Goal: Task Accomplishment & Management: Use online tool/utility

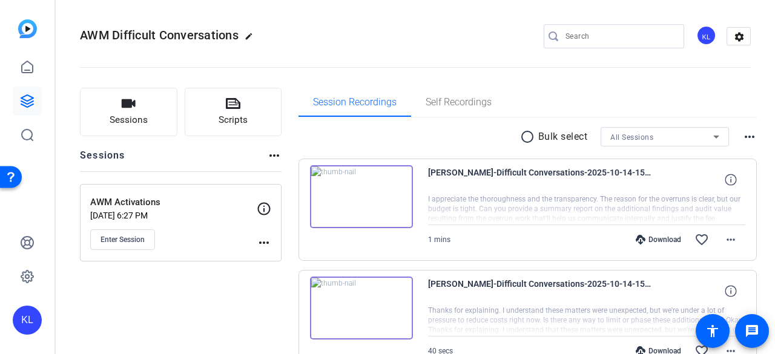
click at [113, 244] on button "Enter Session" at bounding box center [122, 239] width 65 height 21
click at [241, 108] on button "Scripts" at bounding box center [233, 112] width 97 height 48
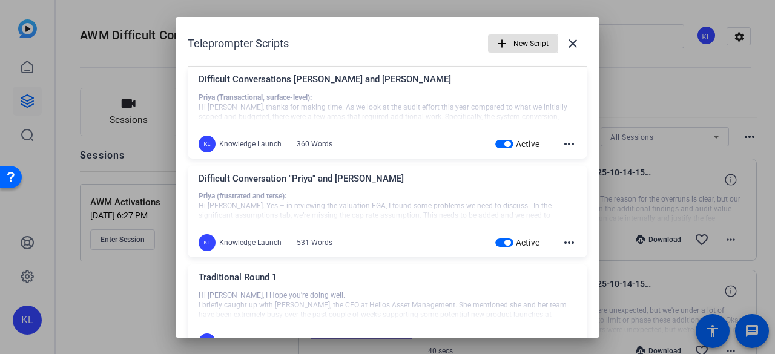
click at [133, 73] on div at bounding box center [387, 177] width 775 height 354
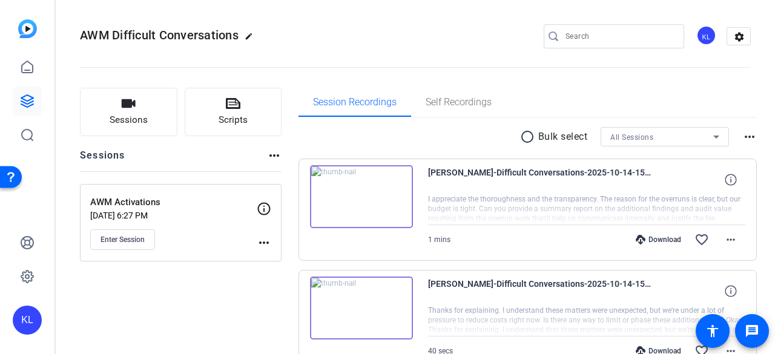
click at [127, 237] on span "Enter Session" at bounding box center [122, 240] width 44 height 10
click at [128, 240] on span "Enter Session" at bounding box center [122, 240] width 44 height 10
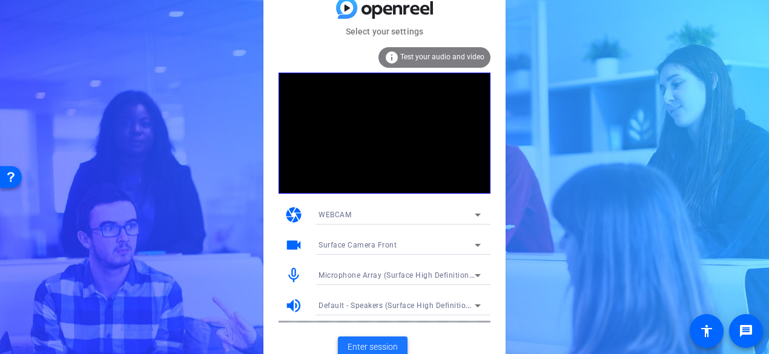
click at [366, 347] on span "Enter session" at bounding box center [373, 347] width 50 height 13
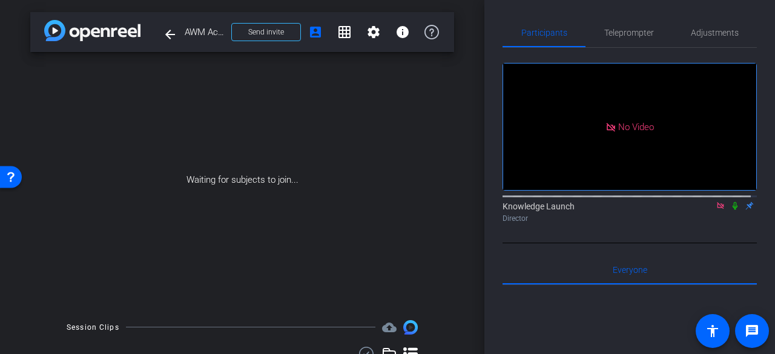
click at [716, 210] on icon at bounding box center [721, 206] width 10 height 8
click at [688, 209] on icon at bounding box center [692, 205] width 8 height 7
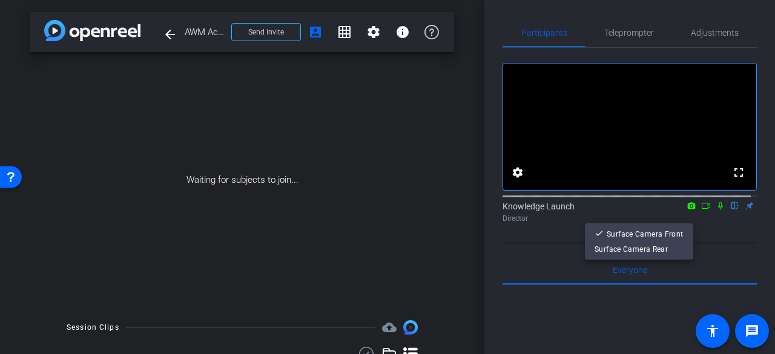
click at [683, 220] on div at bounding box center [387, 177] width 775 height 354
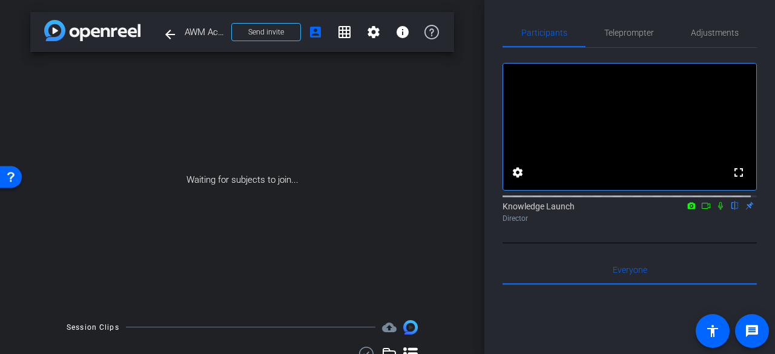
click at [701, 210] on icon at bounding box center [706, 206] width 10 height 8
click at [269, 28] on span "Send invite" at bounding box center [266, 32] width 36 height 10
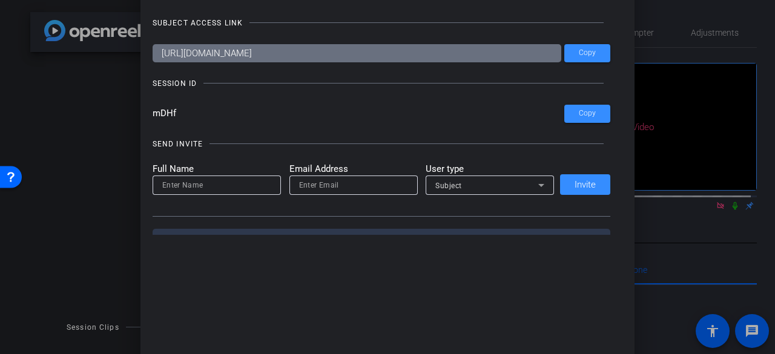
drag, startPoint x: 193, startPoint y: 114, endPoint x: 139, endPoint y: 118, distance: 53.4
click at [140, 118] on div "Invite Status and Actions close SUBJECT ACCESS LINK https://capture.openreel.co…" at bounding box center [387, 106] width 495 height 282
click at [98, 160] on div at bounding box center [387, 177] width 775 height 354
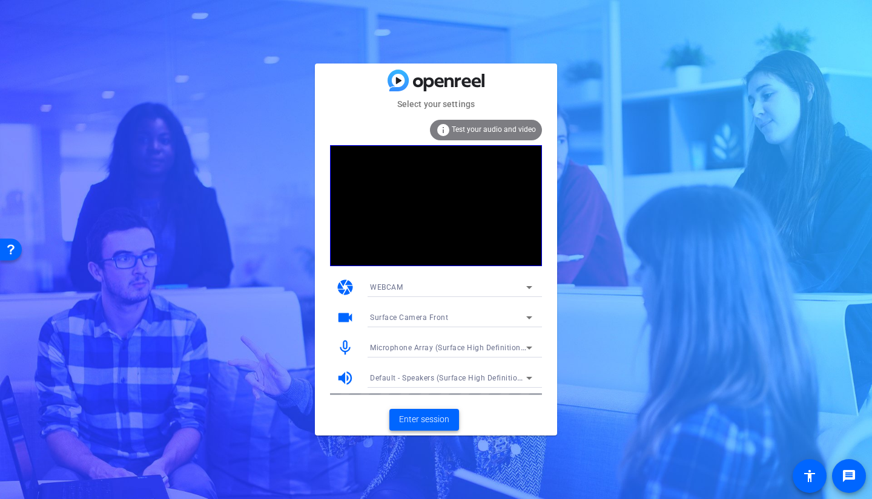
click at [418, 354] on span "Enter session" at bounding box center [424, 420] width 50 height 13
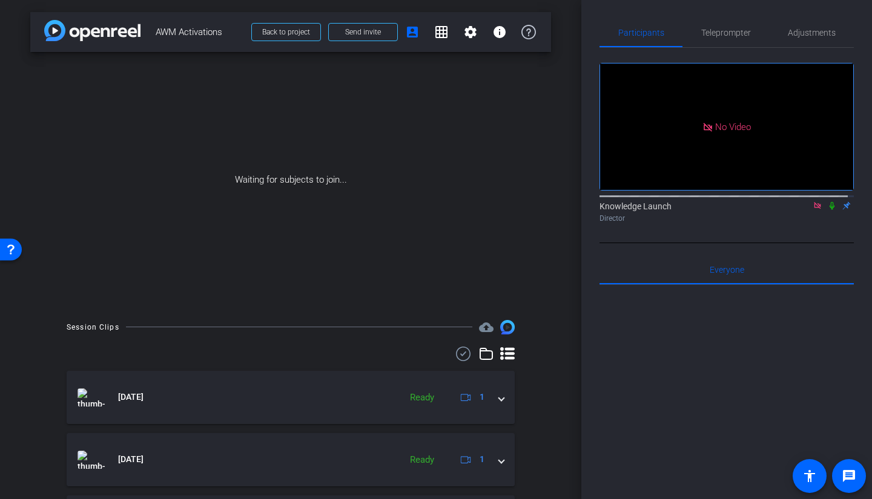
drag, startPoint x: 824, startPoint y: 220, endPoint x: 814, endPoint y: 220, distance: 10.3
click at [768, 210] on icon at bounding box center [832, 206] width 10 height 8
click at [711, 33] on span "Teleprompter" at bounding box center [726, 32] width 50 height 8
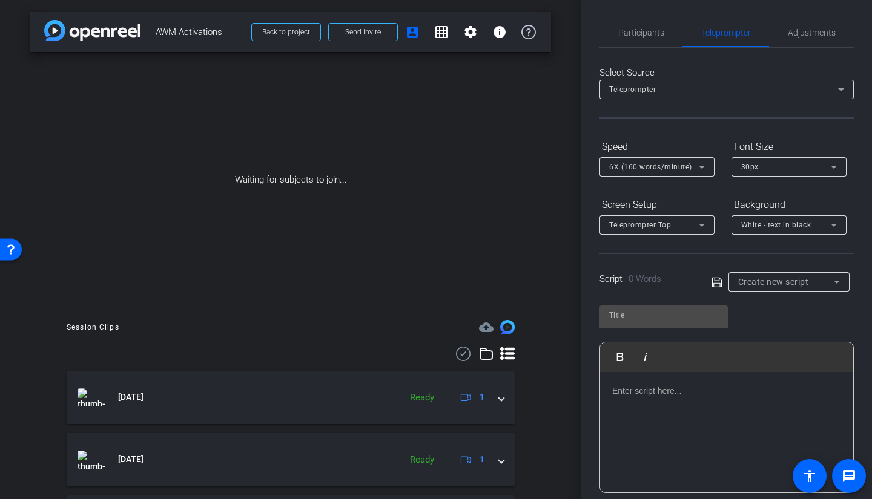
drag, startPoint x: 711, startPoint y: 33, endPoint x: 798, endPoint y: 318, distance: 297.6
click at [768, 318] on div "Play Play from this location Play Selected Play and display the selected text o…" at bounding box center [726, 395] width 254 height 197
click at [768, 288] on div "Create new script" at bounding box center [786, 282] width 96 height 15
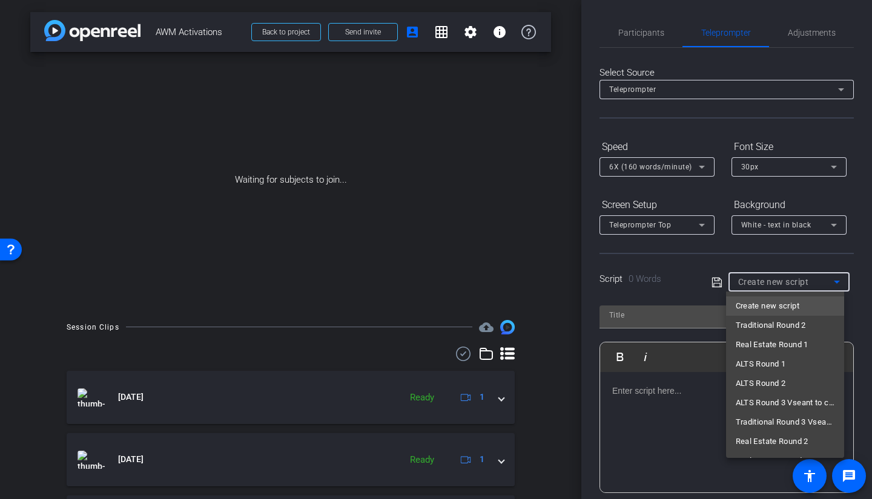
click at [768, 325] on span "Traditional Round 2" at bounding box center [771, 325] width 70 height 15
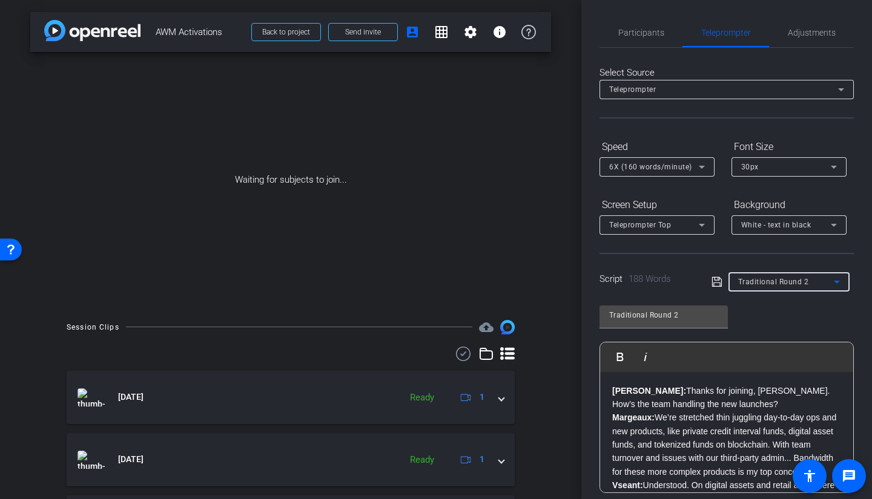
click at [705, 171] on icon at bounding box center [701, 167] width 15 height 15
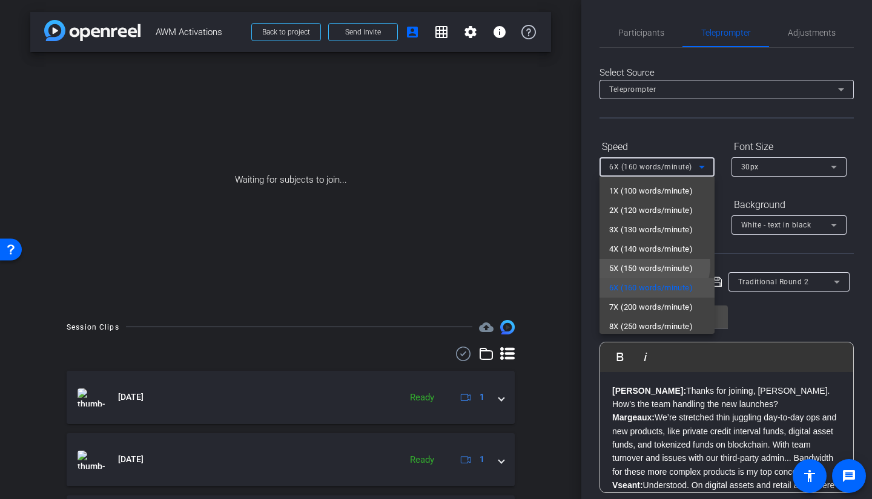
click at [652, 265] on span "5X (150 words/minute)" at bounding box center [651, 269] width 84 height 15
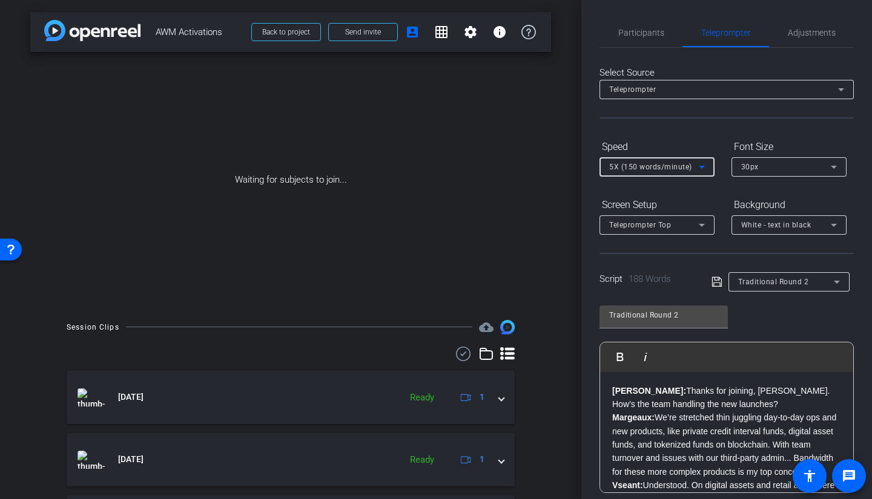
click at [662, 35] on div "Participants" at bounding box center [640, 32] width 83 height 29
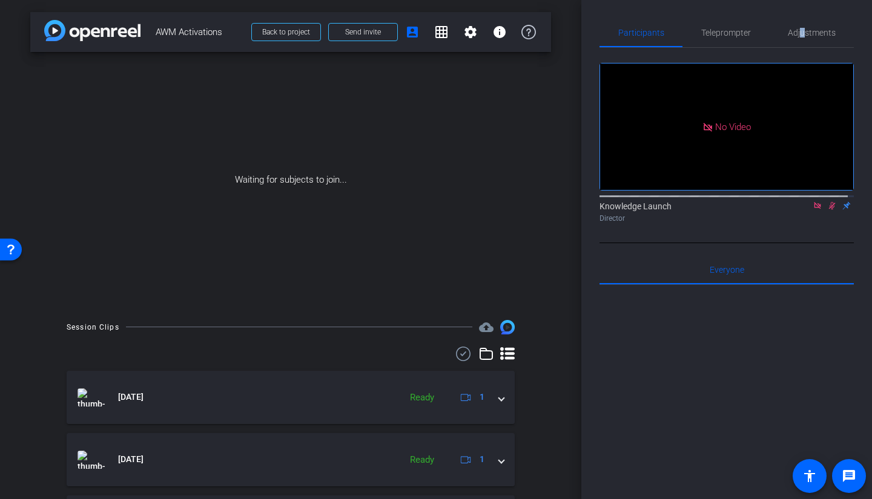
click at [768, 31] on span "Adjustments" at bounding box center [812, 32] width 48 height 8
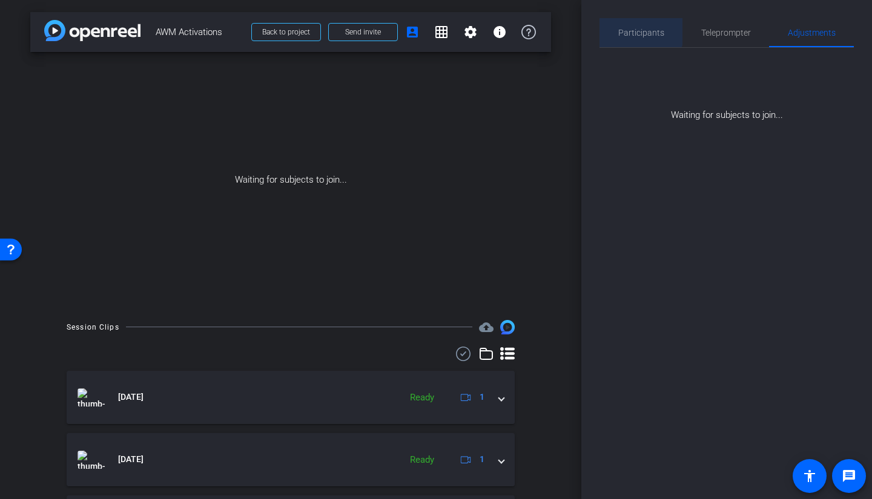
click at [629, 31] on span "Participants" at bounding box center [641, 32] width 46 height 8
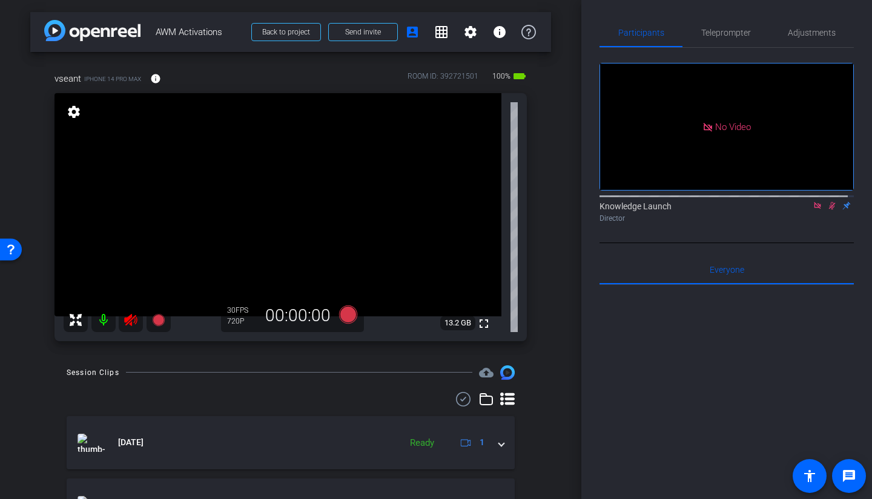
click at [768, 202] on icon at bounding box center [832, 206] width 7 height 8
click at [134, 323] on icon at bounding box center [130, 320] width 13 height 12
click at [768, 28] on div "Adjustments" at bounding box center [811, 32] width 85 height 29
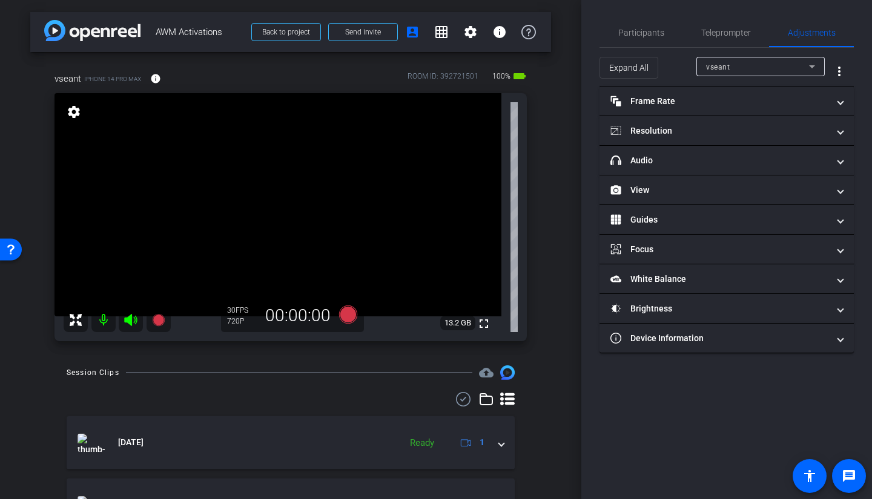
click at [684, 131] on mat-panel-title "Resolution" at bounding box center [719, 131] width 218 height 13
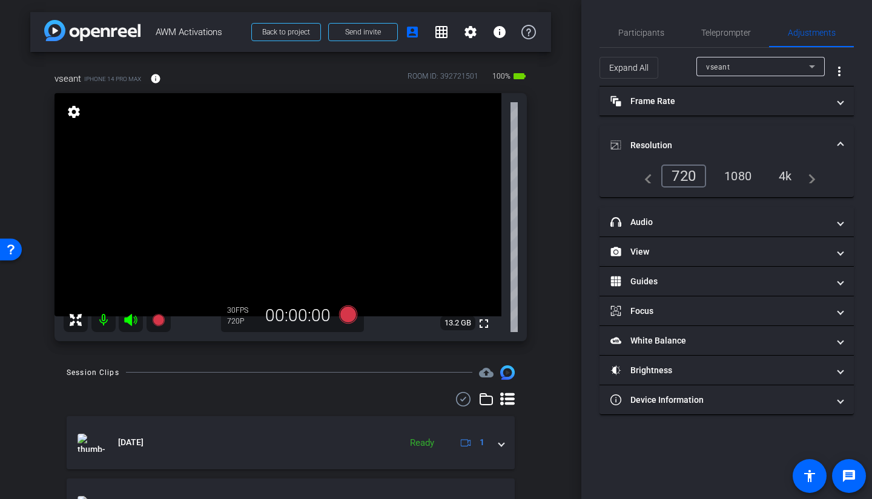
click at [738, 169] on div "1080" at bounding box center [737, 176] width 45 height 21
click at [651, 28] on span "Participants" at bounding box center [641, 32] width 46 height 8
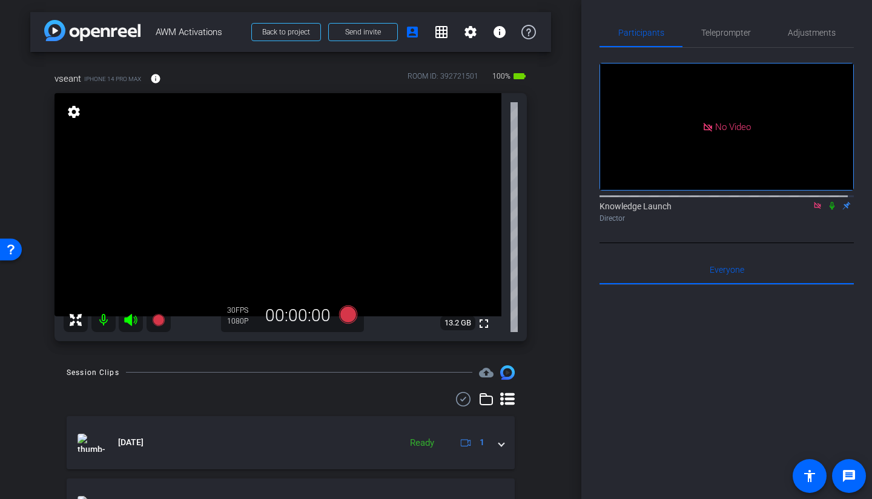
click at [768, 200] on mat-icon at bounding box center [832, 205] width 15 height 11
click at [768, 202] on icon at bounding box center [832, 206] width 10 height 8
click at [714, 41] on span "Teleprompter" at bounding box center [726, 32] width 50 height 29
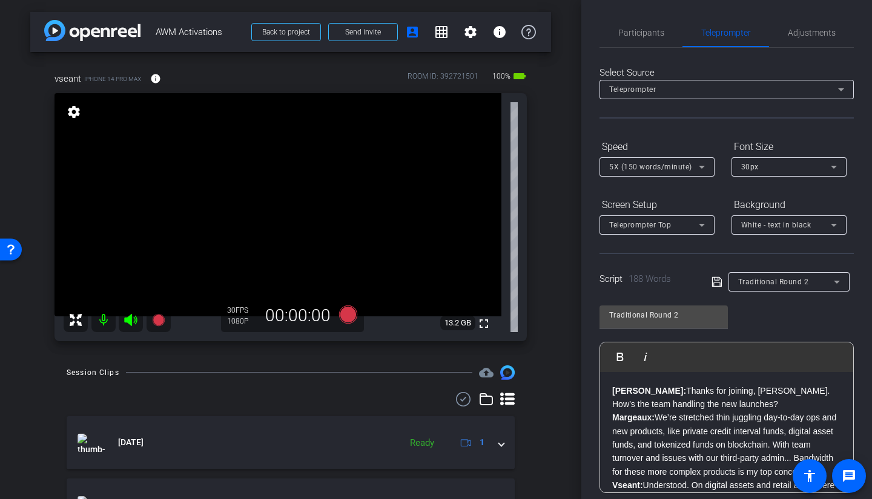
click at [768, 283] on span "Traditional Round 2" at bounding box center [773, 282] width 71 height 8
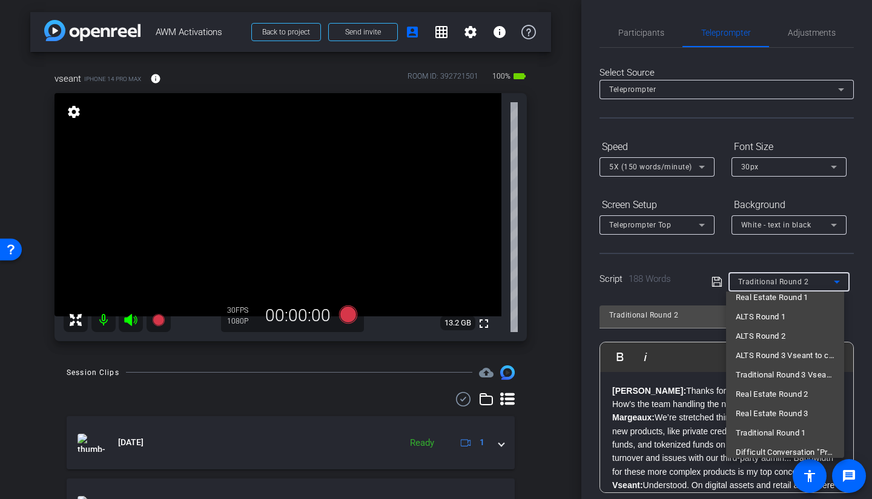
scroll to position [76, 0]
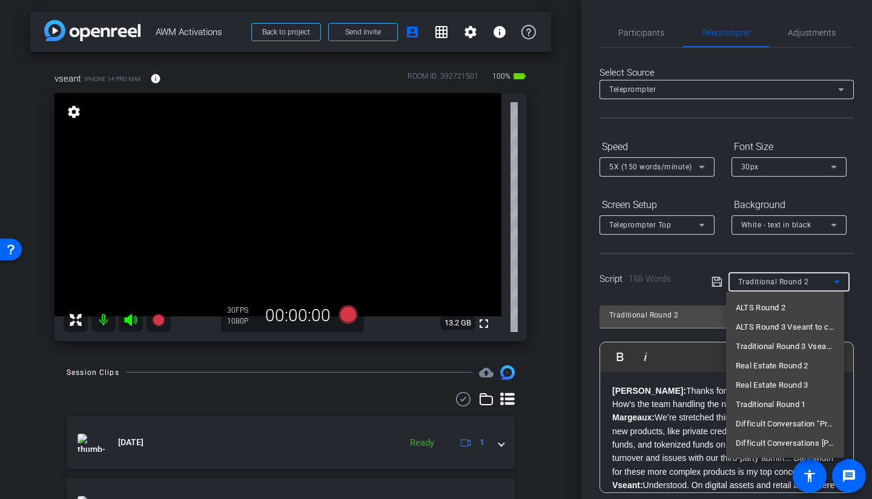
click at [641, 39] on div at bounding box center [436, 249] width 872 height 499
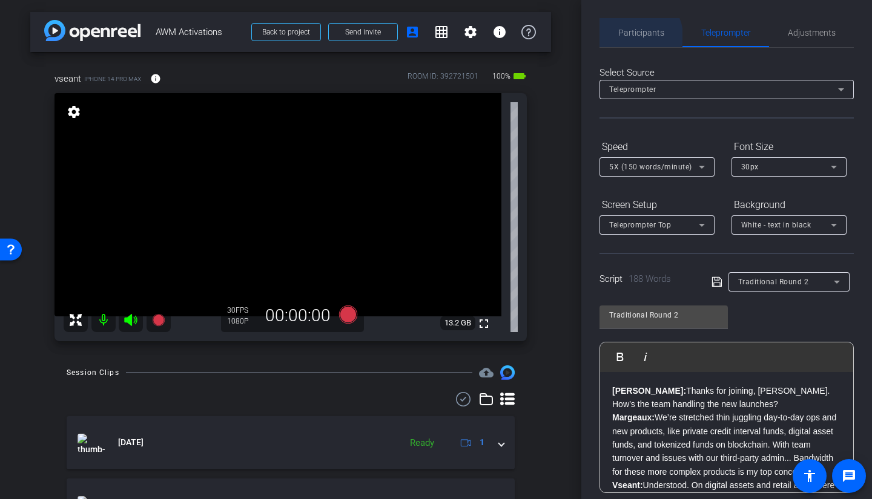
click at [637, 36] on span "Participants" at bounding box center [641, 32] width 46 height 8
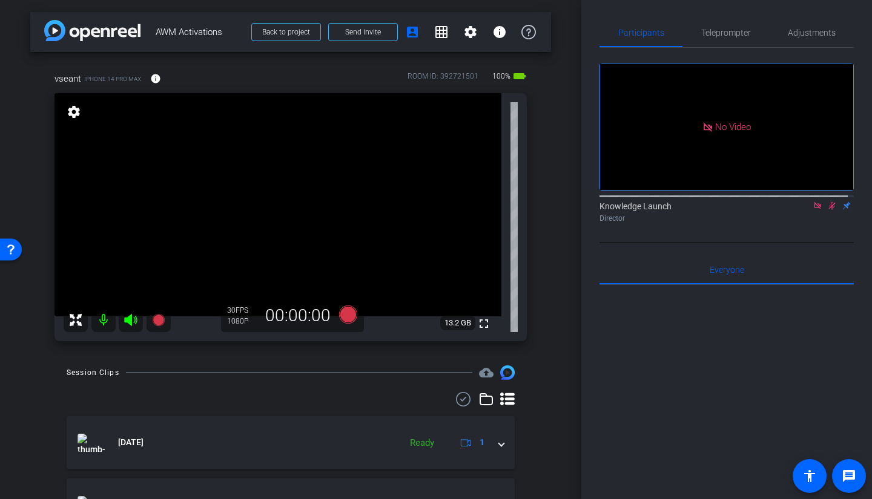
click at [768, 202] on icon at bounding box center [832, 206] width 7 height 8
click at [720, 30] on span "Teleprompter" at bounding box center [726, 32] width 50 height 8
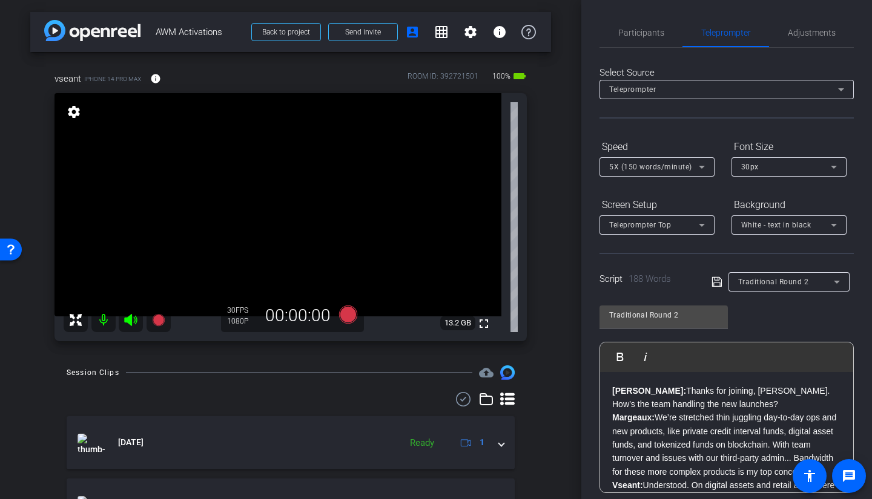
click at [768, 281] on span "Traditional Round 2" at bounding box center [773, 282] width 71 height 8
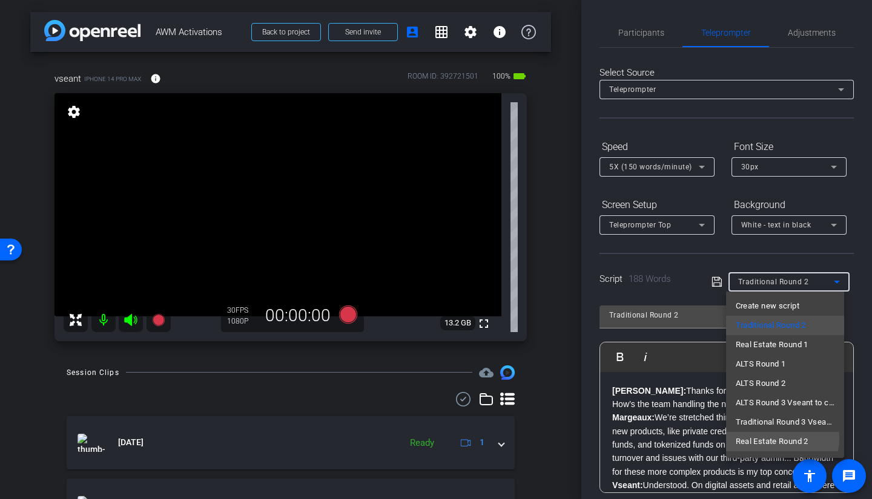
click at [768, 354] on span "Real Estate Round 2" at bounding box center [772, 442] width 73 height 15
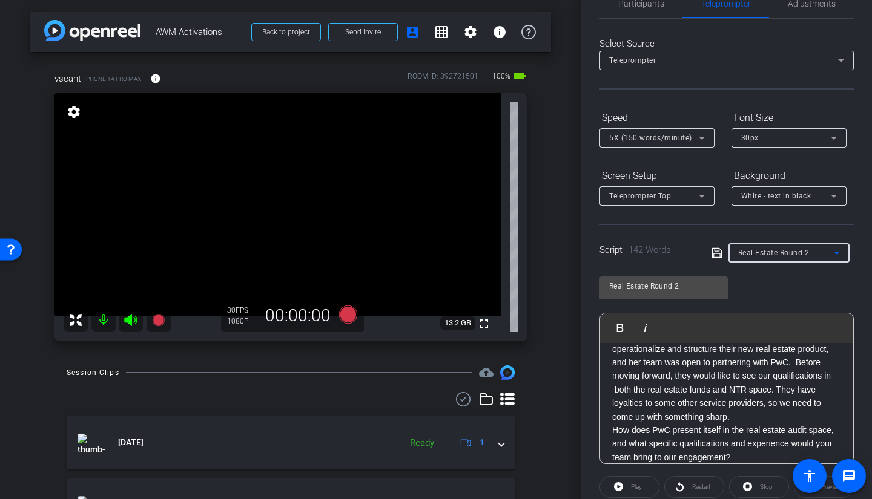
scroll to position [0, 0]
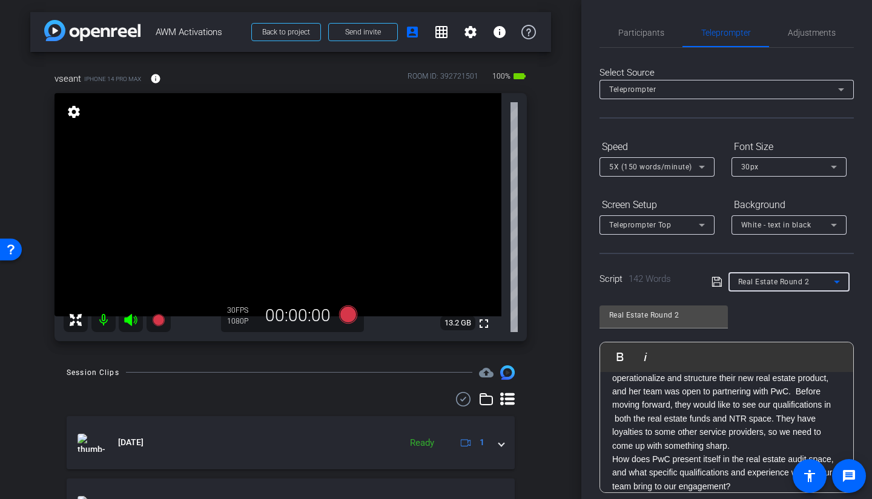
click at [640, 35] on span "Participants" at bounding box center [641, 32] width 46 height 8
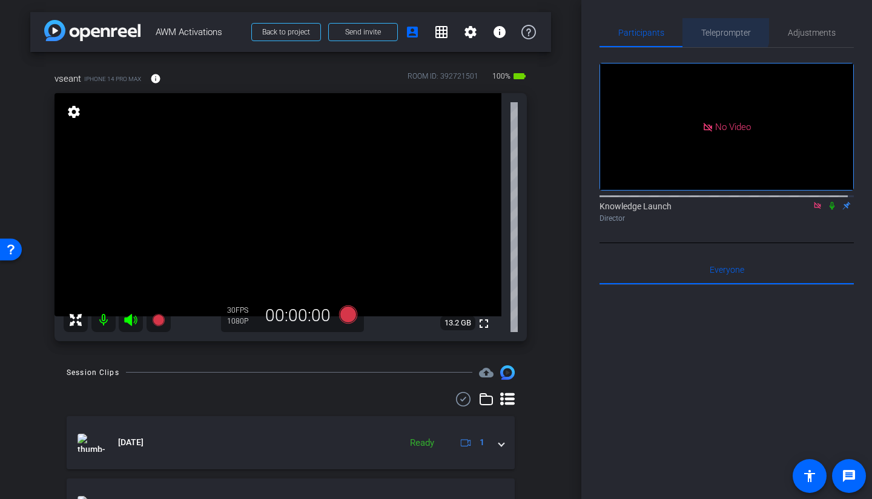
click at [707, 27] on span "Teleprompter" at bounding box center [726, 32] width 50 height 29
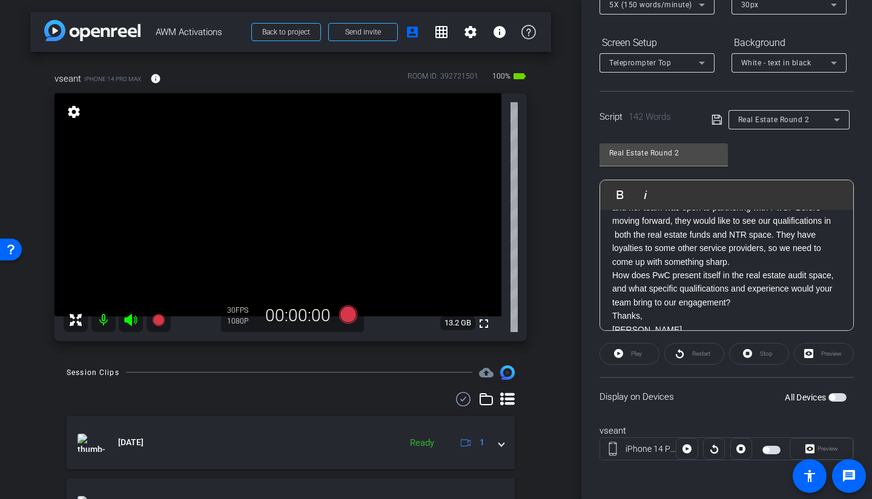
scroll to position [160, 0]
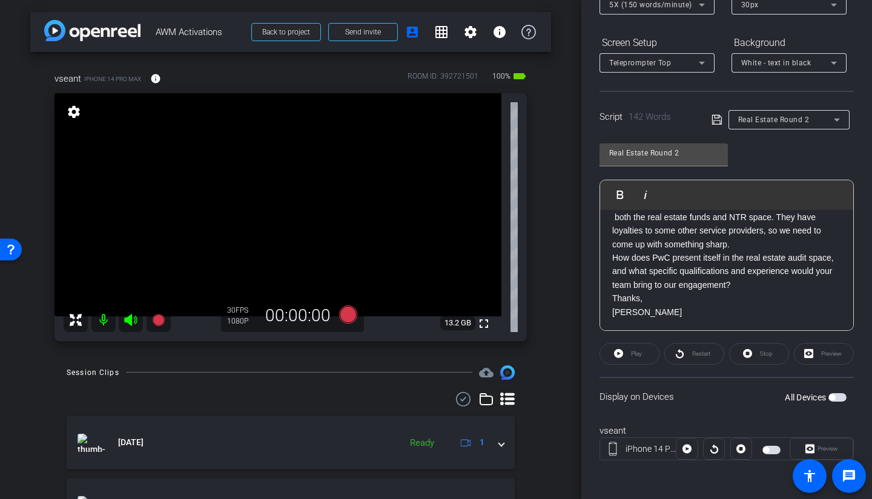
click at [768, 354] on div "Preview" at bounding box center [821, 449] width 64 height 22
click at [768, 354] on div "Preview" at bounding box center [824, 354] width 60 height 22
click at [689, 292] on p "Thanks," at bounding box center [726, 298] width 229 height 13
click at [719, 124] on icon at bounding box center [716, 120] width 10 height 10
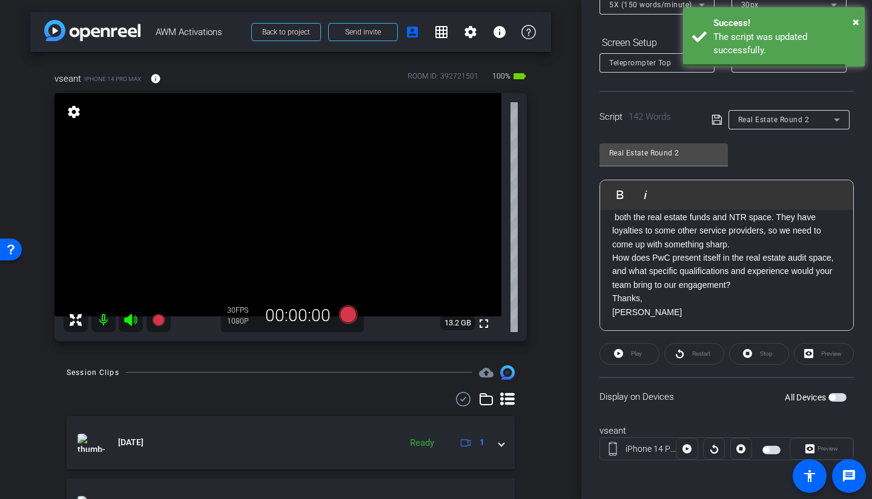
click at [664, 306] on p "Marcus" at bounding box center [726, 312] width 229 height 13
click at [768, 354] on div "Preview" at bounding box center [824, 354] width 60 height 22
click at [628, 354] on div "Play" at bounding box center [629, 354] width 60 height 22
click at [682, 354] on div "Restart" at bounding box center [694, 354] width 60 height 22
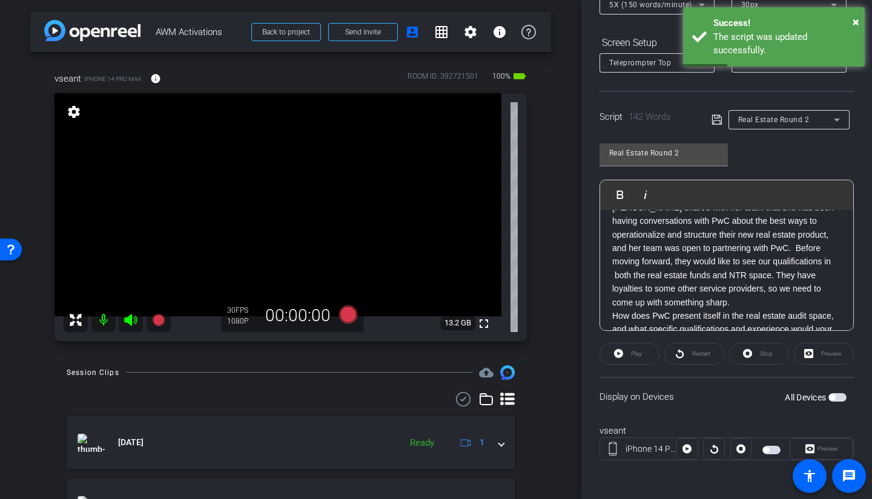
scroll to position [121, 0]
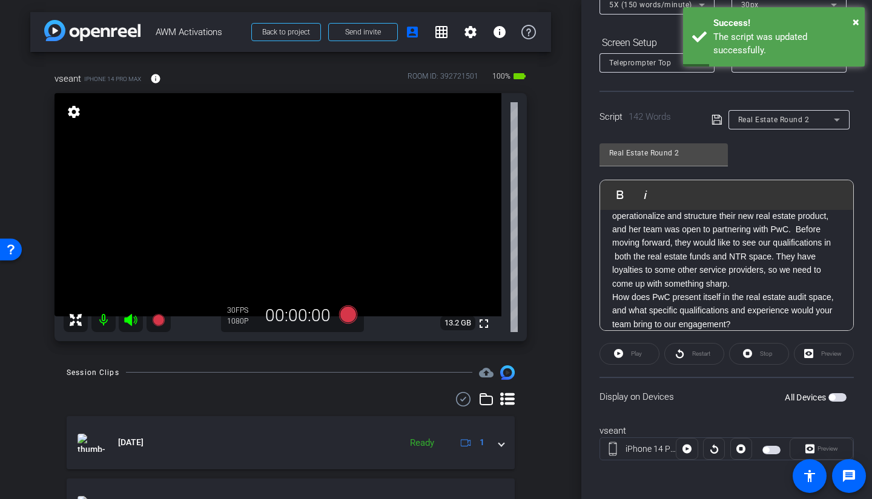
click at [768, 354] on span "button" at bounding box center [832, 398] width 6 height 6
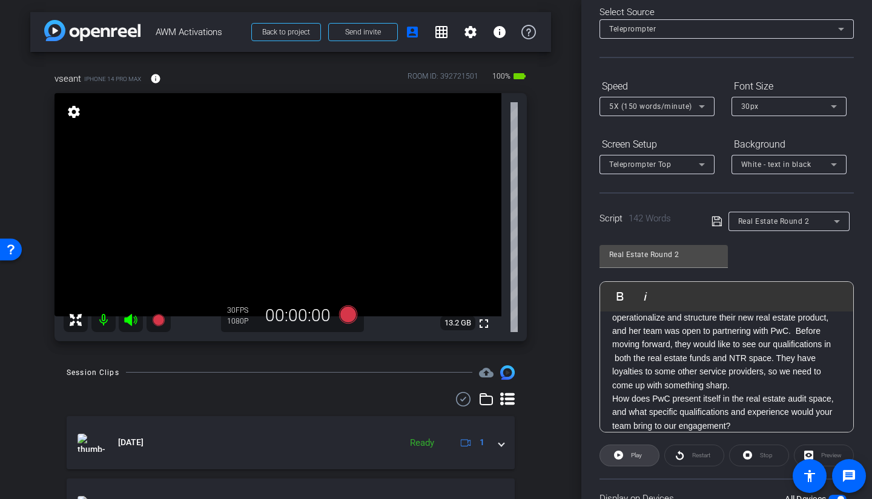
click at [628, 354] on span "Play" at bounding box center [635, 455] width 14 height 17
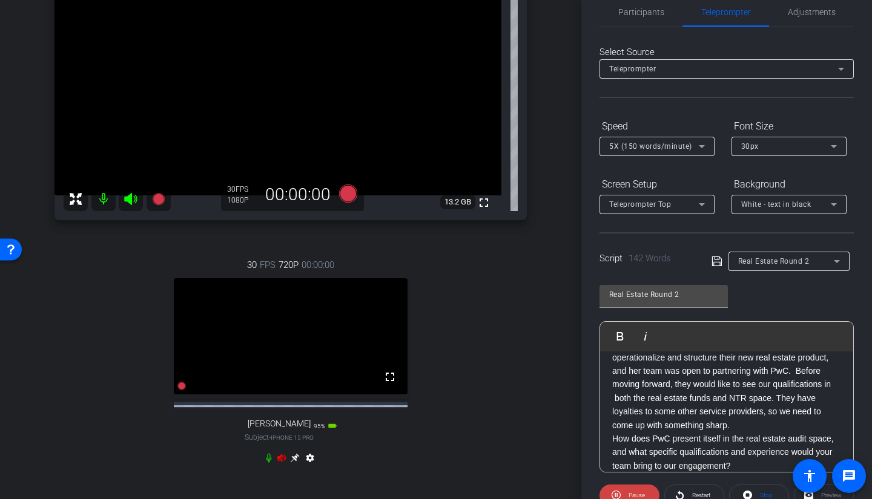
scroll to position [0, 0]
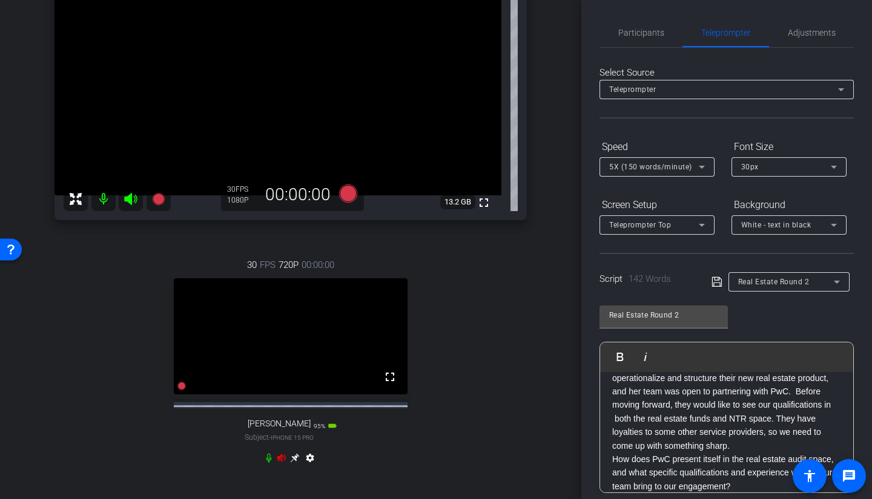
click at [642, 36] on span "Participants" at bounding box center [641, 32] width 46 height 8
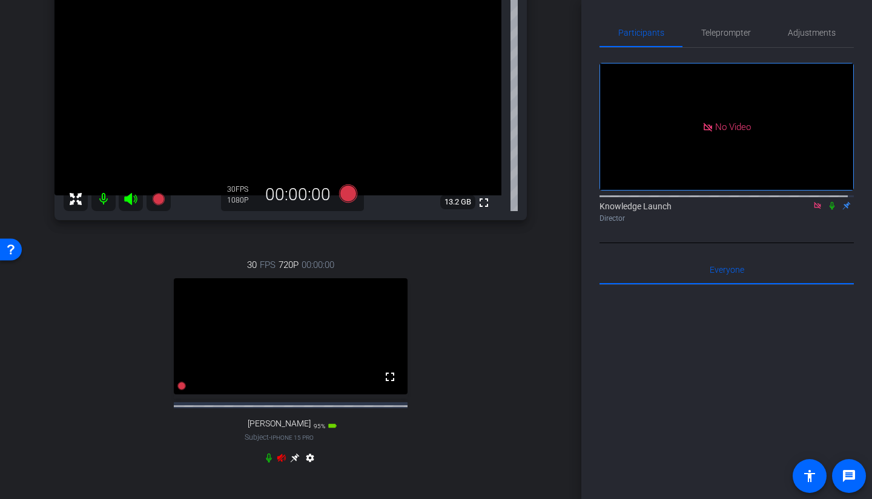
click at [768, 202] on icon at bounding box center [831, 206] width 5 height 8
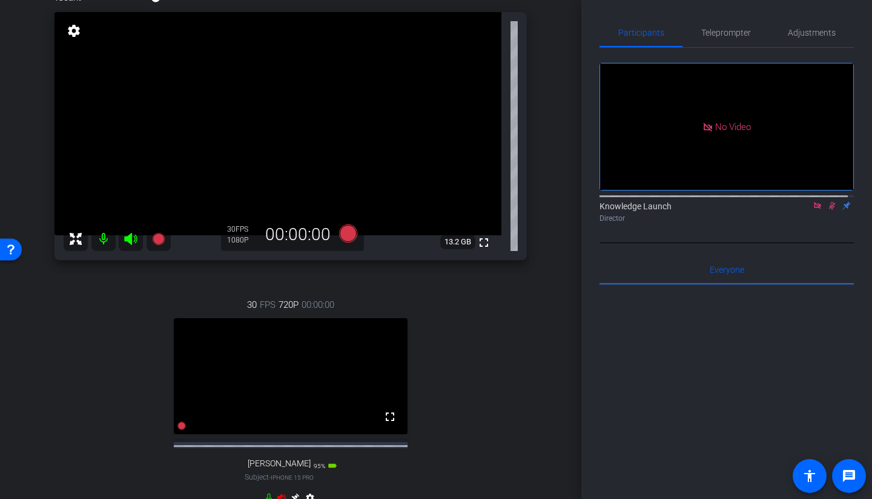
scroll to position [61, 0]
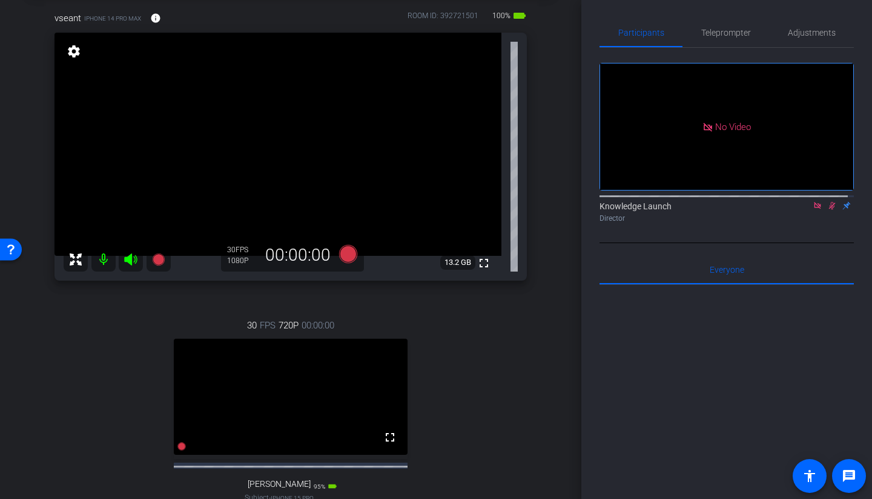
click at [727, 30] on span "Teleprompter" at bounding box center [726, 32] width 50 height 8
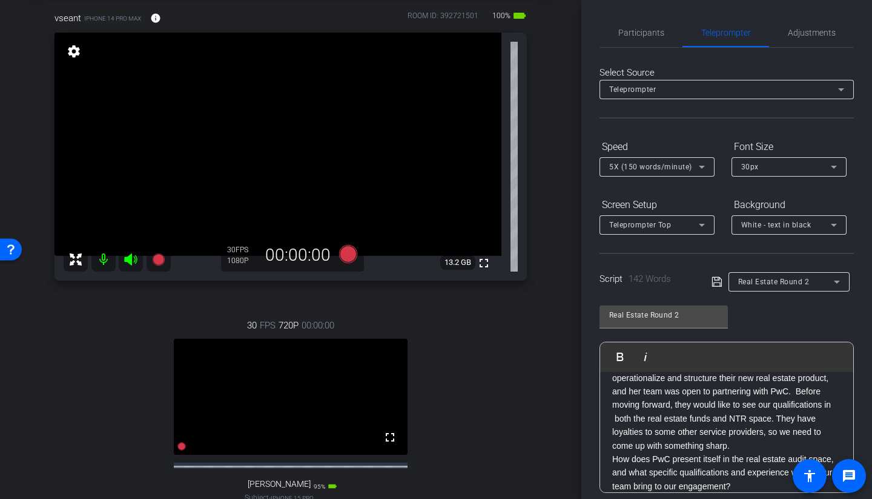
click at [638, 36] on span "Participants" at bounding box center [641, 32] width 46 height 8
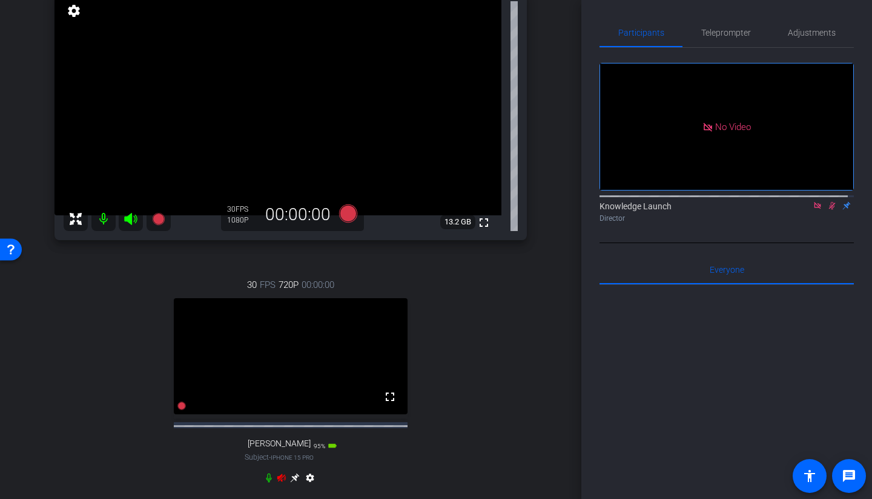
scroll to position [121, 0]
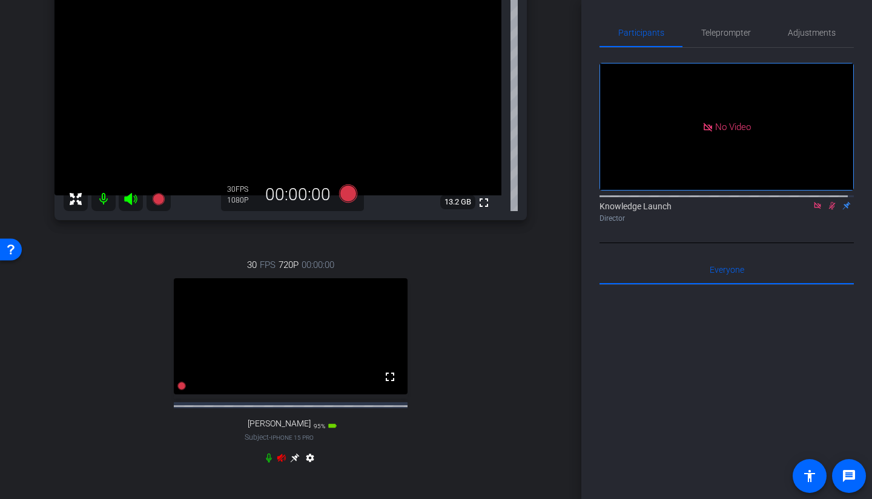
click at [278, 354] on icon at bounding box center [282, 458] width 10 height 10
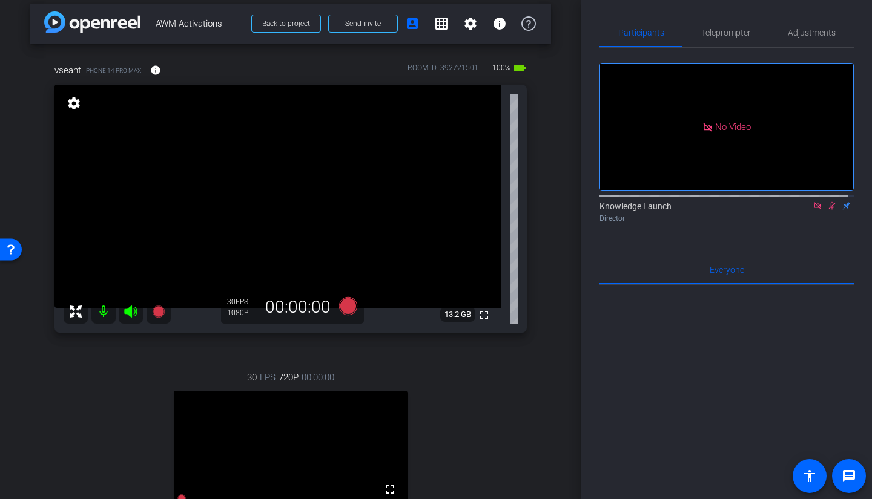
scroll to position [0, 0]
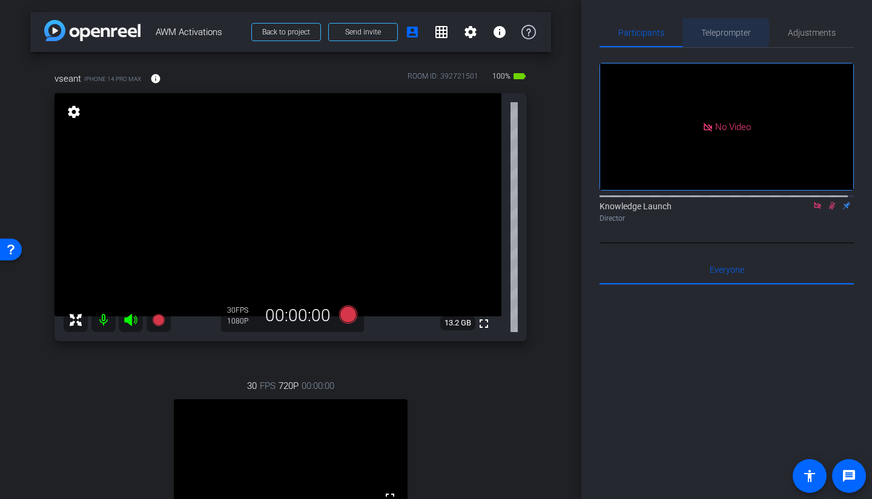
click at [719, 31] on span "Teleprompter" at bounding box center [726, 32] width 50 height 8
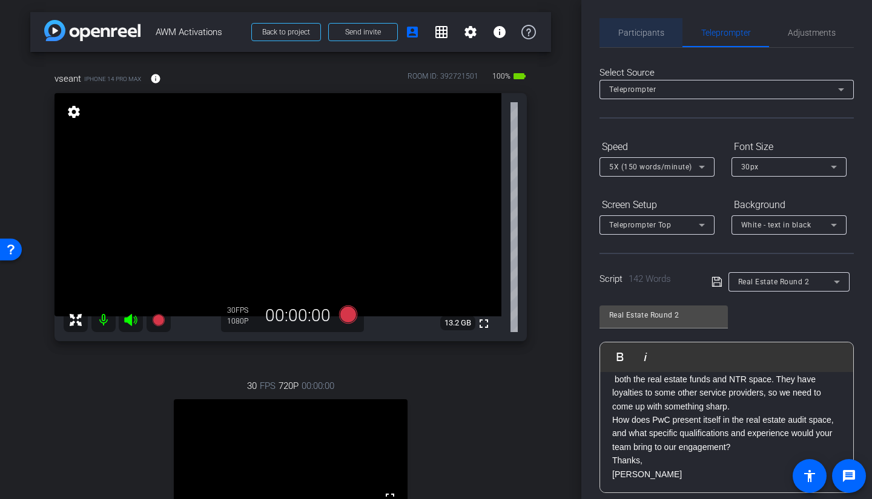
click at [645, 30] on span "Participants" at bounding box center [641, 32] width 46 height 8
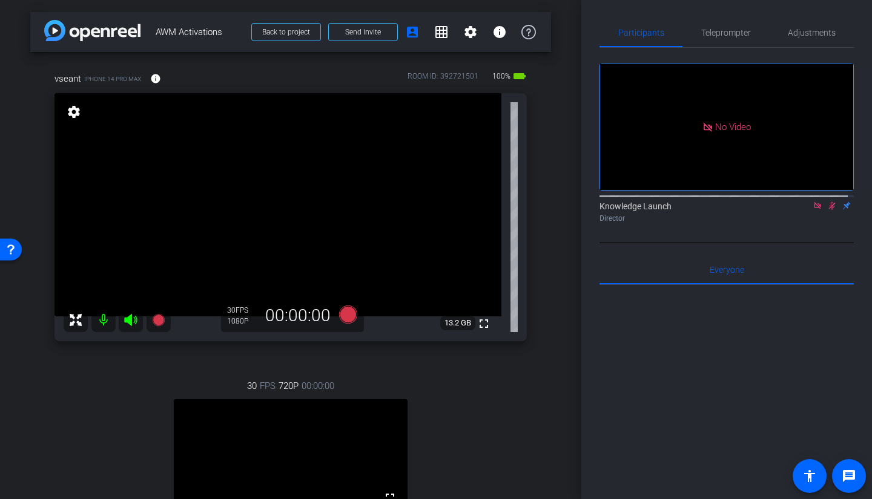
click at [768, 202] on icon at bounding box center [832, 206] width 7 height 8
click at [768, 38] on span "Adjustments" at bounding box center [812, 32] width 48 height 29
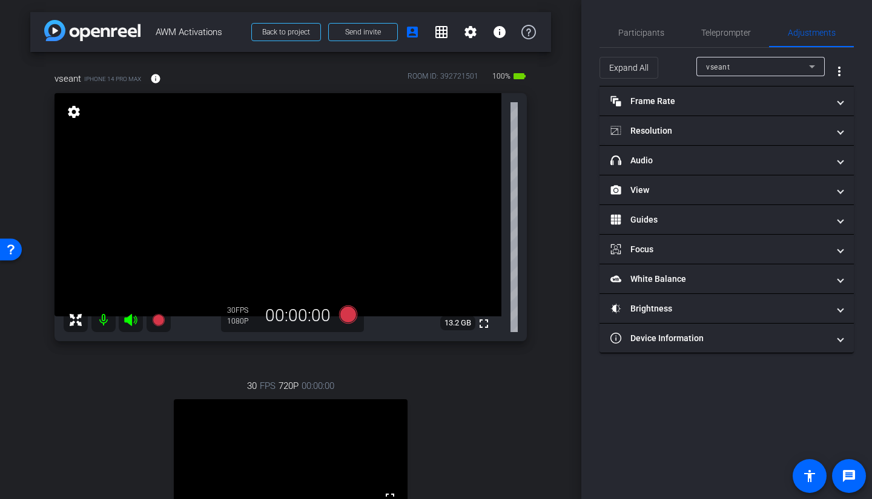
click at [656, 131] on mat-panel-title "Resolution" at bounding box center [719, 131] width 218 height 13
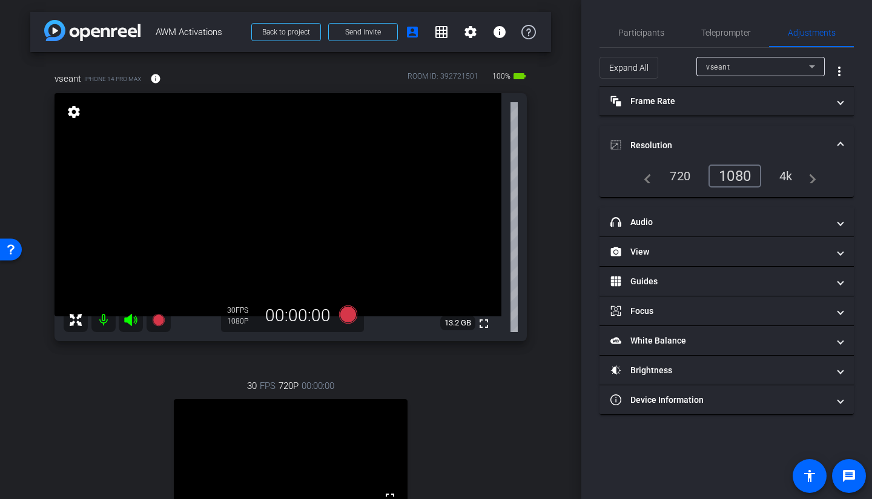
click at [739, 177] on div "1080" at bounding box center [734, 176] width 53 height 23
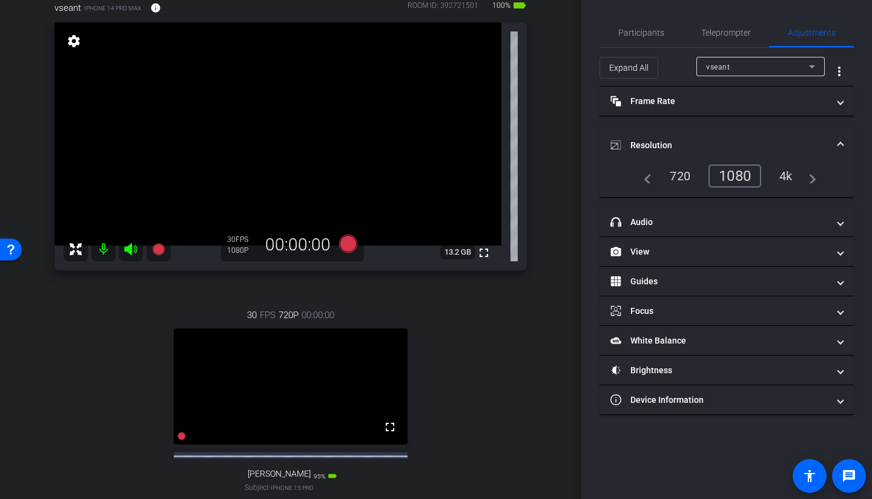
scroll to position [121, 0]
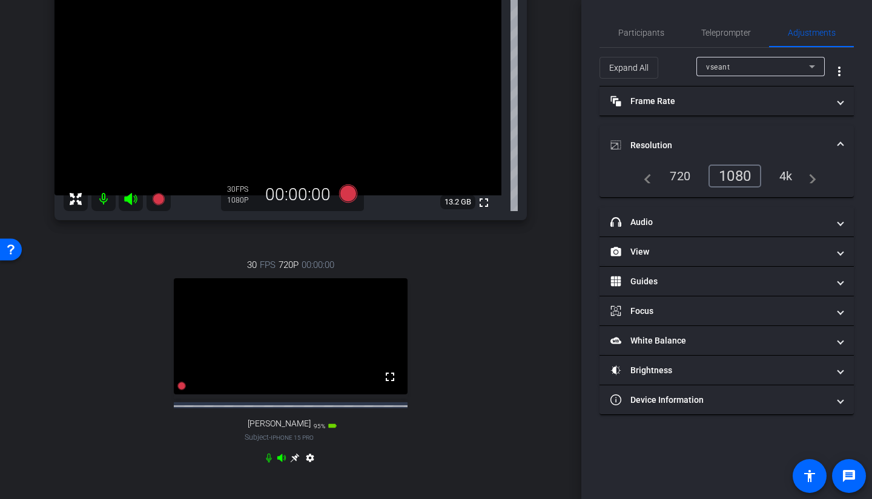
click at [305, 354] on mat-icon "settings" at bounding box center [310, 460] width 15 height 15
click at [729, 179] on div "1080" at bounding box center [737, 176] width 45 height 21
click at [268, 354] on icon at bounding box center [269, 458] width 10 height 10
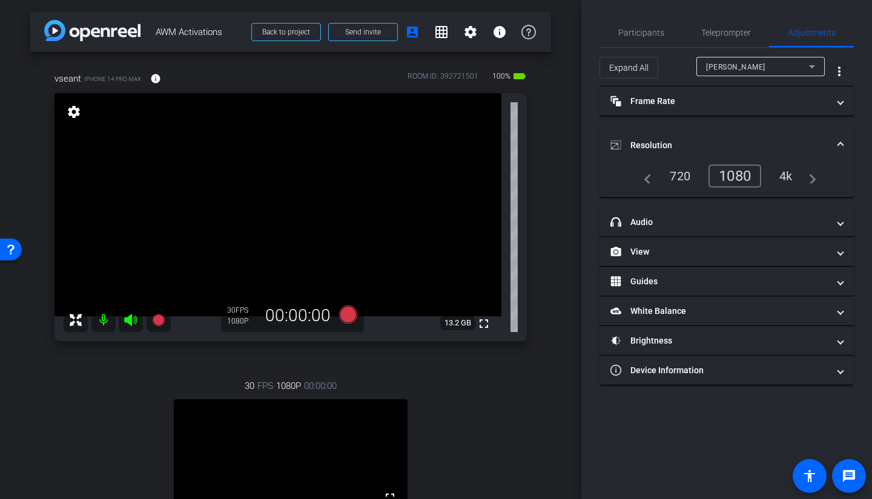
click at [648, 36] on span "Participants" at bounding box center [641, 32] width 46 height 8
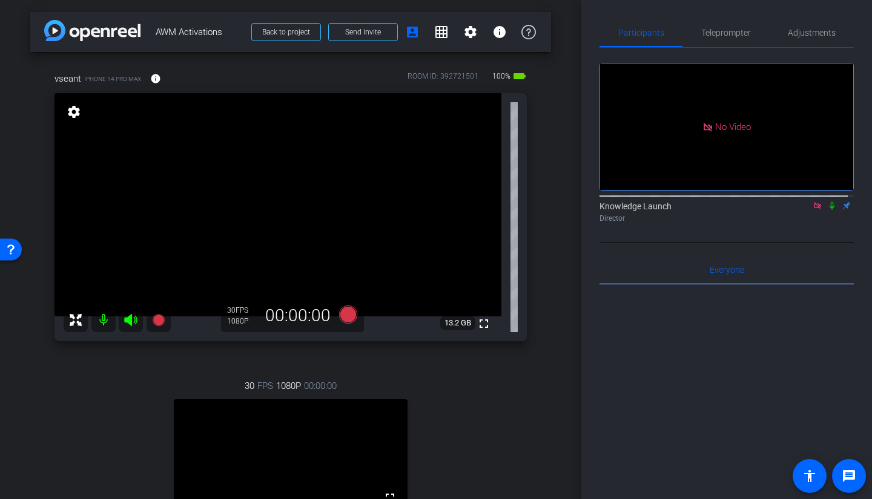
click at [710, 30] on span "Teleprompter" at bounding box center [726, 32] width 50 height 8
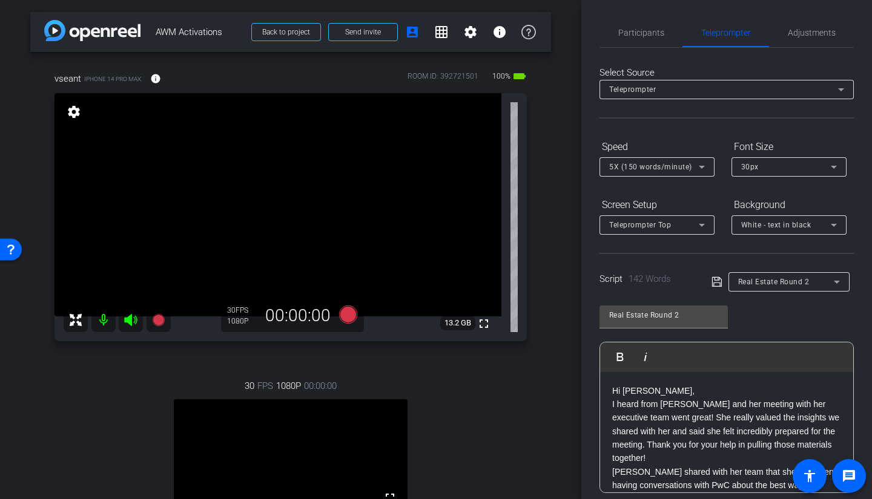
click at [638, 31] on span "Participants" at bounding box center [641, 32] width 46 height 8
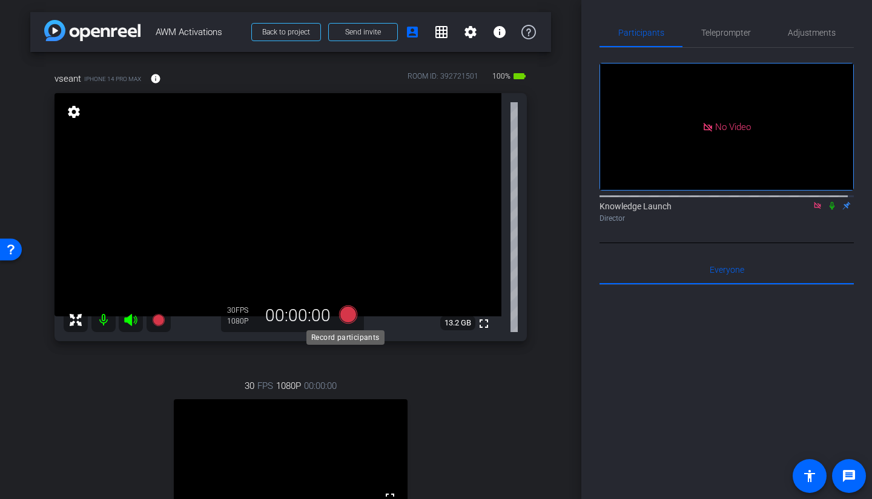
click at [345, 314] on icon at bounding box center [348, 314] width 18 height 18
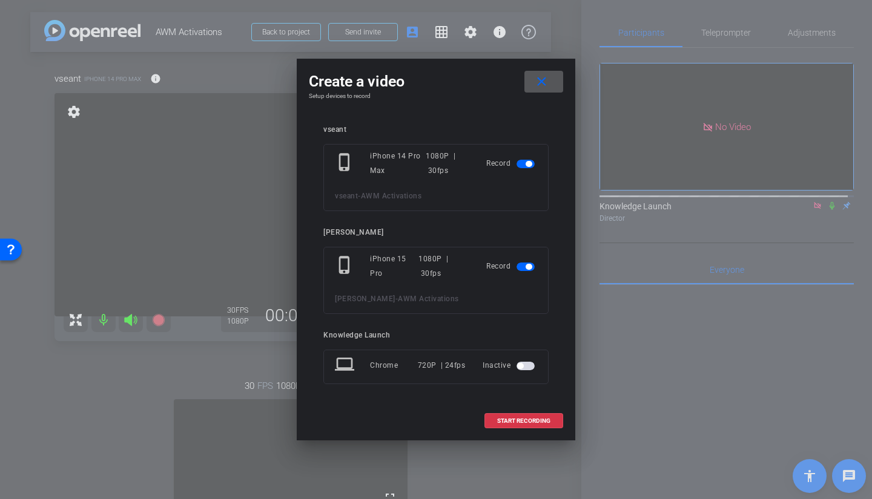
click at [522, 265] on span "button" at bounding box center [525, 267] width 18 height 8
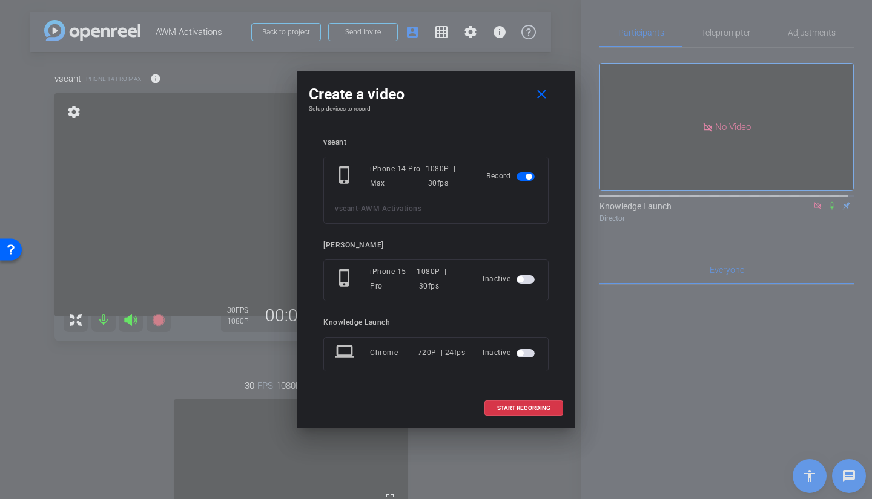
click at [515, 354] on span "START RECORDING" at bounding box center [523, 409] width 53 height 6
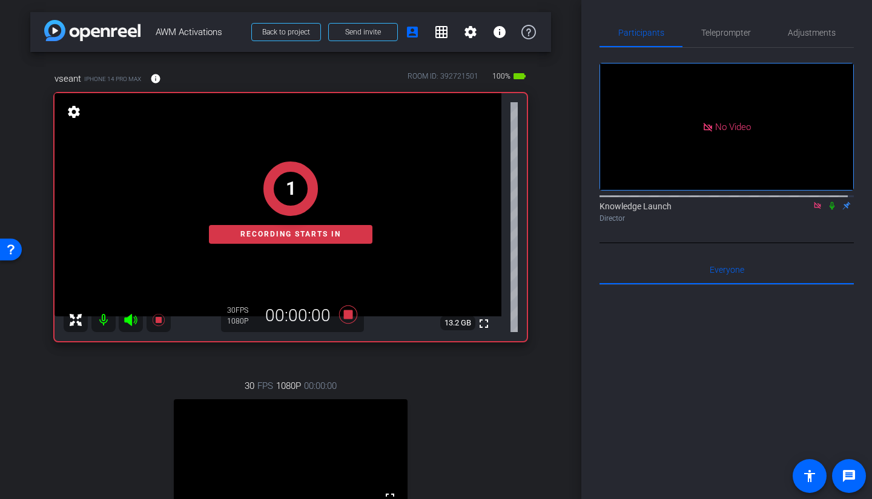
click at [721, 36] on span "Teleprompter" at bounding box center [726, 32] width 50 height 8
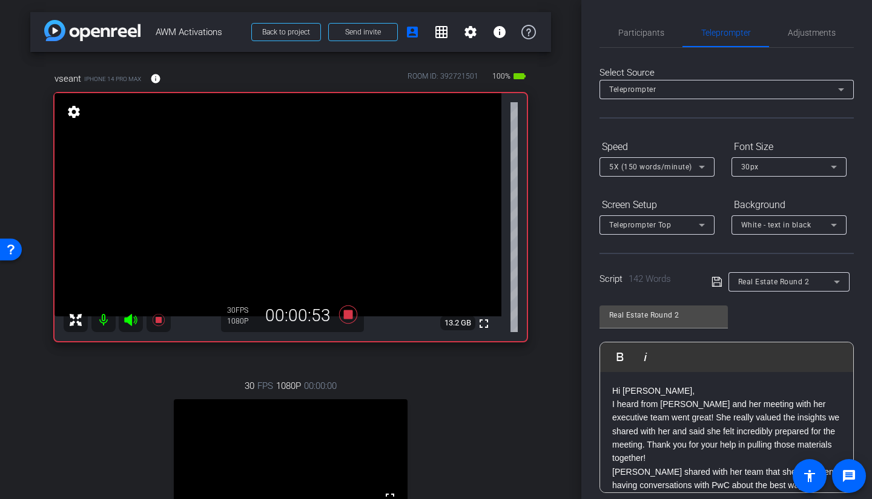
click at [637, 27] on span "Participants" at bounding box center [641, 32] width 46 height 29
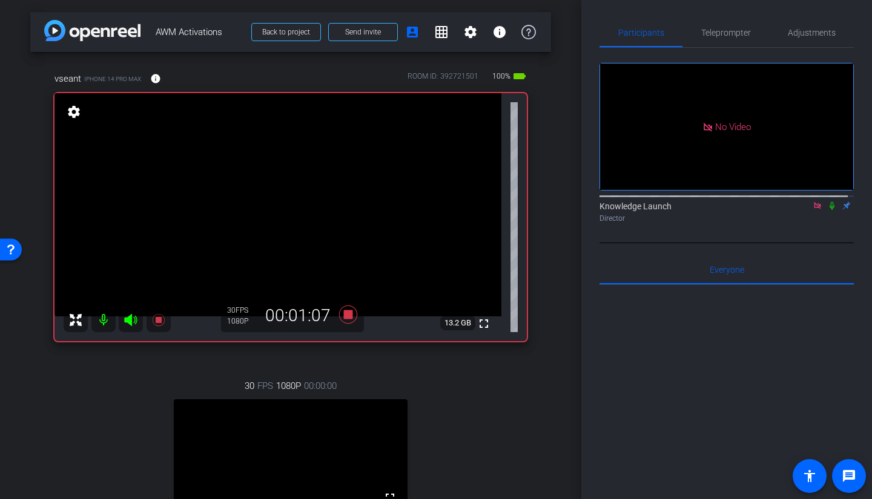
click at [722, 32] on span "Teleprompter" at bounding box center [726, 32] width 50 height 8
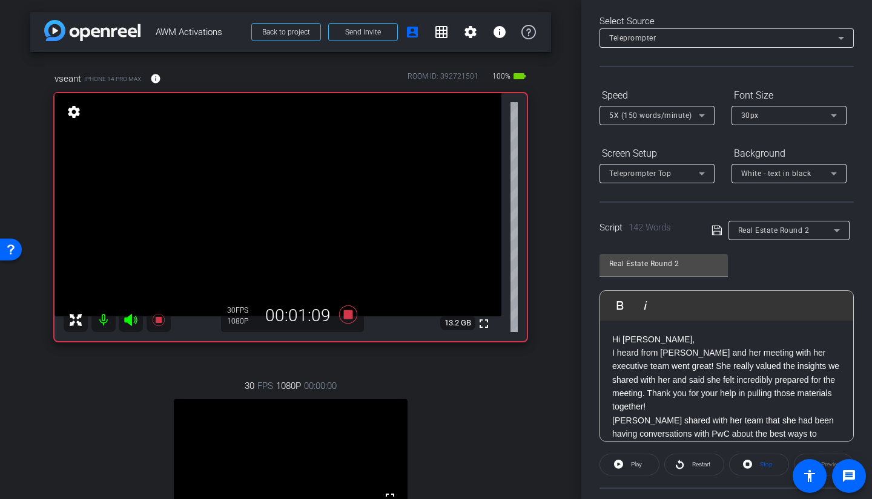
scroll to position [228, 0]
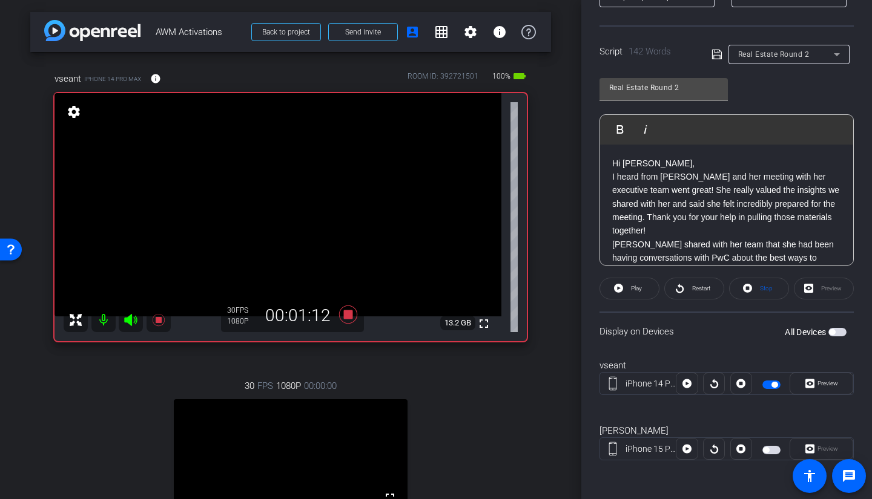
click at [696, 289] on span "Restart" at bounding box center [701, 288] width 18 height 7
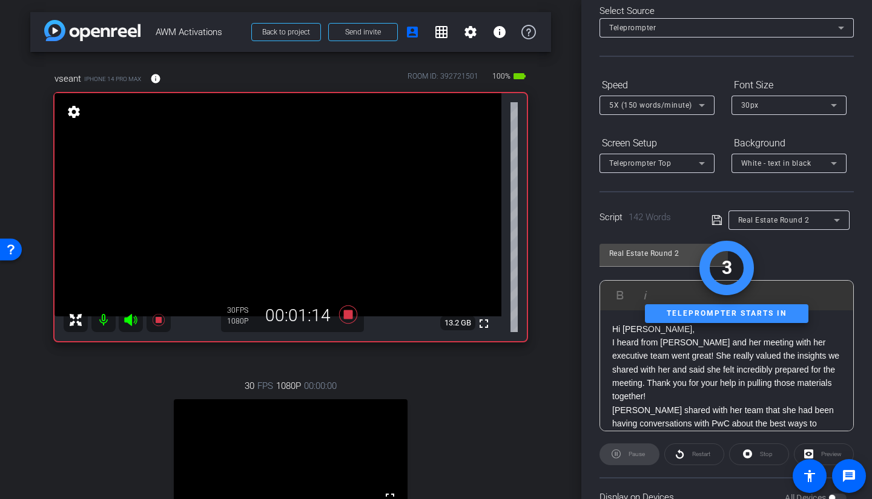
scroll to position [0, 0]
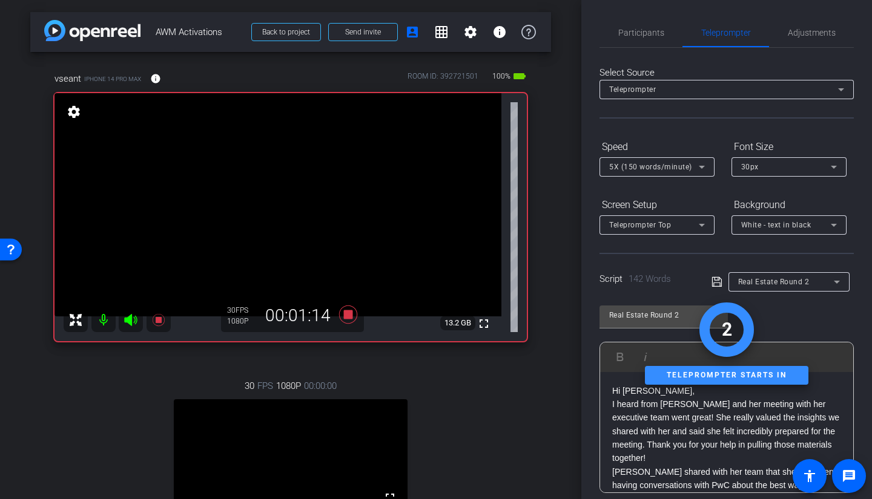
click at [636, 44] on span "Participants" at bounding box center [641, 32] width 46 height 29
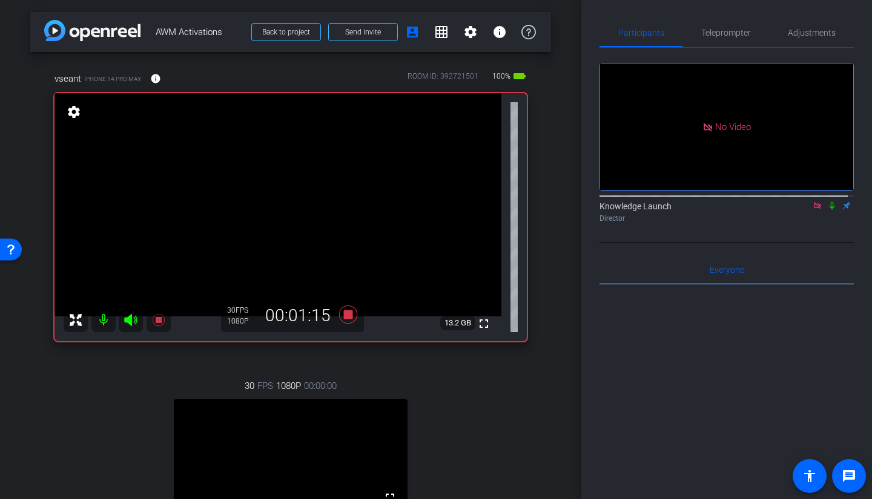
click at [768, 202] on icon at bounding box center [832, 206] width 10 height 8
click at [768, 202] on icon at bounding box center [832, 206] width 7 height 8
click at [723, 36] on span "Teleprompter" at bounding box center [726, 32] width 50 height 8
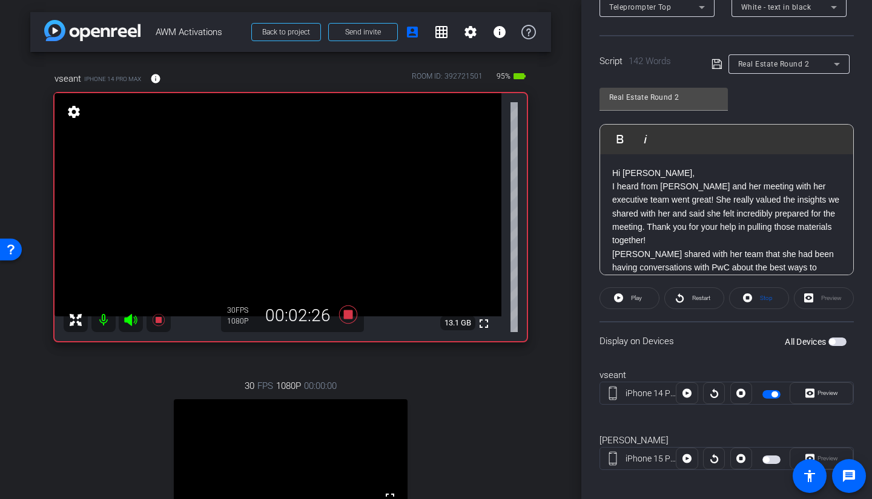
scroll to position [228, 0]
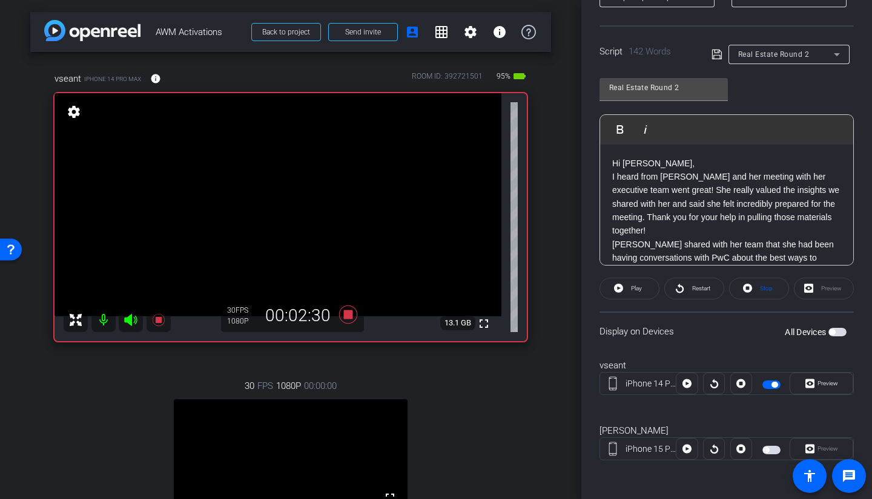
click at [694, 291] on span "Restart" at bounding box center [701, 288] width 18 height 7
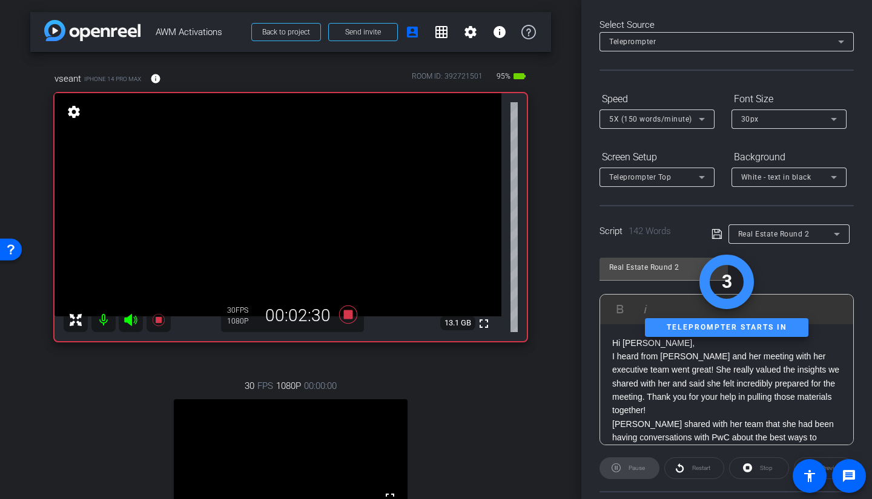
scroll to position [0, 0]
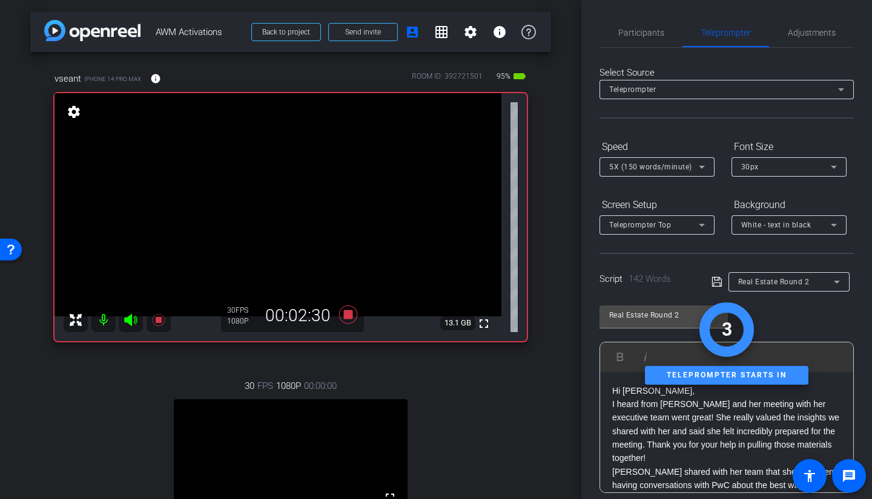
click at [636, 31] on span "Participants" at bounding box center [641, 32] width 46 height 8
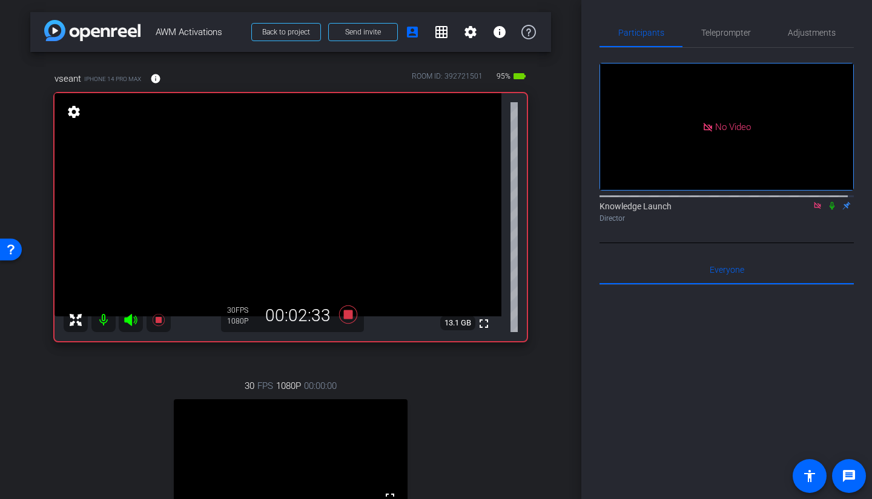
click at [768, 202] on icon at bounding box center [832, 206] width 10 height 8
click at [342, 312] on icon at bounding box center [348, 314] width 18 height 18
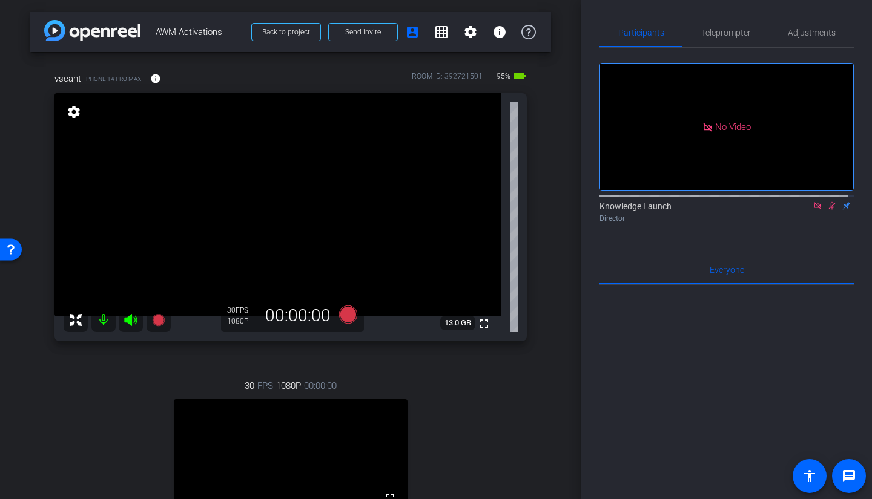
click at [710, 36] on span "Teleprompter" at bounding box center [726, 32] width 50 height 8
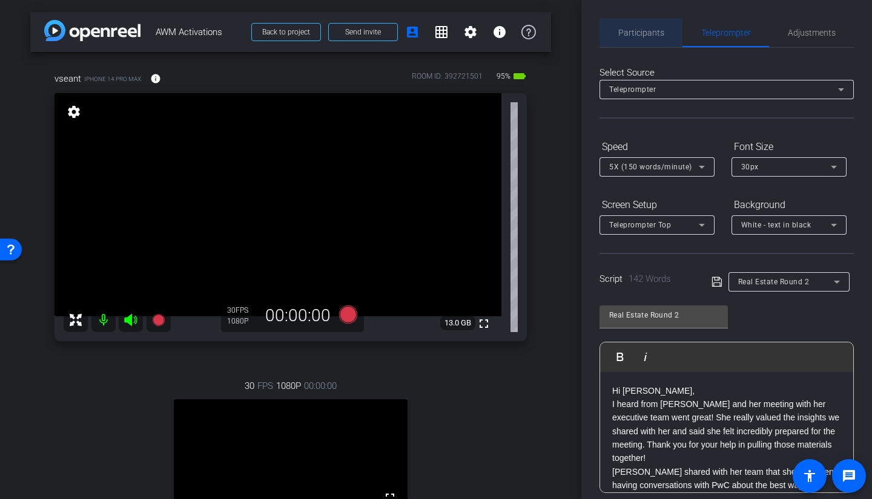
click at [663, 39] on div "Participants" at bounding box center [640, 32] width 83 height 29
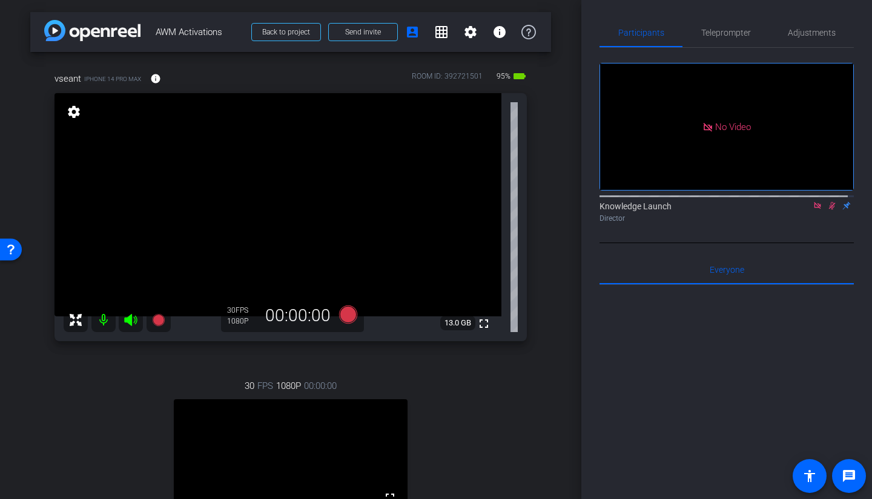
click at [768, 202] on icon at bounding box center [832, 206] width 10 height 8
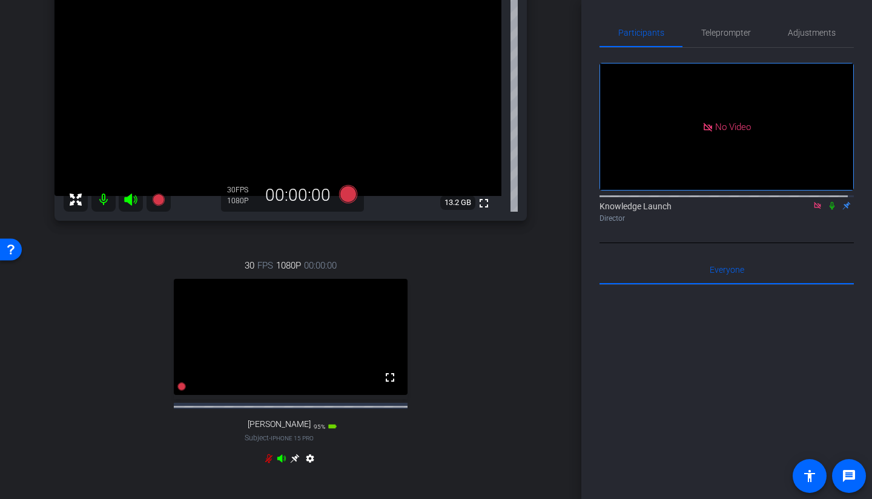
scroll to position [121, 0]
click at [711, 26] on span "Teleprompter" at bounding box center [726, 32] width 50 height 29
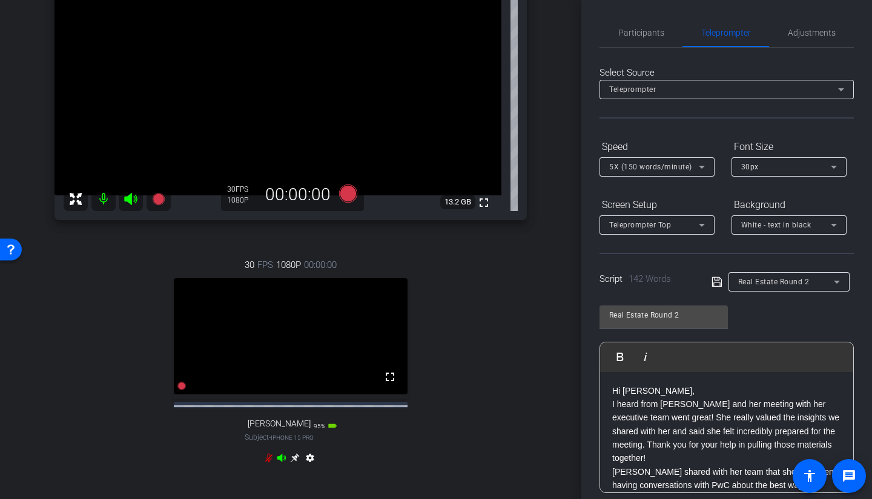
click at [768, 275] on div "Real Estate Round 2" at bounding box center [786, 281] width 96 height 15
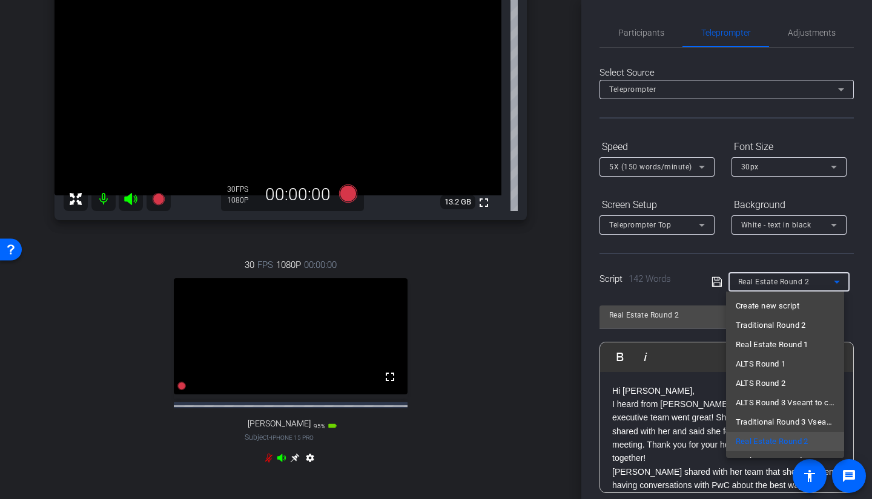
click at [768, 354] on span "ALTS Round 1" at bounding box center [761, 364] width 50 height 15
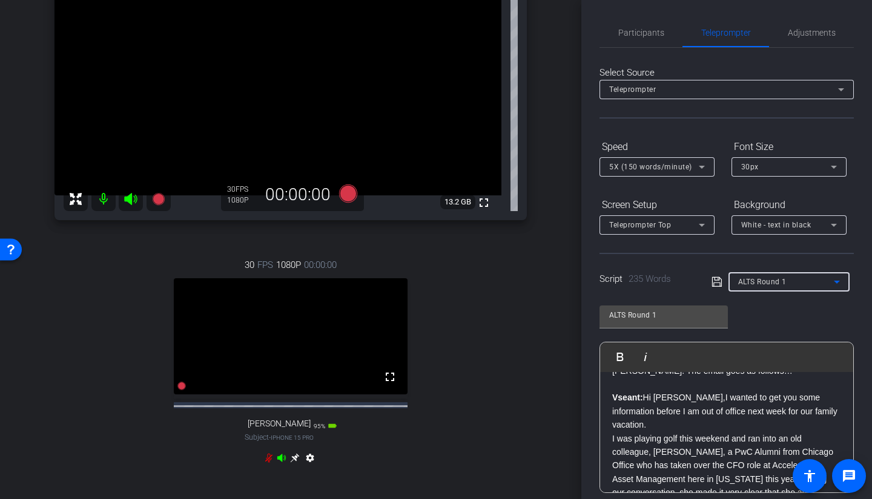
scroll to position [0, 0]
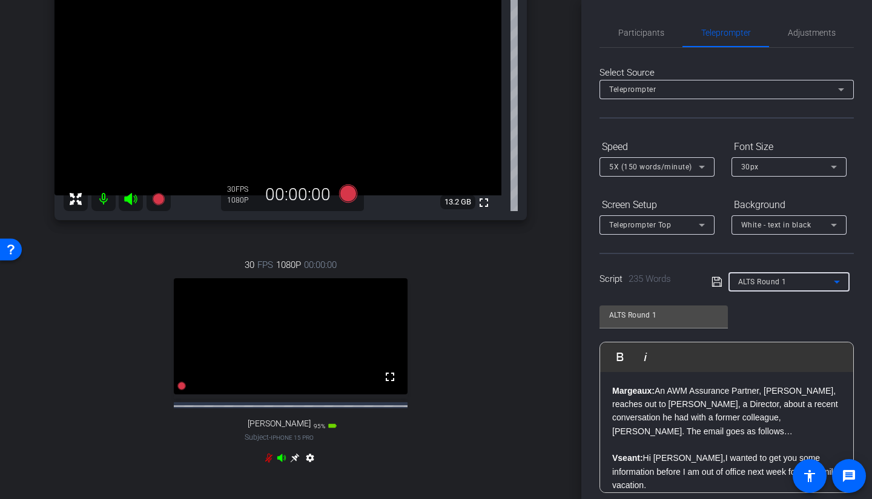
click at [713, 283] on icon at bounding box center [716, 282] width 10 height 10
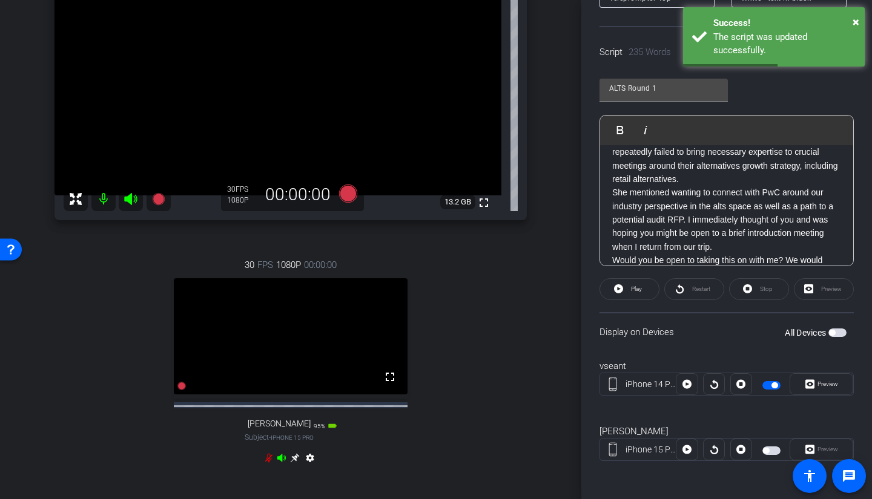
scroll to position [228, 0]
click at [764, 354] on button "button" at bounding box center [771, 450] width 18 height 8
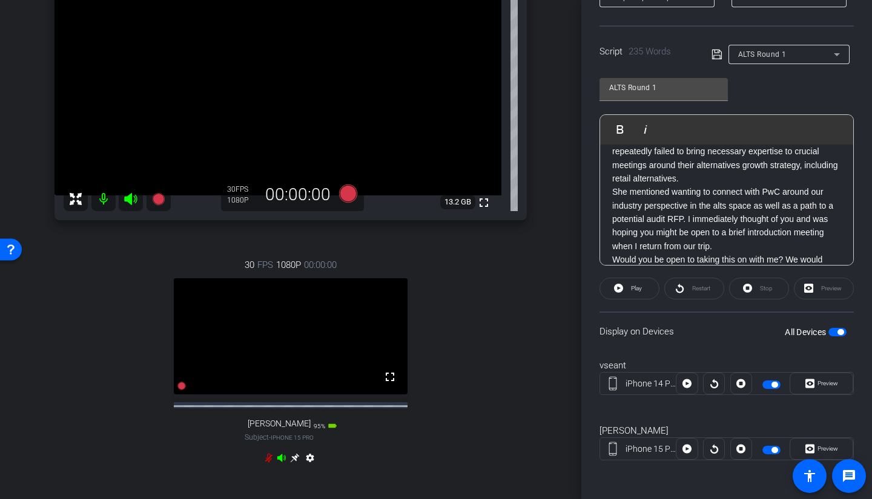
click at [768, 354] on span "Preview" at bounding box center [827, 383] width 21 height 7
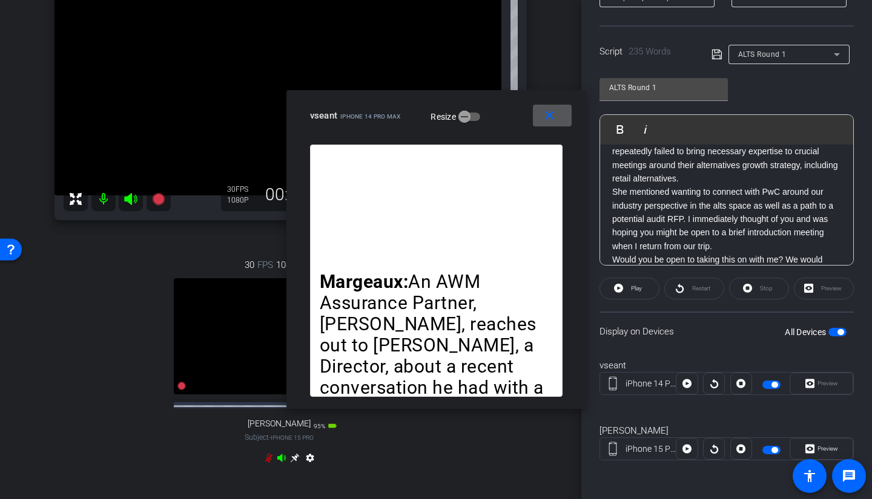
click at [558, 114] on span at bounding box center [552, 115] width 39 height 29
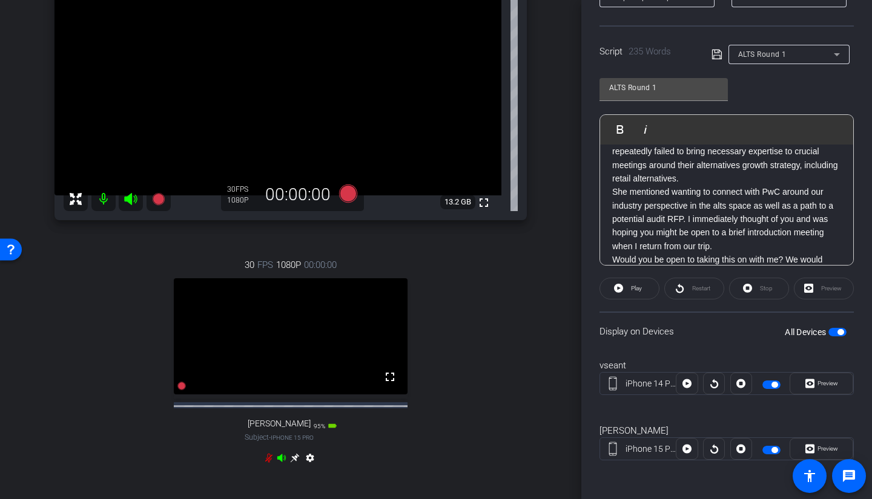
click at [267, 354] on icon at bounding box center [269, 458] width 10 height 10
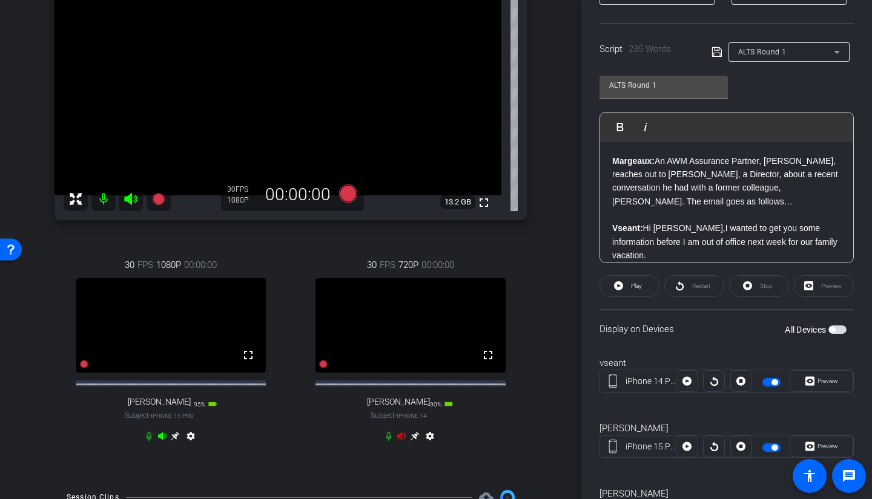
scroll to position [288, 0]
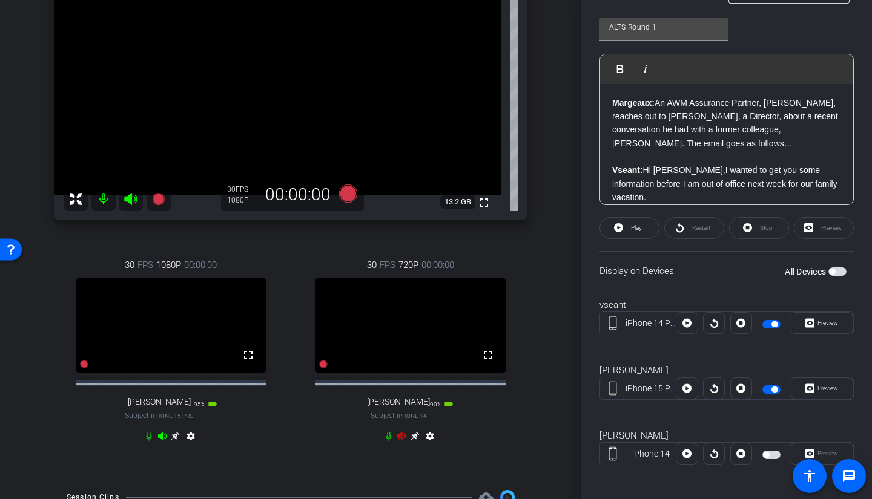
click at [397, 354] on icon at bounding box center [401, 437] width 8 height 8
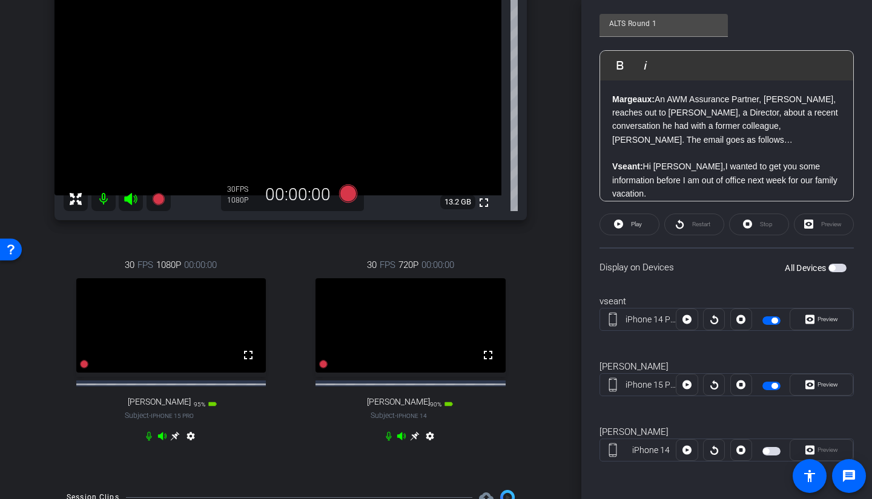
scroll to position [293, 0]
click at [768, 354] on span "button" at bounding box center [774, 385] width 6 height 6
click at [428, 354] on mat-icon "settings" at bounding box center [430, 439] width 15 height 15
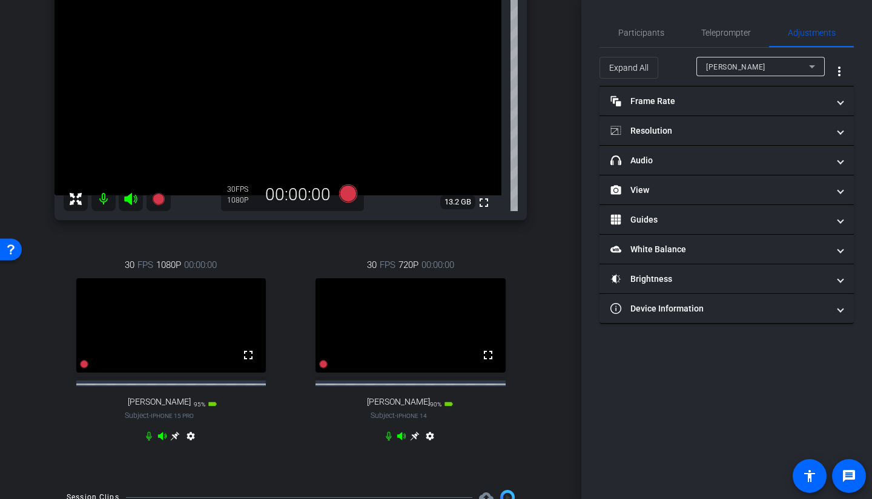
click at [646, 137] on mat-panel-title "Resolution" at bounding box center [719, 131] width 218 height 13
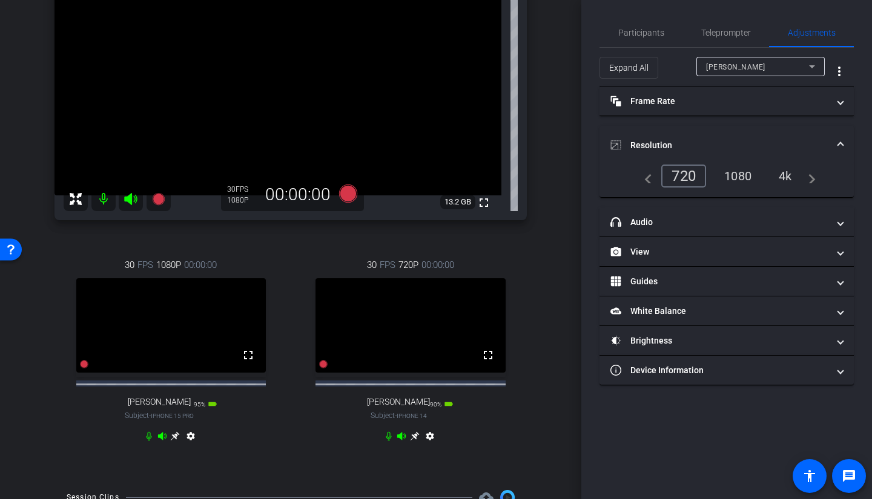
click at [733, 178] on div "1080" at bounding box center [737, 176] width 45 height 21
click at [503, 354] on div "vseant iPhone 14 Pro Max info ROOM ID: 392721501 95% battery_std fullscreen set…" at bounding box center [290, 204] width 521 height 547
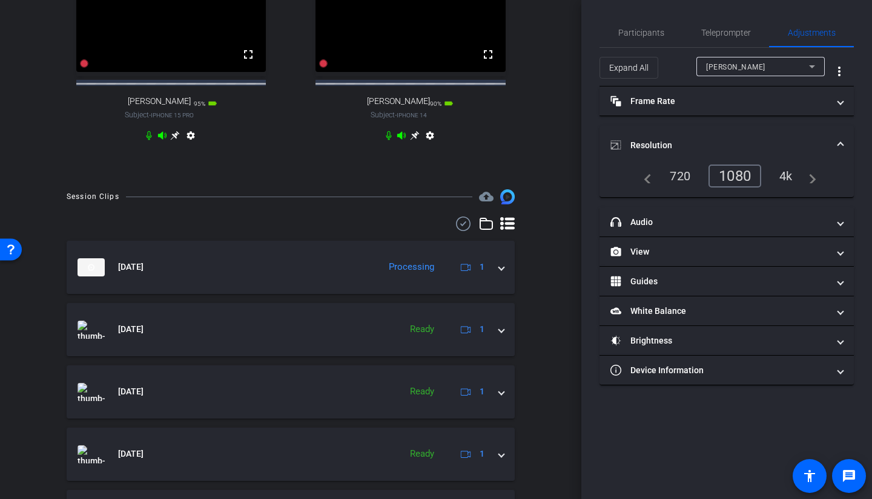
scroll to position [424, 0]
click at [494, 285] on mat-expansion-panel-header "[DATE] Processing 1" at bounding box center [291, 265] width 448 height 53
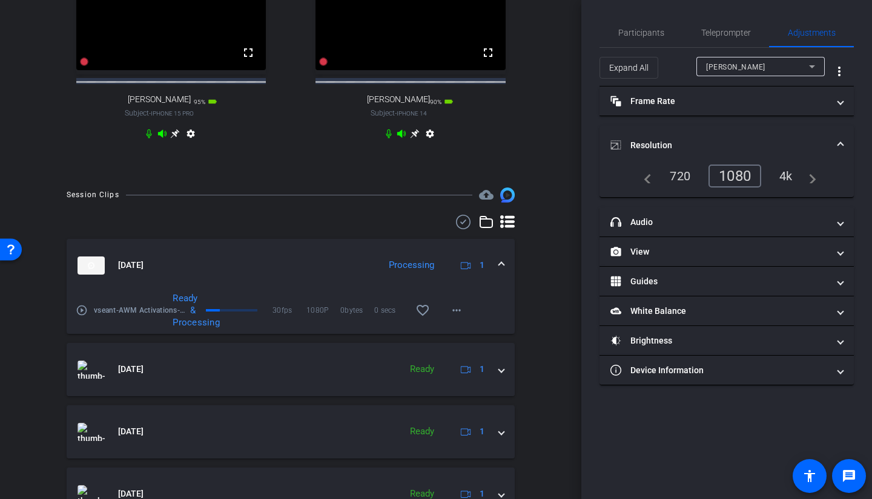
click at [494, 284] on mat-expansion-panel-header "[DATE] Processing 1" at bounding box center [291, 265] width 448 height 53
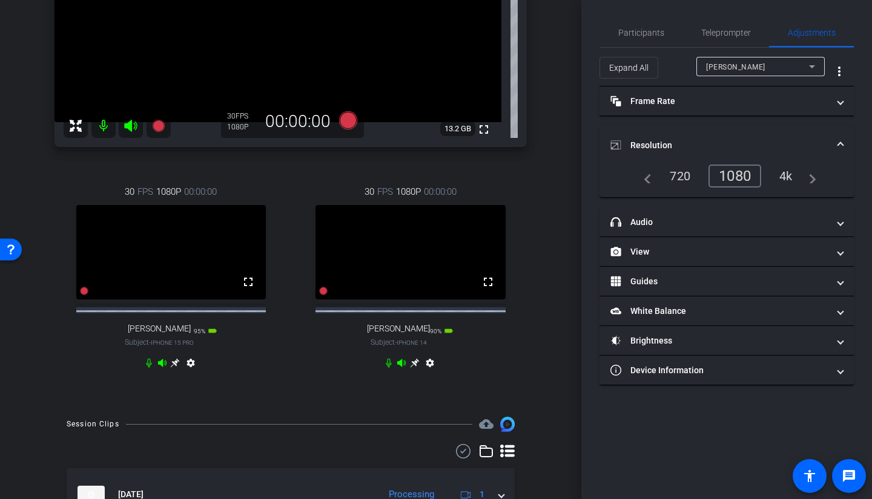
scroll to position [182, 0]
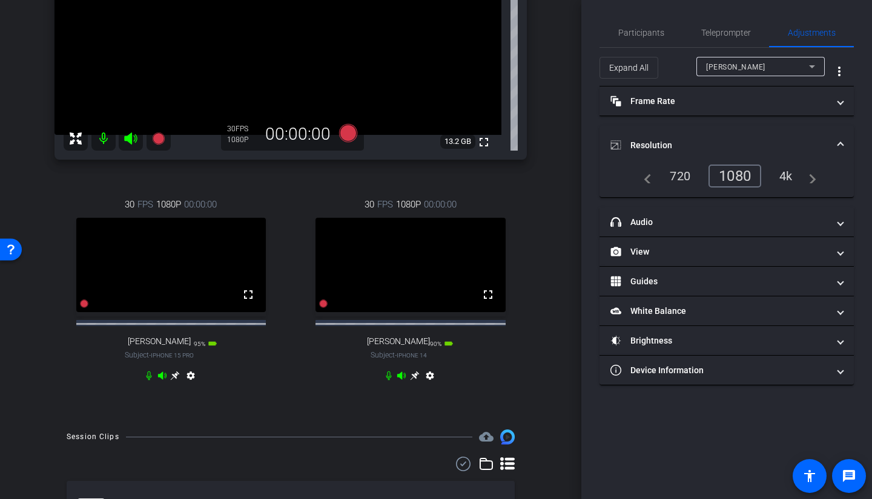
click at [650, 29] on span "Participants" at bounding box center [641, 32] width 46 height 8
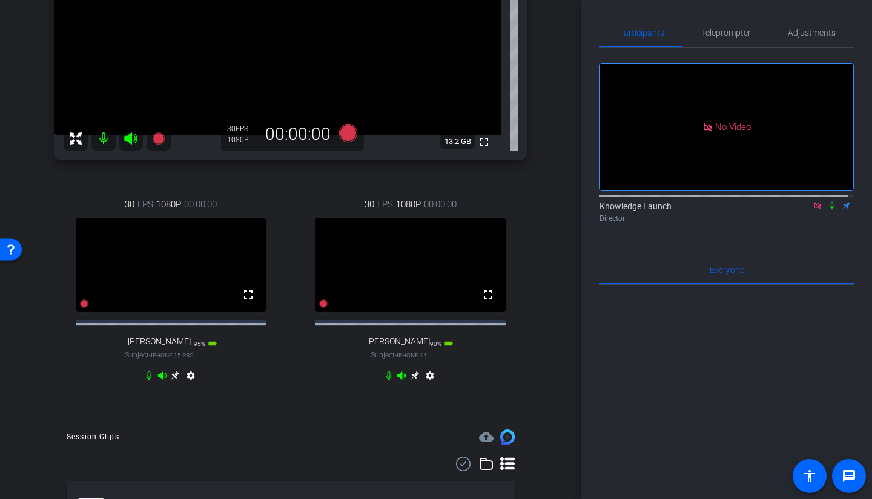
click at [717, 30] on span "Teleprompter" at bounding box center [726, 32] width 50 height 8
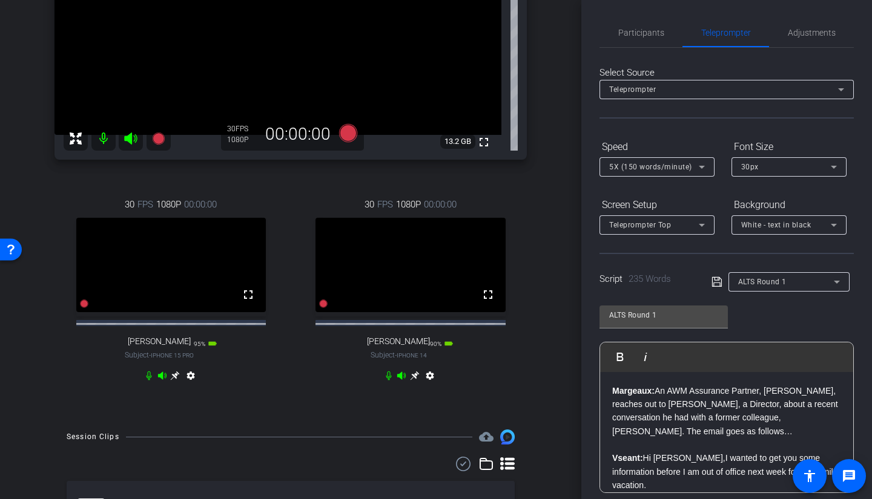
click at [768, 286] on div "ALTS Round 1" at bounding box center [786, 281] width 96 height 15
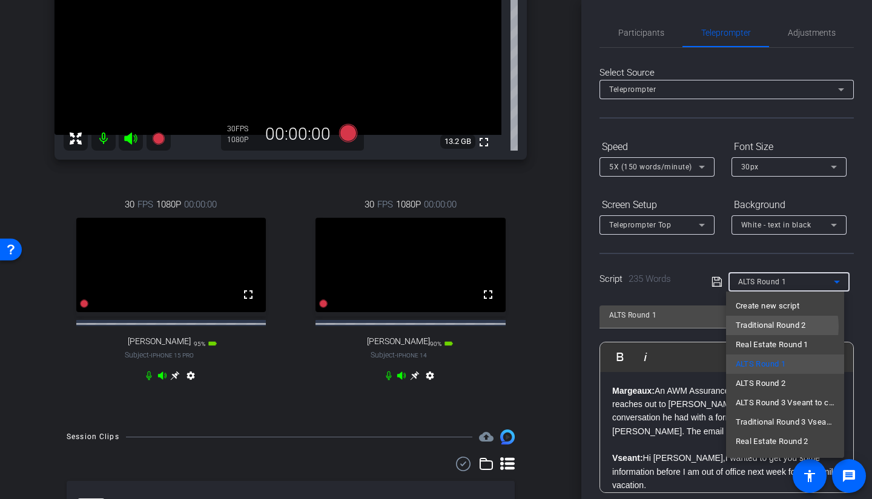
click at [765, 327] on span "Traditional Round 2" at bounding box center [771, 325] width 70 height 15
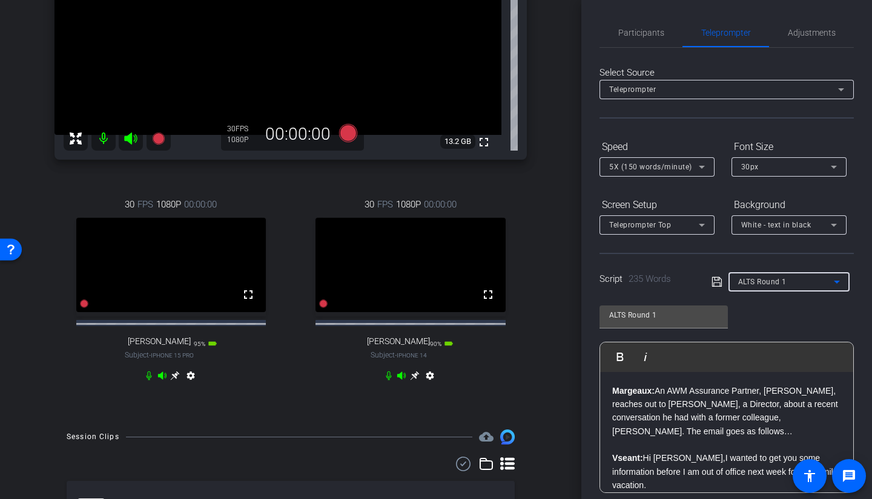
type input "Traditional Round 2"
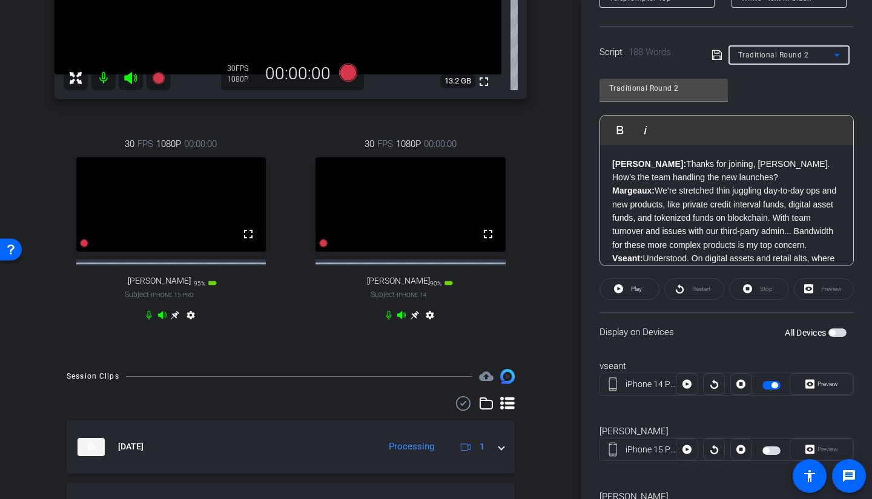
scroll to position [293, 0]
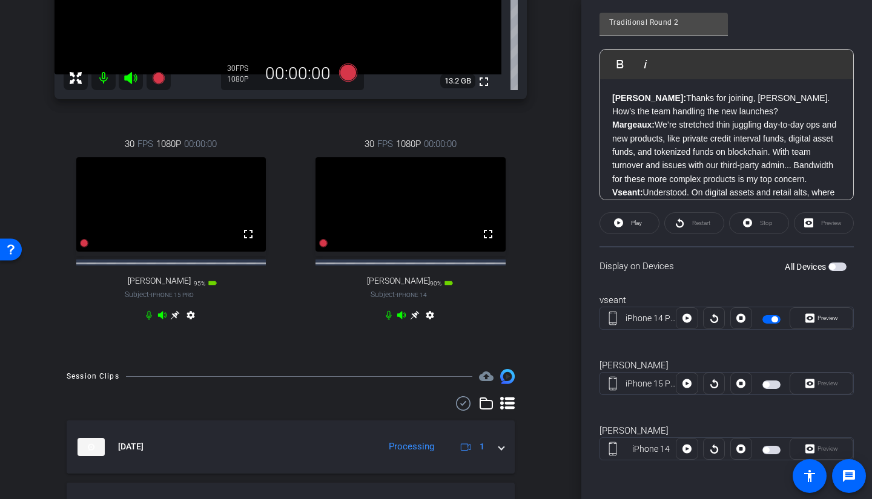
click at [763, 354] on span "button" at bounding box center [766, 385] width 6 height 6
click at [763, 354] on span "button" at bounding box center [766, 450] width 6 height 6
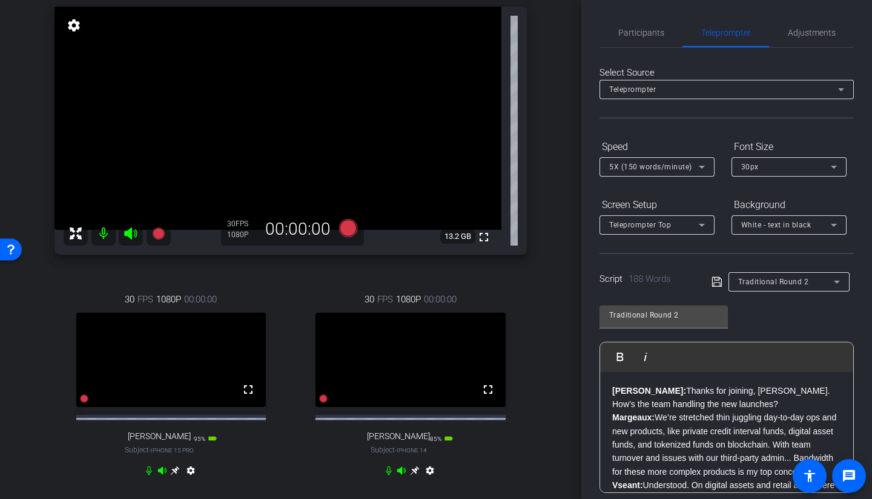
scroll to position [0, 0]
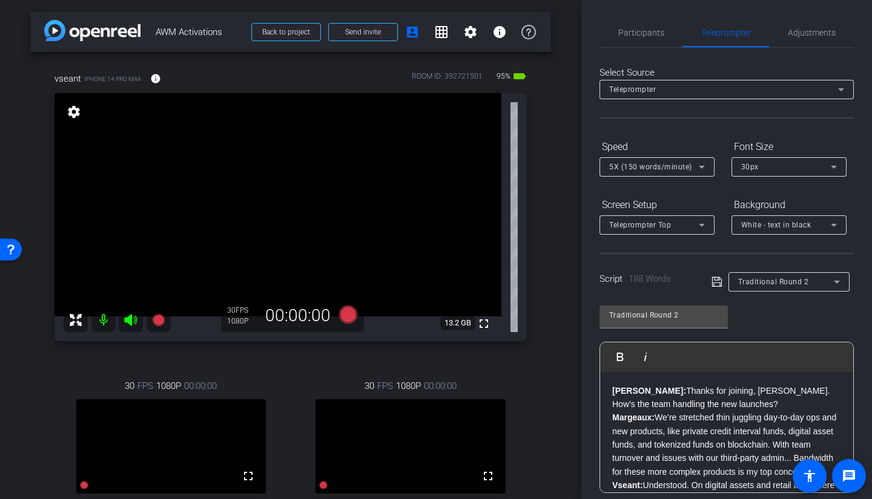
click at [618, 35] on span "Participants" at bounding box center [641, 32] width 46 height 8
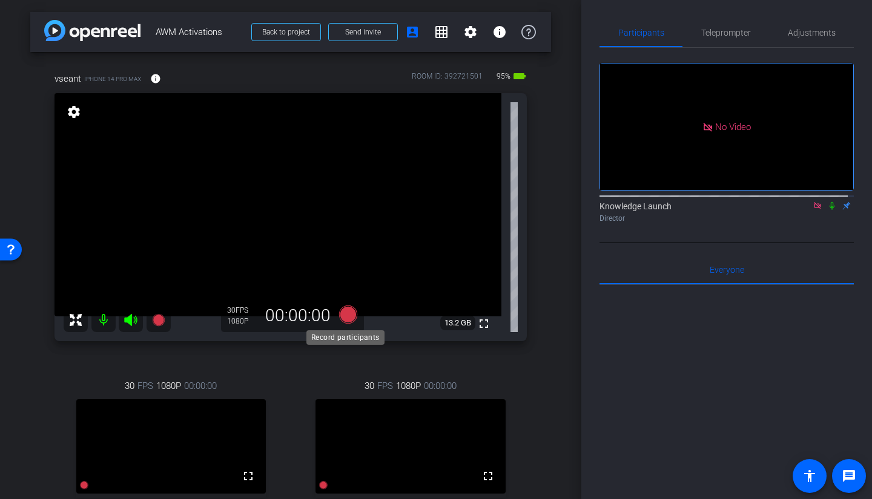
click at [341, 314] on icon at bounding box center [348, 314] width 18 height 18
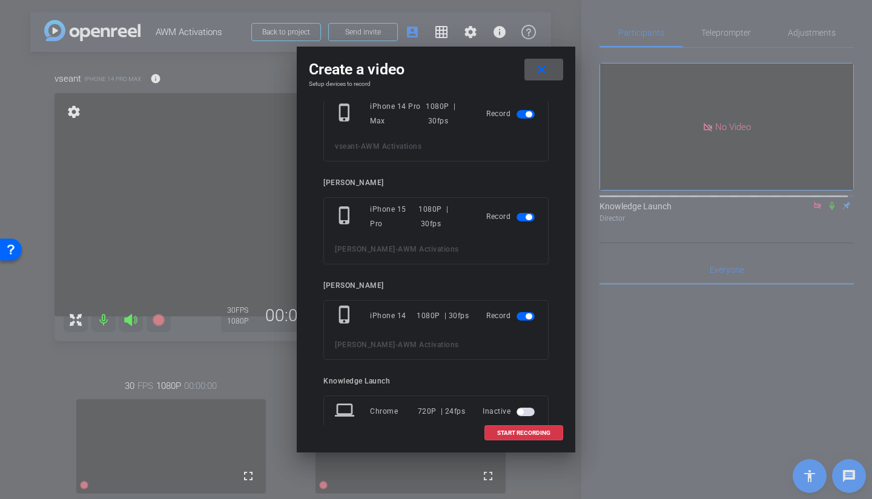
scroll to position [61, 0]
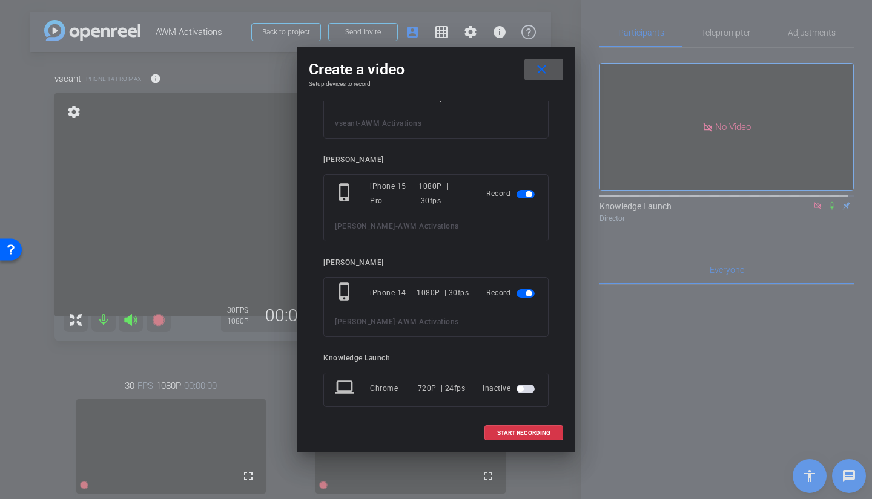
click at [508, 354] on span "START RECORDING" at bounding box center [523, 433] width 53 height 6
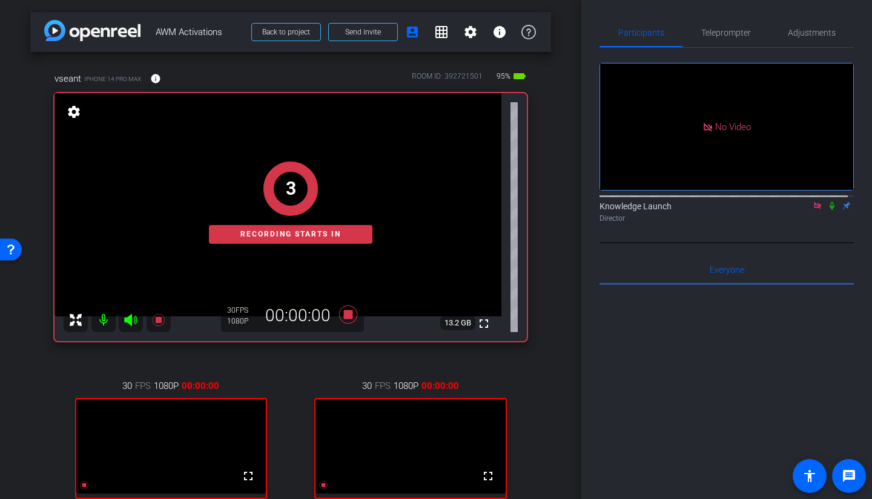
click at [768, 202] on icon at bounding box center [832, 206] width 10 height 8
click at [719, 31] on span "Teleprompter" at bounding box center [726, 32] width 50 height 8
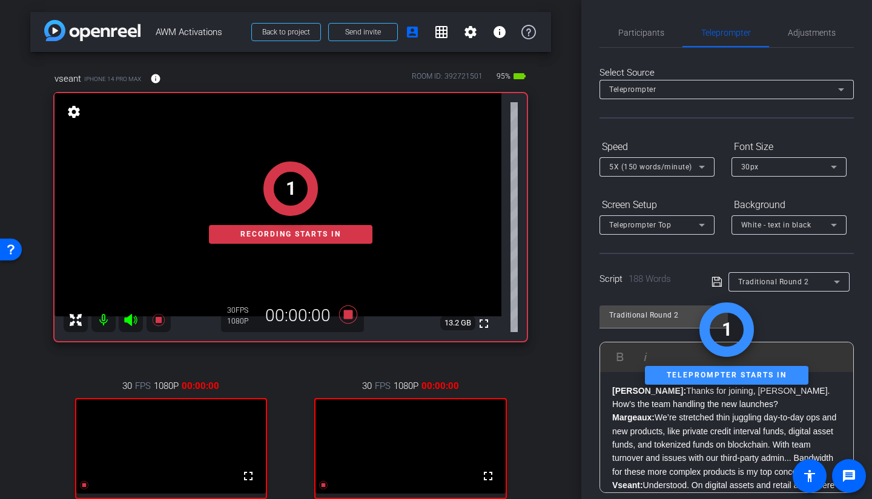
click at [638, 39] on span "Participants" at bounding box center [641, 32] width 46 height 29
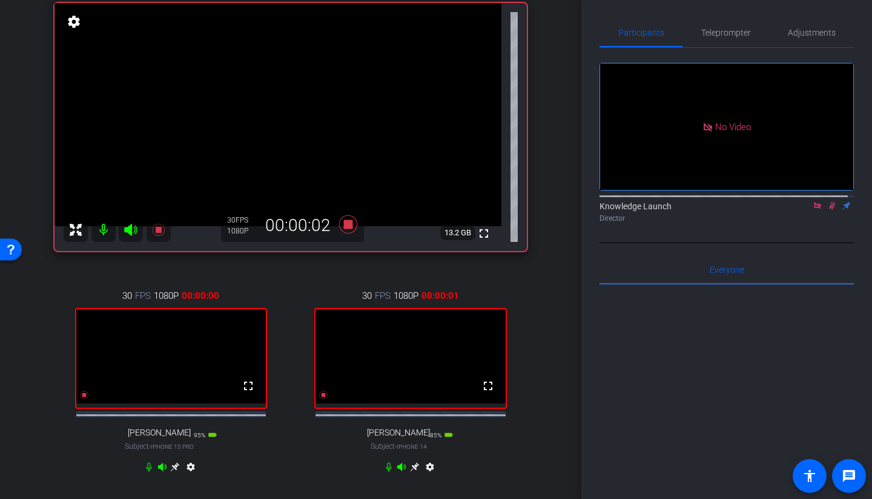
scroll to position [121, 0]
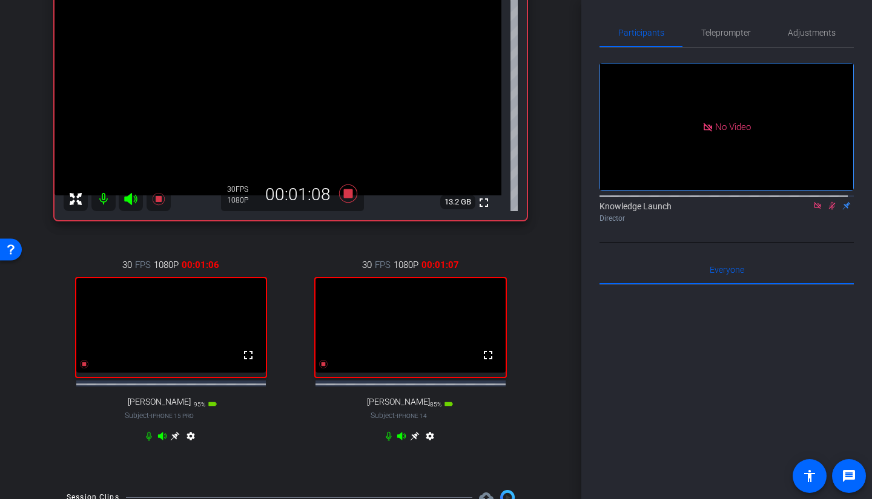
click at [768, 202] on icon at bounding box center [832, 206] width 10 height 8
click at [717, 36] on span "Teleprompter" at bounding box center [726, 32] width 50 height 8
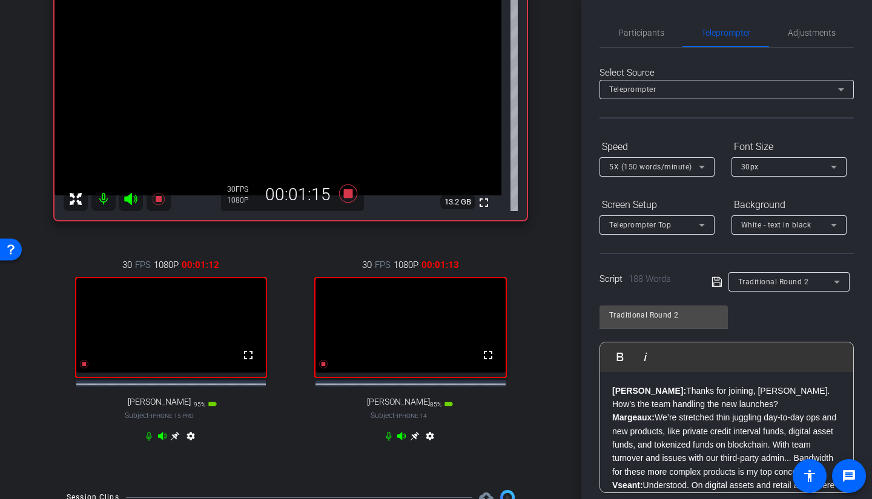
click at [667, 163] on span "5X (150 words/minute)" at bounding box center [650, 167] width 83 height 8
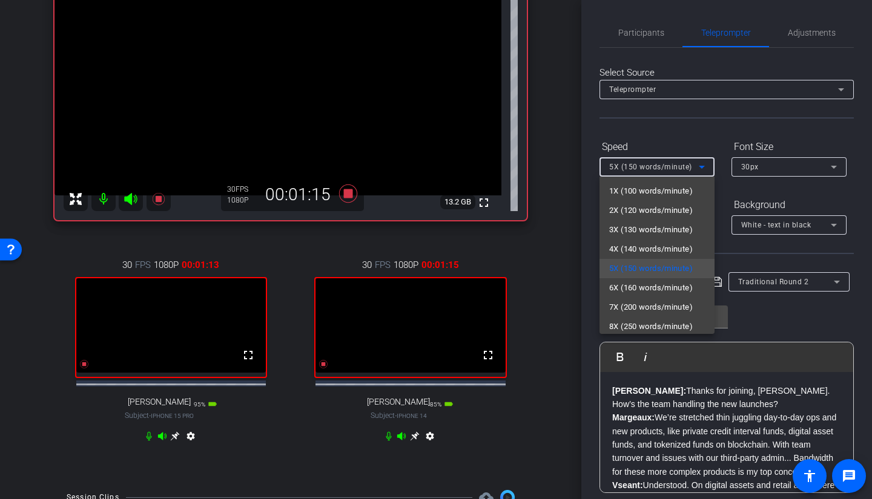
click at [645, 245] on span "4X (140 words/minute)" at bounding box center [651, 249] width 84 height 15
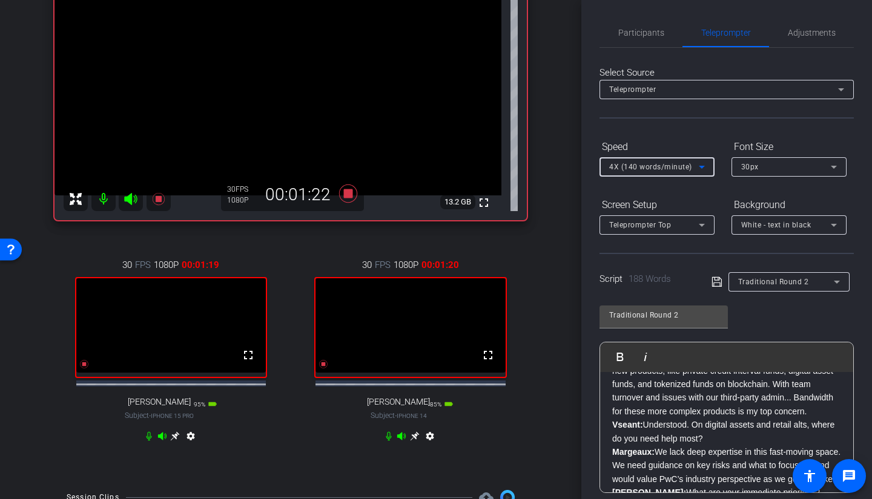
scroll to position [0, 0]
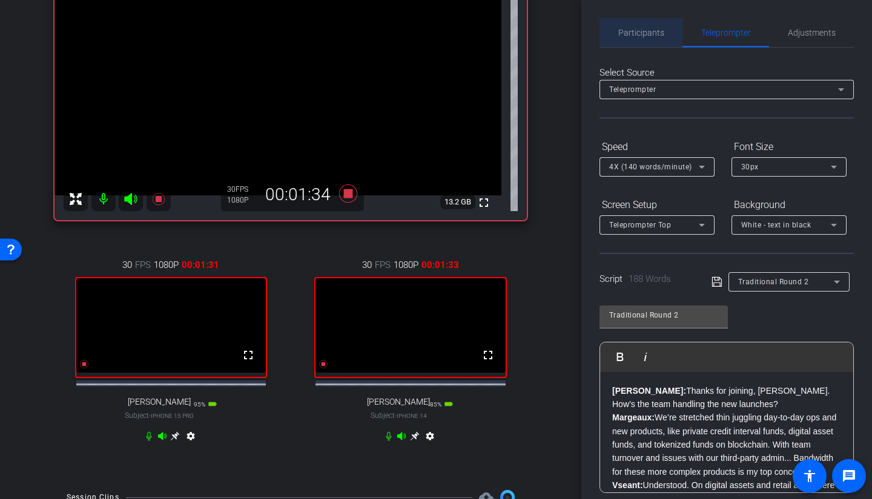
click at [645, 36] on span "Participants" at bounding box center [641, 32] width 46 height 8
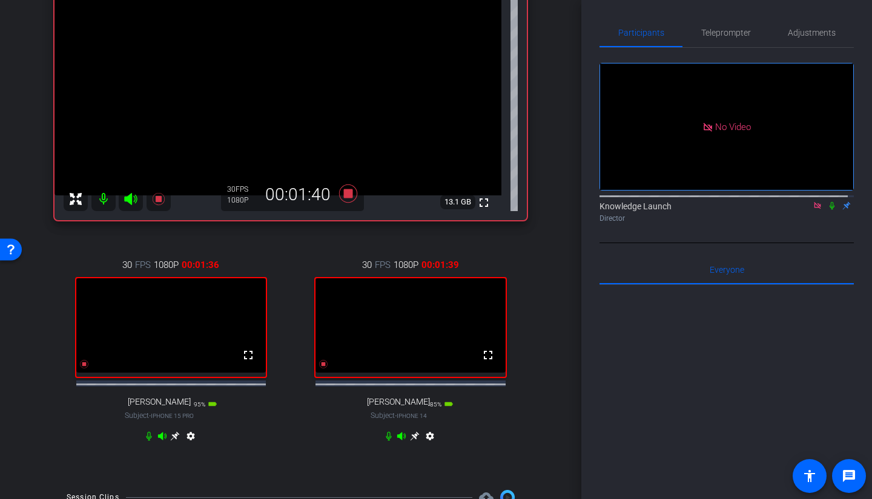
click at [722, 41] on span "Teleprompter" at bounding box center [726, 32] width 50 height 29
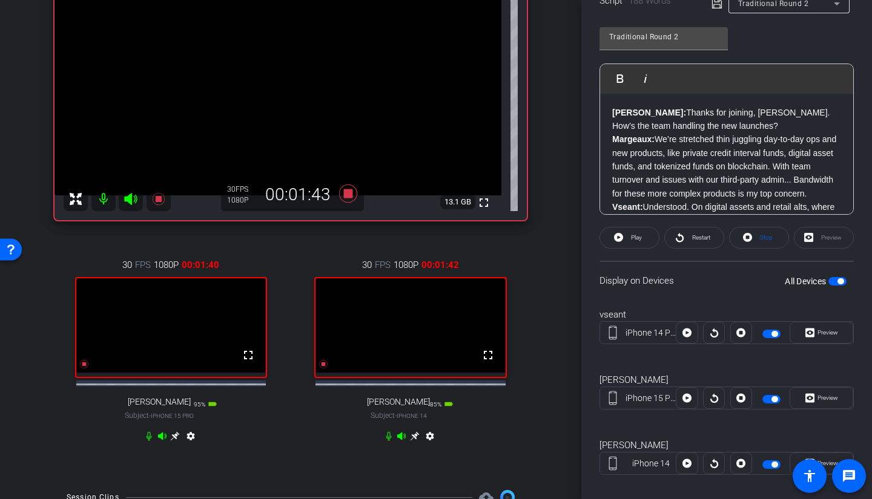
scroll to position [293, 0]
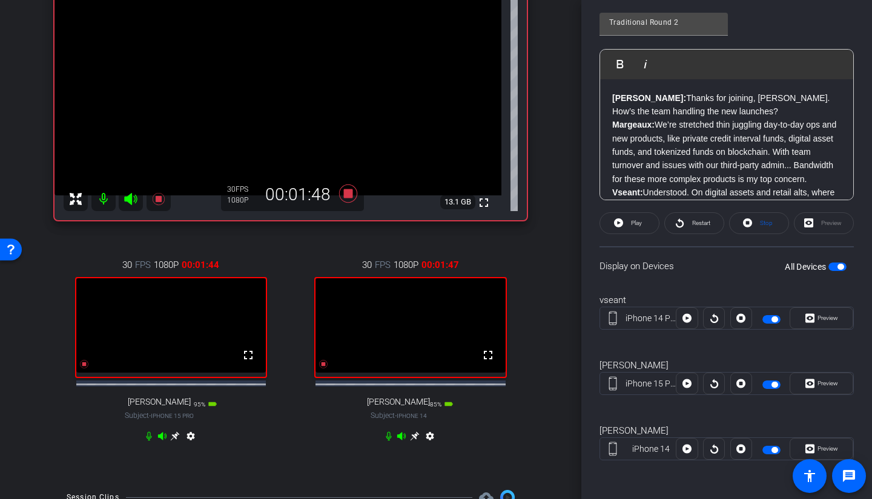
click at [693, 226] on span "Restart" at bounding box center [701, 223] width 18 height 7
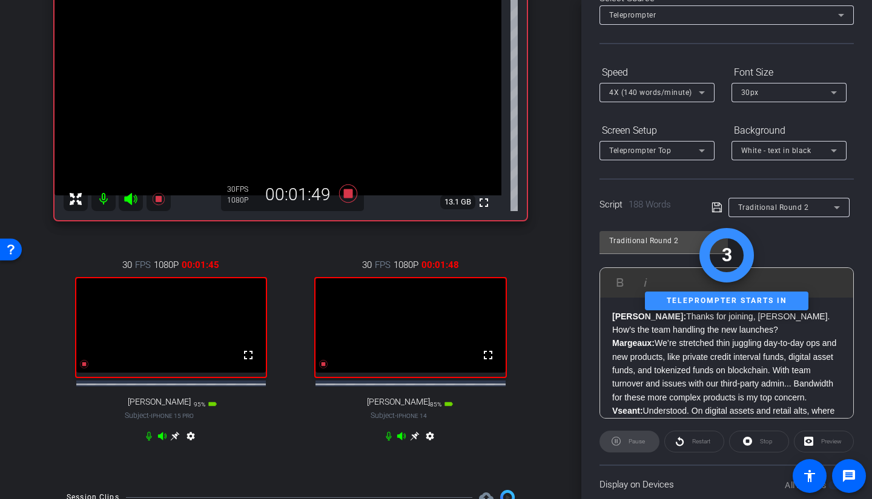
scroll to position [0, 0]
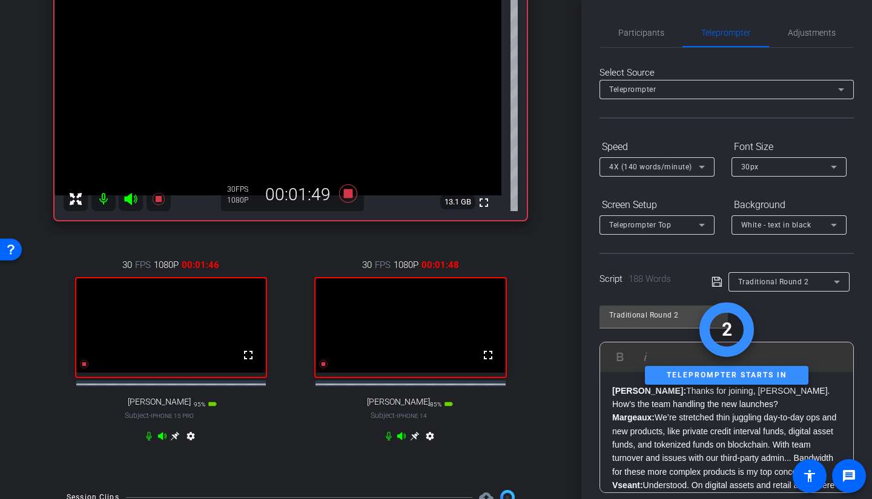
click at [637, 24] on span "Participants" at bounding box center [641, 32] width 46 height 29
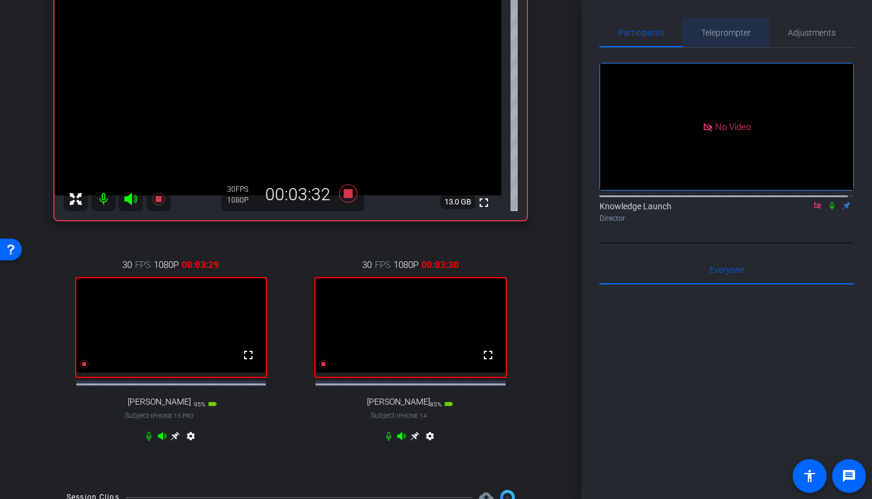
click at [727, 39] on span "Teleprompter" at bounding box center [726, 32] width 50 height 29
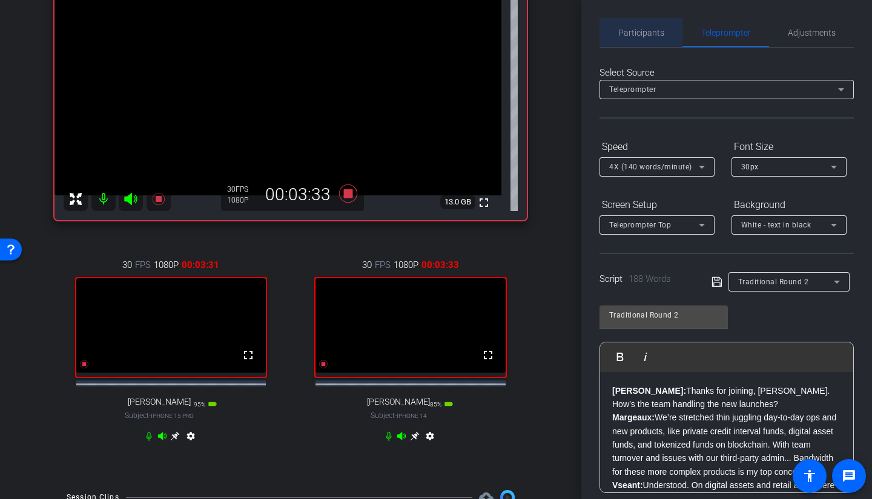
click at [642, 31] on span "Participants" at bounding box center [641, 32] width 46 height 8
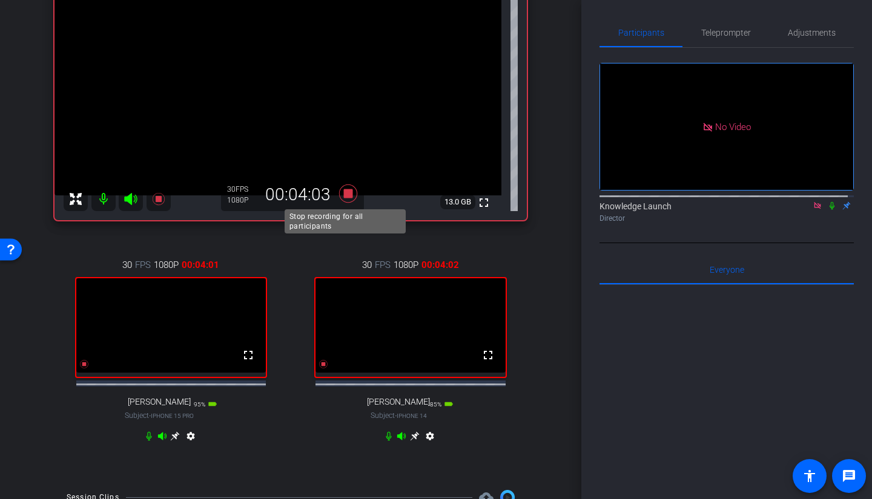
click at [347, 194] on icon at bounding box center [348, 193] width 18 height 18
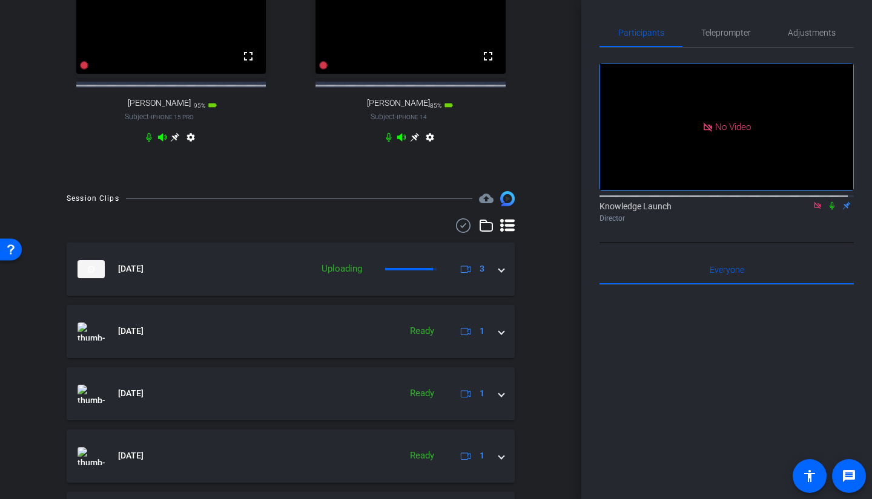
scroll to position [424, 0]
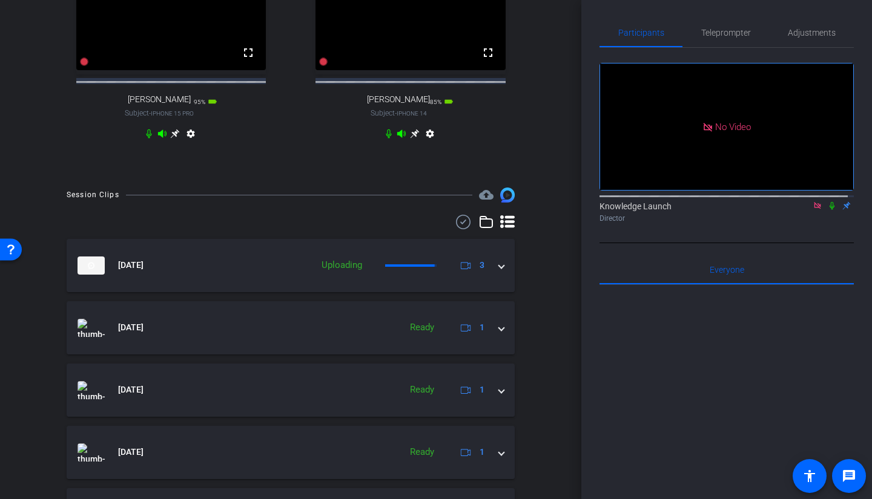
click at [499, 272] on span at bounding box center [501, 265] width 5 height 13
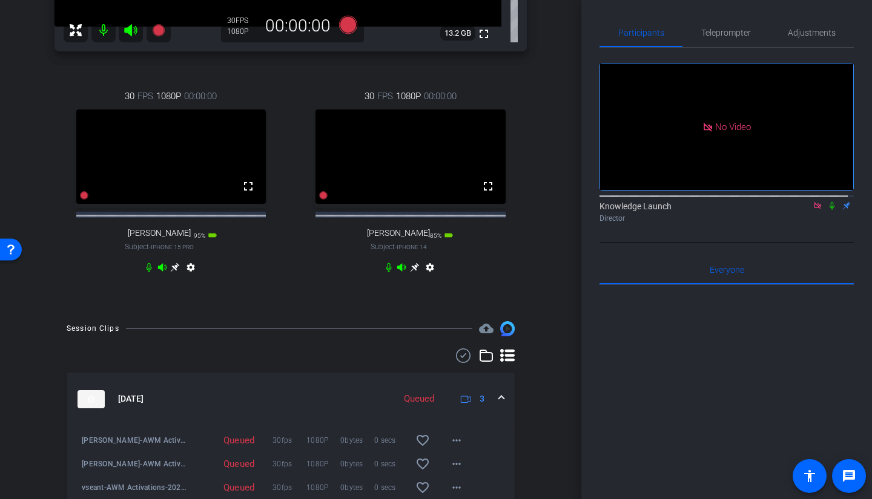
scroll to position [61, 0]
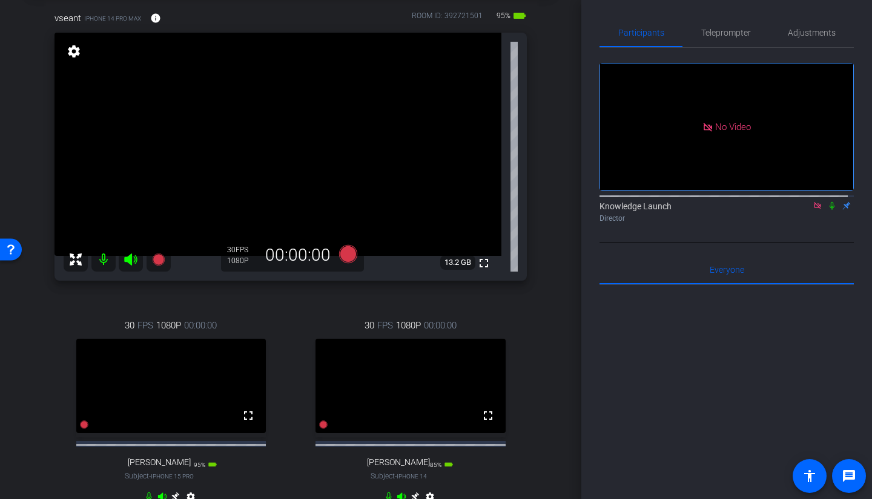
click at [705, 33] on span "Teleprompter" at bounding box center [726, 32] width 50 height 8
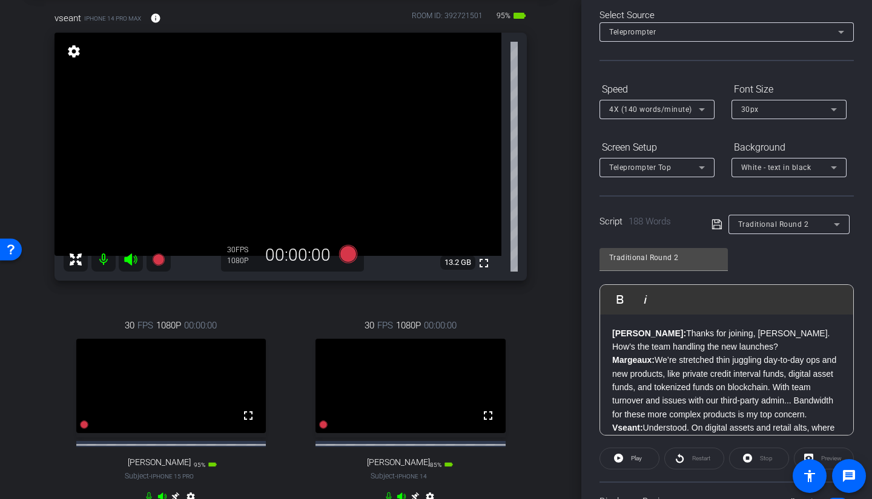
scroll to position [0, 0]
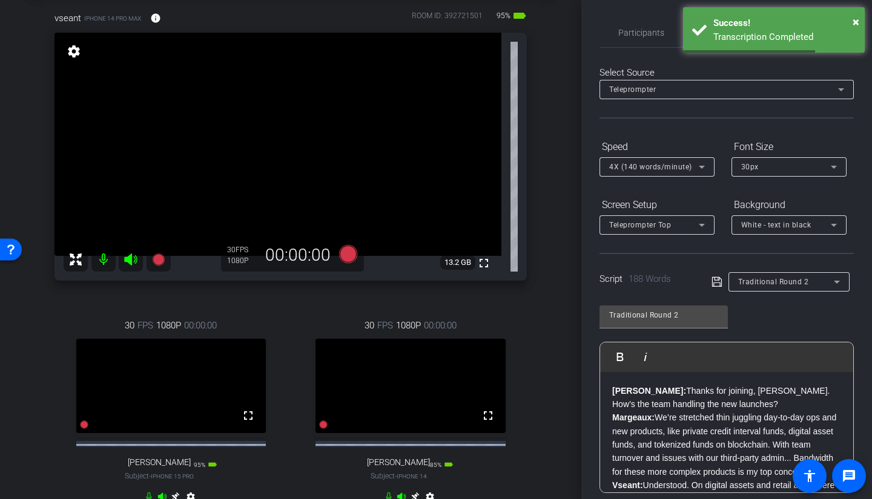
click at [634, 36] on span "Participants" at bounding box center [641, 32] width 46 height 8
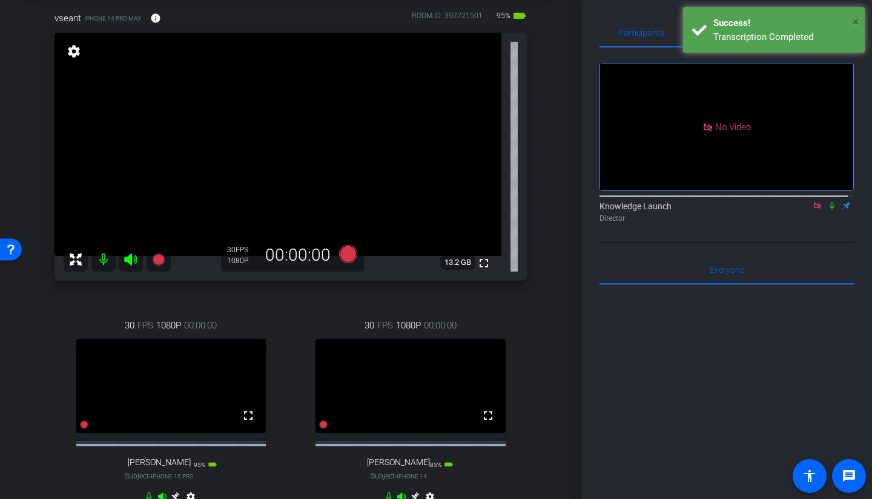
click at [768, 22] on span "×" at bounding box center [855, 22] width 7 height 15
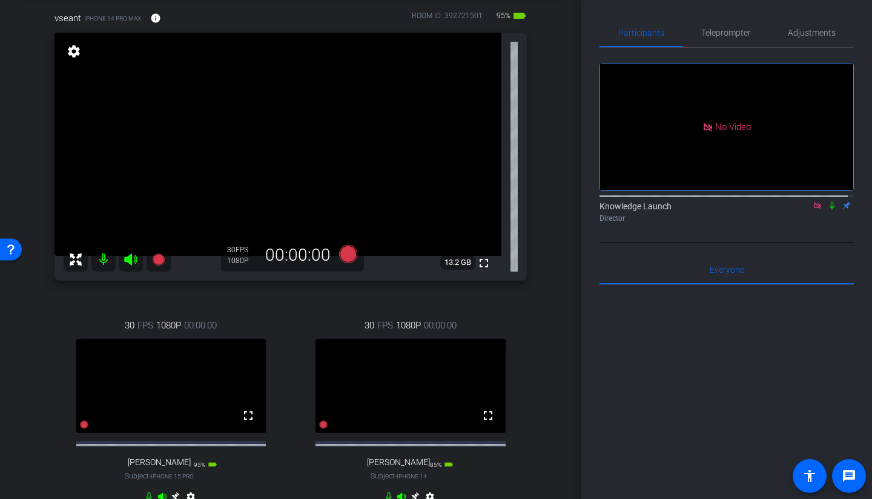
click at [768, 202] on icon at bounding box center [832, 206] width 10 height 8
click at [345, 258] on icon at bounding box center [348, 254] width 18 height 18
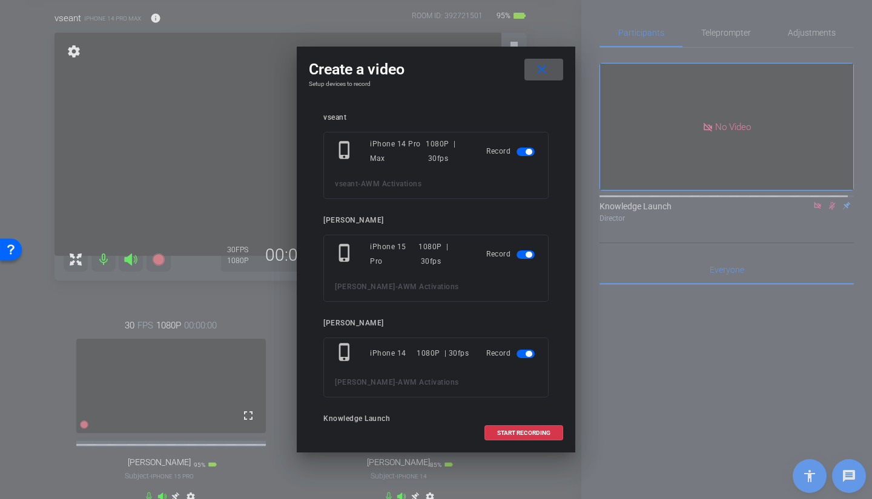
click at [512, 354] on span "START RECORDING" at bounding box center [523, 433] width 53 height 6
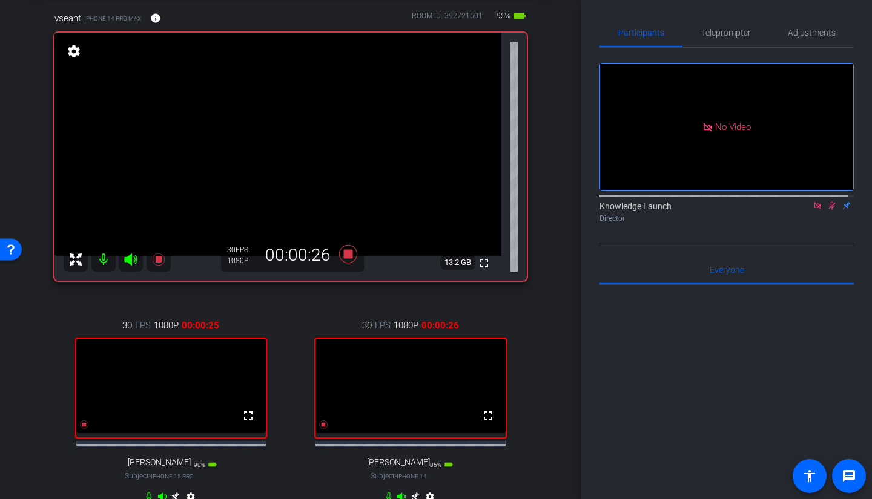
click at [768, 202] on icon at bounding box center [832, 206] width 7 height 8
click at [716, 28] on span "Teleprompter" at bounding box center [726, 32] width 50 height 8
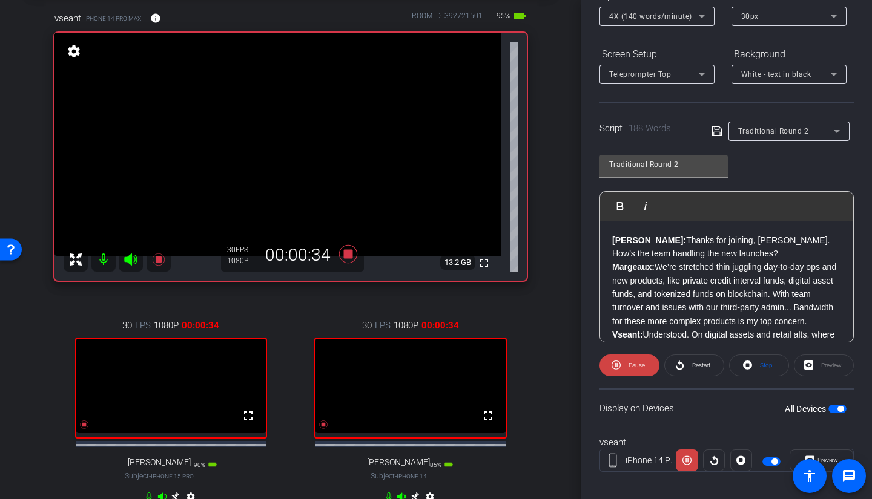
scroll to position [182, 0]
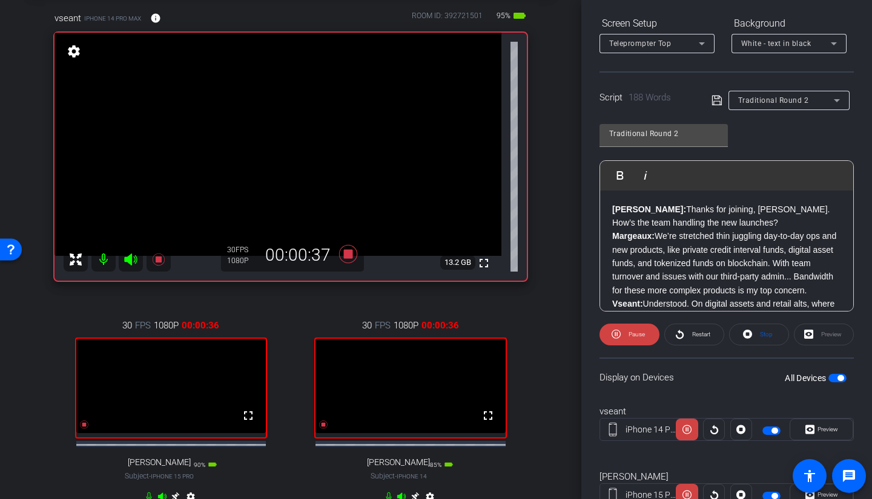
click at [638, 335] on span "Pause" at bounding box center [636, 334] width 16 height 7
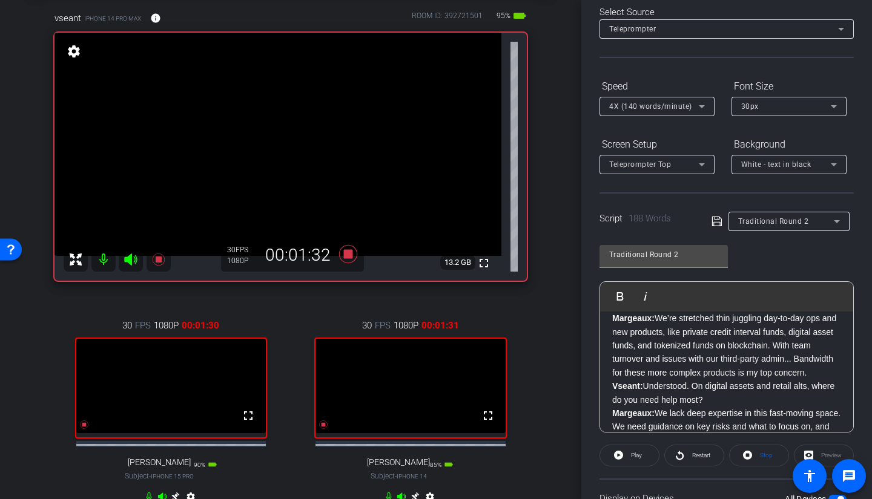
scroll to position [61, 0]
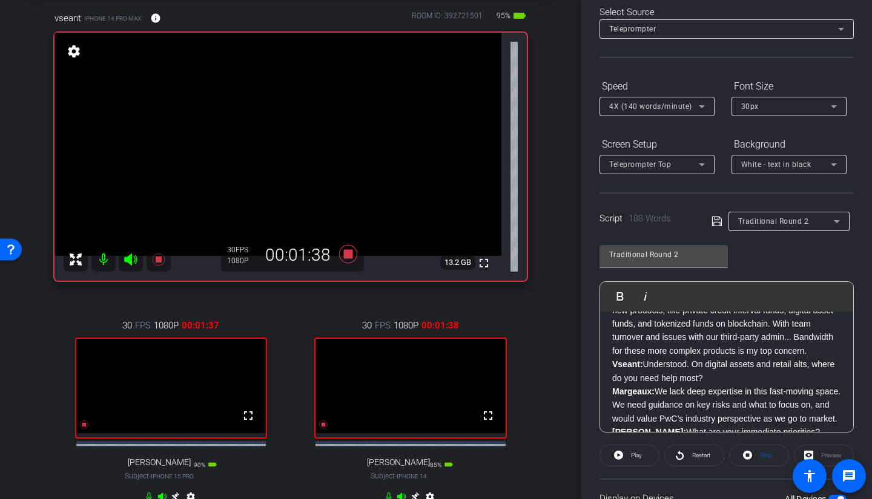
click at [768, 340] on p "Margeaux: We’re stretched thin juggling day-to-day ops and new products, like p…" at bounding box center [726, 324] width 229 height 68
click at [711, 223] on icon at bounding box center [716, 221] width 11 height 15
click at [716, 221] on icon at bounding box center [716, 221] width 11 height 15
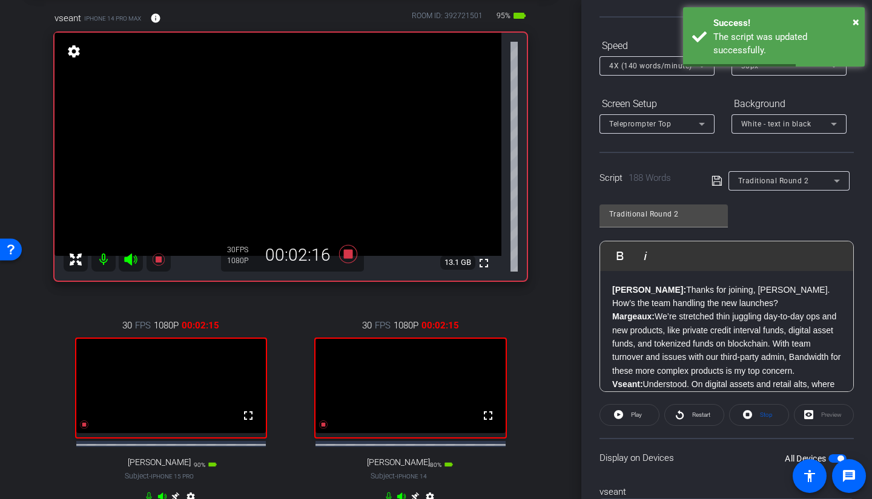
scroll to position [121, 0]
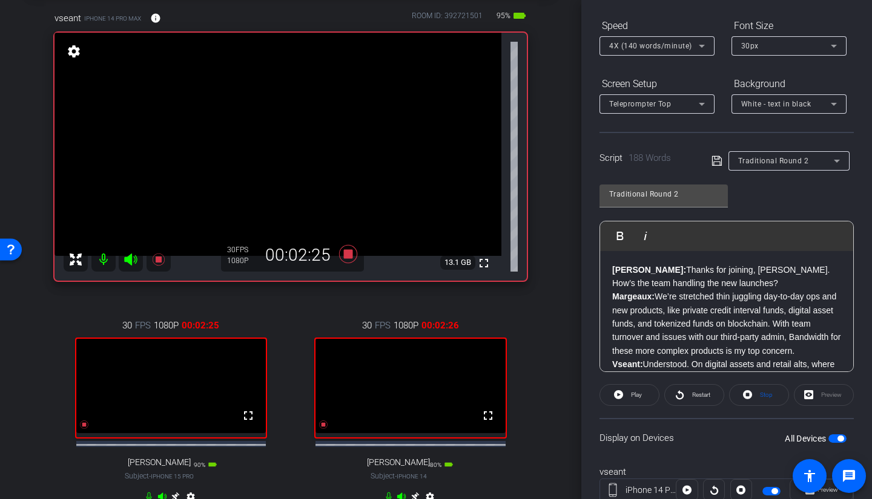
click at [689, 354] on span "Restart" at bounding box center [699, 395] width 21 height 17
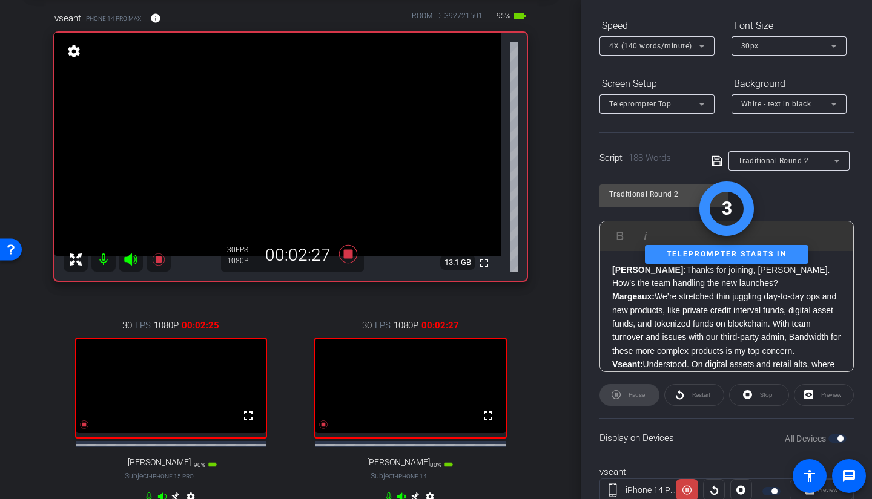
scroll to position [0, 0]
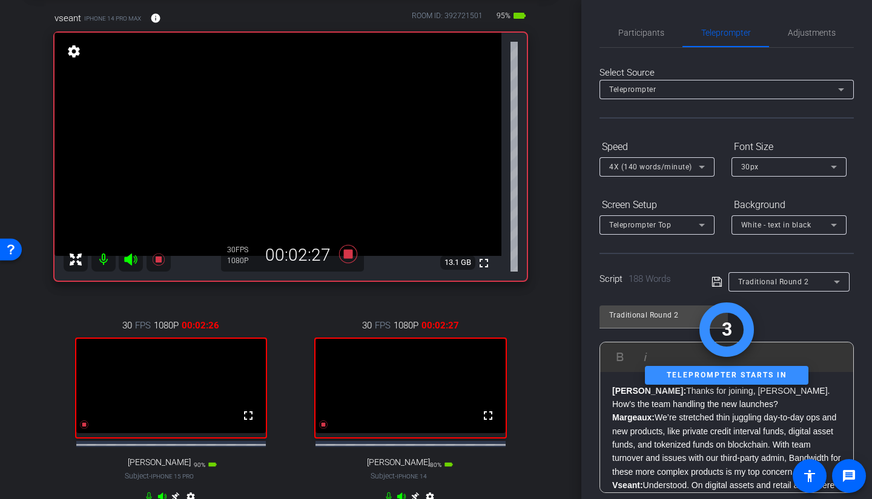
click at [618, 33] on span "Participants" at bounding box center [641, 32] width 46 height 8
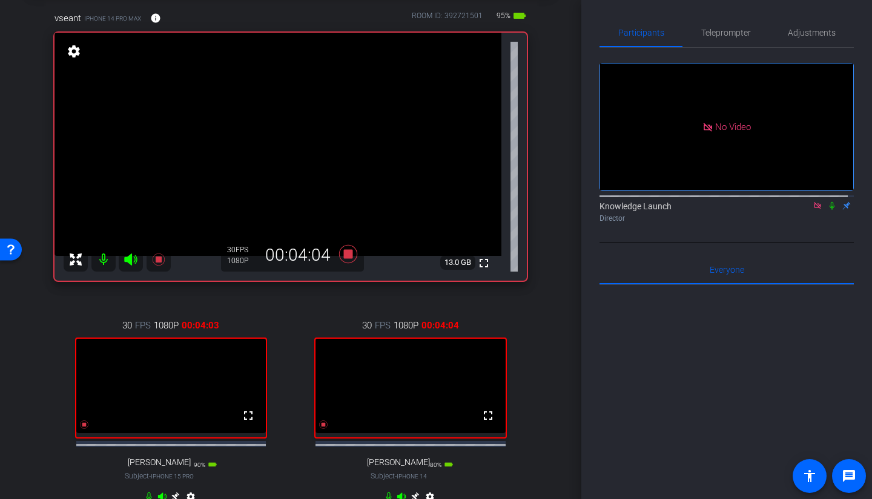
click at [768, 202] on icon at bounding box center [832, 206] width 10 height 8
click at [343, 252] on icon at bounding box center [348, 254] width 18 height 18
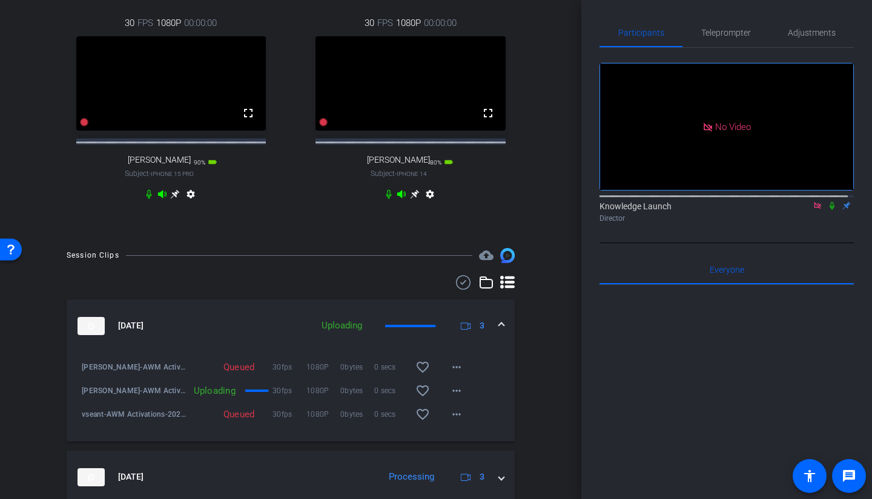
scroll to position [545, 0]
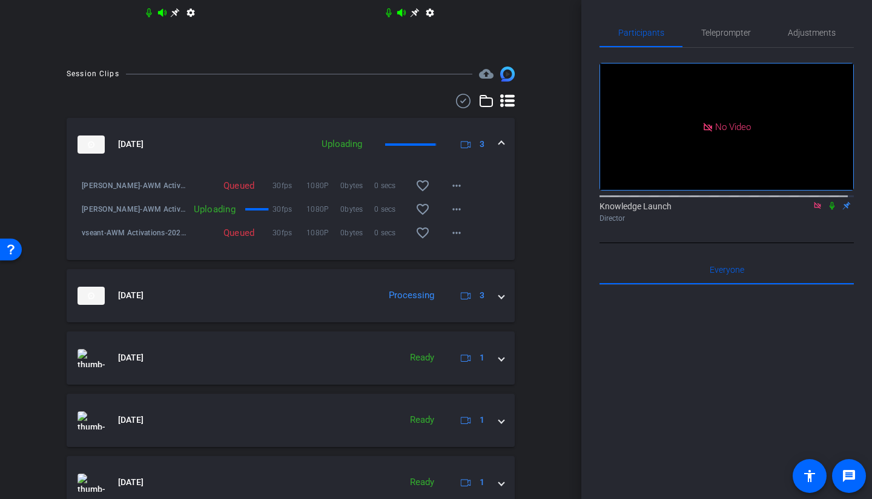
click at [498, 310] on mat-expansion-panel-header "Oct 15, 2025 Processing 3" at bounding box center [291, 295] width 448 height 53
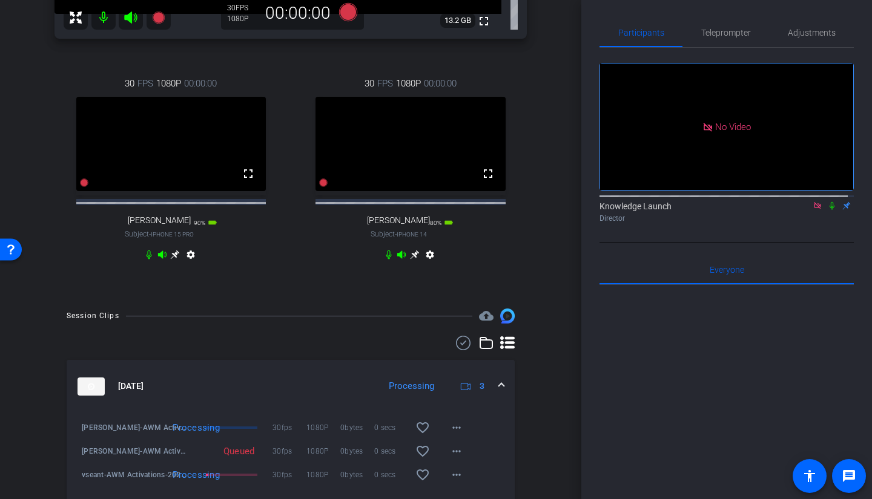
scroll to position [61, 0]
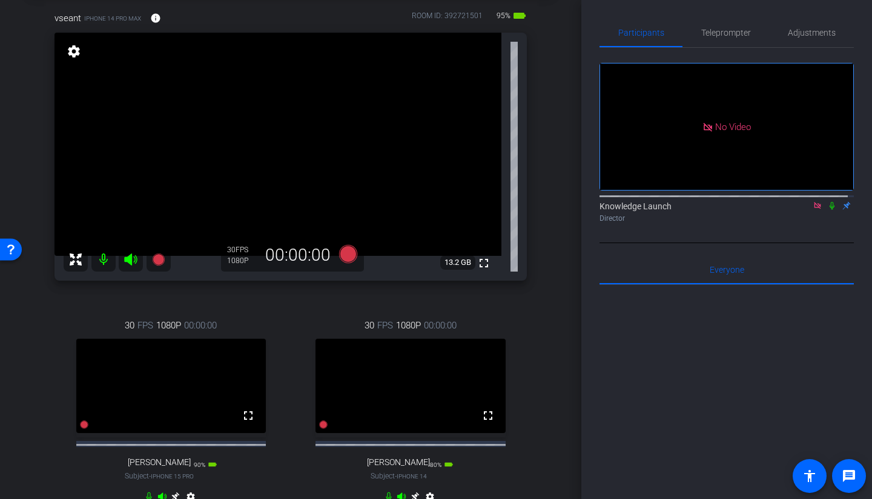
click at [726, 28] on span "Teleprompter" at bounding box center [726, 32] width 50 height 8
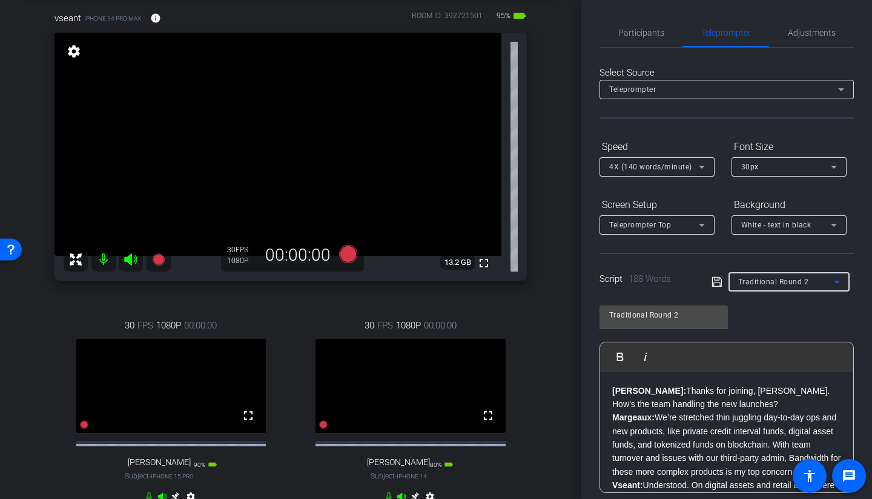
click at [768, 286] on div "Traditional Round 2" at bounding box center [786, 281] width 96 height 15
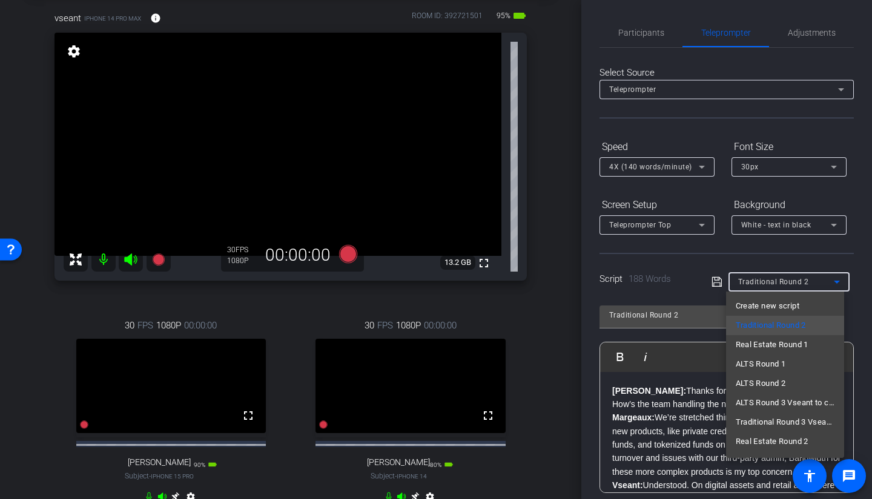
click at [768, 344] on span "Real Estate Round 1" at bounding box center [772, 345] width 73 height 15
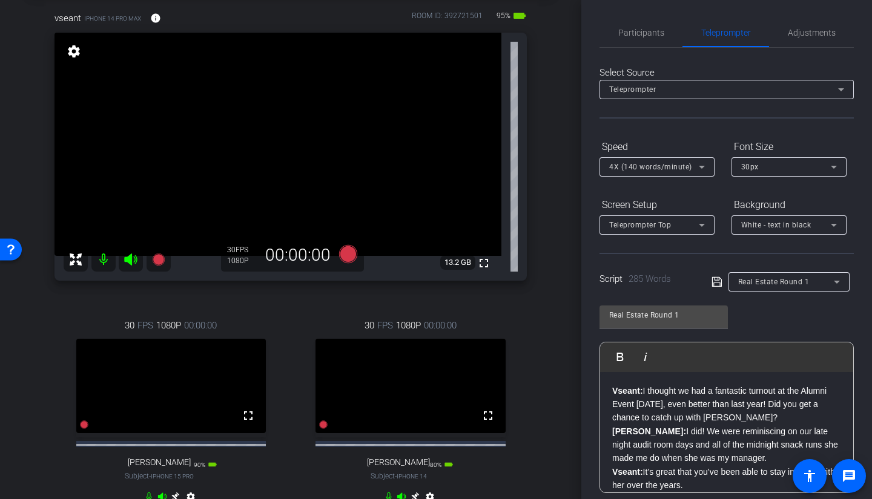
click at [716, 284] on icon at bounding box center [716, 282] width 11 height 15
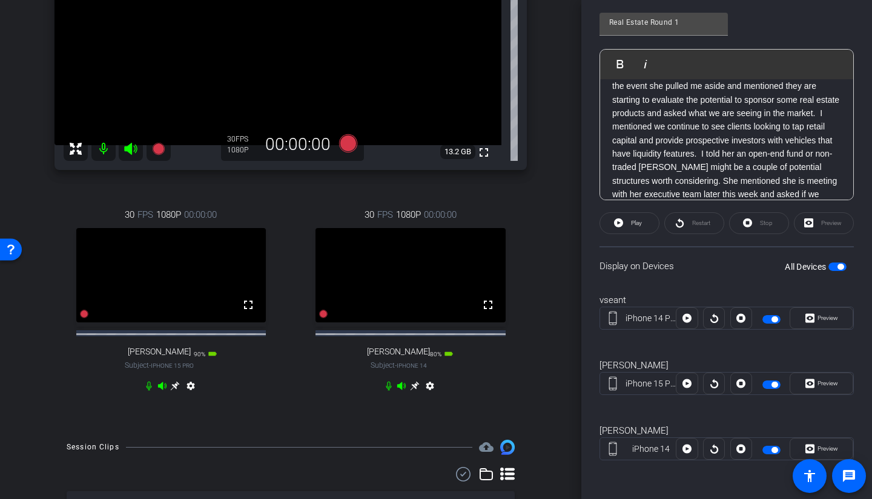
scroll to position [182, 0]
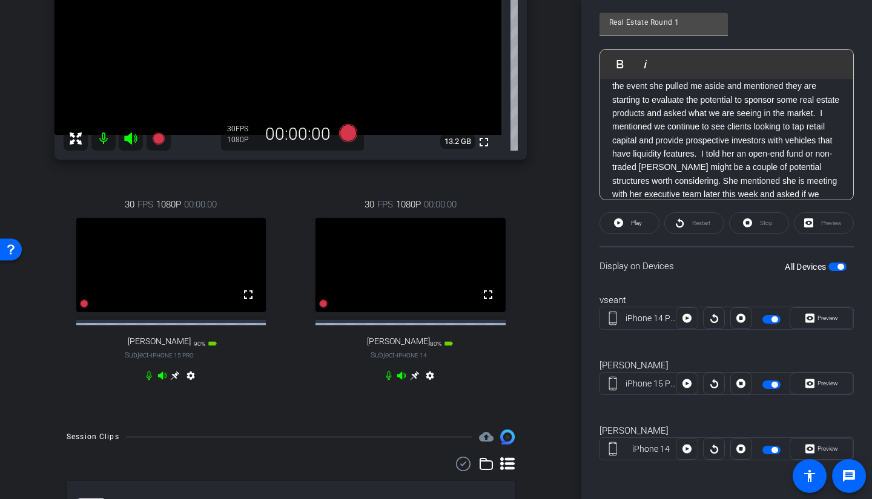
click at [148, 354] on icon at bounding box center [149, 376] width 10 height 10
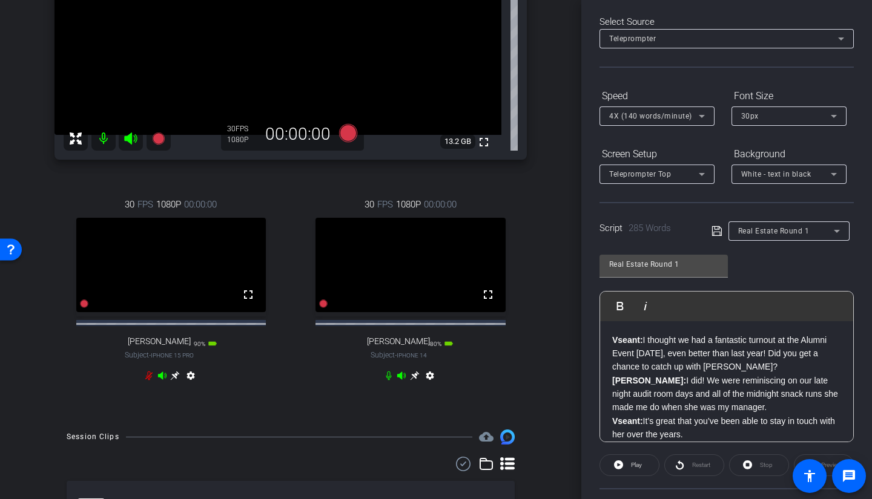
scroll to position [0, 0]
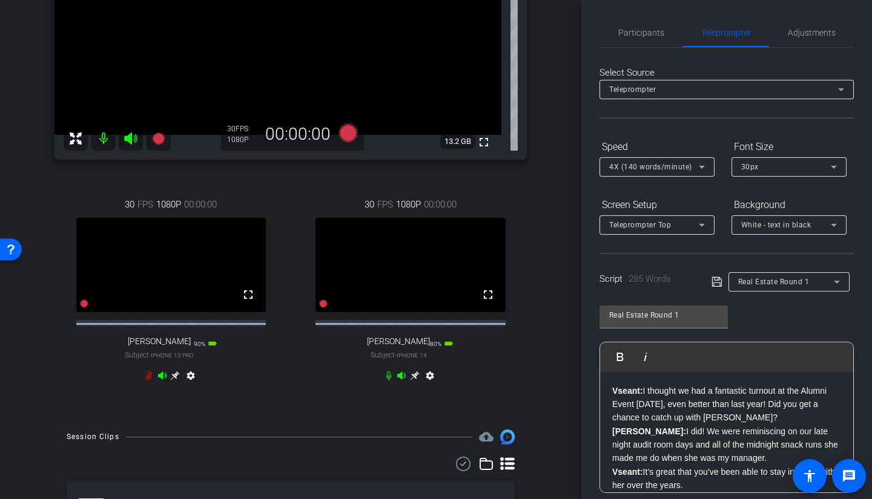
click at [645, 28] on span "Participants" at bounding box center [641, 32] width 46 height 8
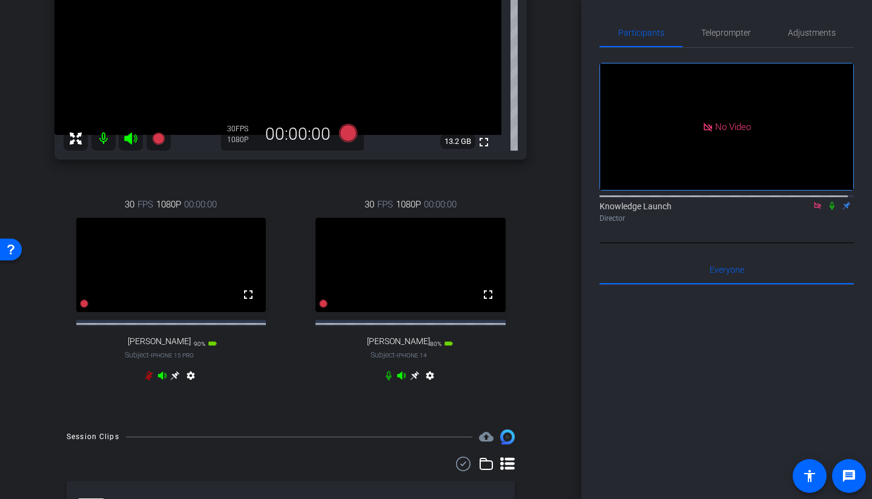
click at [739, 29] on span "Teleprompter" at bounding box center [726, 32] width 50 height 8
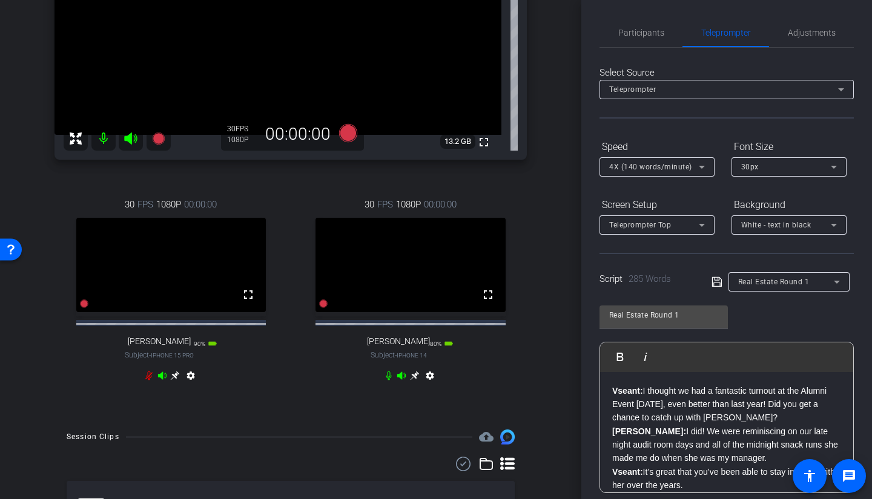
click at [648, 31] on span "Participants" at bounding box center [641, 32] width 46 height 8
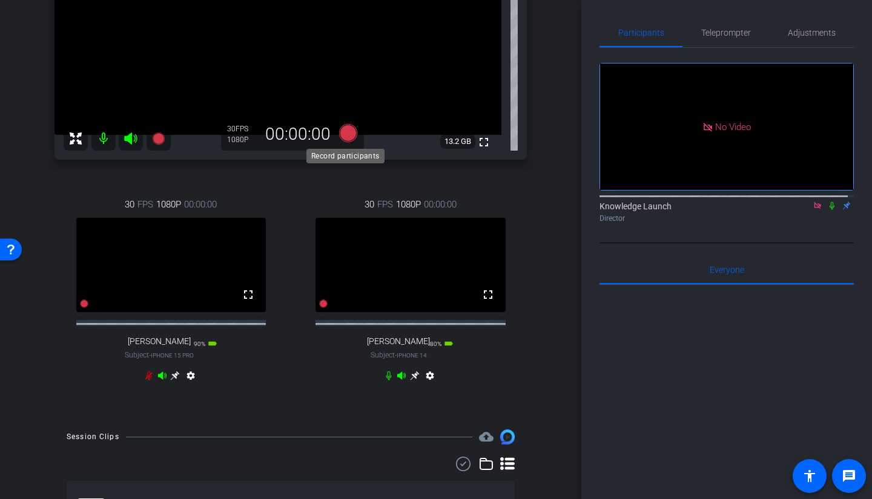
click at [346, 131] on icon at bounding box center [348, 133] width 18 height 18
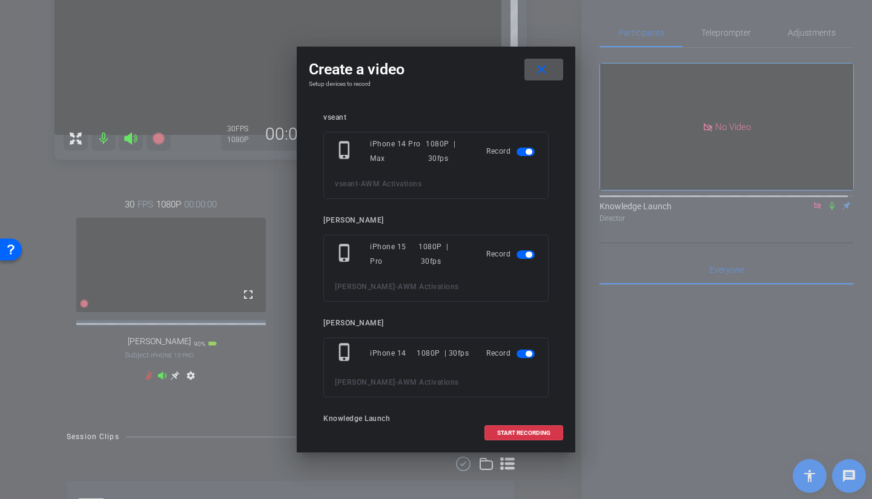
click at [516, 255] on span "button" at bounding box center [525, 255] width 18 height 8
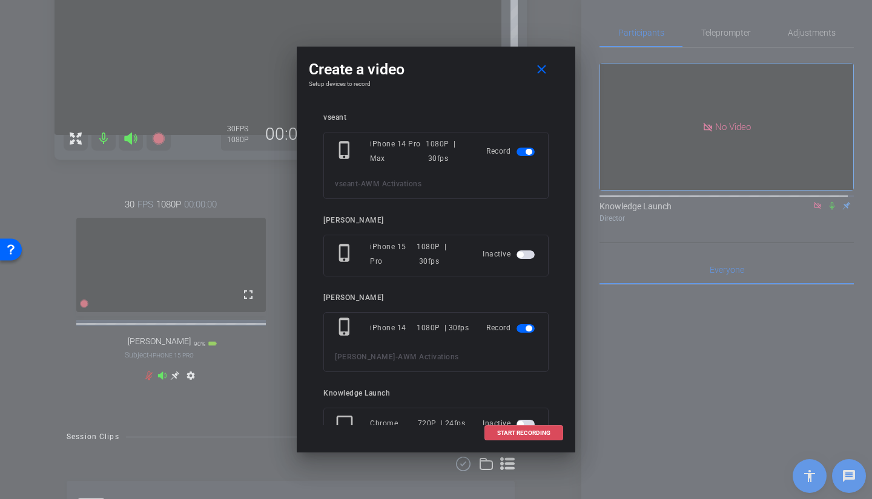
click at [519, 354] on span "START RECORDING" at bounding box center [523, 433] width 53 height 6
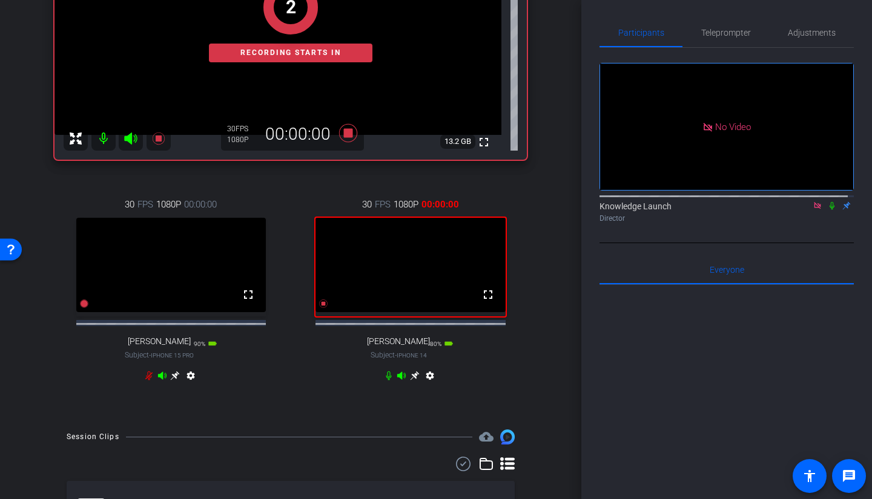
click at [768, 202] on icon at bounding box center [832, 206] width 10 height 8
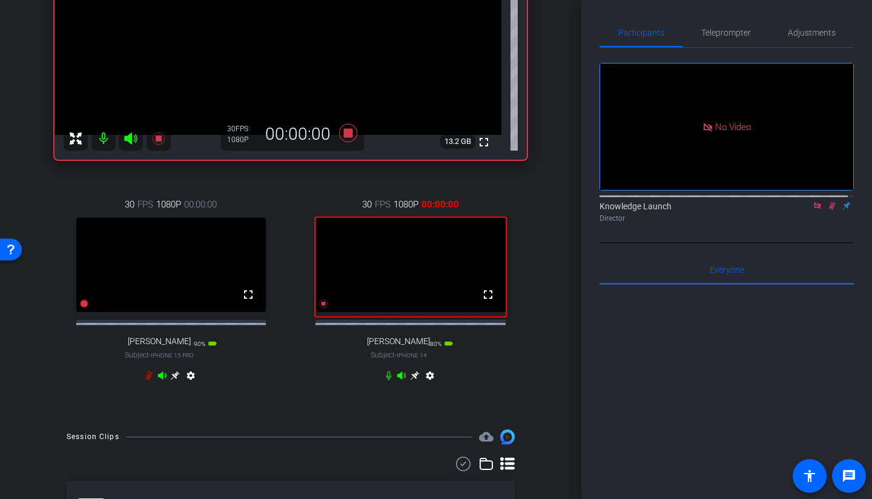
scroll to position [61, 0]
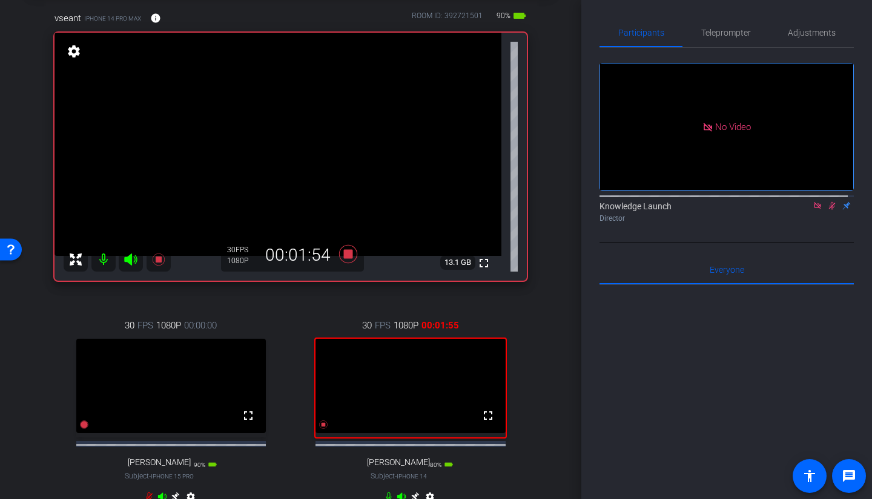
click at [768, 202] on icon at bounding box center [832, 206] width 10 height 8
click at [727, 38] on span "Teleprompter" at bounding box center [726, 32] width 50 height 29
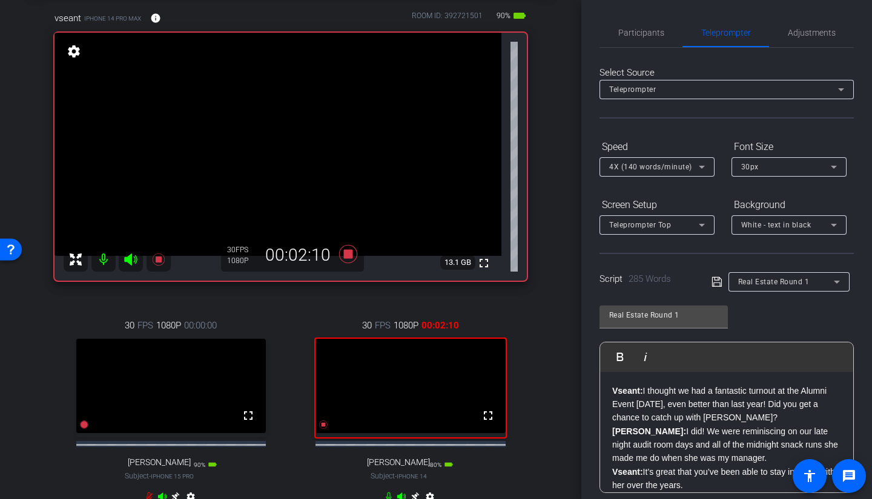
click at [671, 158] on div "4X (140 words/minute)" at bounding box center [657, 166] width 96 height 19
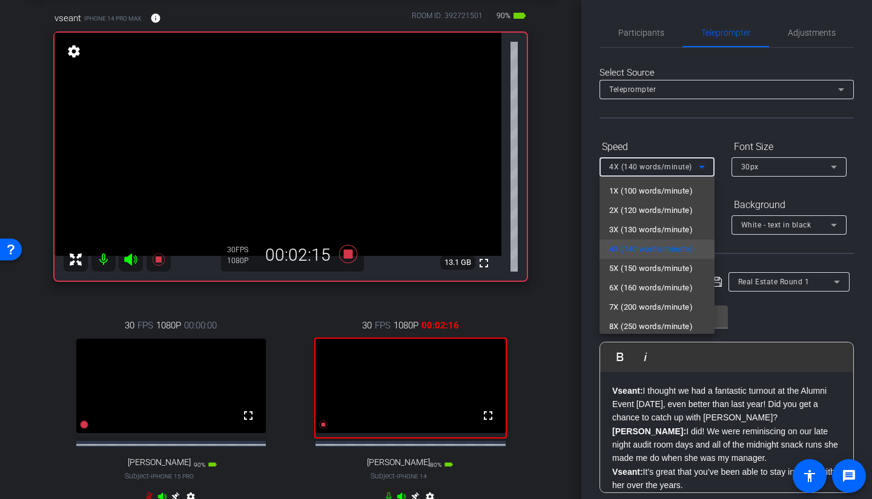
click at [643, 270] on span "5X (150 words/minute)" at bounding box center [651, 269] width 84 height 15
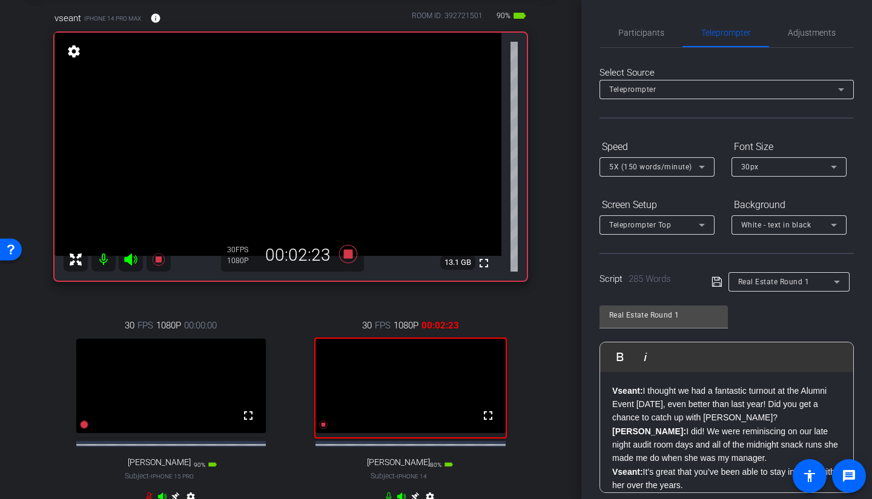
click at [713, 278] on icon at bounding box center [716, 282] width 11 height 15
click at [654, 171] on span "5X (150 words/minute)" at bounding box center [650, 167] width 83 height 8
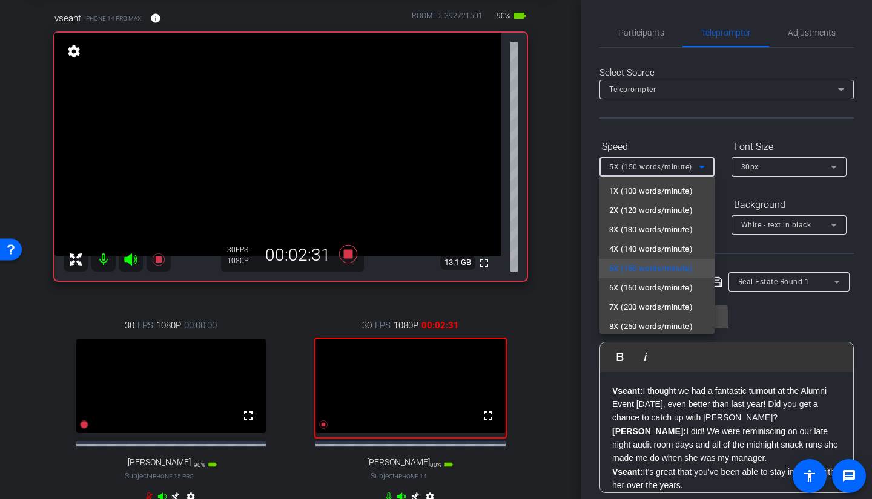
click at [634, 282] on span "6X (160 words/minute)" at bounding box center [651, 288] width 84 height 15
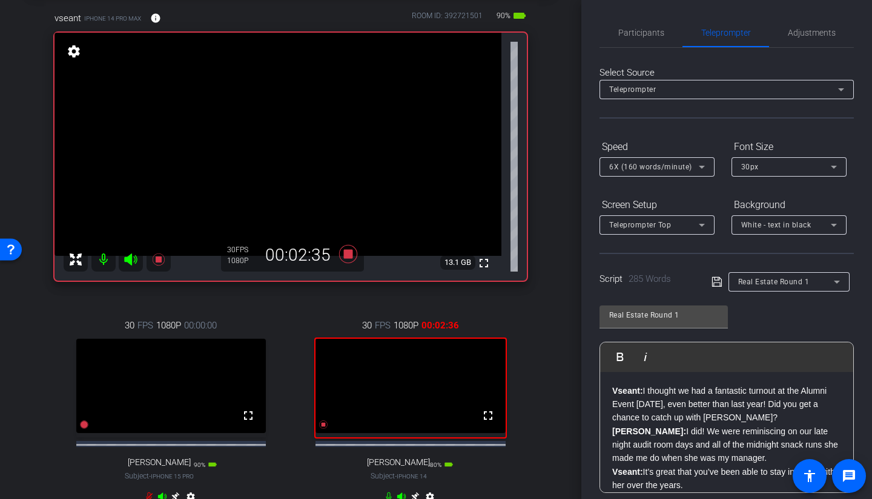
click at [713, 286] on icon at bounding box center [716, 282] width 11 height 15
click at [638, 37] on span "Participants" at bounding box center [641, 32] width 46 height 8
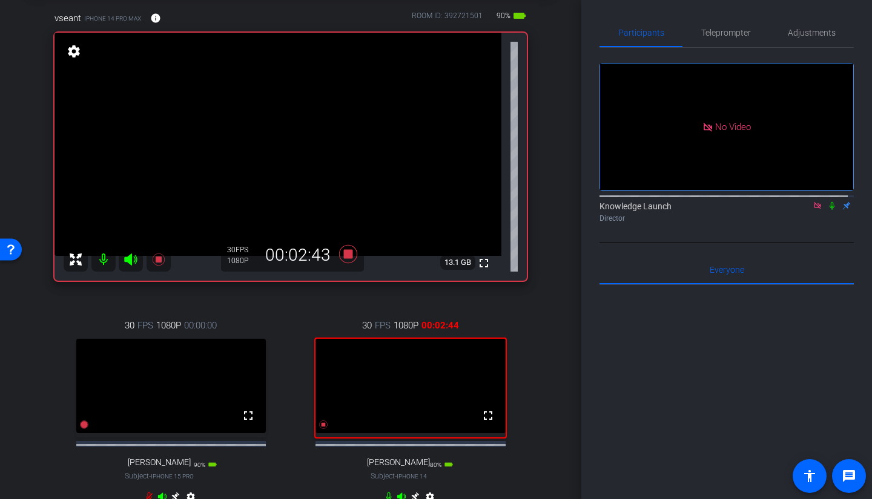
click at [717, 28] on span "Teleprompter" at bounding box center [726, 32] width 50 height 8
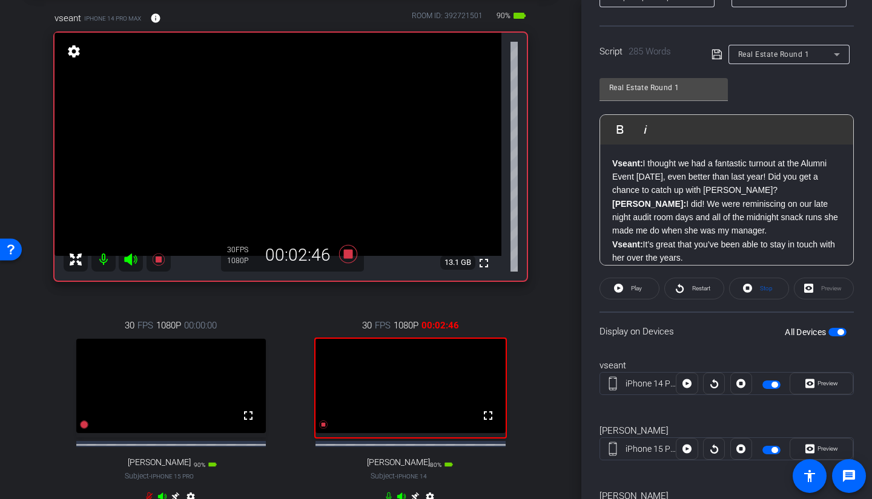
scroll to position [242, 0]
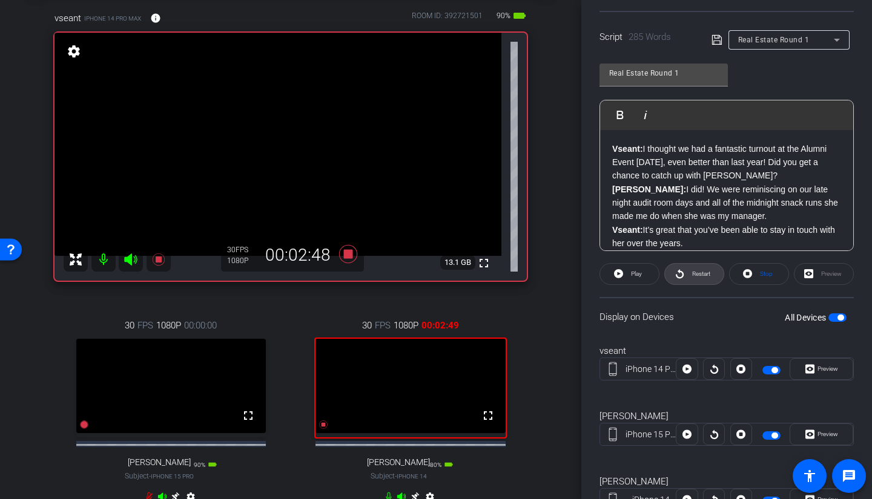
click at [689, 276] on span "Restart" at bounding box center [699, 274] width 21 height 17
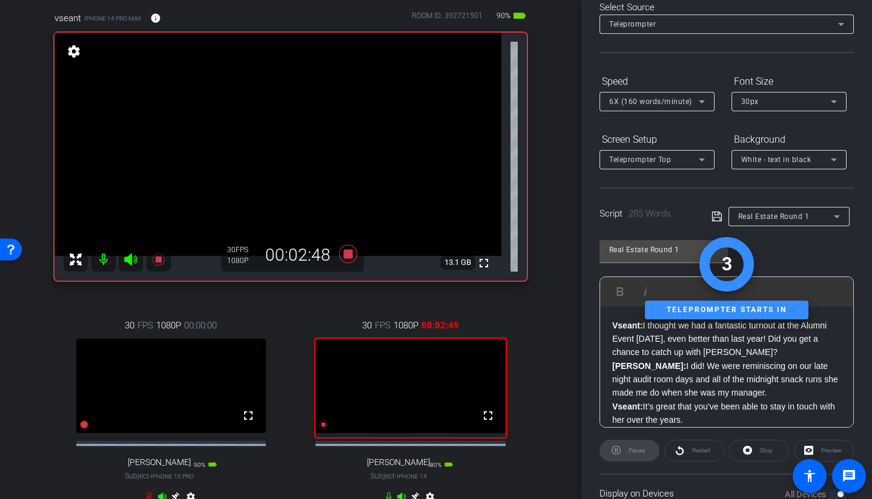
scroll to position [0, 0]
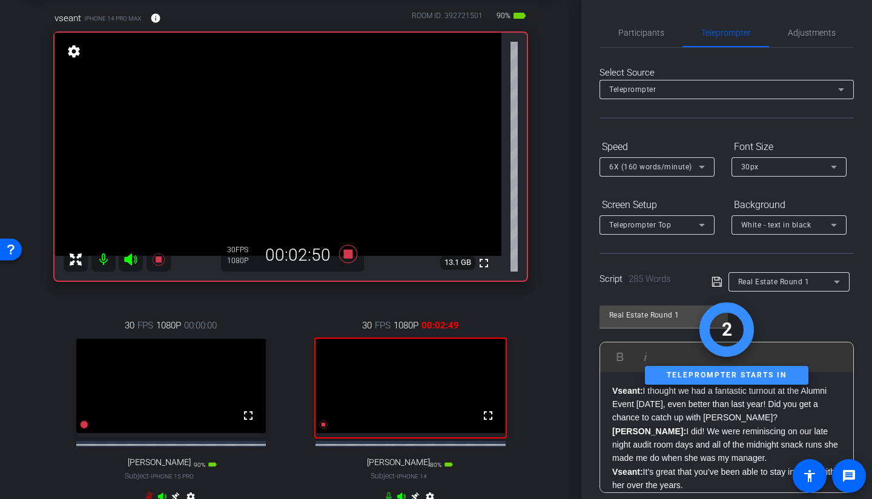
click at [654, 38] on span "Participants" at bounding box center [641, 32] width 46 height 29
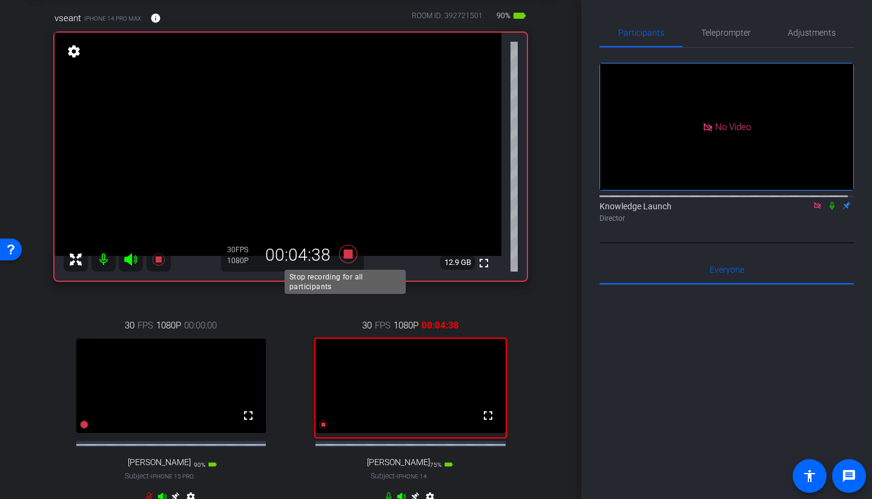
click at [348, 256] on icon at bounding box center [348, 254] width 18 height 18
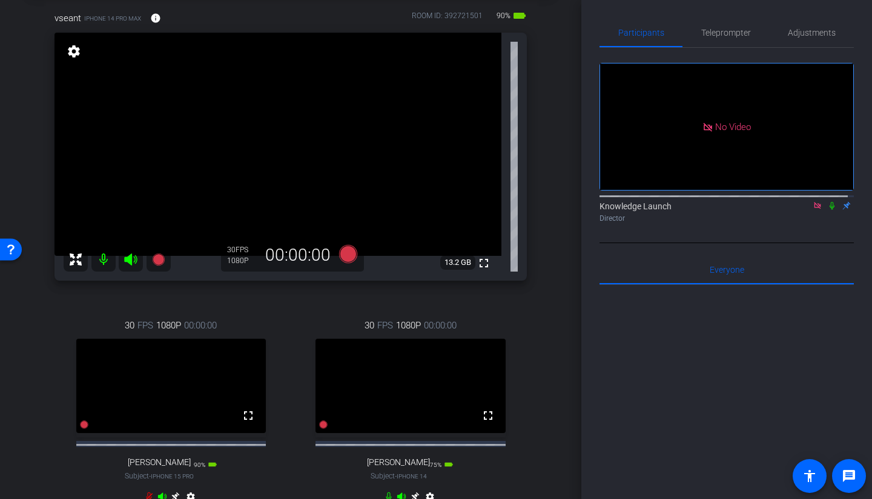
click at [715, 30] on span "Teleprompter" at bounding box center [726, 32] width 50 height 8
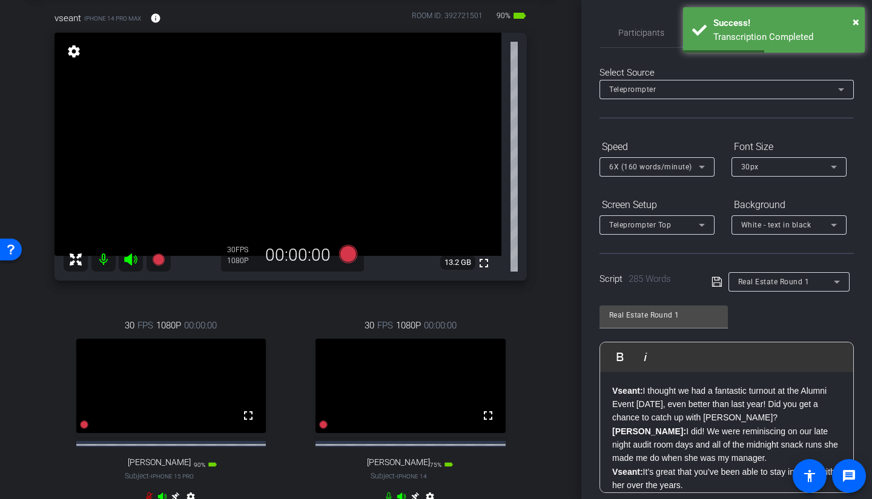
click at [680, 168] on span "6X (160 words/minute)" at bounding box center [650, 167] width 83 height 8
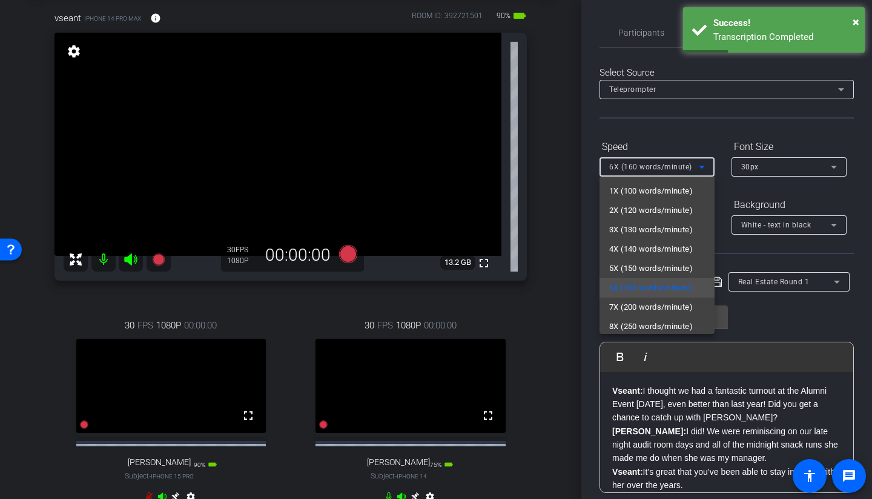
click at [636, 308] on span "7X (200 words/minute)" at bounding box center [651, 307] width 84 height 15
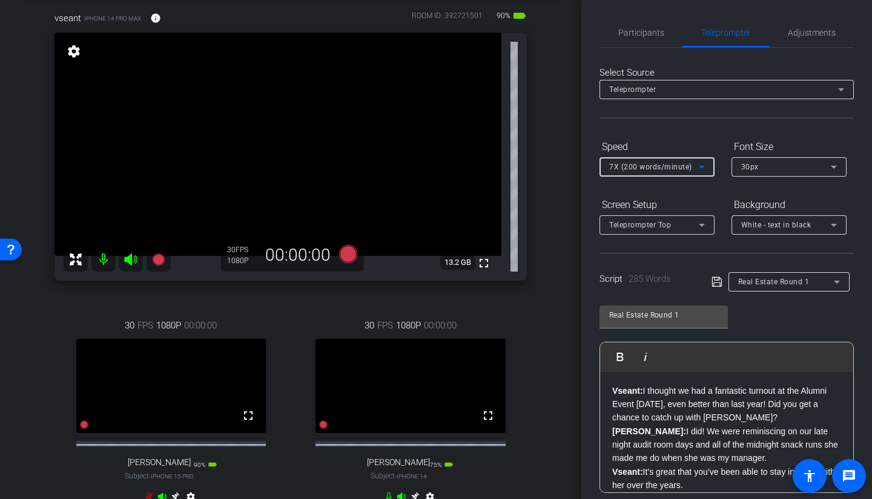
click at [713, 283] on icon at bounding box center [716, 282] width 10 height 10
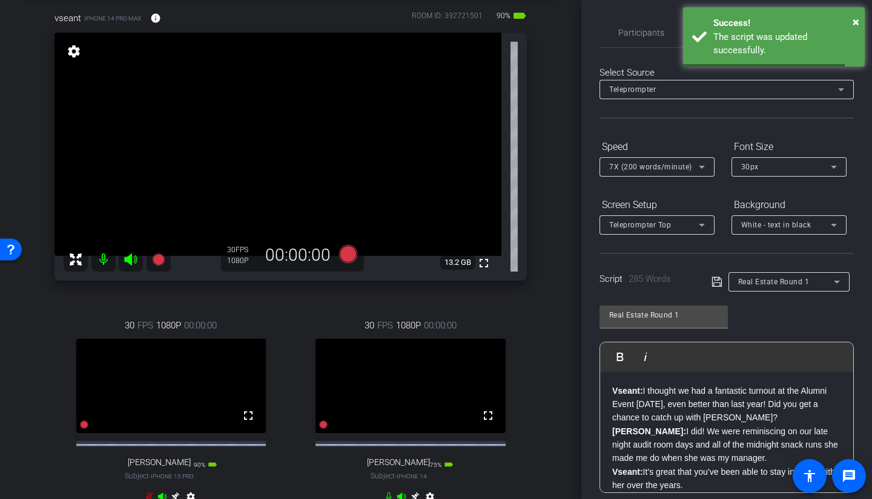
click at [713, 283] on icon at bounding box center [716, 282] width 10 height 10
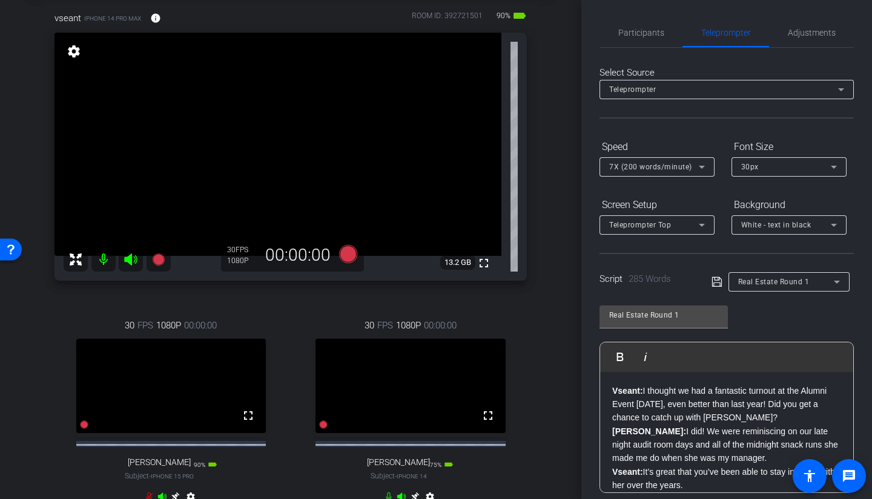
click at [651, 34] on span "Participants" at bounding box center [641, 32] width 46 height 8
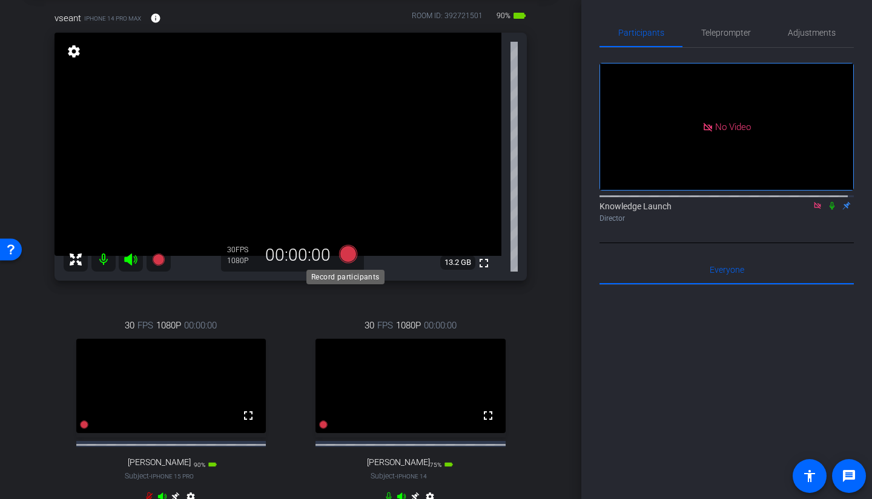
click at [342, 255] on icon at bounding box center [348, 254] width 18 height 18
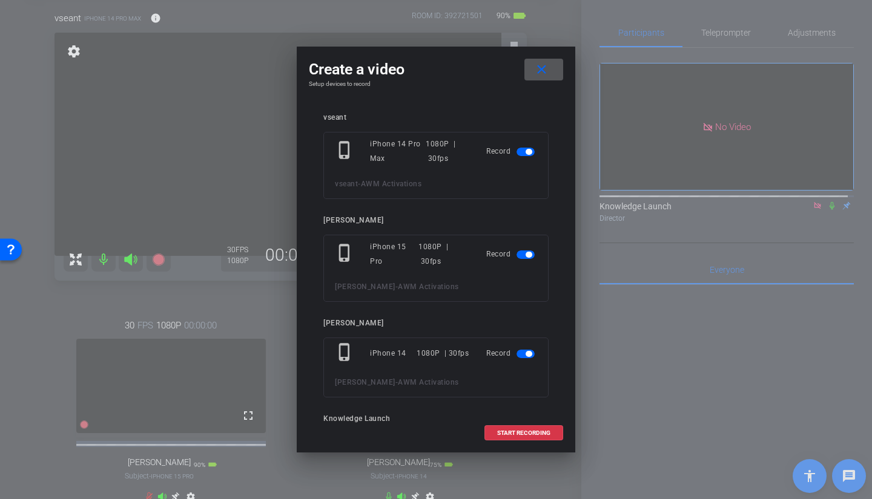
click at [526, 255] on span "button" at bounding box center [529, 255] width 6 height 6
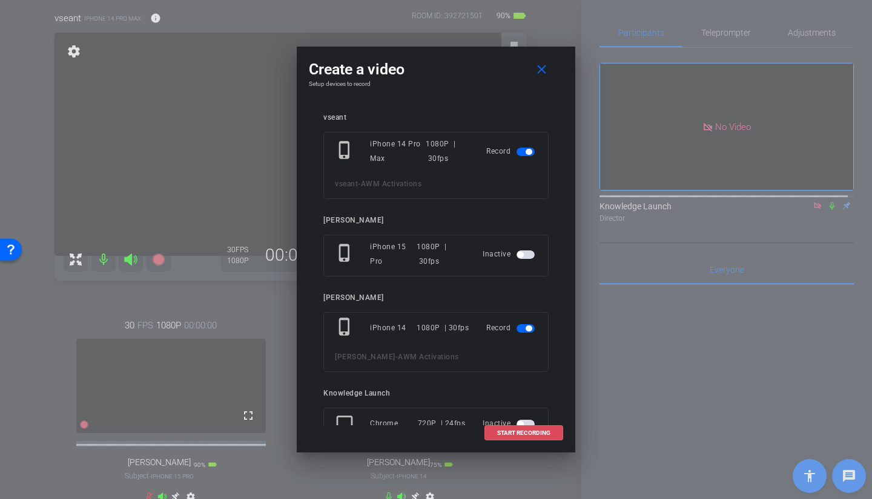
click at [513, 354] on span "START RECORDING" at bounding box center [523, 433] width 53 height 6
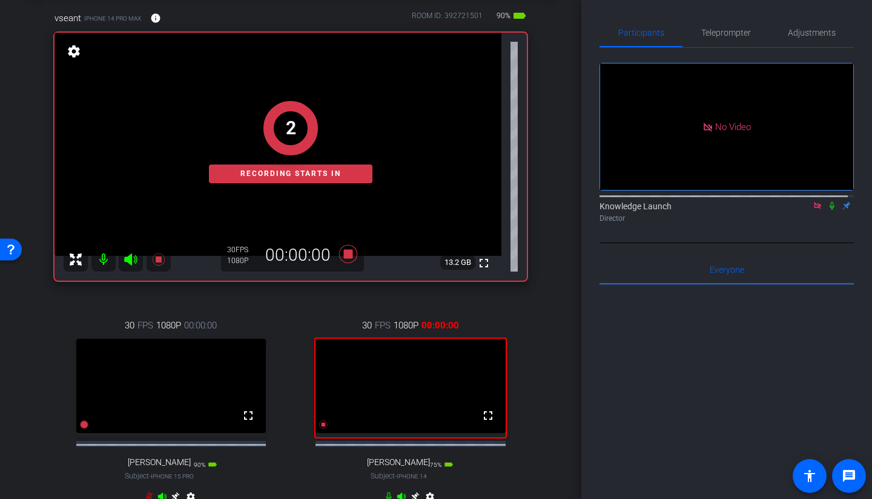
click at [768, 202] on icon at bounding box center [832, 206] width 10 height 8
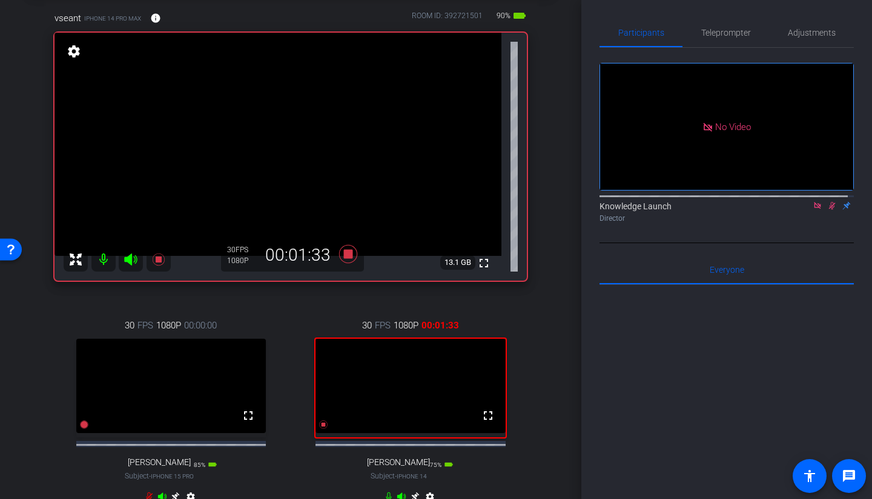
click at [768, 202] on icon at bounding box center [832, 206] width 10 height 8
click at [343, 257] on icon at bounding box center [348, 254] width 18 height 18
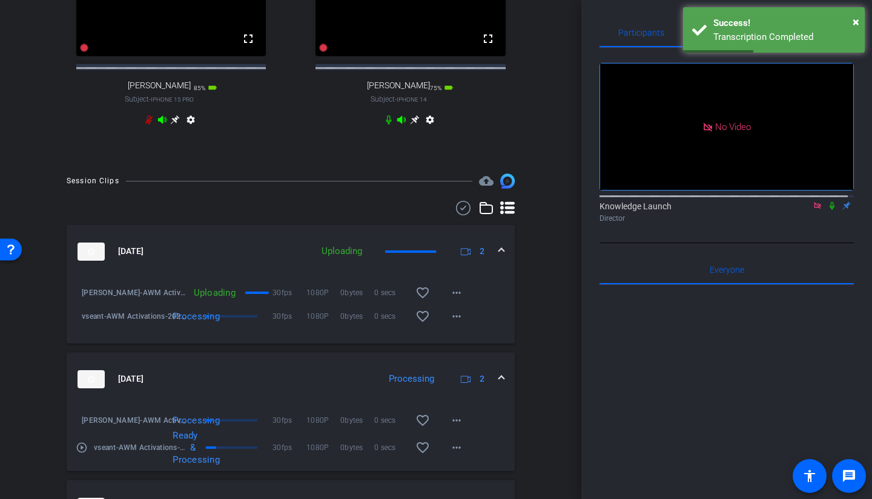
scroll to position [424, 0]
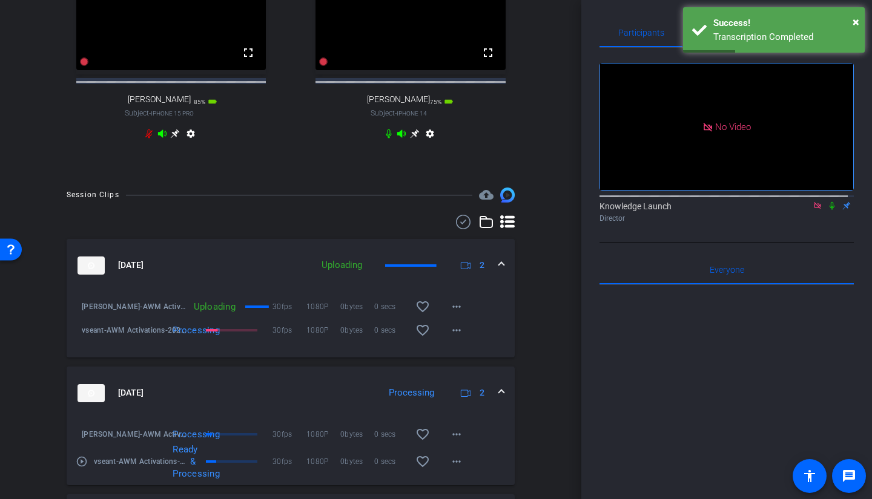
click at [142, 144] on div "30 FPS 1080P 00:00:00 fullscreen Margeaux Lampley Subject - iPhone 15 Pro 85% b…" at bounding box center [170, 50] width 233 height 228
click at [146, 139] on icon at bounding box center [149, 134] width 10 height 10
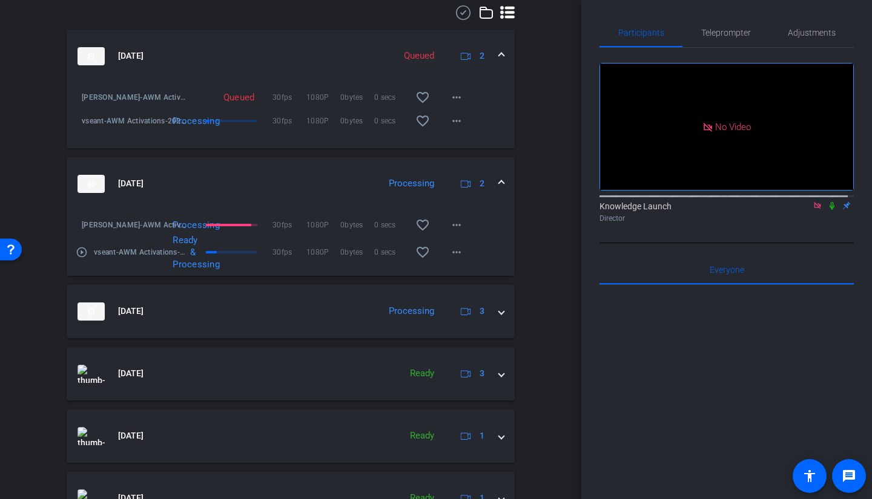
scroll to position [727, 0]
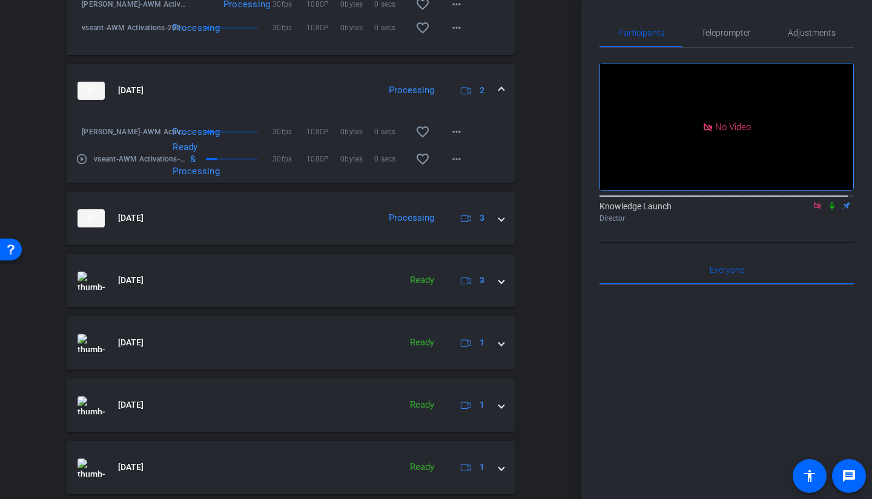
click at [350, 228] on mat-panel-title "Oct 15, 2025" at bounding box center [224, 218] width 295 height 18
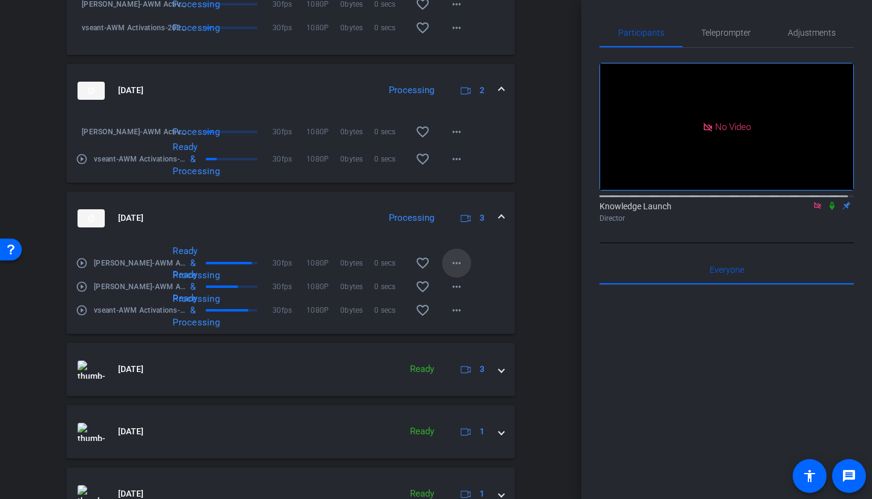
click at [456, 271] on mat-icon "more_horiz" at bounding box center [456, 263] width 15 height 15
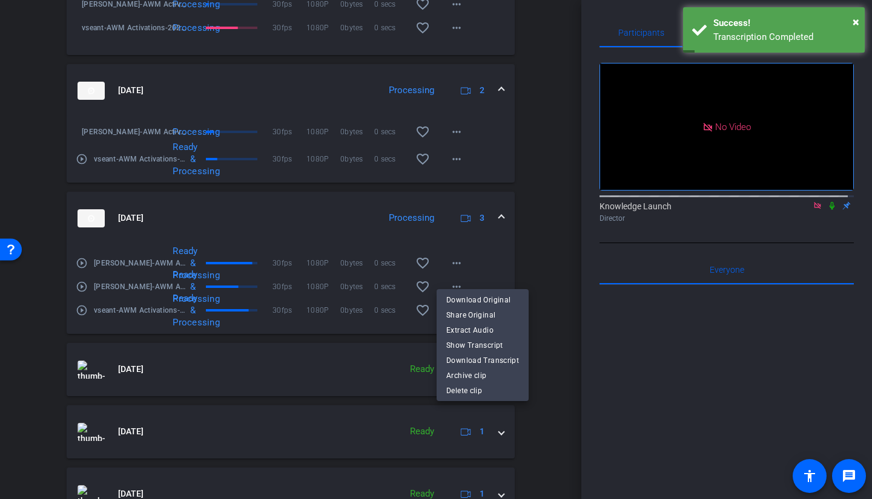
click at [557, 255] on div at bounding box center [436, 249] width 872 height 499
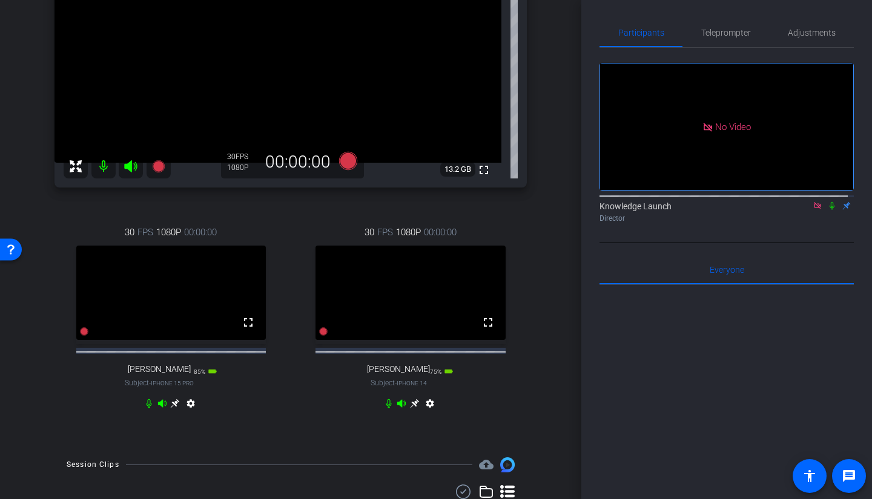
scroll to position [61, 0]
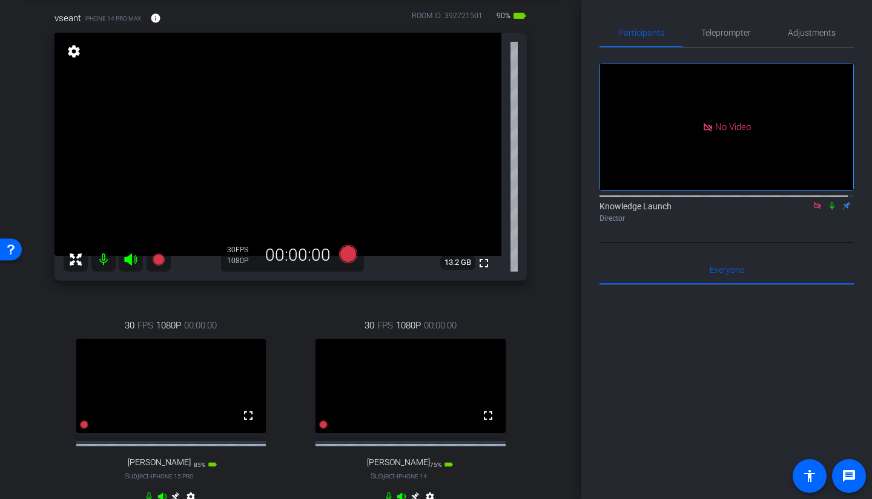
click at [768, 202] on icon at bounding box center [831, 206] width 5 height 8
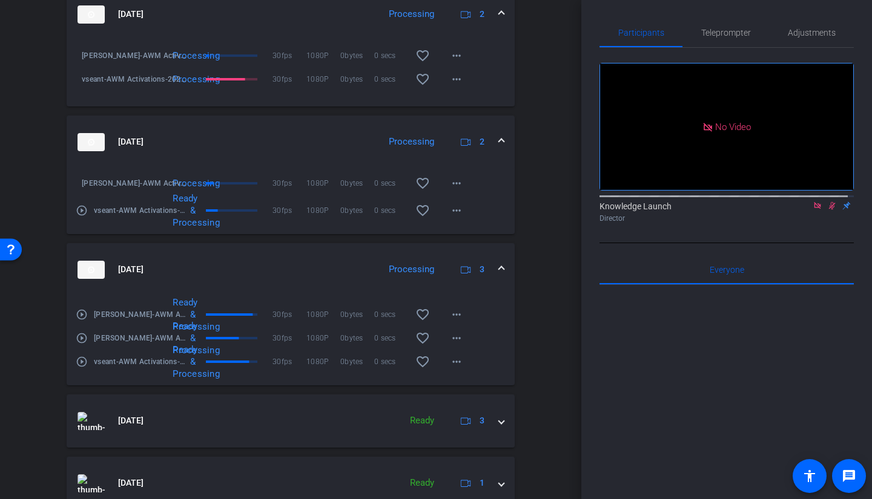
scroll to position [787, 0]
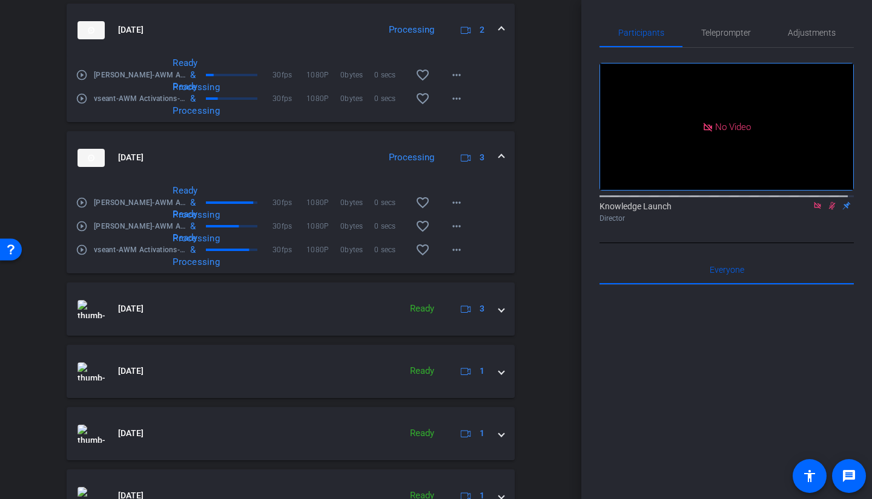
click at [493, 329] on mat-expansion-panel-header "Oct 15, 2025 Ready 3" at bounding box center [291, 309] width 448 height 53
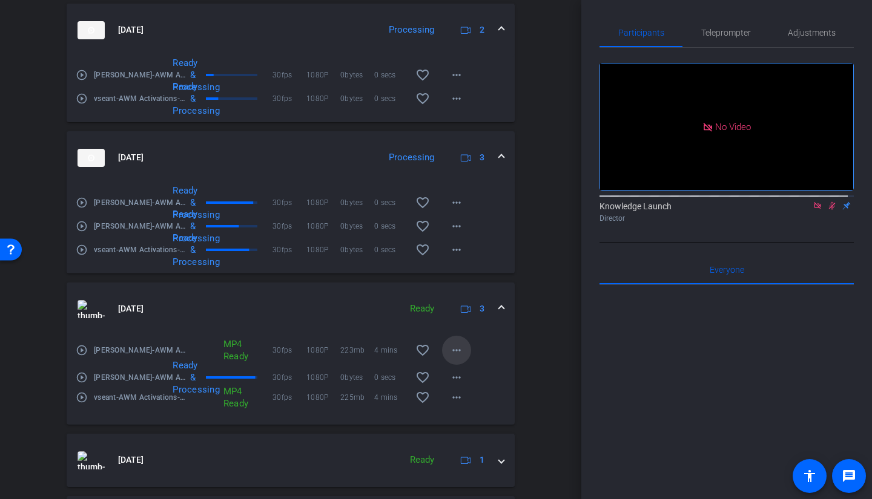
click at [455, 354] on mat-icon "more_horiz" at bounding box center [456, 350] width 15 height 15
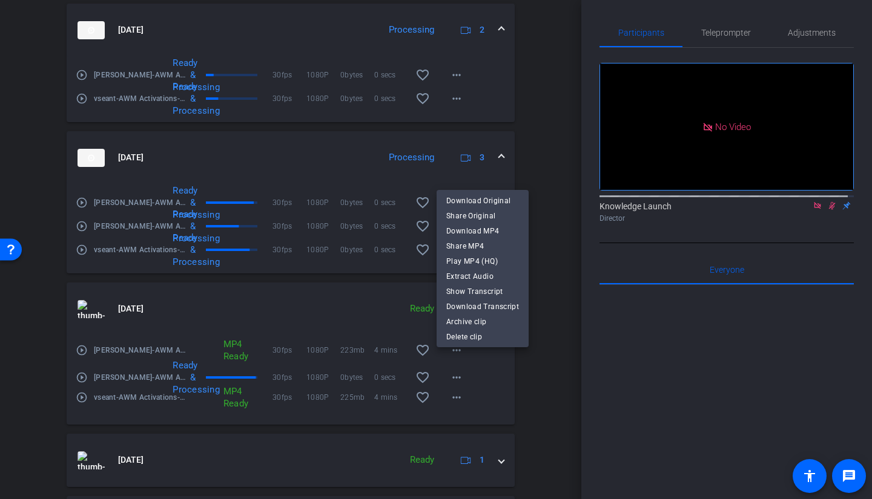
click at [491, 259] on span "Play MP4 (HQ)" at bounding box center [482, 261] width 73 height 15
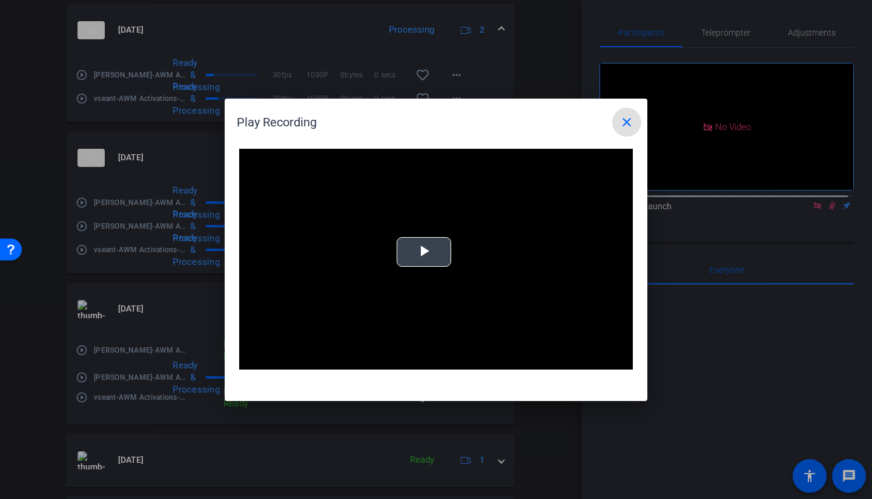
click at [424, 252] on span "Video Player" at bounding box center [424, 252] width 0 height 0
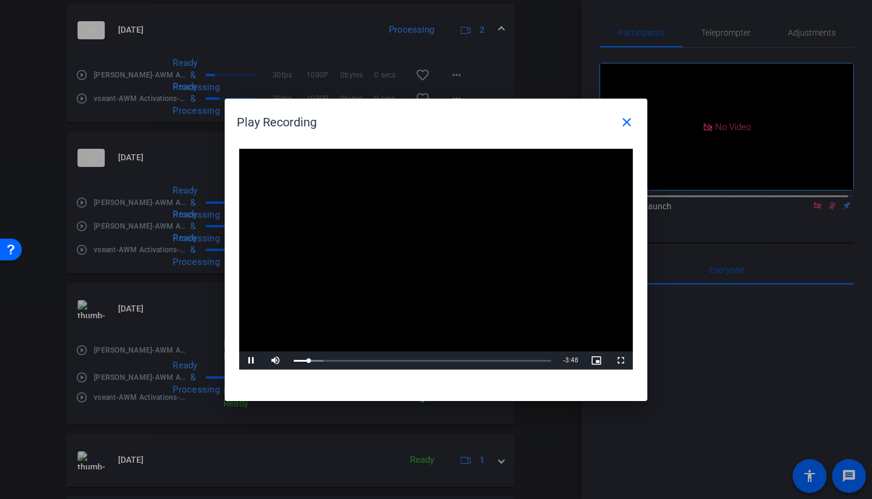
click at [633, 122] on mat-icon "close" at bounding box center [626, 122] width 15 height 15
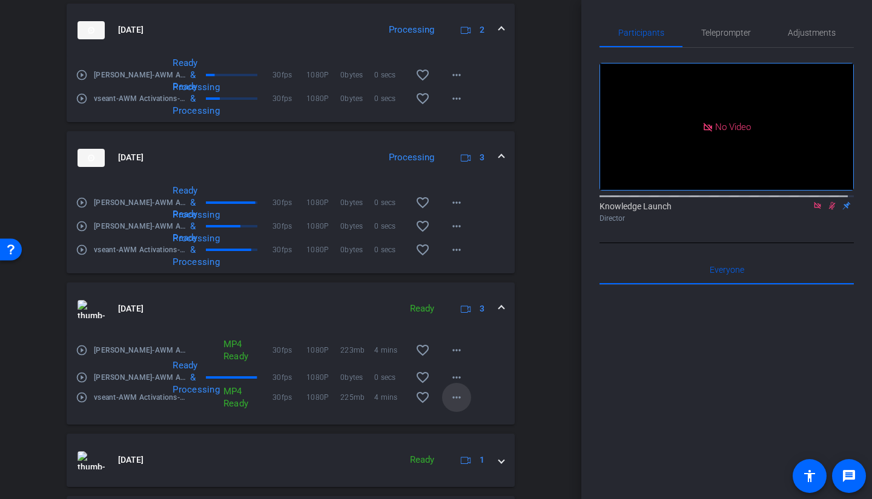
click at [460, 354] on span at bounding box center [456, 397] width 29 height 29
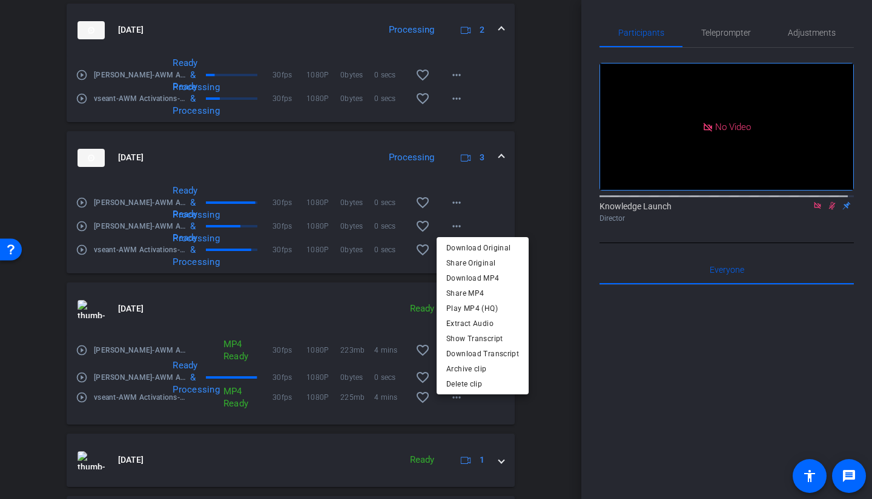
click at [477, 311] on span "Play MP4 (HQ)" at bounding box center [482, 308] width 73 height 15
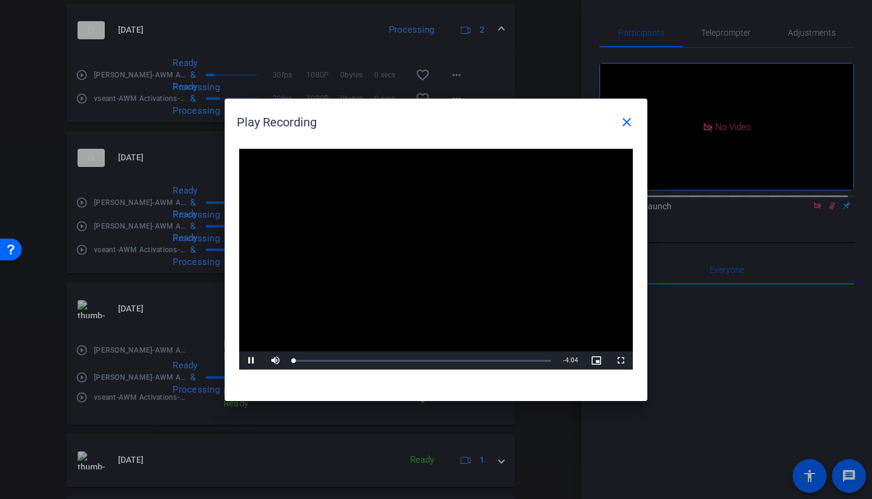
click at [423, 245] on video "Video Player" at bounding box center [436, 260] width 394 height 222
click at [252, 354] on span "Video Player" at bounding box center [251, 361] width 24 height 0
click at [383, 354] on div "Loaded : 8.18% 0:59 0:08" at bounding box center [422, 361] width 257 height 2
click at [407, 354] on div "Loaded : 21.87% 1:45 1:08" at bounding box center [422, 361] width 269 height 18
click at [446, 354] on div "Loaded : 50.91% 2:25 1:53" at bounding box center [422, 361] width 269 height 18
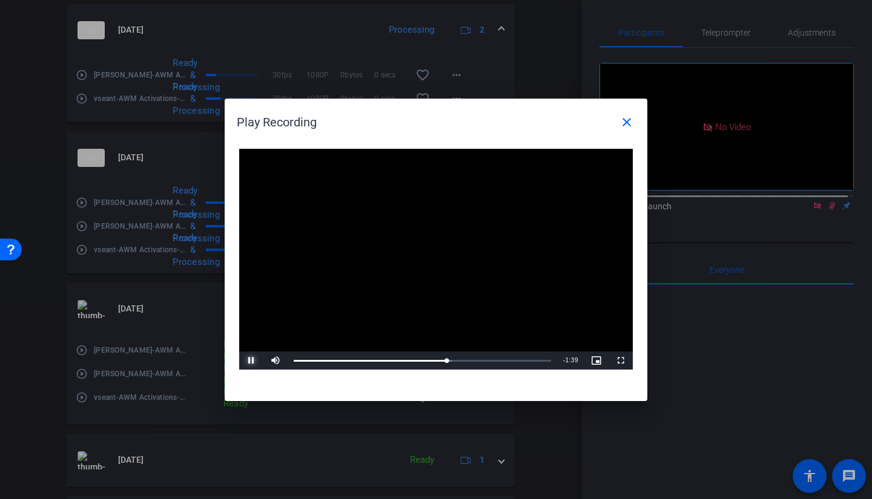
click at [482, 354] on div "Loaded : 61.40% 2:55 2:26" at bounding box center [422, 361] width 269 height 18
click at [0, 0] on div "3:14" at bounding box center [0, 0] width 0 height 0
click at [507, 354] on div "Loaded : 87.24% 3:22 3:17" at bounding box center [422, 361] width 257 height 2
click at [517, 354] on div "Loaded : 90.13% 3:31 3:32" at bounding box center [422, 361] width 269 height 18
click at [529, 354] on div "Loaded : 94.72% 3:41 3:32" at bounding box center [422, 361] width 269 height 18
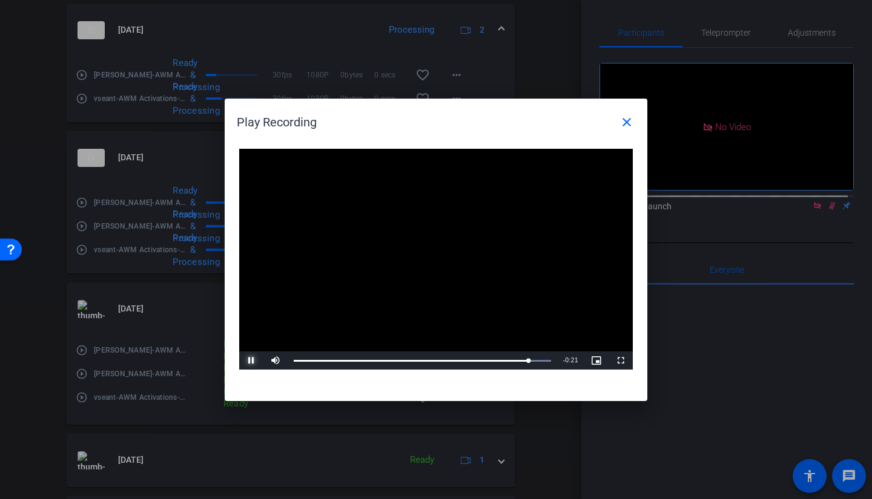
click at [538, 354] on div "Loaded : 100.00% 3:51 3:43" at bounding box center [422, 361] width 269 height 18
click at [602, 354] on div at bounding box center [436, 249] width 872 height 499
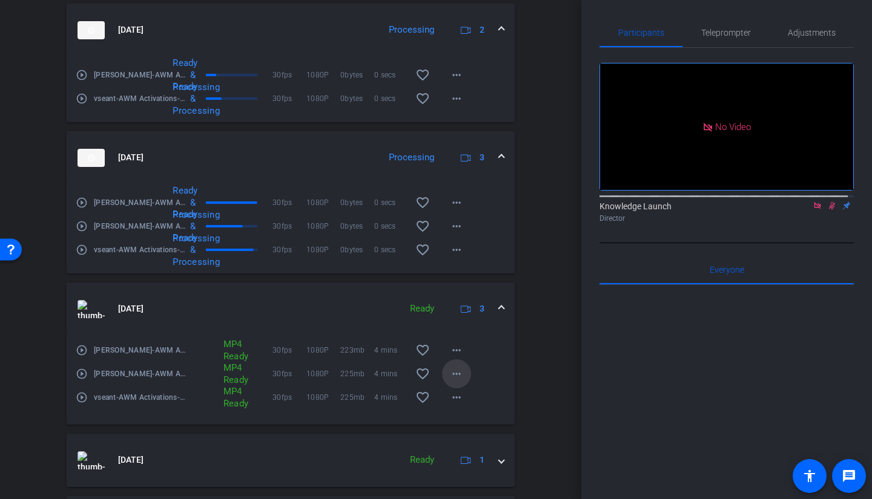
click at [452, 354] on mat-icon "more_horiz" at bounding box center [456, 374] width 15 height 15
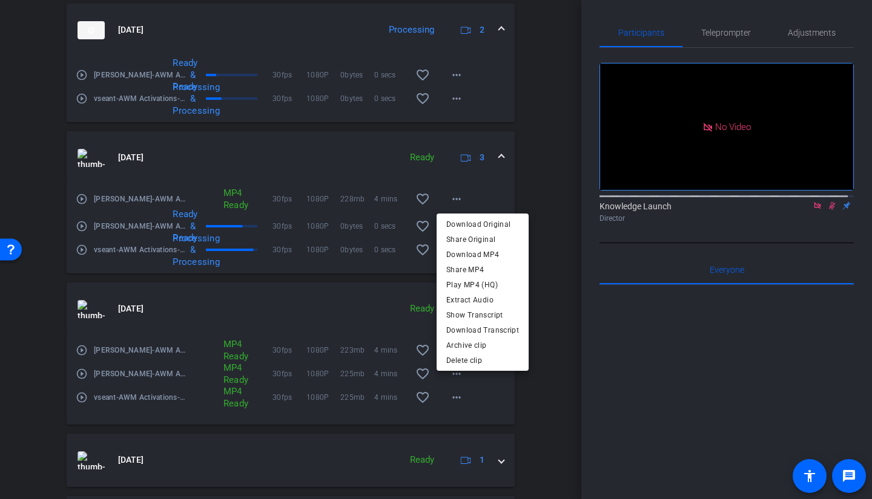
click at [480, 283] on span "Play MP4 (HQ)" at bounding box center [482, 285] width 73 height 15
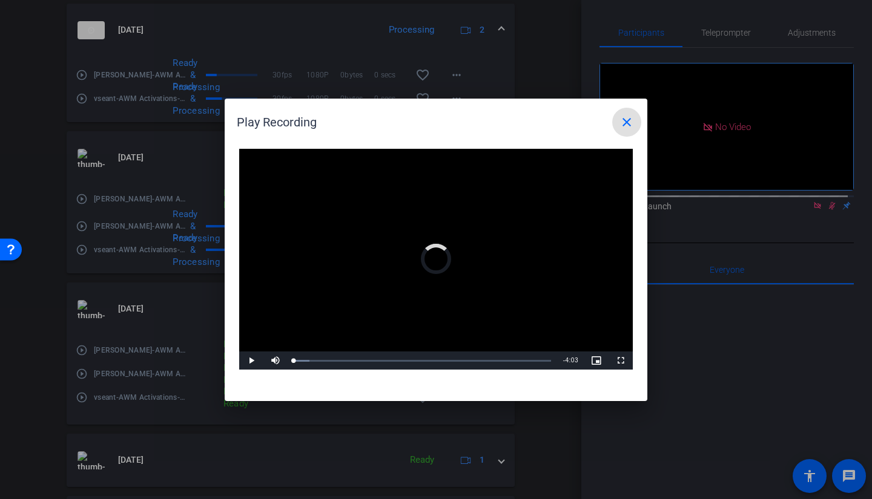
drag, startPoint x: 298, startPoint y: 361, endPoint x: 240, endPoint y: 361, distance: 58.7
click at [240, 354] on div "Play Mute Current Time 0:00 / Duration 4:03 Loaded : 6.05% 0:00 0:00 Stream Typ…" at bounding box center [436, 361] width 394 height 18
drag, startPoint x: 303, startPoint y: 360, endPoint x: 272, endPoint y: 360, distance: 30.3
click at [272, 354] on div "Play Mute 0% Current Time 0:14 / Duration 4:03 Loaded : 6.05% 0:07 0:12 Stream …" at bounding box center [436, 361] width 394 height 18
click at [282, 354] on span "Video Player" at bounding box center [275, 361] width 24 height 0
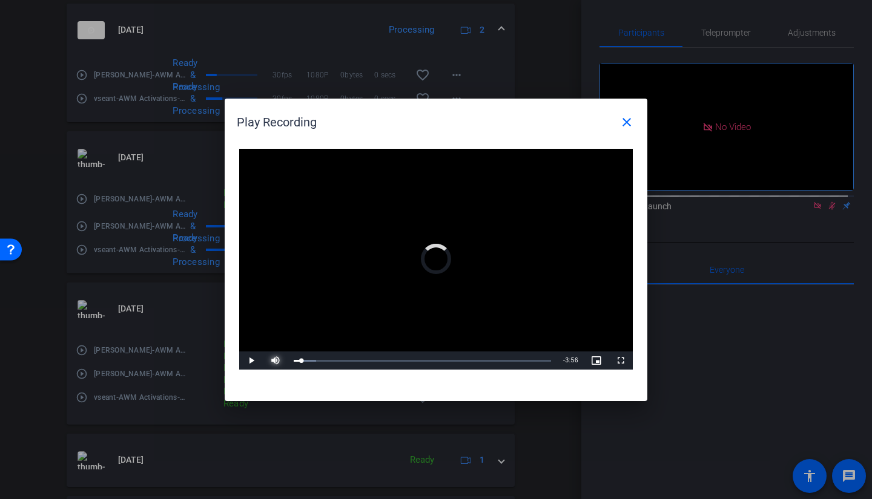
drag, startPoint x: 301, startPoint y: 360, endPoint x: 269, endPoint y: 359, distance: 32.1
click at [269, 354] on div "Play Mute 90% Current Time 0:07 / Duration 4:03 Loaded : 8.78% 0:00 0:07 Stream…" at bounding box center [436, 361] width 394 height 18
click at [371, 354] on div "Loaded : 8.78% 1:13 0:01" at bounding box center [422, 361] width 269 height 18
click at [387, 354] on div "Loaded : 38.16% 1:28 1:14" at bounding box center [422, 361] width 269 height 18
click at [407, 354] on div "Loaded : 44.30% 1:46 1:28" at bounding box center [422, 361] width 257 height 2
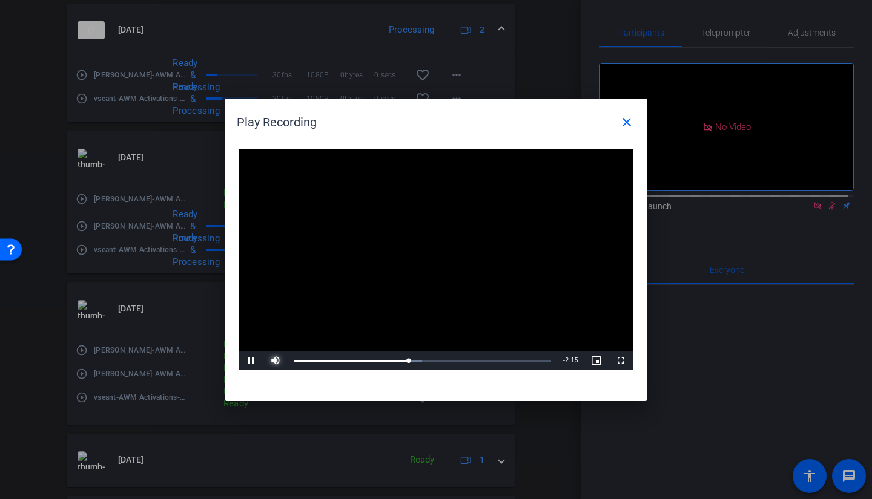
click at [416, 354] on div "Loaded : 49.89% 1:55 1:48" at bounding box center [422, 361] width 257 height 2
click at [425, 354] on div "Loaded : 56.56% 2:04 1:56" at bounding box center [422, 361] width 257 height 2
click at [433, 354] on div "Loaded : 60.09% 2:11 2:04" at bounding box center [422, 361] width 257 height 2
click at [441, 354] on div "Loaded : 63.32% 2:18 2:12" at bounding box center [422, 361] width 269 height 18
click at [447, 354] on div "Loaded : 67.14% 2:24 2:20" at bounding box center [422, 361] width 269 height 18
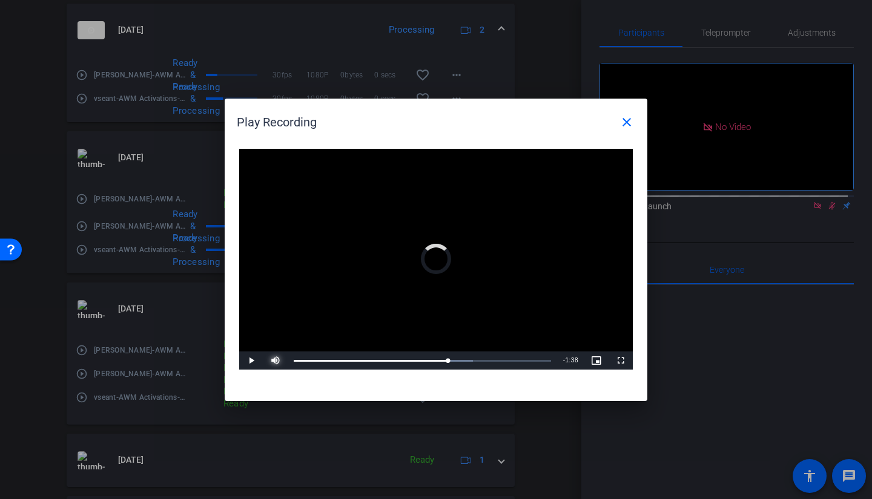
click at [455, 354] on div "Loaded : 69.61% 2:31 2:25" at bounding box center [422, 361] width 257 height 2
click at [462, 354] on div "Loaded : 71.71% 2:38 2:32" at bounding box center [422, 361] width 257 height 2
click at [476, 354] on div "Loaded : 75.39% 2:52 2:39" at bounding box center [422, 361] width 257 height 2
click at [485, 354] on div "Loaded : 76.87% 2:59 2:53" at bounding box center [422, 361] width 257 height 2
click at [494, 354] on div "Loaded : 84.04% 3:08 3:09" at bounding box center [422, 361] width 257 height 2
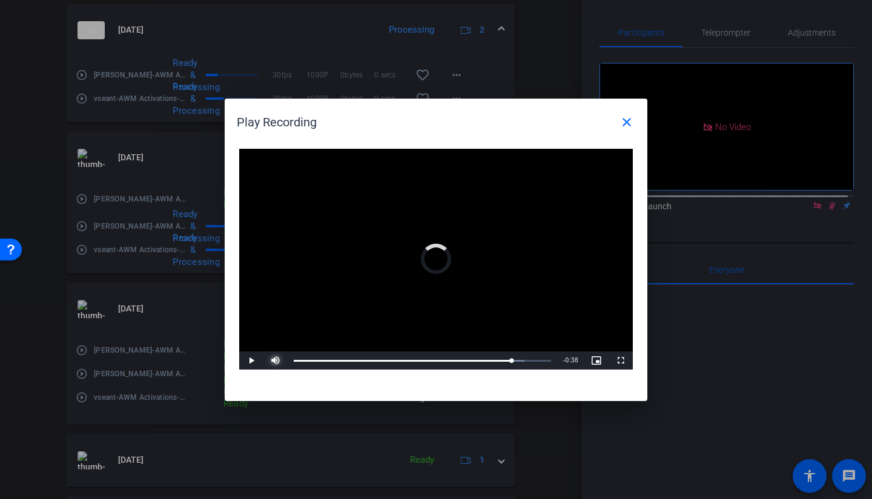
click at [511, 354] on div "Loaded : 89.68% 3:25 3:25" at bounding box center [422, 361] width 269 height 18
click at [520, 354] on div "Loaded : 94.63% 3:33 3:26" at bounding box center [422, 361] width 269 height 18
click at [530, 354] on div "Loaded : 98.16% 3:43 3:43" at bounding box center [422, 361] width 257 height 2
click at [535, 354] on div "3:44" at bounding box center [415, 361] width 242 height 2
click at [324, 354] on div "Loaded : 100.00% 0:28 3:49" at bounding box center [422, 361] width 269 height 18
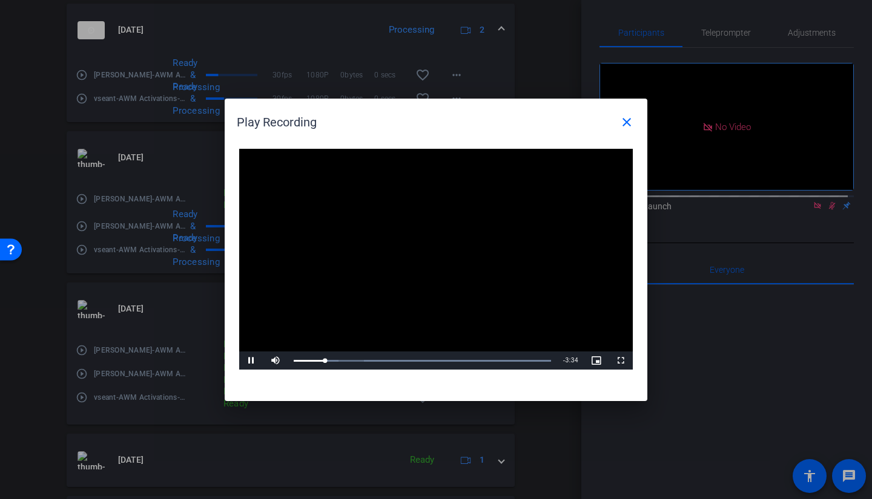
click at [628, 121] on mat-icon "close" at bounding box center [626, 122] width 15 height 15
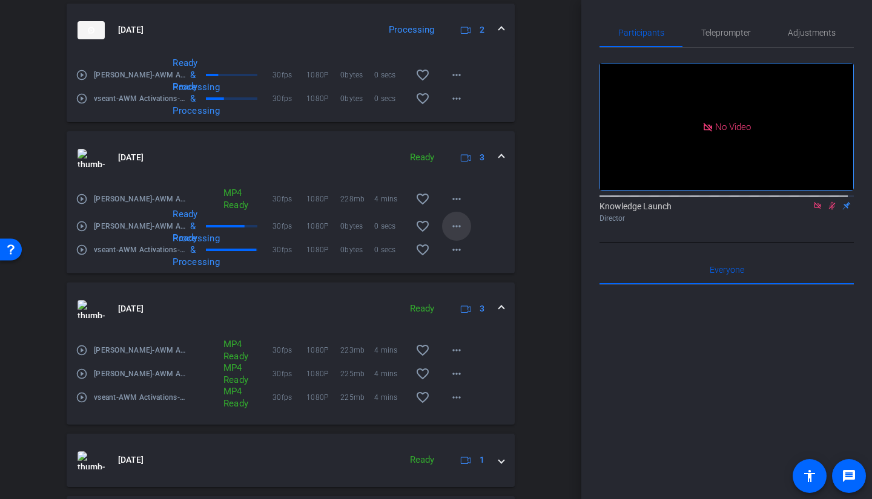
click at [452, 234] on mat-icon "more_horiz" at bounding box center [456, 226] width 15 height 15
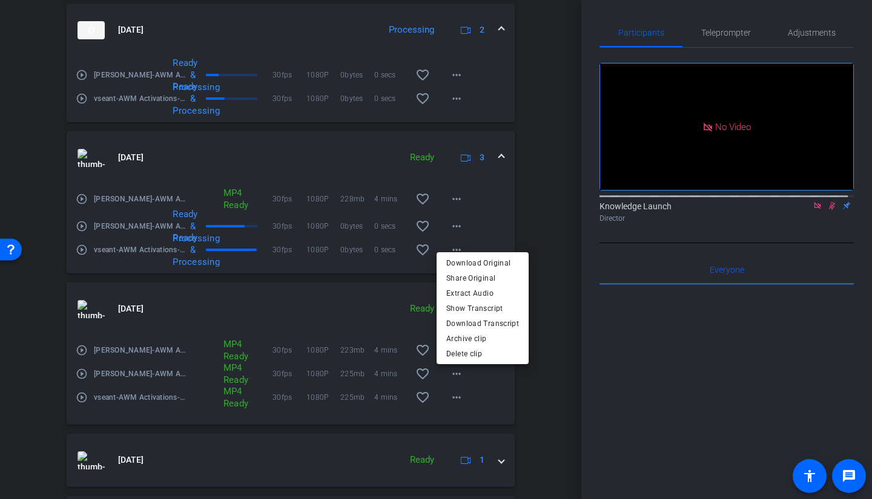
click at [477, 236] on div at bounding box center [436, 249] width 872 height 499
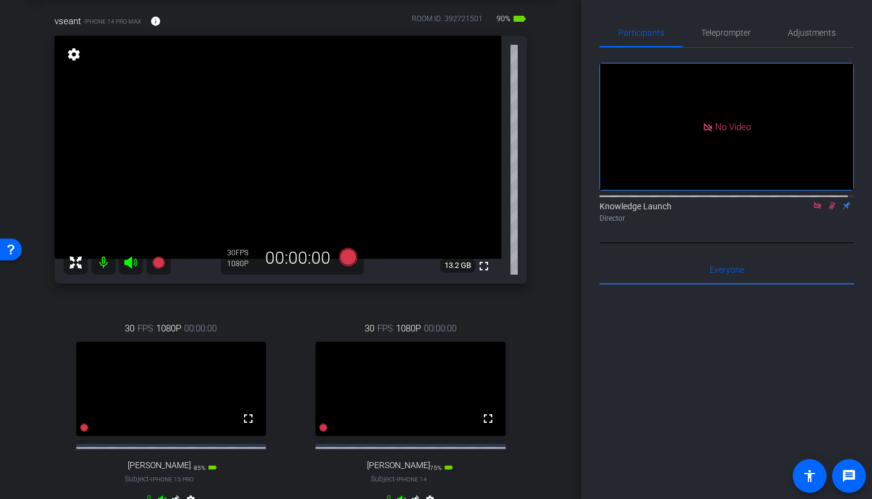
scroll to position [0, 0]
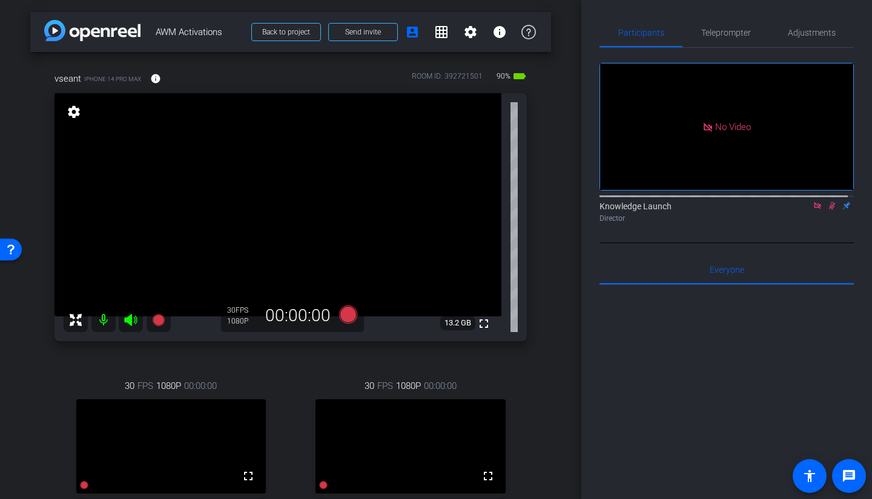
click at [768, 200] on mat-icon at bounding box center [832, 205] width 15 height 11
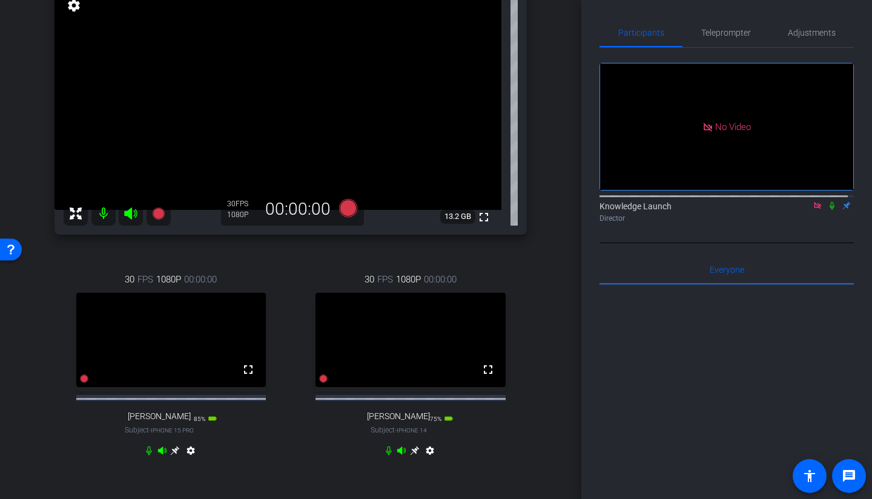
scroll to position [121, 0]
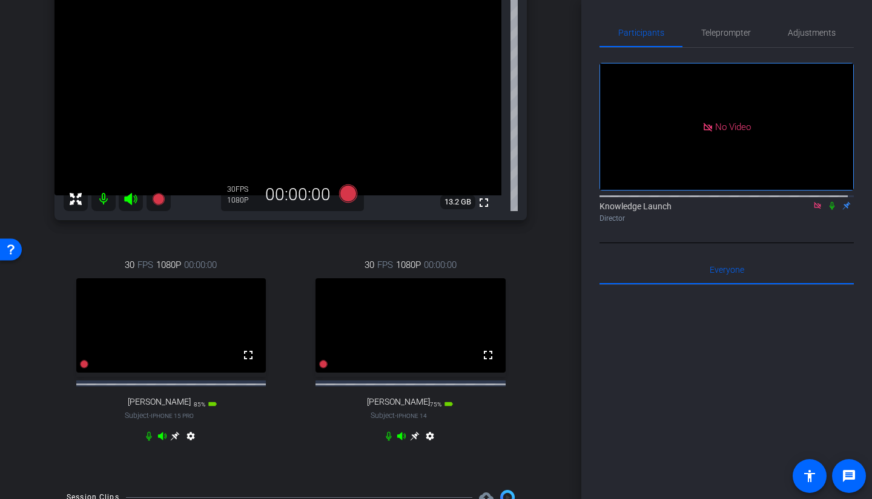
click at [429, 354] on div "settings" at bounding box center [430, 439] width 15 height 15
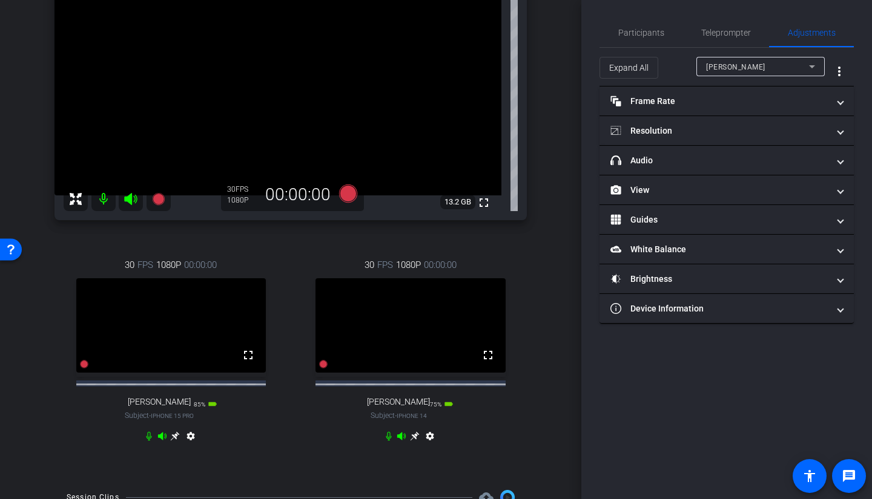
click at [429, 354] on mat-icon "settings" at bounding box center [430, 439] width 15 height 15
click at [709, 166] on mat-panel-title "headphone icon Audio" at bounding box center [719, 160] width 218 height 13
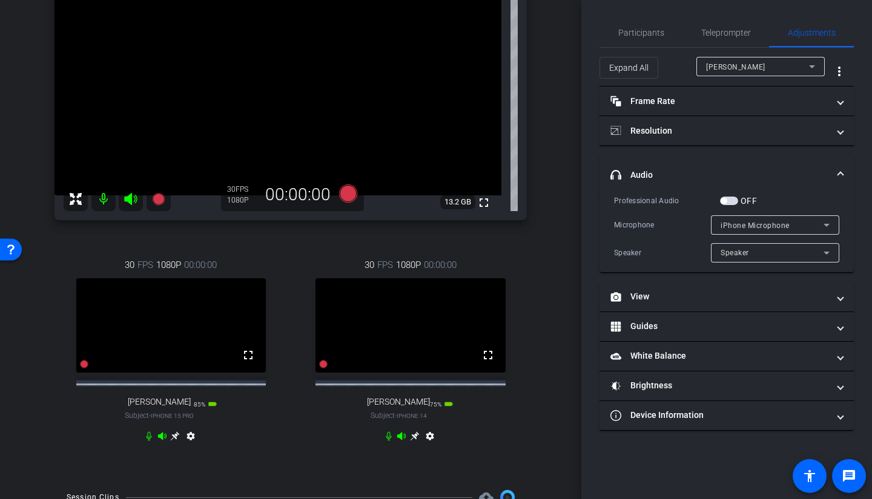
click at [556, 354] on div "arrow_back AWM Activations Back to project Send invite account_box grid_on sett…" at bounding box center [290, 249] width 581 height 499
click at [386, 354] on icon at bounding box center [388, 436] width 5 height 9
click at [727, 34] on span "Teleprompter" at bounding box center [726, 32] width 50 height 8
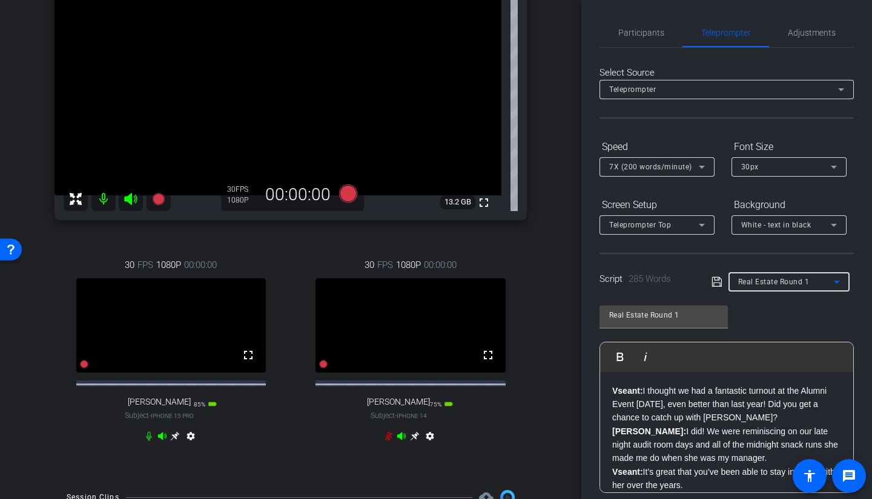
click at [768, 286] on div "Real Estate Round 1" at bounding box center [786, 281] width 96 height 15
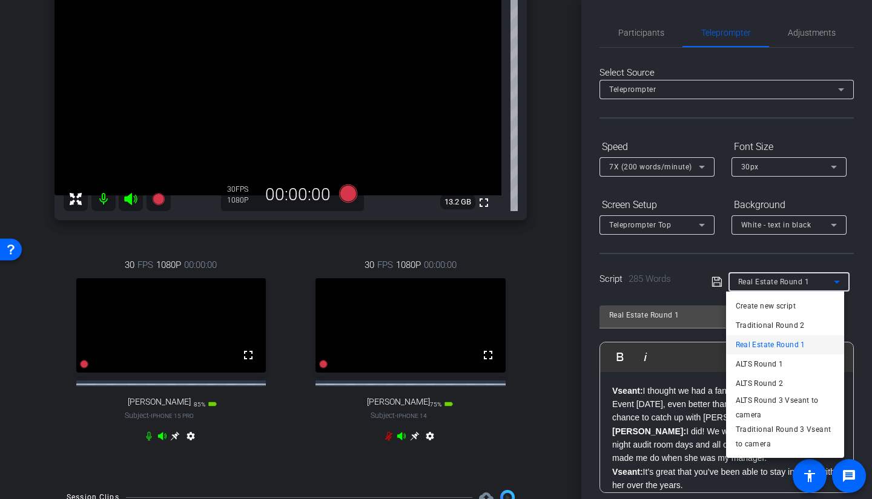
click at [757, 354] on span "ALTS Round 1" at bounding box center [760, 364] width 48 height 15
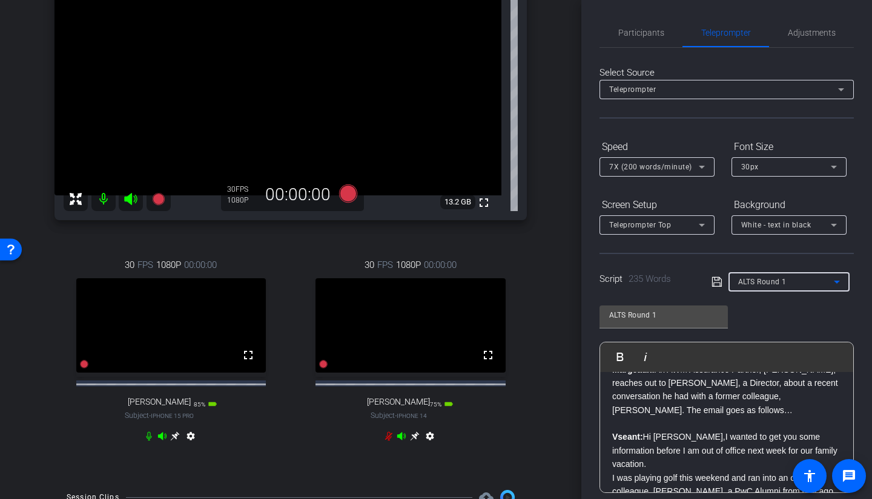
scroll to position [0, 0]
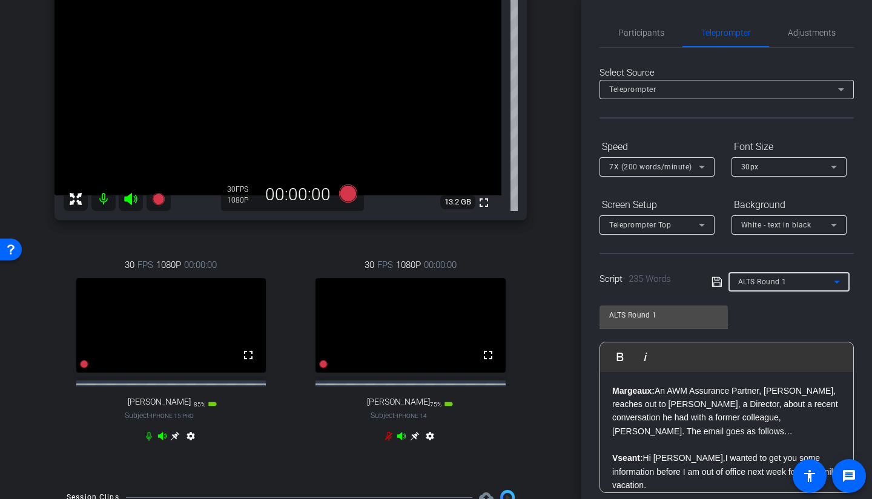
click at [637, 166] on span "7X (200 words/minute)" at bounding box center [650, 167] width 83 height 8
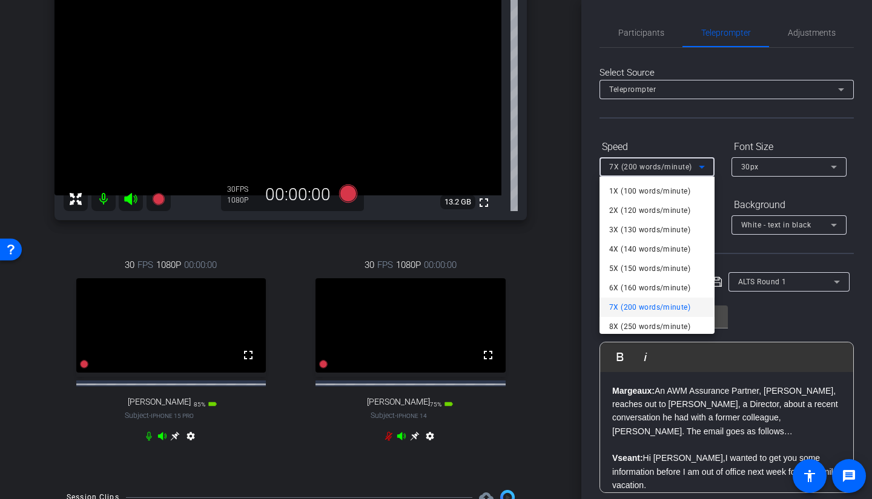
click at [631, 288] on span "6X (160 words/minute)" at bounding box center [649, 288] width 81 height 15
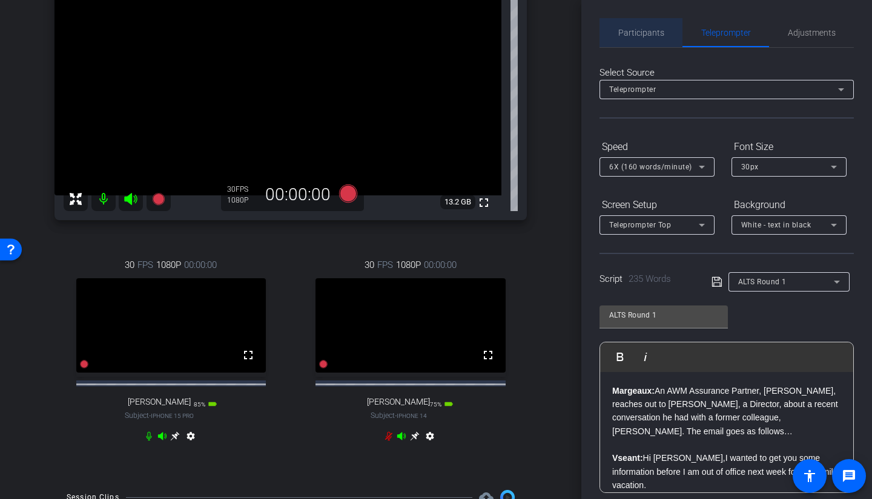
click at [647, 41] on span "Participants" at bounding box center [641, 32] width 46 height 29
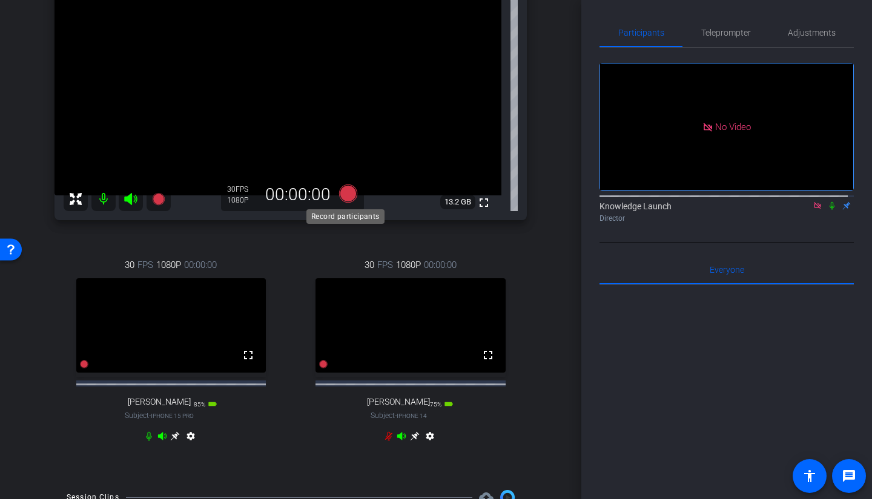
click at [345, 194] on icon at bounding box center [348, 193] width 18 height 18
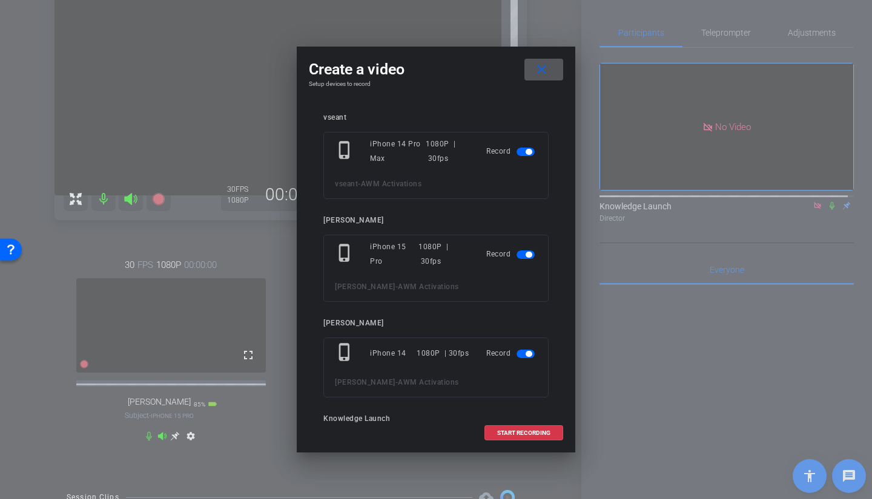
click at [520, 354] on span "button" at bounding box center [525, 354] width 18 height 8
click at [507, 354] on span at bounding box center [523, 433] width 77 height 29
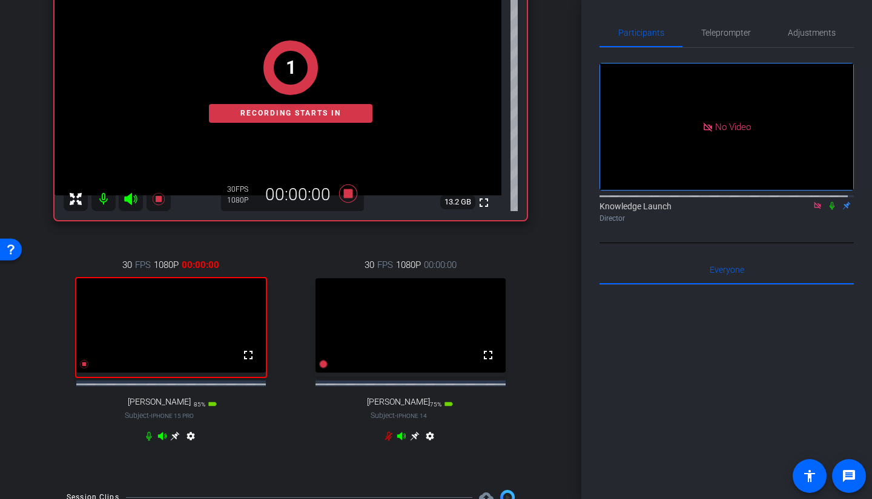
click at [768, 202] on icon at bounding box center [832, 206] width 10 height 8
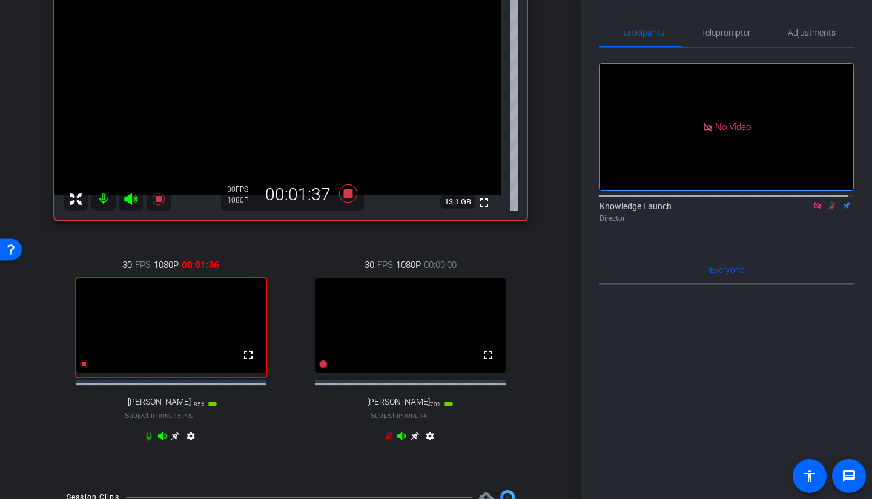
click at [768, 202] on icon at bounding box center [832, 206] width 10 height 8
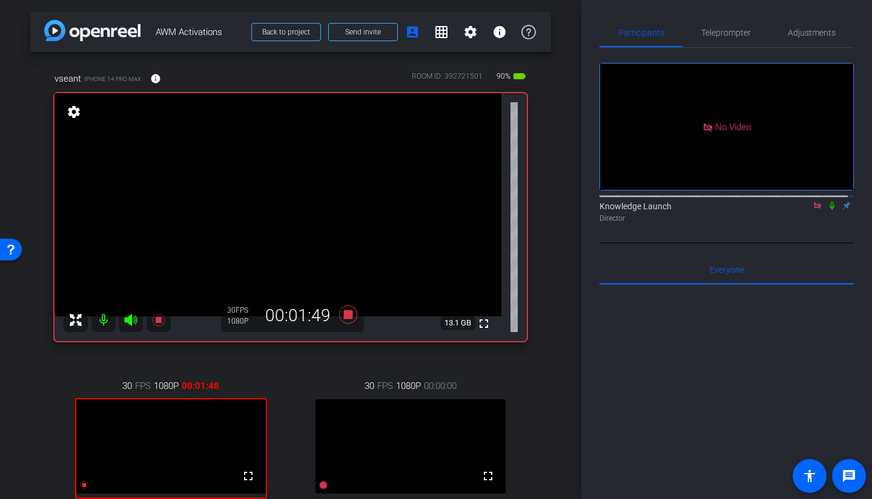
click at [733, 31] on span "Teleprompter" at bounding box center [726, 32] width 50 height 8
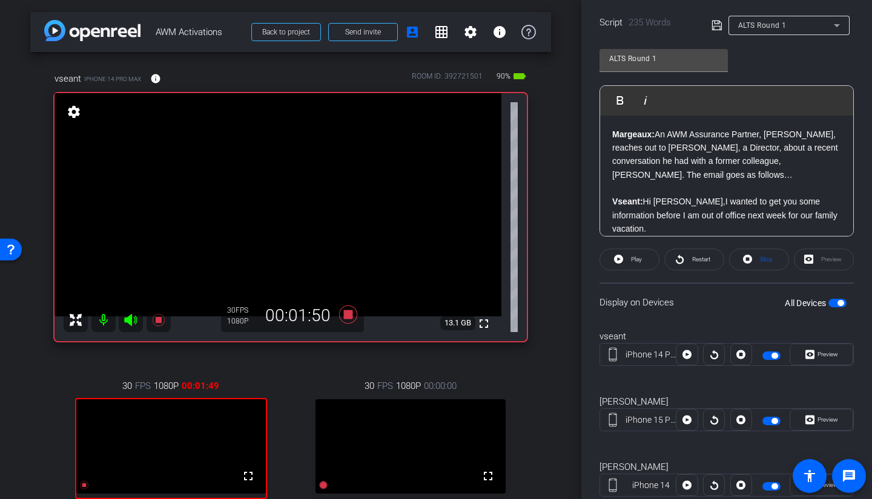
scroll to position [293, 0]
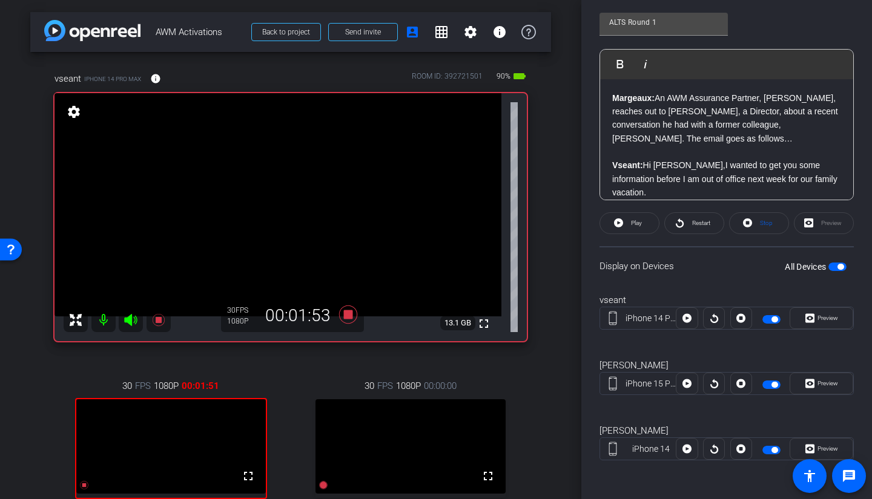
click at [694, 226] on span "Restart" at bounding box center [701, 223] width 18 height 7
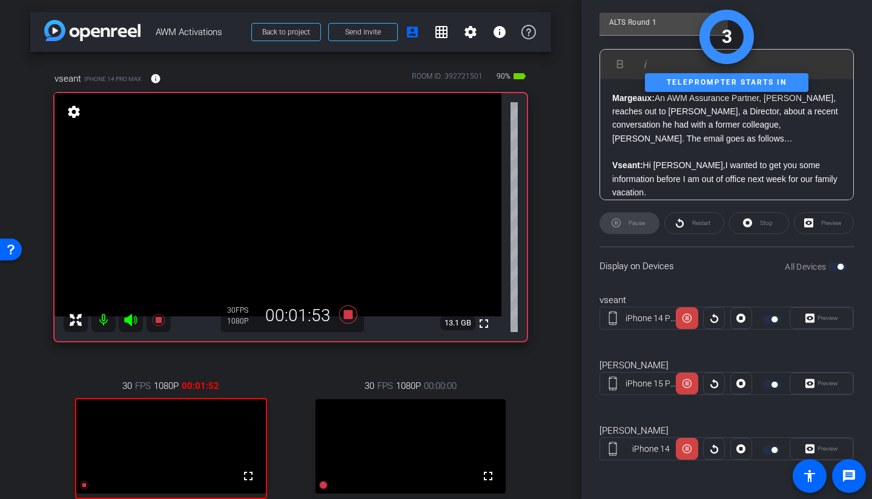
scroll to position [0, 0]
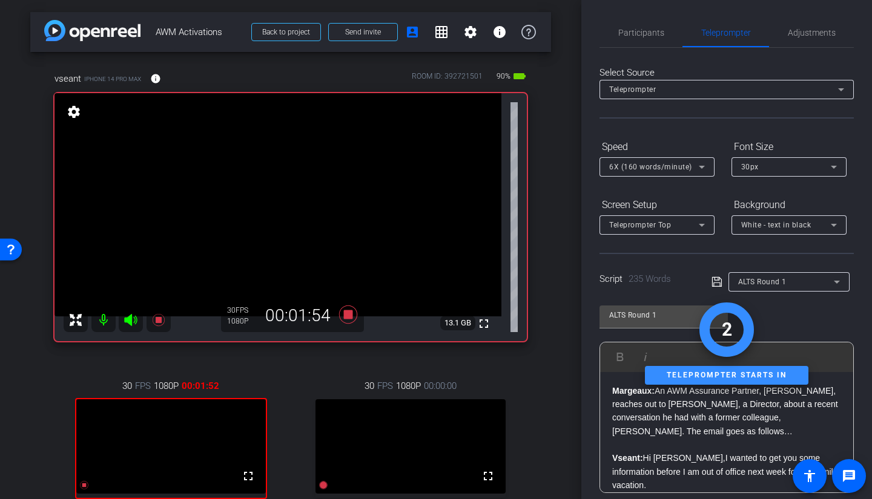
click at [653, 28] on span "Participants" at bounding box center [641, 32] width 46 height 8
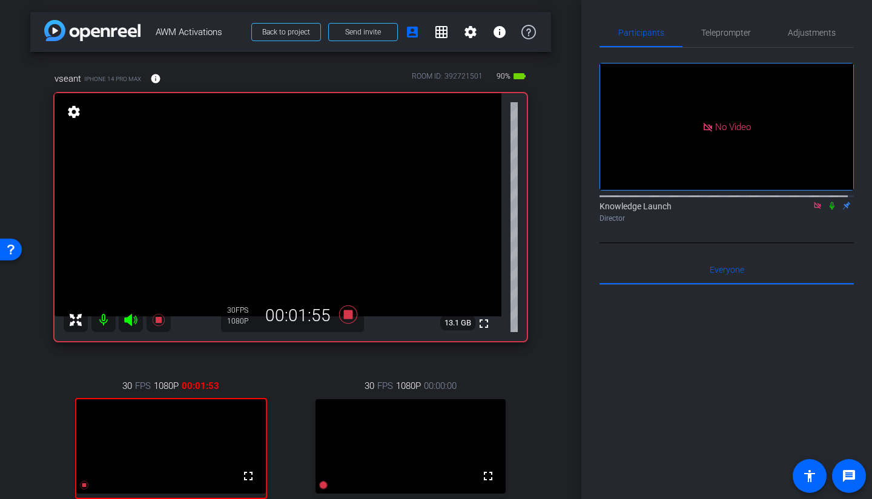
click at [768, 202] on icon at bounding box center [832, 206] width 10 height 8
click at [340, 316] on icon at bounding box center [348, 315] width 29 height 22
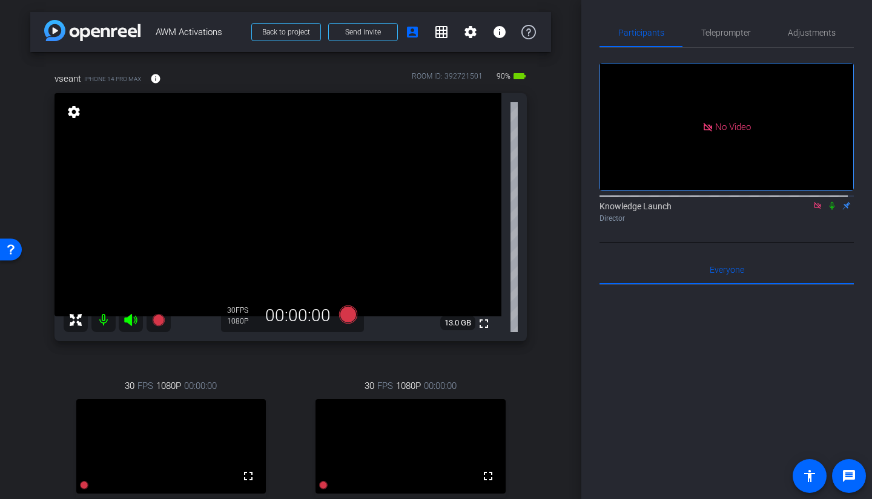
click at [727, 28] on span "Teleprompter" at bounding box center [726, 32] width 50 height 8
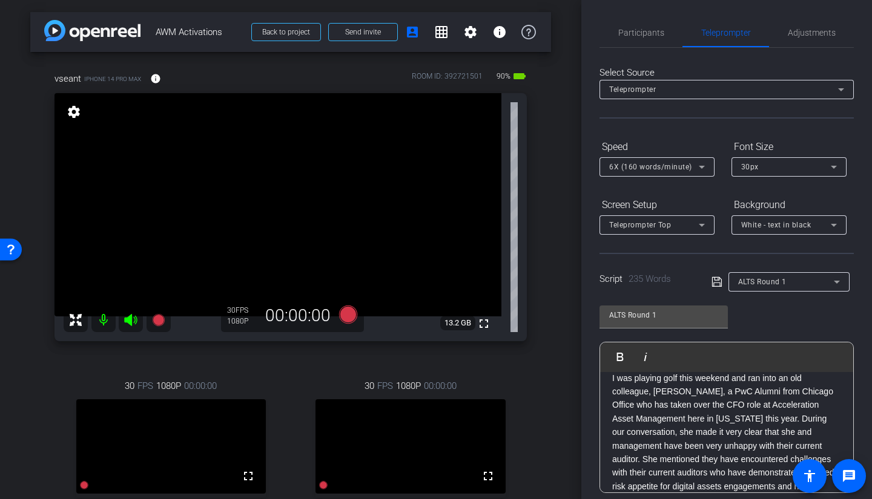
scroll to position [61, 0]
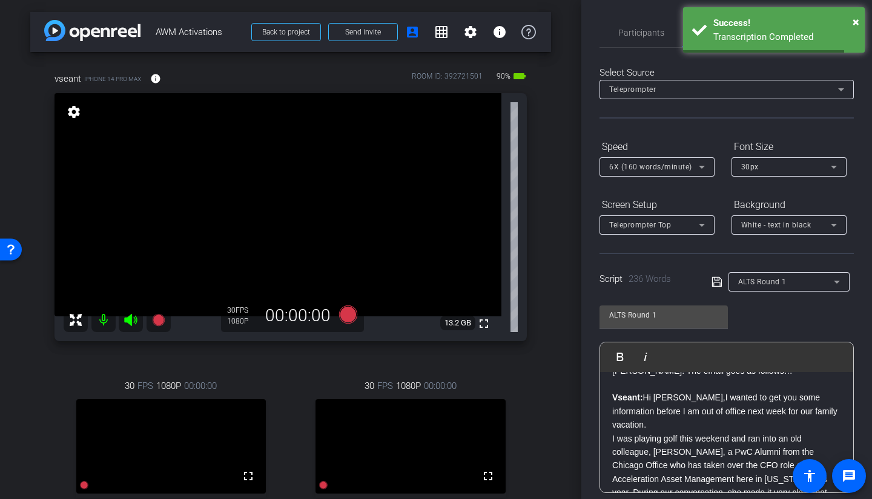
click at [627, 25] on span "Participants" at bounding box center [641, 32] width 46 height 29
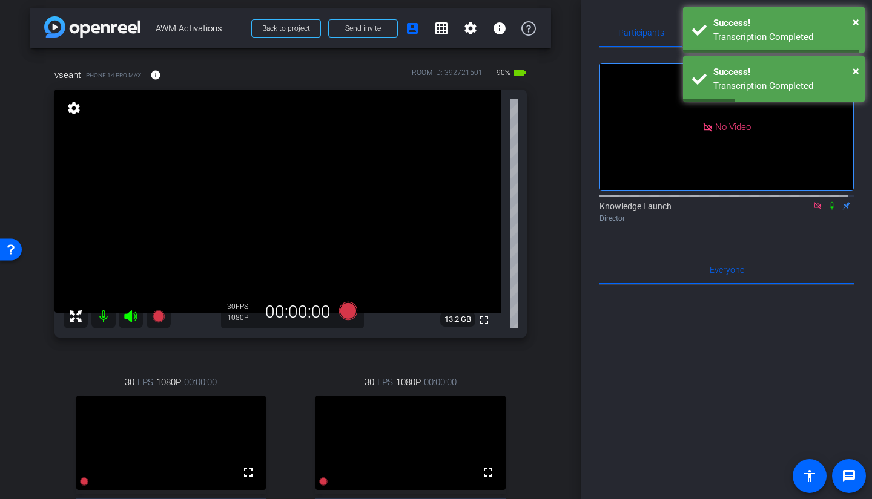
scroll to position [0, 0]
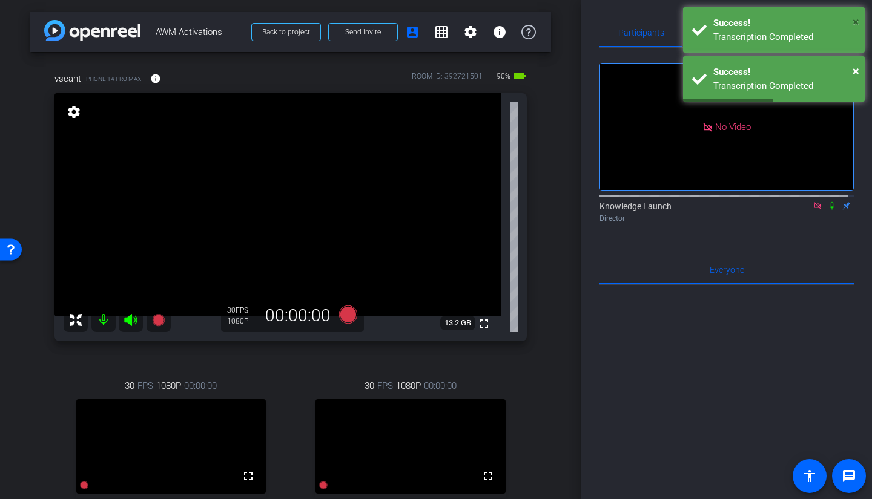
click at [768, 24] on span "×" at bounding box center [855, 22] width 7 height 15
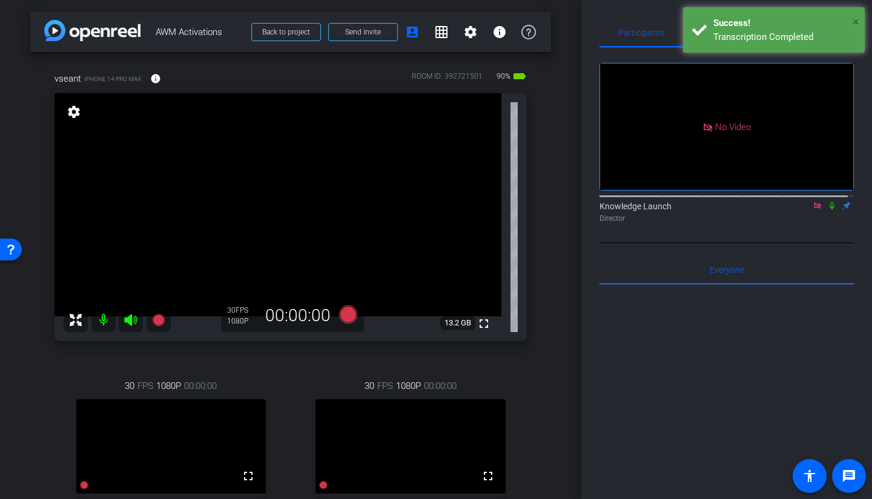
click at [768, 21] on span "×" at bounding box center [855, 22] width 7 height 15
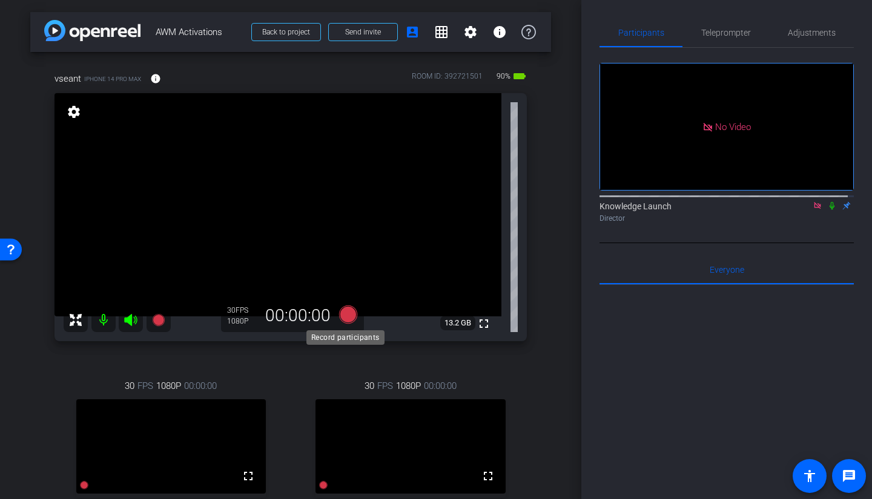
click at [345, 318] on icon at bounding box center [348, 314] width 18 height 18
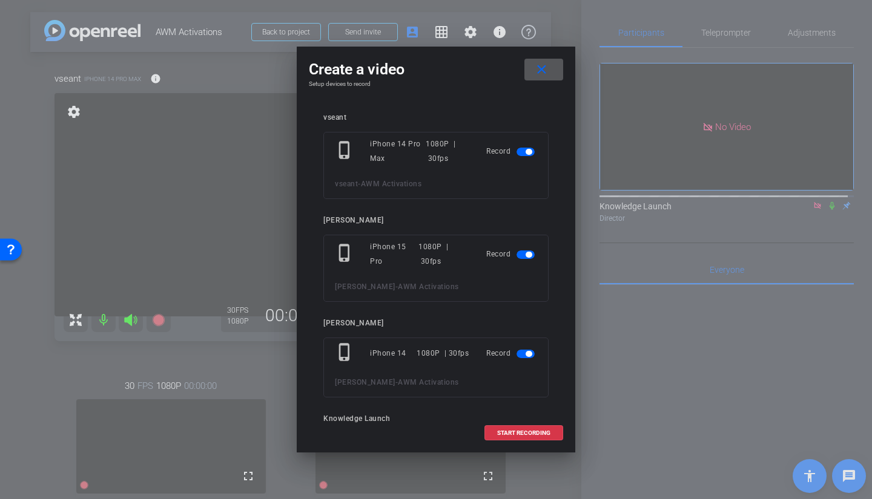
click at [526, 354] on span "button" at bounding box center [525, 354] width 18 height 8
click at [510, 354] on span "START RECORDING" at bounding box center [523, 433] width 53 height 6
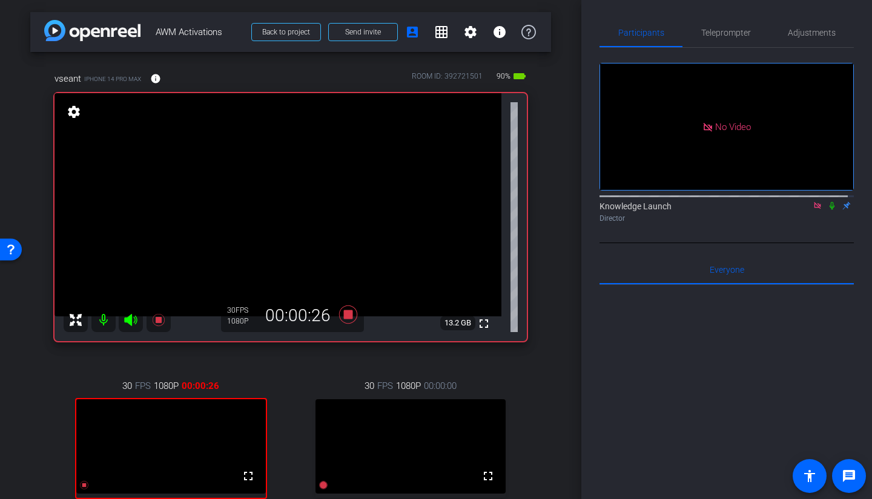
click at [768, 202] on icon at bounding box center [832, 206] width 10 height 8
click at [348, 315] on icon at bounding box center [348, 314] width 18 height 18
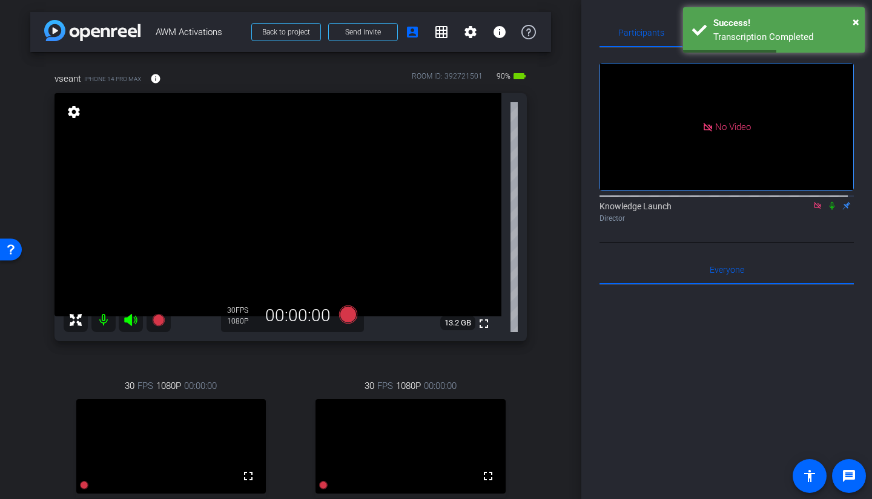
click at [768, 202] on icon at bounding box center [831, 206] width 5 height 8
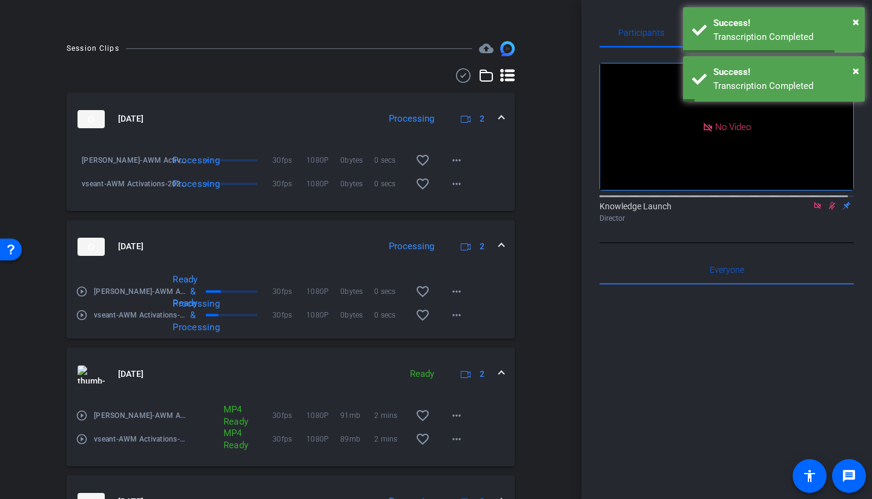
scroll to position [605, 0]
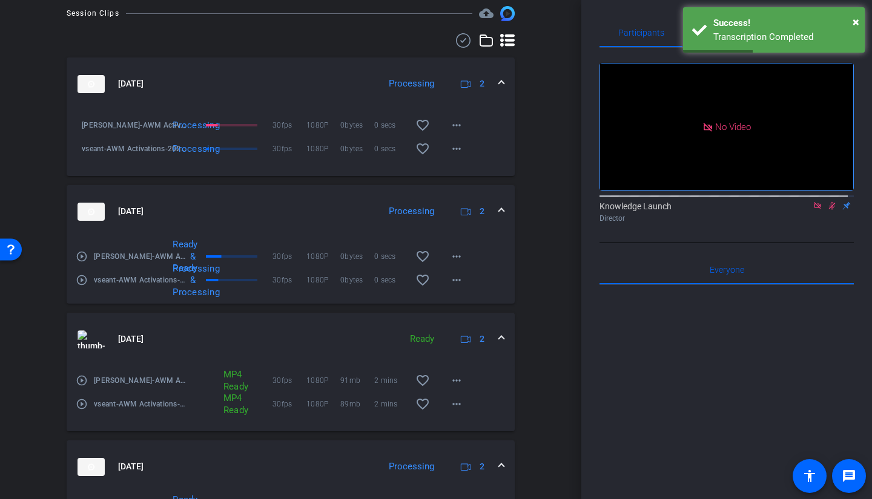
click at [453, 354] on mat-icon "more_horiz" at bounding box center [456, 381] width 15 height 15
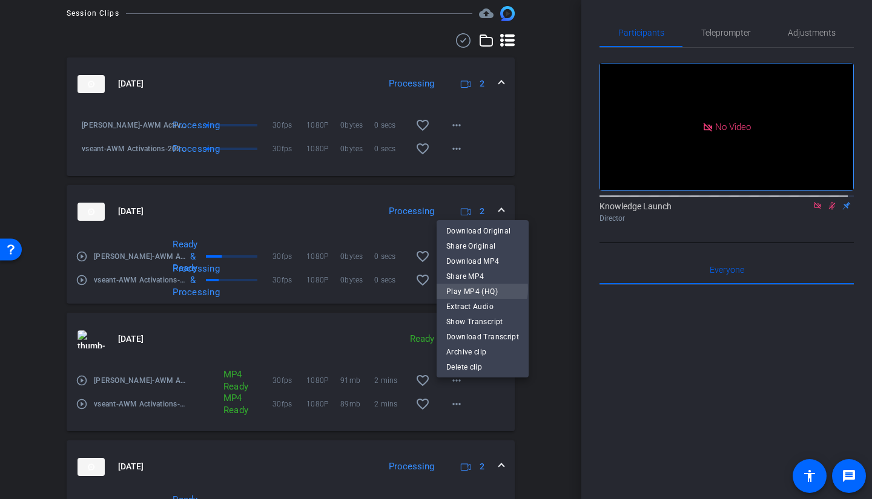
click at [475, 289] on span "Play MP4 (HQ)" at bounding box center [482, 292] width 73 height 15
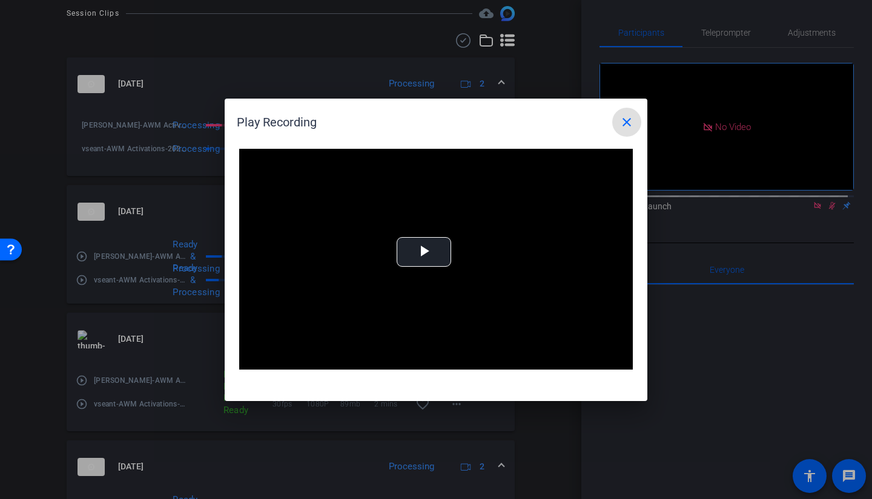
click at [418, 252] on div "Video Player is loading. Play Video Play Mute Current Time 0:00 / Duration -:- …" at bounding box center [436, 260] width 394 height 222
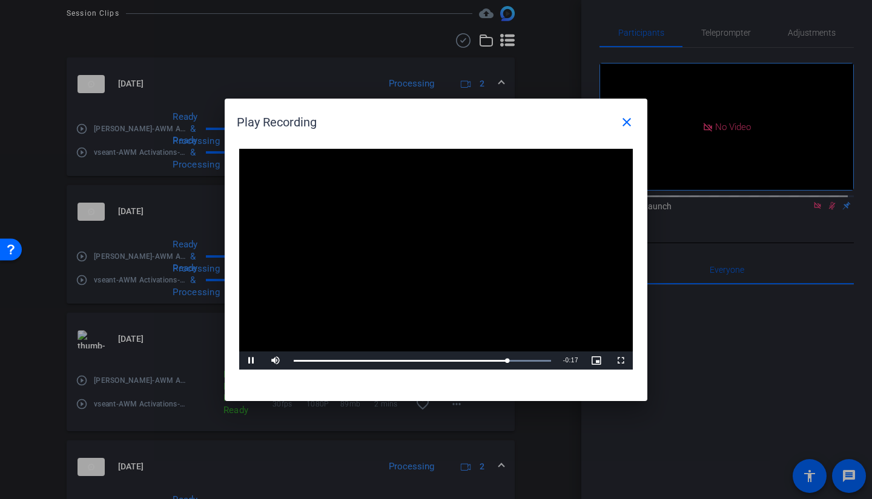
click at [531, 354] on div "Loaded : 100.00% 1:29 1:20" at bounding box center [422, 361] width 257 height 2
click at [537, 354] on div "Loaded : 100.00% 1:31 1:31" at bounding box center [422, 361] width 257 height 2
click at [530, 354] on div "1:32" at bounding box center [416, 361] width 245 height 2
click at [627, 120] on mat-icon "close" at bounding box center [626, 122] width 15 height 15
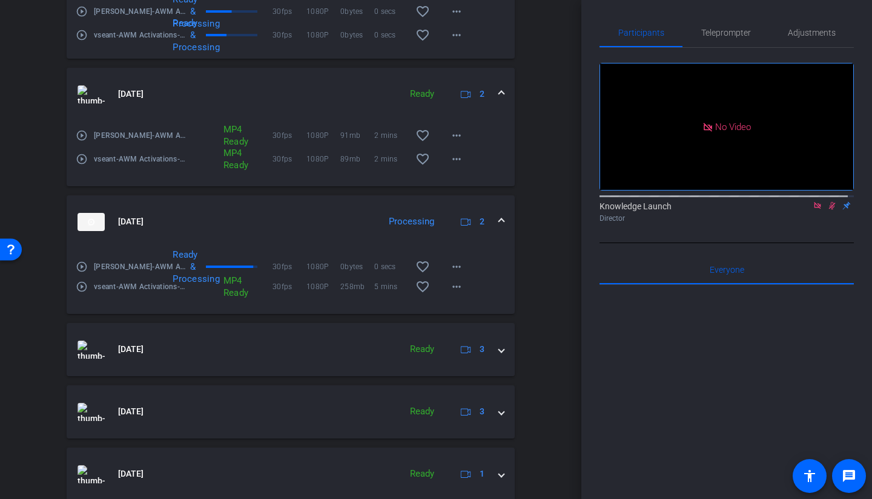
scroll to position [908, 0]
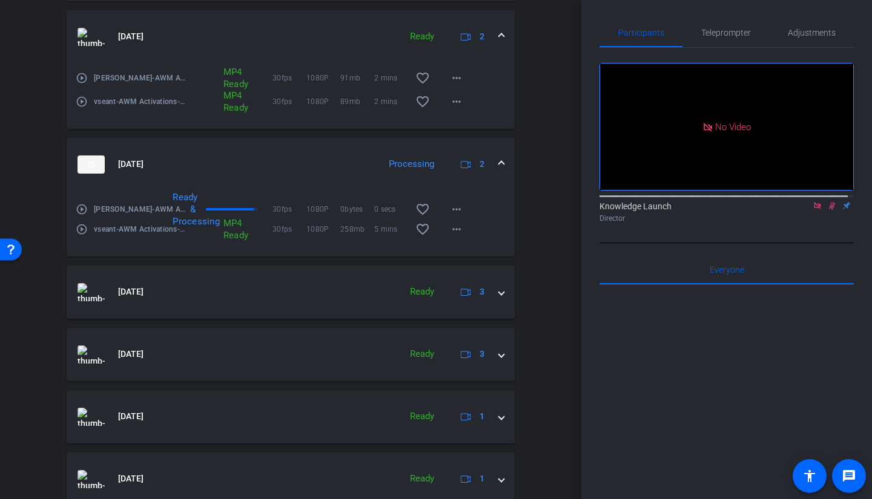
click at [449, 217] on mat-icon "more_horiz" at bounding box center [456, 209] width 15 height 15
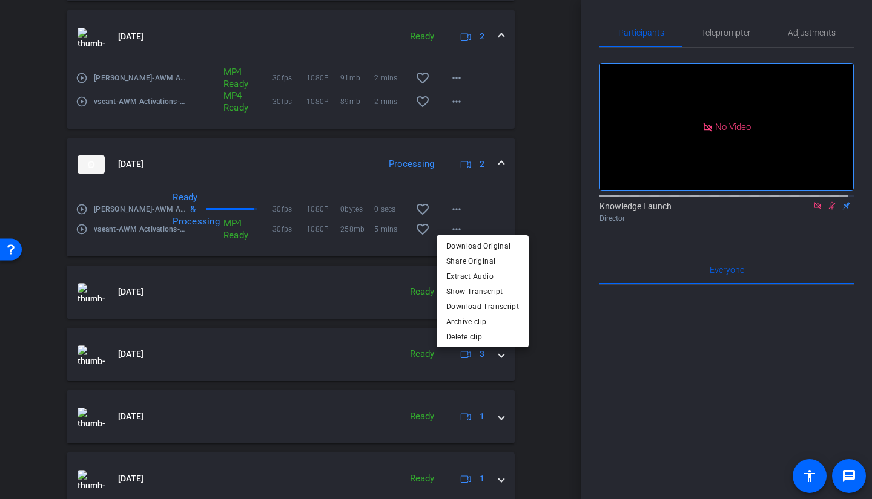
click at [523, 354] on div at bounding box center [436, 249] width 872 height 499
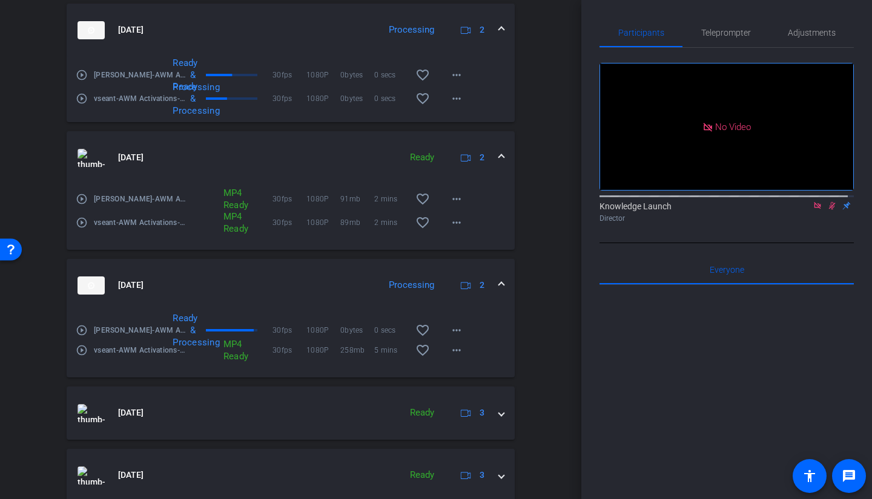
scroll to position [666, 0]
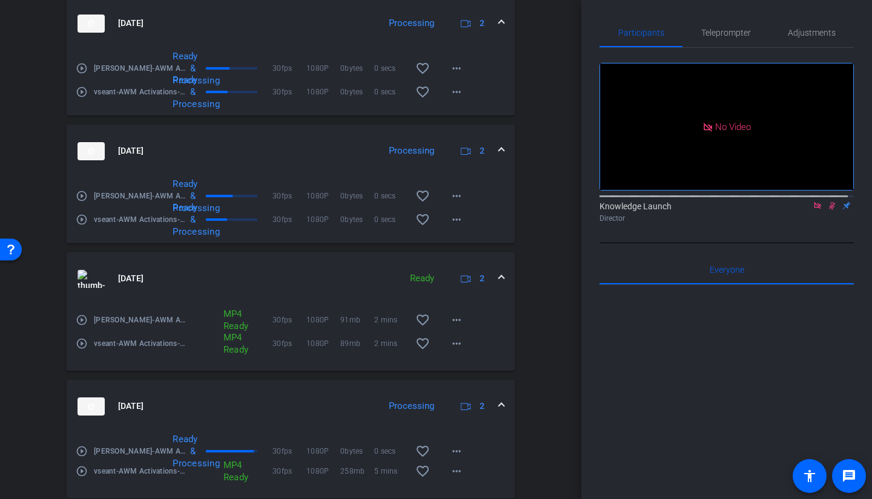
click at [768, 202] on icon at bounding box center [832, 206] width 10 height 8
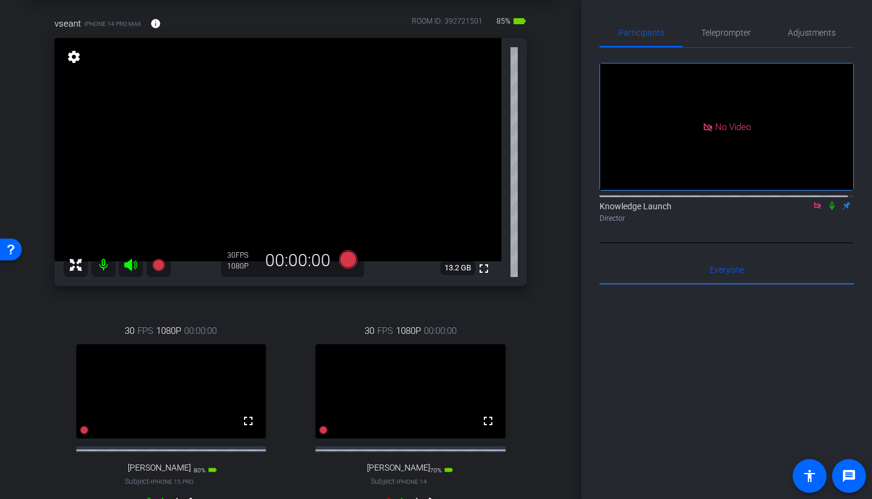
scroll to position [121, 0]
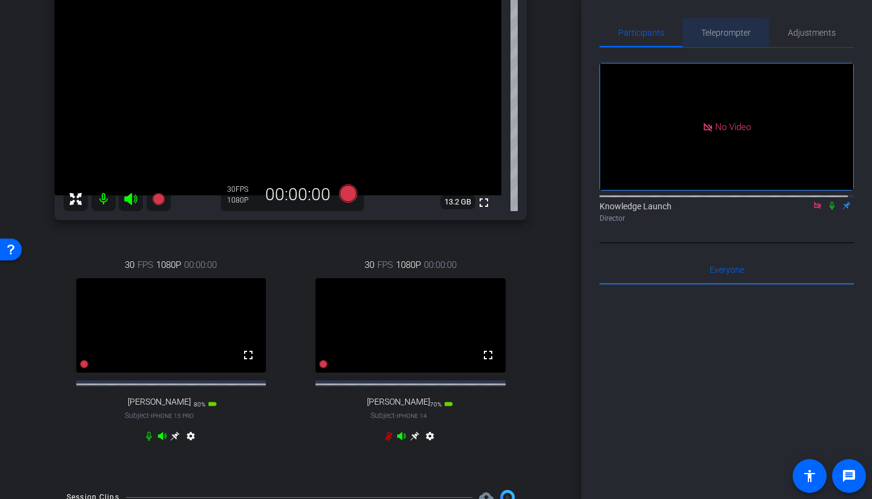
click at [721, 33] on span "Teleprompter" at bounding box center [726, 32] width 50 height 8
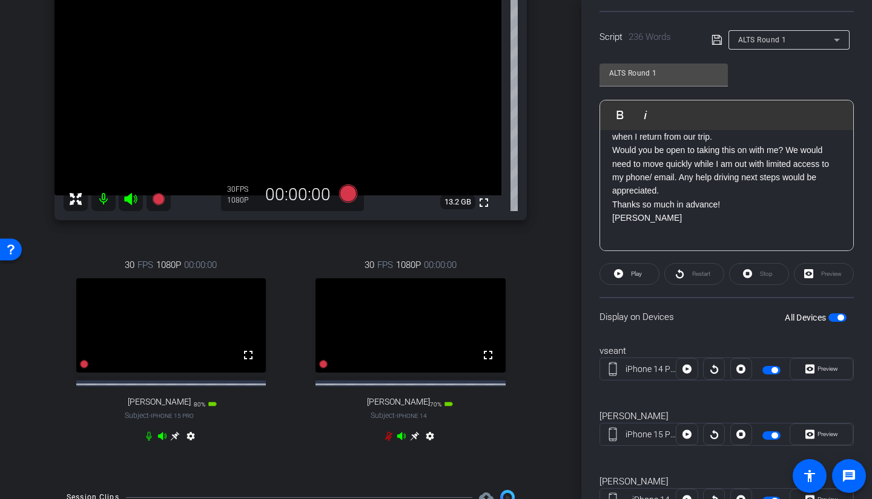
scroll to position [0, 0]
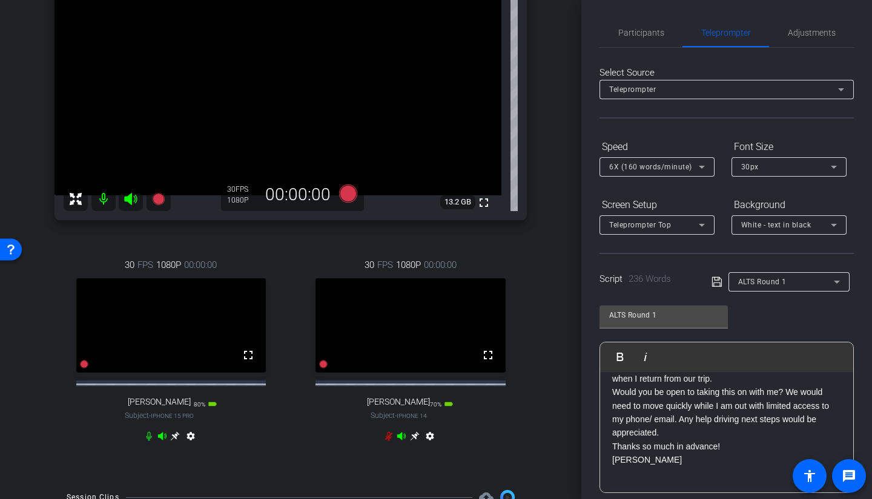
click at [768, 289] on div "ALTS Round 1" at bounding box center [789, 281] width 102 height 19
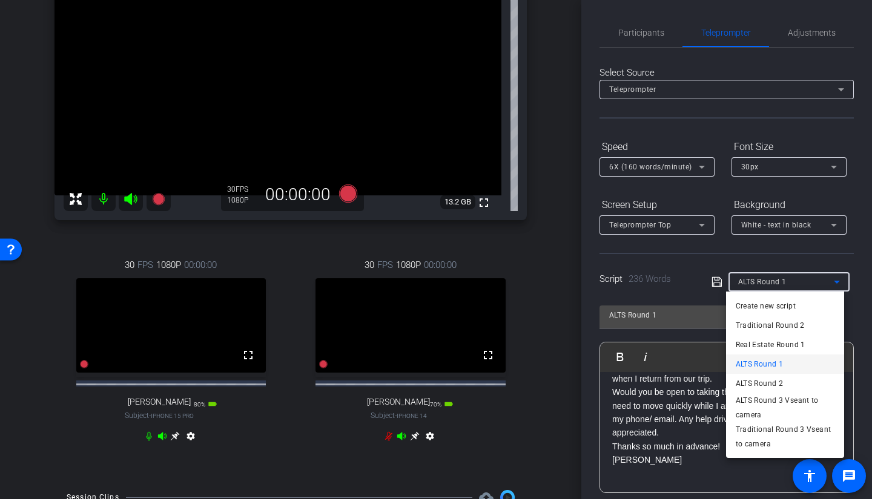
click at [764, 326] on span "Traditional Round 2" at bounding box center [770, 325] width 69 height 15
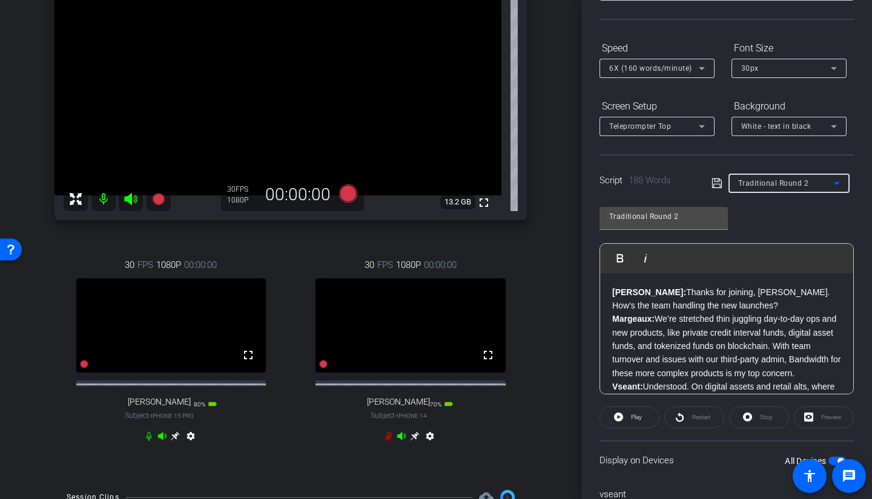
scroll to position [121, 0]
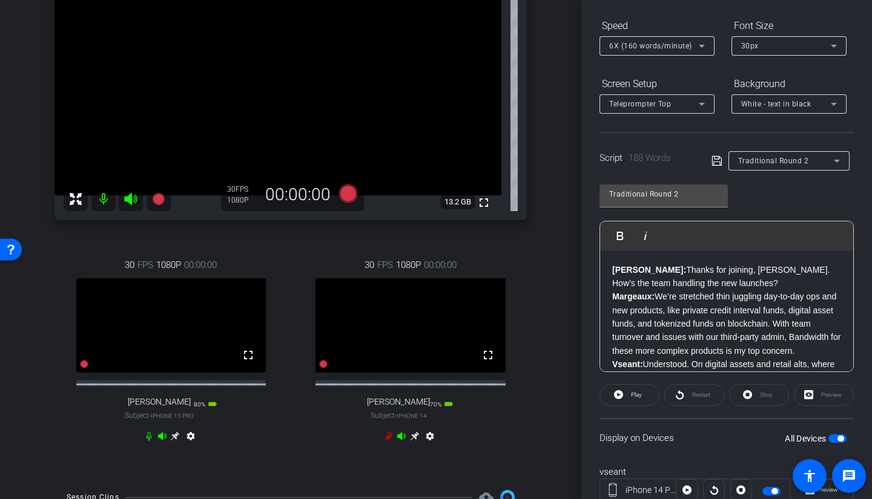
click at [384, 354] on icon at bounding box center [389, 437] width 10 height 10
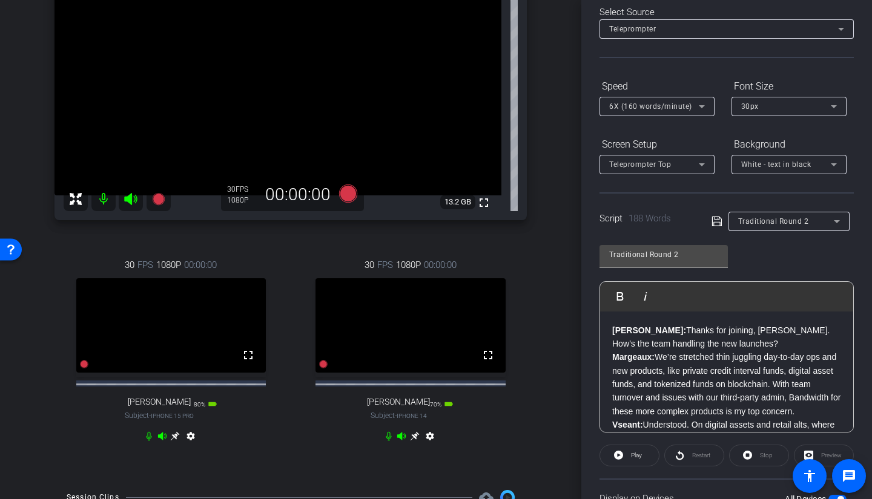
scroll to position [0, 0]
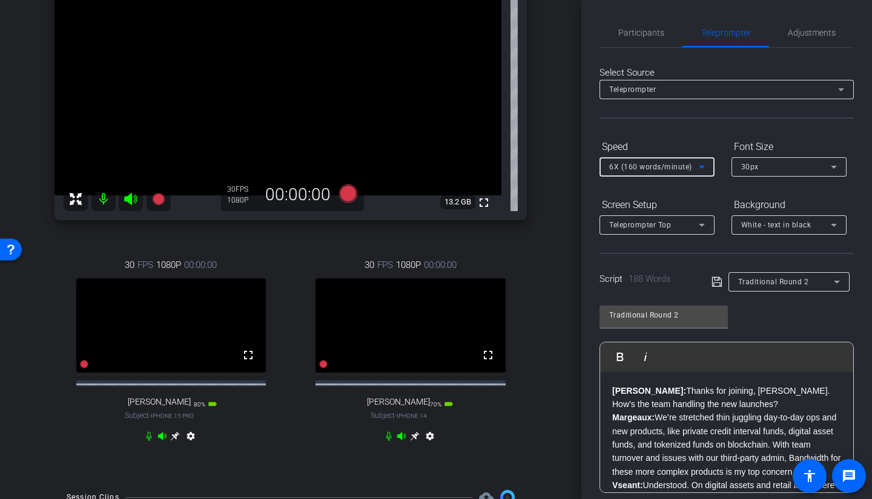
click at [679, 168] on span "6X (160 words/minute)" at bounding box center [650, 167] width 83 height 8
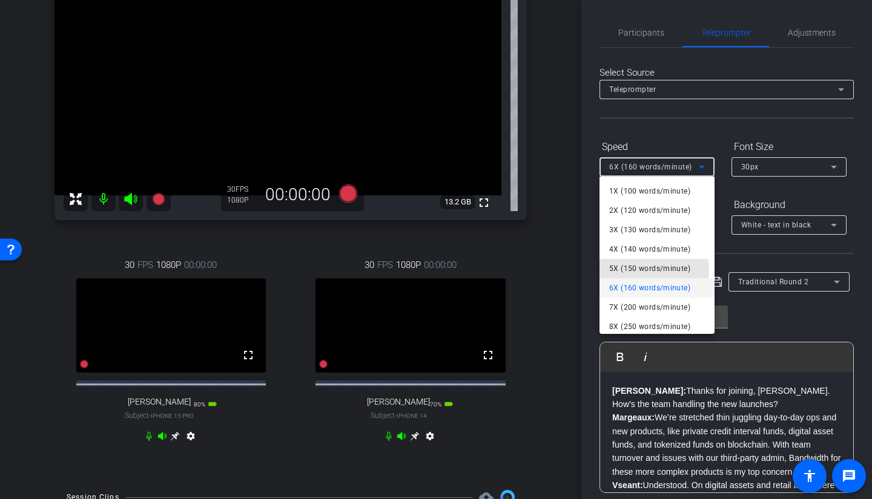
click at [632, 270] on span "5X (150 words/minute)" at bounding box center [649, 269] width 81 height 15
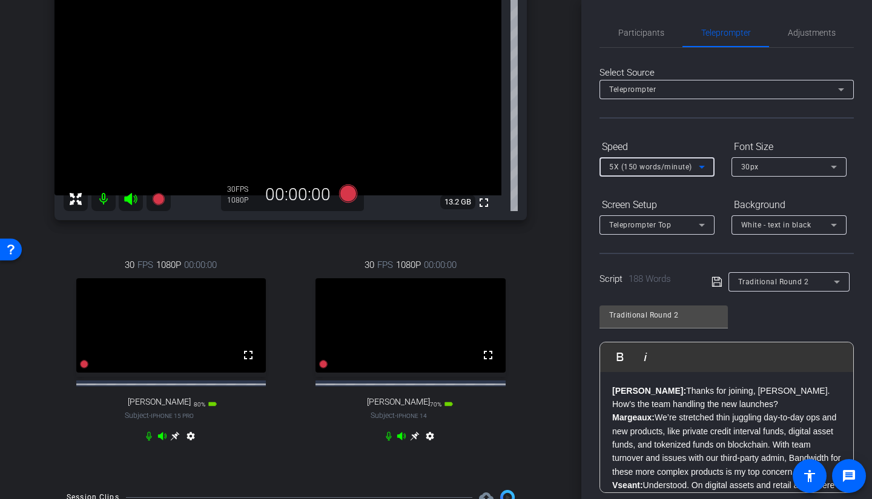
click at [654, 36] on span "Participants" at bounding box center [641, 32] width 46 height 8
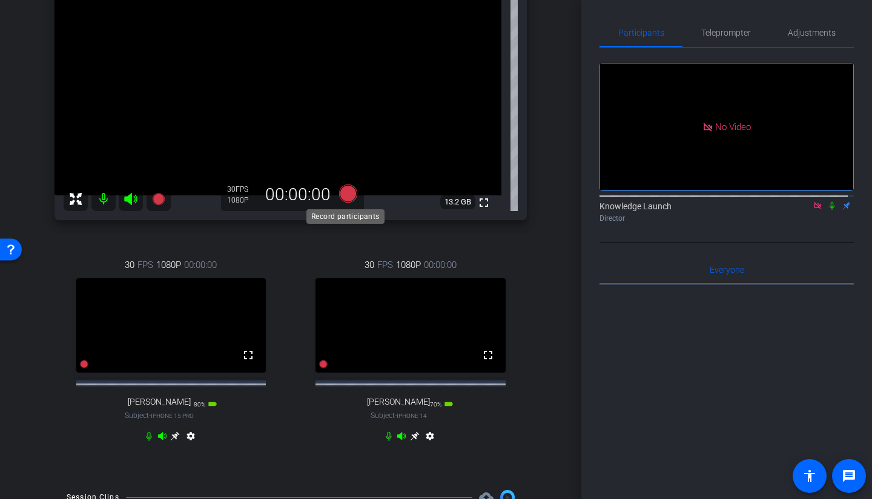
click at [351, 194] on icon at bounding box center [348, 193] width 18 height 18
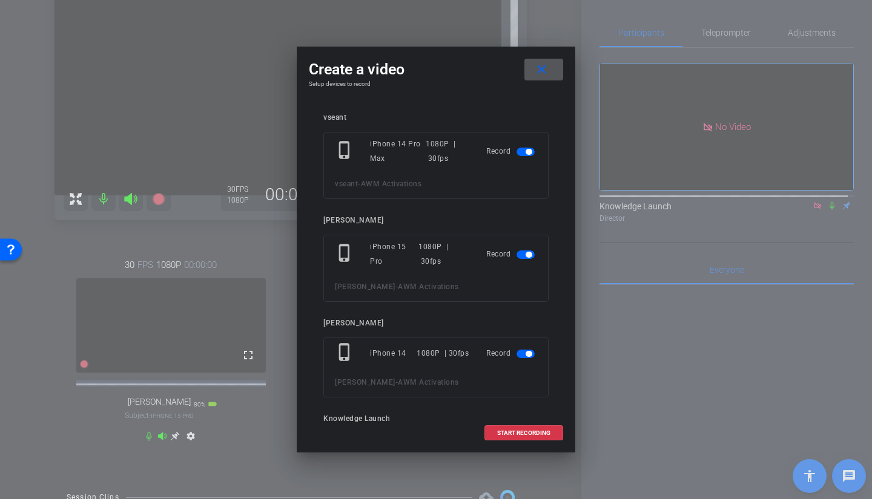
click at [506, 354] on span "START RECORDING" at bounding box center [523, 433] width 53 height 6
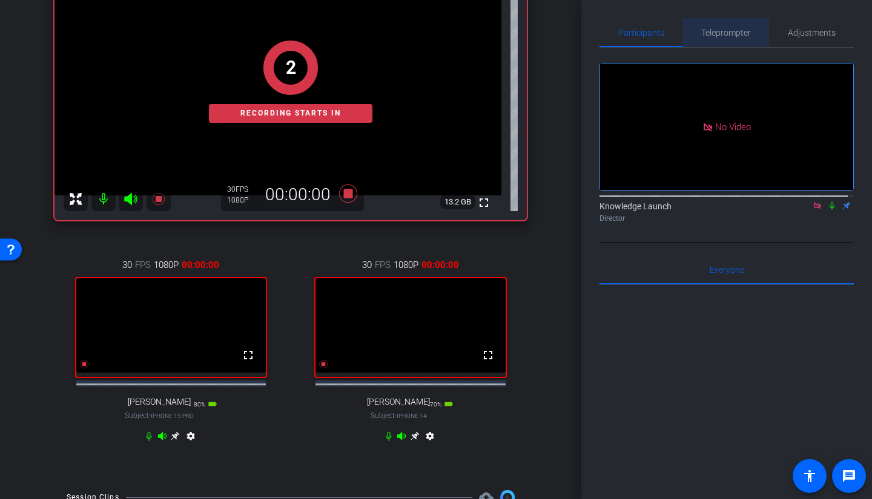
click at [725, 28] on span "Teleprompter" at bounding box center [726, 32] width 50 height 8
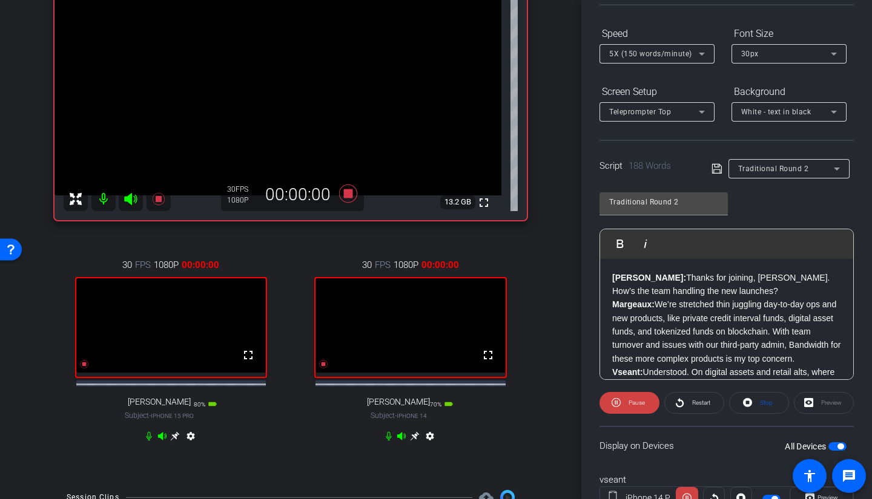
scroll to position [121, 0]
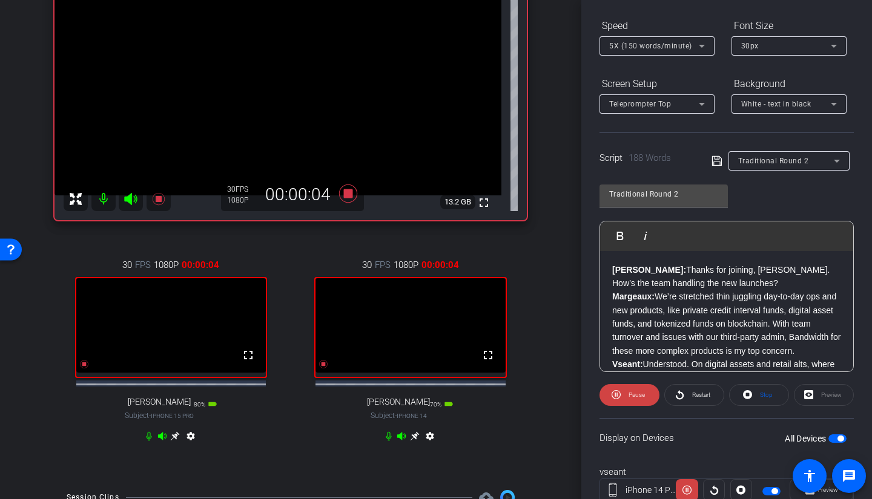
click at [694, 354] on span "Restart" at bounding box center [701, 395] width 18 height 7
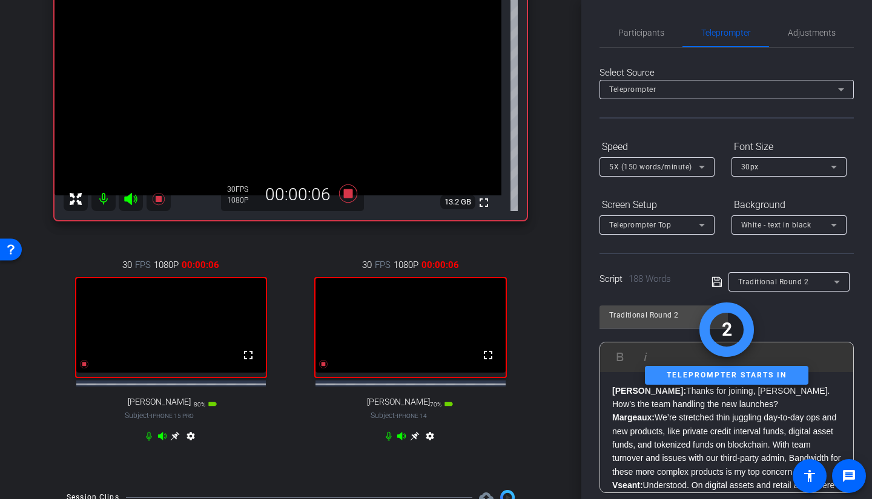
scroll to position [61, 0]
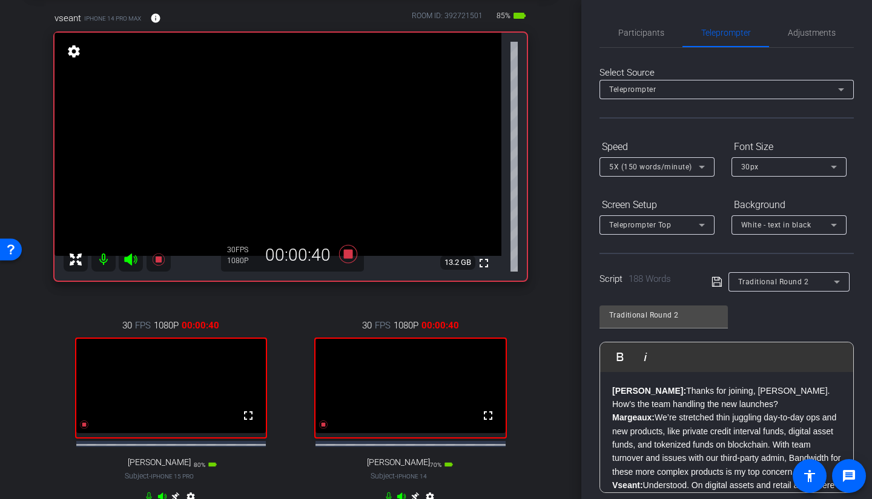
click at [643, 30] on span "Participants" at bounding box center [641, 32] width 46 height 8
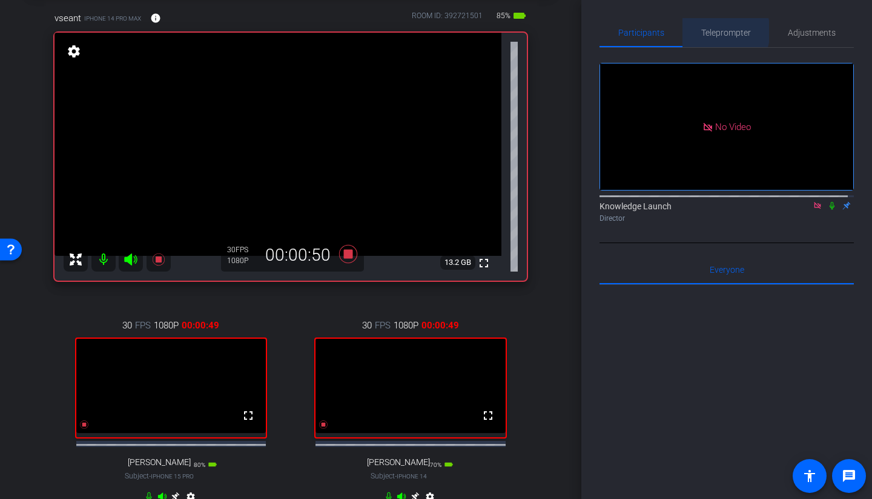
click at [714, 31] on span "Teleprompter" at bounding box center [726, 32] width 50 height 8
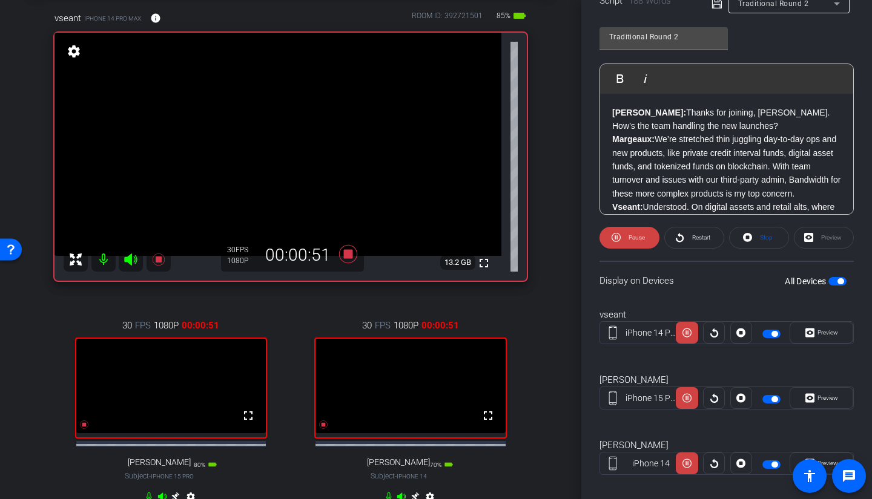
scroll to position [293, 0]
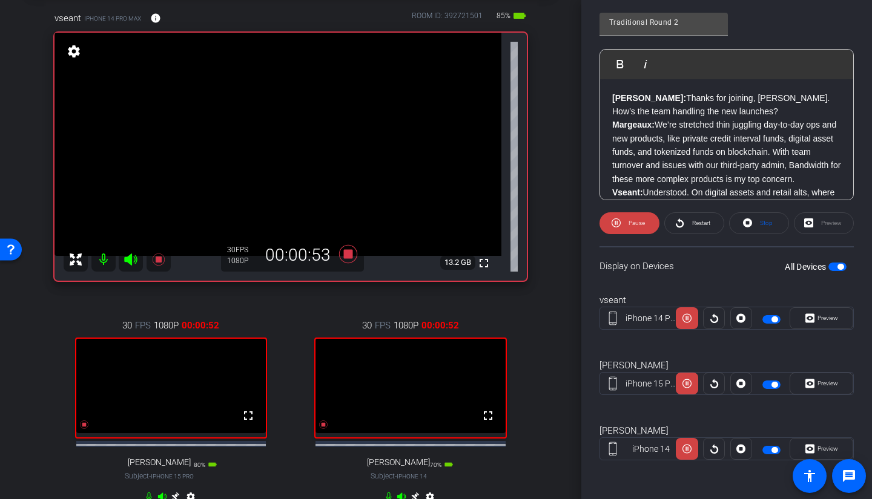
click at [685, 224] on span at bounding box center [694, 223] width 59 height 29
click at [692, 226] on span "Restart" at bounding box center [701, 223] width 18 height 7
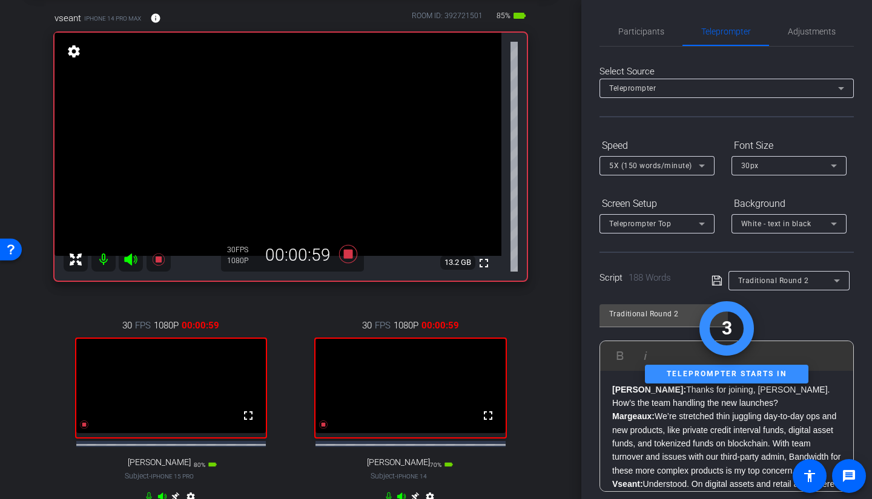
scroll to position [0, 0]
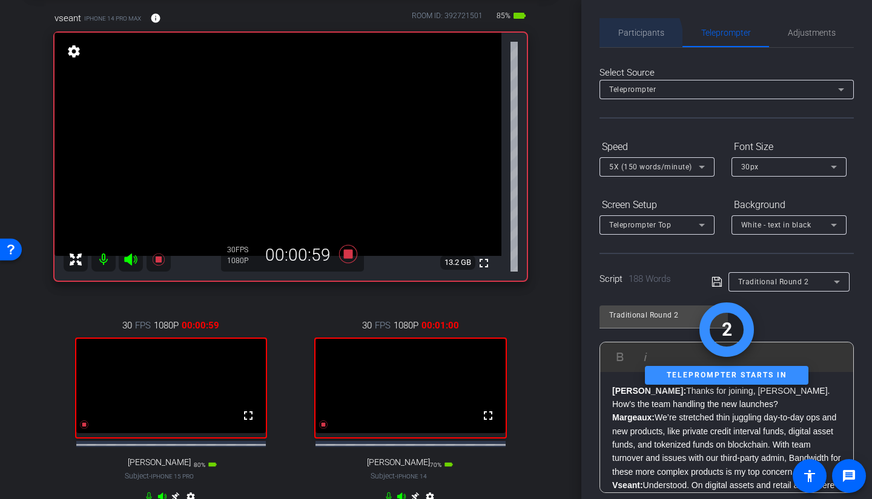
click at [633, 37] on span "Participants" at bounding box center [641, 32] width 46 height 8
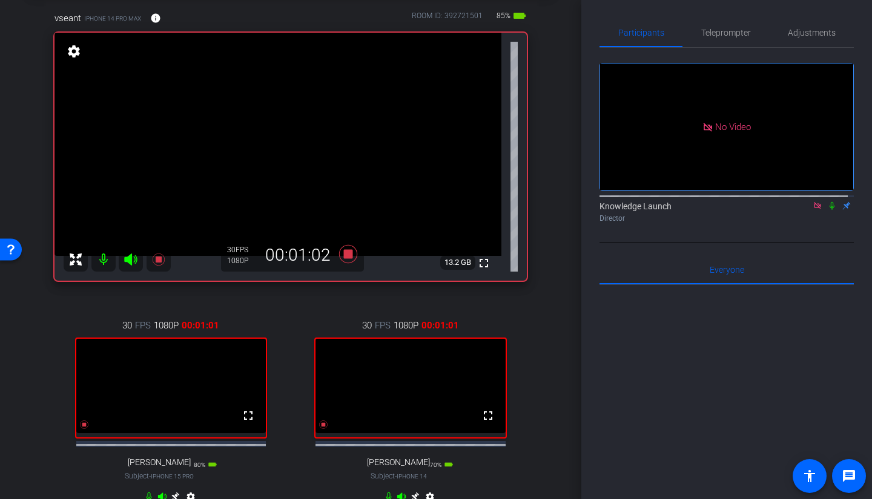
click at [768, 202] on icon at bounding box center [832, 206] width 10 height 8
click at [768, 202] on icon at bounding box center [832, 206] width 7 height 8
click at [346, 248] on icon at bounding box center [348, 254] width 29 height 22
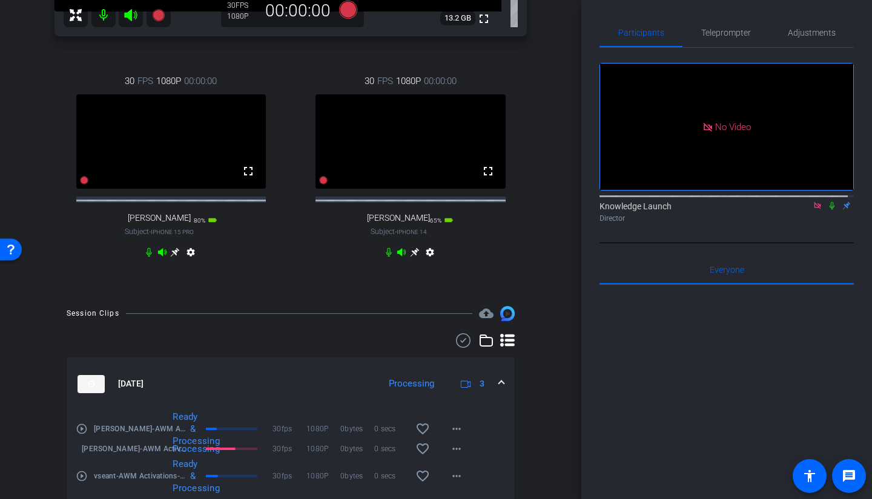
scroll to position [242, 0]
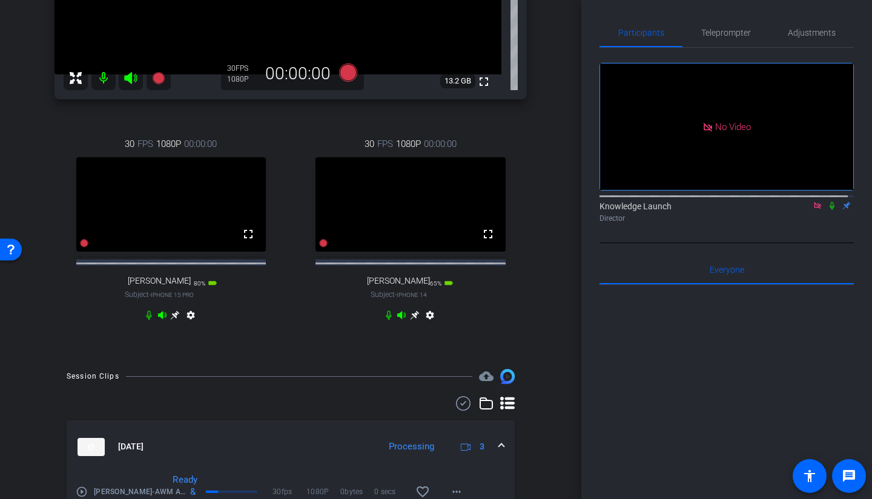
click at [384, 320] on icon at bounding box center [389, 316] width 10 height 10
click at [720, 30] on span "Teleprompter" at bounding box center [726, 32] width 50 height 8
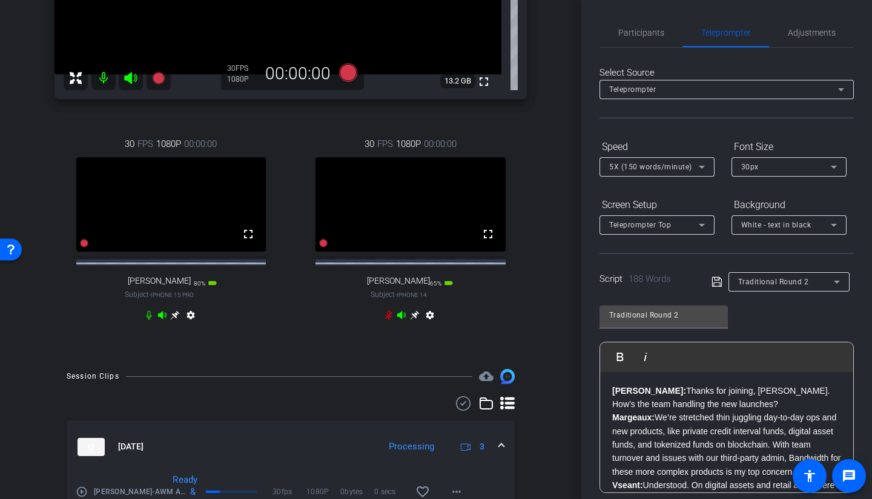
click at [768, 289] on div "Traditional Round 2" at bounding box center [786, 281] width 96 height 15
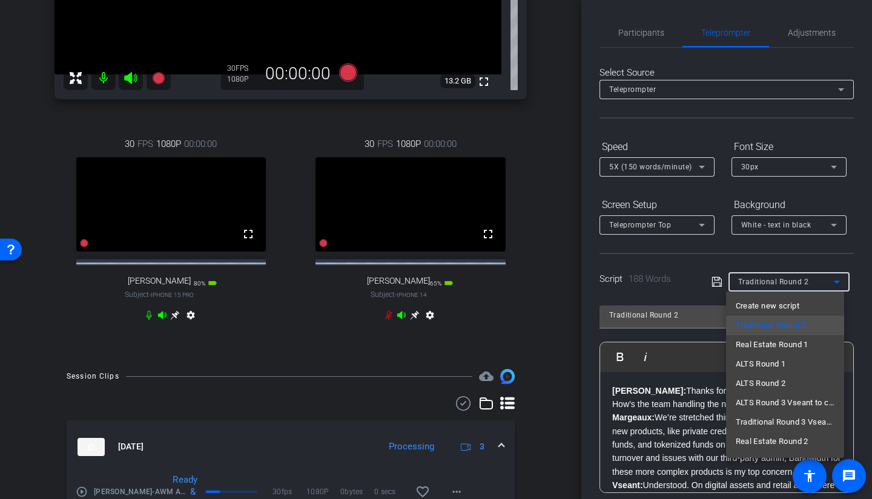
click at [762, 354] on span "ALTS Round 2" at bounding box center [761, 384] width 50 height 15
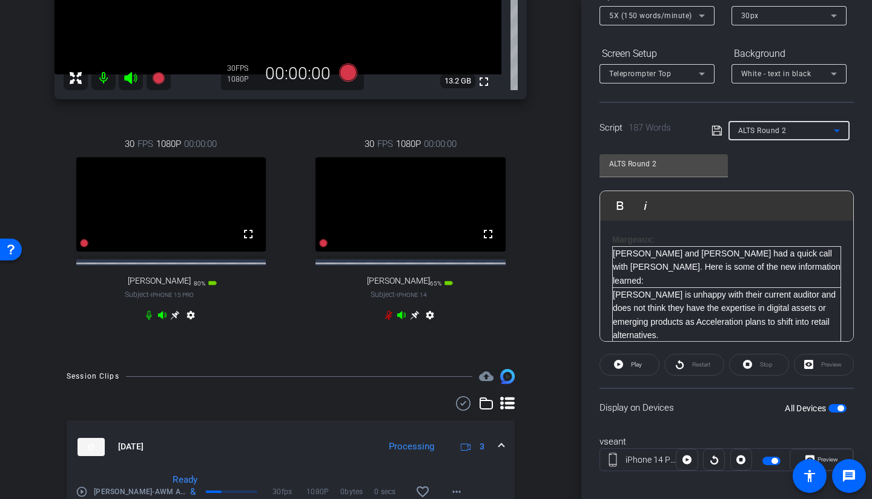
scroll to position [182, 0]
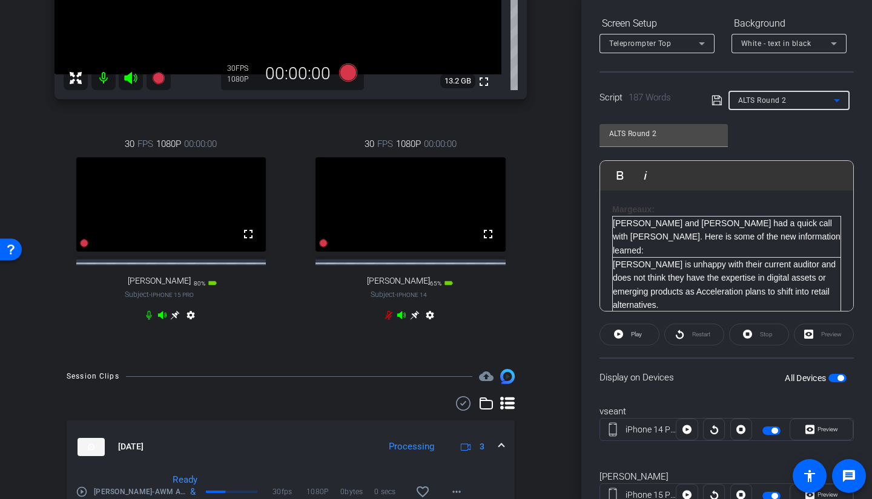
click at [717, 258] on p "Carson is unhappy with their current auditor and does not think they have the e…" at bounding box center [727, 285] width 228 height 54
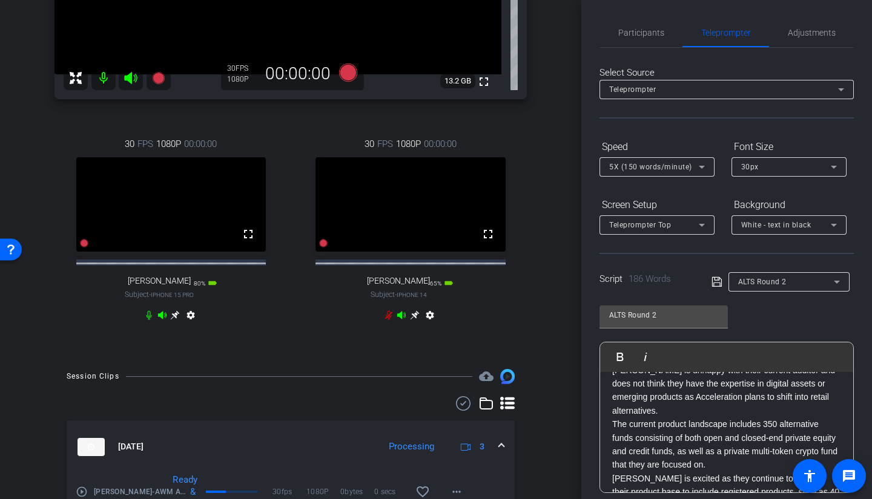
scroll to position [0, 0]
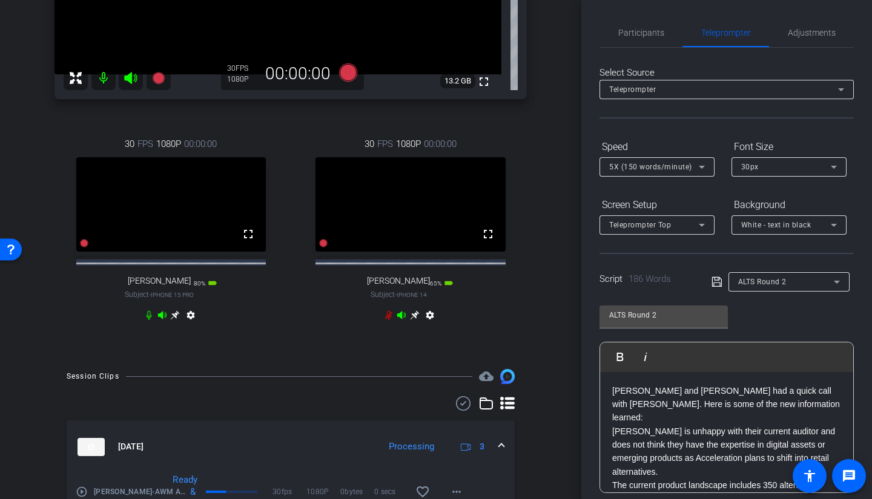
click at [716, 285] on icon at bounding box center [716, 282] width 11 height 15
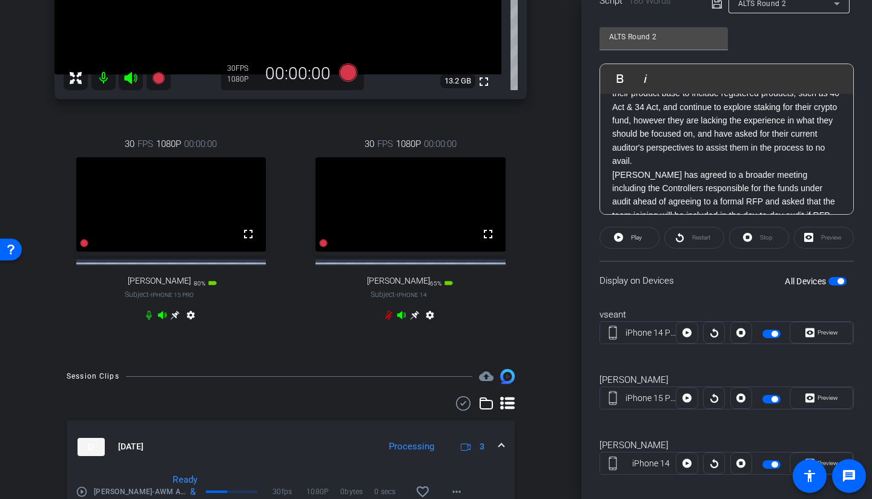
scroll to position [293, 0]
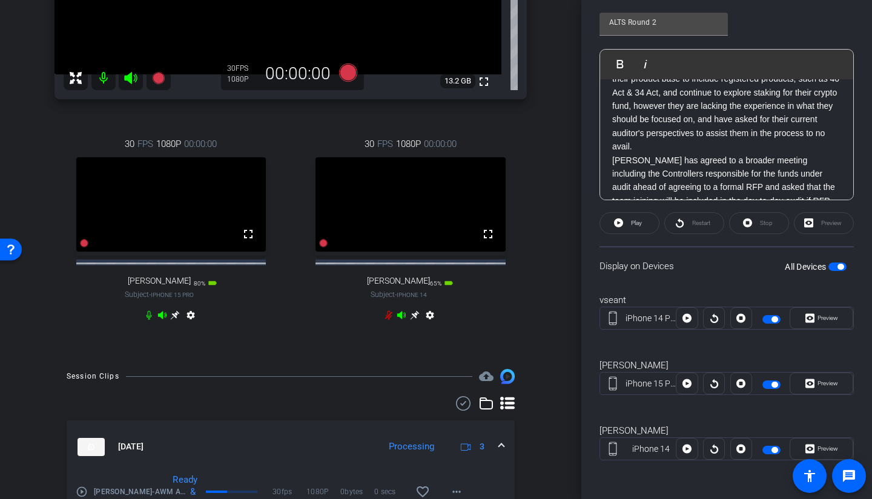
click at [768, 354] on span "button" at bounding box center [774, 385] width 6 height 6
click at [768, 354] on span "button" at bounding box center [774, 450] width 6 height 6
click at [768, 322] on div at bounding box center [772, 319] width 21 height 8
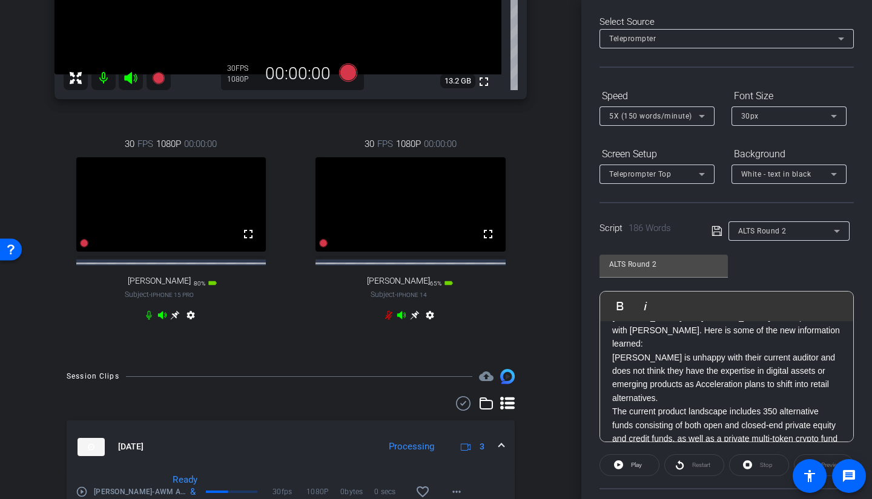
scroll to position [0, 0]
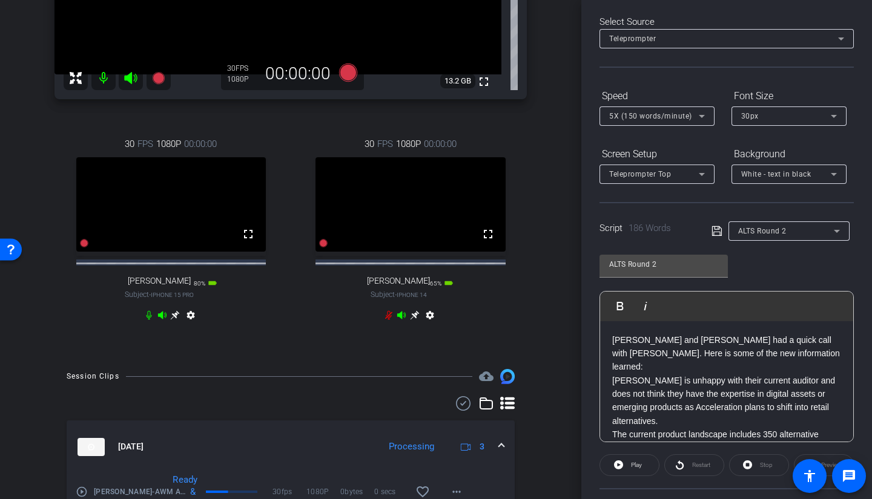
click at [614, 339] on p "Sean and Henry had a quick call with Carson. Here is some of the new informatio…" at bounding box center [726, 354] width 229 height 41
click at [713, 229] on icon at bounding box center [716, 231] width 11 height 15
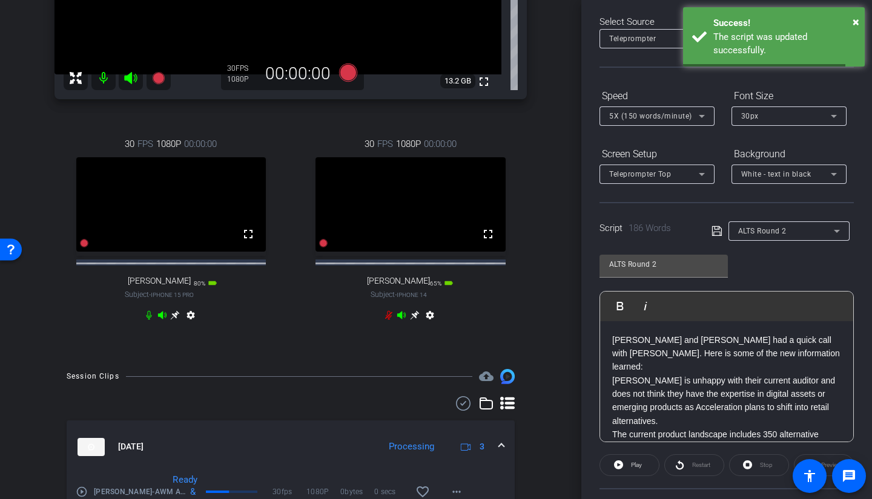
click at [714, 230] on icon at bounding box center [716, 231] width 11 height 15
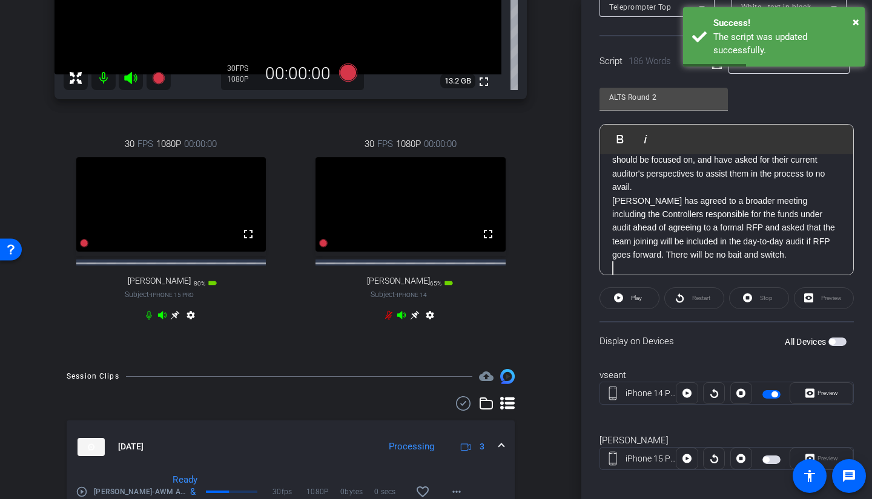
scroll to position [232, 0]
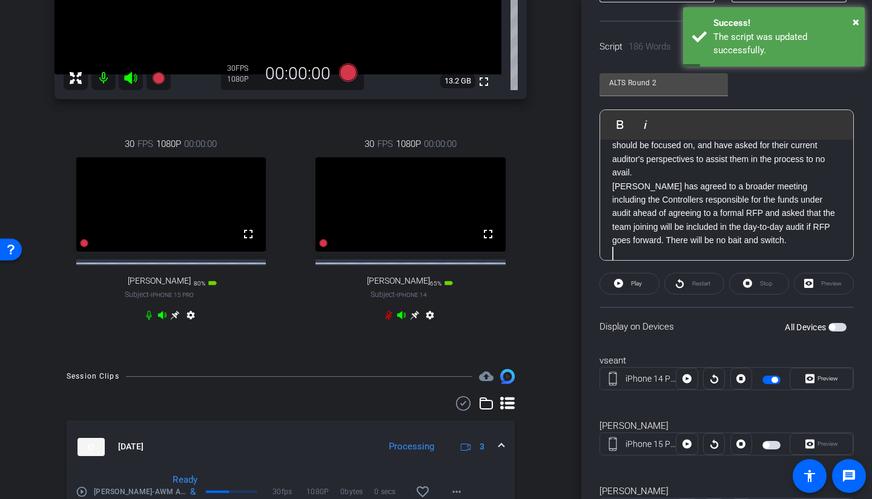
click at [763, 354] on span "button" at bounding box center [766, 446] width 6 height 6
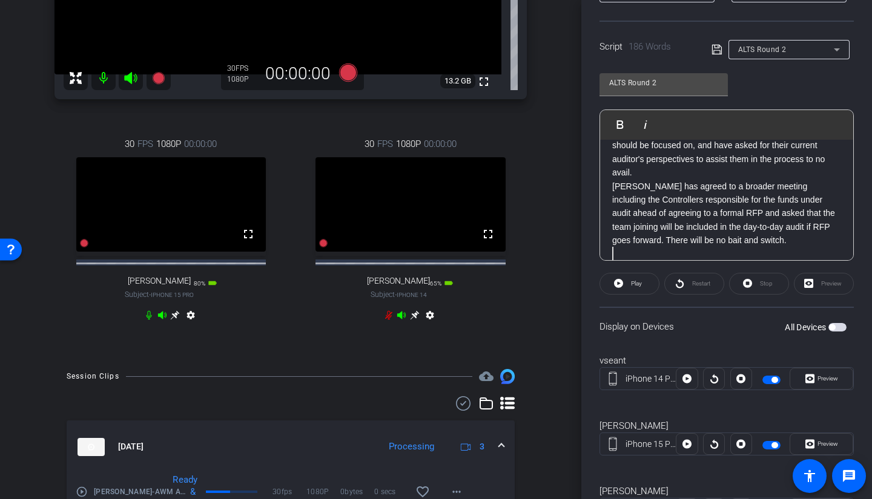
click at [768, 354] on span "button" at bounding box center [771, 380] width 18 height 8
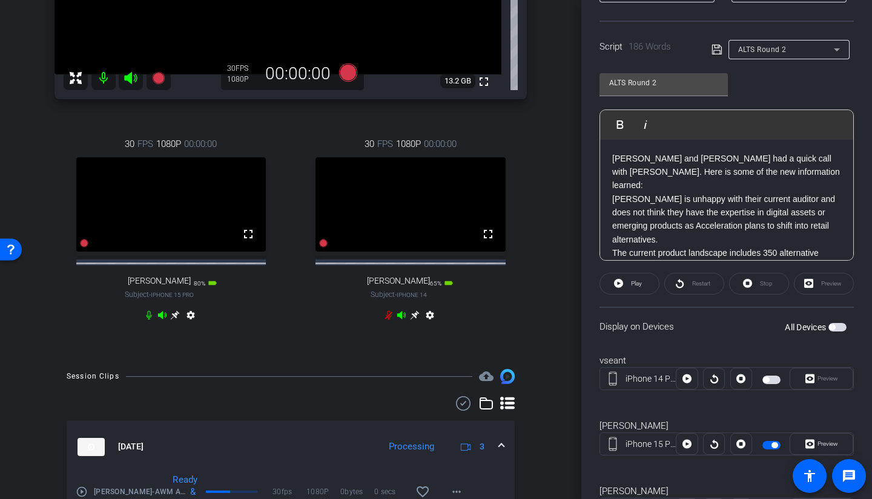
scroll to position [51, 0]
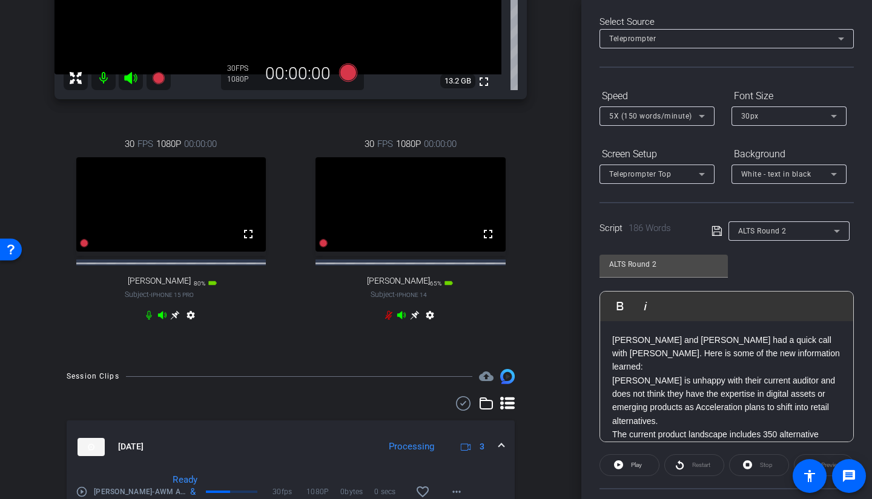
click at [674, 124] on div "5X (150 words/minute)" at bounding box center [654, 115] width 90 height 15
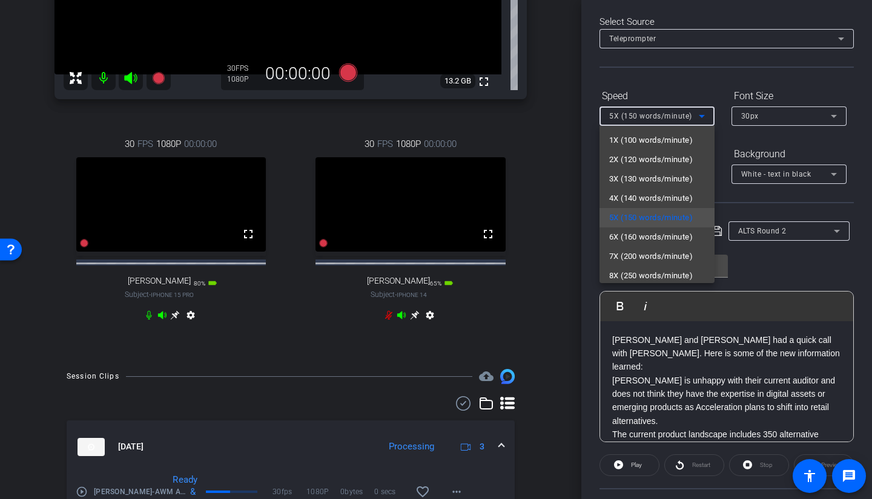
click at [622, 196] on span "4X (140 words/minute)" at bounding box center [651, 198] width 84 height 15
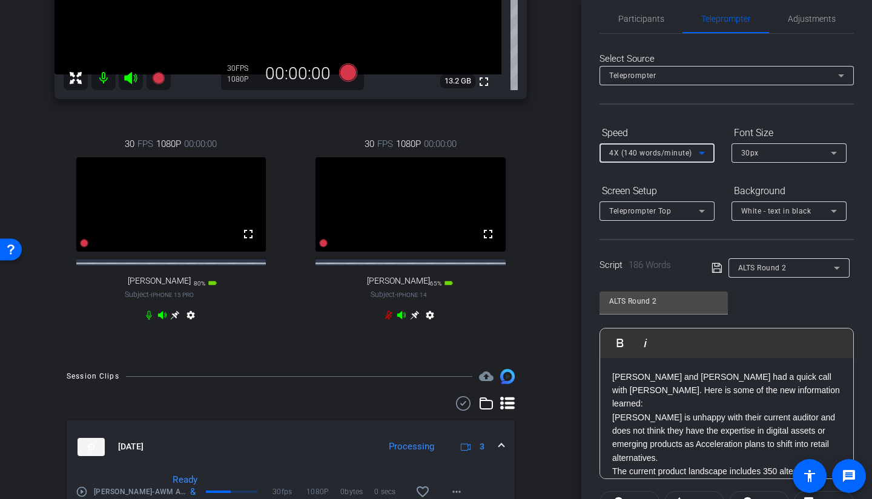
scroll to position [0, 0]
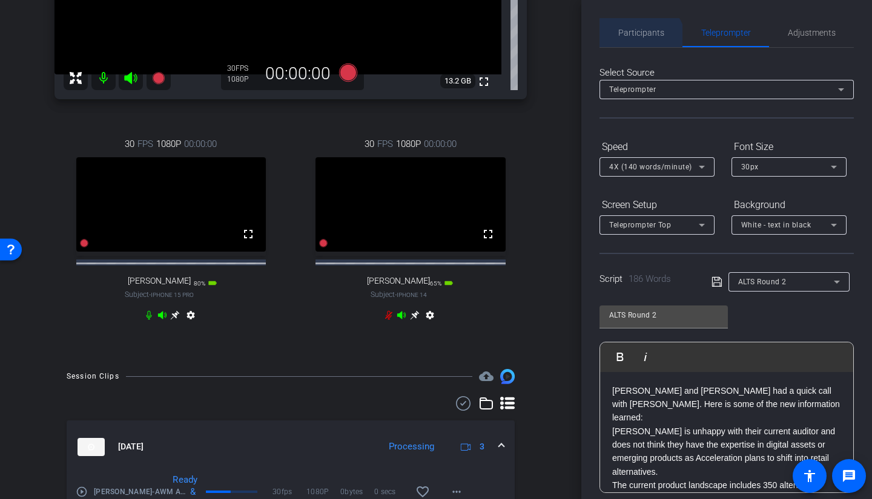
click at [639, 42] on span "Participants" at bounding box center [641, 32] width 46 height 29
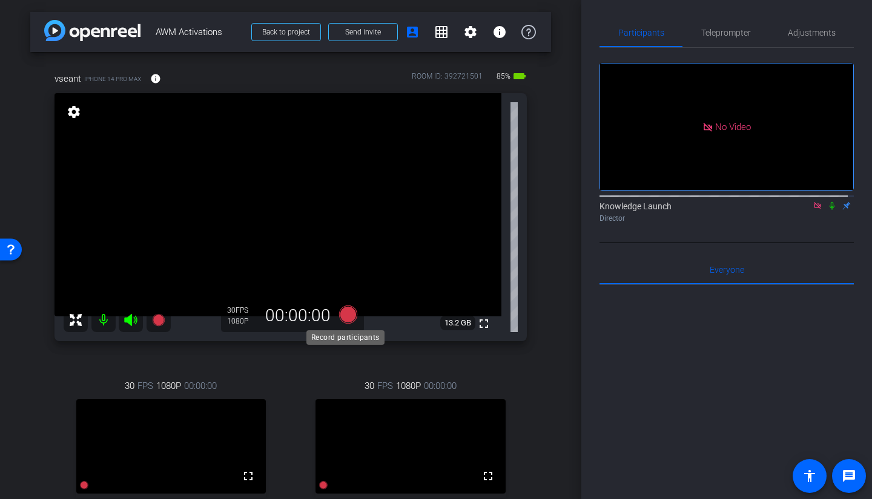
click at [341, 315] on icon at bounding box center [348, 314] width 18 height 18
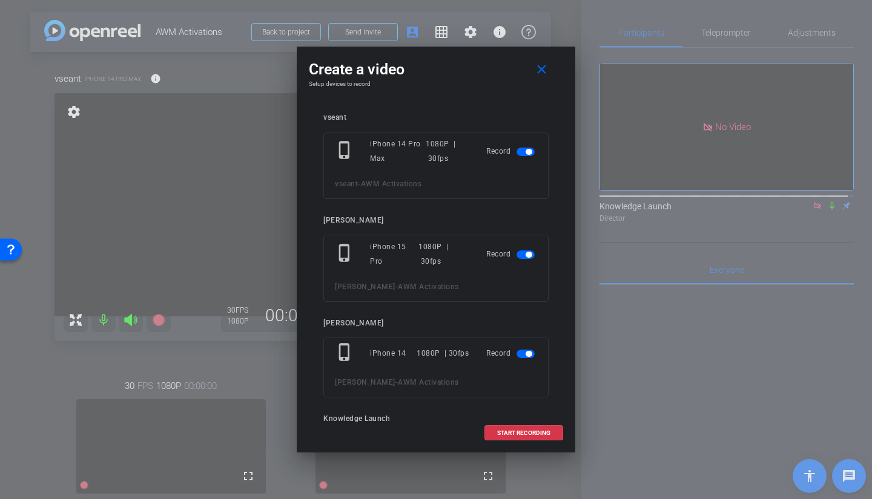
click at [526, 150] on span "button" at bounding box center [529, 152] width 6 height 6
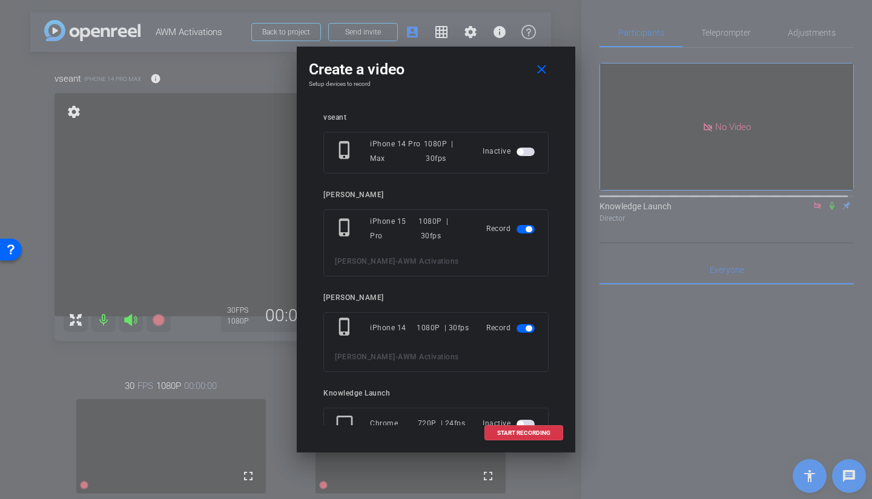
click at [516, 325] on span "button" at bounding box center [525, 329] width 18 height 8
click at [518, 354] on span "START RECORDING" at bounding box center [523, 433] width 53 height 6
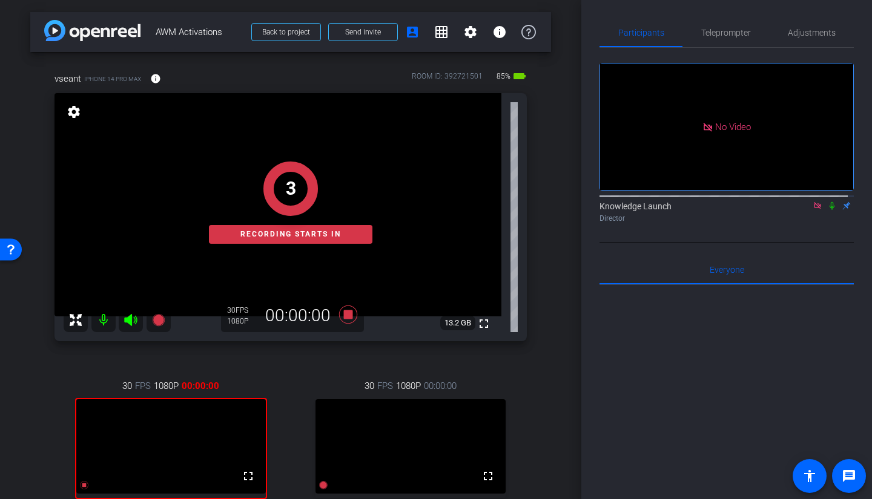
click at [768, 202] on icon at bounding box center [831, 206] width 5 height 8
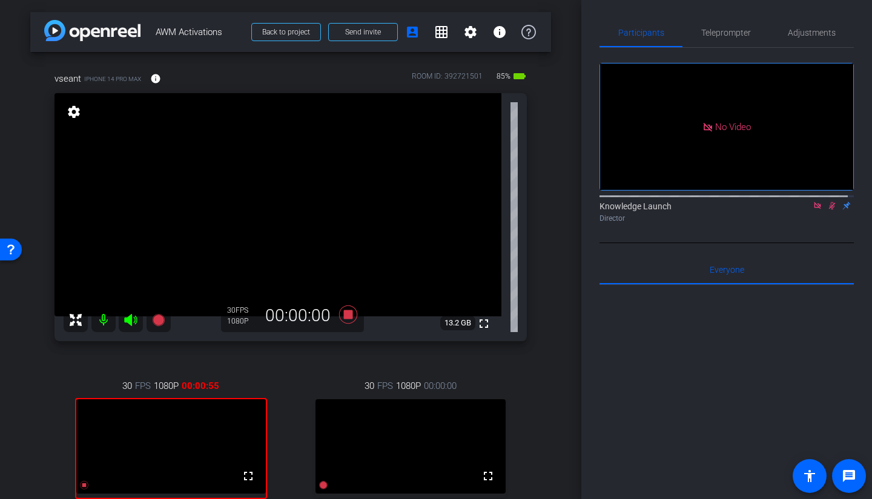
click at [768, 202] on icon at bounding box center [832, 206] width 10 height 8
click at [716, 28] on span "Teleprompter" at bounding box center [726, 32] width 50 height 8
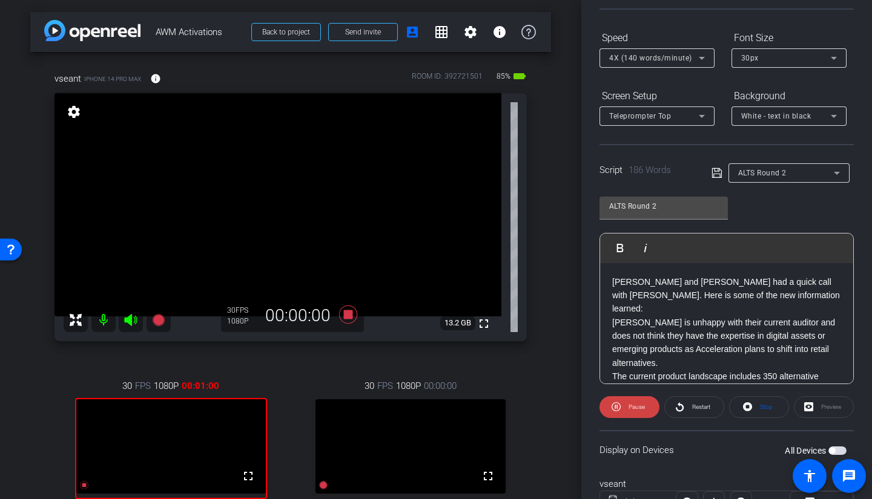
scroll to position [242, 0]
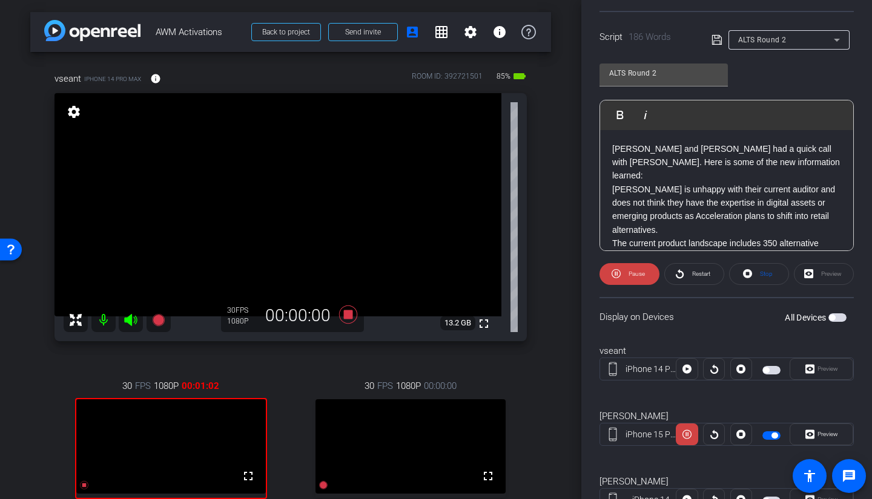
click at [679, 271] on icon at bounding box center [679, 273] width 9 height 15
click at [622, 276] on span at bounding box center [629, 274] width 60 height 29
click at [708, 272] on span "Restart" at bounding box center [699, 274] width 21 height 17
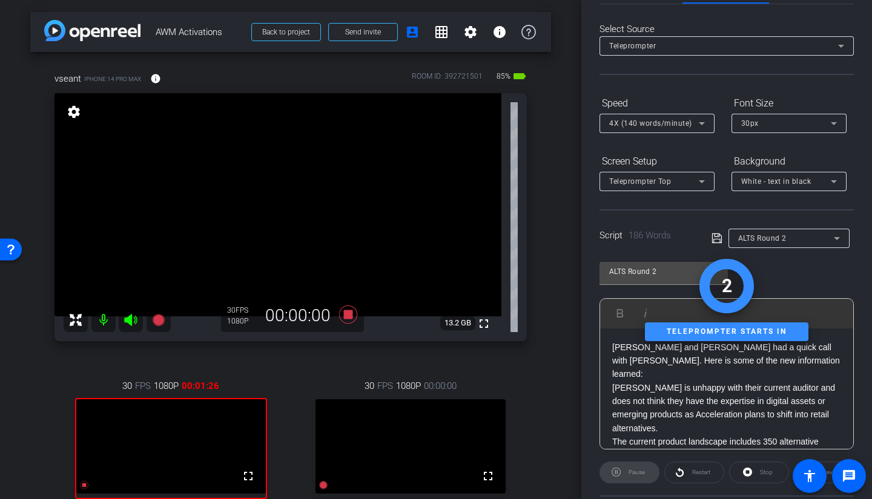
scroll to position [0, 0]
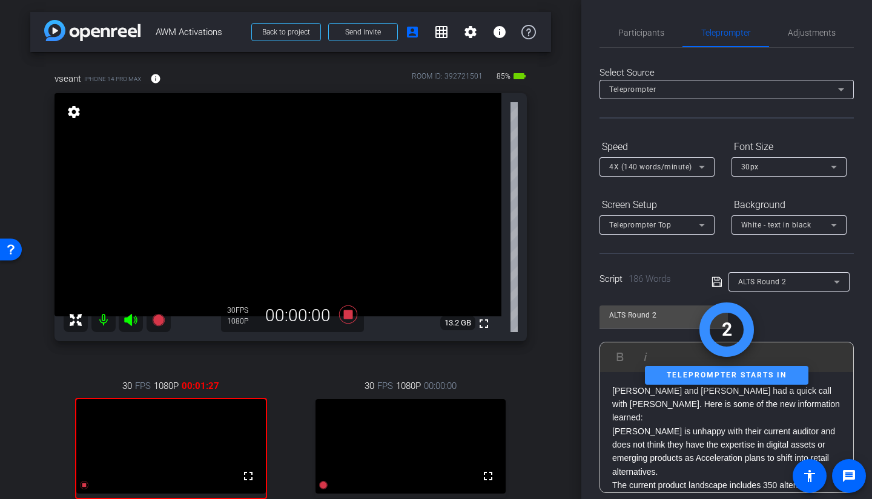
click at [642, 37] on span "Participants" at bounding box center [641, 32] width 46 height 8
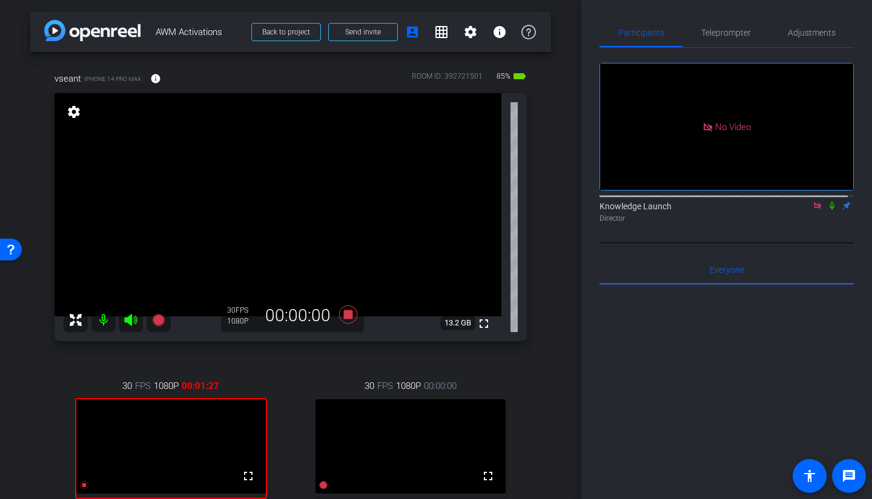
click at [768, 202] on icon at bounding box center [831, 206] width 5 height 8
click at [768, 202] on icon at bounding box center [832, 206] width 10 height 8
click at [731, 33] on span "Teleprompter" at bounding box center [726, 32] width 50 height 8
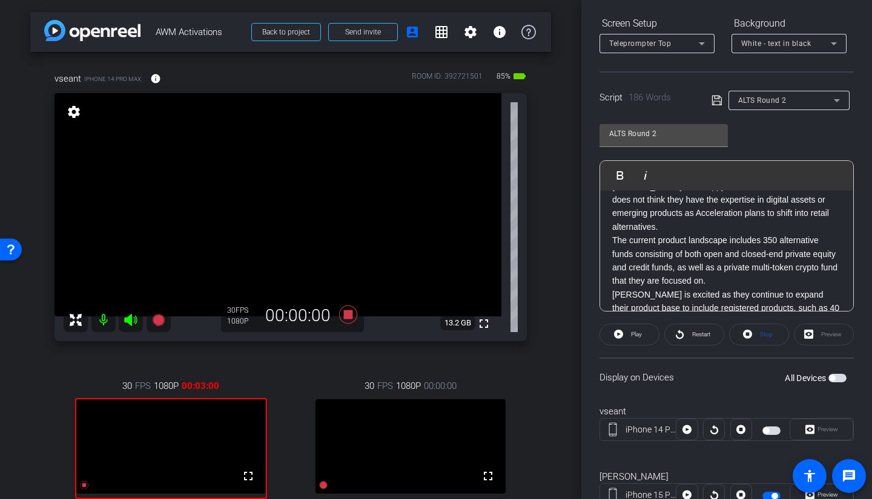
scroll to position [216, 0]
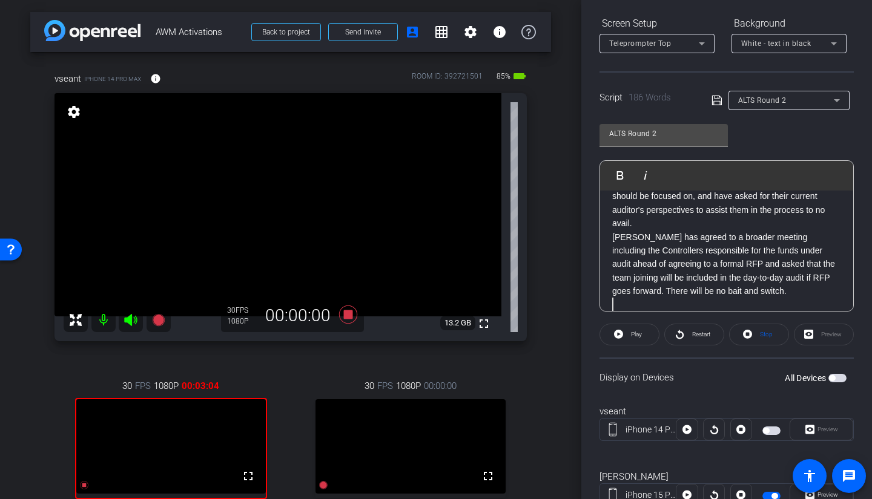
click at [763, 265] on p "Carson has agreed to a broader meeting including the Controllers responsible fo…" at bounding box center [726, 265] width 229 height 68
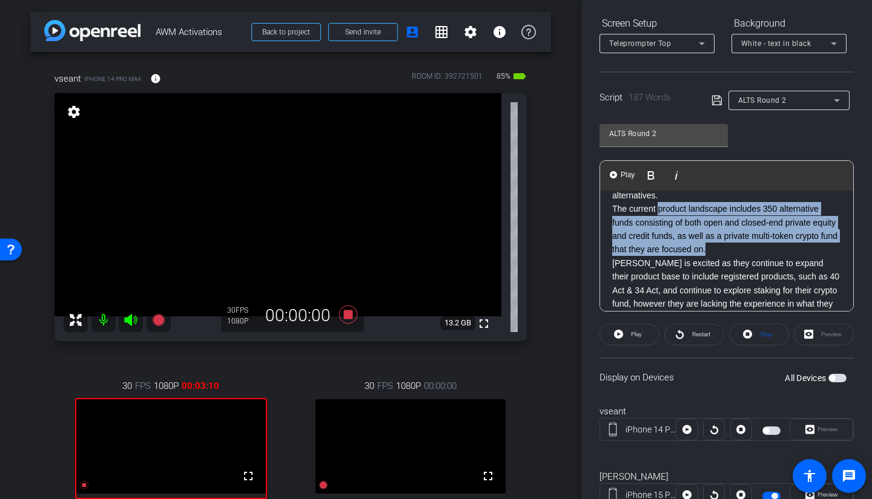
scroll to position [0, 0]
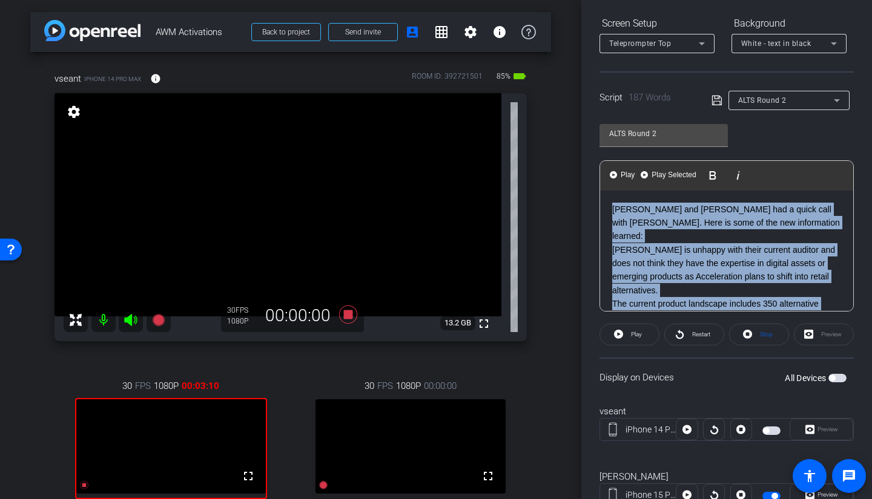
drag, startPoint x: 758, startPoint y: 236, endPoint x: 615, endPoint y: 122, distance: 183.1
click at [615, 122] on div "ALTS Round 2 Play Play from this location Play Selected Play and display the se…" at bounding box center [726, 213] width 254 height 197
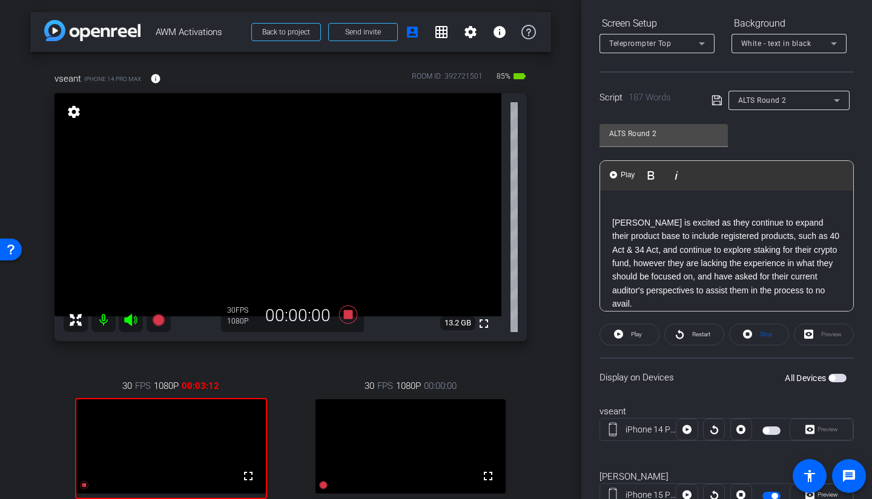
click at [711, 100] on icon at bounding box center [716, 100] width 11 height 15
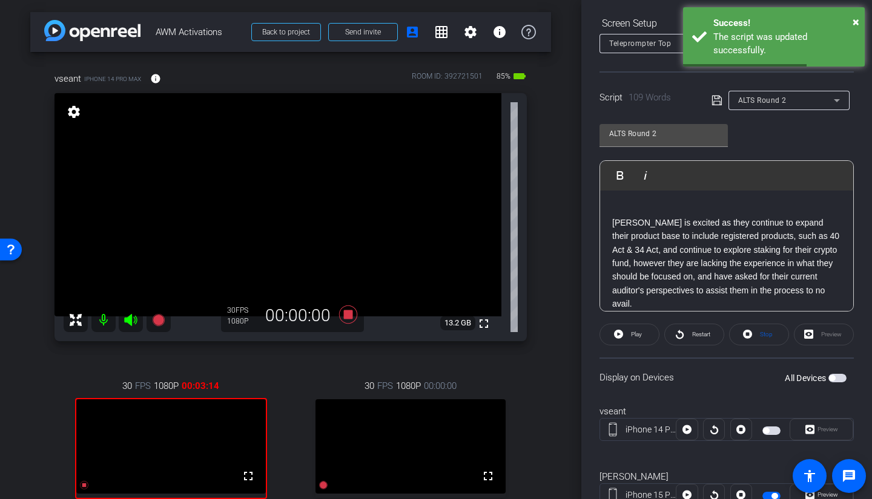
click at [613, 225] on p "Carson is excited as they continue to expand their product base to include regi…" at bounding box center [726, 263] width 229 height 95
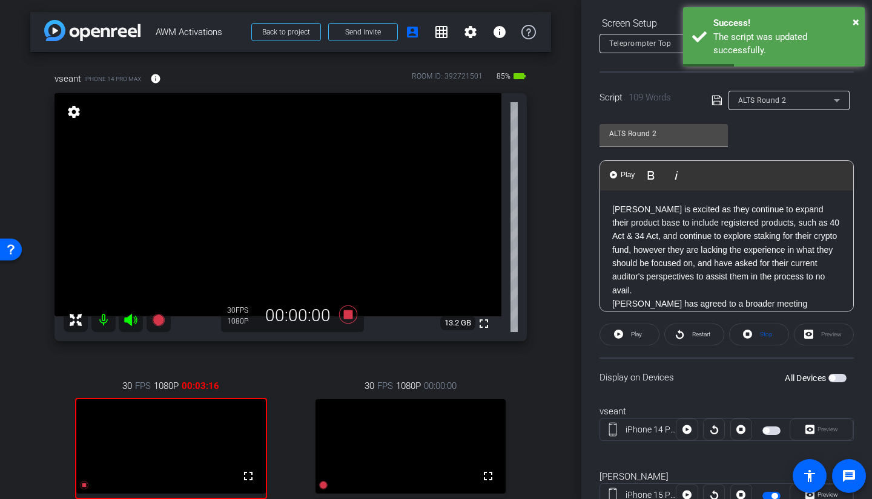
click at [713, 99] on icon at bounding box center [716, 101] width 10 height 10
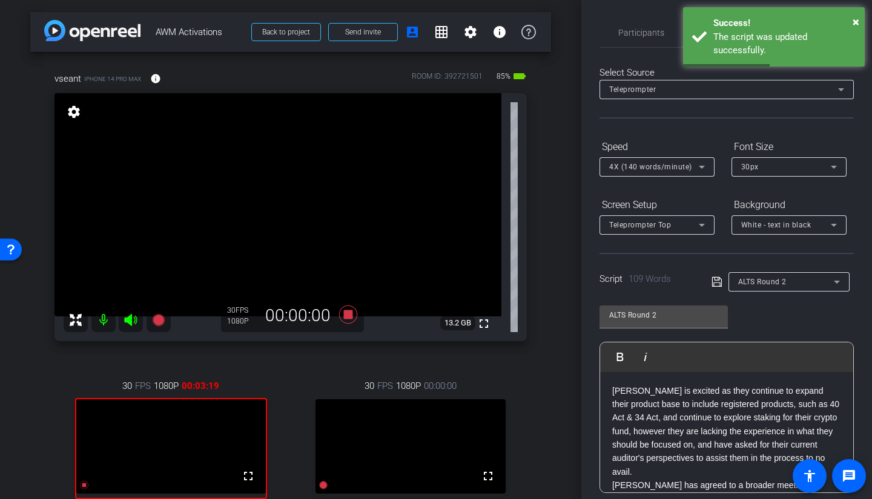
click at [629, 31] on span "Participants" at bounding box center [641, 32] width 46 height 8
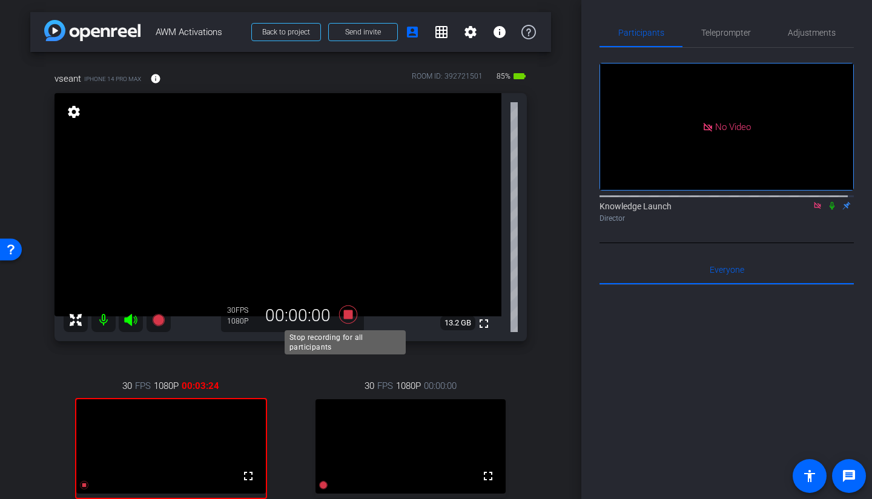
click at [345, 314] on icon at bounding box center [348, 314] width 18 height 18
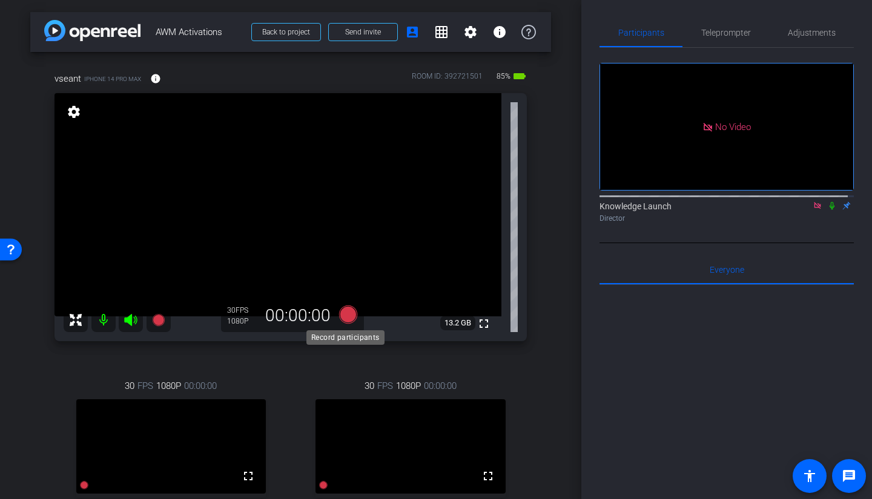
click at [347, 315] on icon at bounding box center [348, 314] width 18 height 18
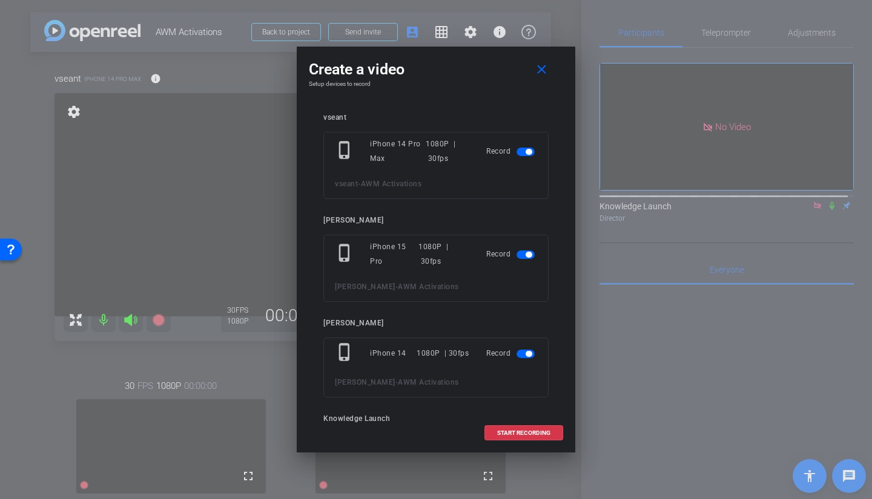
click at [516, 151] on span "button" at bounding box center [525, 152] width 18 height 8
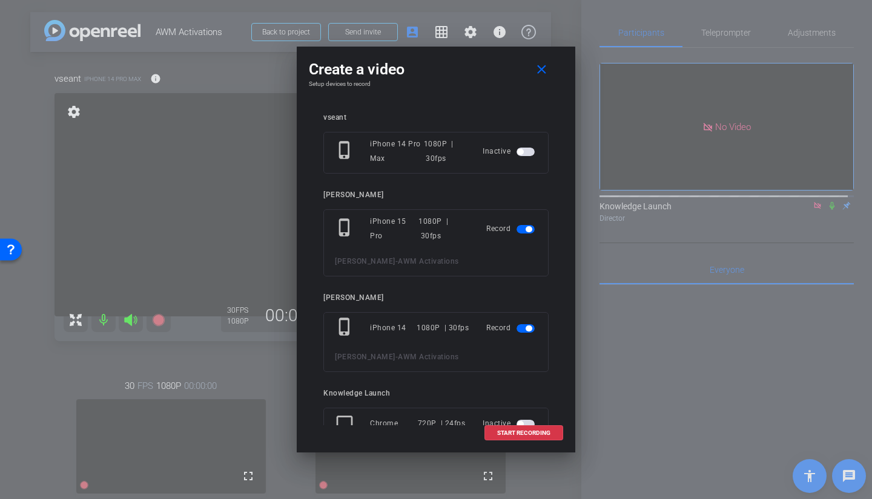
click at [526, 329] on span "button" at bounding box center [529, 329] width 6 height 6
click at [521, 354] on span "START RECORDING" at bounding box center [523, 433] width 53 height 6
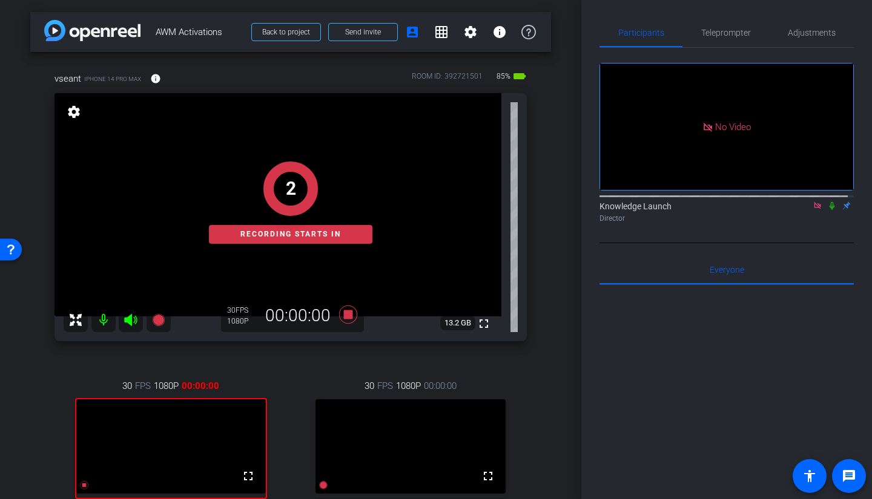
click at [768, 202] on icon at bounding box center [832, 206] width 10 height 8
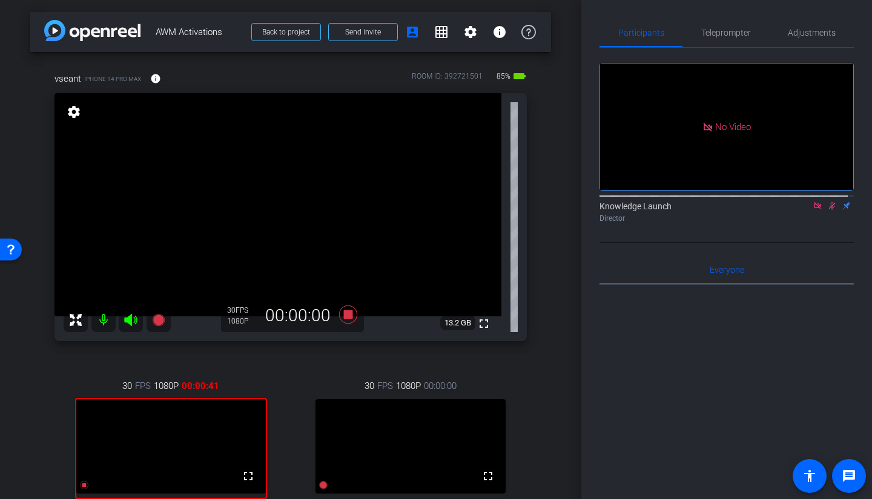
click at [768, 202] on icon at bounding box center [832, 206] width 10 height 8
click at [722, 40] on span "Teleprompter" at bounding box center [726, 32] width 50 height 29
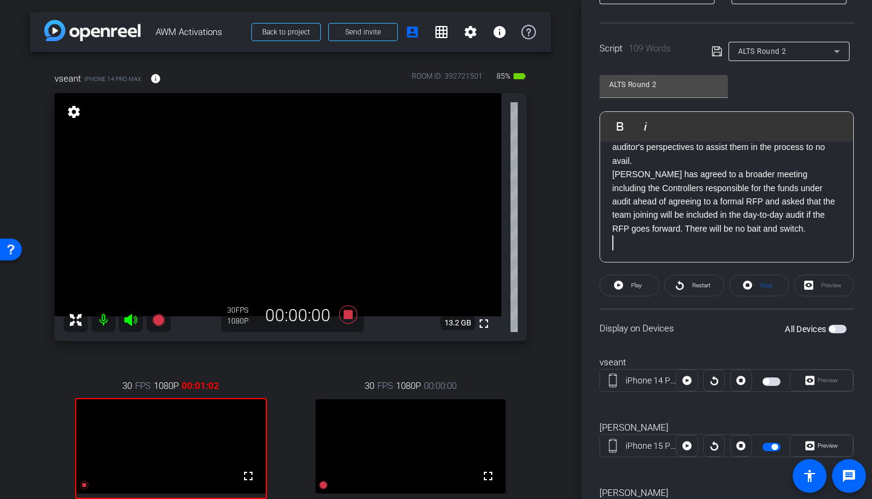
scroll to position [242, 0]
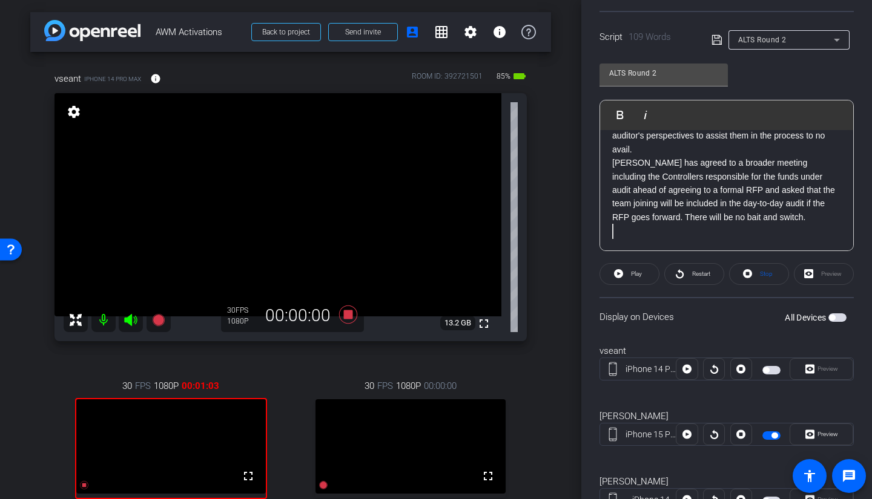
click at [699, 277] on span "Restart" at bounding box center [701, 274] width 18 height 7
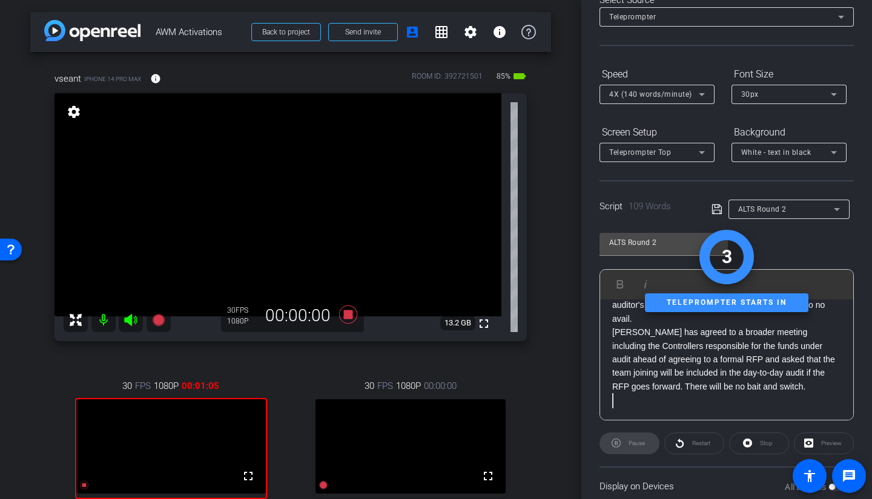
scroll to position [0, 0]
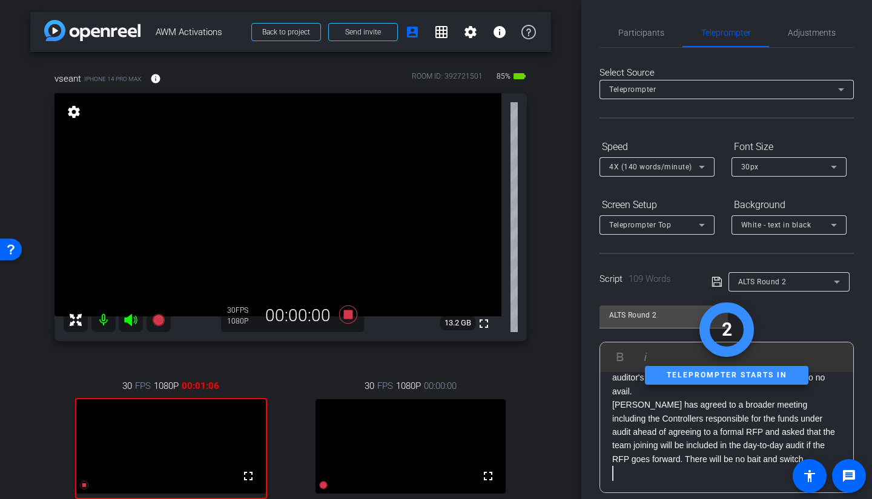
click at [661, 31] on span "Participants" at bounding box center [641, 32] width 46 height 8
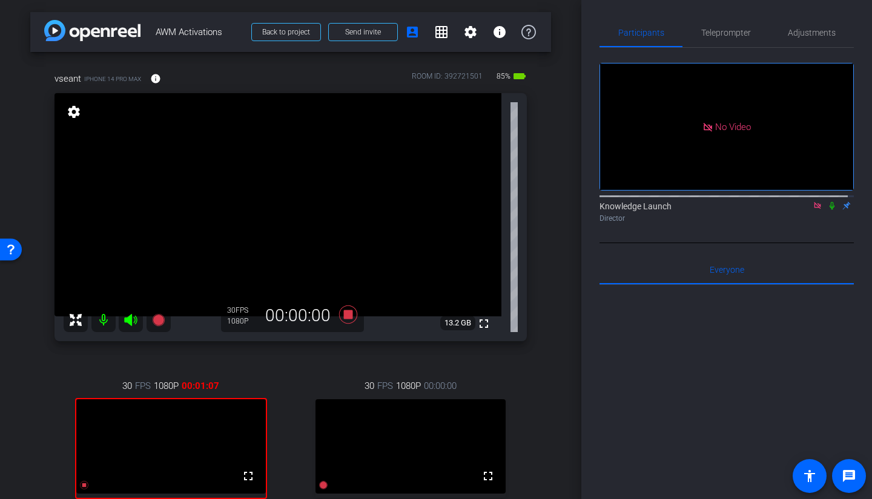
click at [768, 202] on icon at bounding box center [832, 206] width 10 height 8
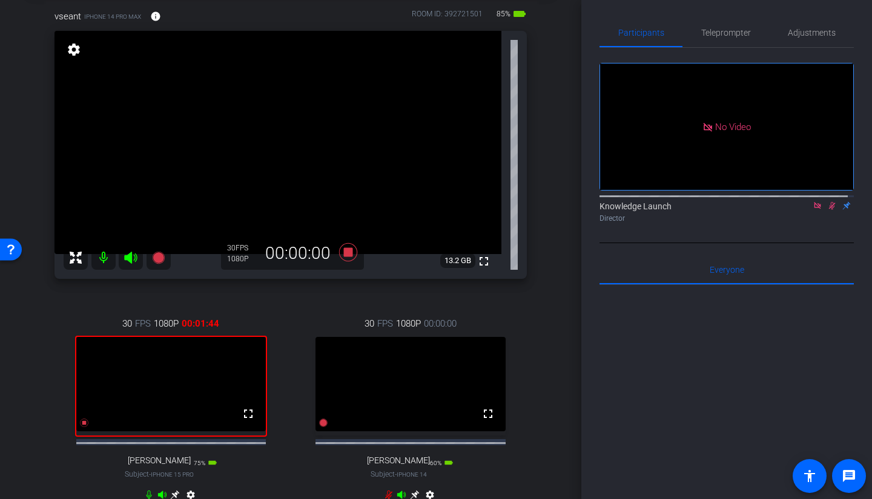
scroll to position [121, 0]
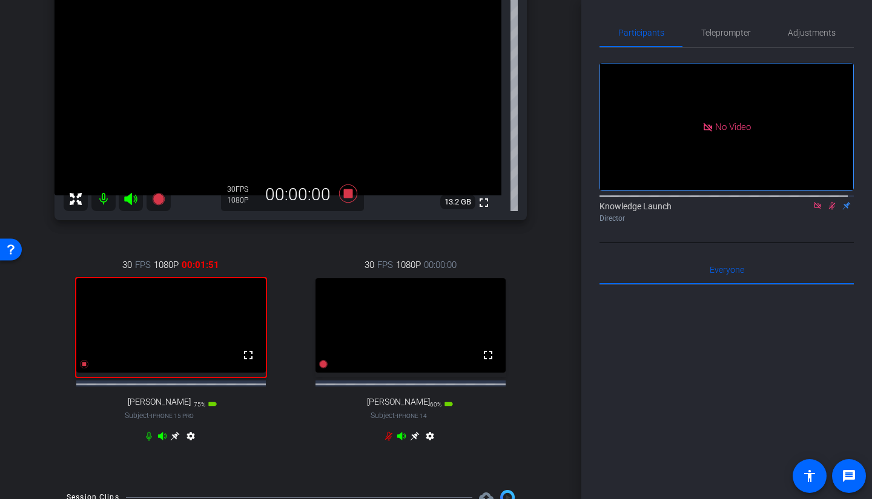
click at [768, 202] on icon at bounding box center [832, 206] width 10 height 8
click at [727, 32] on span "Teleprompter" at bounding box center [726, 32] width 50 height 8
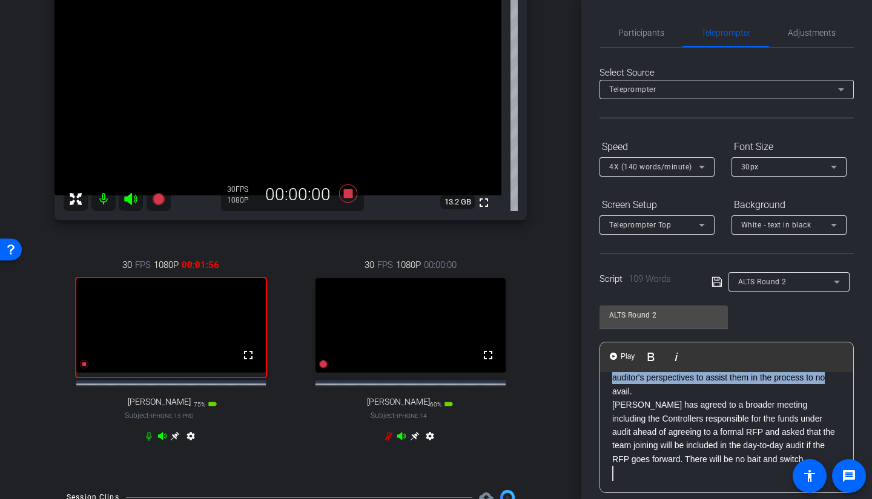
scroll to position [0, 0]
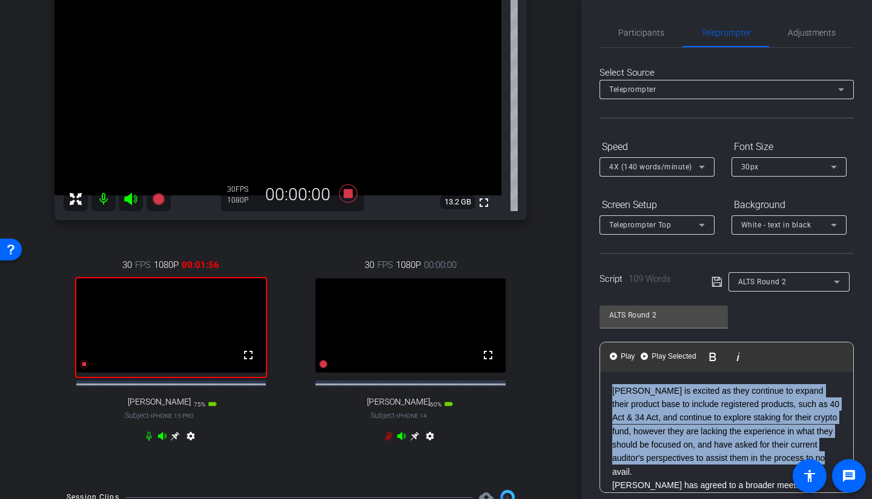
drag, startPoint x: 692, startPoint y: 388, endPoint x: 574, endPoint y: 308, distance: 142.9
click at [574, 308] on div "arrow_back AWM Activations Back to project Send invite account_box grid_on sett…" at bounding box center [436, 249] width 872 height 499
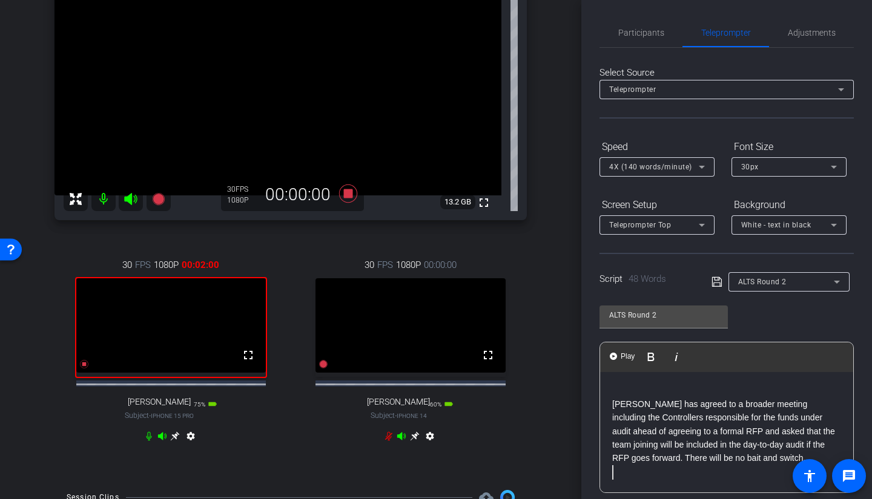
click at [611, 354] on div "Carson has agreed to a broader meeting including the Controllers responsible fo…" at bounding box center [726, 432] width 253 height 121
click at [717, 285] on icon at bounding box center [716, 282] width 10 height 10
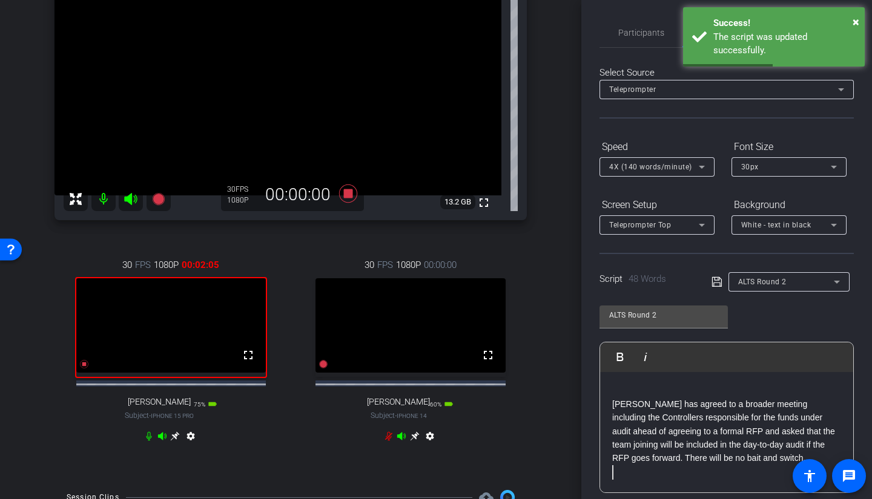
drag, startPoint x: 638, startPoint y: 32, endPoint x: 633, endPoint y: 38, distance: 7.3
click at [638, 32] on span "Participants" at bounding box center [641, 32] width 46 height 8
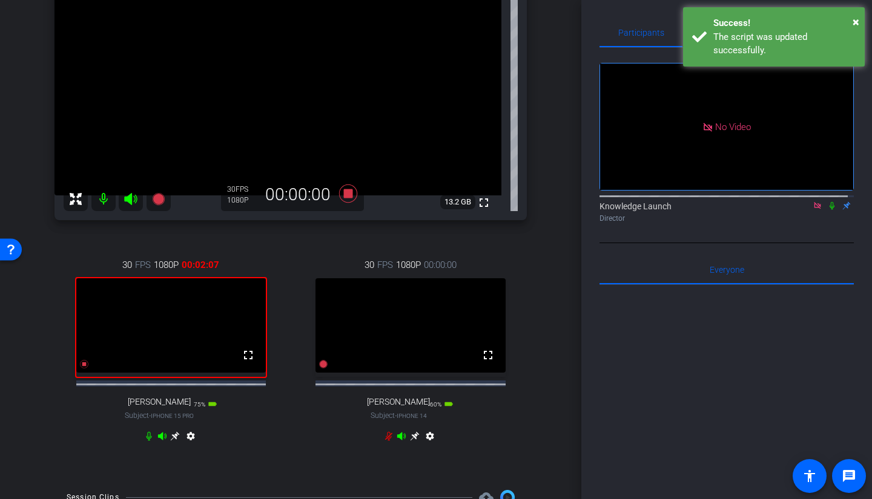
click at [711, 36] on div "× Success! The script was updated successfully." at bounding box center [774, 36] width 182 height 59
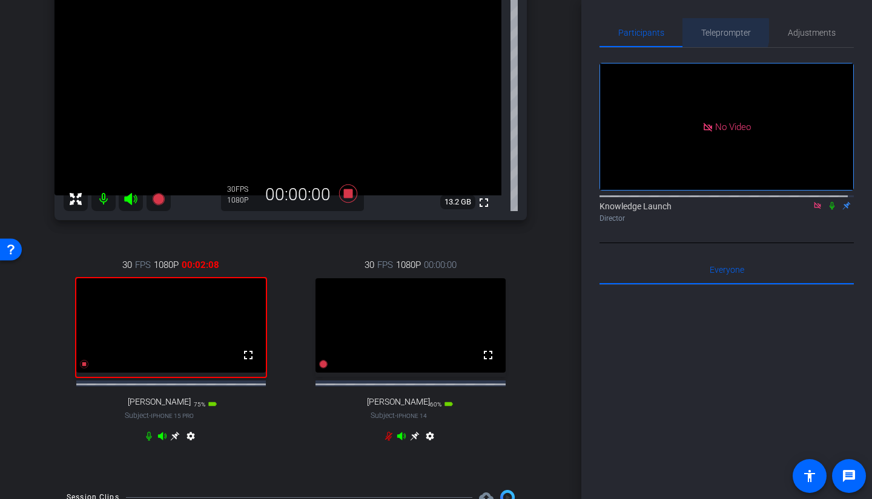
click at [716, 31] on span "Teleprompter" at bounding box center [726, 32] width 50 height 8
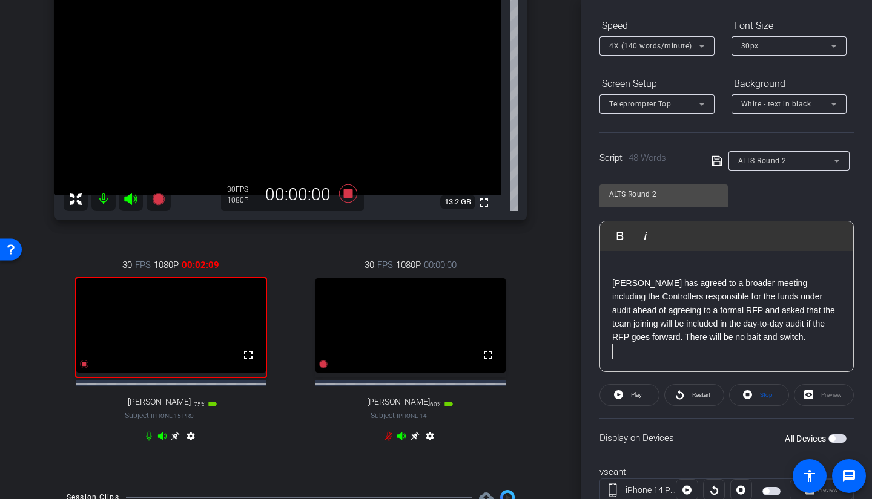
click at [680, 354] on icon at bounding box center [680, 394] width 8 height 9
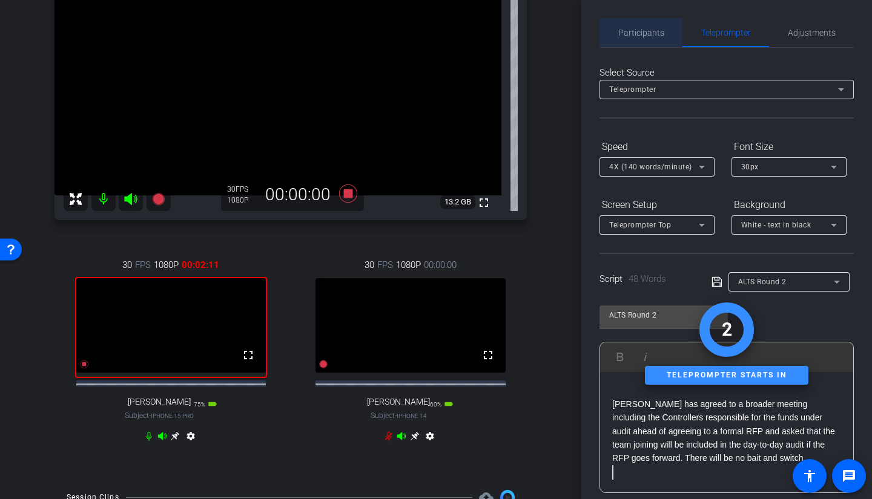
click at [647, 38] on span "Participants" at bounding box center [641, 32] width 46 height 29
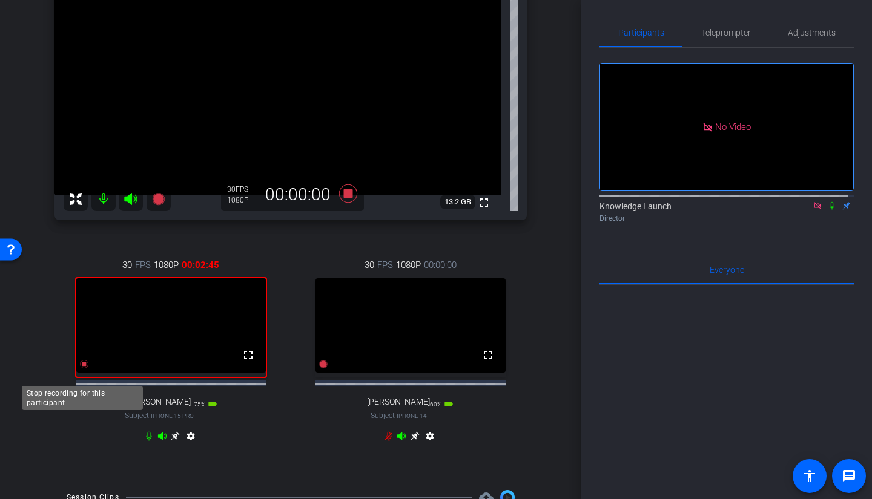
click at [84, 354] on icon at bounding box center [84, 365] width 10 height 10
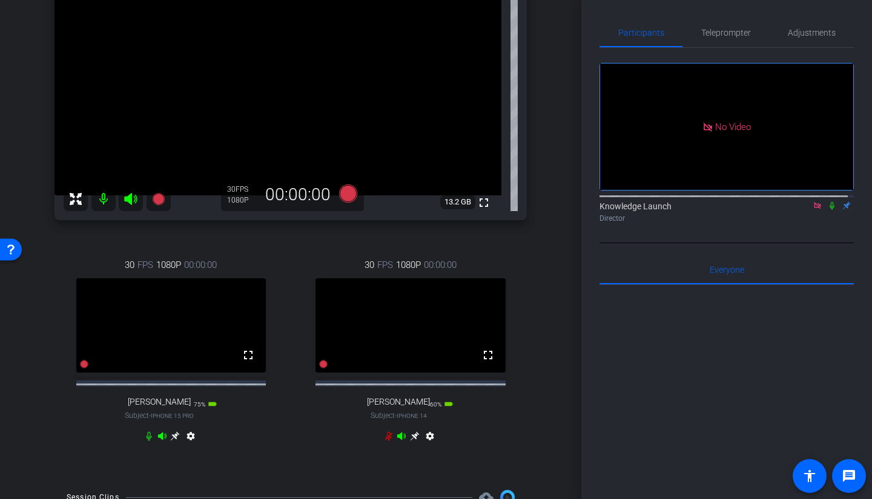
click at [768, 202] on icon at bounding box center [831, 206] width 5 height 8
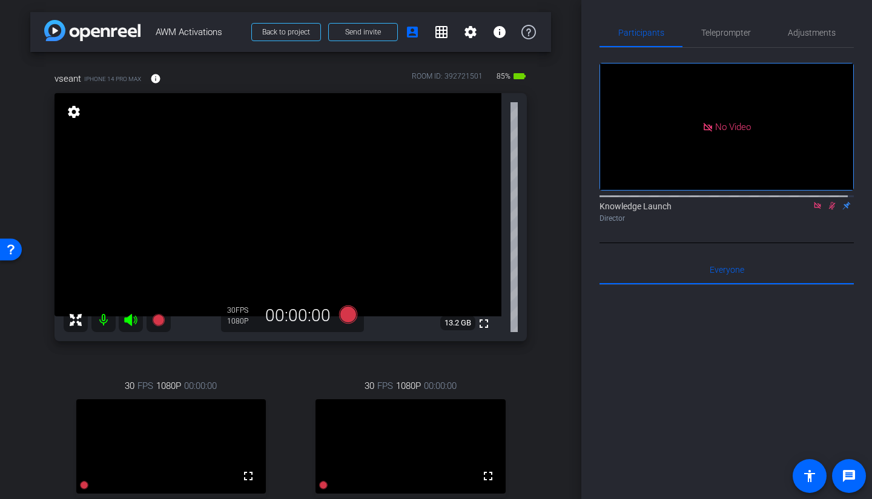
click at [768, 200] on mat-icon at bounding box center [832, 205] width 15 height 11
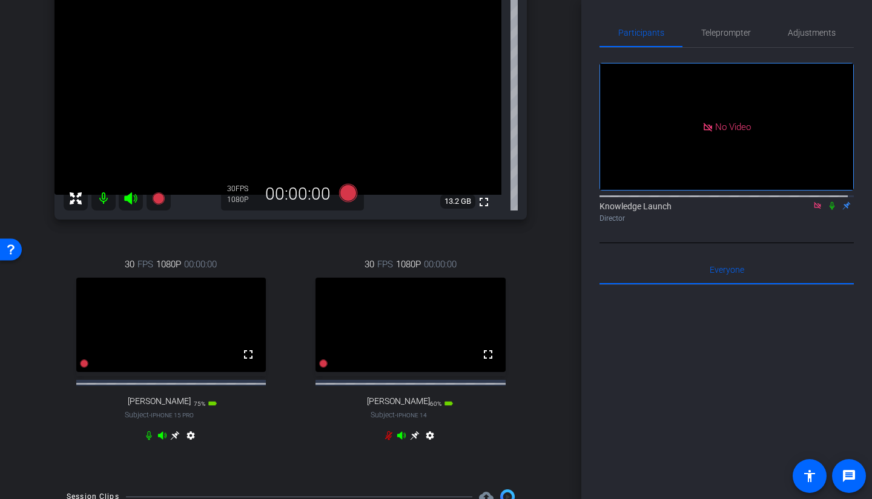
scroll to position [242, 0]
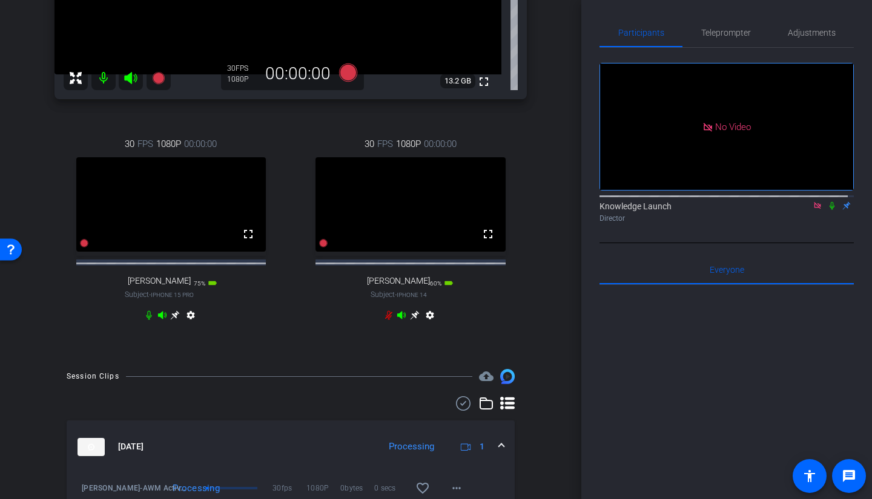
click at [384, 320] on icon at bounding box center [389, 316] width 10 height 10
click at [768, 202] on icon at bounding box center [832, 206] width 10 height 8
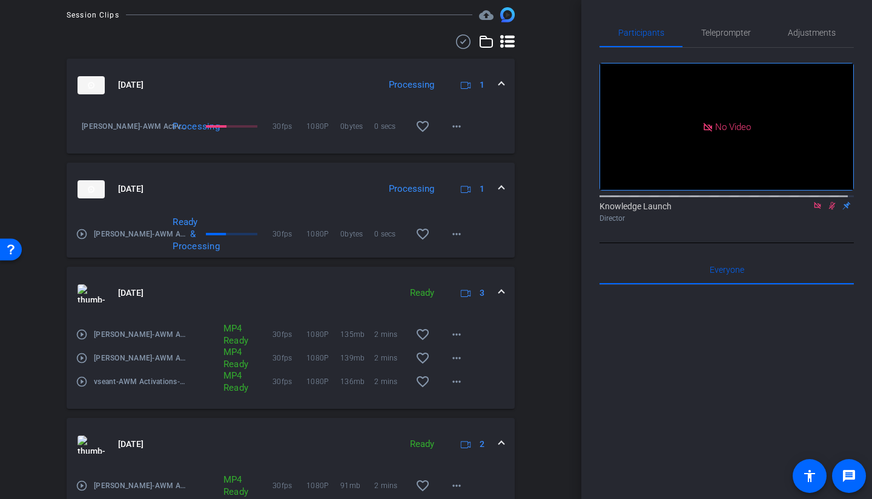
scroll to position [687, 0]
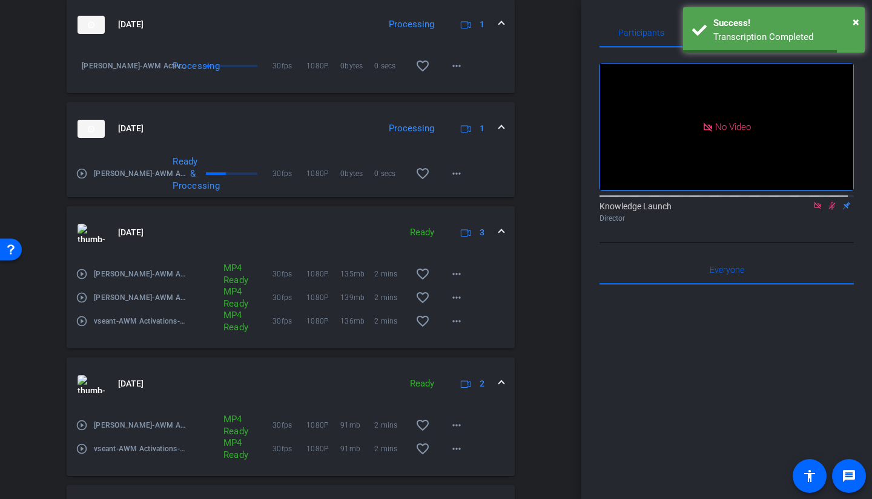
click at [449, 181] on mat-icon "more_horiz" at bounding box center [456, 173] width 15 height 15
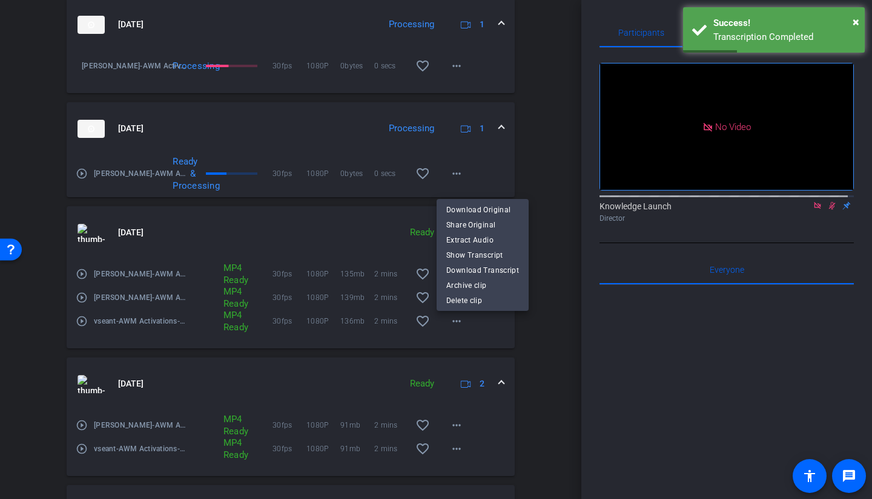
click at [556, 354] on div at bounding box center [436, 249] width 872 height 499
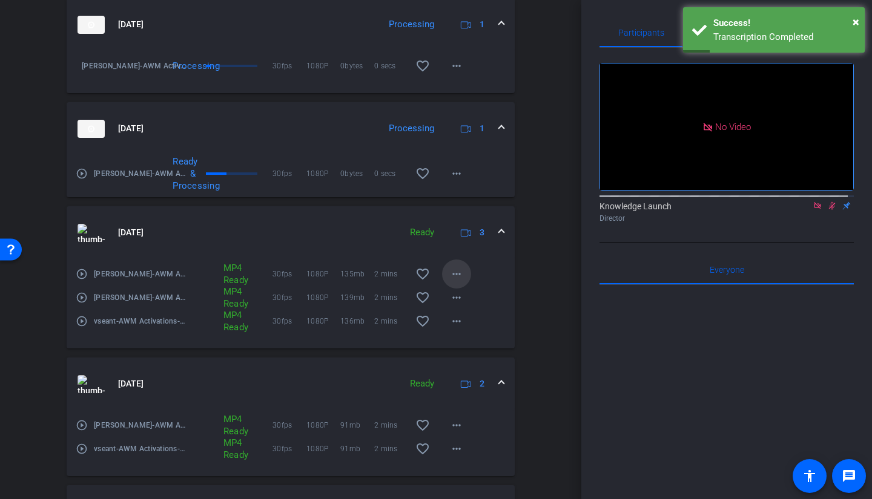
click at [455, 282] on mat-icon "more_horiz" at bounding box center [456, 274] width 15 height 15
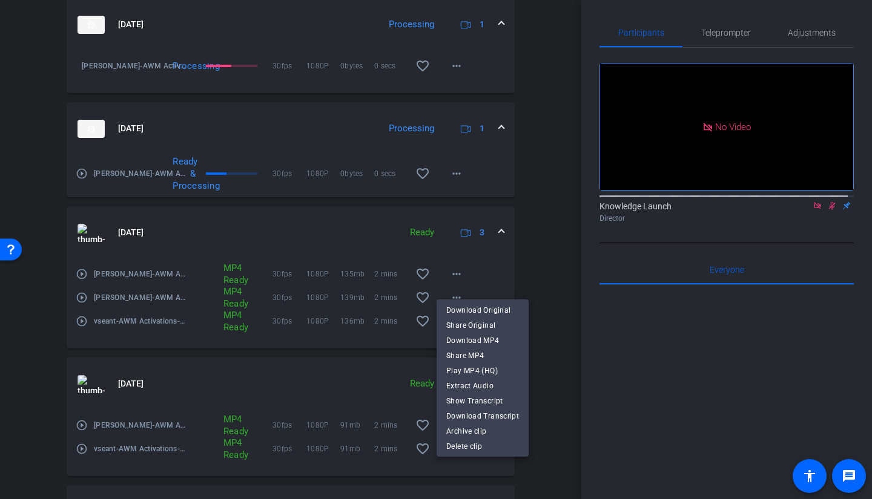
click at [517, 270] on div at bounding box center [436, 249] width 872 height 499
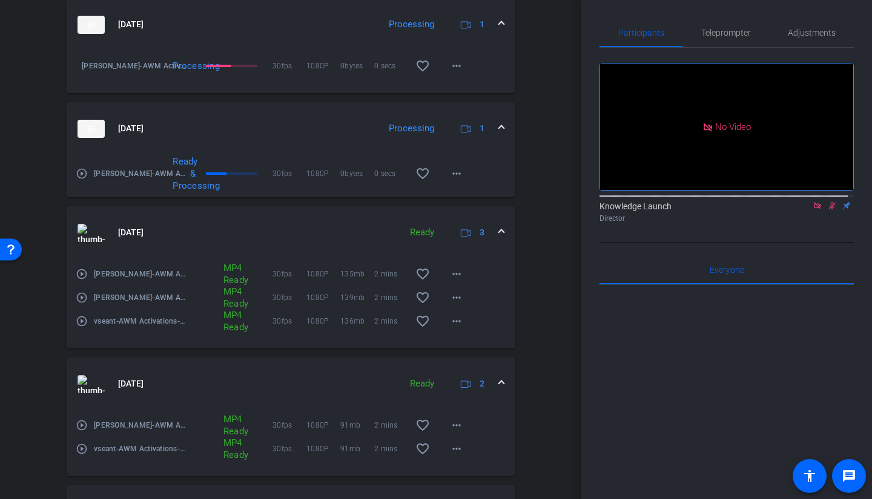
click at [453, 303] on mat-icon "more_horiz" at bounding box center [456, 298] width 15 height 15
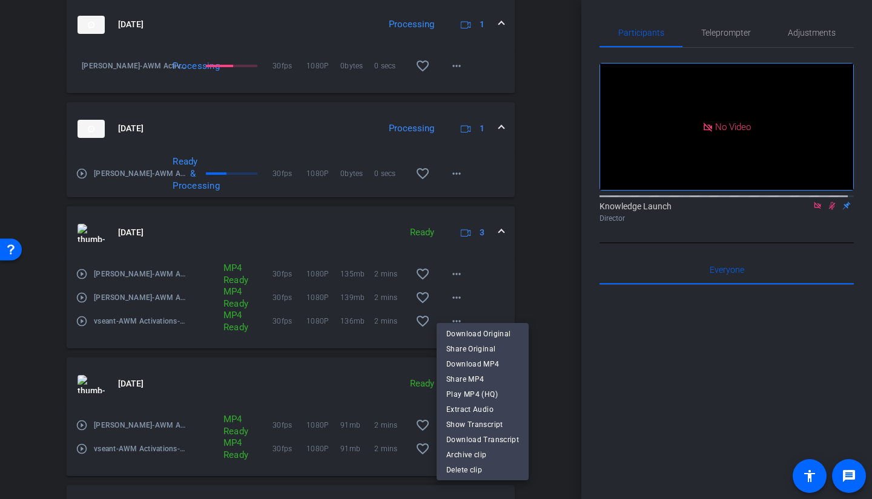
click at [470, 354] on span "Play MP4 (HQ)" at bounding box center [482, 394] width 73 height 15
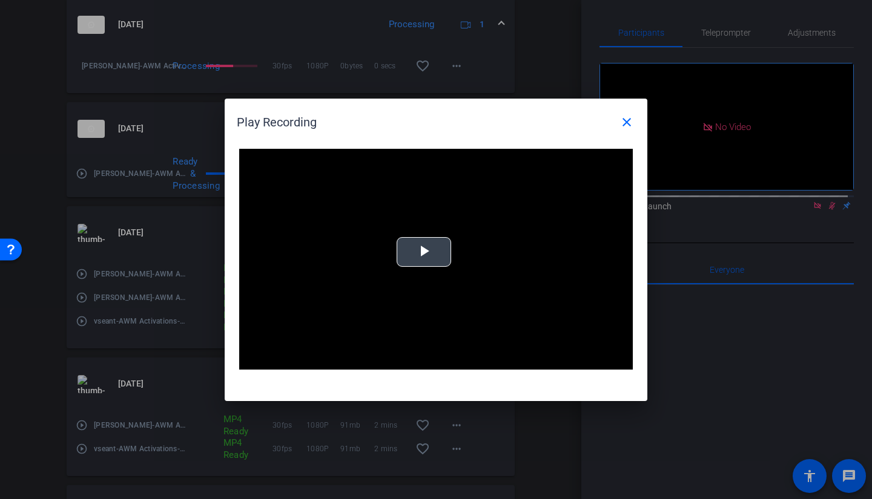
click at [424, 252] on span "Video Player" at bounding box center [424, 252] width 0 height 0
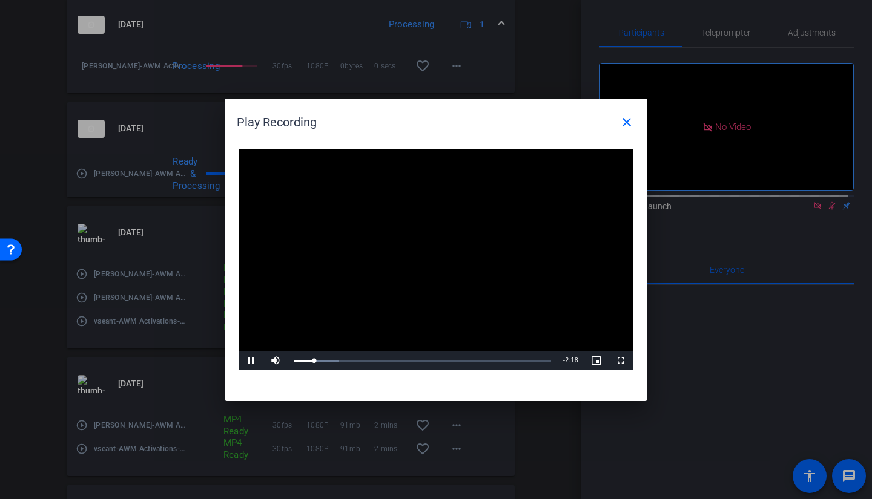
click at [627, 127] on mat-icon "close" at bounding box center [626, 122] width 15 height 15
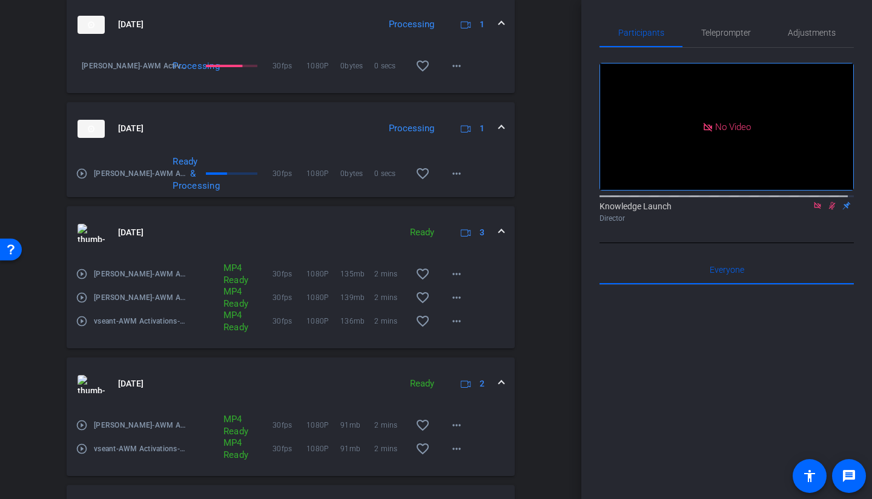
click at [768, 202] on icon at bounding box center [832, 206] width 10 height 8
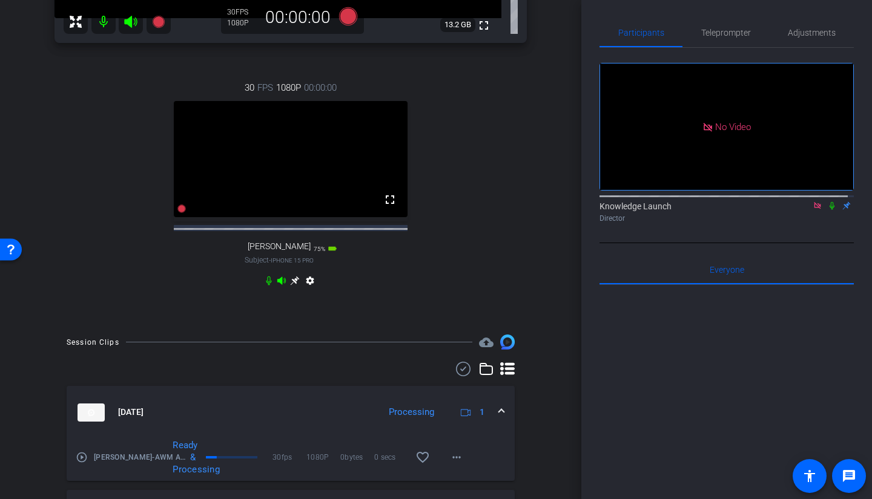
scroll to position [182, 0]
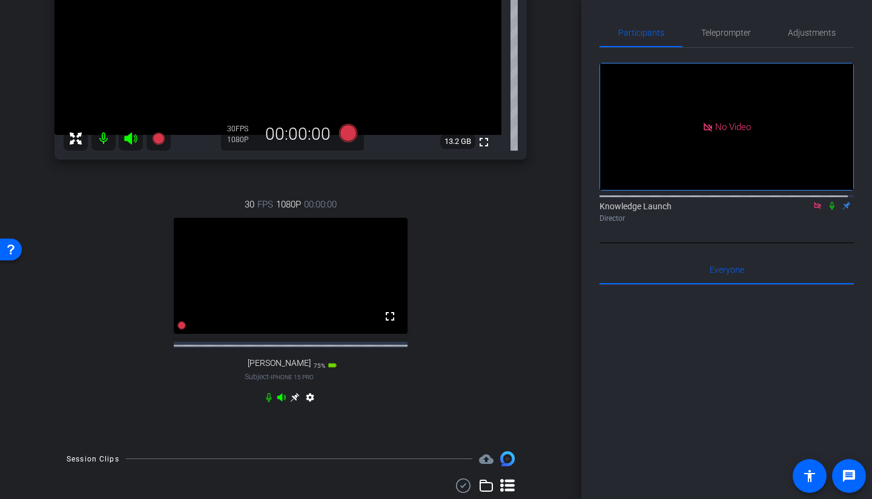
click at [768, 202] on icon at bounding box center [832, 206] width 10 height 8
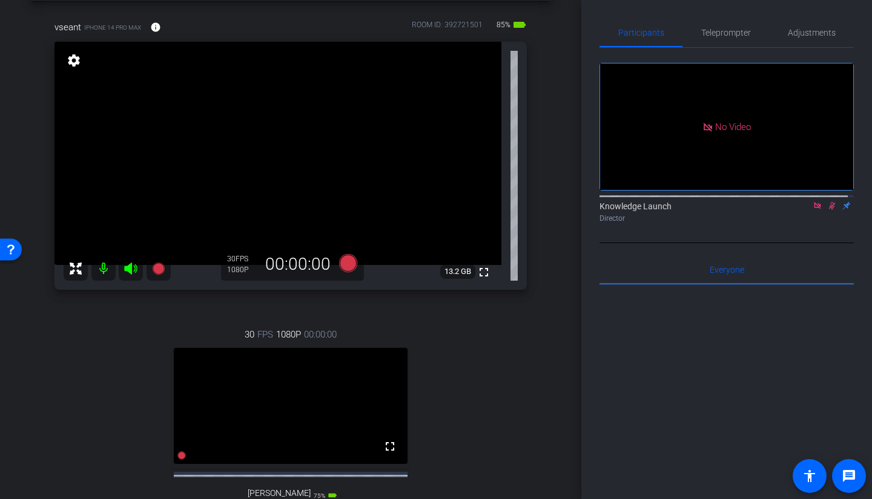
scroll to position [0, 0]
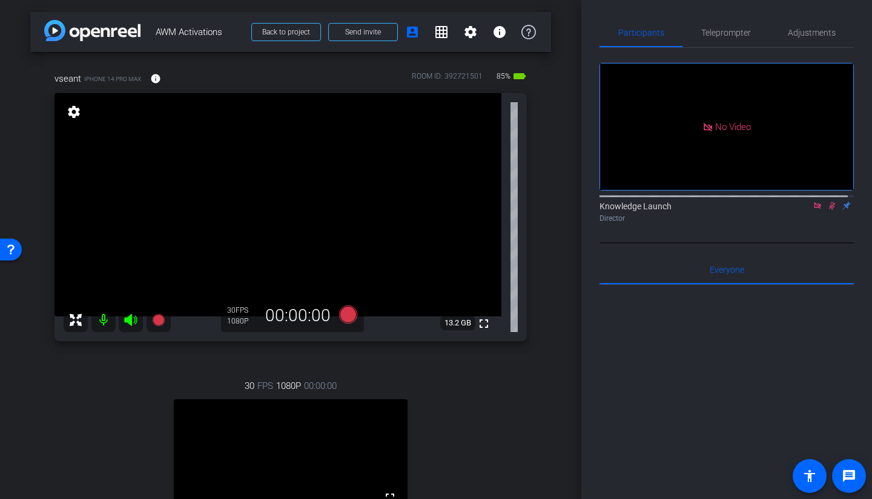
click at [768, 202] on icon at bounding box center [832, 206] width 10 height 8
click at [711, 34] on span "Teleprompter" at bounding box center [726, 32] width 50 height 8
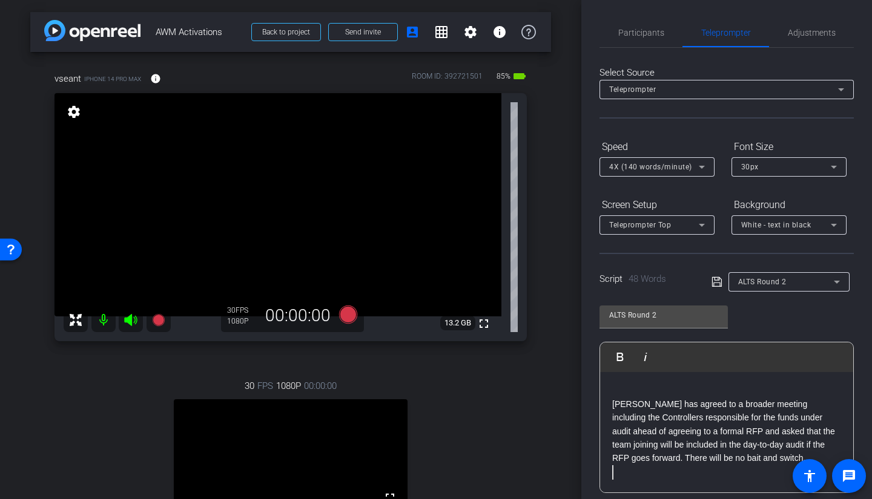
click at [768, 286] on div "ALTS Round 2" at bounding box center [786, 281] width 96 height 15
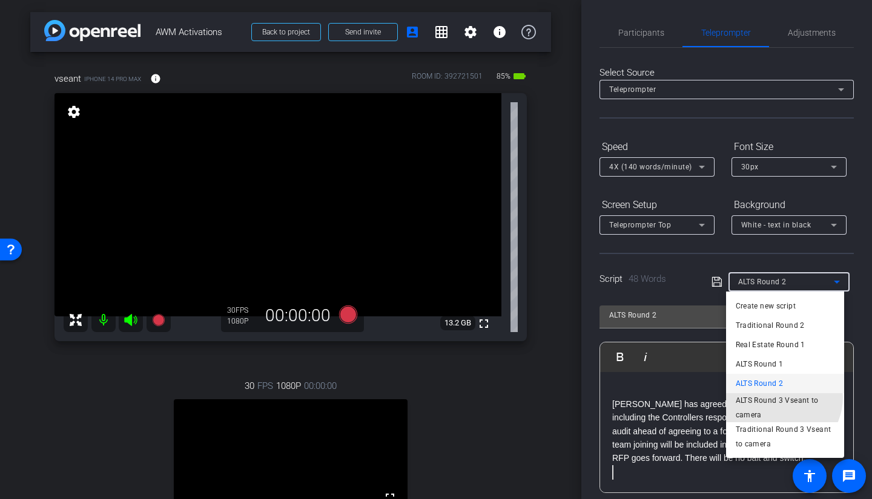
click at [768, 354] on span "ALTS Round 3 Vseant to camera" at bounding box center [785, 408] width 99 height 29
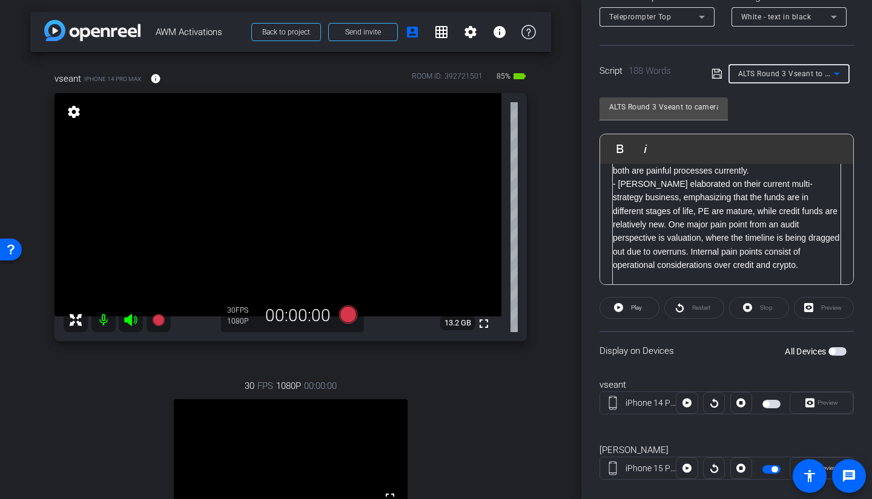
scroll to position [228, 0]
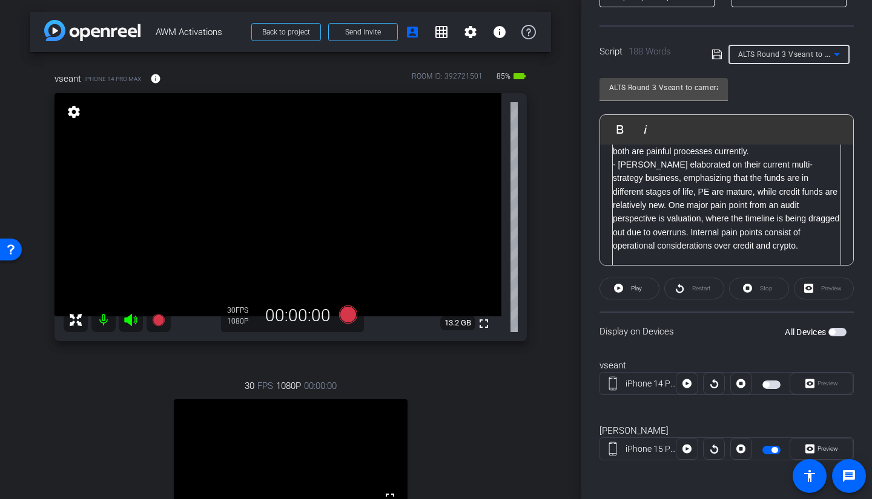
click at [768, 354] on span "button" at bounding box center [771, 385] width 18 height 8
click at [768, 354] on span "button" at bounding box center [774, 450] width 6 height 6
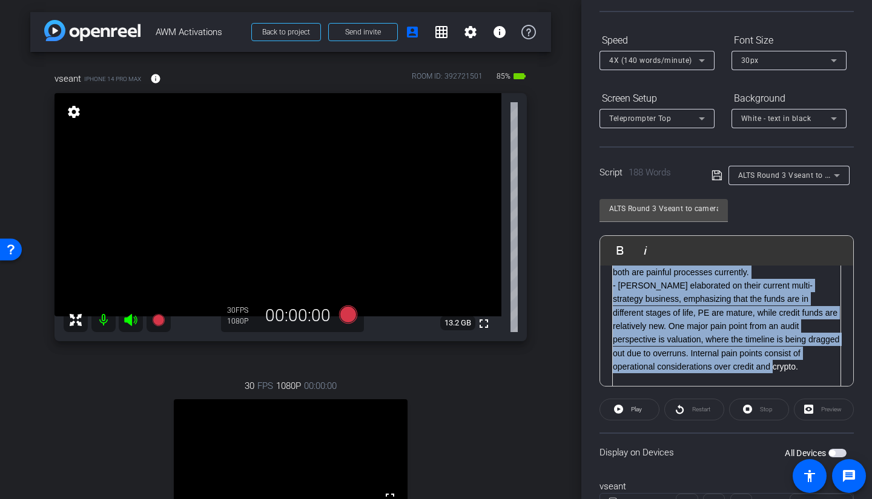
scroll to position [0, 0]
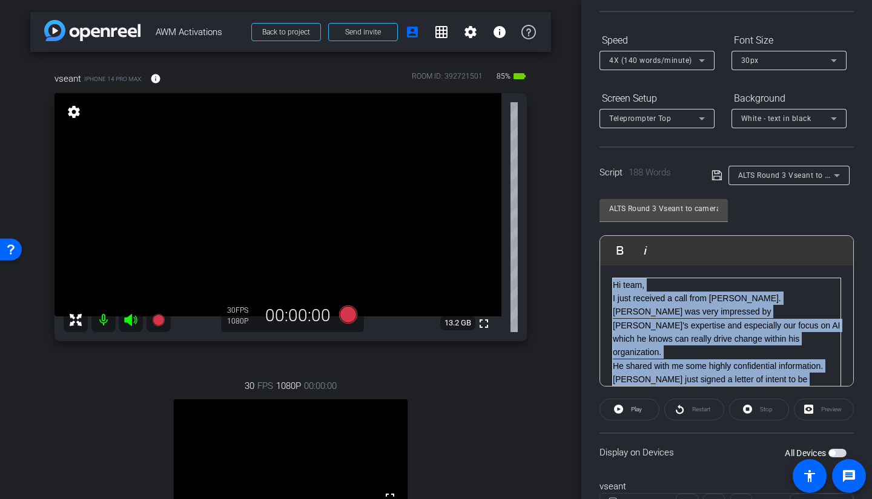
drag, startPoint x: 812, startPoint y: 357, endPoint x: 577, endPoint y: 179, distance: 294.4
click at [577, 179] on div "arrow_back AWM Activations Back to project Send invite account_box grid_on sett…" at bounding box center [436, 249] width 872 height 499
copy tbody "Hi team, I just received a call from Carson. Carson was very impressed by PwC's…"
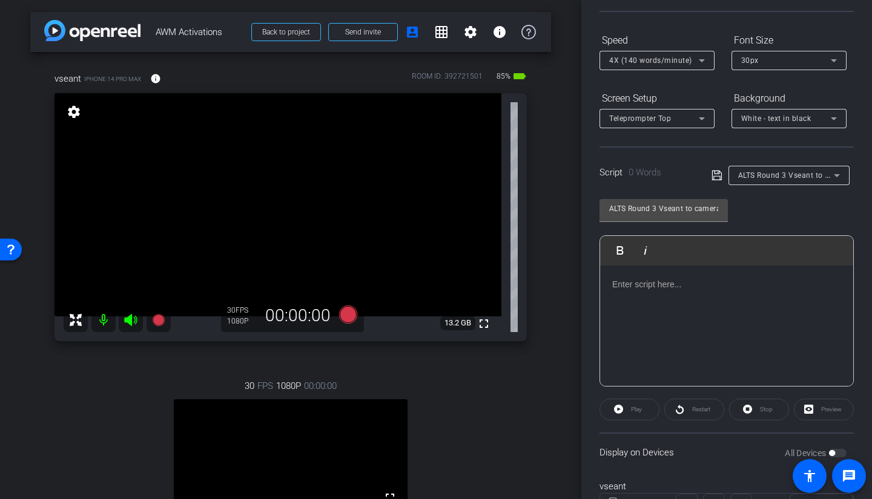
click at [645, 289] on p at bounding box center [726, 284] width 229 height 13
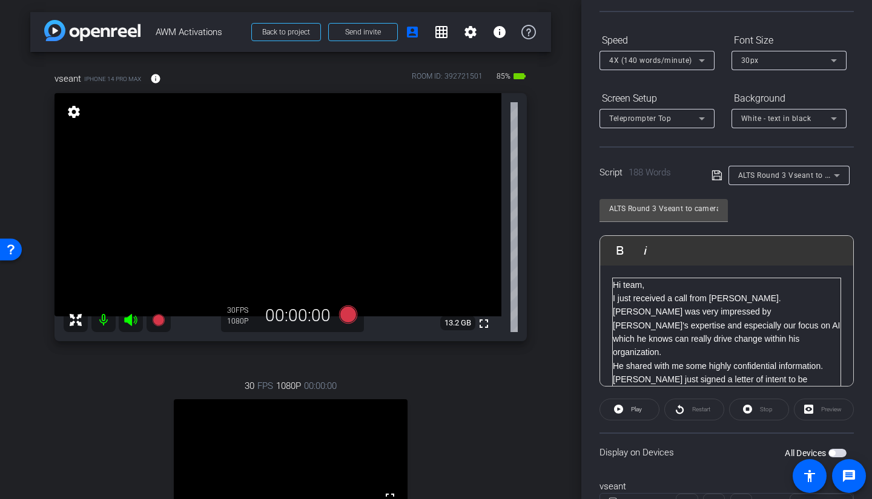
drag, startPoint x: 822, startPoint y: 378, endPoint x: 536, endPoint y: 158, distance: 360.0
click at [536, 158] on div "arrow_back AWM Activations Back to project Send invite account_box grid_on sett…" at bounding box center [436, 249] width 872 height 499
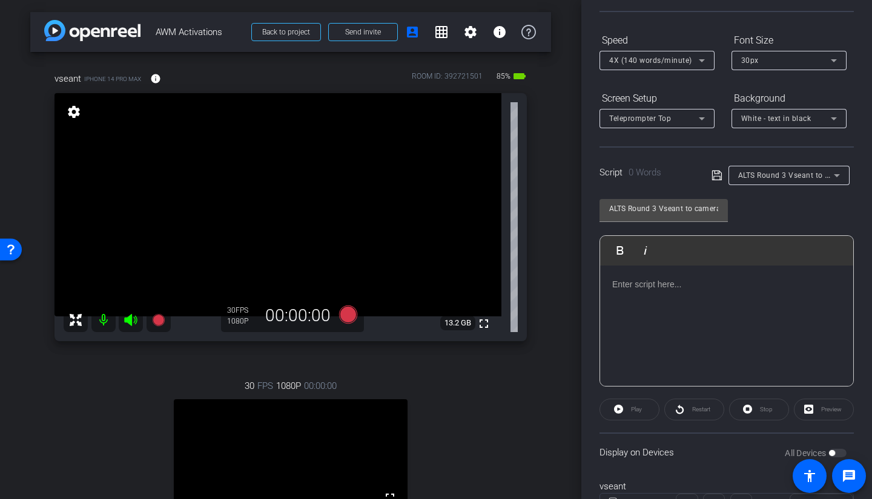
click at [708, 354] on div at bounding box center [726, 326] width 253 height 121
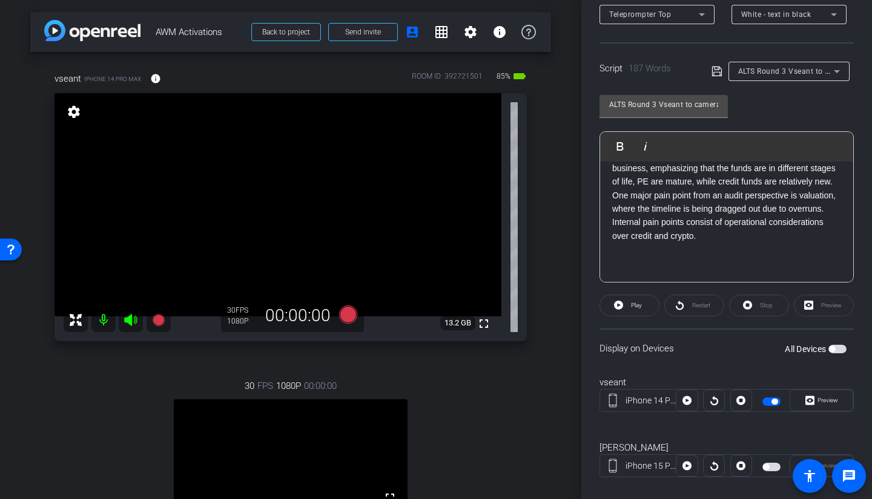
scroll to position [228, 0]
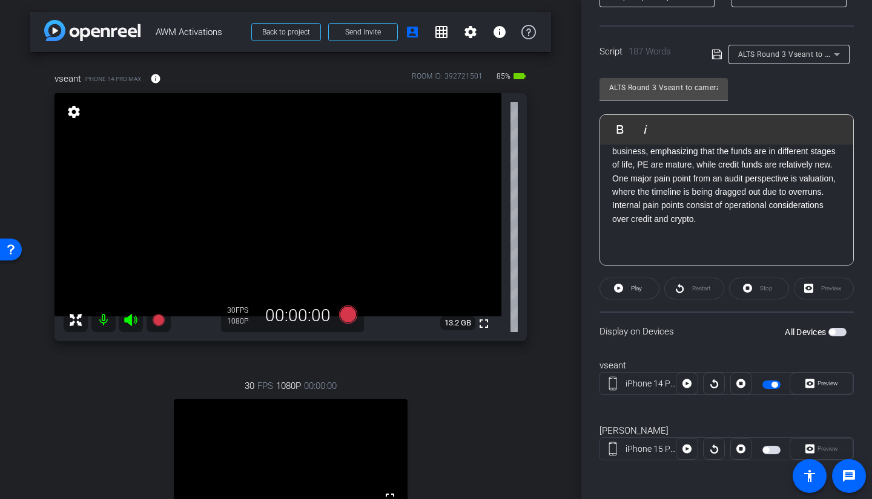
click at [768, 354] on span "button" at bounding box center [774, 385] width 6 height 6
click at [768, 354] on span "button" at bounding box center [771, 385] width 18 height 8
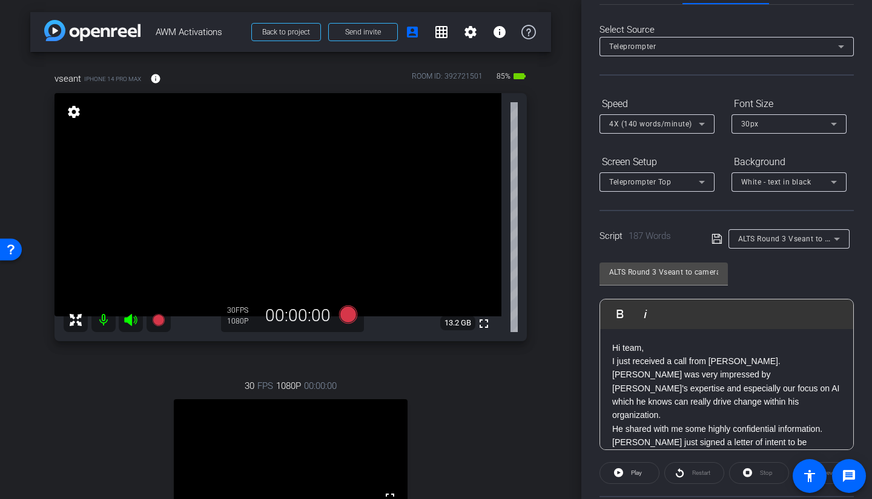
scroll to position [0, 0]
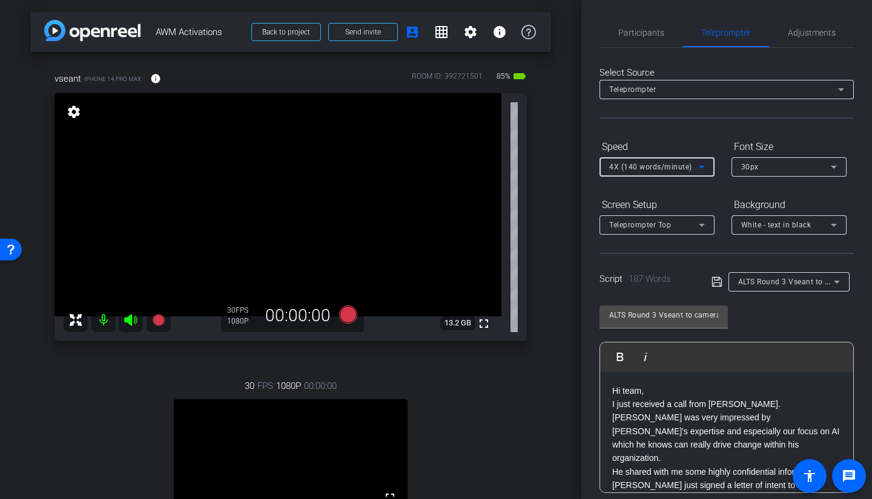
click at [644, 165] on span "4X (140 words/minute)" at bounding box center [650, 167] width 83 height 8
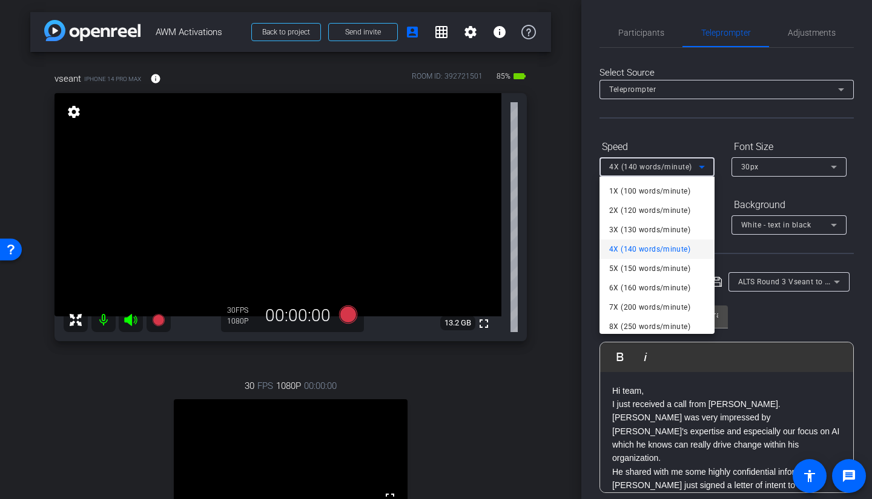
click at [630, 285] on span "6X (160 words/minute)" at bounding box center [649, 288] width 81 height 15
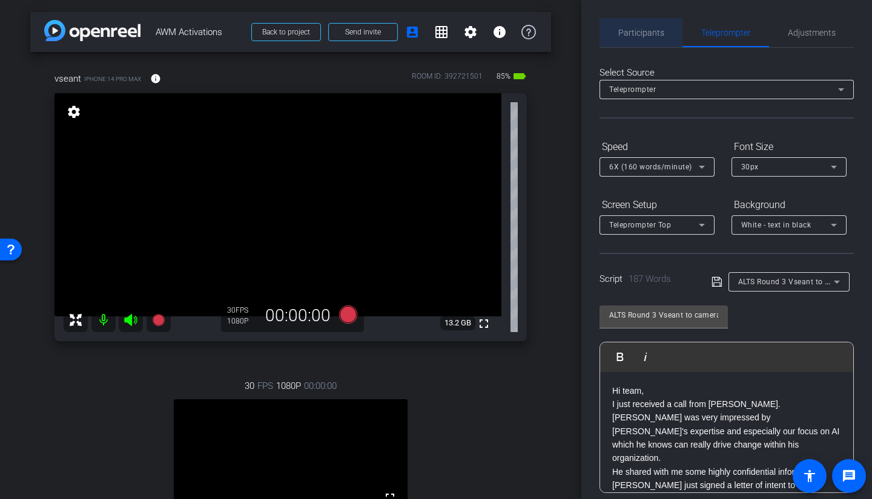
click at [643, 30] on span "Participants" at bounding box center [641, 32] width 46 height 8
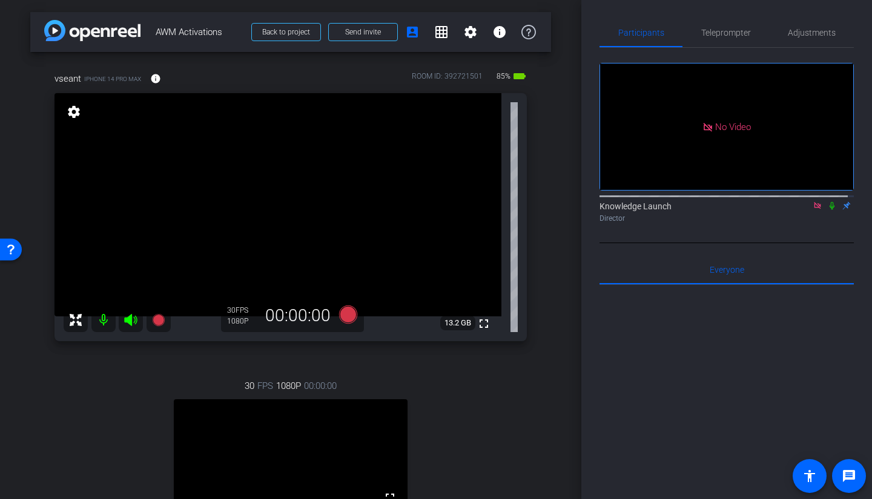
click at [768, 202] on icon at bounding box center [832, 206] width 10 height 8
click at [341, 314] on icon at bounding box center [348, 314] width 18 height 18
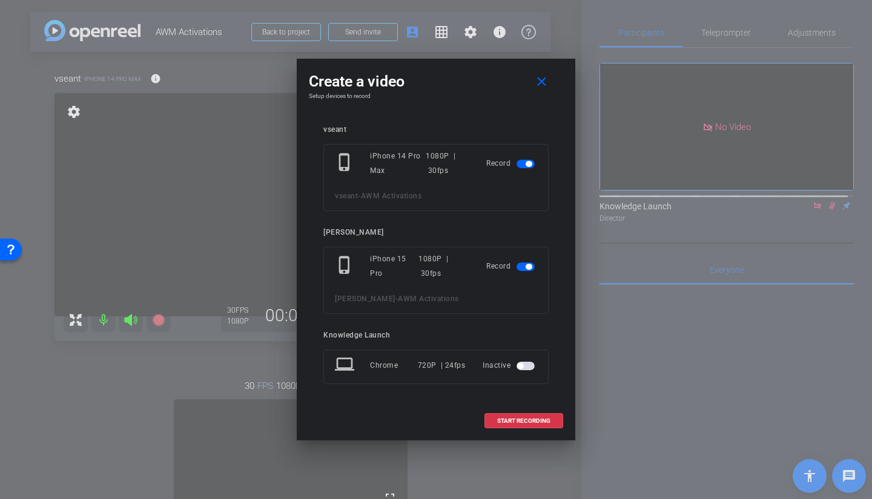
click at [529, 264] on span "button" at bounding box center [529, 267] width 6 height 6
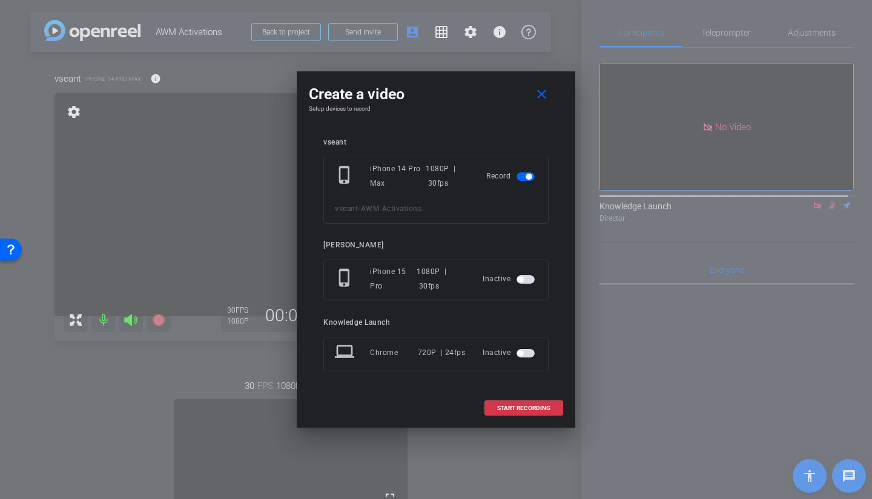
click at [513, 354] on span "START RECORDING" at bounding box center [523, 409] width 53 height 6
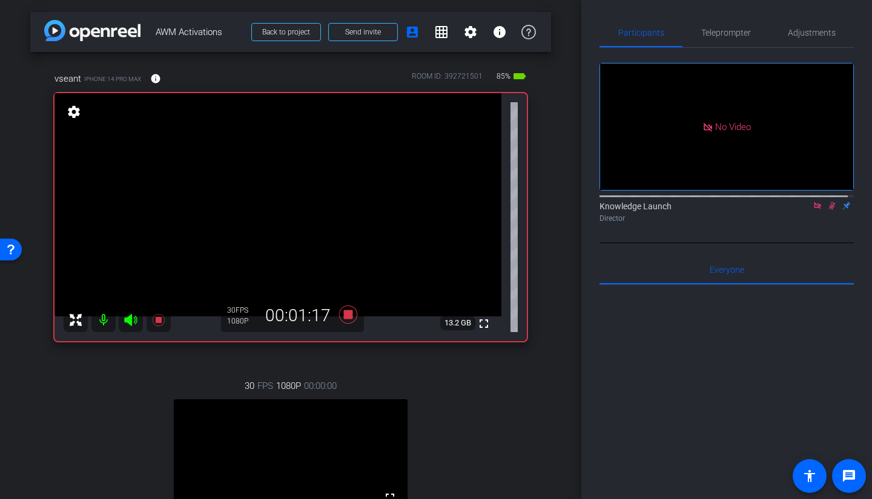
click at [768, 202] on icon at bounding box center [832, 206] width 10 height 8
click at [727, 38] on span "Teleprompter" at bounding box center [726, 32] width 50 height 29
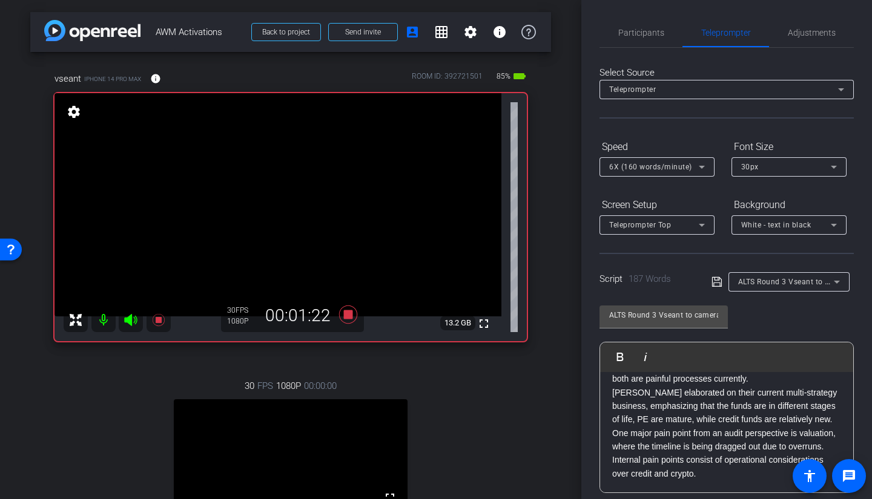
scroll to position [269, 0]
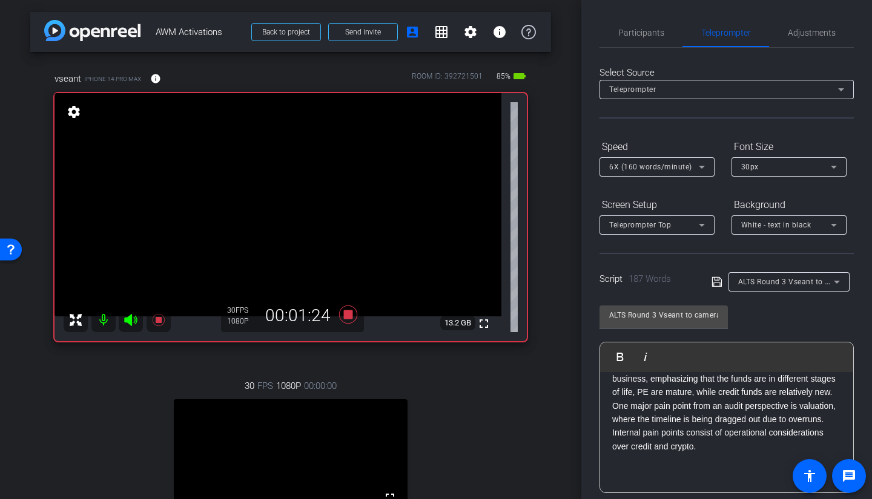
click at [721, 354] on p "Carson elaborated on their current multi-strategy business, emphasizing that th…" at bounding box center [726, 406] width 229 height 95
click at [723, 354] on p "Carson elaborated on their current multi-strategy business, emphasizing that th…" at bounding box center [726, 406] width 229 height 95
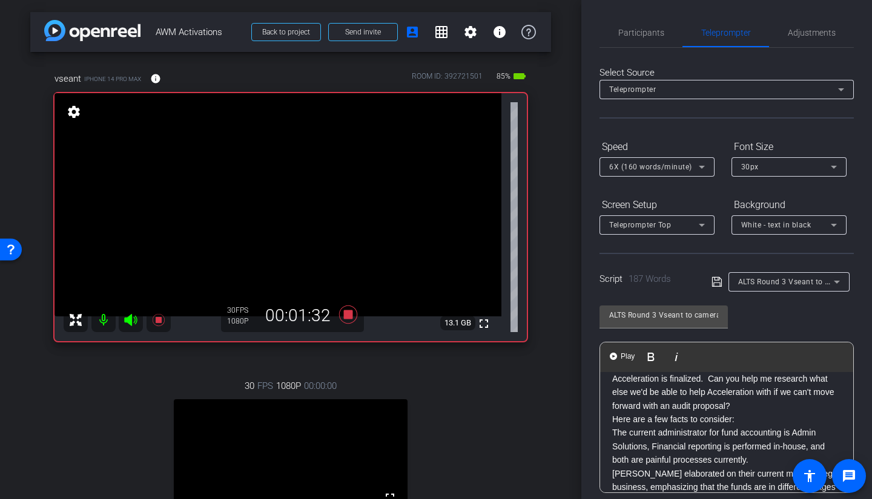
scroll to position [0, 0]
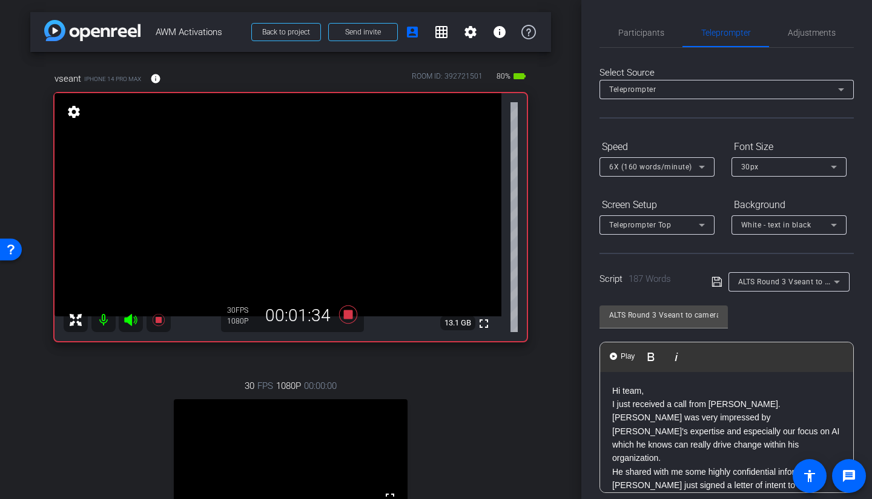
click at [645, 31] on span "Participants" at bounding box center [641, 32] width 46 height 8
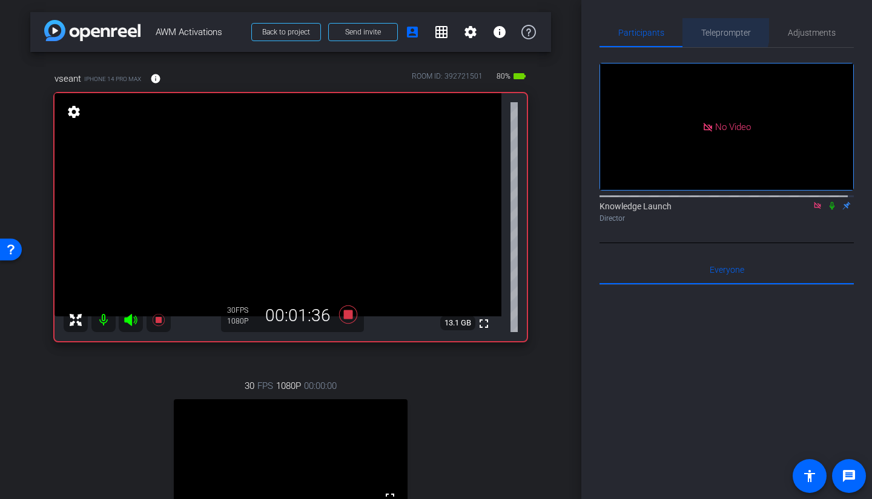
click at [701, 27] on span "Teleprompter" at bounding box center [726, 32] width 50 height 29
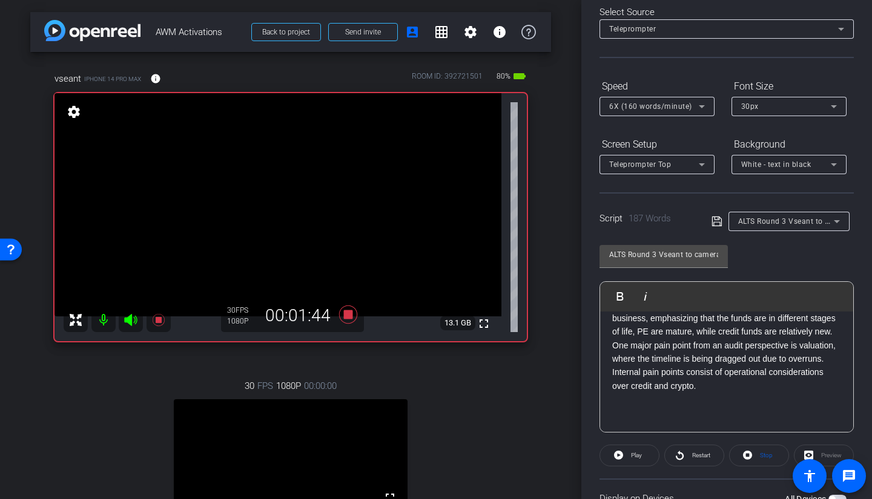
scroll to position [228, 0]
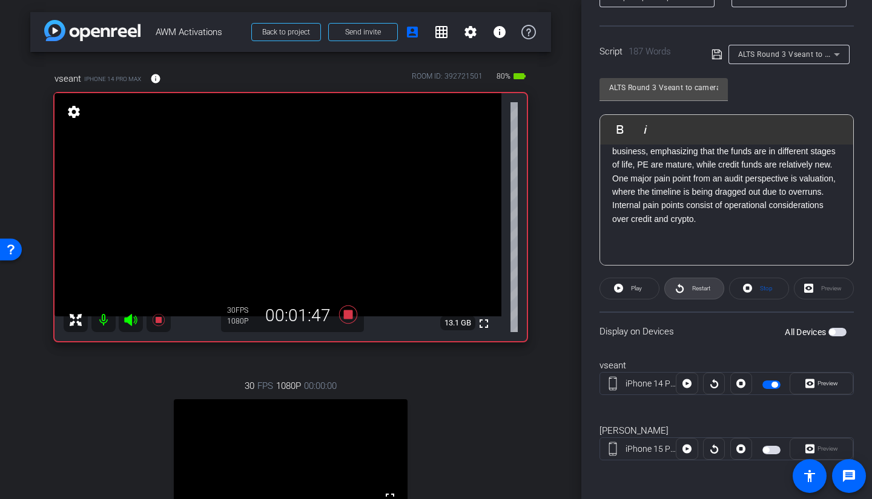
click at [691, 293] on span "Restart" at bounding box center [699, 288] width 21 height 17
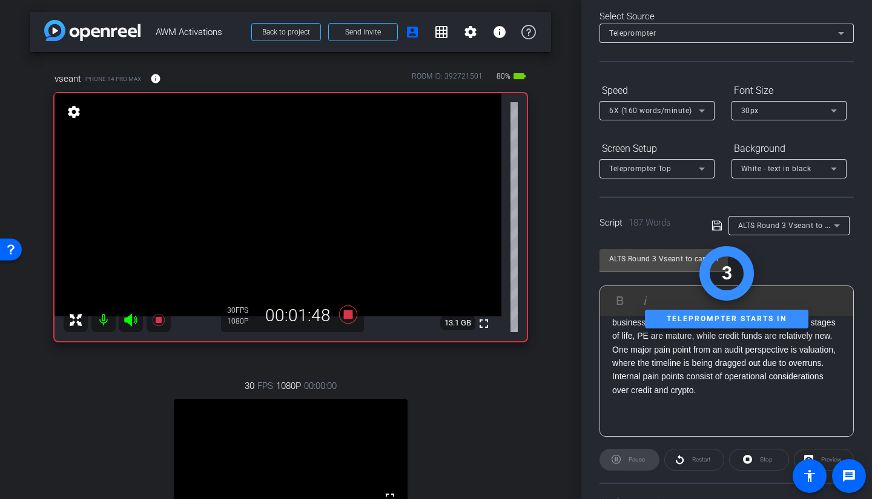
scroll to position [0, 0]
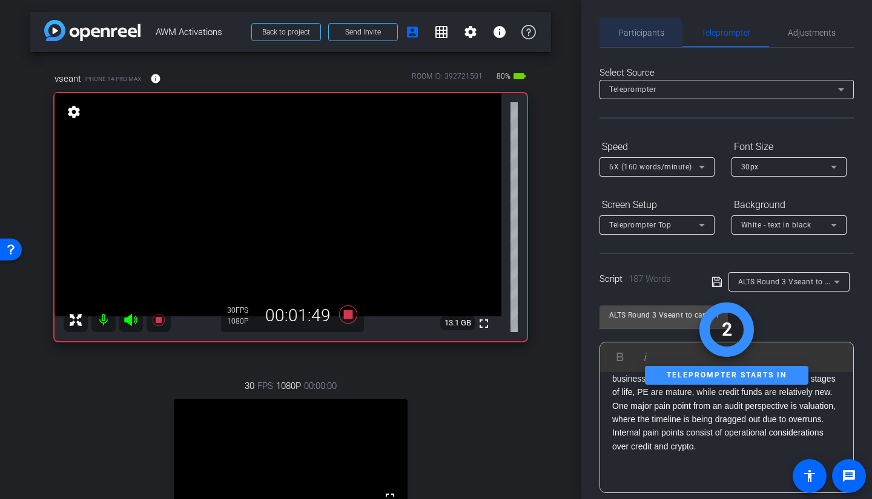
click at [628, 40] on span "Participants" at bounding box center [641, 32] width 46 height 29
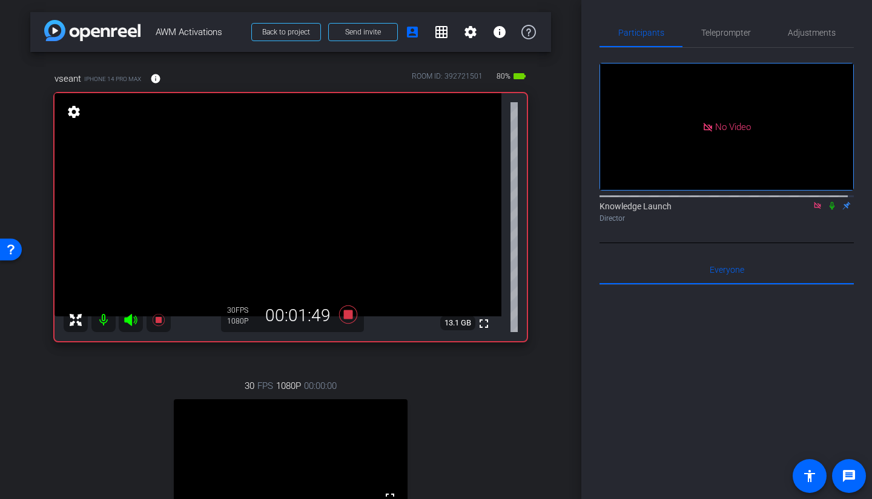
click at [768, 202] on icon at bounding box center [832, 206] width 10 height 8
click at [349, 315] on icon at bounding box center [348, 314] width 18 height 18
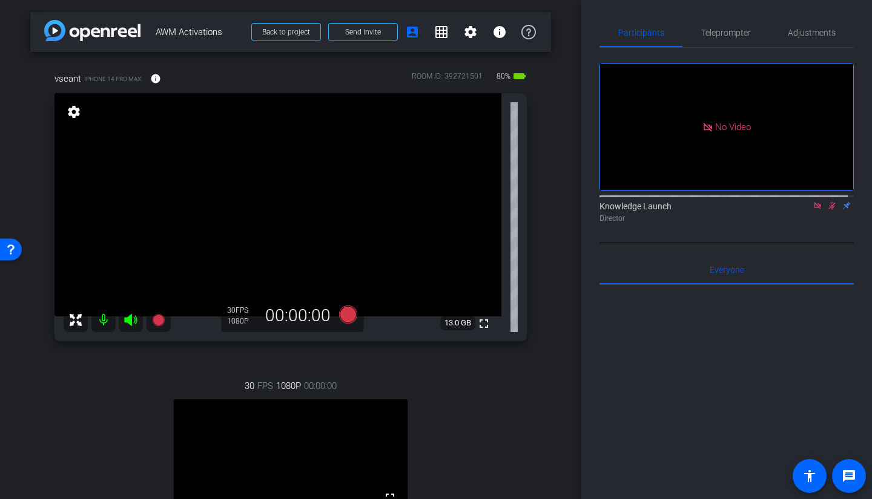
click at [768, 202] on icon at bounding box center [832, 206] width 10 height 8
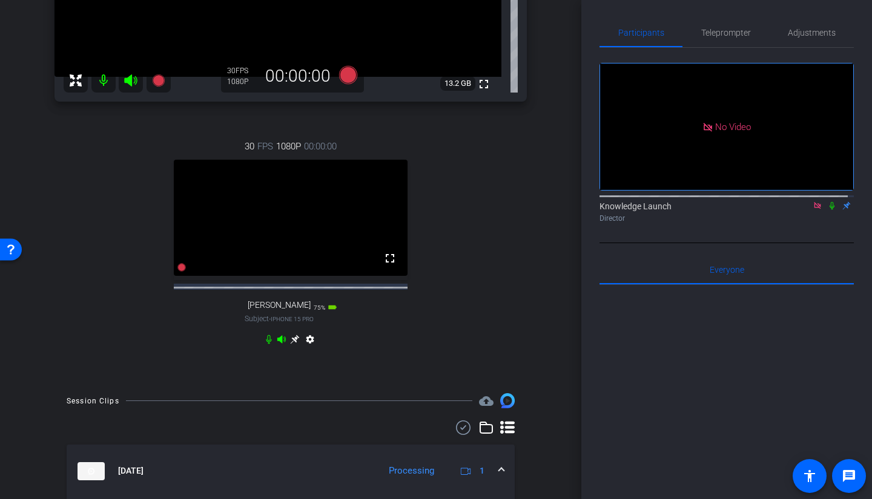
scroll to position [182, 0]
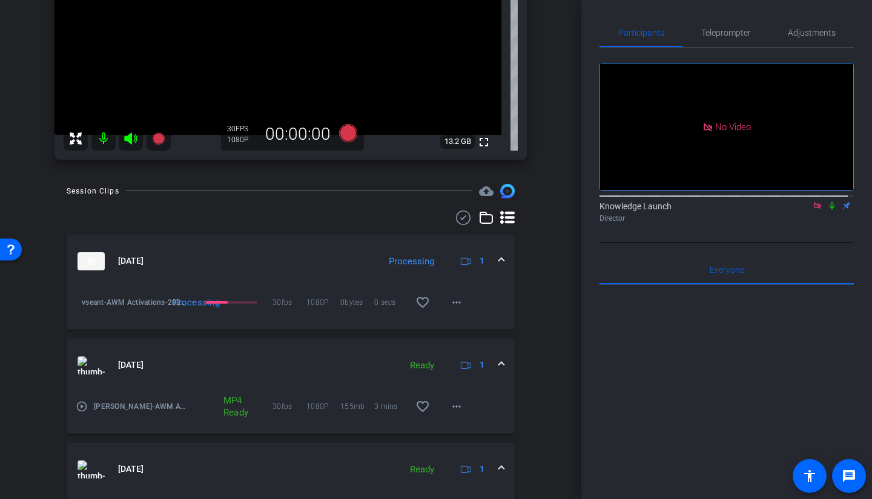
click at [735, 35] on span "Teleprompter" at bounding box center [726, 32] width 50 height 8
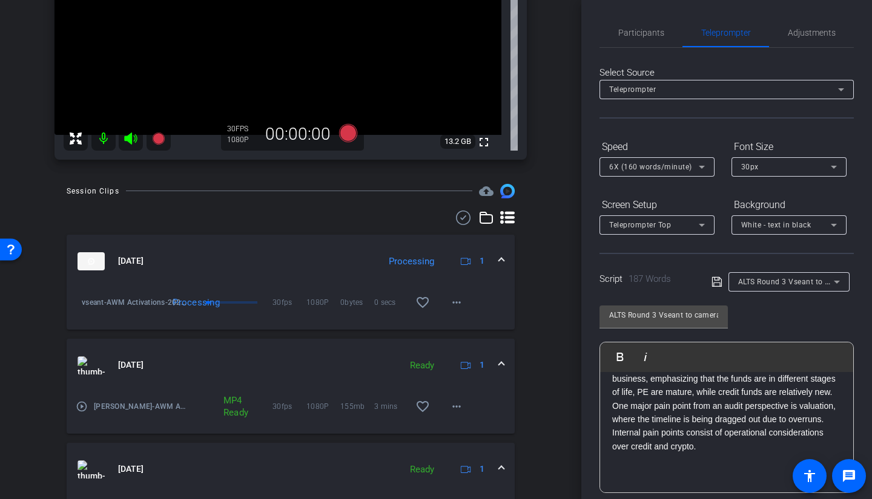
click at [768, 285] on span "ALTS Round 3 Vseant to camera" at bounding box center [795, 282] width 114 height 10
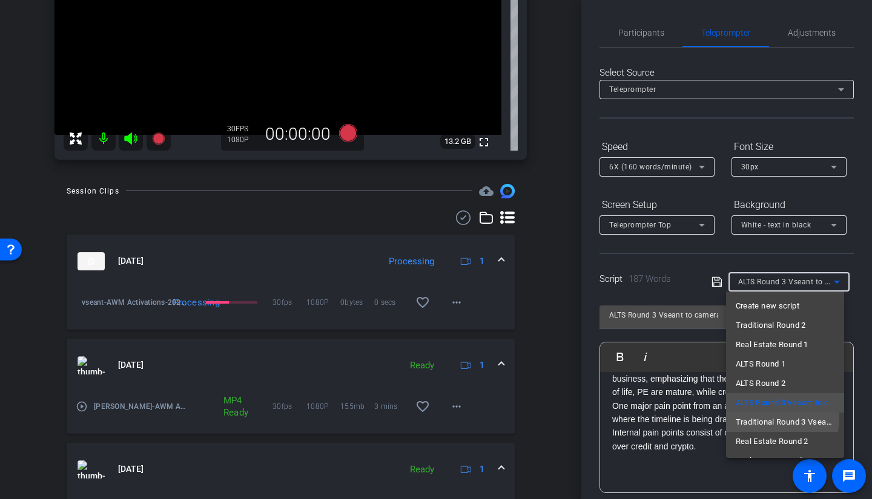
click at [764, 354] on span "Traditional Round 3 Vseant to camera" at bounding box center [785, 422] width 99 height 15
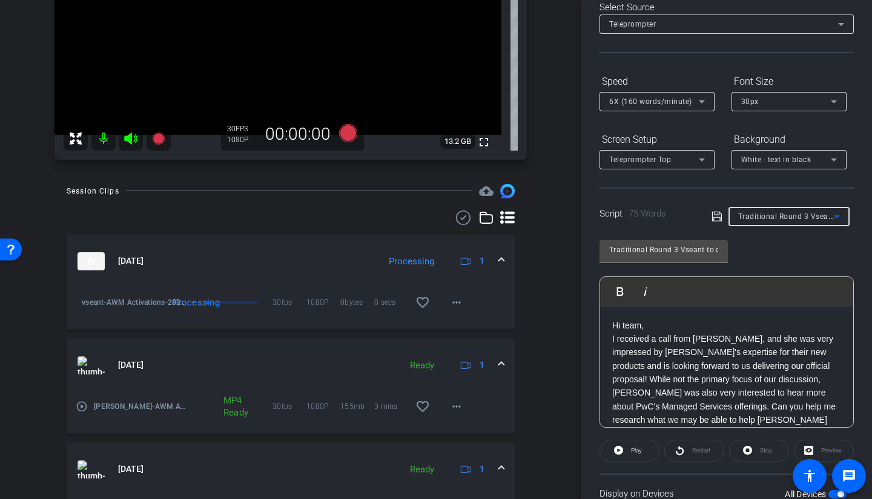
scroll to position [41, 0]
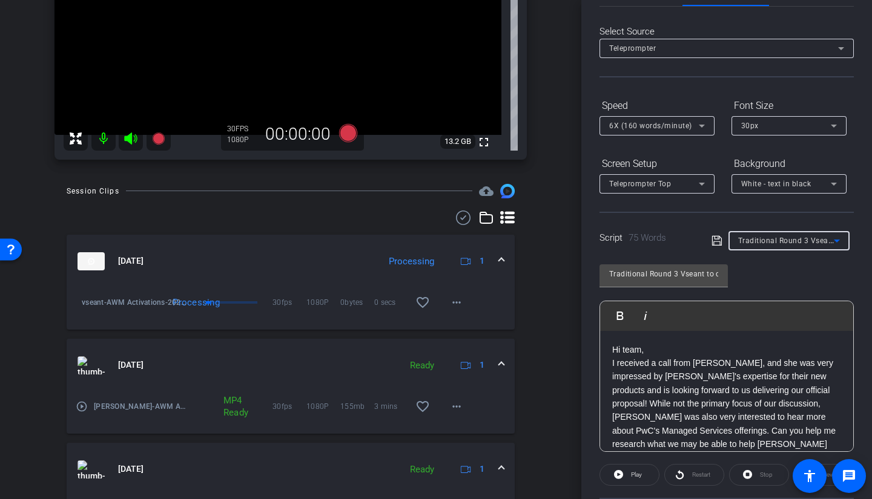
click at [703, 354] on p "I received a call from Maya, and she was very impressed by PwC's expertise for …" at bounding box center [726, 418] width 229 height 122
click at [611, 352] on div "Hi team, I received a call from Maya, and she was very impressed by PwC's exper…" at bounding box center [726, 411] width 253 height 160
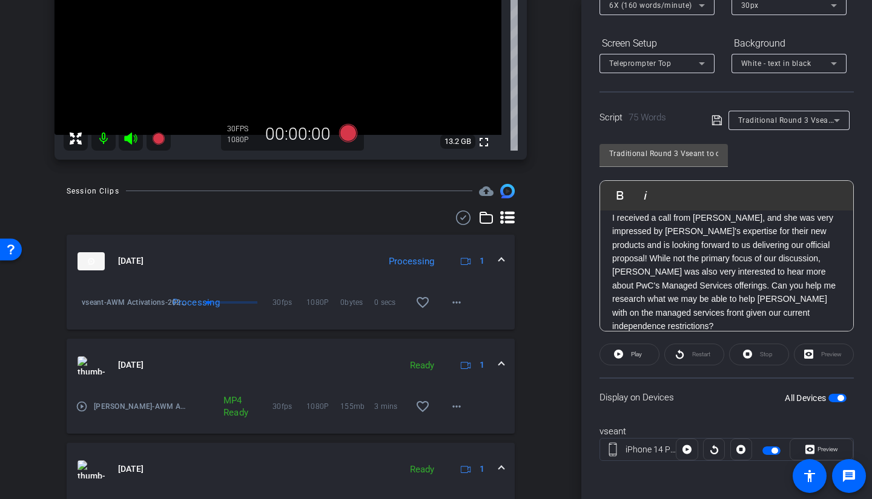
scroll to position [162, 0]
click at [765, 354] on span "button" at bounding box center [771, 450] width 18 height 8
click at [765, 354] on span "button" at bounding box center [766, 450] width 6 height 6
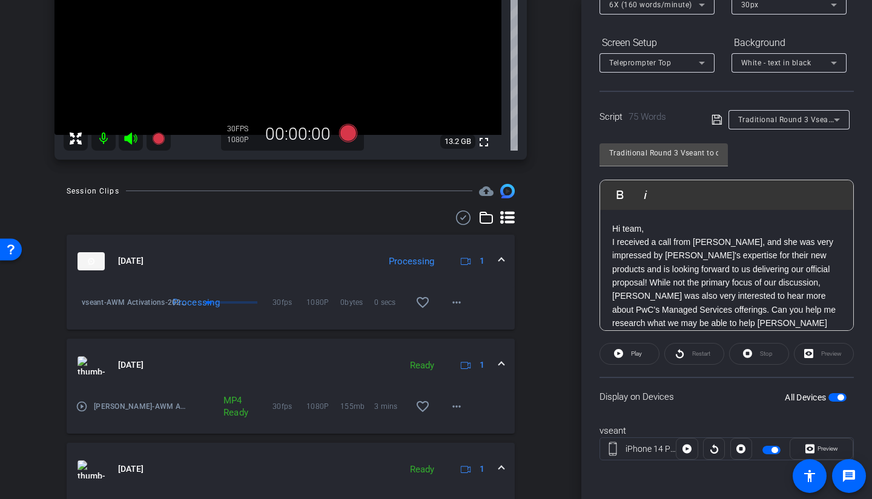
scroll to position [0, 0]
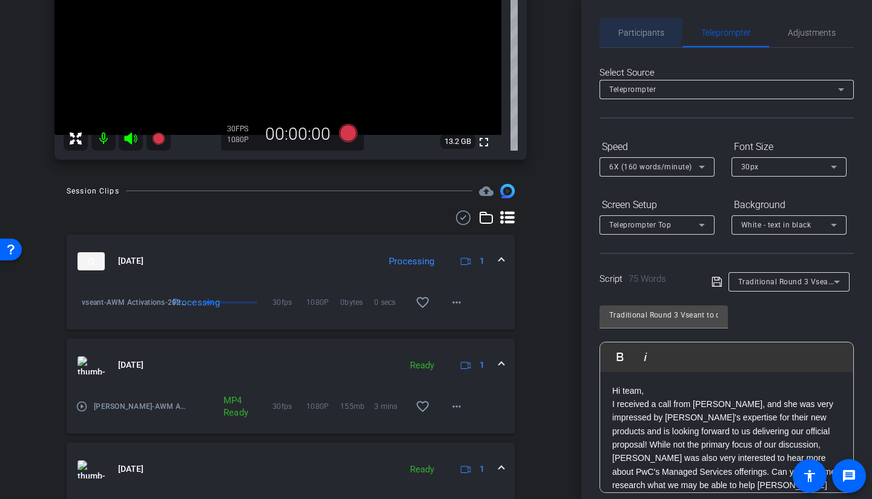
click at [623, 28] on span "Participants" at bounding box center [641, 32] width 46 height 8
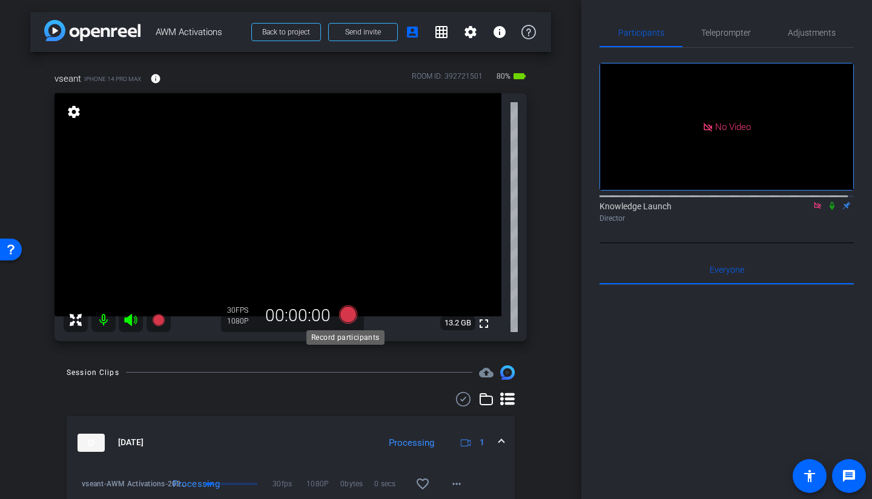
click at [344, 318] on icon at bounding box center [348, 314] width 18 height 18
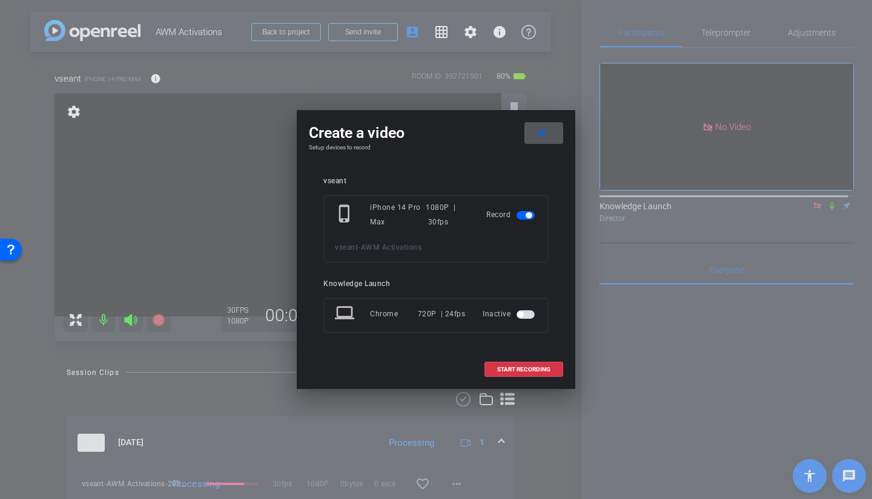
click at [510, 354] on span "START RECORDING" at bounding box center [523, 370] width 53 height 6
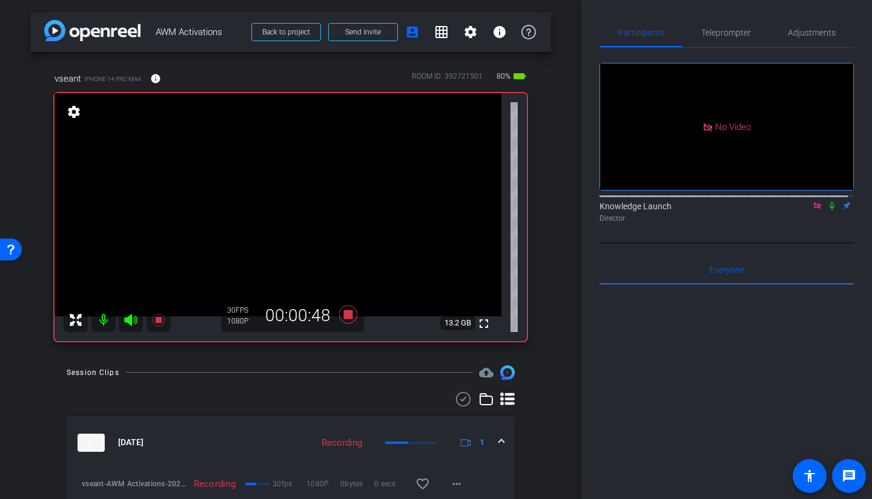
click at [717, 38] on span "Teleprompter" at bounding box center [726, 32] width 50 height 29
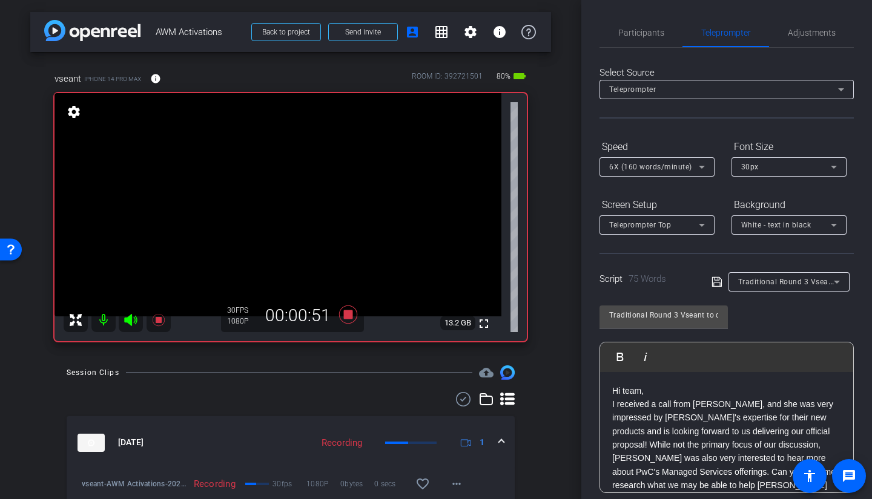
click at [619, 26] on span "Participants" at bounding box center [641, 32] width 46 height 29
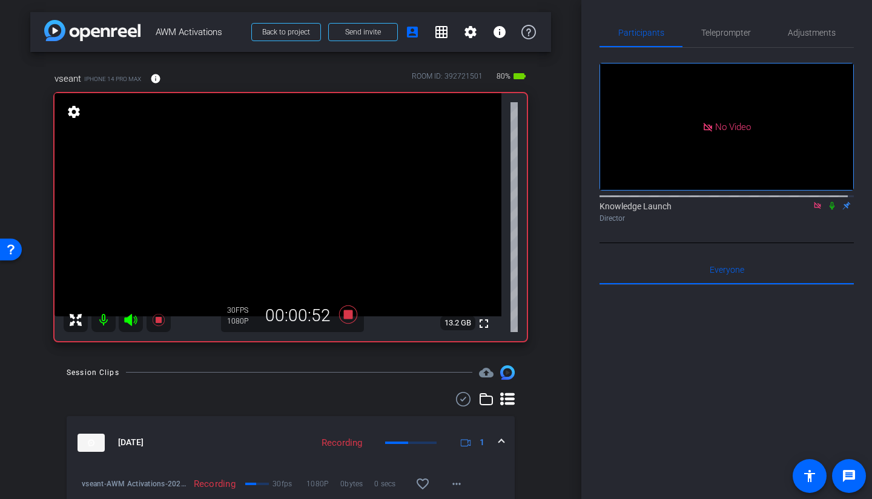
click at [719, 44] on span "Teleprompter" at bounding box center [726, 32] width 50 height 29
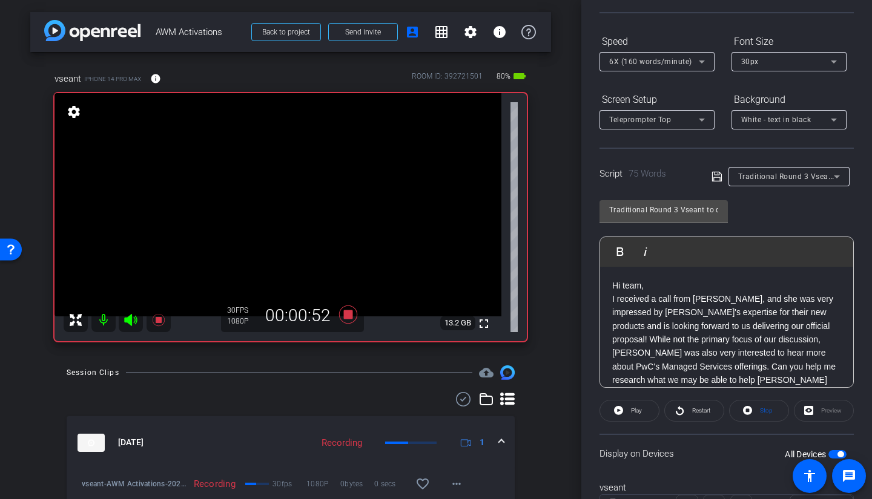
scroll to position [162, 0]
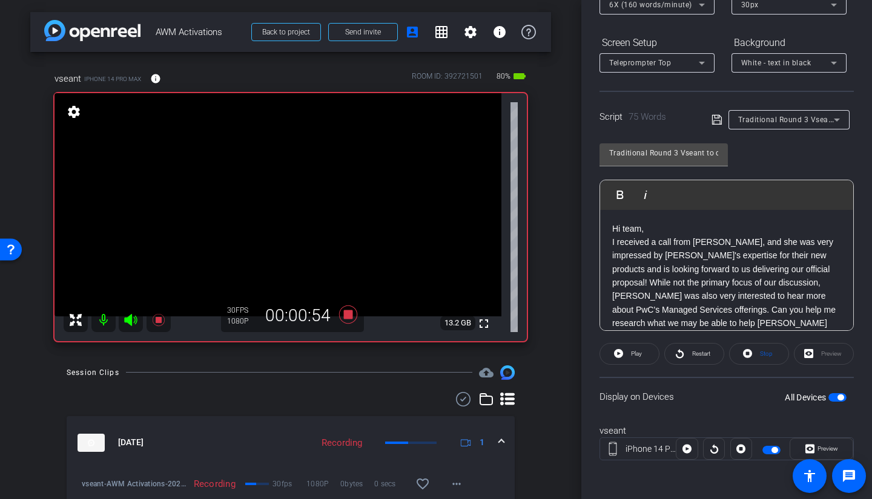
click at [690, 354] on span "Restart" at bounding box center [699, 354] width 21 height 17
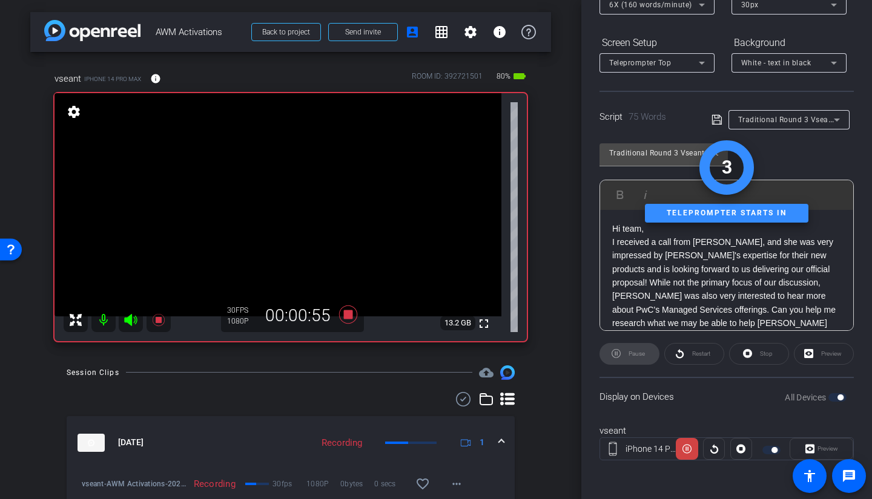
scroll to position [0, 0]
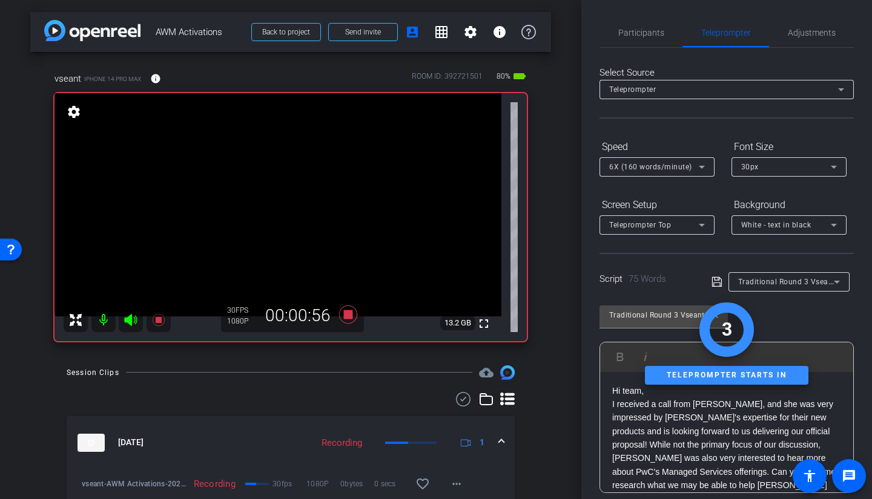
click at [636, 40] on span "Participants" at bounding box center [641, 32] width 46 height 29
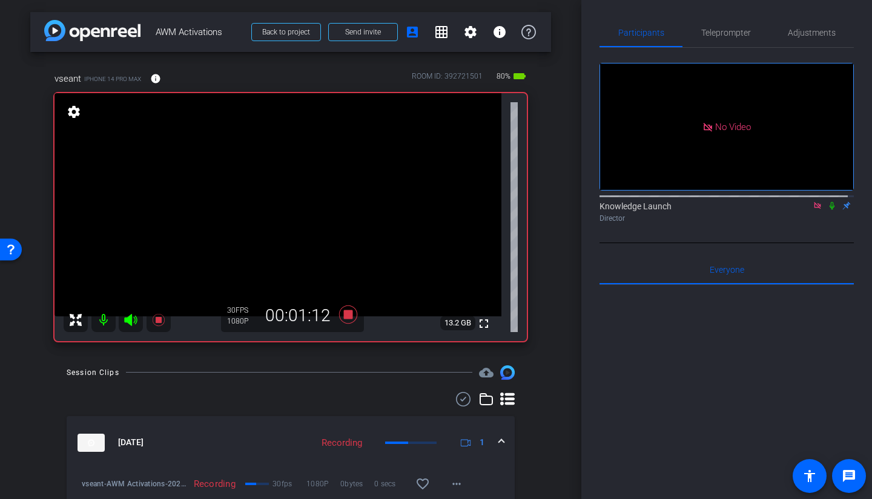
click at [768, 202] on icon at bounding box center [832, 206] width 10 height 8
click at [349, 316] on icon at bounding box center [348, 314] width 18 height 18
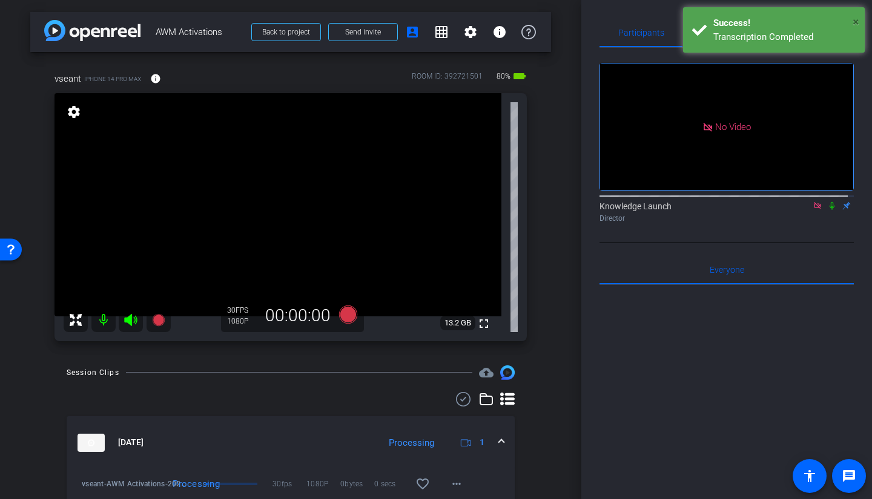
click at [768, 18] on span "×" at bounding box center [855, 22] width 7 height 15
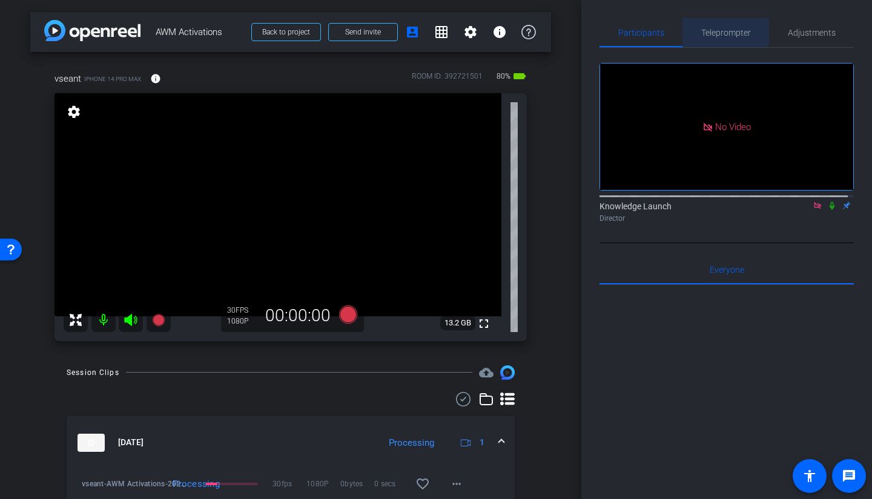
click at [722, 29] on span "Teleprompter" at bounding box center [726, 32] width 50 height 8
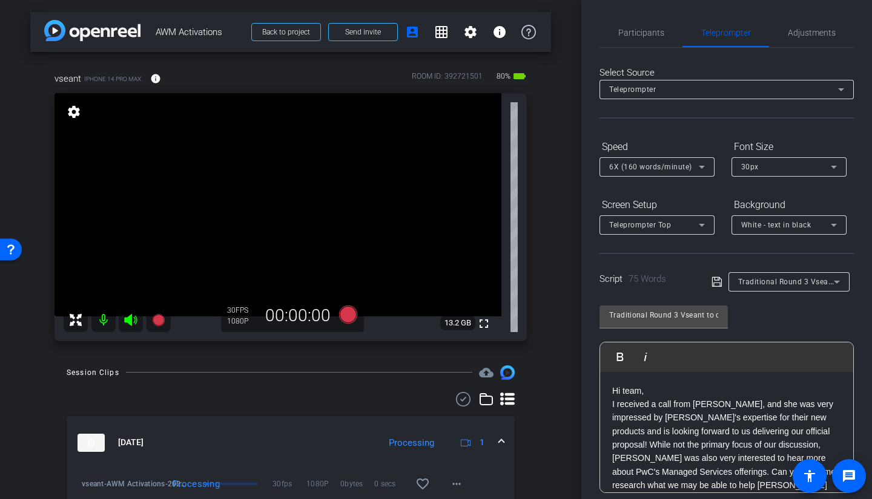
click at [768, 264] on div "Script 75 Words Traditional Round 3 Vseant to camera" at bounding box center [726, 272] width 254 height 39
click at [762, 277] on div "Traditional Round 3 Vseant to camera" at bounding box center [786, 281] width 96 height 15
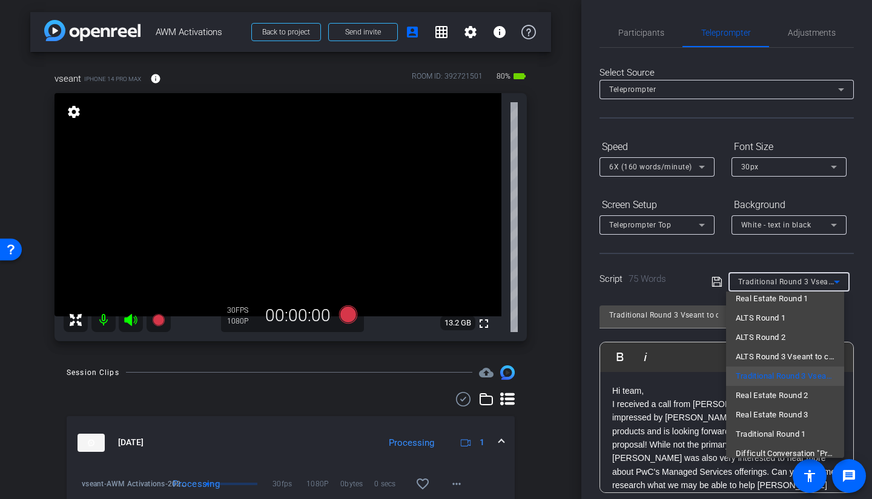
scroll to position [61, 0]
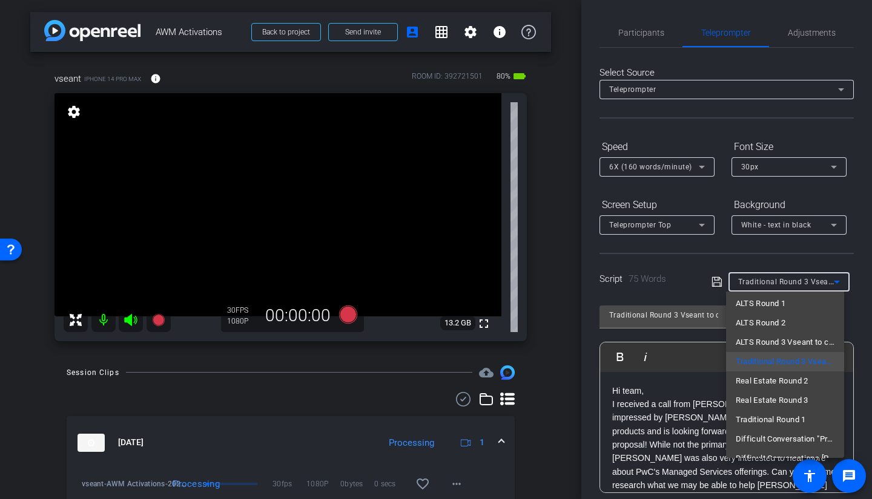
click at [768, 354] on span "Real Estate Round 3" at bounding box center [772, 401] width 73 height 15
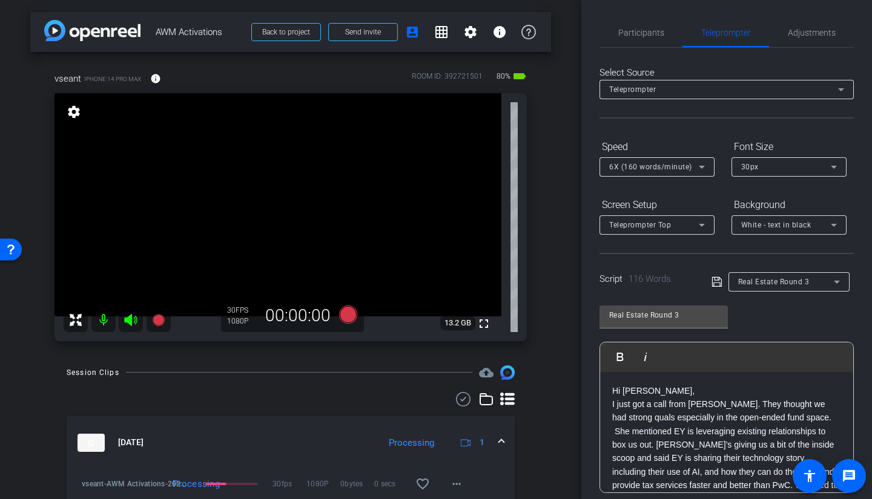
click at [716, 286] on icon at bounding box center [716, 282] width 11 height 15
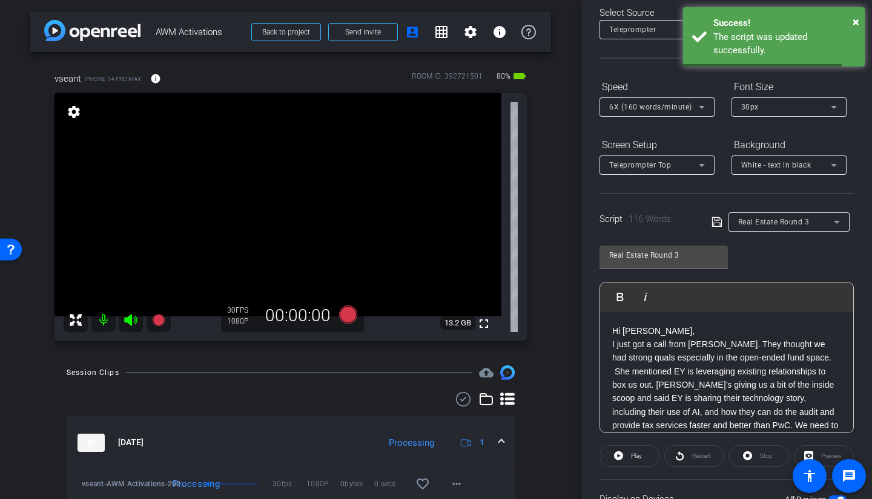
scroll to position [162, 0]
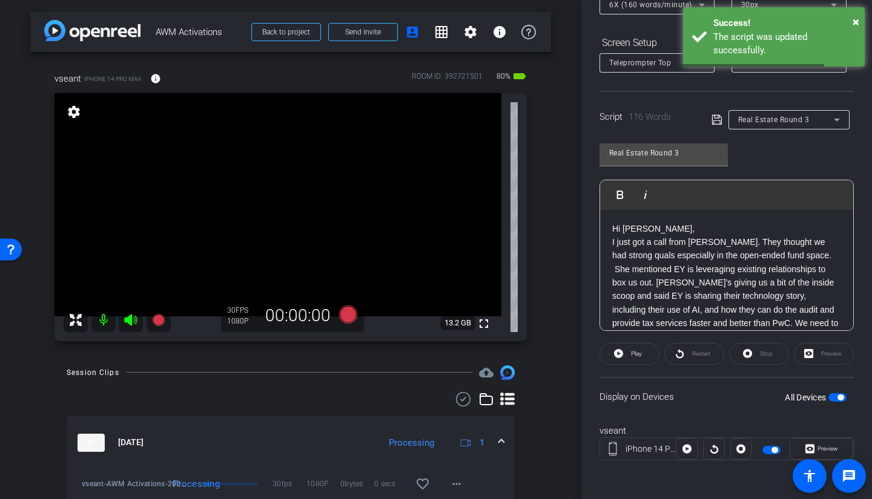
click at [647, 274] on p "I just got a call from Lucy. They thought we had strong quals especially in the…" at bounding box center [726, 297] width 229 height 122
click at [613, 245] on p "I just got a call from Lucy. They thought we had strong quals especially in the…" at bounding box center [726, 297] width 229 height 122
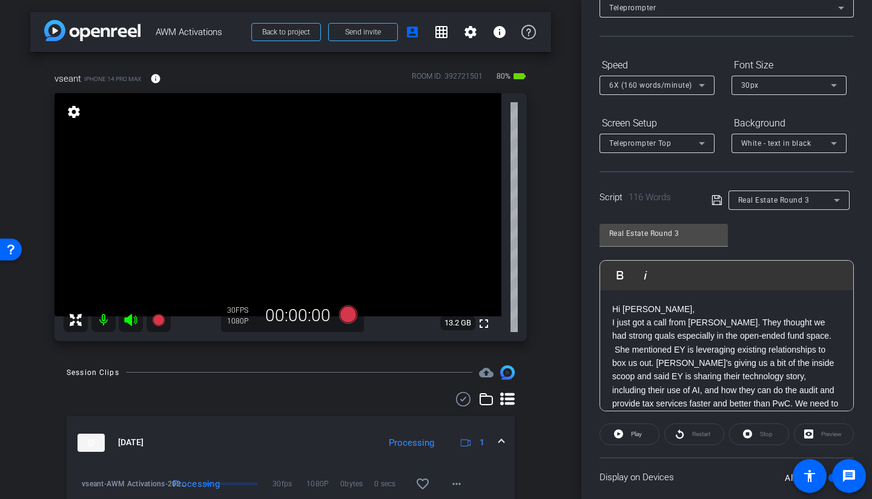
scroll to position [0, 0]
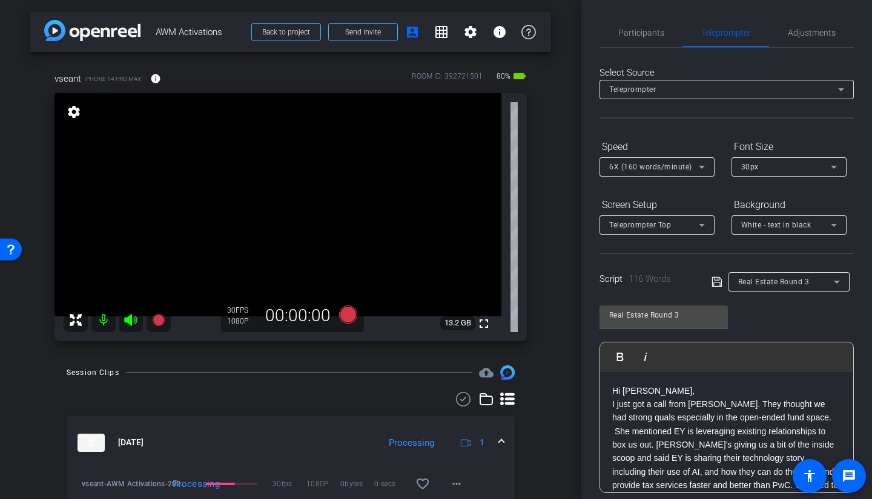
click at [634, 44] on span "Participants" at bounding box center [641, 32] width 46 height 29
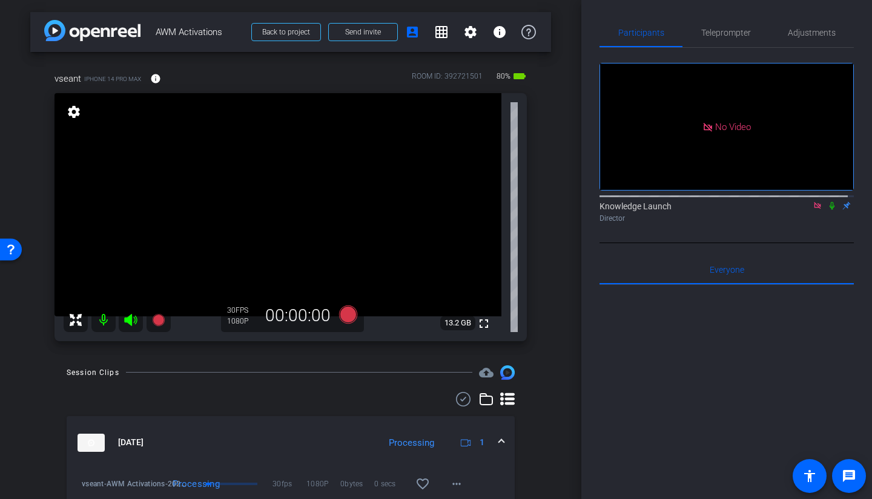
click at [768, 202] on icon at bounding box center [832, 206] width 10 height 8
click at [340, 314] on icon at bounding box center [348, 314] width 18 height 18
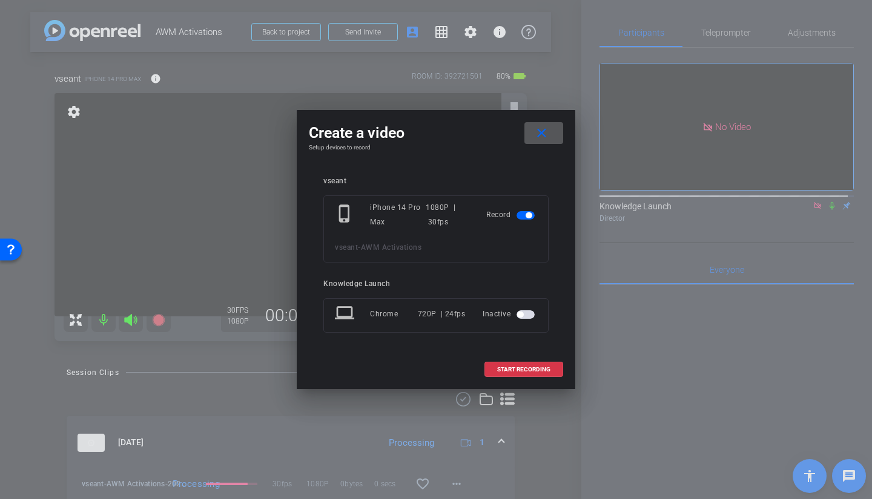
click at [512, 354] on span at bounding box center [523, 369] width 77 height 29
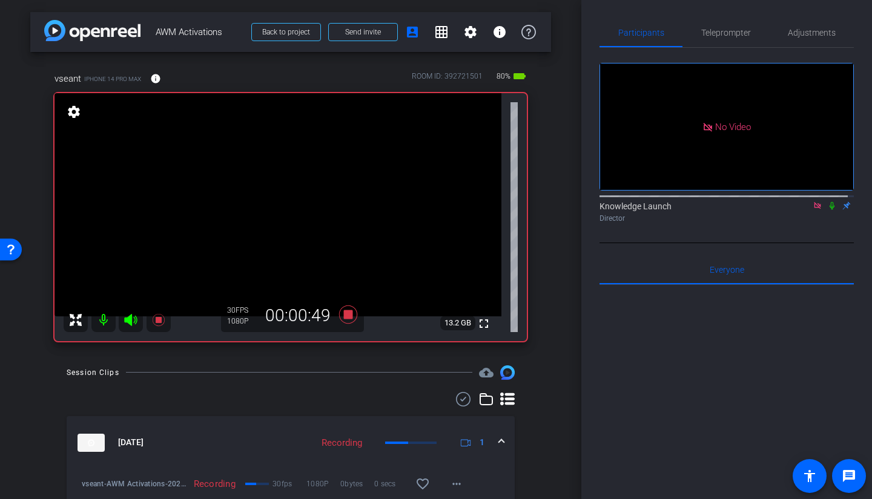
click at [729, 38] on span "Teleprompter" at bounding box center [726, 32] width 50 height 29
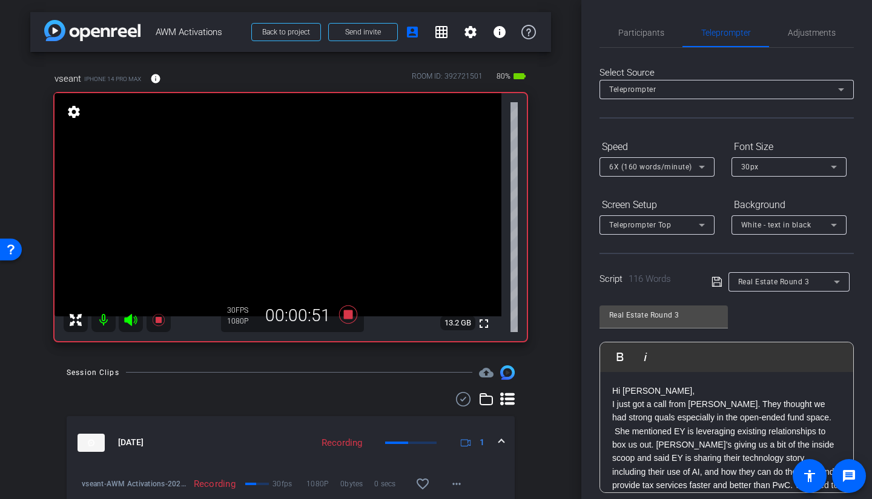
click at [679, 170] on span "6X (160 words/minute)" at bounding box center [650, 167] width 83 height 8
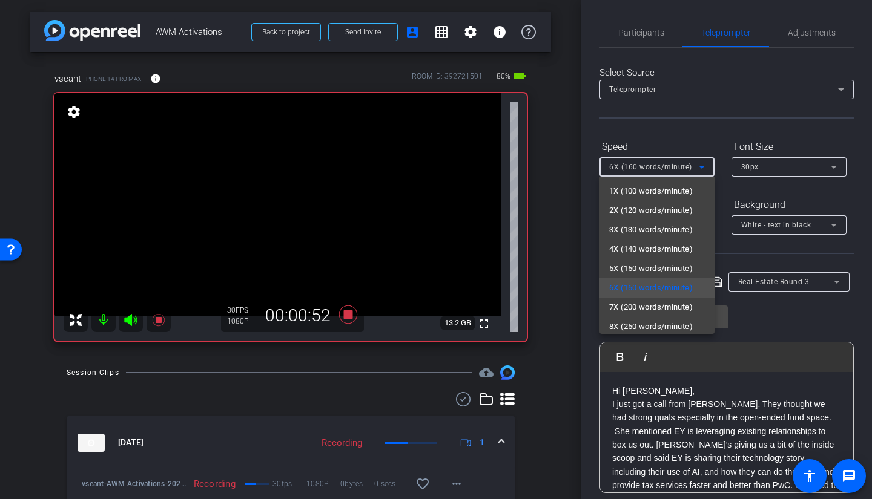
click at [641, 309] on span "7X (200 words/minute)" at bounding box center [651, 307] width 84 height 15
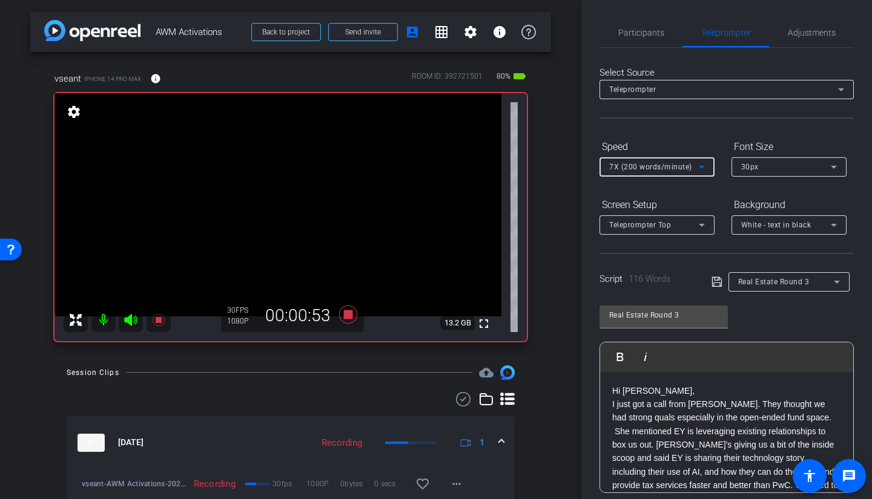
click at [628, 30] on span "Participants" at bounding box center [641, 32] width 46 height 8
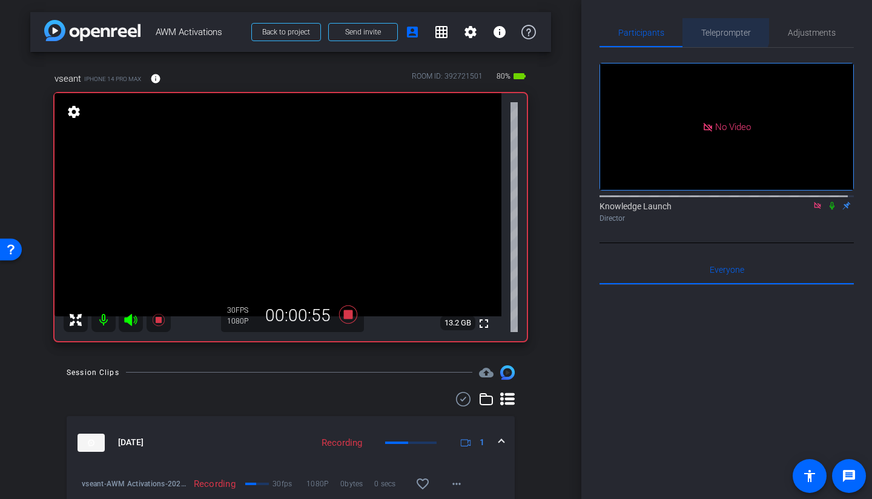
click at [713, 28] on span "Teleprompter" at bounding box center [726, 32] width 50 height 8
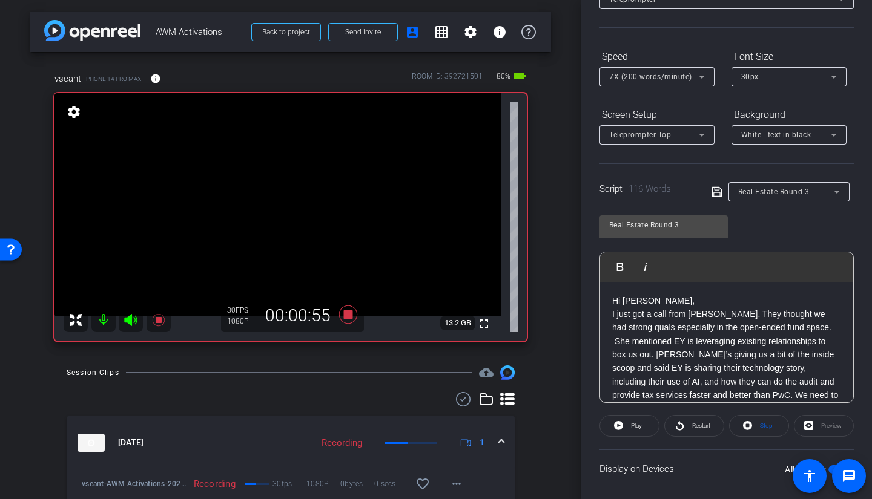
scroll to position [162, 0]
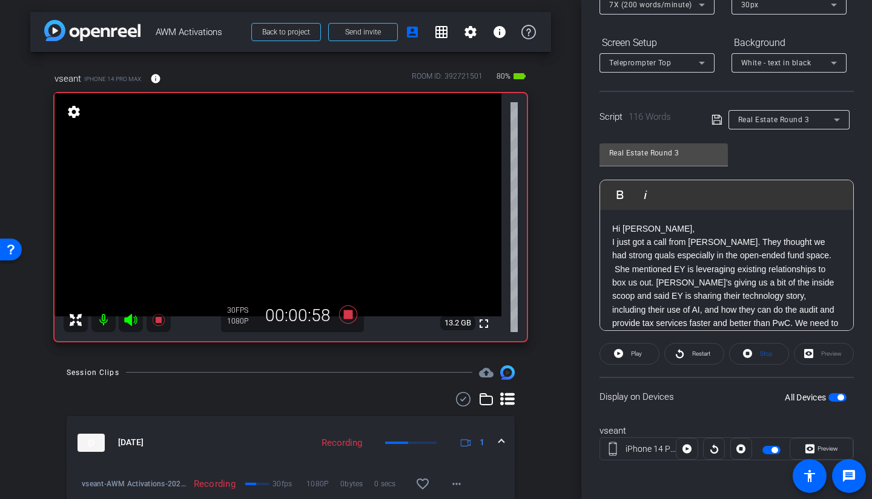
click at [696, 354] on span "Restart" at bounding box center [701, 354] width 18 height 7
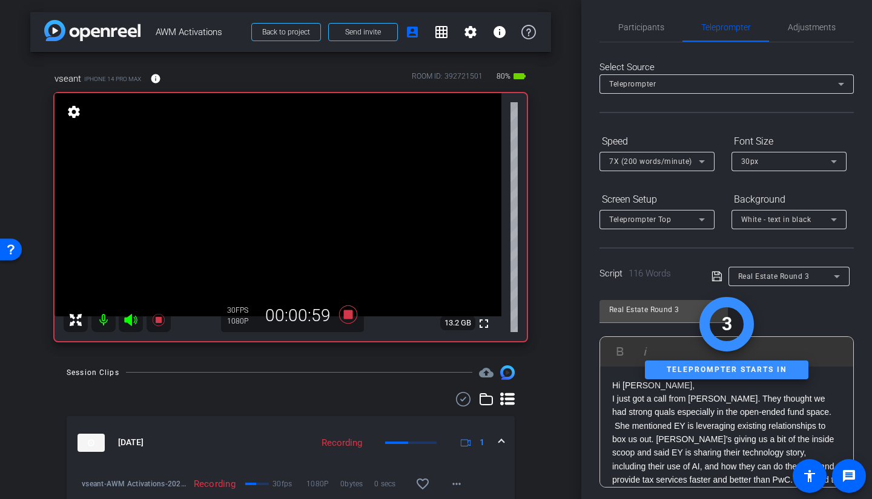
scroll to position [0, 0]
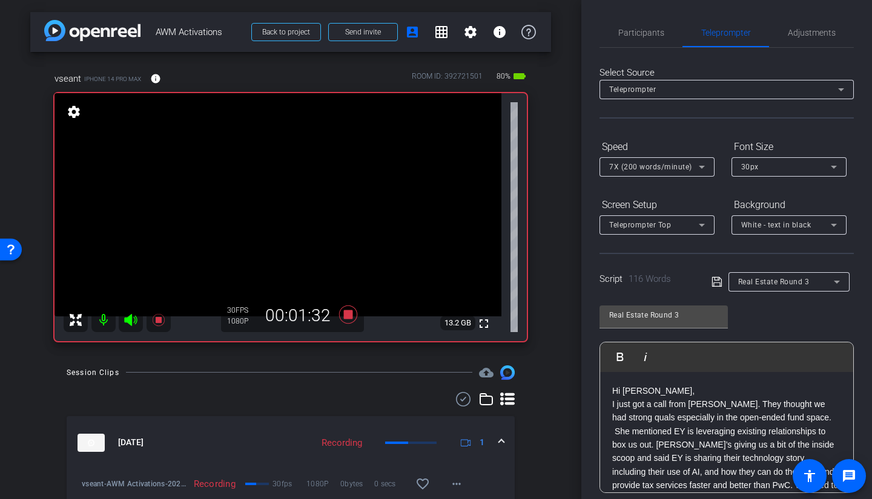
click at [644, 24] on span "Participants" at bounding box center [641, 32] width 46 height 29
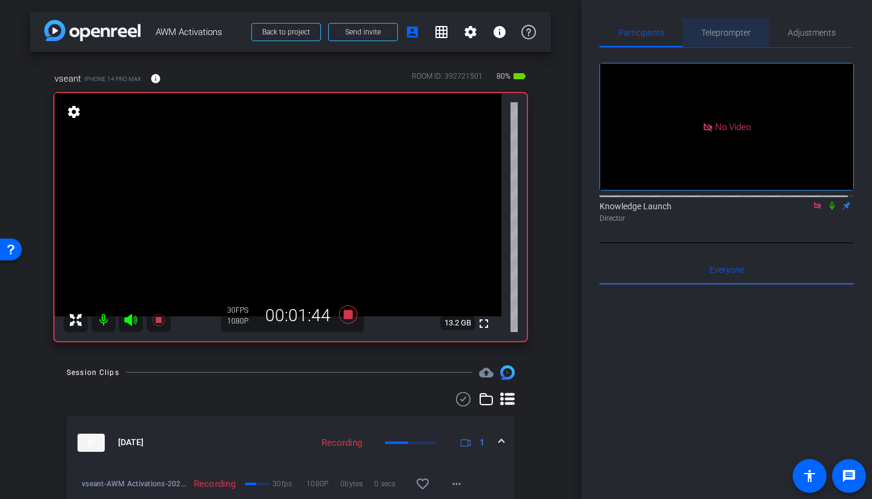
click at [716, 32] on span "Teleprompter" at bounding box center [726, 32] width 50 height 8
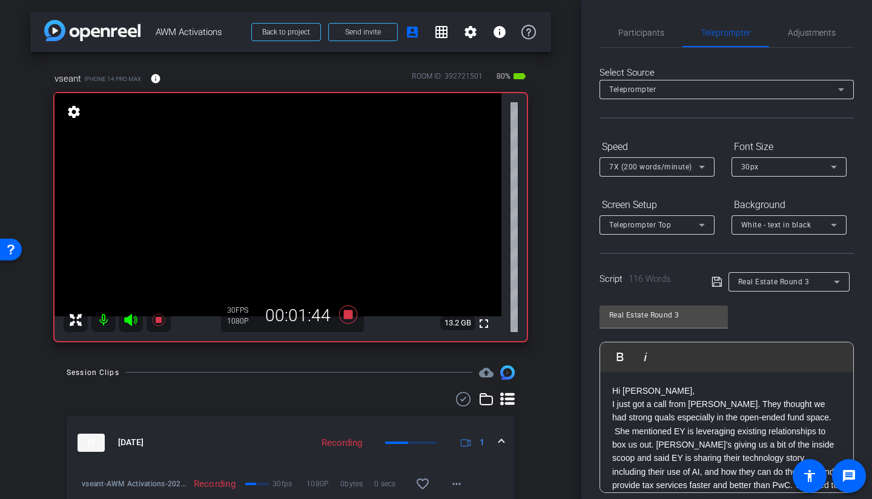
click at [648, 32] on span "Participants" at bounding box center [641, 32] width 46 height 8
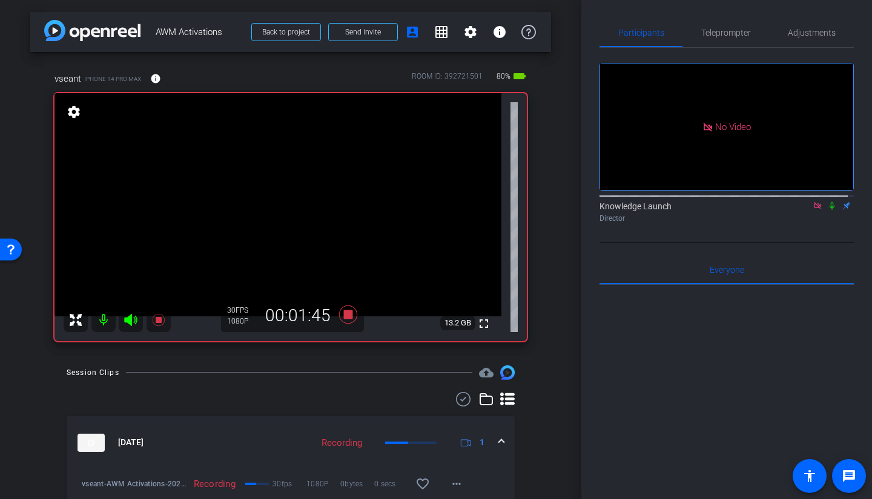
click at [727, 34] on span "Teleprompter" at bounding box center [726, 32] width 50 height 8
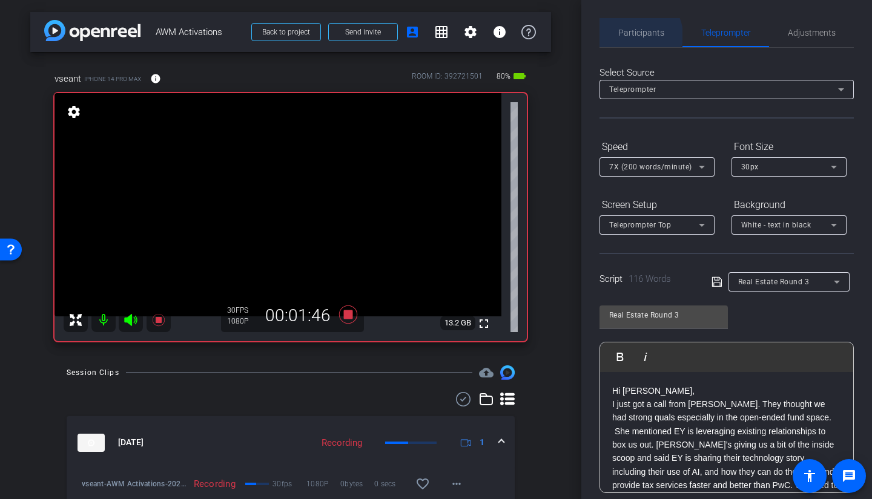
click at [638, 35] on span "Participants" at bounding box center [641, 32] width 46 height 8
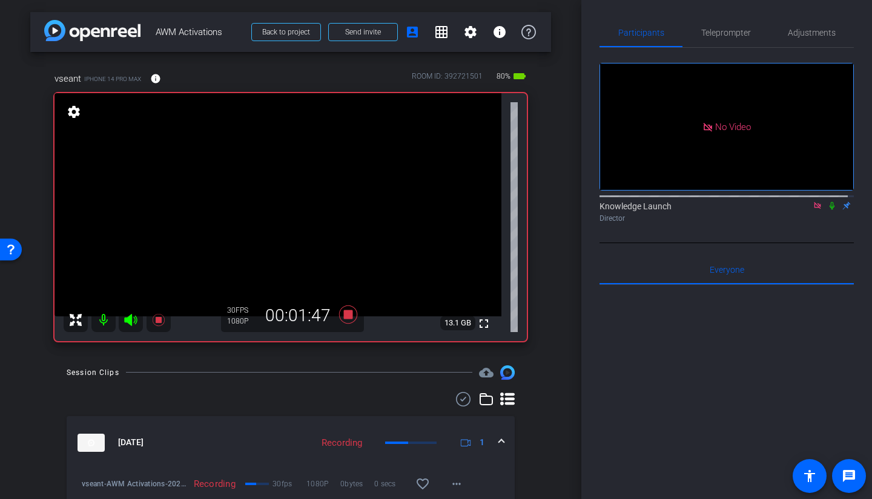
click at [714, 32] on span "Teleprompter" at bounding box center [726, 32] width 50 height 8
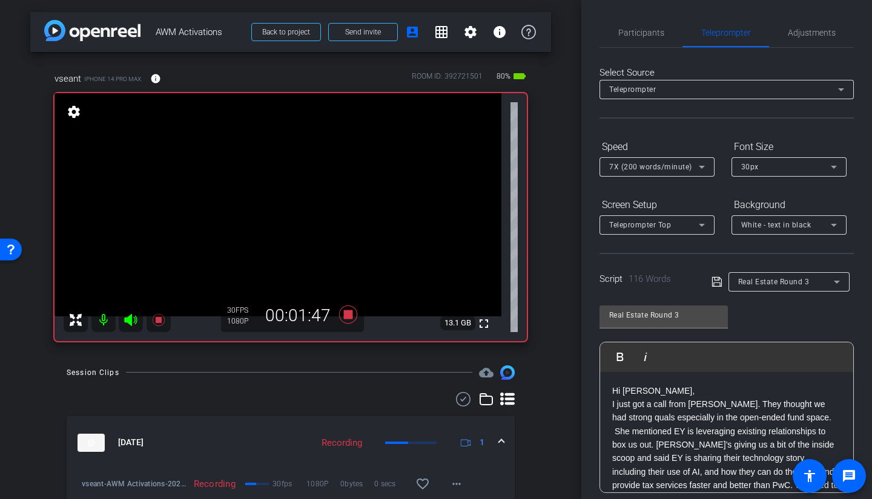
click at [637, 30] on span "Participants" at bounding box center [641, 32] width 46 height 8
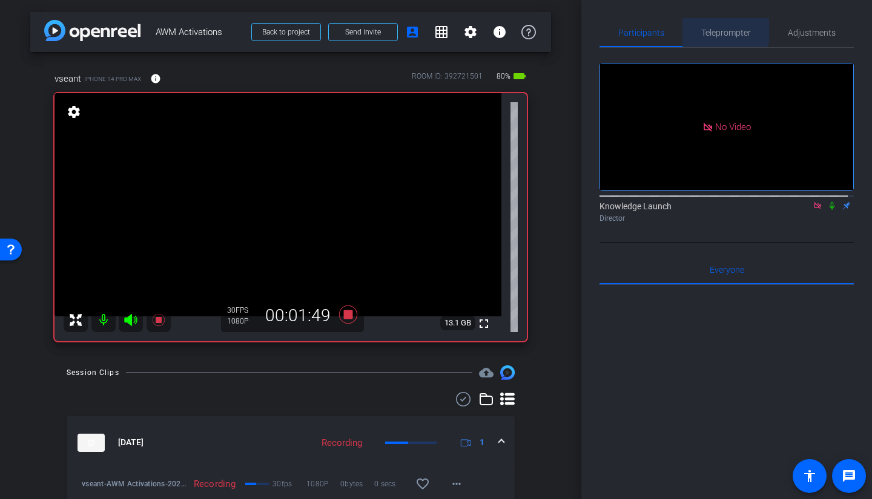
click at [693, 28] on div "Teleprompter" at bounding box center [725, 32] width 87 height 29
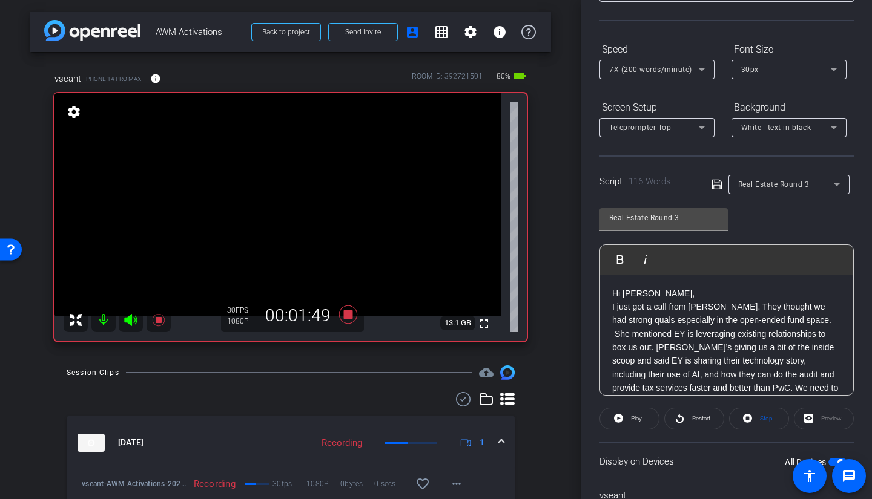
scroll to position [162, 0]
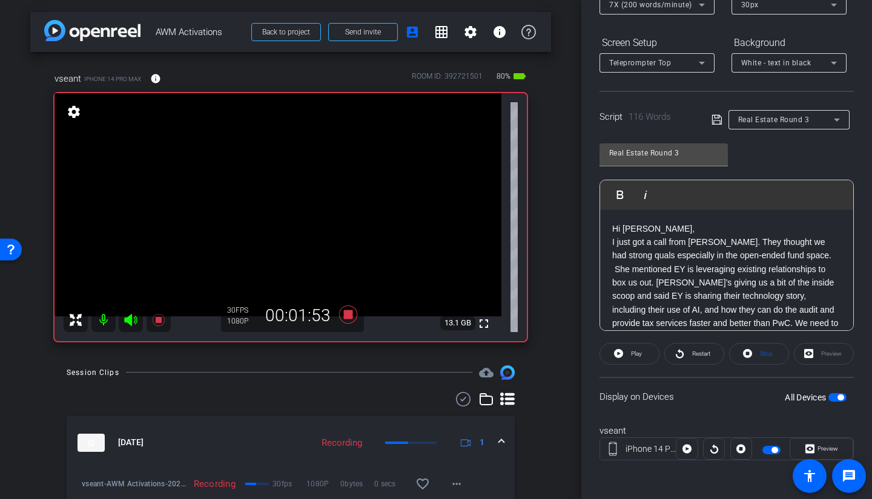
click at [689, 353] on span "Restart" at bounding box center [699, 354] width 21 height 17
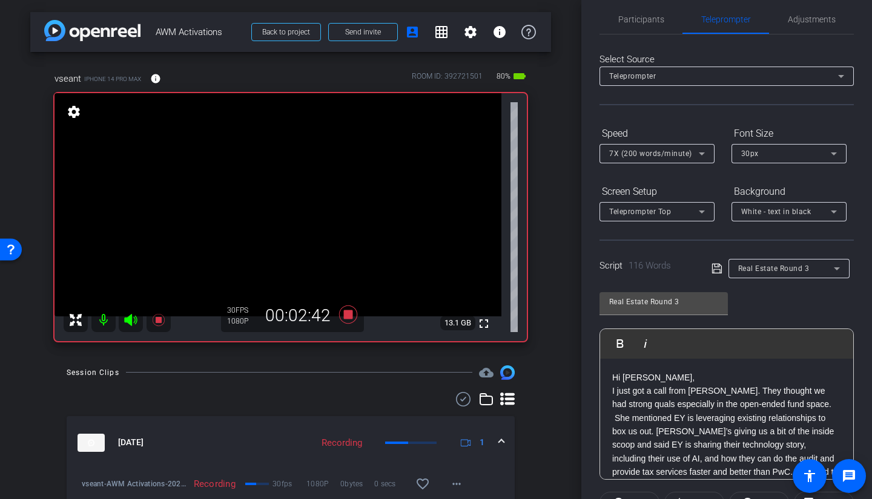
scroll to position [0, 0]
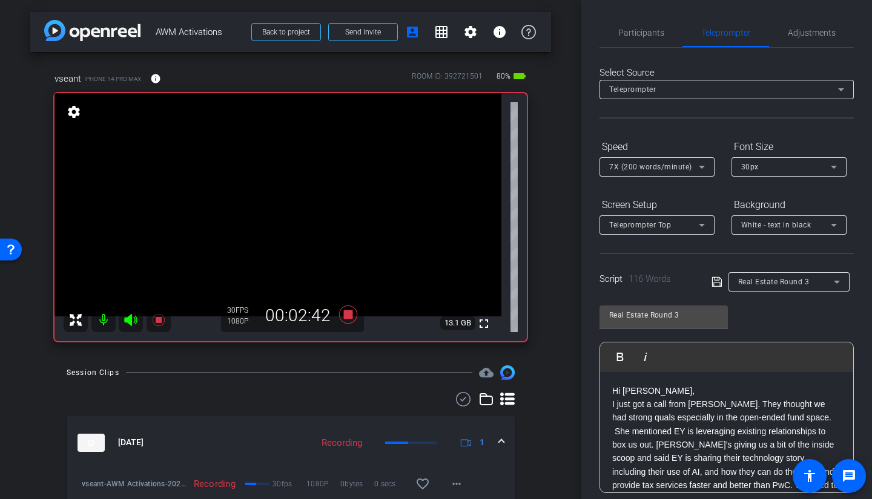
click at [636, 30] on span "Participants" at bounding box center [641, 32] width 46 height 8
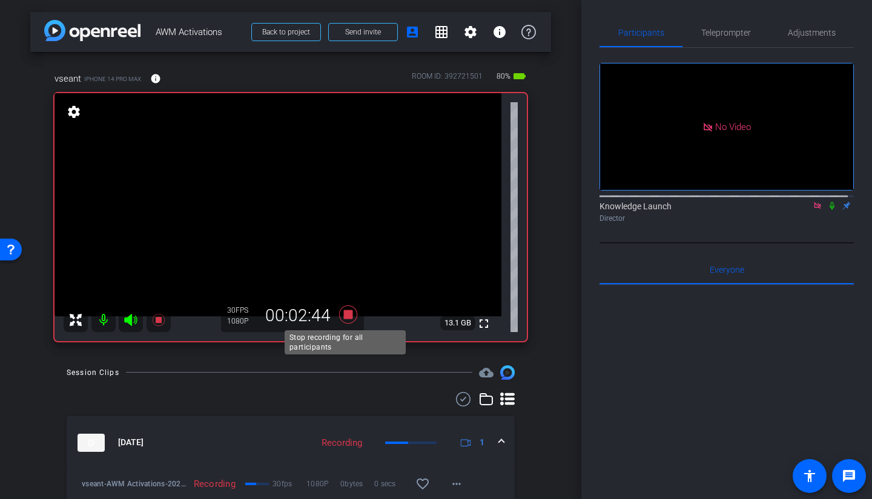
click at [348, 315] on icon at bounding box center [348, 314] width 18 height 18
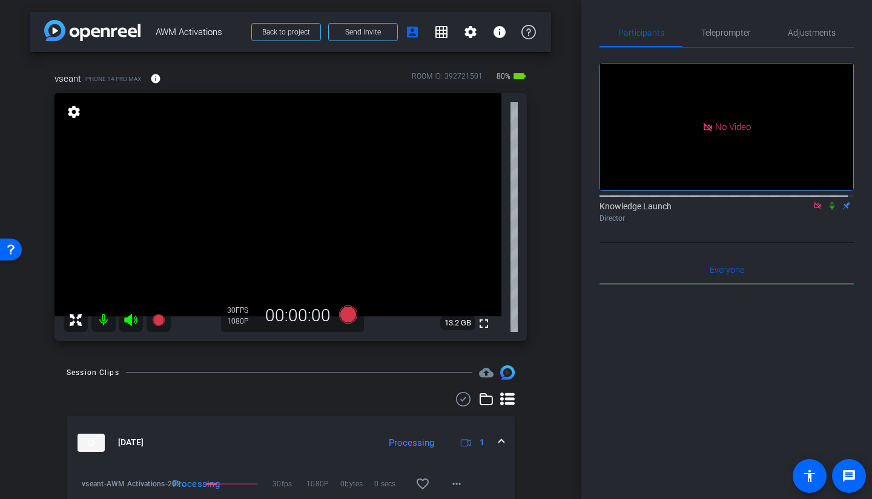
click at [703, 36] on span "Teleprompter" at bounding box center [726, 32] width 50 height 8
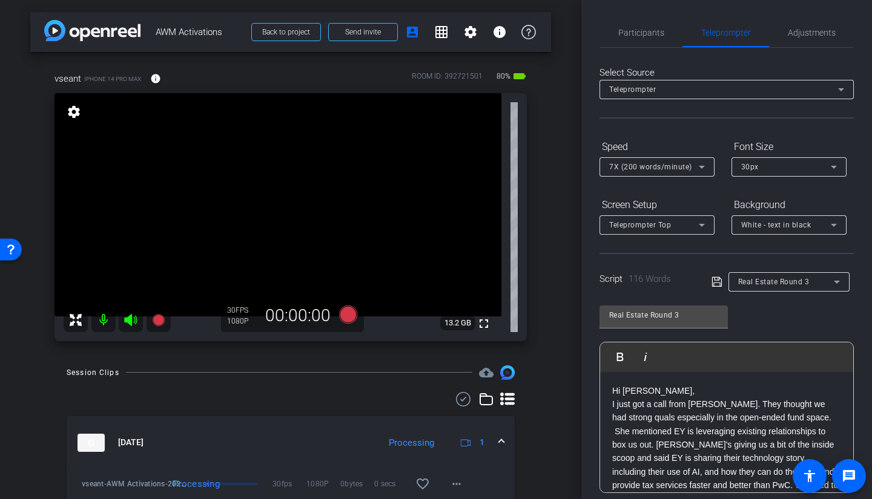
click at [648, 32] on span "Participants" at bounding box center [641, 32] width 46 height 8
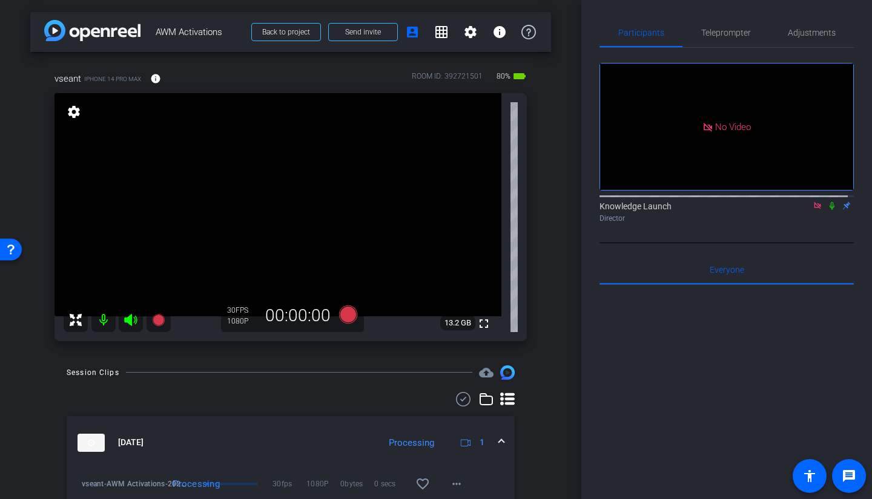
click at [701, 29] on span "Teleprompter" at bounding box center [726, 32] width 50 height 8
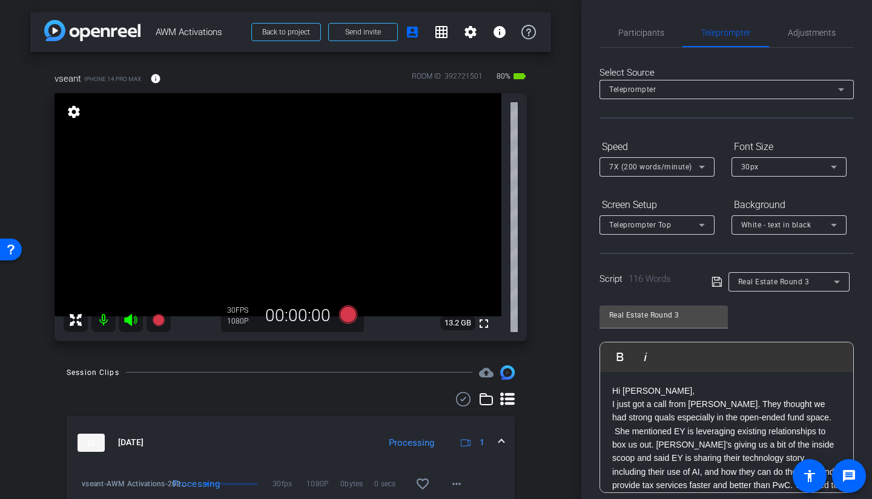
click at [768, 280] on span "Real Estate Round 3" at bounding box center [773, 282] width 71 height 8
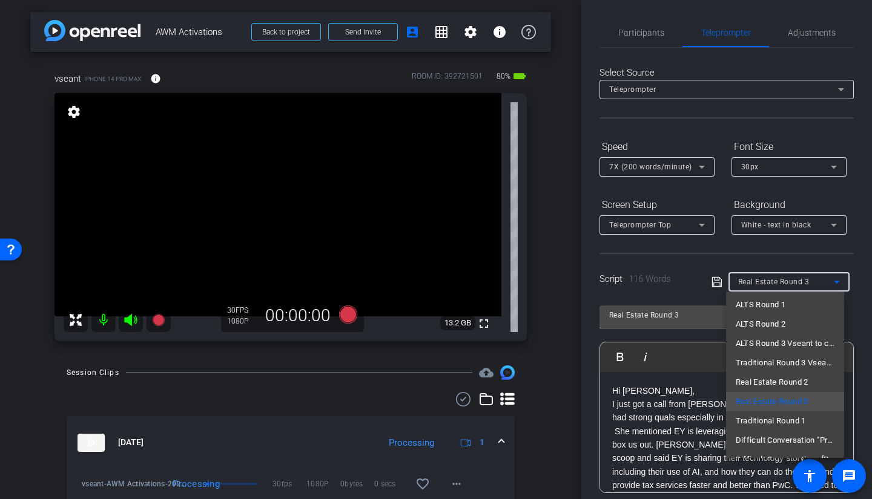
scroll to position [73, 0]
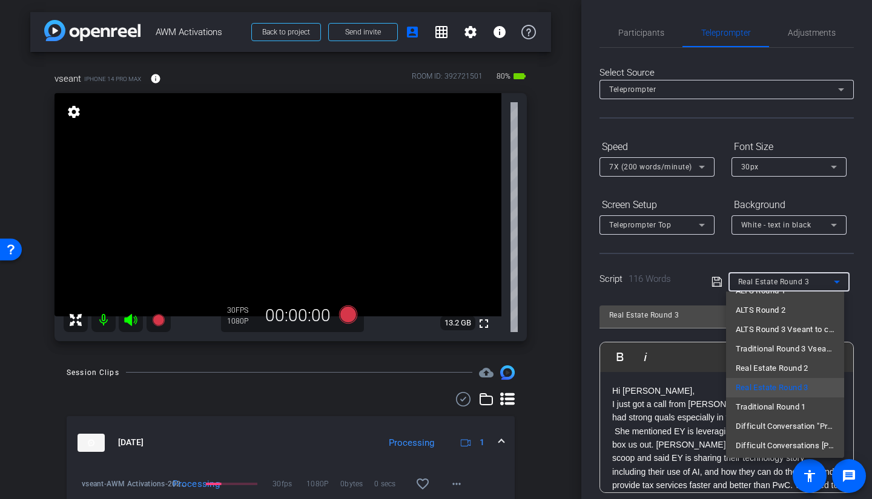
click at [768, 354] on span "Traditional Round 1" at bounding box center [771, 407] width 70 height 15
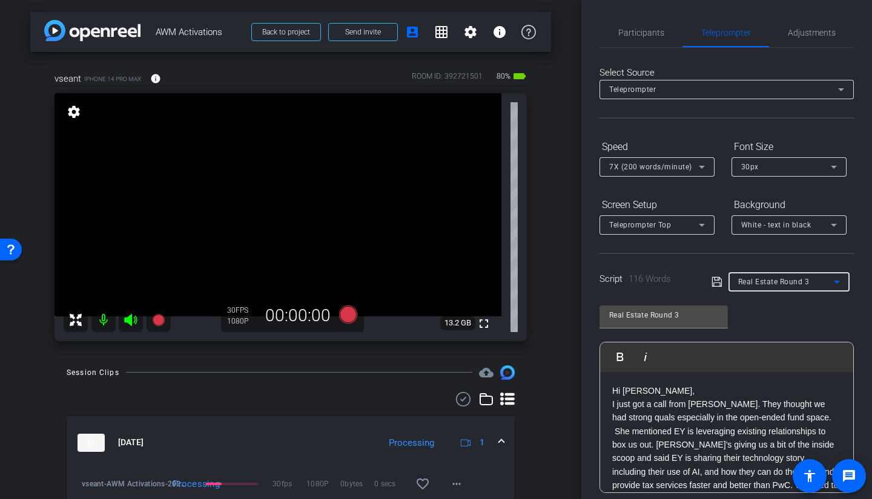
type input "Traditional Round 1"
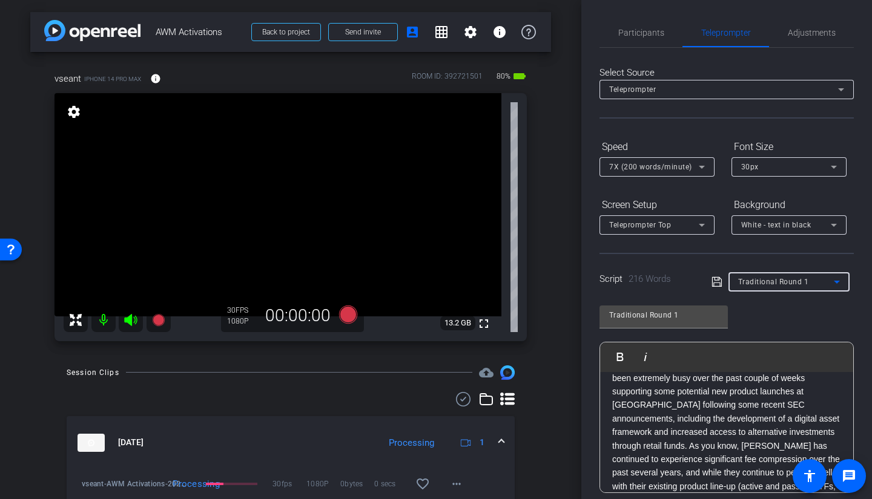
scroll to position [0, 0]
click at [638, 36] on span "Participants" at bounding box center [641, 32] width 46 height 8
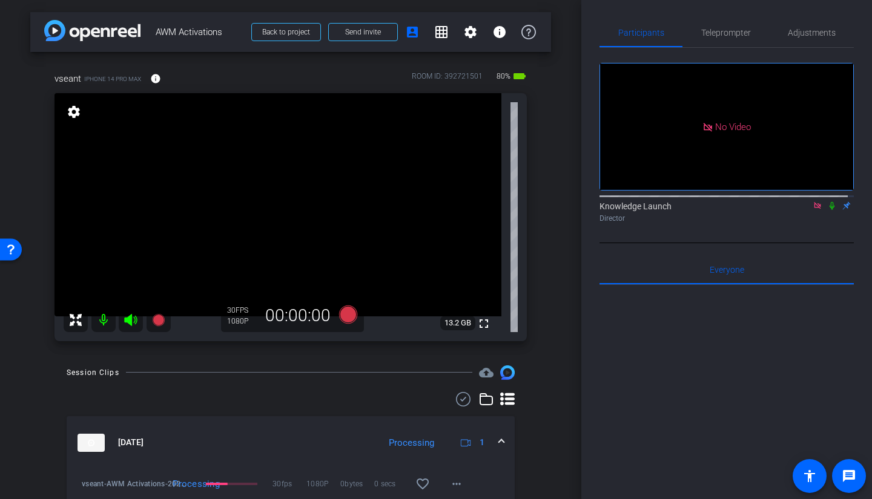
click at [724, 36] on span "Teleprompter" at bounding box center [726, 32] width 50 height 8
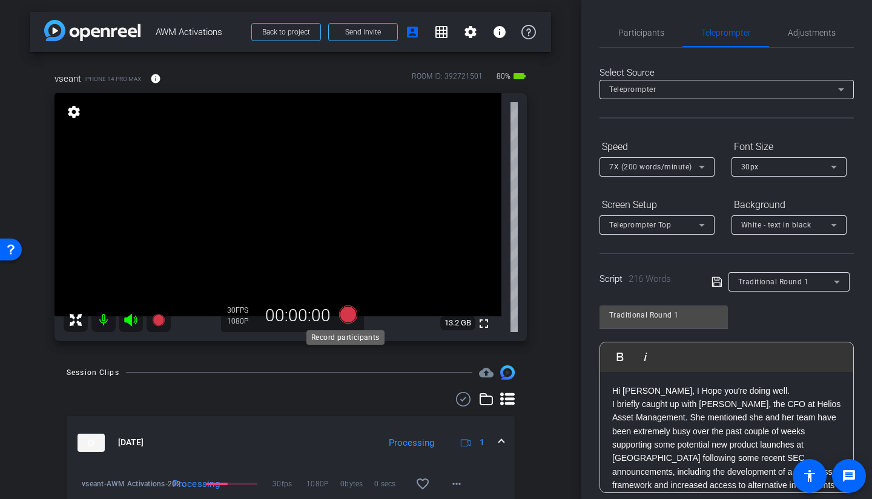
click at [343, 318] on icon at bounding box center [348, 314] width 18 height 18
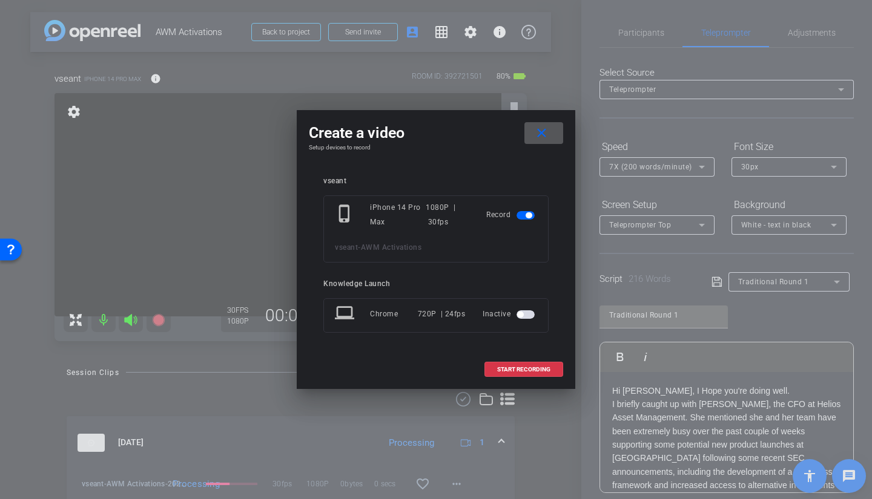
click at [507, 354] on span "START RECORDING" at bounding box center [523, 370] width 53 height 6
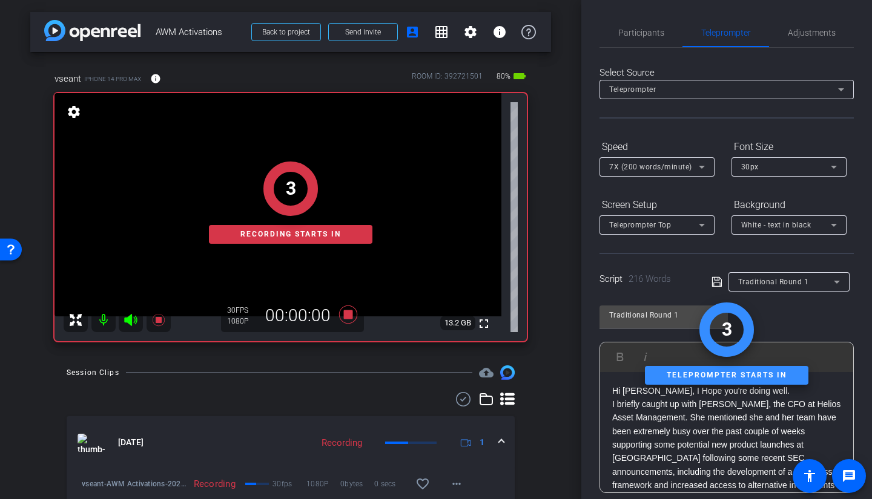
click at [633, 31] on span "Participants" at bounding box center [641, 32] width 46 height 8
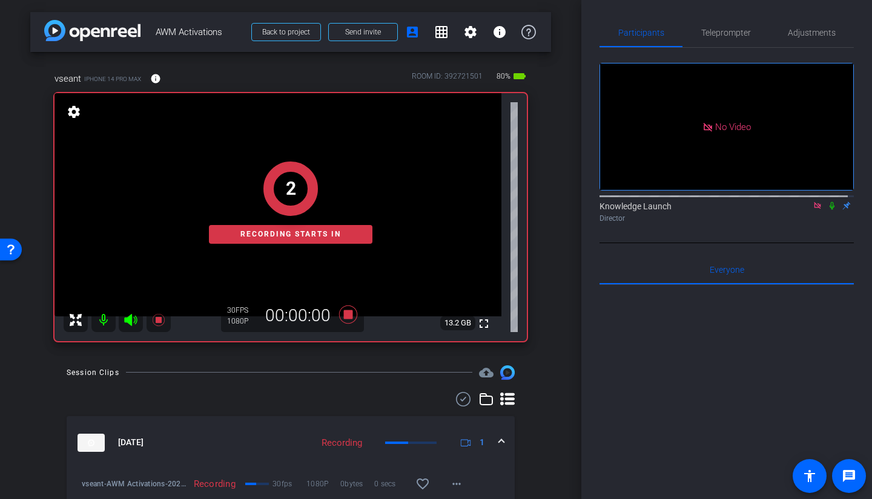
click at [768, 202] on icon at bounding box center [832, 206] width 10 height 8
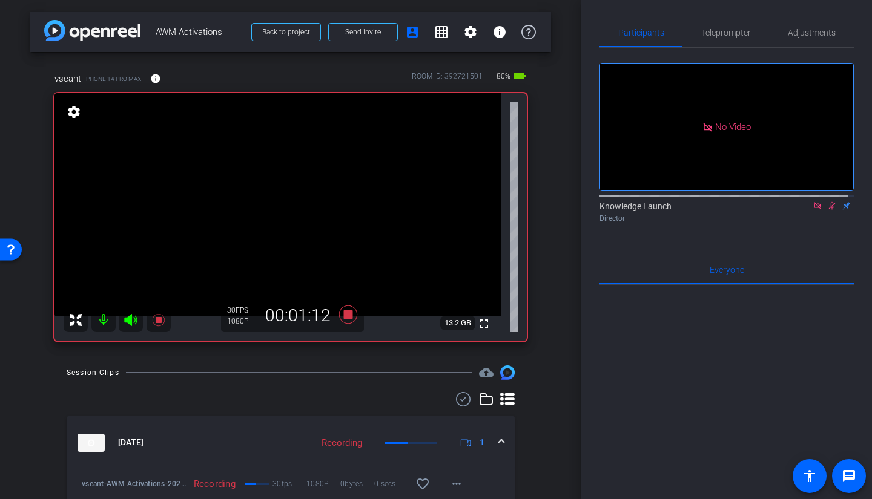
click at [768, 202] on icon at bounding box center [832, 206] width 7 height 8
click at [716, 35] on span "Teleprompter" at bounding box center [726, 32] width 50 height 8
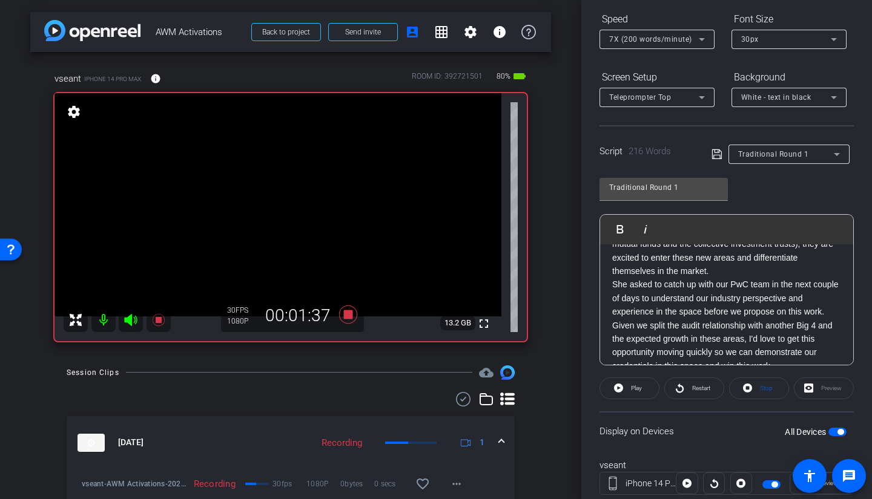
scroll to position [162, 0]
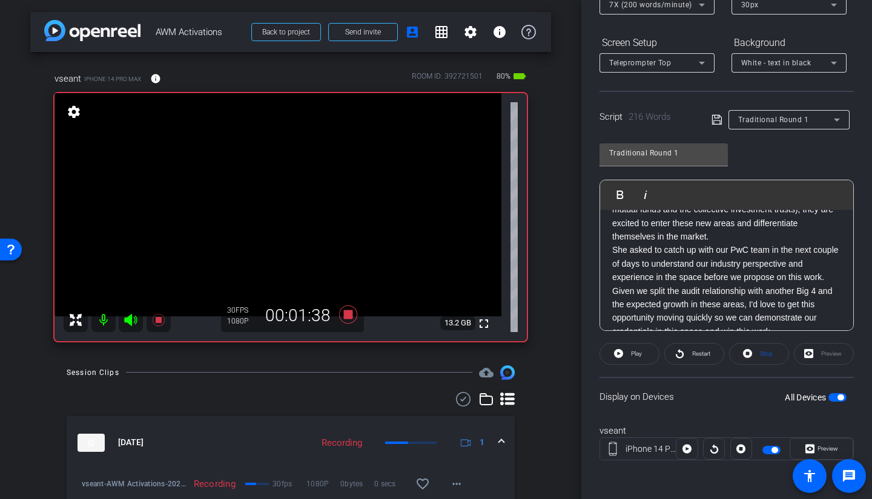
click at [689, 354] on span "Restart" at bounding box center [699, 354] width 21 height 17
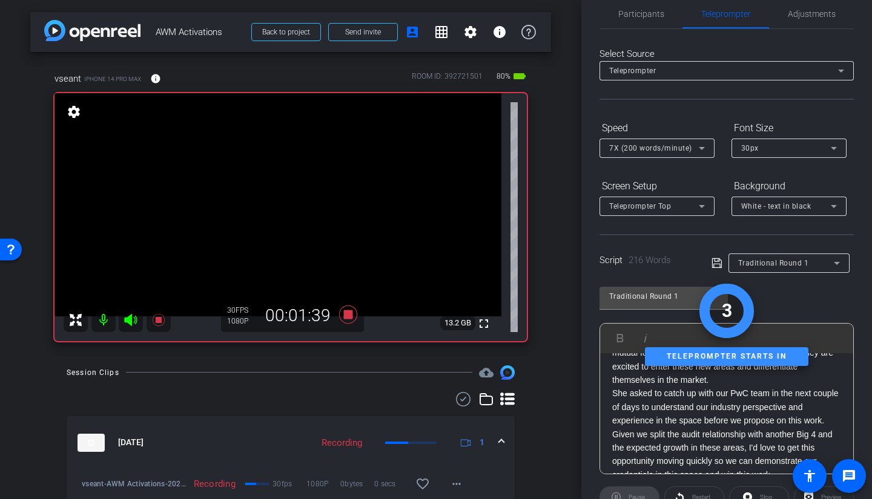
scroll to position [0, 0]
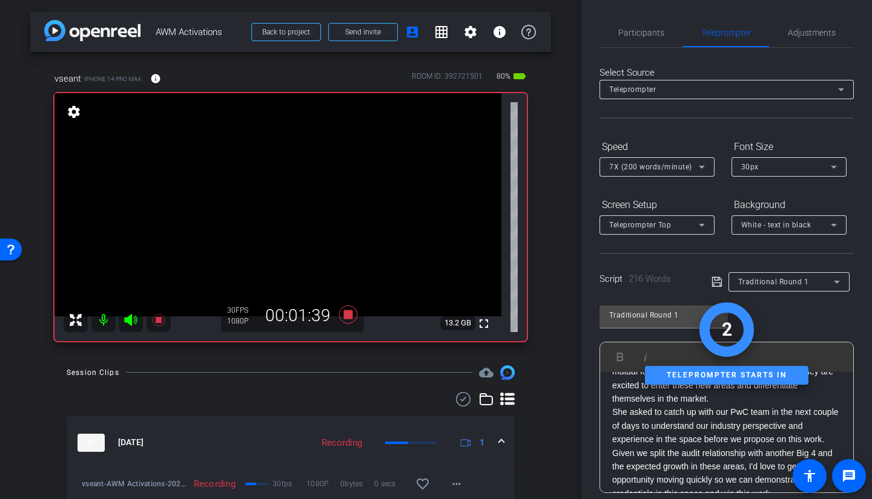
click at [624, 30] on span "Participants" at bounding box center [641, 32] width 46 height 8
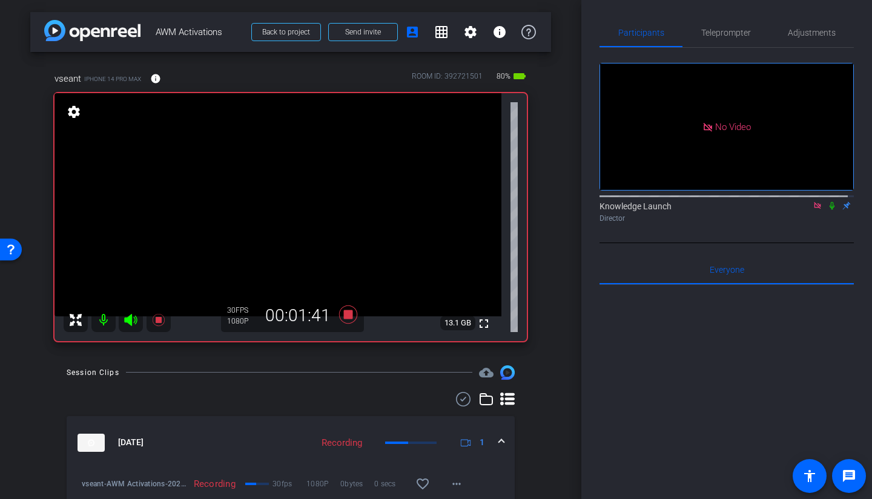
click at [768, 202] on icon at bounding box center [832, 206] width 10 height 8
click at [716, 38] on span "Teleprompter" at bounding box center [726, 32] width 50 height 29
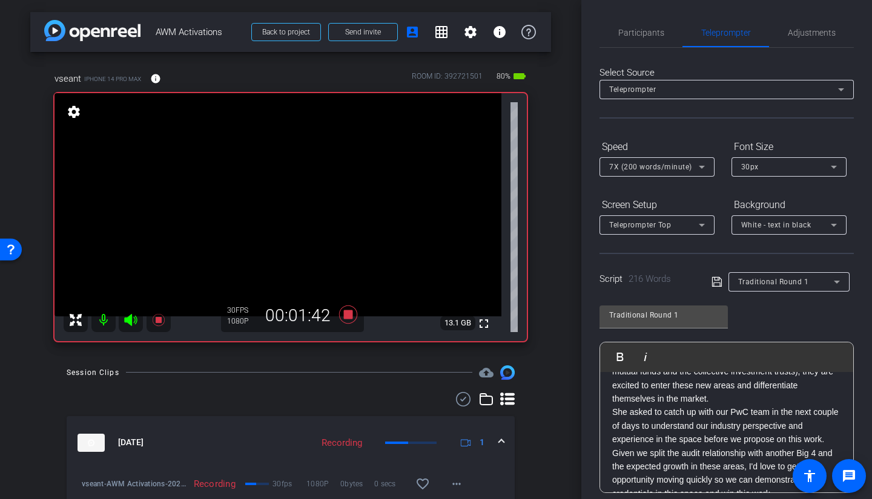
click at [648, 35] on span "Participants" at bounding box center [641, 32] width 46 height 8
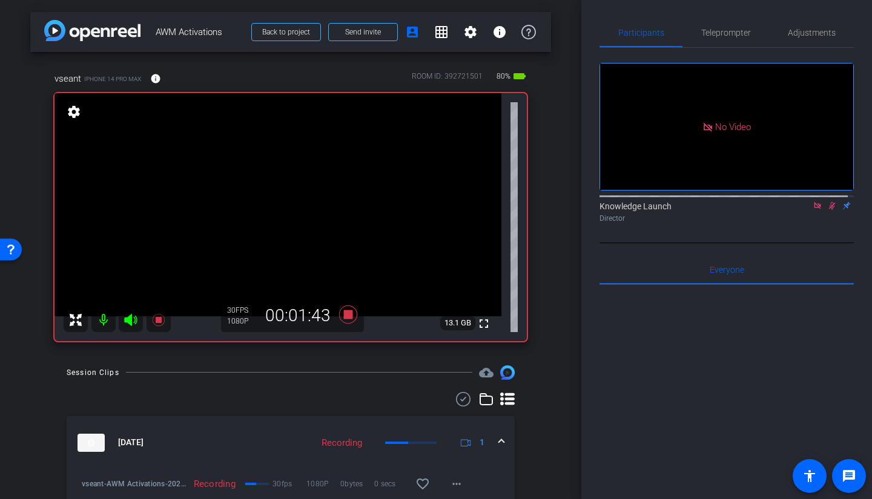
click at [768, 202] on icon at bounding box center [832, 206] width 10 height 8
click at [706, 40] on span "Teleprompter" at bounding box center [726, 32] width 50 height 29
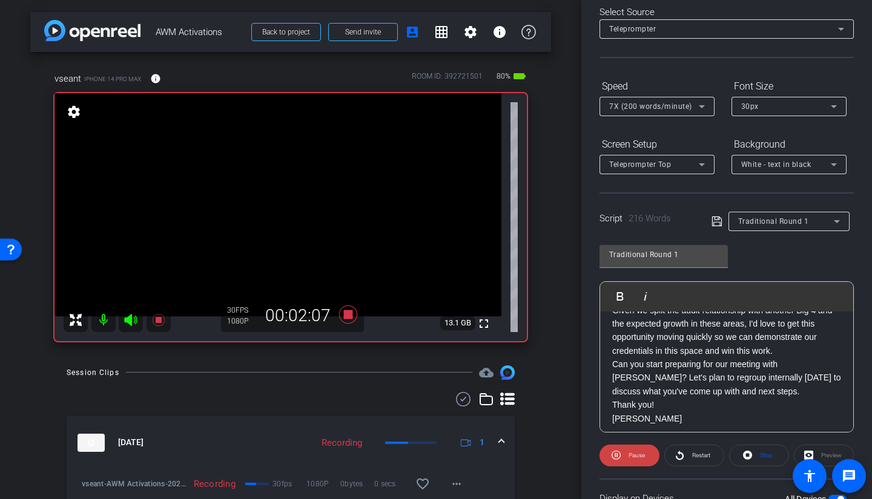
scroll to position [283, 0]
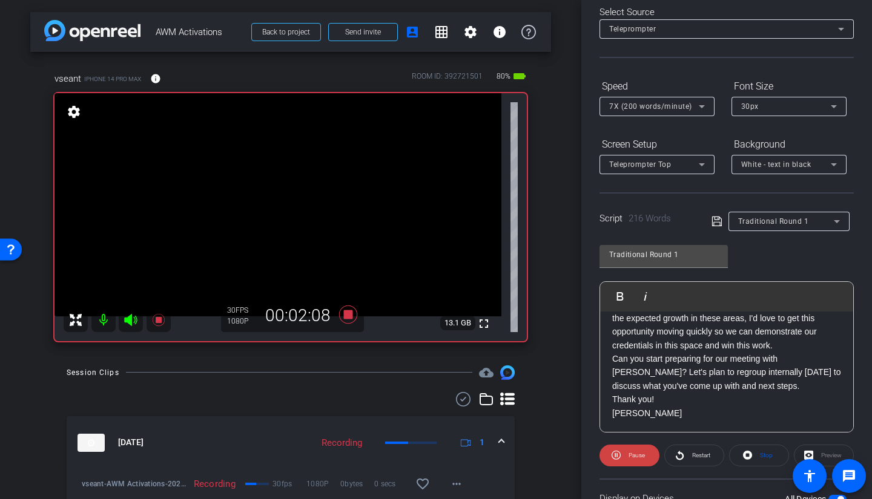
click at [645, 354] on span at bounding box center [629, 455] width 60 height 29
click at [692, 354] on span "Restart" at bounding box center [701, 455] width 18 height 7
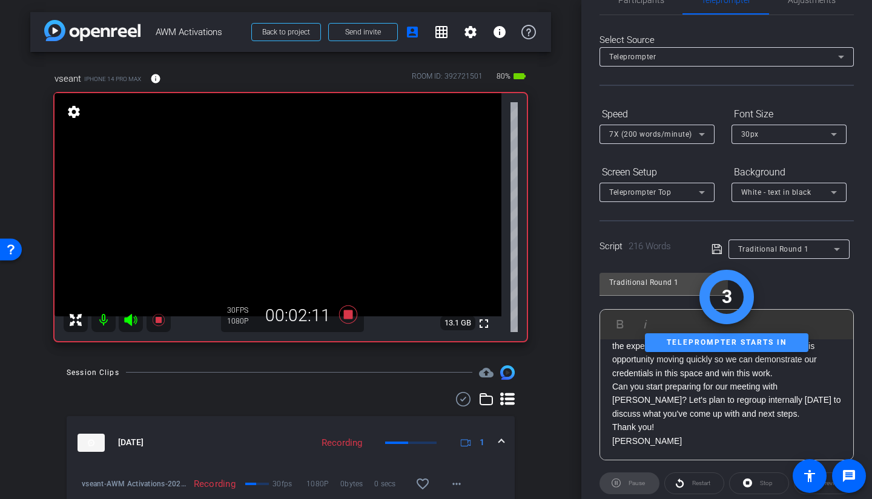
scroll to position [0, 0]
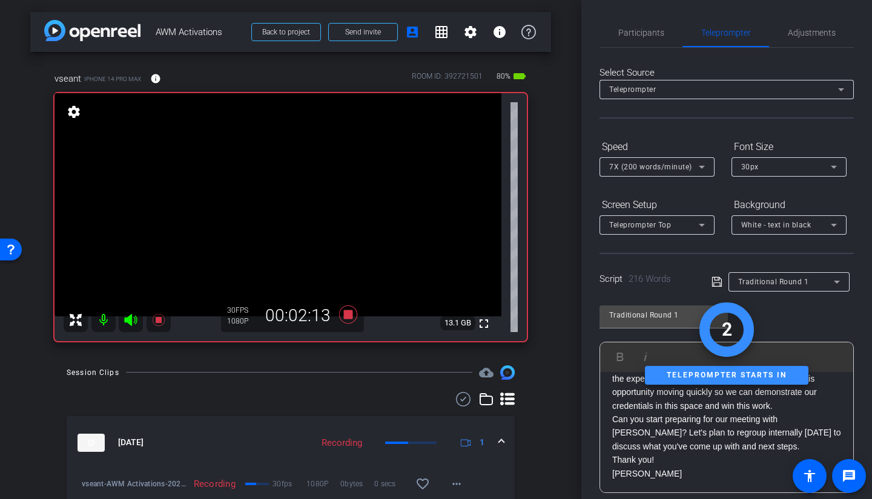
click at [642, 26] on span "Participants" at bounding box center [641, 32] width 46 height 29
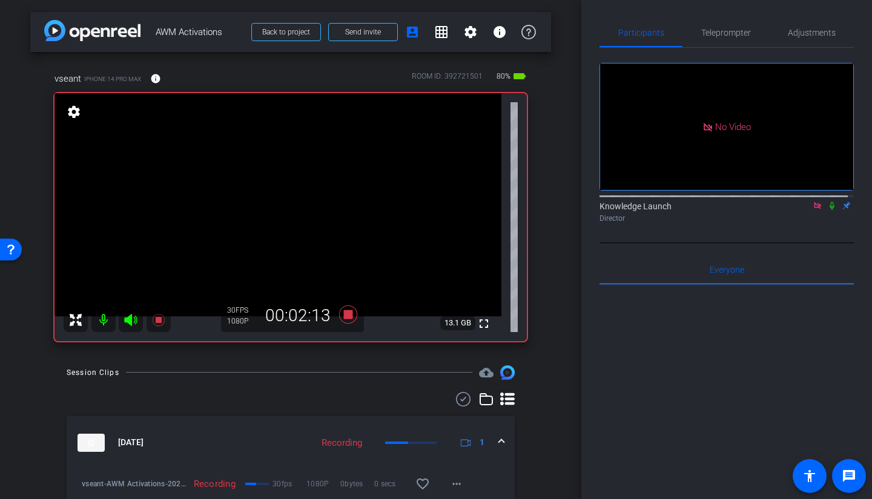
click at [768, 202] on icon at bounding box center [831, 206] width 5 height 8
click at [720, 39] on span "Teleprompter" at bounding box center [726, 32] width 50 height 29
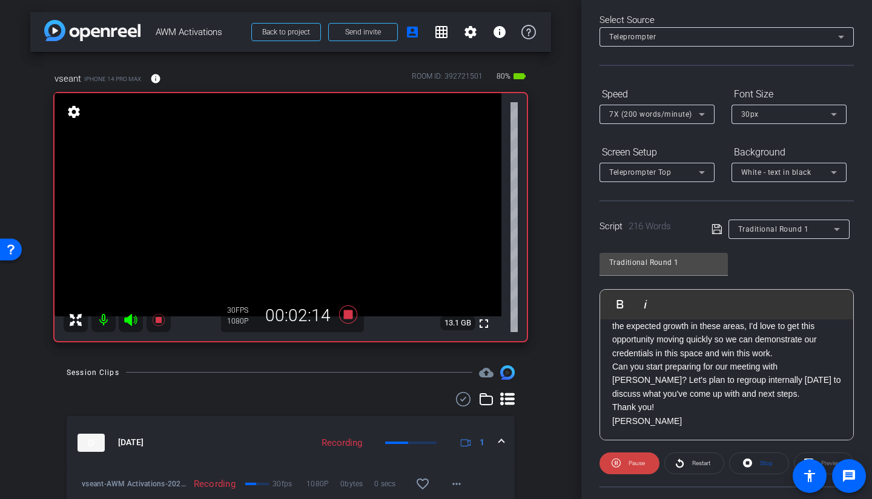
scroll to position [61, 0]
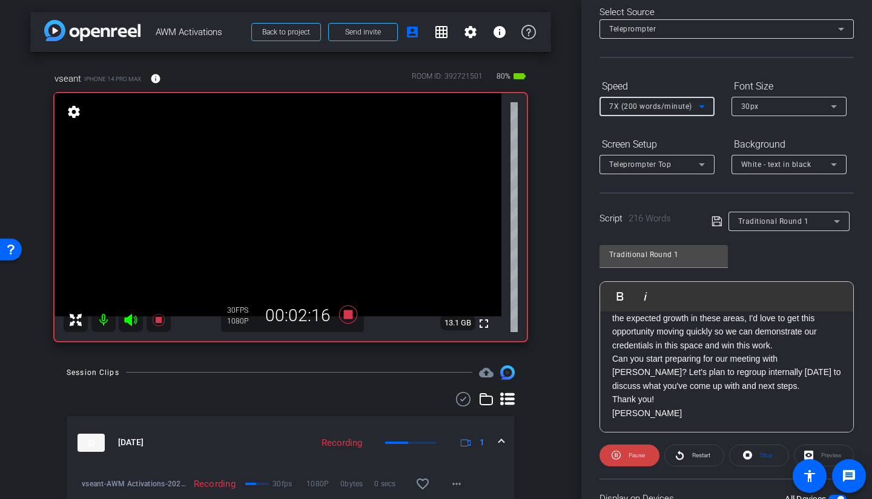
click at [653, 112] on div "7X (200 words/minute)" at bounding box center [654, 106] width 90 height 15
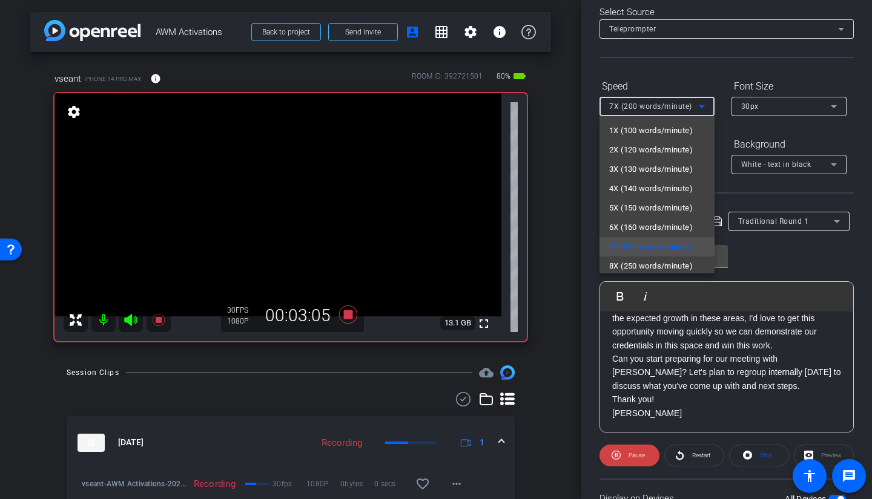
click at [653, 210] on span "5X (150 words/minute)" at bounding box center [651, 208] width 84 height 15
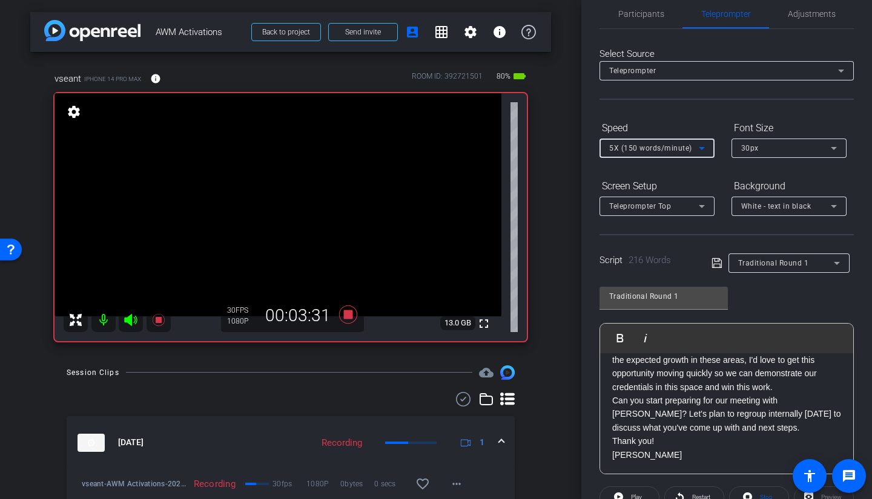
scroll to position [0, 0]
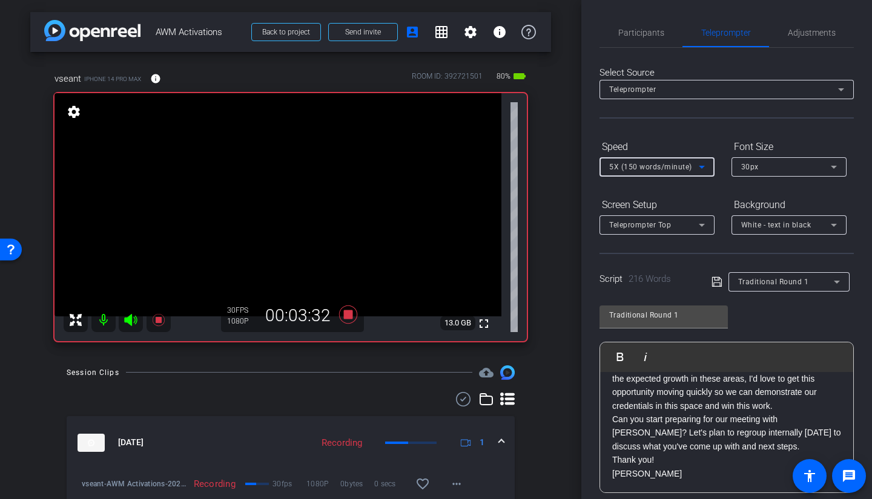
click at [665, 41] on div "Participants" at bounding box center [640, 32] width 83 height 29
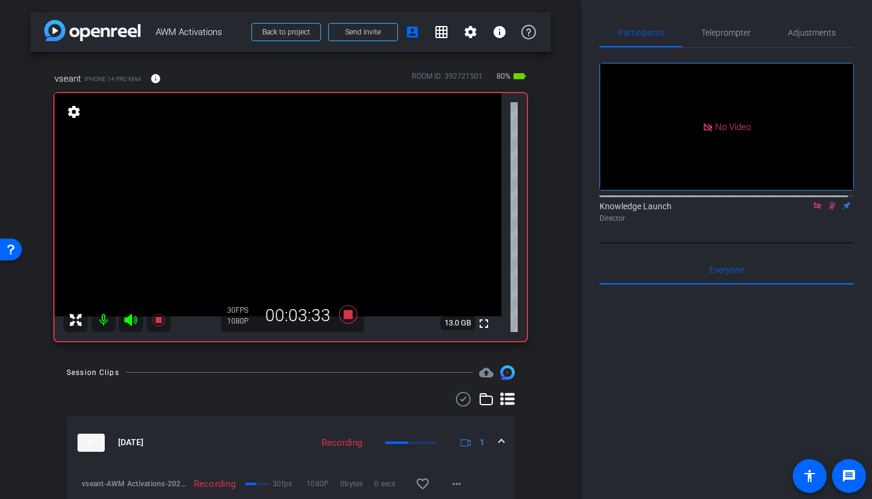
click at [768, 202] on icon at bounding box center [832, 206] width 10 height 8
click at [711, 36] on span "Teleprompter" at bounding box center [726, 32] width 50 height 8
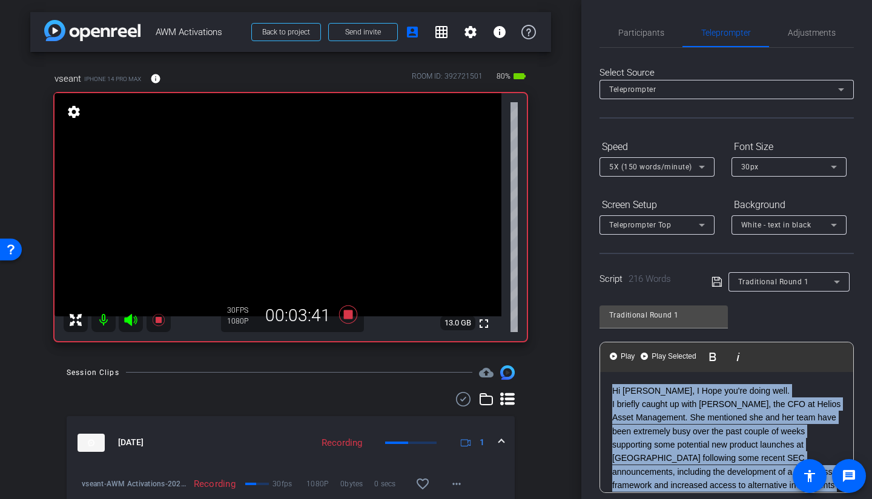
drag, startPoint x: 775, startPoint y: 416, endPoint x: 541, endPoint y: 255, distance: 283.5
click at [541, 255] on div "arrow_back AWM Activations Back to project Send invite account_box grid_on sett…" at bounding box center [436, 249] width 872 height 499
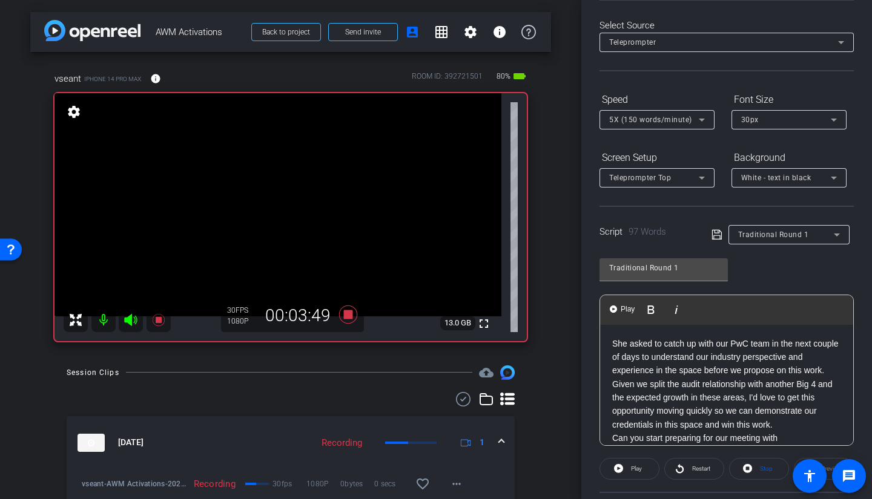
scroll to position [61, 0]
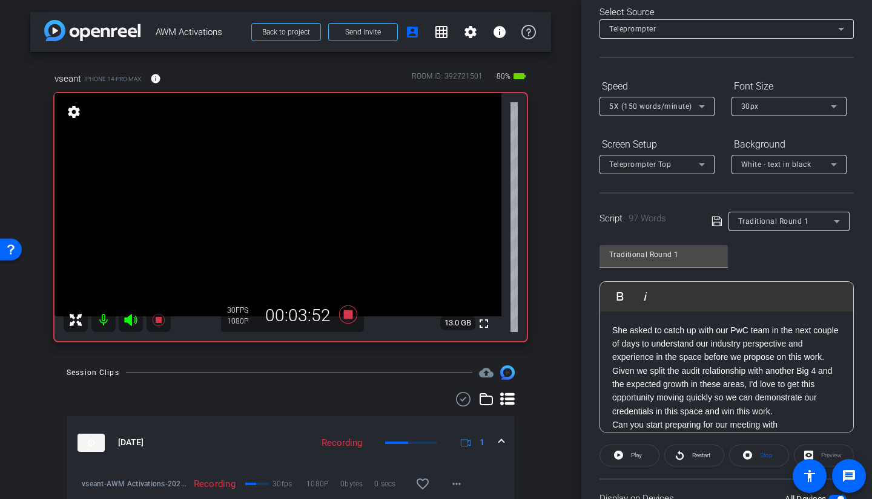
click at [720, 222] on span at bounding box center [719, 221] width 17 height 11
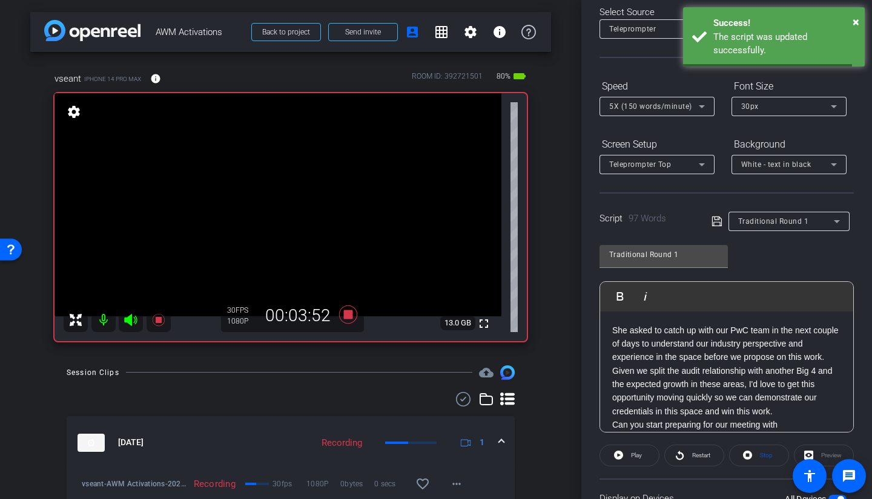
click at [714, 225] on icon at bounding box center [716, 221] width 11 height 15
click at [658, 110] on span "5X (150 words/minute)" at bounding box center [650, 106] width 83 height 8
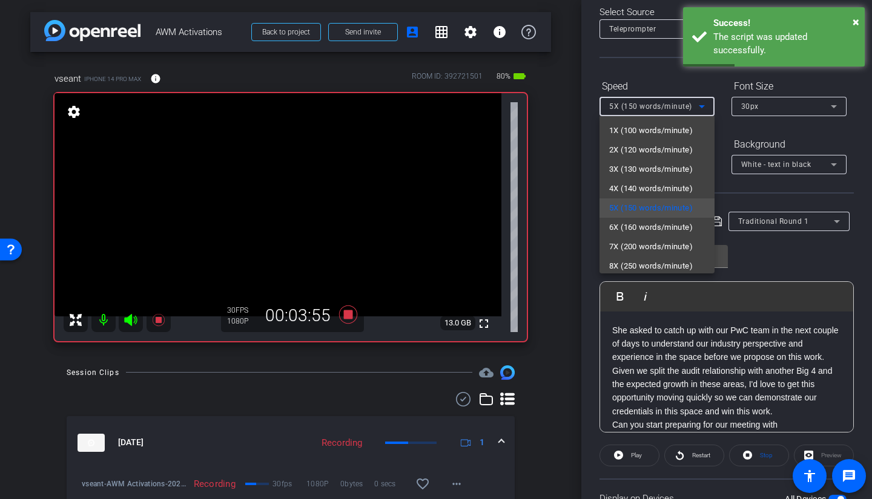
click at [638, 248] on span "7X (200 words/minute)" at bounding box center [651, 247] width 84 height 15
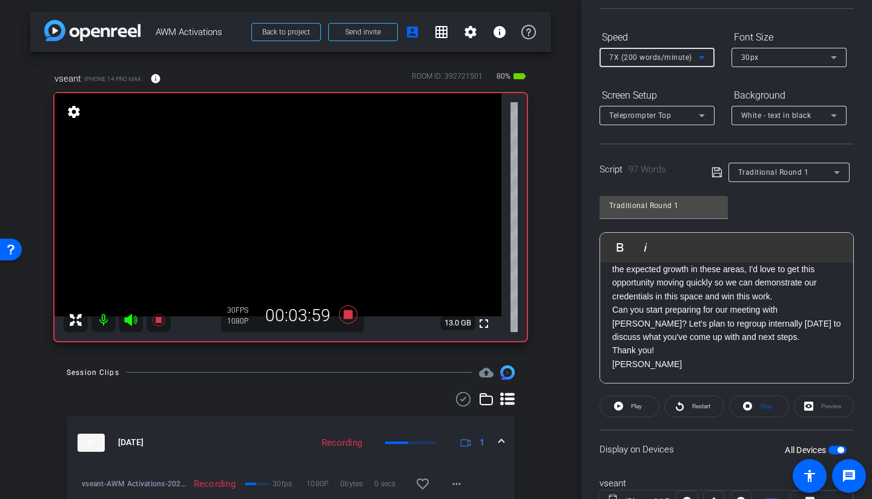
scroll to position [162, 0]
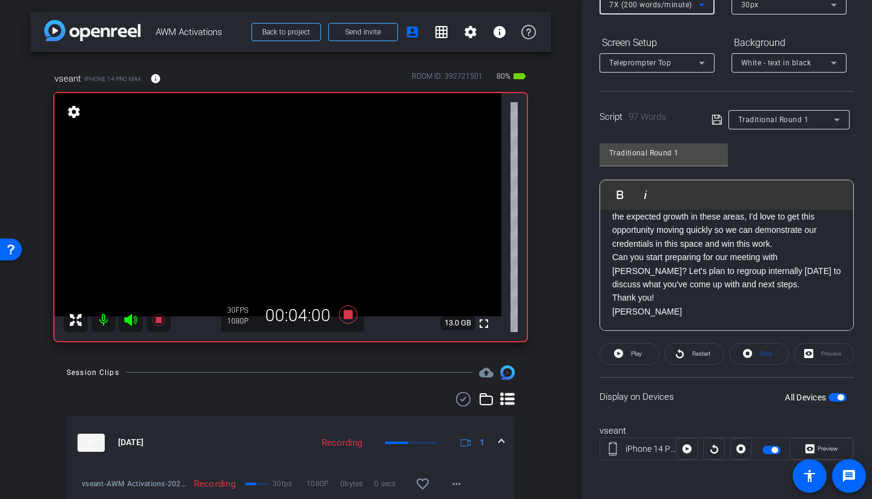
click at [693, 354] on span "Restart" at bounding box center [701, 354] width 18 height 7
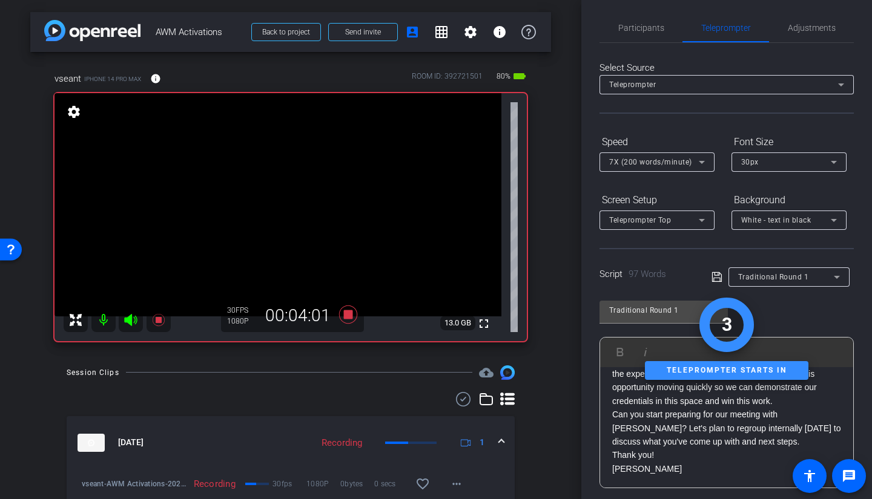
scroll to position [0, 0]
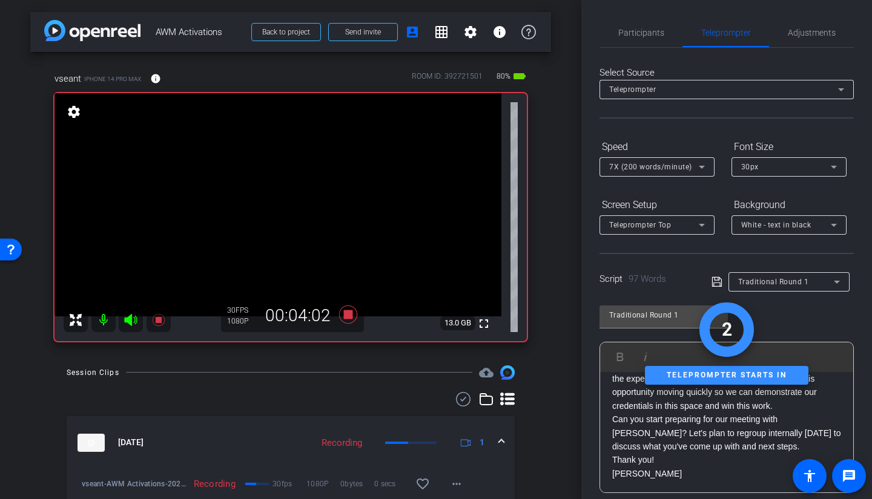
click at [644, 21] on span "Participants" at bounding box center [641, 32] width 46 height 29
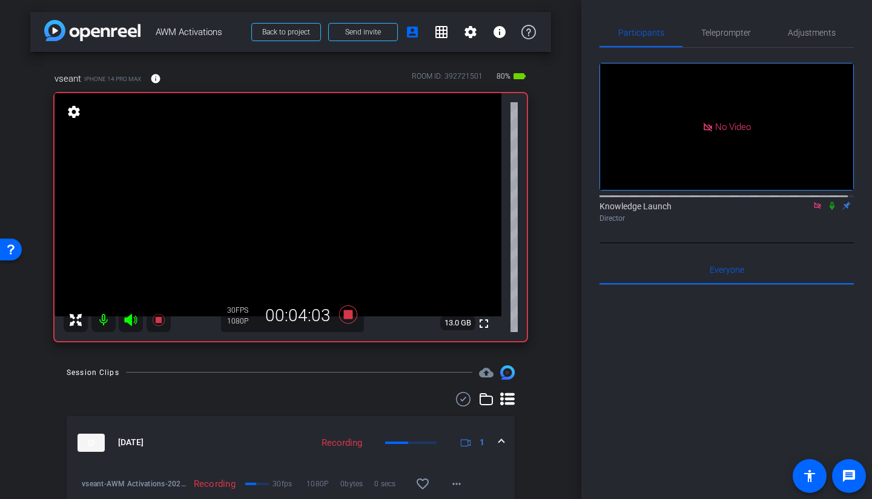
click at [768, 202] on icon at bounding box center [831, 206] width 5 height 8
click at [719, 36] on span "Teleprompter" at bounding box center [726, 32] width 50 height 8
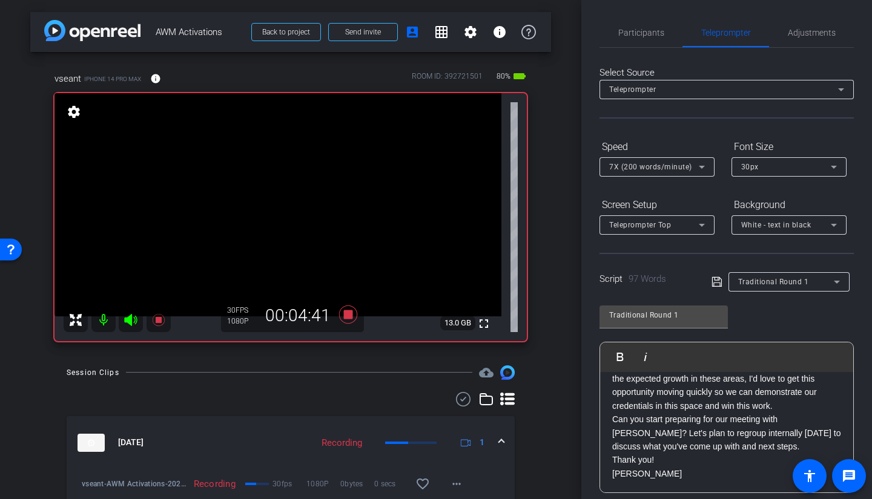
click at [642, 37] on span "Participants" at bounding box center [641, 32] width 46 height 8
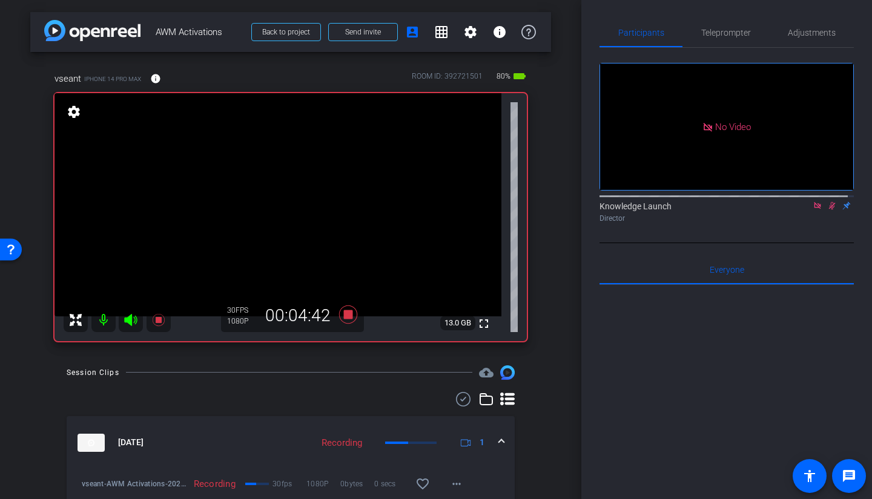
click at [768, 202] on icon at bounding box center [832, 206] width 10 height 8
click at [711, 30] on span "Teleprompter" at bounding box center [726, 32] width 50 height 8
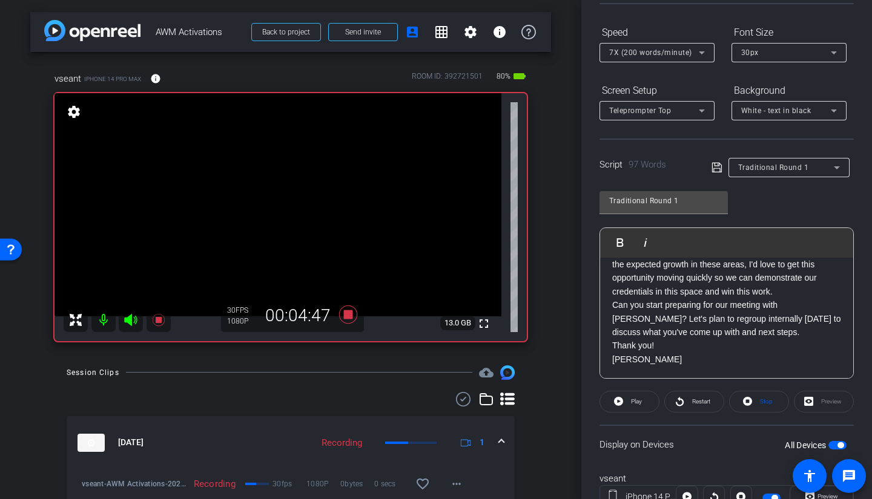
scroll to position [162, 0]
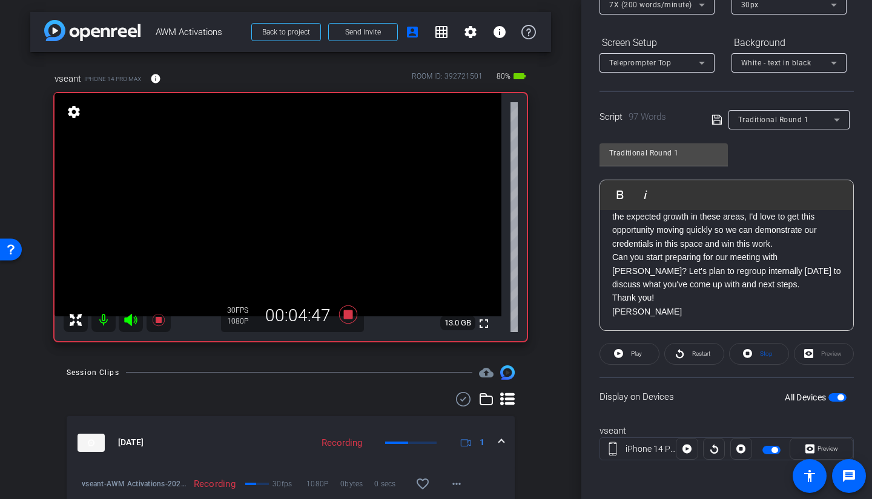
click at [678, 354] on icon at bounding box center [679, 353] width 9 height 15
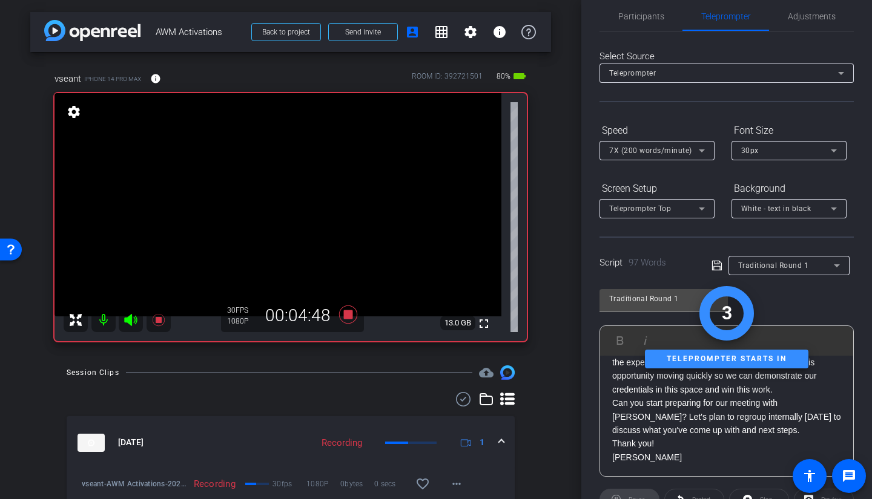
scroll to position [0, 0]
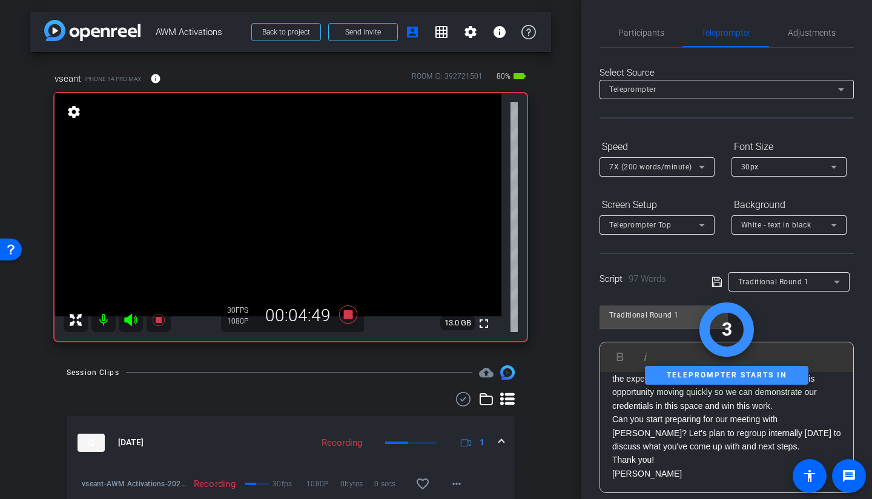
click at [627, 36] on span "Participants" at bounding box center [641, 32] width 46 height 8
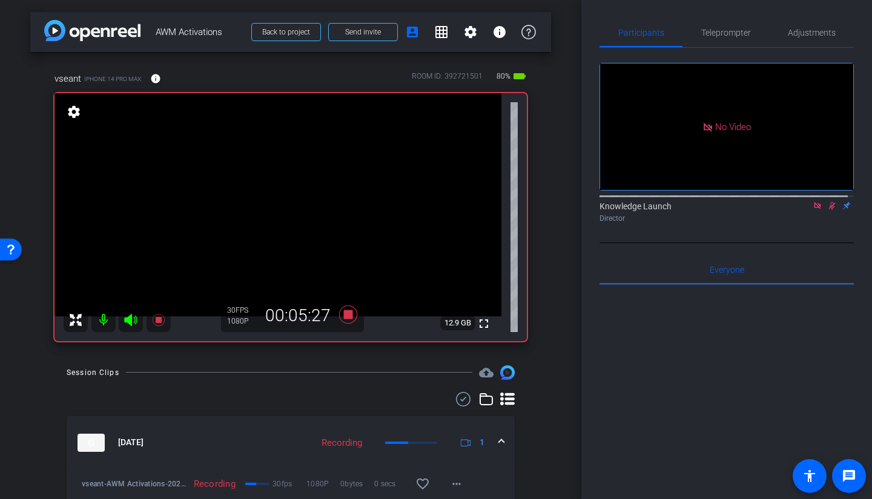
click at [768, 202] on icon at bounding box center [832, 206] width 10 height 8
click at [336, 315] on icon at bounding box center [348, 315] width 29 height 22
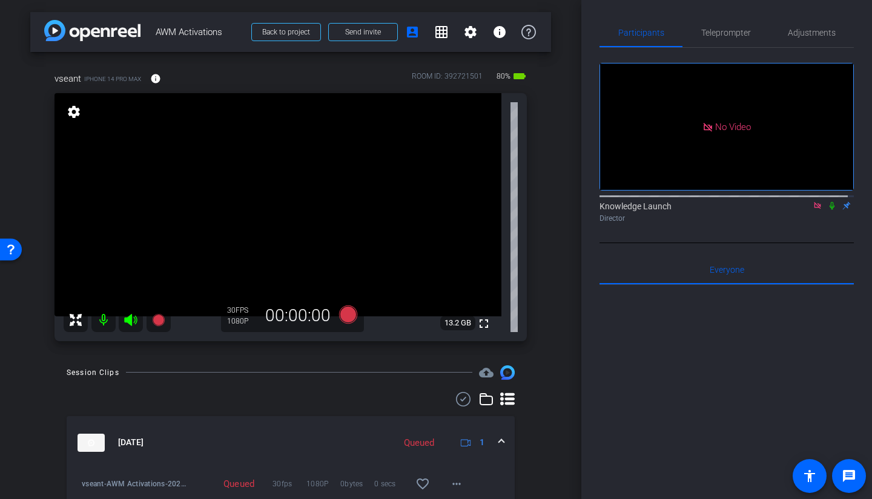
click at [768, 202] on icon at bounding box center [831, 206] width 5 height 8
click at [545, 354] on div "arrow_back AWM Activations Back to project Send invite account_box grid_on sett…" at bounding box center [290, 249] width 581 height 499
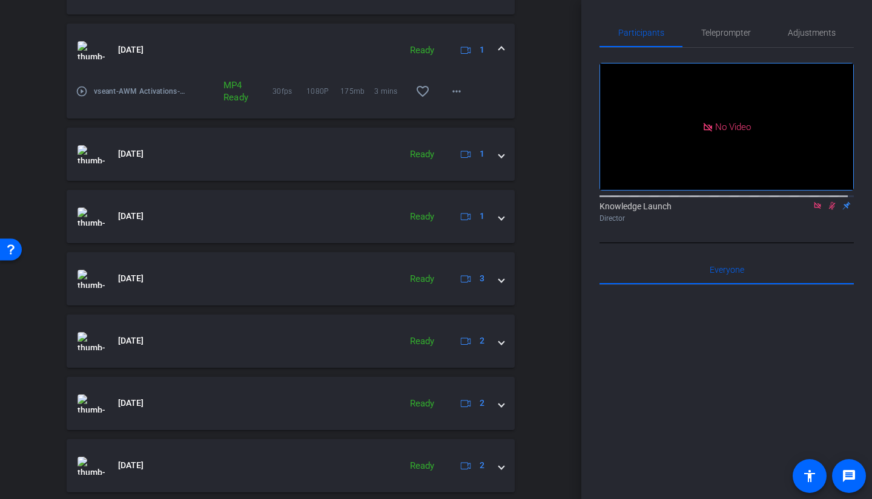
scroll to position [742, 0]
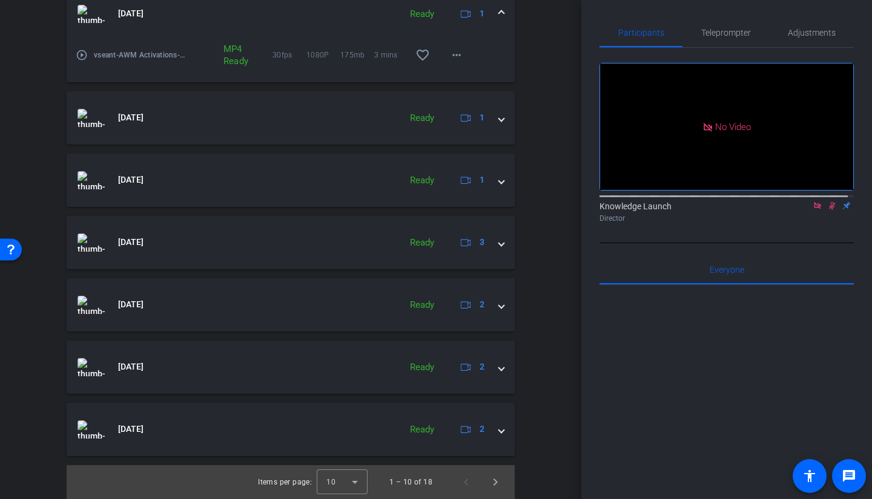
click at [354, 354] on div at bounding box center [342, 482] width 51 height 29
click at [336, 354] on mat-option "25" at bounding box center [337, 455] width 51 height 19
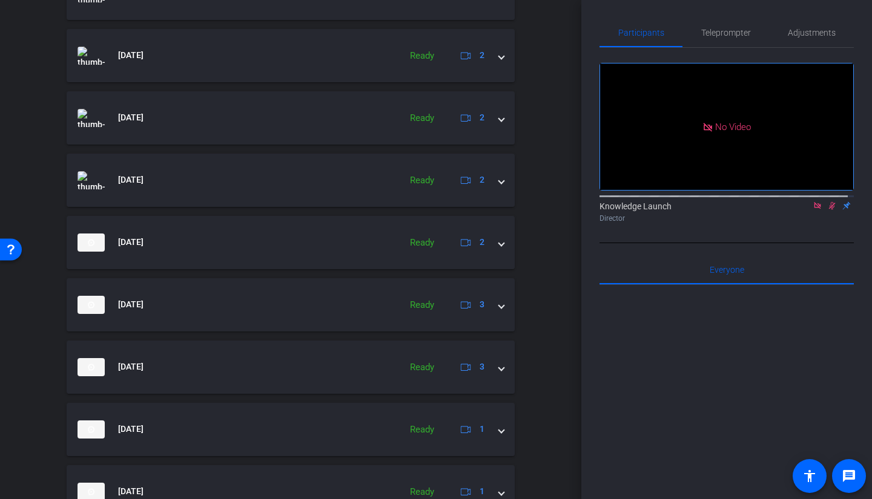
scroll to position [1044, 0]
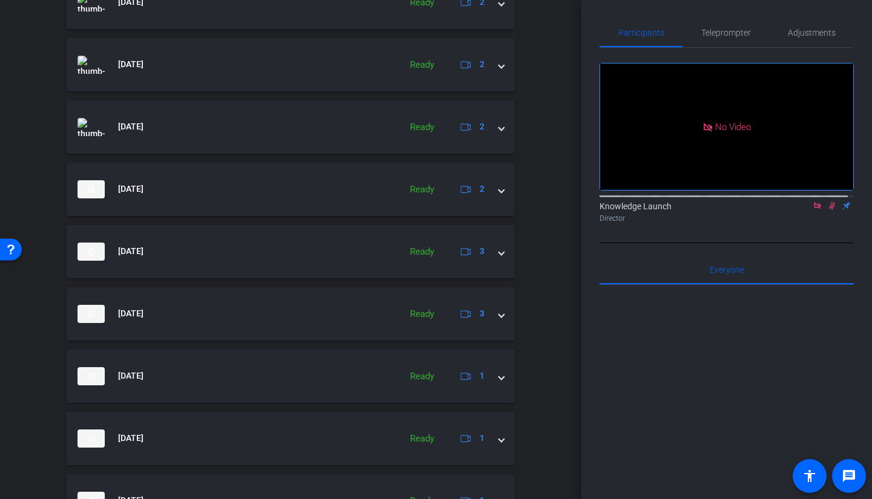
click at [502, 200] on mat-expansion-panel-header "Oct 15, 2025 Ready 2" at bounding box center [291, 189] width 448 height 53
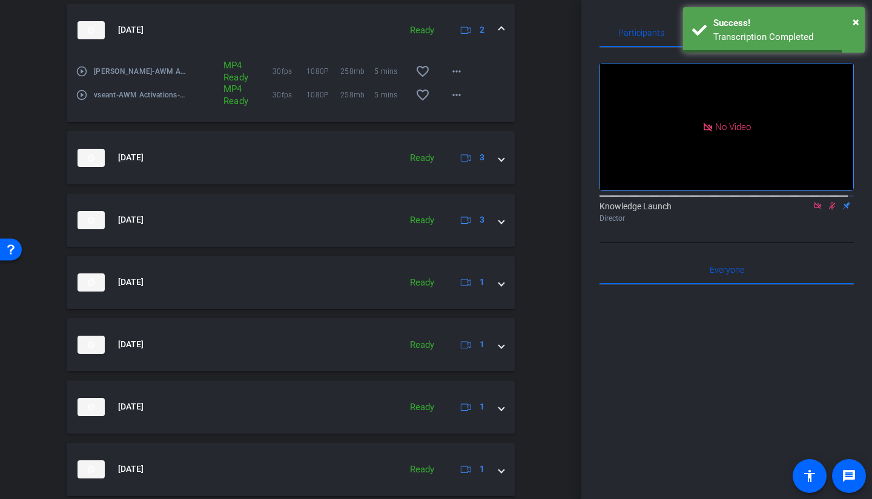
scroll to position [1306, 0]
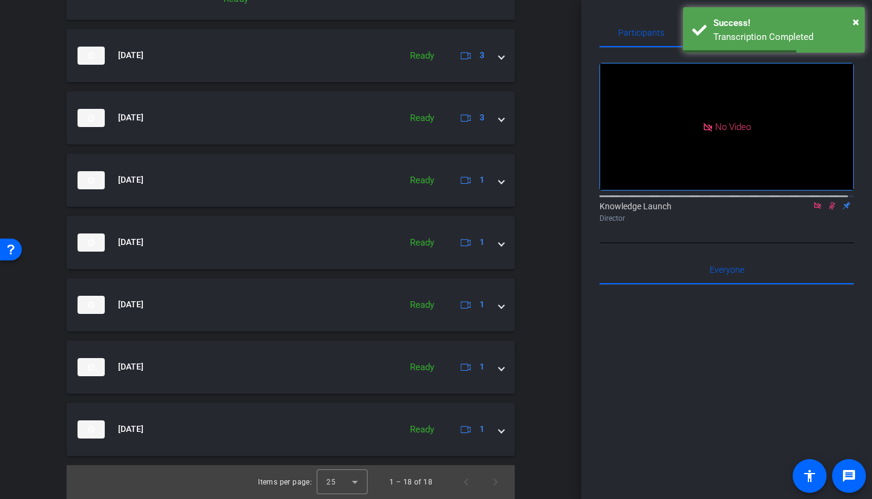
click at [499, 354] on span at bounding box center [501, 429] width 5 height 13
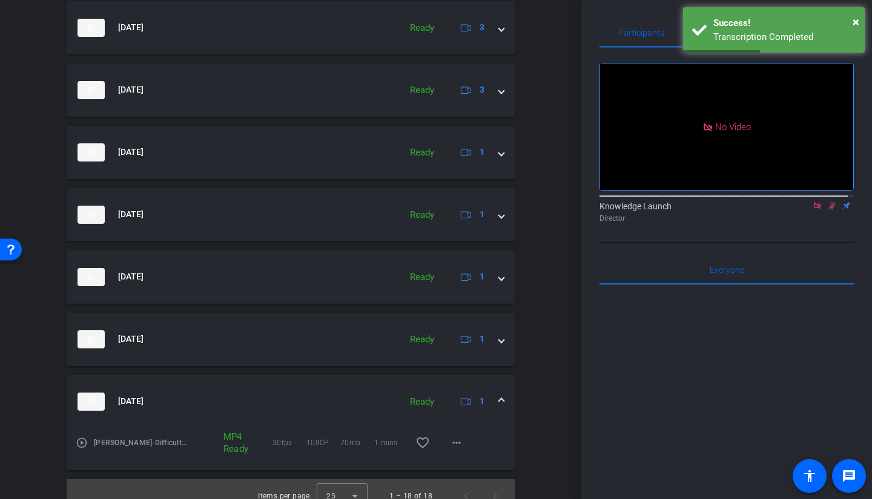
scroll to position [1348, 0]
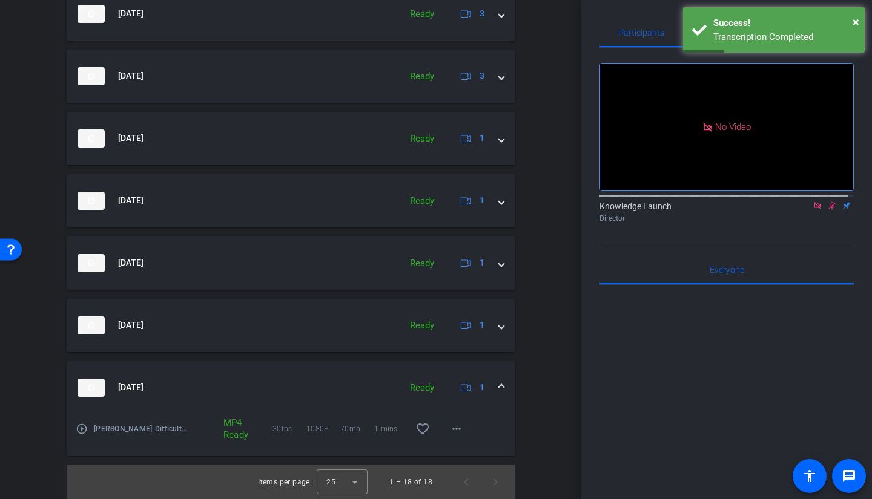
click at [328, 326] on mat-panel-title "Oct 14, 2025" at bounding box center [235, 326] width 317 height 18
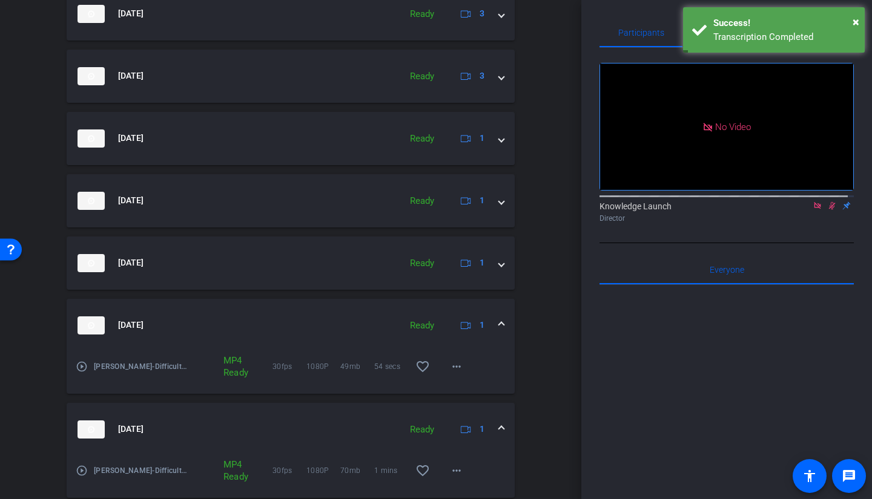
click at [311, 268] on mat-panel-title "Oct 14, 2025" at bounding box center [235, 263] width 317 height 18
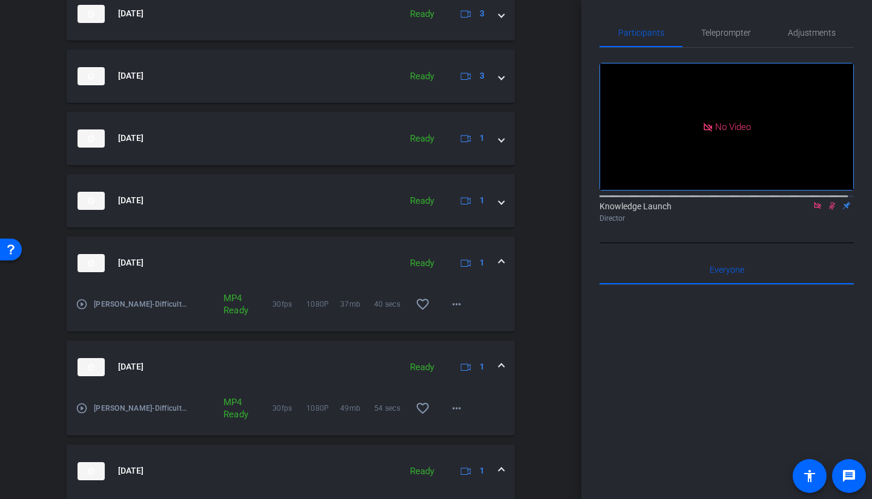
click at [300, 213] on mat-expansion-panel-header "Oct 14, 2025 Ready 1" at bounding box center [291, 200] width 448 height 53
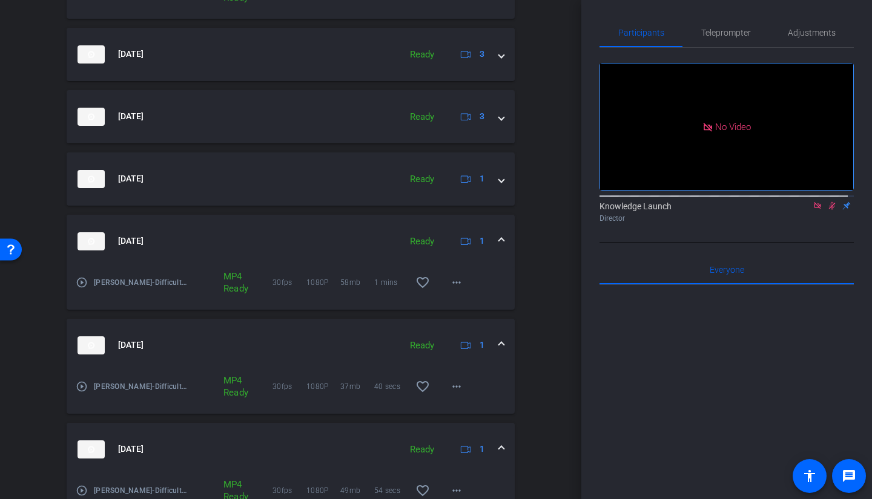
scroll to position [1287, 0]
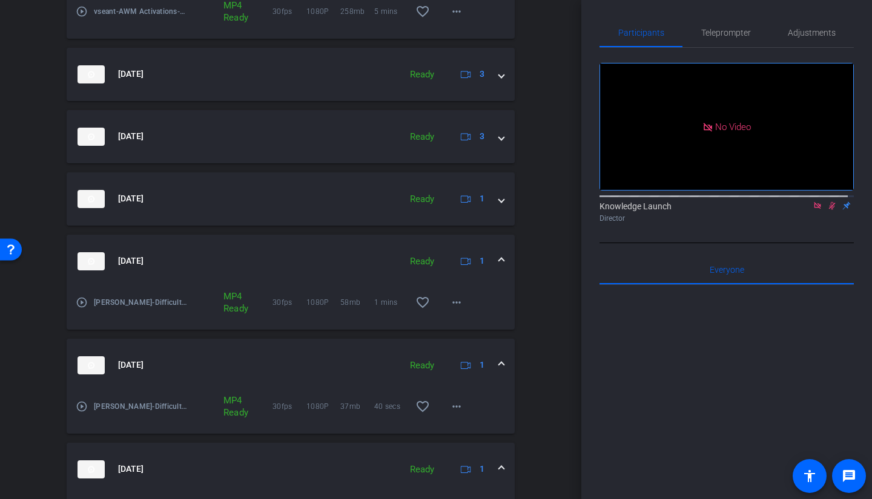
click at [260, 195] on mat-panel-title "Oct 15, 2025" at bounding box center [235, 199] width 317 height 18
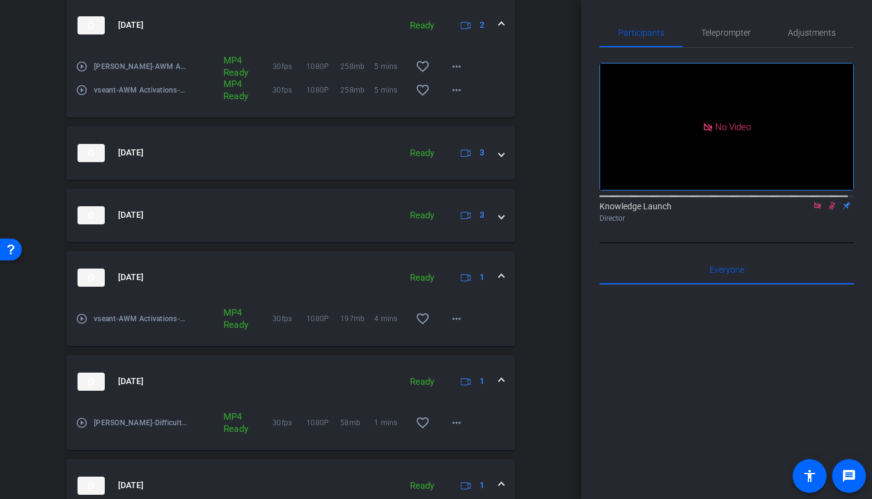
scroll to position [1166, 0]
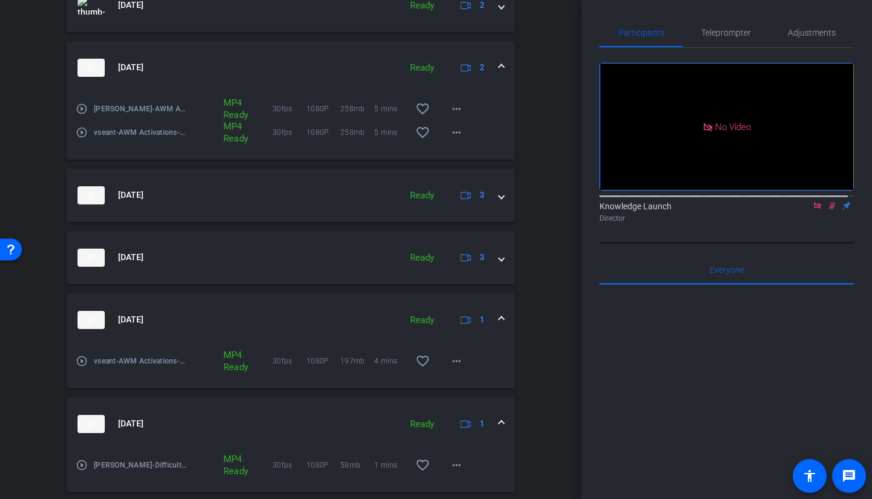
click at [453, 354] on mat-icon "more_horiz" at bounding box center [456, 361] width 15 height 15
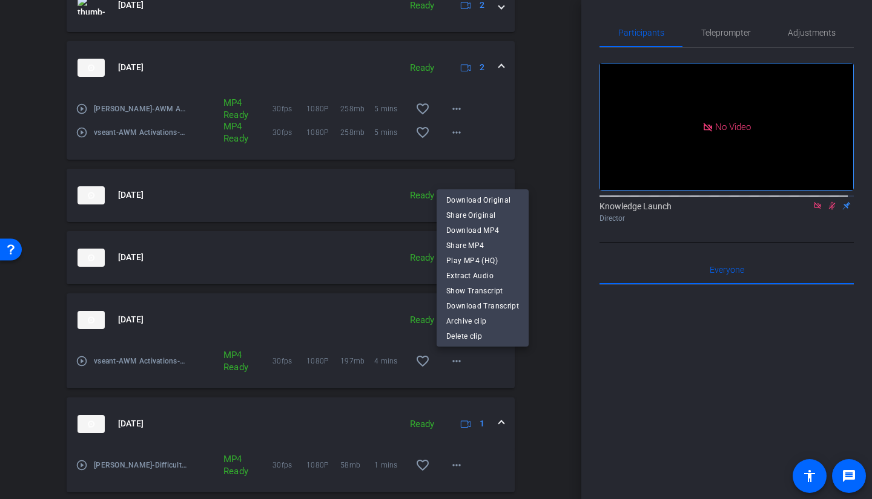
click at [470, 261] on span "Play MP4 (HQ)" at bounding box center [482, 261] width 73 height 15
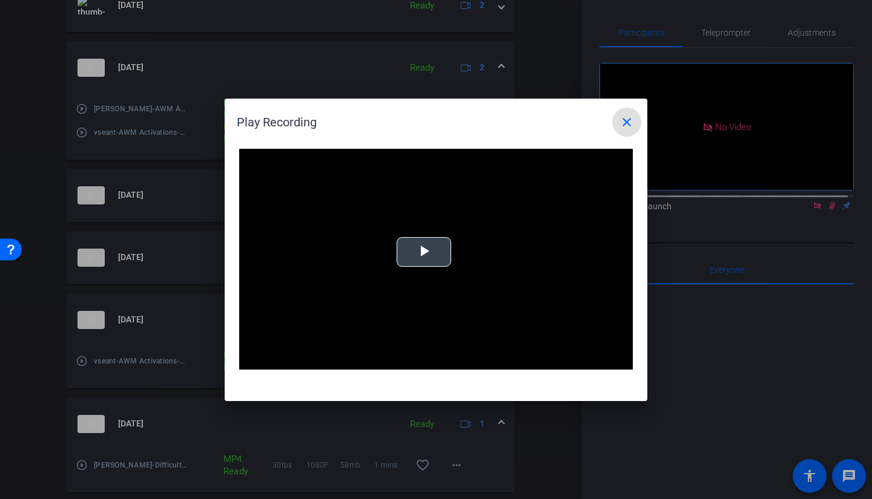
click at [424, 252] on span "Video Player" at bounding box center [424, 252] width 0 height 0
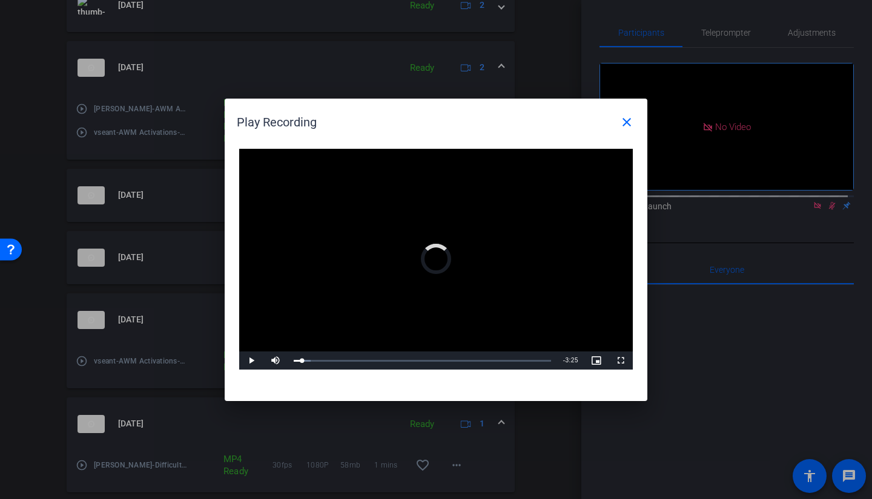
drag, startPoint x: 302, startPoint y: 359, endPoint x: 418, endPoint y: 358, distance: 115.6
click at [418, 354] on div "Loaded : 6.48% 1:43 0:07" at bounding box center [422, 361] width 269 height 18
click at [367, 354] on div "Loaded : 55.69% 1:06 1:45" at bounding box center [422, 361] width 269 height 18
click at [397, 354] on div "Loaded : 55.69% 1:26 1:03" at bounding box center [422, 361] width 269 height 18
click at [394, 354] on div "1:25" at bounding box center [346, 361] width 104 height 2
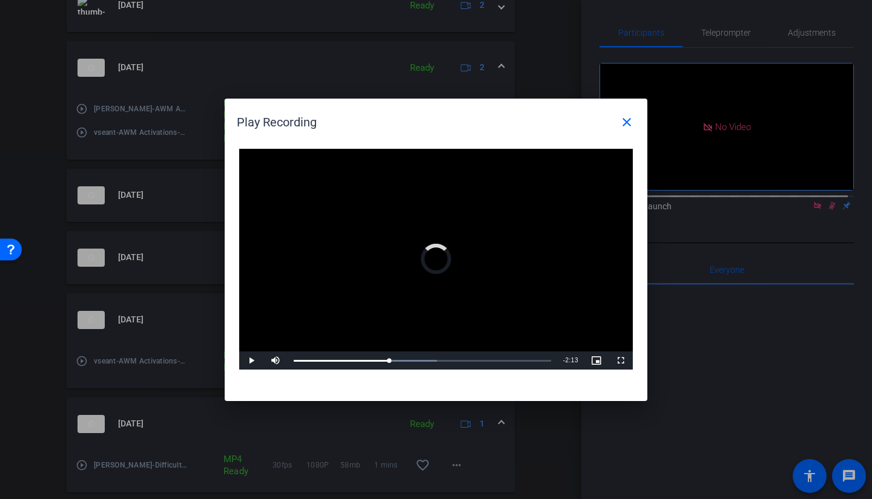
click at [389, 354] on div "Loaded : 55.69% 1:20 1:19" at bounding box center [422, 361] width 269 height 18
click at [383, 354] on div "1:14" at bounding box center [339, 361] width 90 height 2
click at [479, 354] on div "Loaded : 65.88% 2:33 1:59" at bounding box center [422, 361] width 257 height 2
click at [489, 354] on div "Loaded : 79.73% 2:37 2:34" at bounding box center [422, 361] width 257 height 2
click at [485, 354] on div "Loaded : 87.01% 2:38 2:42" at bounding box center [422, 361] width 257 height 2
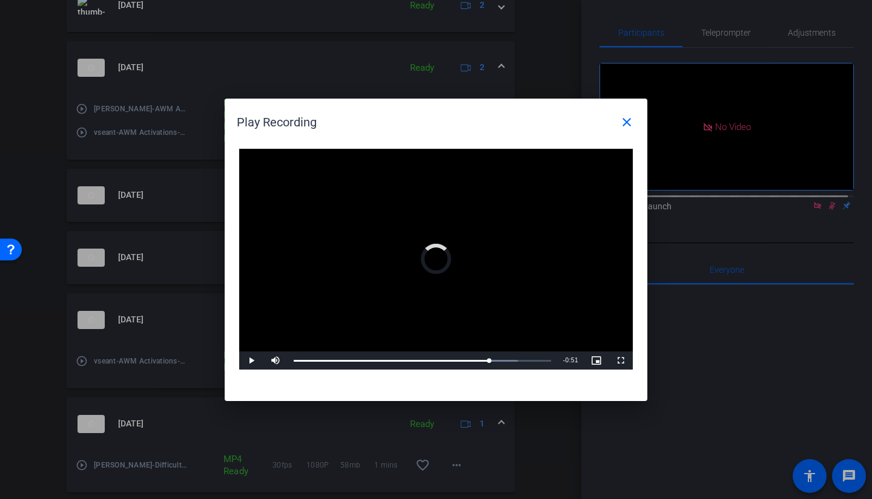
click at [536, 354] on div "Loaded : 87.01% 3:20 2:41" at bounding box center [422, 361] width 269 height 18
click at [529, 354] on div "Loaded : 100.00% 3:15 3:22" at bounding box center [422, 361] width 269 height 18
click at [252, 354] on span "Video Player" at bounding box center [251, 361] width 24 height 0
click at [535, 354] on div at bounding box center [436, 249] width 872 height 499
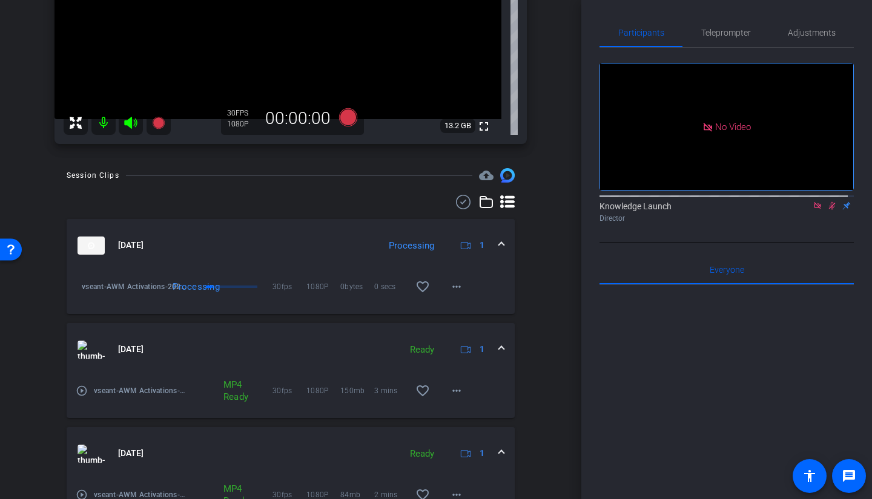
scroll to position [0, 0]
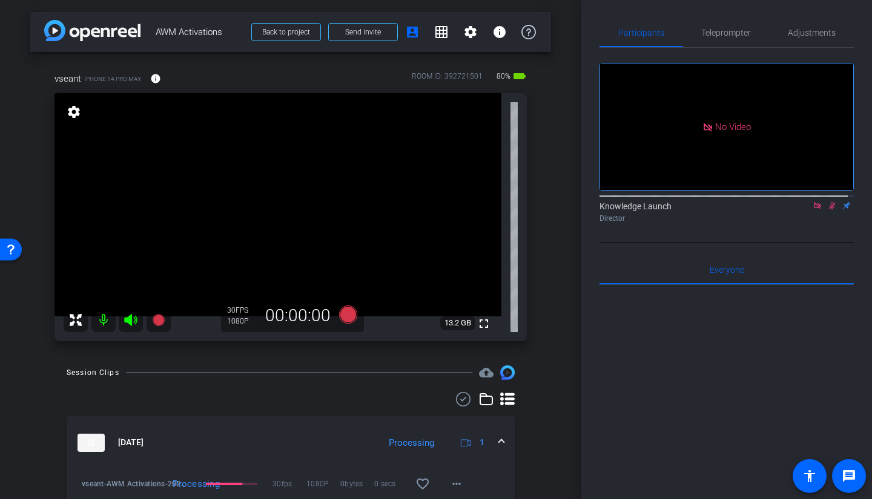
click at [768, 202] on icon at bounding box center [832, 206] width 10 height 8
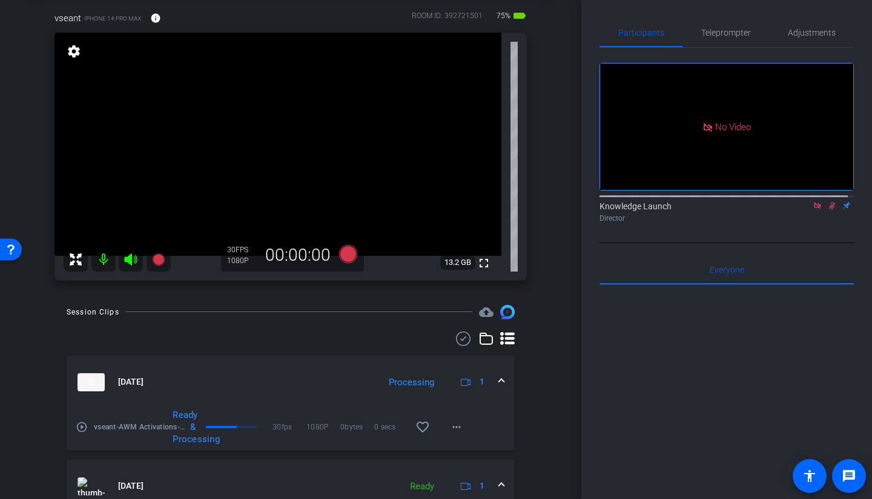
click at [484, 354] on mat-expansion-panel-header "Oct 15, 2025 Processing 1" at bounding box center [291, 382] width 448 height 53
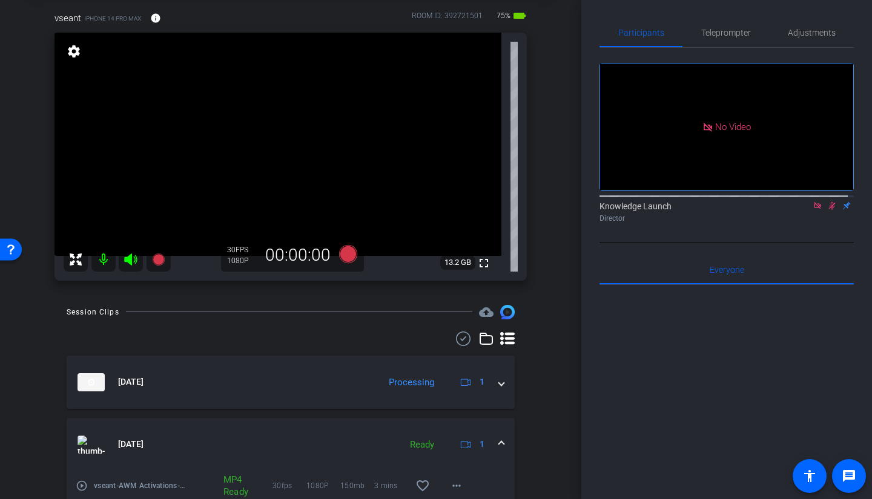
click at [484, 354] on mat-expansion-panel-header "Oct 15, 2025 Processing 1" at bounding box center [291, 382] width 448 height 53
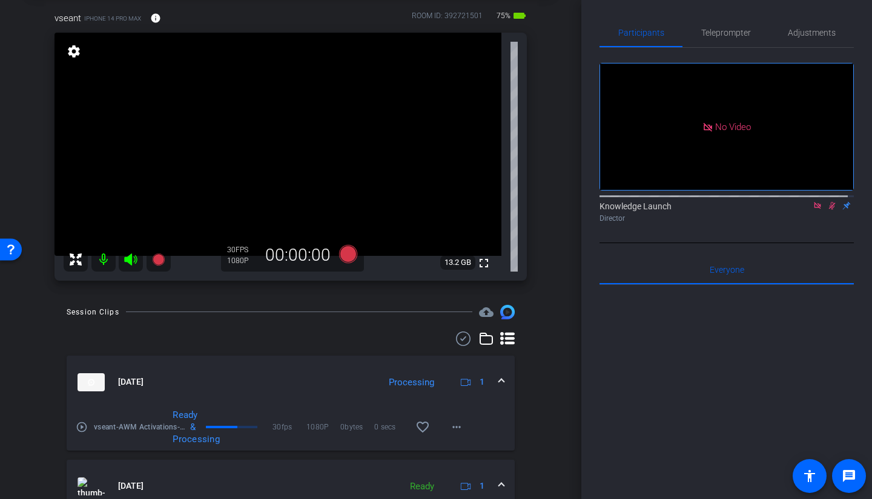
click at [449, 354] on mat-icon "more_horiz" at bounding box center [456, 427] width 15 height 15
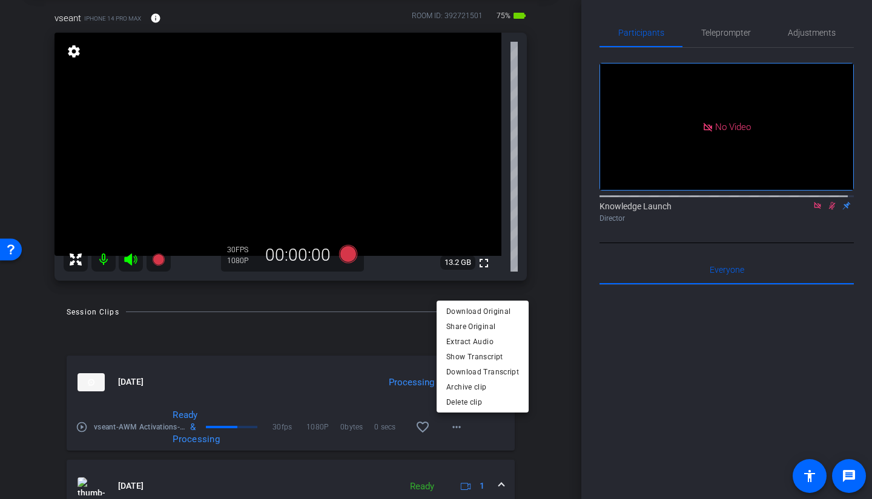
click at [532, 354] on div at bounding box center [436, 249] width 872 height 499
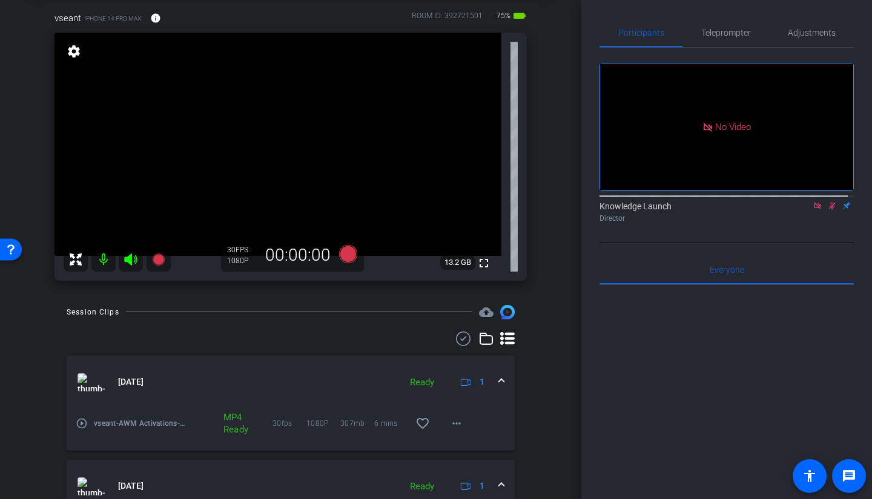
scroll to position [0, 0]
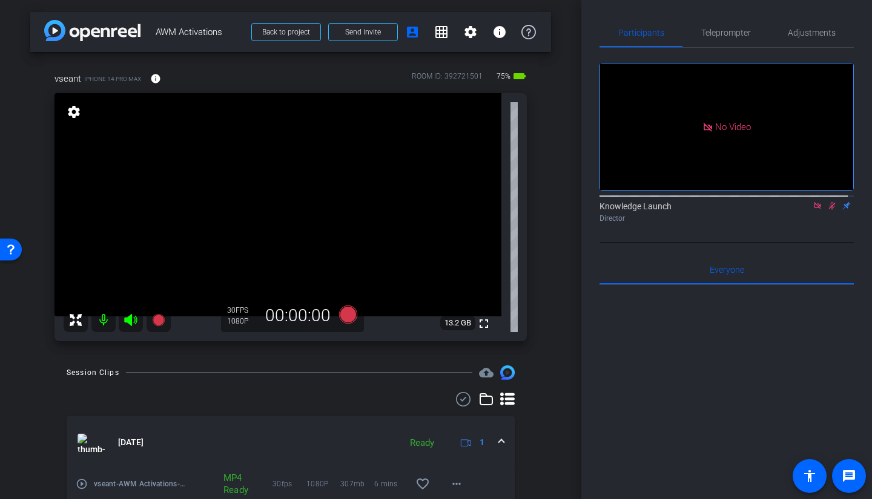
click at [768, 202] on icon at bounding box center [832, 206] width 10 height 8
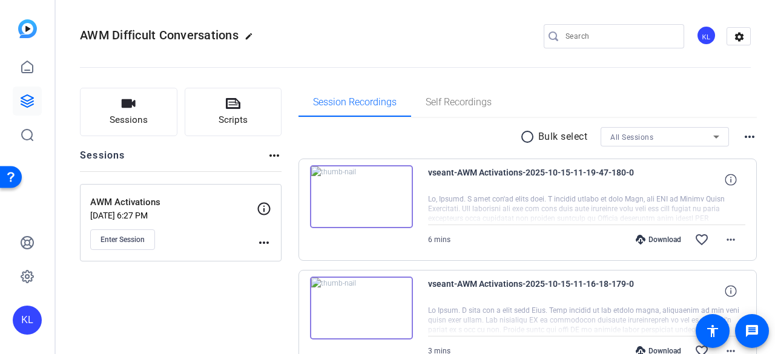
click at [117, 240] on span "Enter Session" at bounding box center [122, 240] width 44 height 10
click at [124, 237] on span "Enter Session" at bounding box center [122, 240] width 44 height 10
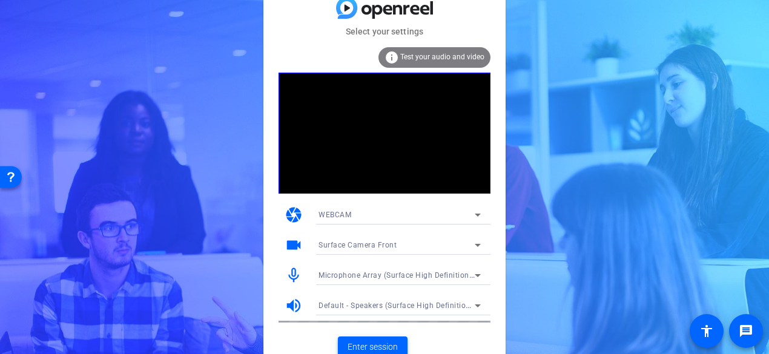
click at [369, 346] on span "Enter session" at bounding box center [373, 347] width 50 height 13
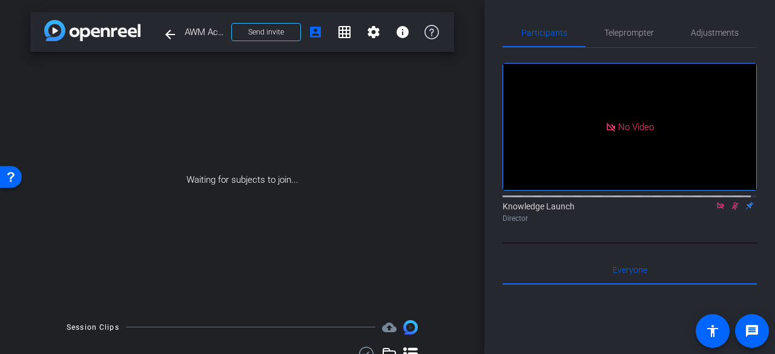
click at [259, 31] on span "Send invite" at bounding box center [266, 32] width 36 height 10
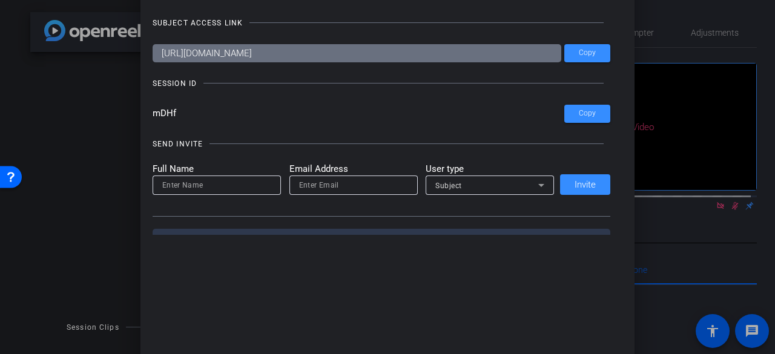
drag, startPoint x: 174, startPoint y: 114, endPoint x: 133, endPoint y: 114, distance: 41.2
click at [134, 114] on div "Invite Status and Actions close SUBJECT ACCESS LINK https://capture.openreel.co…" at bounding box center [387, 177] width 775 height 354
click at [173, 111] on input "mDHf" at bounding box center [359, 114] width 412 height 18
click at [184, 111] on input "mDHf" at bounding box center [359, 114] width 412 height 18
click at [82, 211] on div at bounding box center [387, 177] width 775 height 354
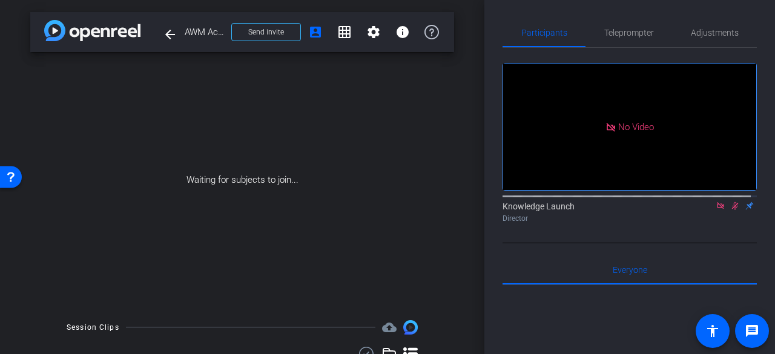
click at [248, 27] on span "Send invite" at bounding box center [266, 32] width 36 height 10
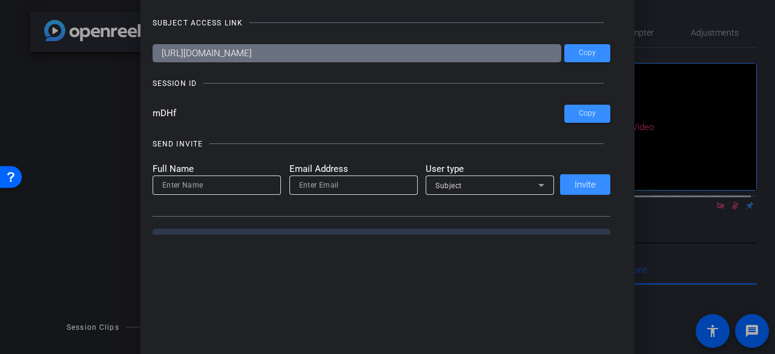
click at [77, 176] on div at bounding box center [387, 177] width 775 height 354
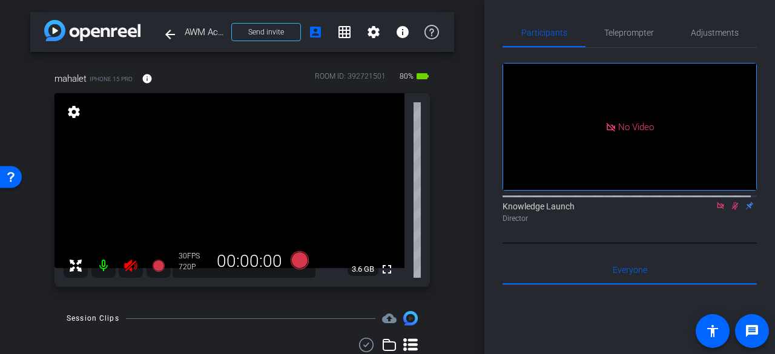
click at [732, 210] on icon at bounding box center [735, 206] width 7 height 8
click at [127, 265] on icon at bounding box center [130, 266] width 13 height 12
click at [699, 38] on span "Adjustments" at bounding box center [715, 32] width 48 height 29
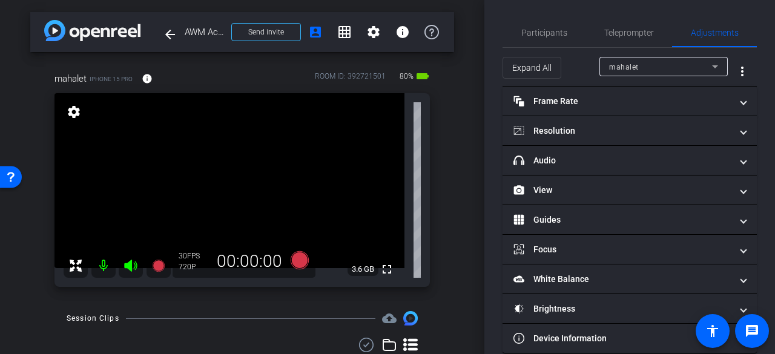
click at [574, 131] on mat-panel-title "Resolution" at bounding box center [622, 131] width 218 height 13
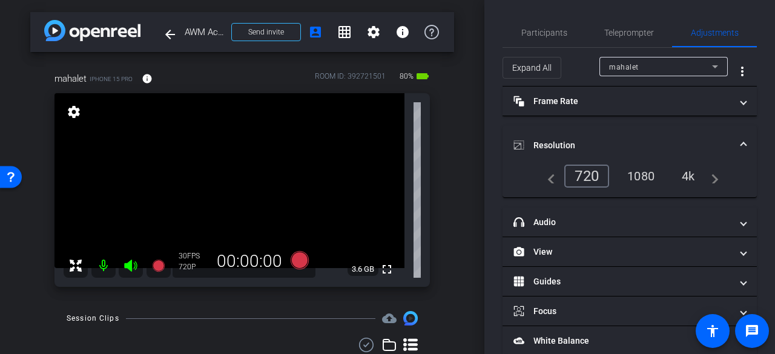
click at [633, 175] on div "1080" at bounding box center [640, 176] width 45 height 21
click at [602, 104] on mat-panel-title "Frame Rate Frame Rate" at bounding box center [622, 101] width 218 height 13
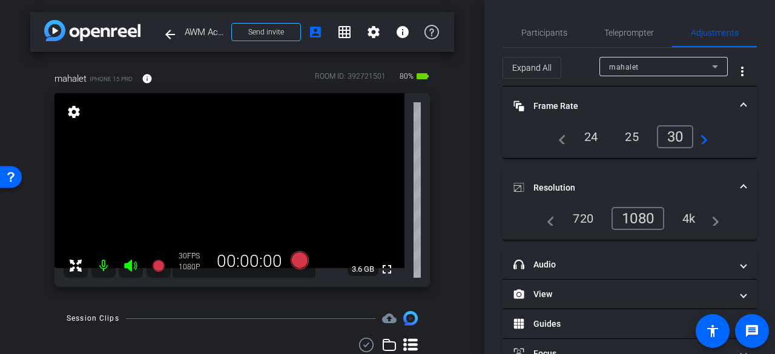
click at [647, 223] on div "1080" at bounding box center [637, 218] width 53 height 23
click at [453, 240] on div "arrow_back AWM Activations Back to project Send invite account_box grid_on sett…" at bounding box center [242, 177] width 484 height 354
click at [623, 34] on span "Teleprompter" at bounding box center [629, 32] width 50 height 8
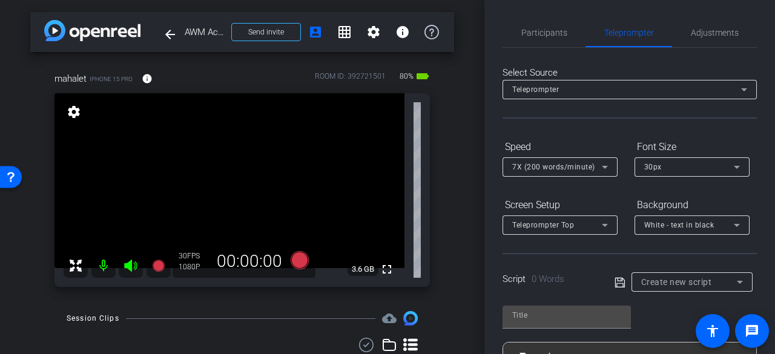
click at [562, 39] on span "Participants" at bounding box center [544, 32] width 46 height 29
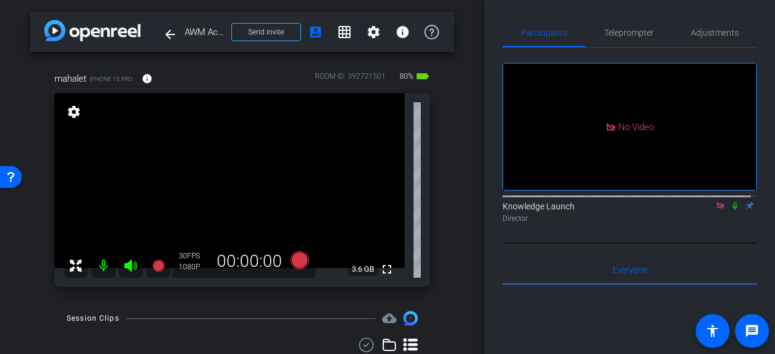
click at [467, 191] on div "arrow_back AWM Activations Back to project Send invite account_box grid_on sett…" at bounding box center [242, 177] width 484 height 354
click at [68, 268] on icon at bounding box center [75, 266] width 15 height 15
click at [76, 266] on icon at bounding box center [75, 266] width 15 height 15
click at [634, 29] on span "Teleprompter" at bounding box center [629, 32] width 50 height 8
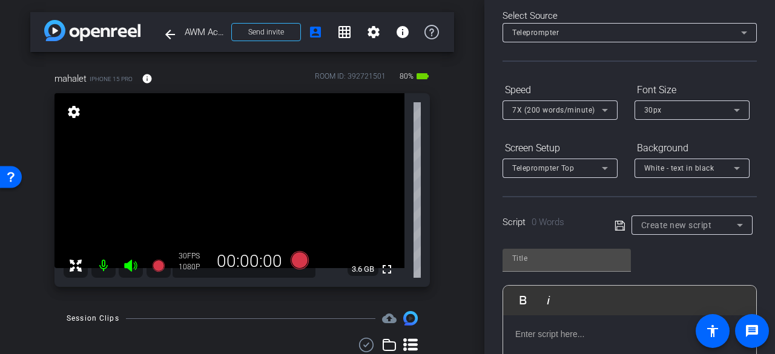
scroll to position [121, 0]
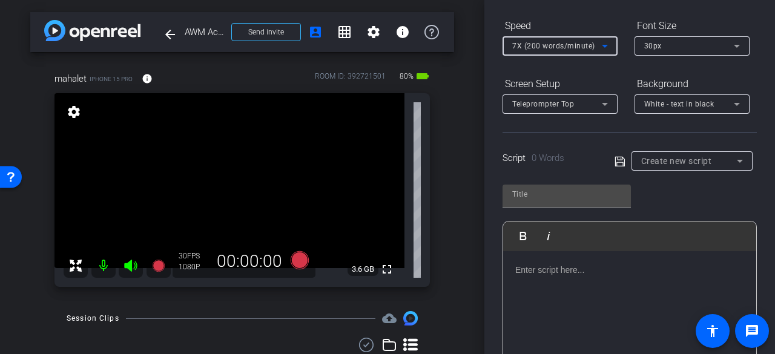
click at [591, 38] on div "7X (200 words/minute)" at bounding box center [557, 45] width 90 height 15
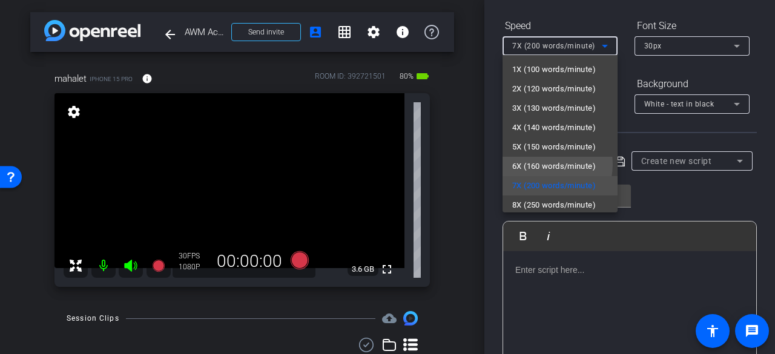
click at [539, 164] on span "6X (160 words/minute)" at bounding box center [554, 166] width 84 height 15
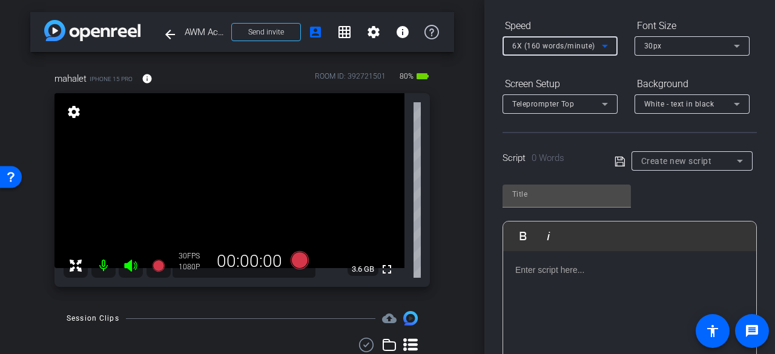
click at [686, 163] on span "Create new script" at bounding box center [676, 161] width 71 height 10
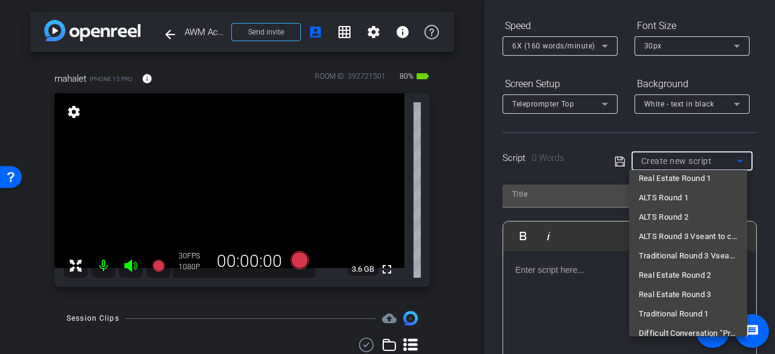
scroll to position [75, 0]
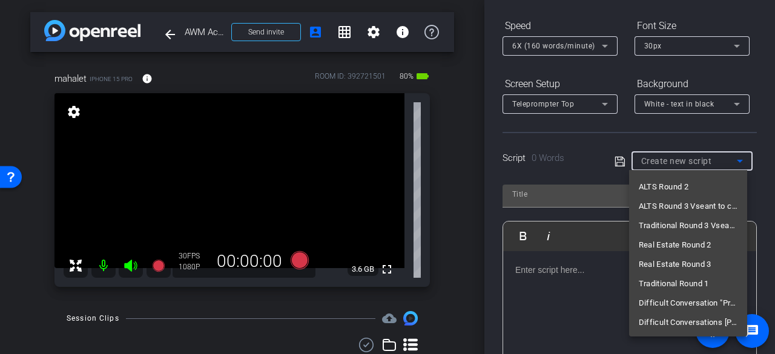
click at [673, 303] on span "Difficult Conversation "Priya" and Amir" at bounding box center [688, 303] width 99 height 15
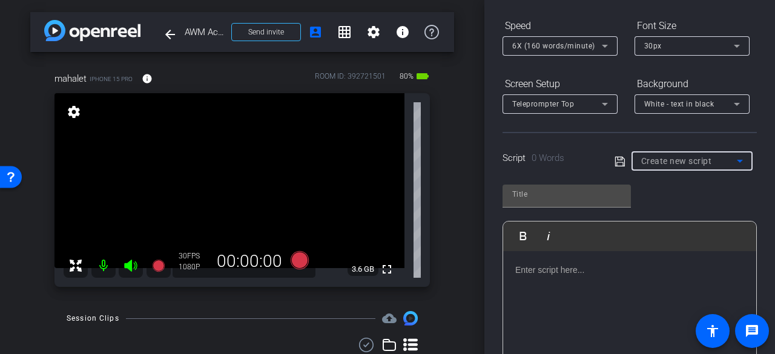
type input "Difficult Conversation "Priya" and Amir"
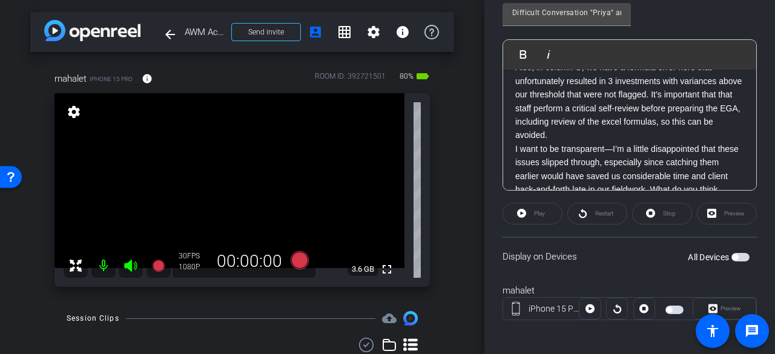
scroll to position [798, 0]
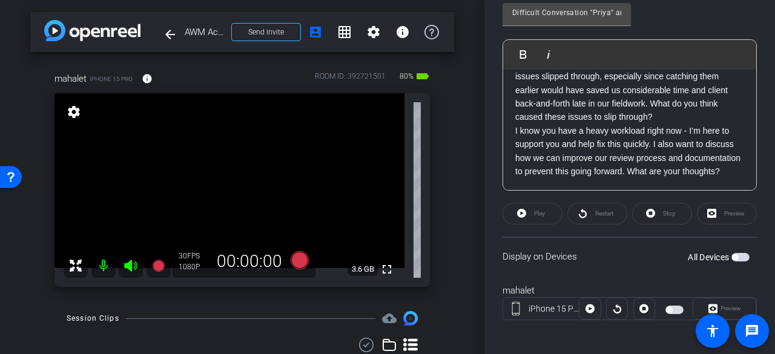
click at [578, 170] on p "I know you have a heavy workload right now - I’m here to support you and help f…" at bounding box center [629, 151] width 229 height 54
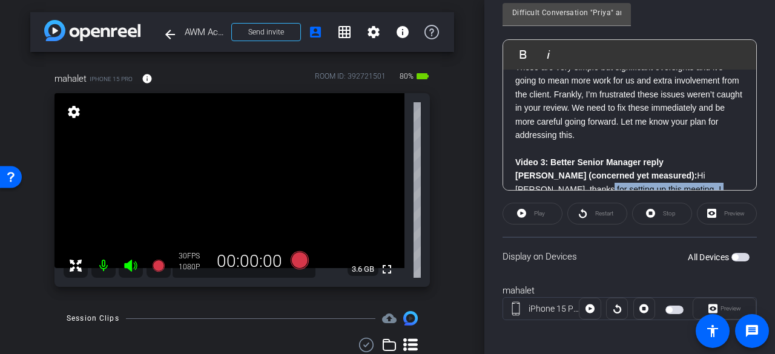
scroll to position [159, 0]
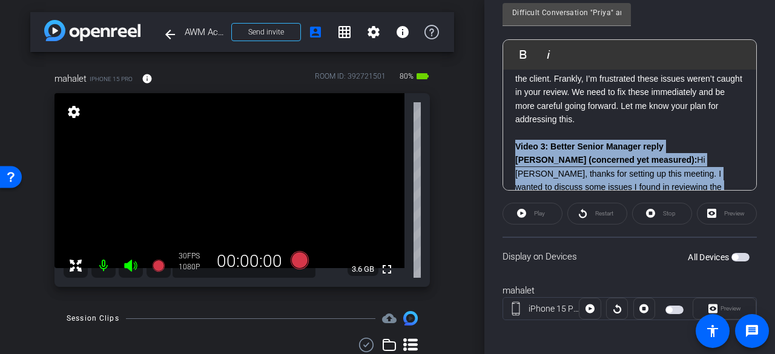
drag, startPoint x: 578, startPoint y: 163, endPoint x: 513, endPoint y: 147, distance: 66.7
copy div "Video 3: Better Senior Manager reply Priya (concerned yet measured): Hi Amir, t…"
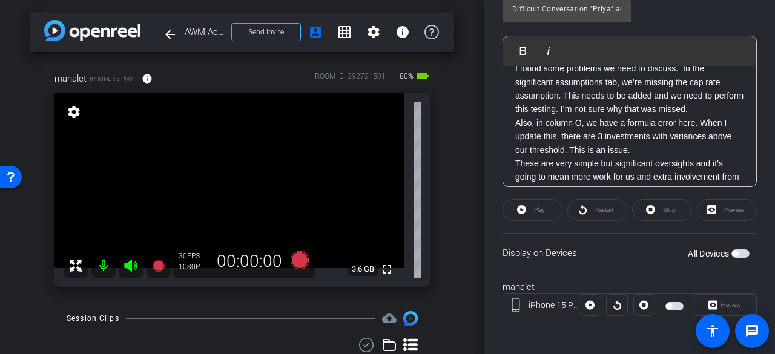
scroll to position [0, 0]
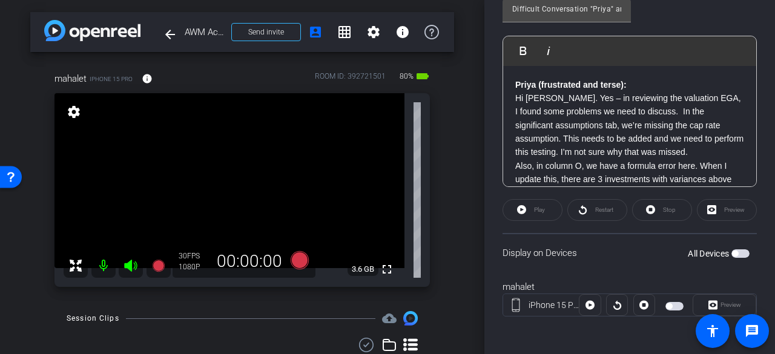
click at [736, 255] on span "button" at bounding box center [740, 253] width 18 height 8
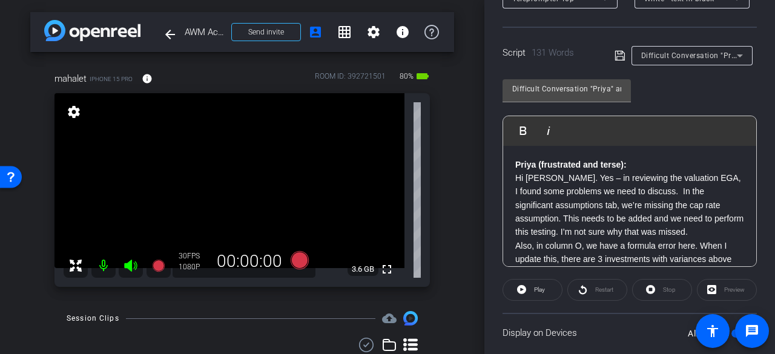
scroll to position [246, 0]
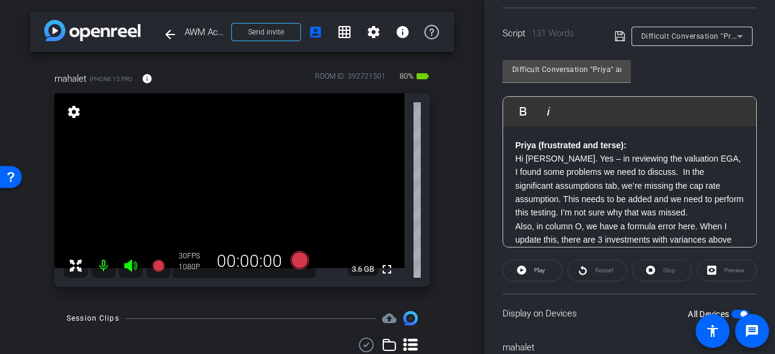
click at [540, 275] on span "Play" at bounding box center [538, 270] width 14 height 17
drag, startPoint x: 542, startPoint y: 274, endPoint x: 561, endPoint y: 265, distance: 20.6
click at [543, 273] on span "Pause" at bounding box center [538, 270] width 19 height 17
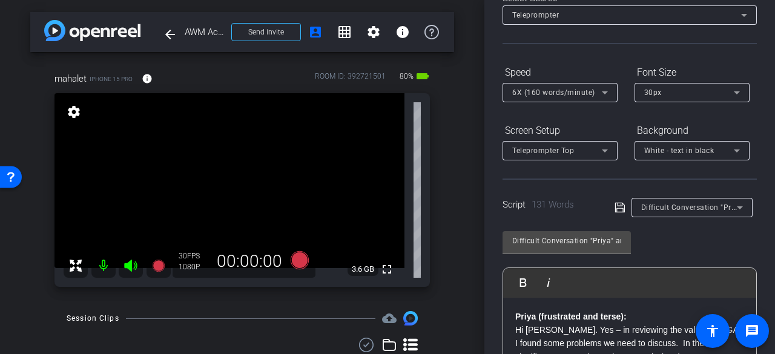
scroll to position [64, 0]
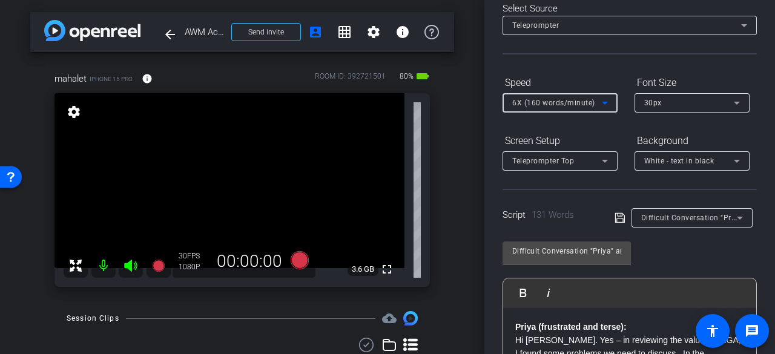
click at [547, 104] on span "6X (160 words/minute)" at bounding box center [553, 103] width 83 height 8
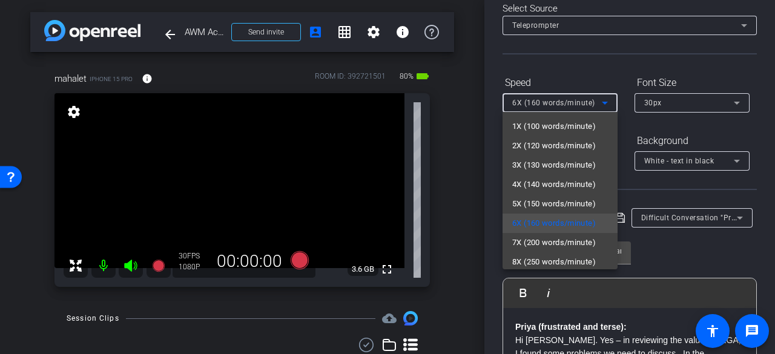
click at [541, 237] on span "7X (200 words/minute)" at bounding box center [554, 243] width 84 height 15
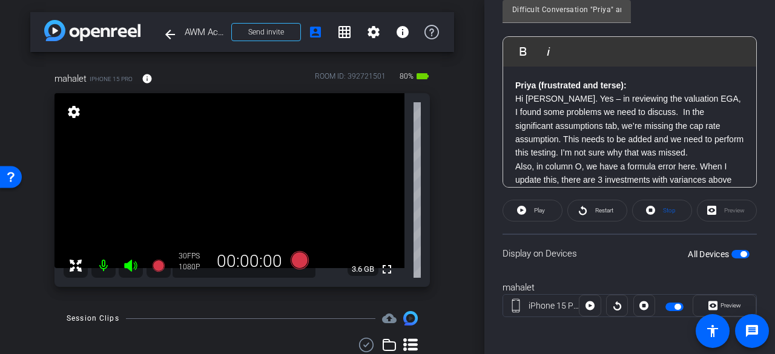
scroll to position [306, 0]
click at [602, 210] on span "Restart" at bounding box center [604, 209] width 18 height 7
click at [517, 214] on icon at bounding box center [519, 209] width 9 height 15
click at [675, 214] on span at bounding box center [662, 210] width 59 height 29
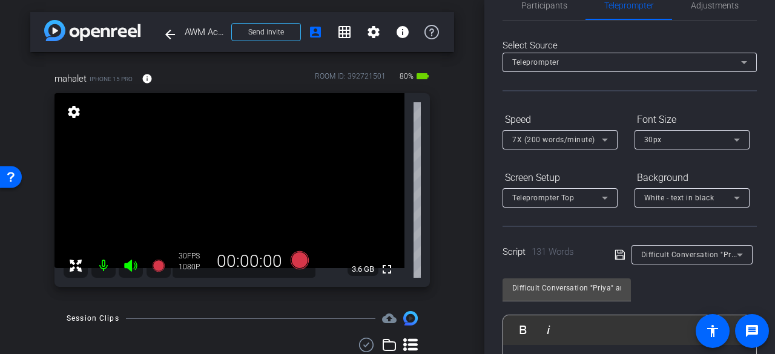
scroll to position [0, 0]
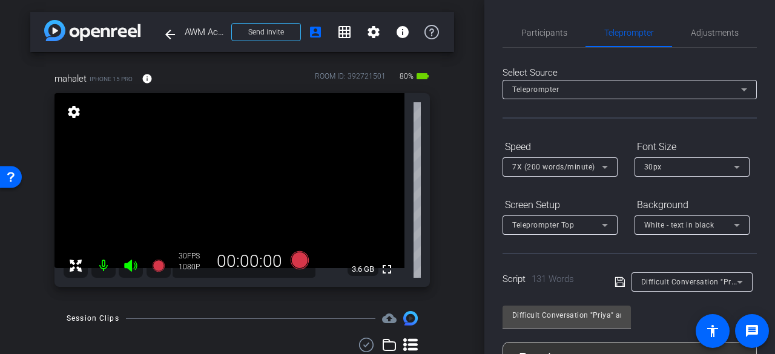
click at [551, 31] on span "Participants" at bounding box center [544, 32] width 46 height 8
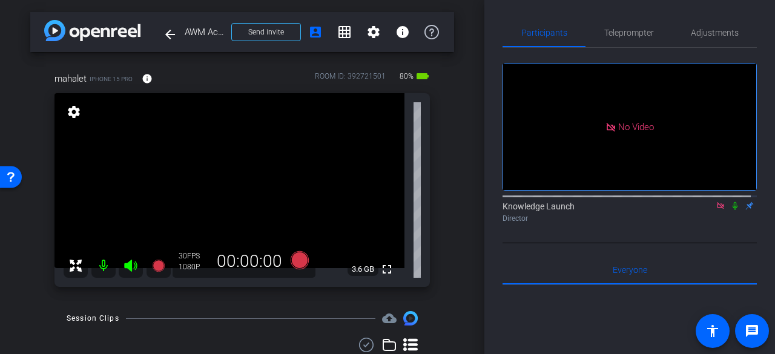
click at [733, 202] on icon at bounding box center [735, 206] width 5 height 8
click at [299, 264] on icon at bounding box center [300, 260] width 18 height 18
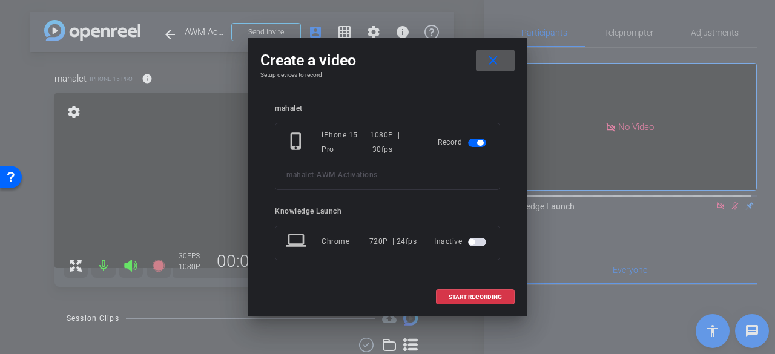
click at [469, 296] on span "START RECORDING" at bounding box center [475, 297] width 53 height 6
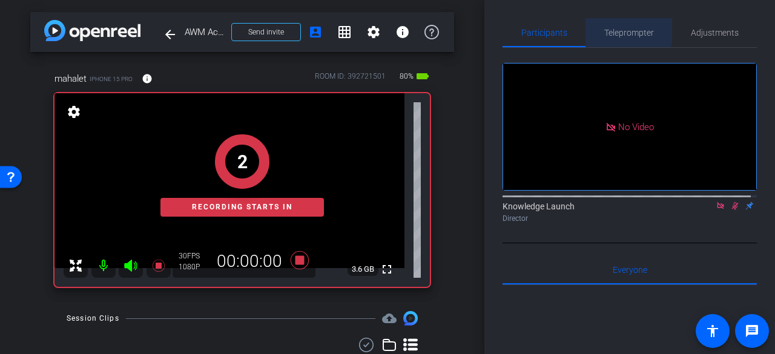
click at [591, 28] on div "Teleprompter" at bounding box center [628, 32] width 87 height 29
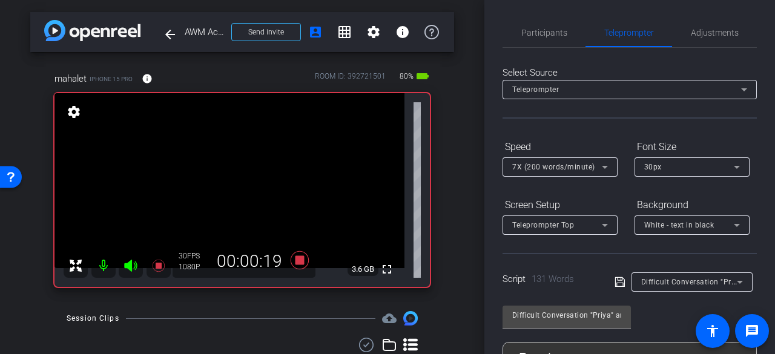
click at [521, 38] on span "Participants" at bounding box center [544, 32] width 46 height 29
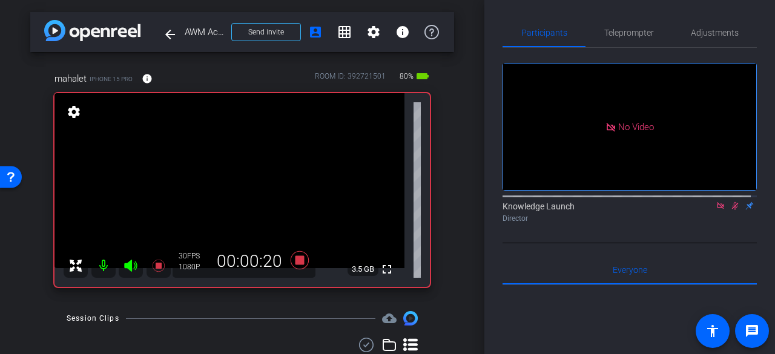
click at [730, 202] on icon at bounding box center [735, 206] width 10 height 8
click at [616, 34] on span "Teleprompter" at bounding box center [629, 32] width 50 height 8
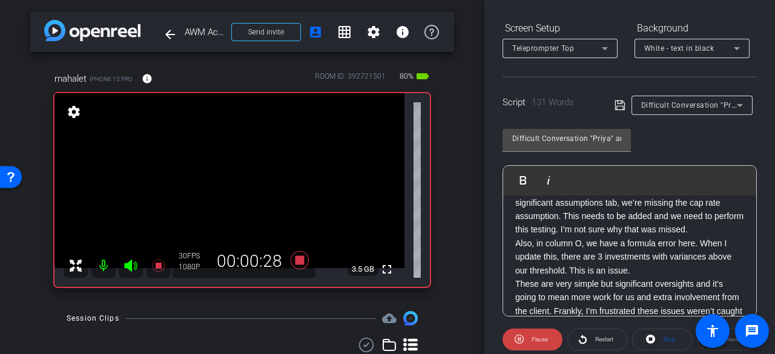
scroll to position [242, 0]
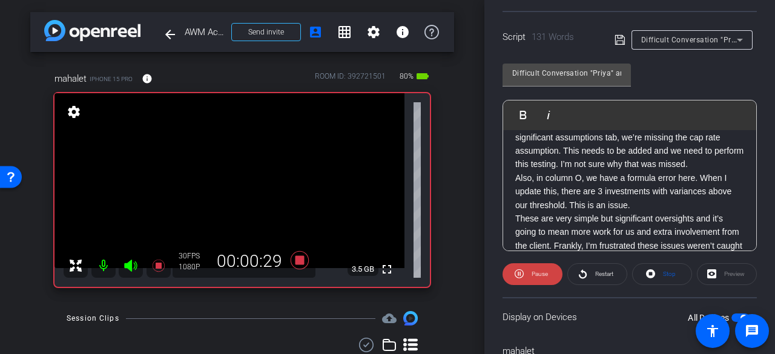
click at [529, 277] on span "Pause" at bounding box center [538, 274] width 19 height 17
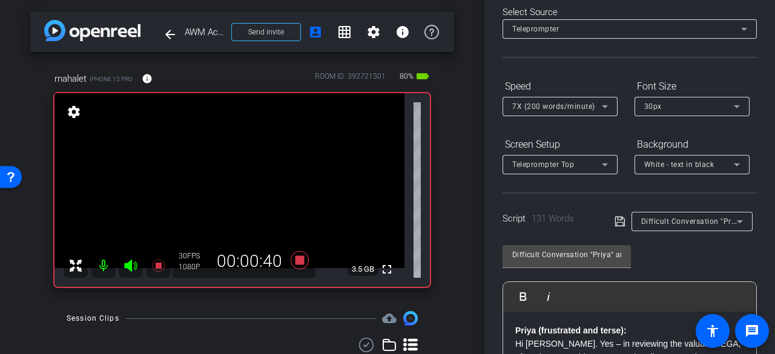
scroll to position [0, 0]
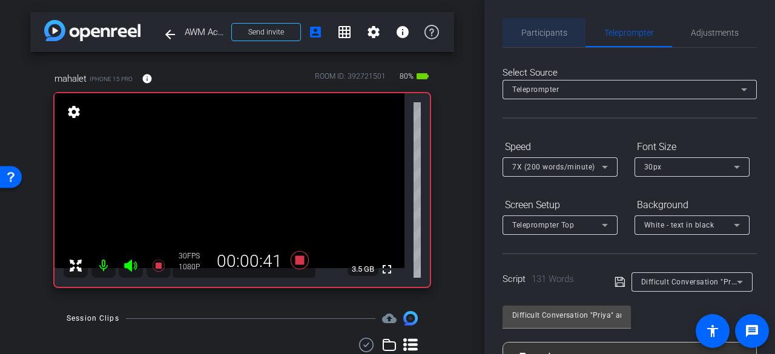
click at [566, 32] on div "Participants" at bounding box center [543, 32] width 83 height 29
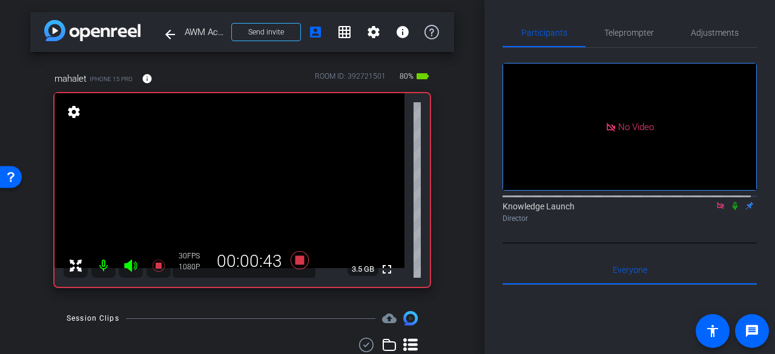
click at [623, 41] on span "Teleprompter" at bounding box center [629, 32] width 50 height 29
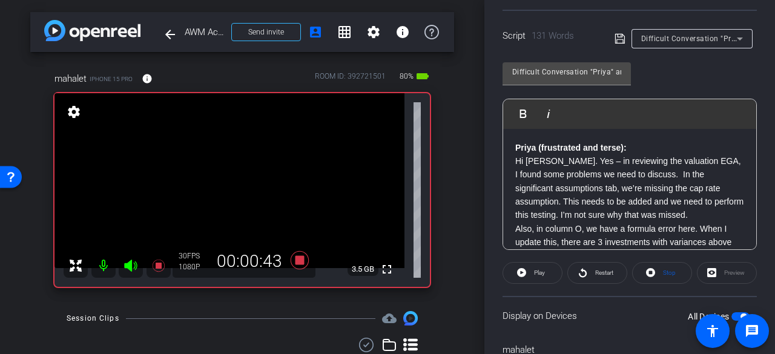
scroll to position [303, 0]
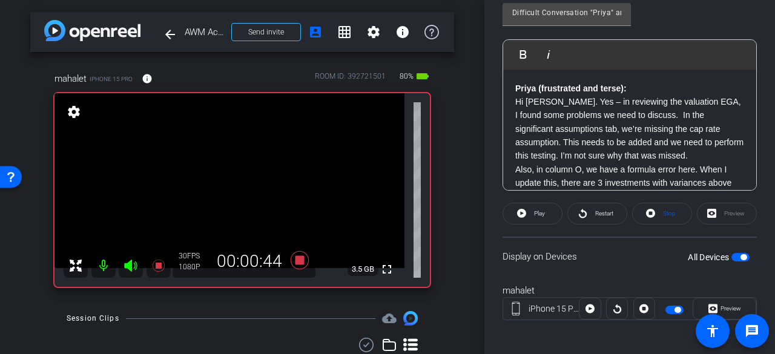
click at [608, 211] on span "Restart" at bounding box center [604, 213] width 18 height 7
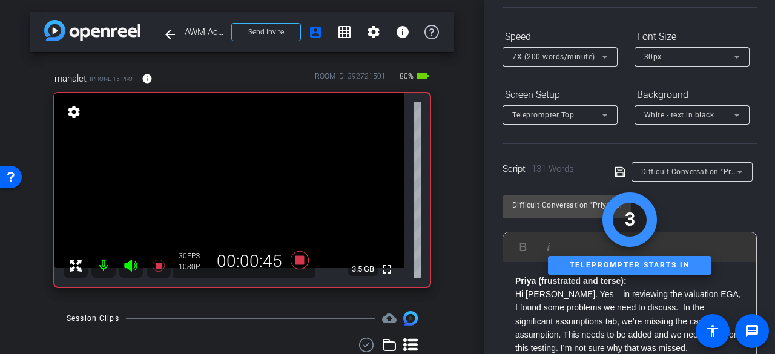
scroll to position [0, 0]
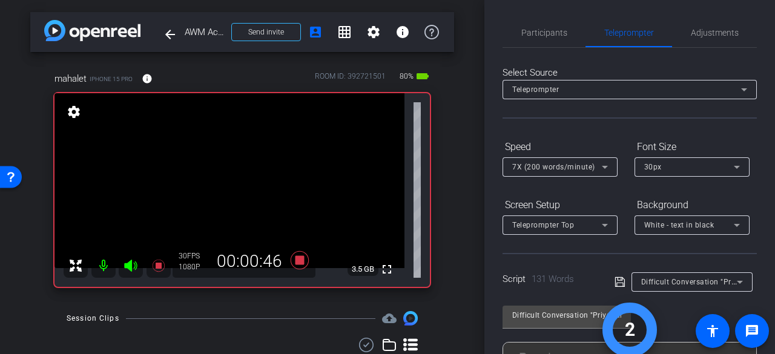
click at [526, 33] on span "Participants" at bounding box center [544, 32] width 46 height 8
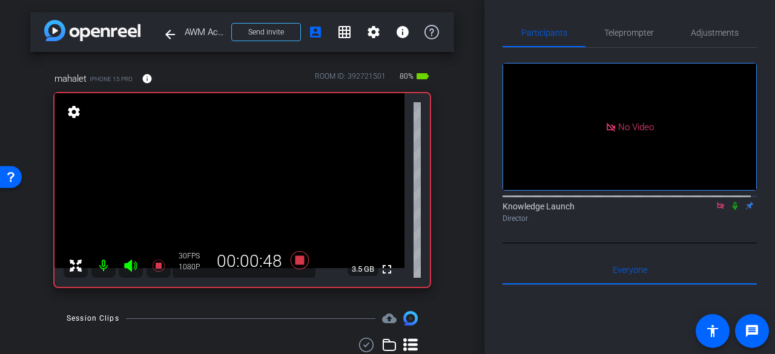
click at [730, 202] on icon at bounding box center [735, 206] width 10 height 8
click at [618, 36] on span "Teleprompter" at bounding box center [629, 32] width 50 height 8
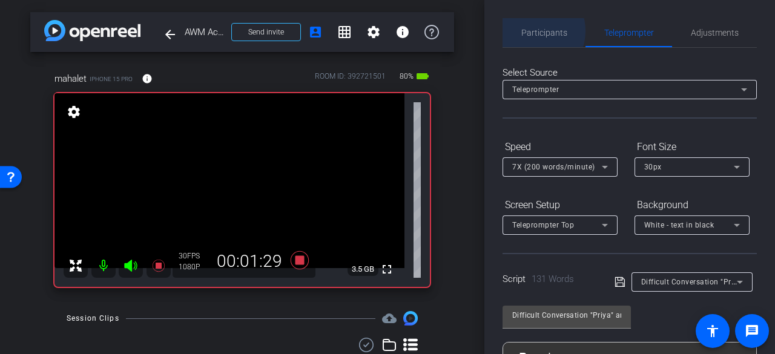
click at [531, 31] on span "Participants" at bounding box center [544, 32] width 46 height 8
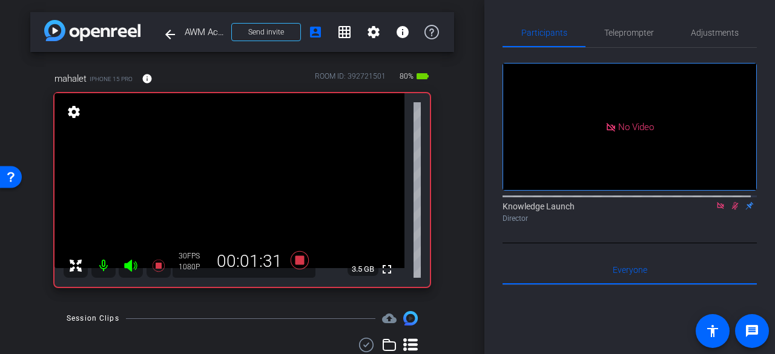
click at [730, 202] on icon at bounding box center [735, 206] width 10 height 8
click at [610, 30] on span "Teleprompter" at bounding box center [629, 32] width 50 height 8
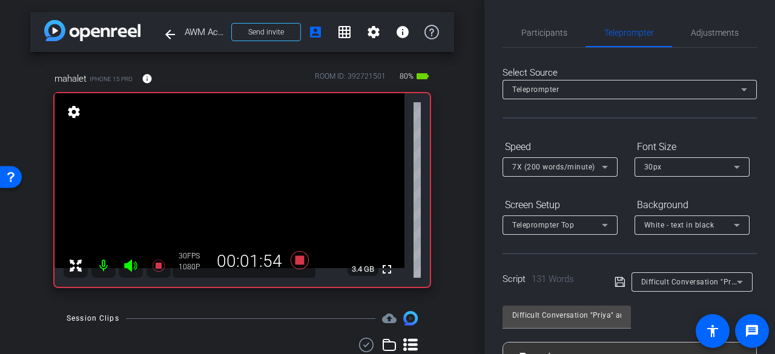
click at [552, 35] on span "Participants" at bounding box center [544, 32] width 46 height 8
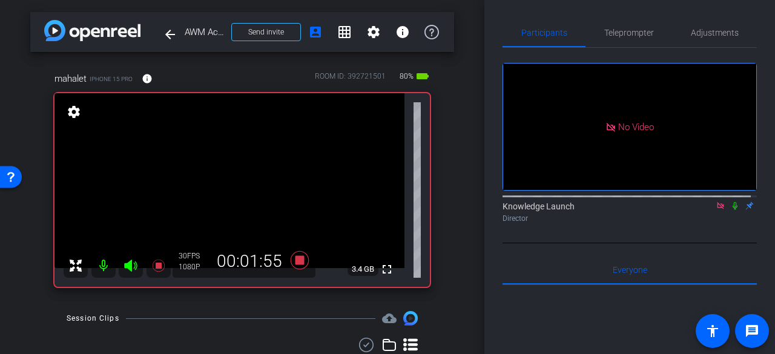
click at [730, 202] on icon at bounding box center [735, 206] width 10 height 8
click at [621, 30] on span "Teleprompter" at bounding box center [629, 32] width 50 height 8
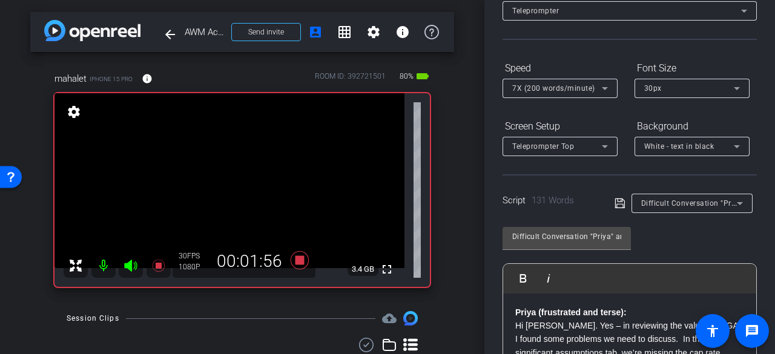
scroll to position [303, 0]
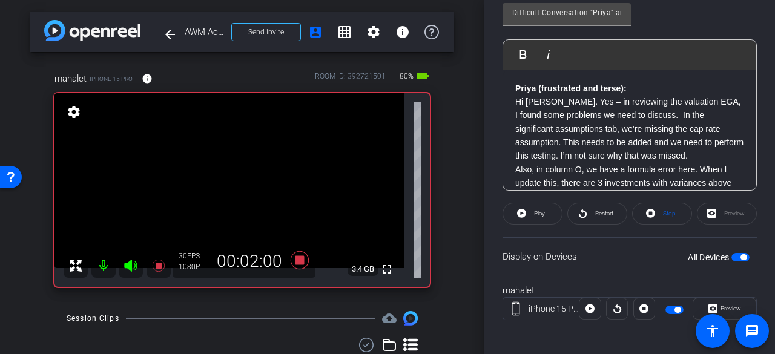
click at [592, 213] on span "Restart" at bounding box center [602, 213] width 21 height 17
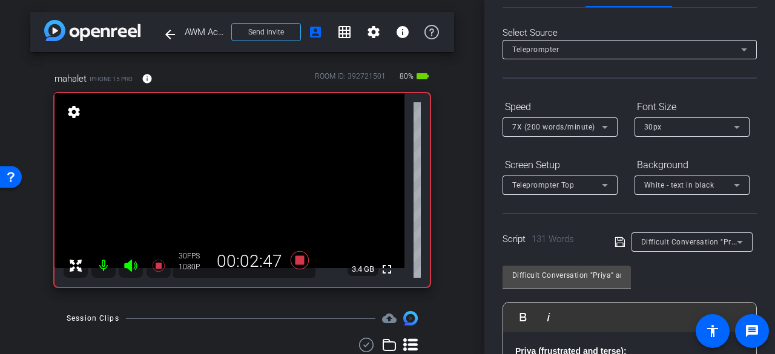
scroll to position [0, 0]
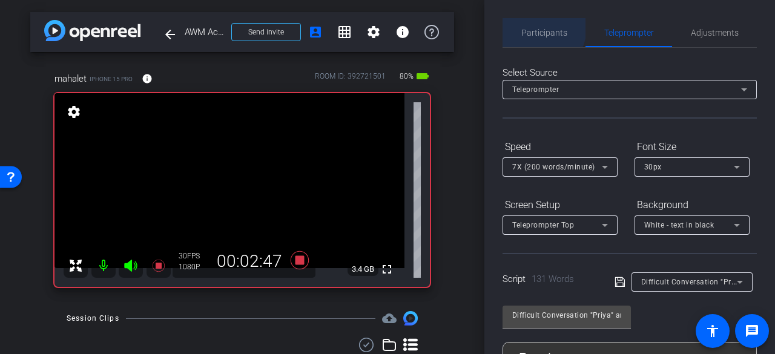
click at [538, 28] on span "Participants" at bounding box center [544, 32] width 46 height 8
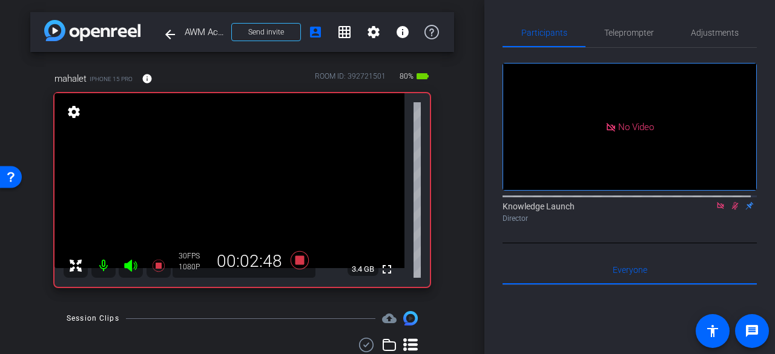
click at [730, 202] on icon at bounding box center [735, 206] width 10 height 8
click at [614, 34] on span "Teleprompter" at bounding box center [629, 32] width 50 height 8
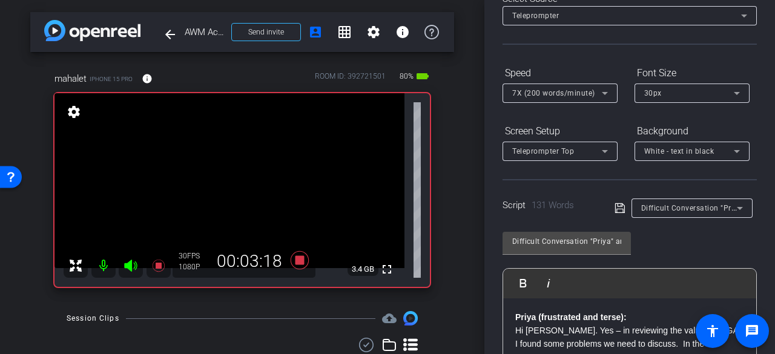
scroll to position [4, 0]
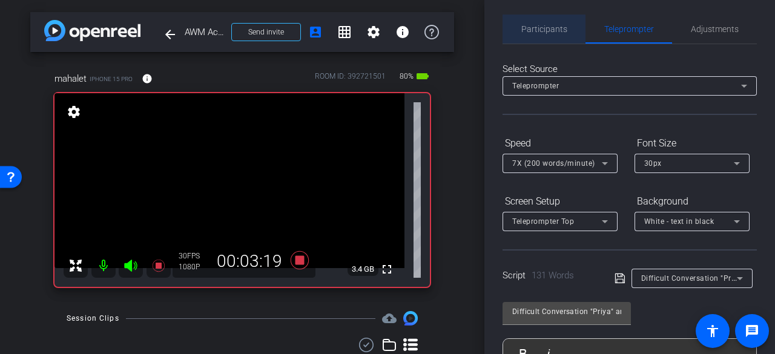
click at [549, 28] on span "Participants" at bounding box center [544, 29] width 46 height 8
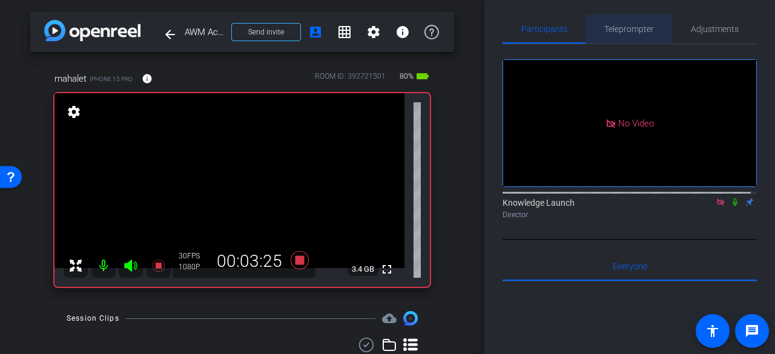
click at [631, 27] on span "Teleprompter" at bounding box center [629, 29] width 50 height 8
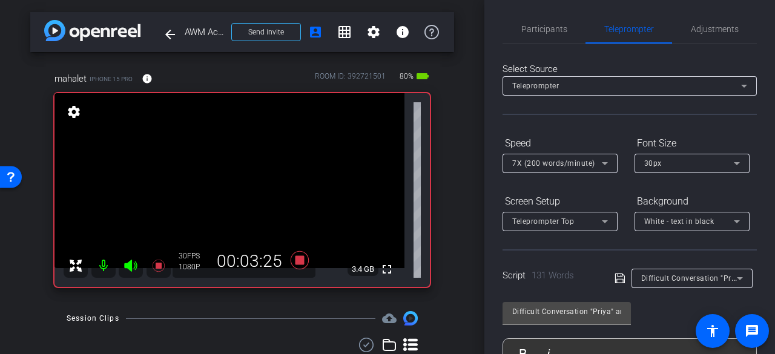
scroll to position [306, 0]
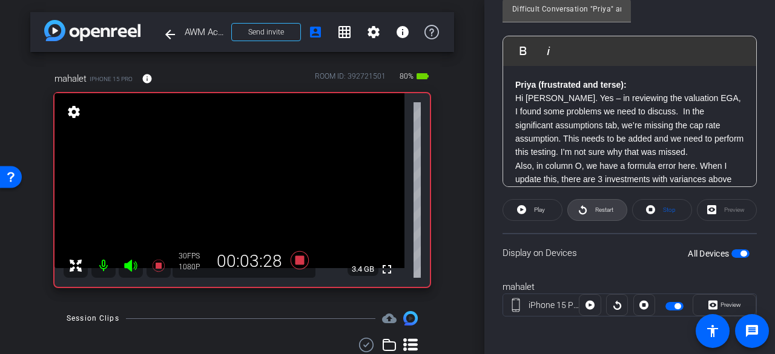
click at [603, 212] on span "Restart" at bounding box center [604, 209] width 18 height 7
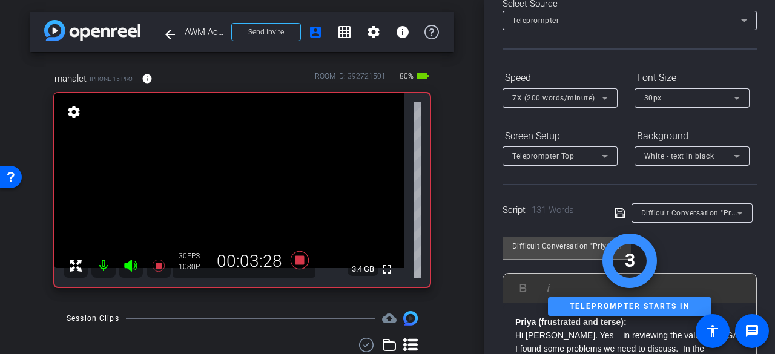
scroll to position [0, 0]
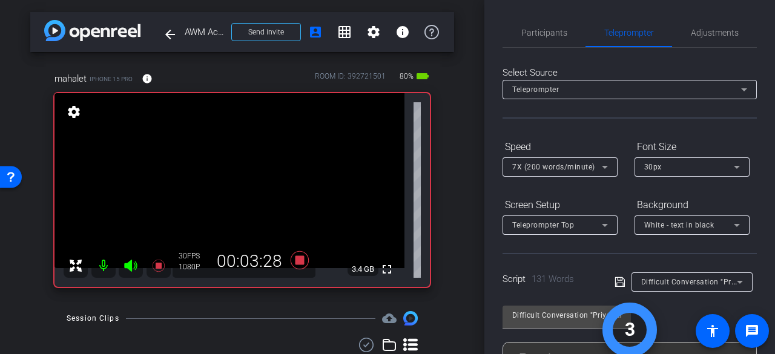
click at [548, 42] on span "Participants" at bounding box center [544, 32] width 46 height 29
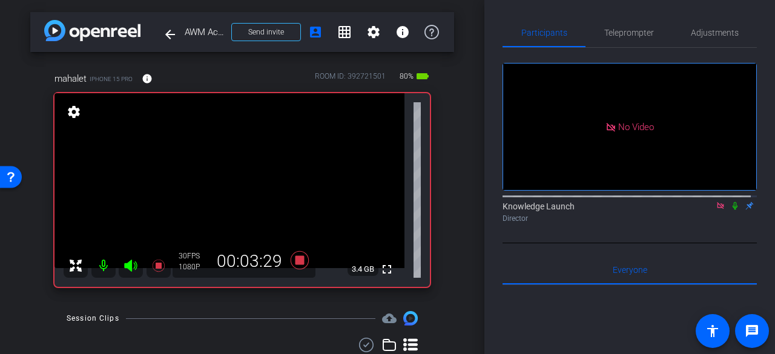
click at [730, 202] on icon at bounding box center [735, 206] width 10 height 8
click at [620, 33] on span "Teleprompter" at bounding box center [629, 32] width 50 height 8
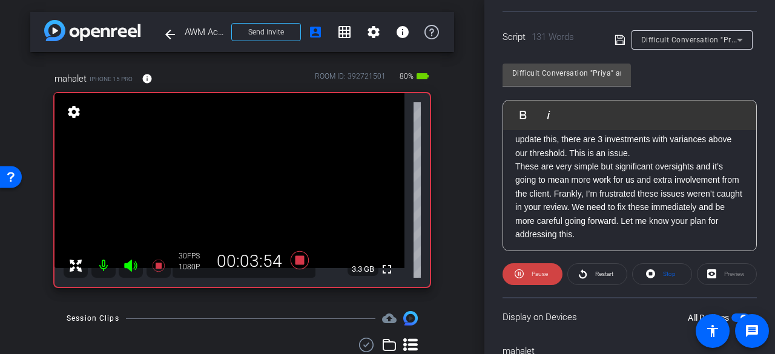
scroll to position [105, 0]
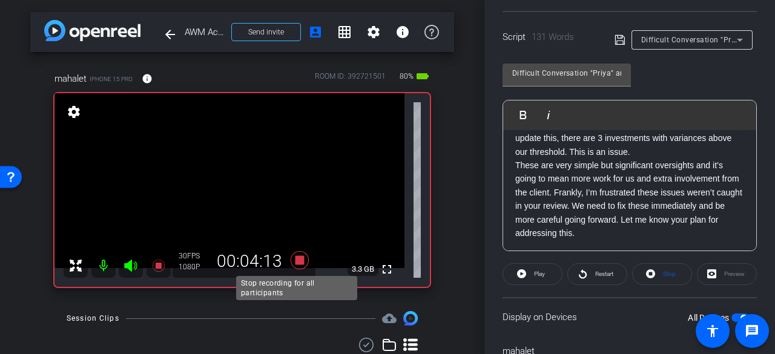
click at [295, 261] on icon at bounding box center [300, 260] width 18 height 18
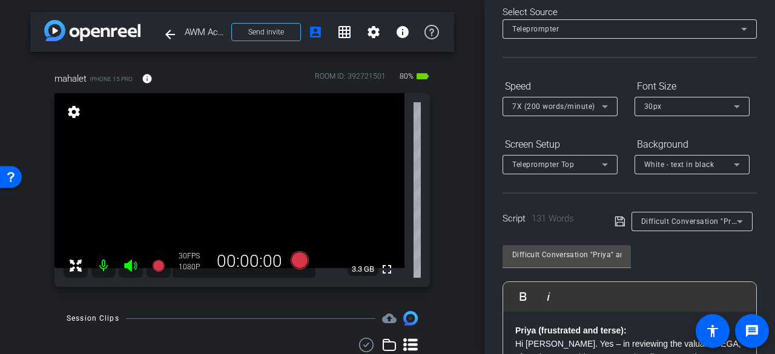
scroll to position [0, 0]
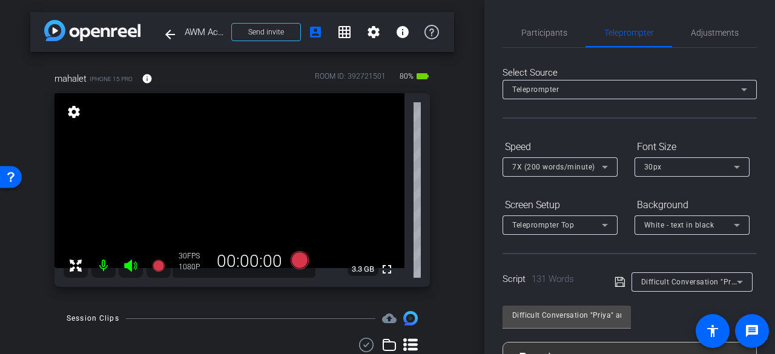
click at [543, 31] on span "Participants" at bounding box center [544, 32] width 46 height 8
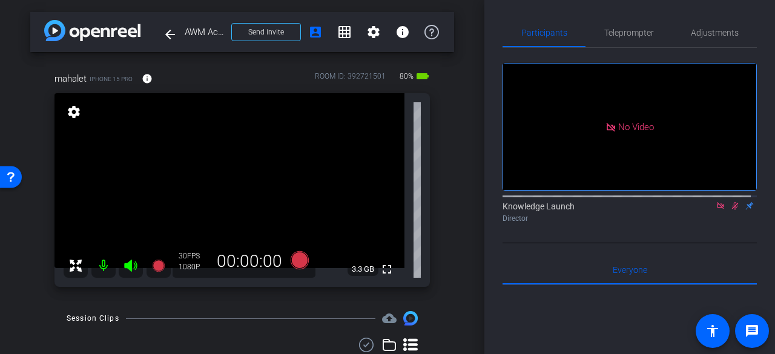
click at [730, 202] on icon at bounding box center [735, 206] width 10 height 8
click at [621, 36] on span "Teleprompter" at bounding box center [629, 32] width 50 height 8
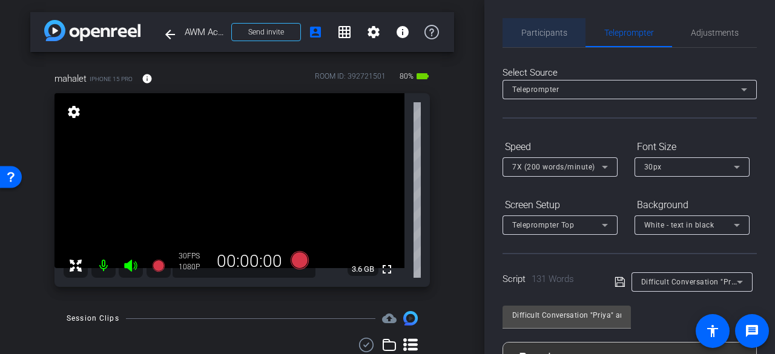
click at [552, 32] on span "Participants" at bounding box center [544, 32] width 46 height 8
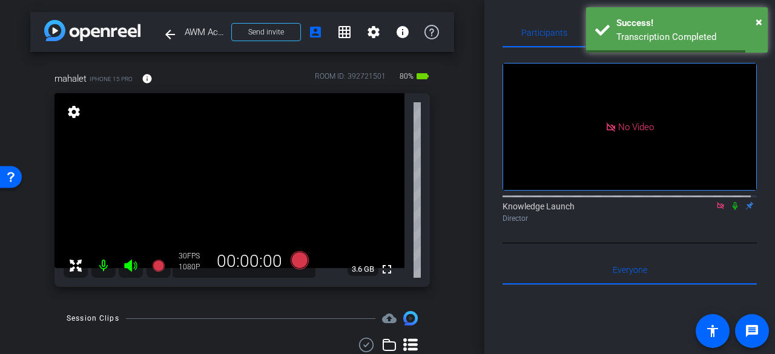
click at [731, 202] on icon at bounding box center [735, 206] width 10 height 8
click at [294, 262] on icon at bounding box center [300, 260] width 18 height 18
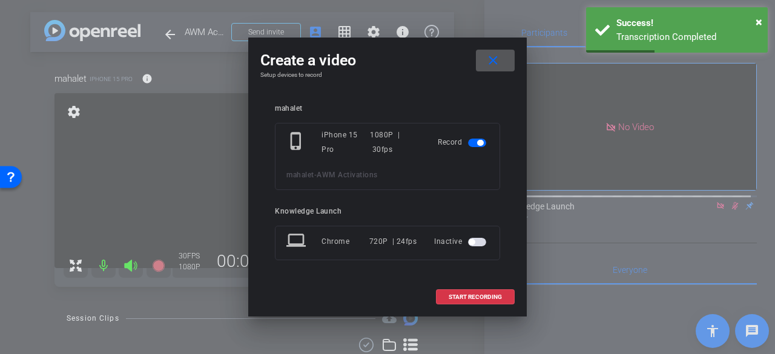
click at [473, 295] on span "START RECORDING" at bounding box center [475, 297] width 53 height 6
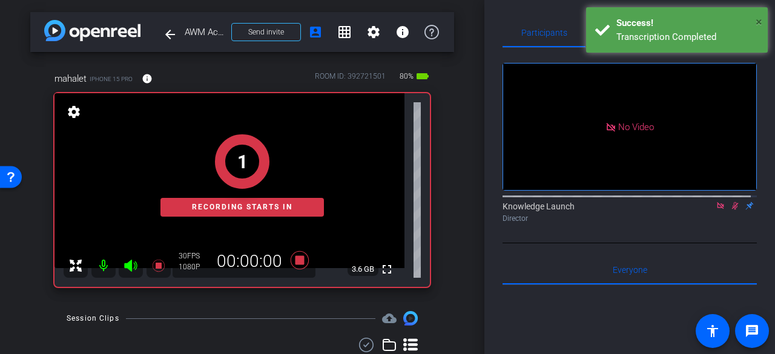
click at [759, 24] on span "×" at bounding box center [759, 22] width 7 height 15
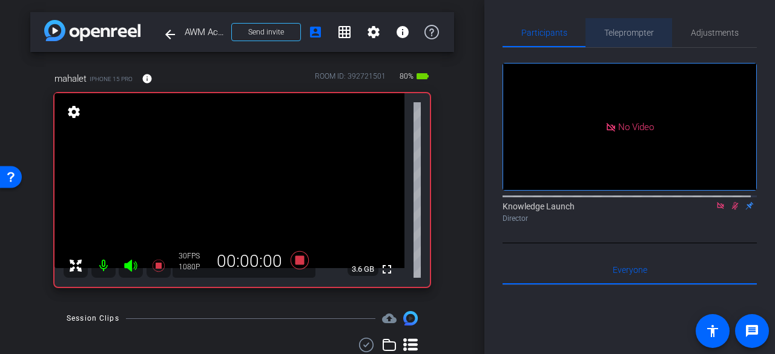
click at [626, 31] on span "Teleprompter" at bounding box center [629, 32] width 50 height 8
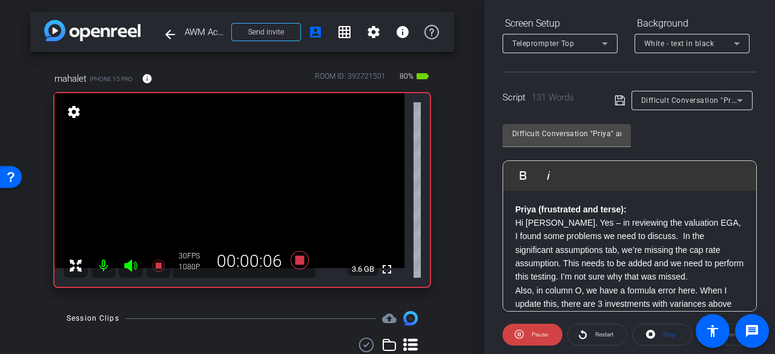
click at [592, 334] on span "Restart" at bounding box center [602, 334] width 21 height 17
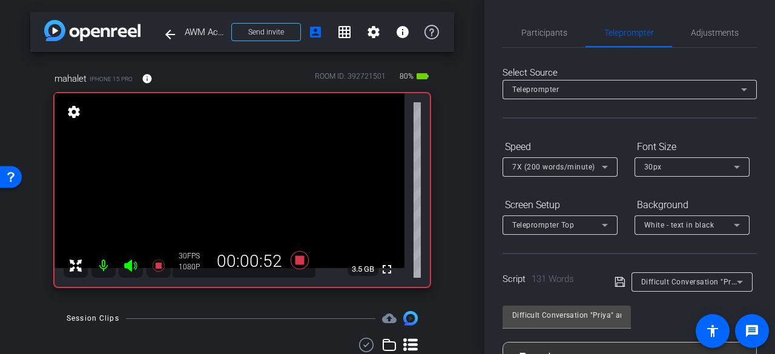
click at [544, 25] on span "Participants" at bounding box center [544, 32] width 46 height 29
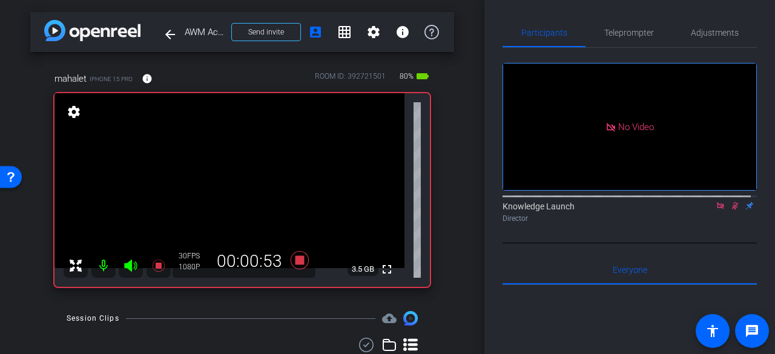
click at [730, 202] on icon at bounding box center [735, 206] width 10 height 8
click at [620, 27] on span "Teleprompter" at bounding box center [629, 32] width 50 height 29
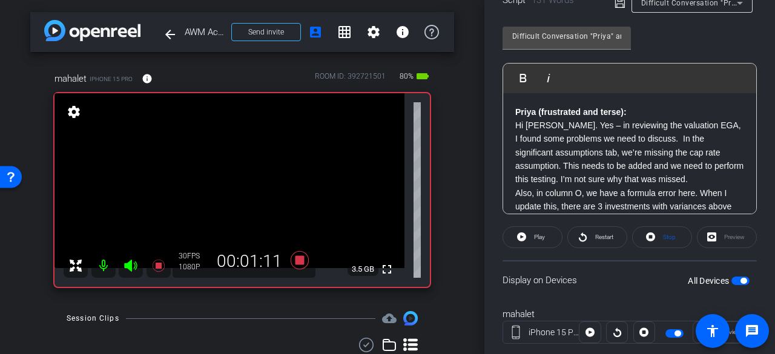
scroll to position [306, 0]
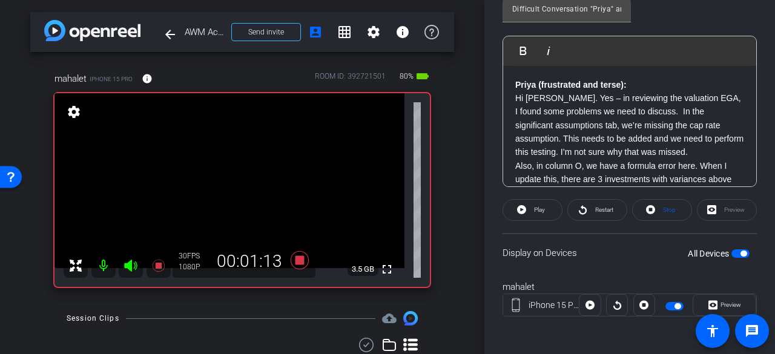
click at [601, 208] on span "Restart" at bounding box center [604, 209] width 18 height 7
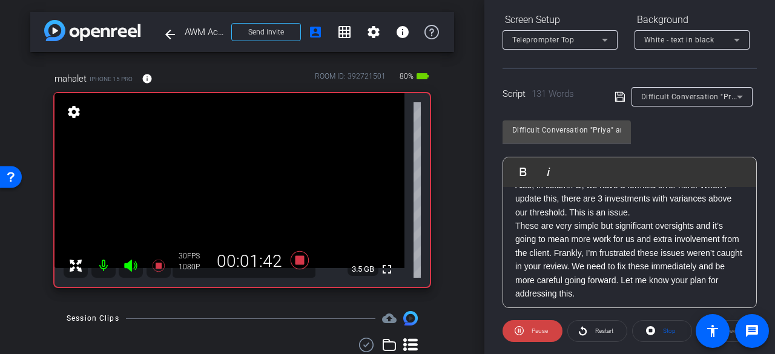
scroll to position [107, 0]
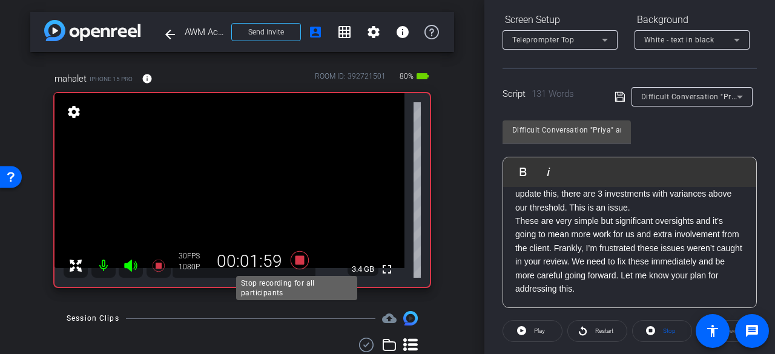
click at [298, 262] on icon at bounding box center [300, 260] width 18 height 18
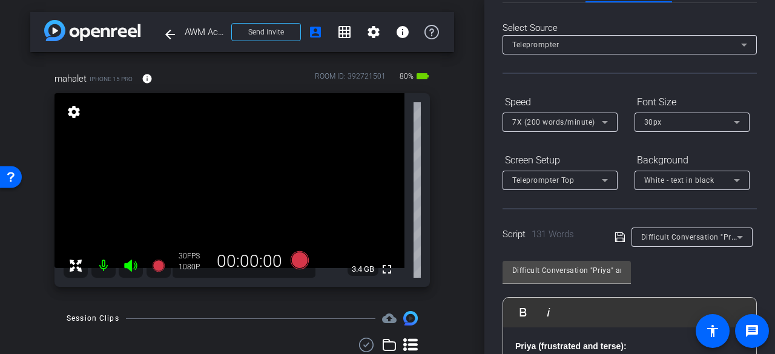
scroll to position [0, 0]
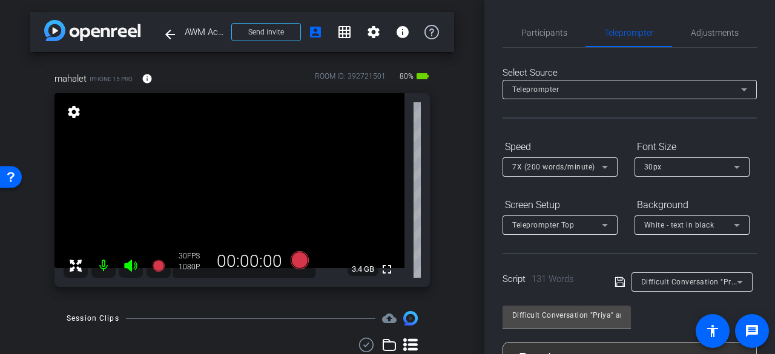
click at [533, 30] on span "Participants" at bounding box center [544, 32] width 46 height 8
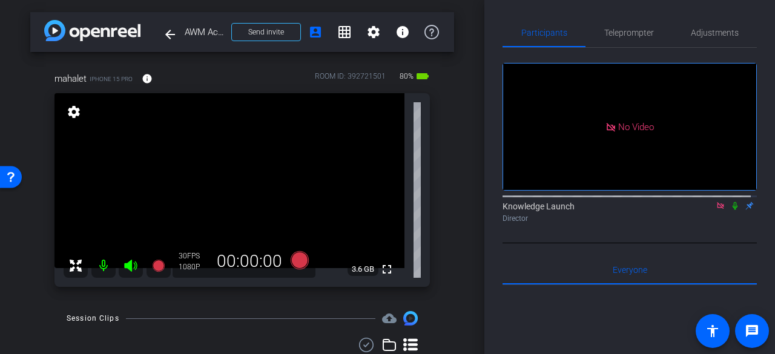
click at [733, 202] on icon at bounding box center [735, 206] width 5 height 8
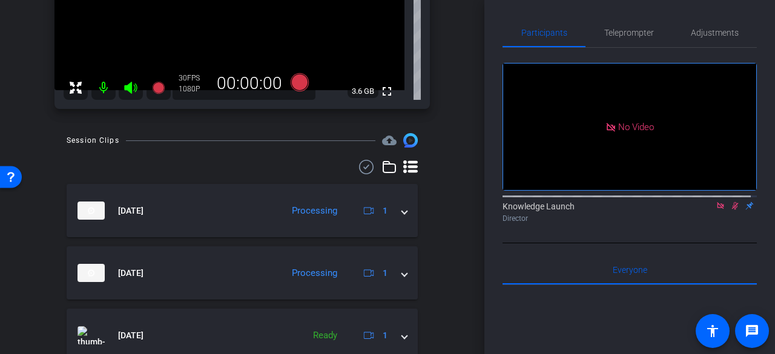
scroll to position [182, 0]
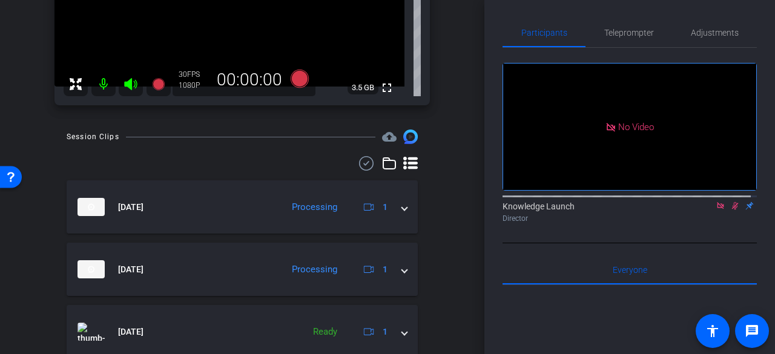
click at [394, 269] on div "Oct 15, 2025 Processing 1" at bounding box center [239, 269] width 325 height 18
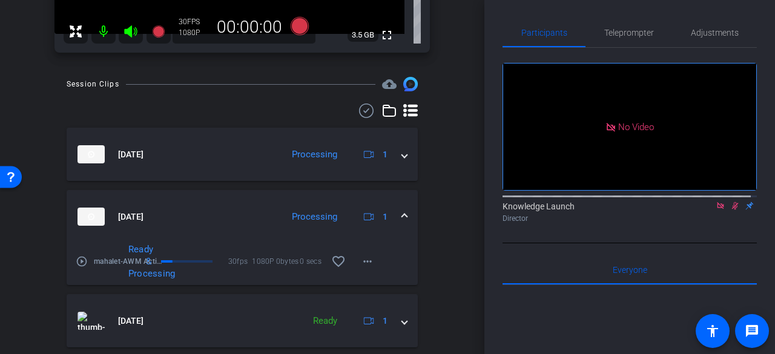
scroll to position [363, 0]
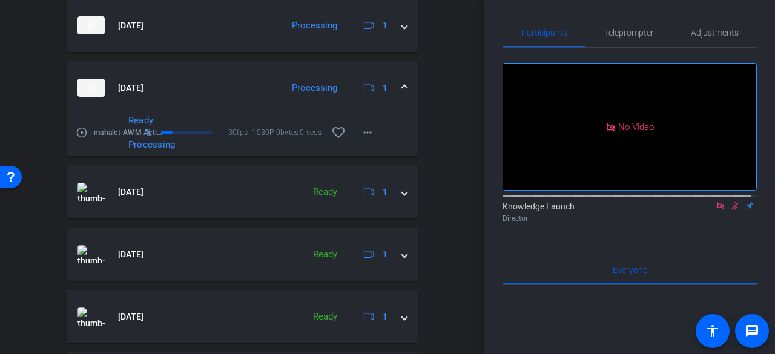
click at [360, 127] on mat-icon "more_horiz" at bounding box center [367, 132] width 15 height 15
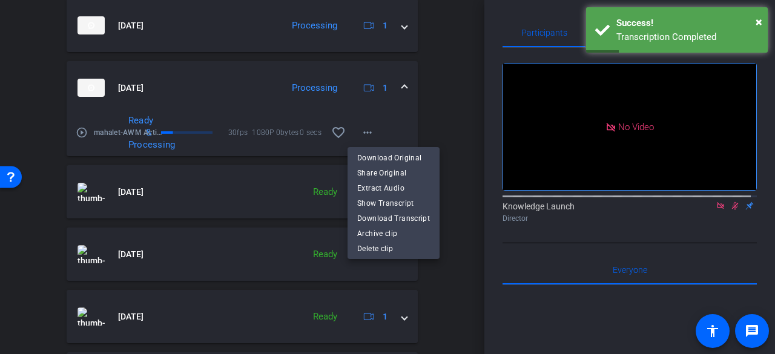
click at [363, 158] on span "Download Original" at bounding box center [393, 158] width 73 height 15
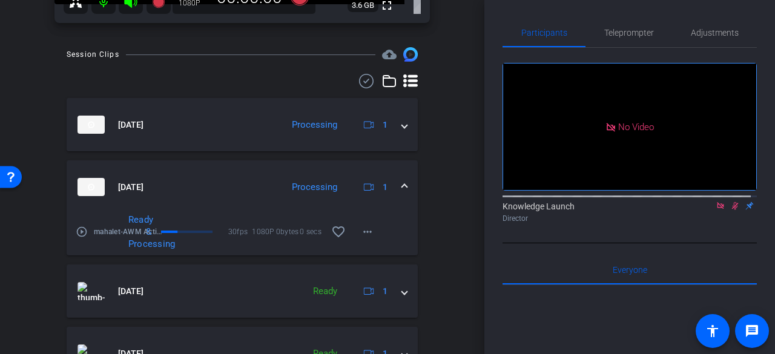
scroll to position [182, 0]
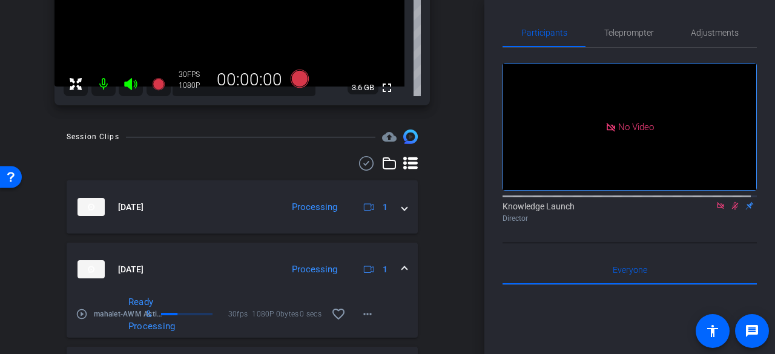
click at [732, 202] on icon at bounding box center [735, 206] width 7 height 8
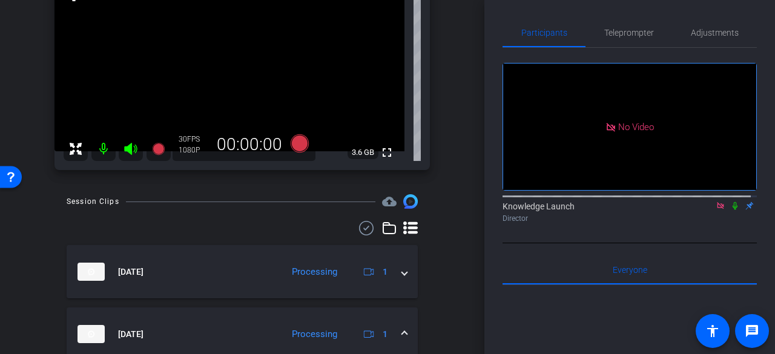
scroll to position [0, 0]
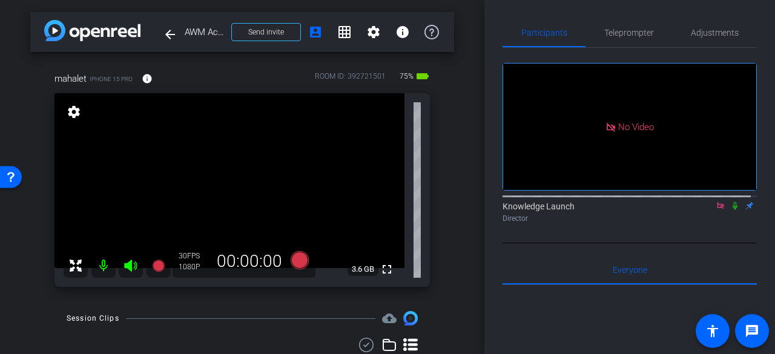
click at [733, 202] on icon at bounding box center [735, 206] width 5 height 8
click at [614, 35] on span "Teleprompter" at bounding box center [629, 32] width 50 height 8
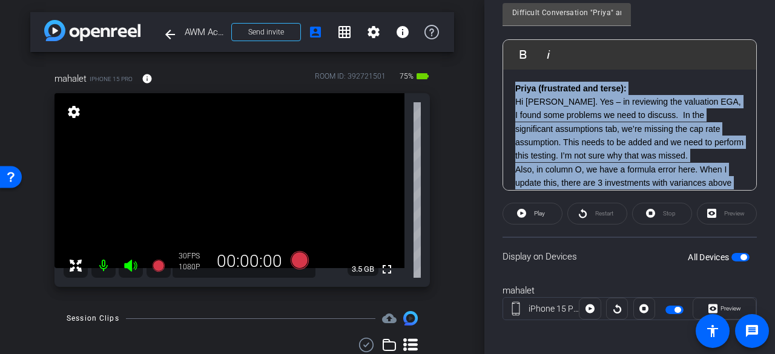
drag, startPoint x: 666, startPoint y: 174, endPoint x: 505, endPoint y: 53, distance: 201.5
click at [505, 53] on div "Play Play from this location Play Selected Play and display the selected text o…" at bounding box center [629, 114] width 254 height 151
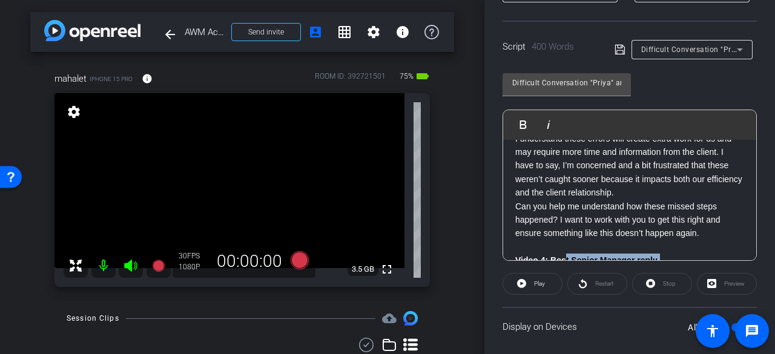
scroll to position [209, 0]
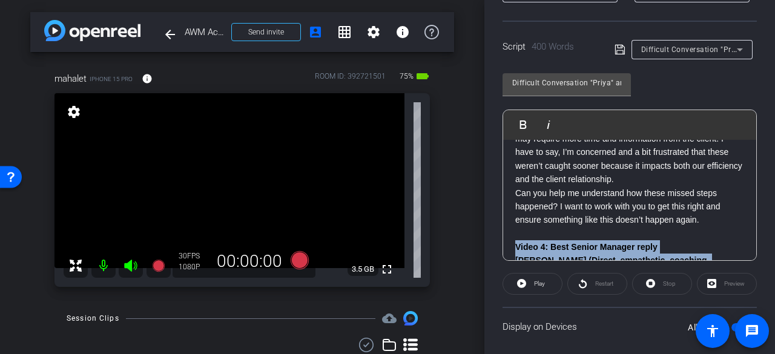
drag, startPoint x: 590, startPoint y: 176, endPoint x: 514, endPoint y: 246, distance: 103.7
click at [513, 246] on div "Video 3: Better Senior Manager reply Priya (concerned yet measured): Hi Amir, t…" at bounding box center [629, 281] width 253 height 702
copy div "Video 4: Best Senior Manager reply Priya (Direct, empathetic, coaching-oriented…"
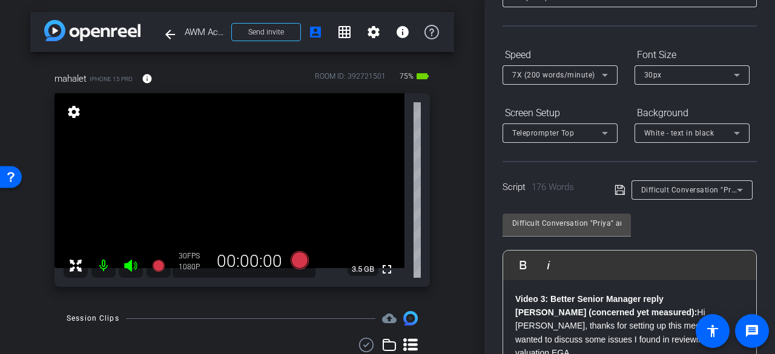
scroll to position [0, 0]
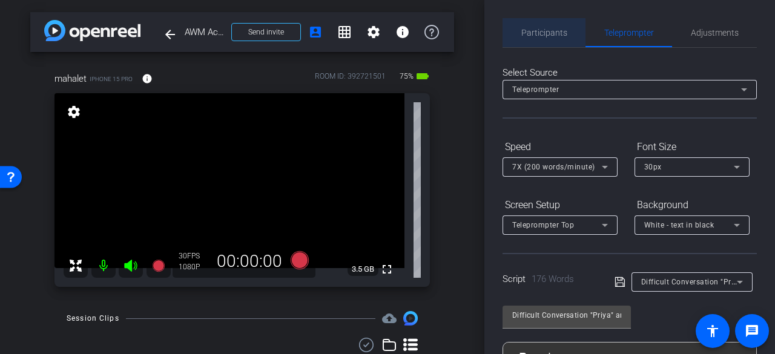
click at [545, 35] on span "Participants" at bounding box center [544, 32] width 46 height 8
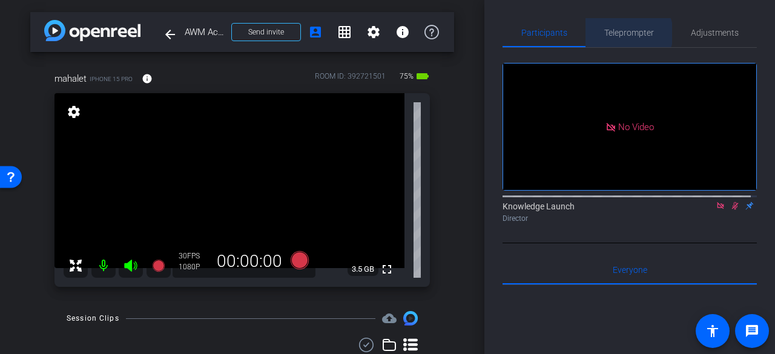
drag, startPoint x: 625, startPoint y: 33, endPoint x: 618, endPoint y: 36, distance: 7.7
click at [624, 33] on span "Teleprompter" at bounding box center [629, 32] width 50 height 8
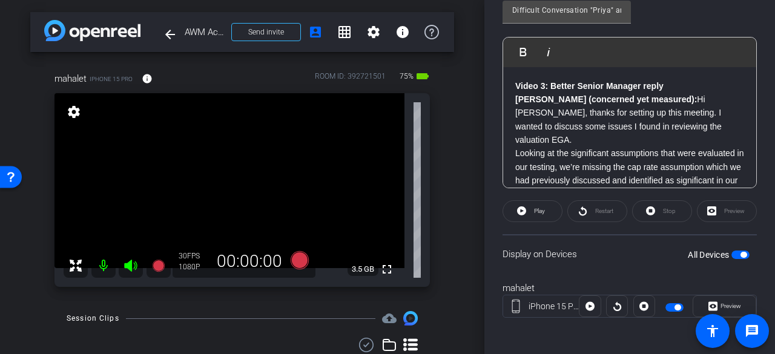
scroll to position [306, 0]
click at [740, 252] on span "button" at bounding box center [743, 254] width 6 height 6
click at [737, 252] on span "button" at bounding box center [740, 253] width 18 height 8
click at [733, 252] on span "button" at bounding box center [740, 253] width 18 height 8
click at [735, 253] on span "button" at bounding box center [740, 253] width 18 height 8
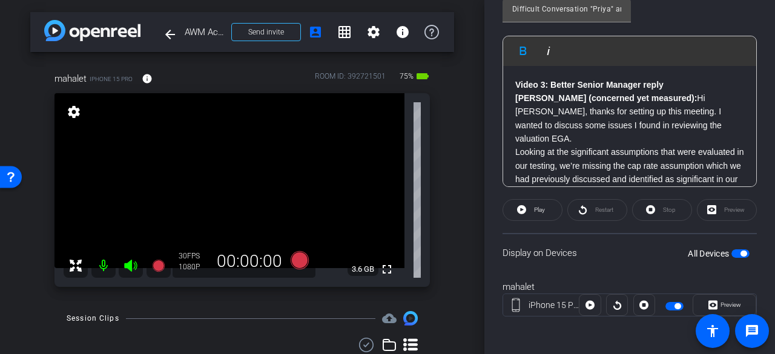
drag, startPoint x: 561, startPoint y: 94, endPoint x: 494, endPoint y: 94, distance: 66.6
click at [494, 94] on div "Participants Teleprompter Adjustments Knowledge Launch Director Everyone 0 Mark…" at bounding box center [629, 177] width 291 height 354
drag, startPoint x: 494, startPoint y: 94, endPoint x: 507, endPoint y: 93, distance: 13.4
click at [507, 93] on div "Participants Teleprompter Adjustments Knowledge Launch Director Everyone 0 Mark…" at bounding box center [629, 177] width 291 height 354
drag, startPoint x: 675, startPoint y: 82, endPoint x: 668, endPoint y: 85, distance: 7.3
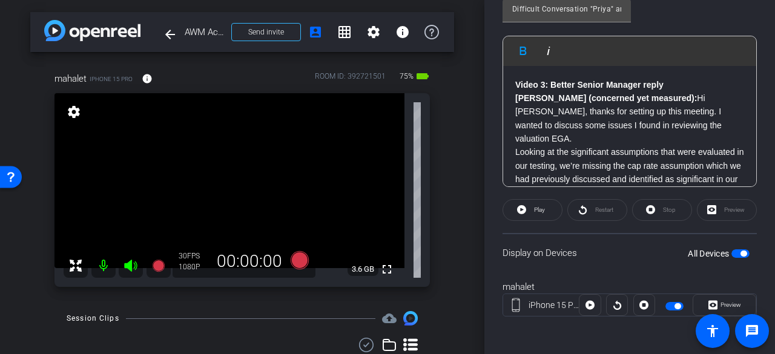
click at [668, 85] on p "Video 3: Better Senior Manager reply" at bounding box center [629, 84] width 229 height 13
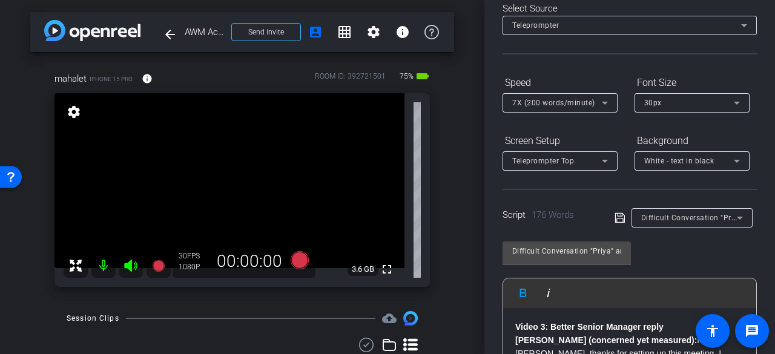
scroll to position [0, 0]
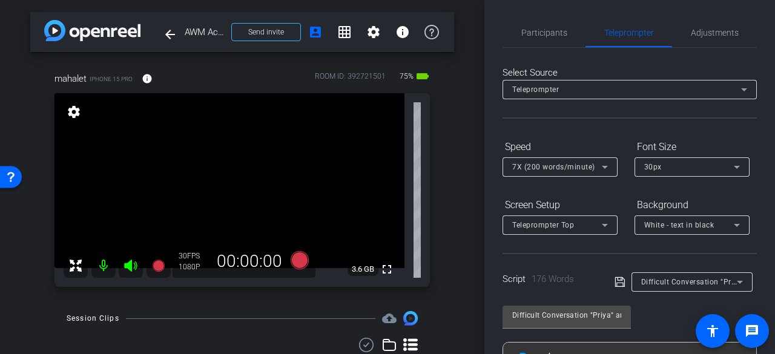
click at [544, 41] on span "Participants" at bounding box center [544, 32] width 46 height 29
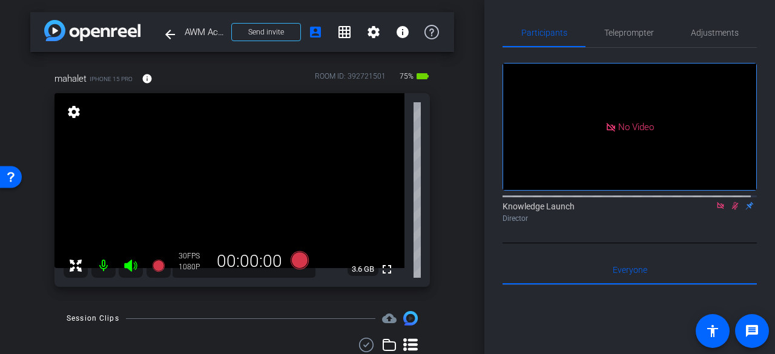
click at [732, 202] on icon at bounding box center [735, 206] width 7 height 8
click at [619, 38] on span "Teleprompter" at bounding box center [629, 32] width 50 height 29
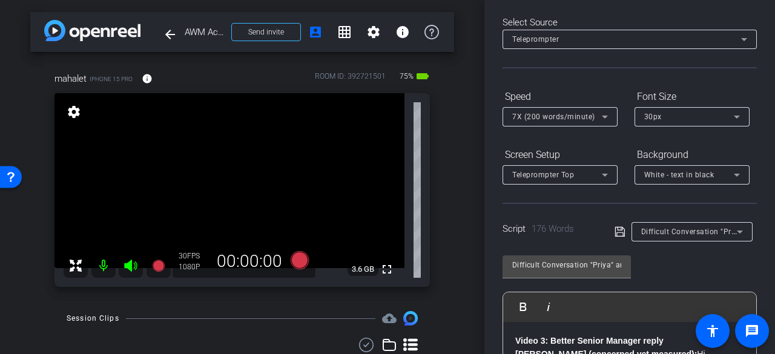
scroll to position [182, 0]
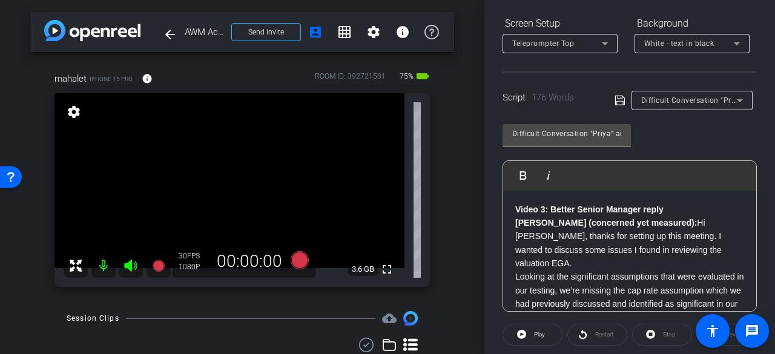
click at [513, 211] on div "Video 3: Better Senior Manager reply Priya (concerned yet measured): Hi Amir, t…" at bounding box center [629, 345] width 253 height 309
drag, startPoint x: 671, startPoint y: 211, endPoint x: 510, endPoint y: 211, distance: 161.0
click at [510, 211] on div "Video 3: Better Senior Manager reply Priya (concerned yet measured): Hi Amir, t…" at bounding box center [629, 345] width 253 height 309
click at [515, 226] on strong "Priya (concerned yet measured):" at bounding box center [606, 223] width 182 height 10
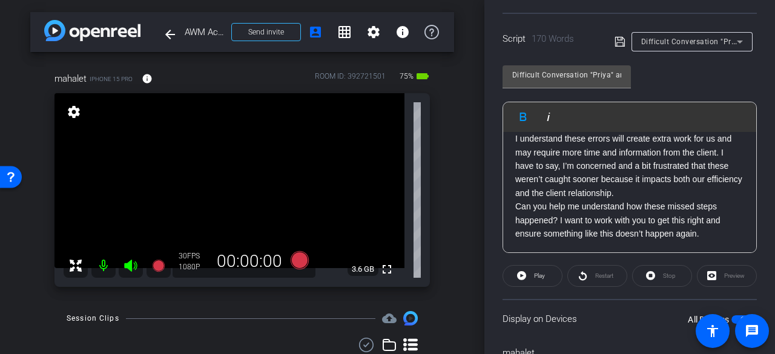
scroll to position [306, 0]
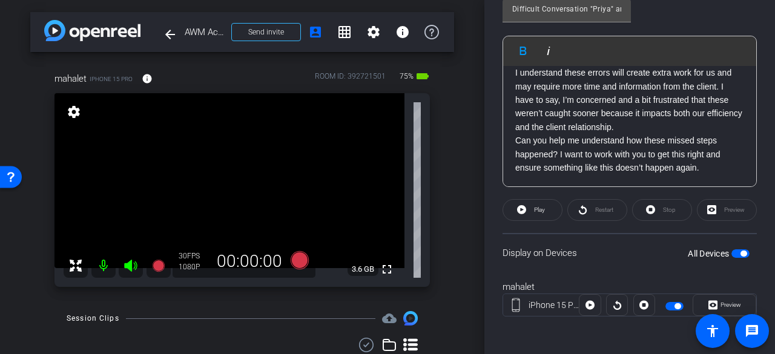
click at [593, 213] on div "Restart" at bounding box center [597, 210] width 60 height 22
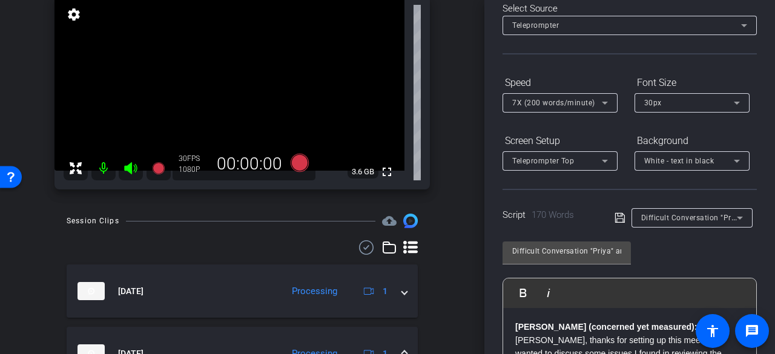
scroll to position [121, 0]
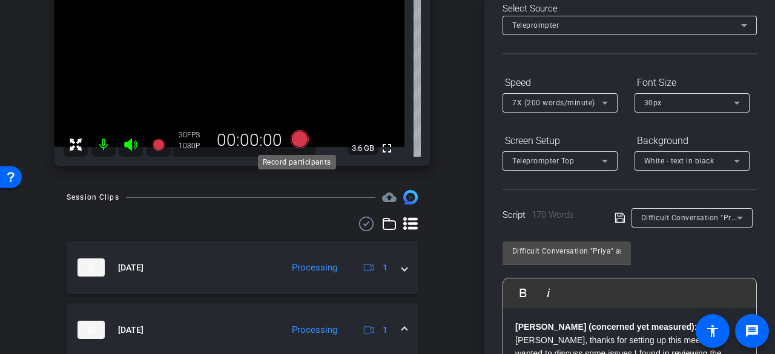
click at [301, 138] on icon at bounding box center [300, 139] width 18 height 18
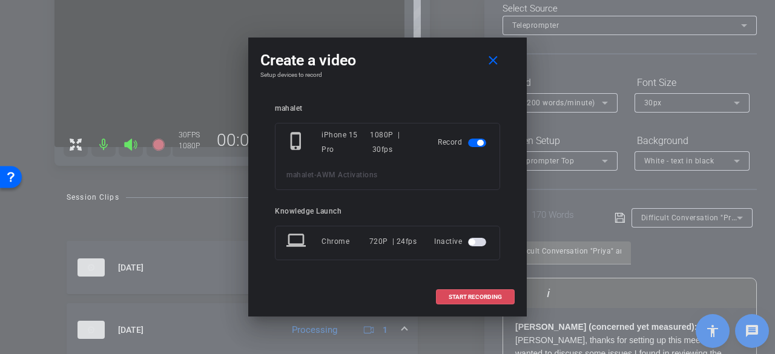
drag, startPoint x: 460, startPoint y: 298, endPoint x: 589, endPoint y: 191, distance: 168.5
click at [460, 298] on span "START RECORDING" at bounding box center [475, 297] width 53 height 6
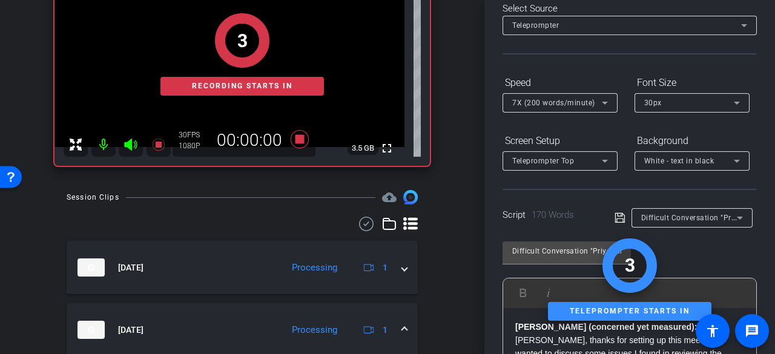
scroll to position [0, 0]
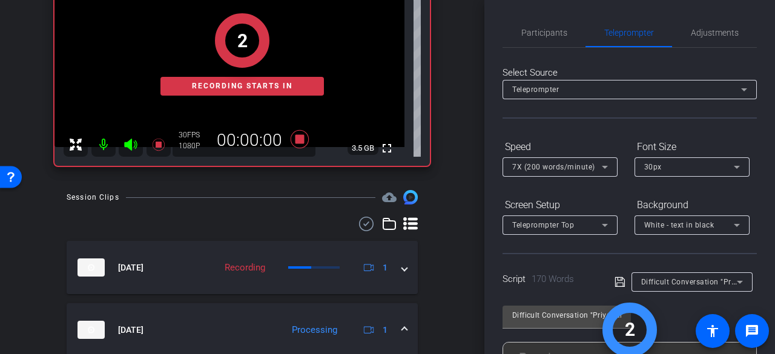
click at [550, 31] on span "Participants" at bounding box center [544, 32] width 46 height 8
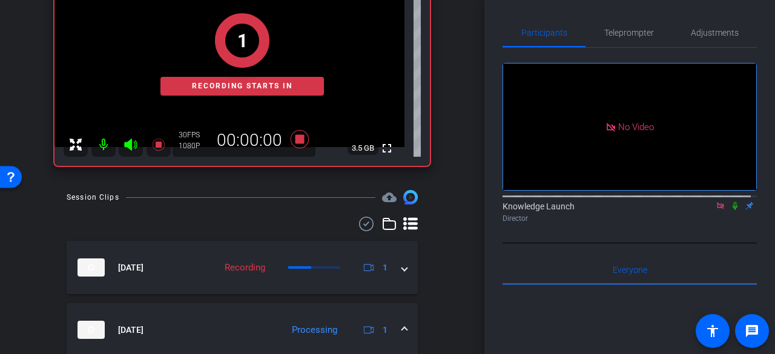
click at [732, 202] on icon at bounding box center [735, 206] width 10 height 8
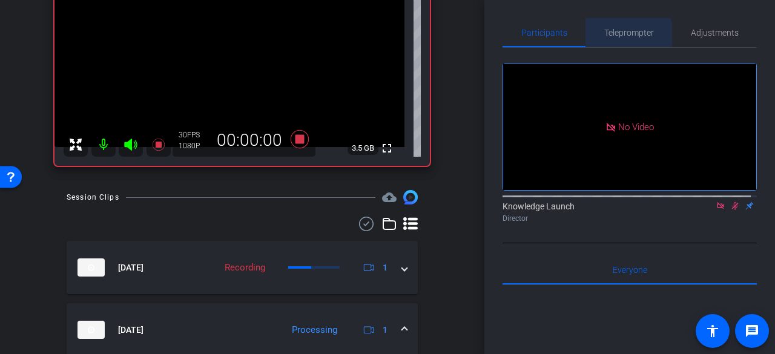
click at [618, 37] on span "Teleprompter" at bounding box center [629, 32] width 50 height 8
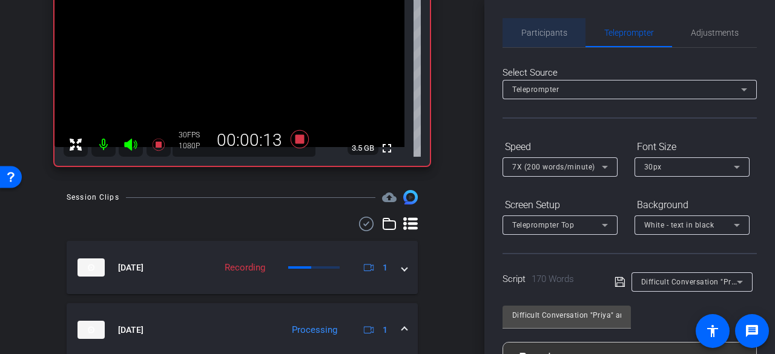
click at [547, 33] on span "Participants" at bounding box center [544, 32] width 46 height 8
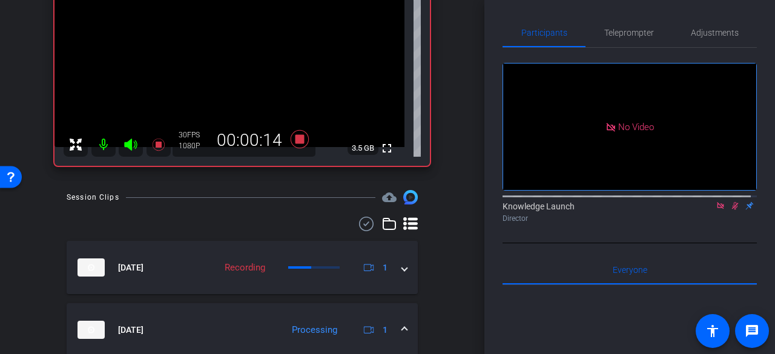
click at [730, 202] on icon at bounding box center [735, 206] width 10 height 8
click at [609, 37] on span "Teleprompter" at bounding box center [629, 32] width 50 height 8
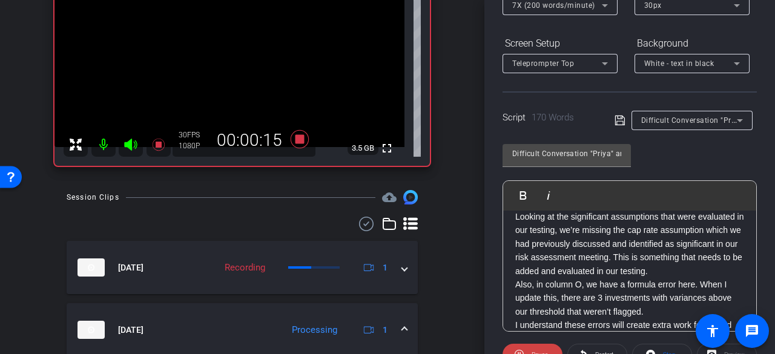
scroll to position [303, 0]
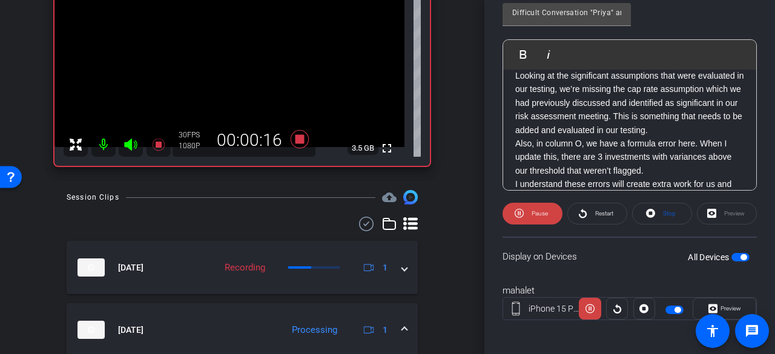
click at [750, 111] on div "Participants Teleprompter Adjustments Knowledge Launch Director Everyone 0 Mark…" at bounding box center [629, 177] width 291 height 354
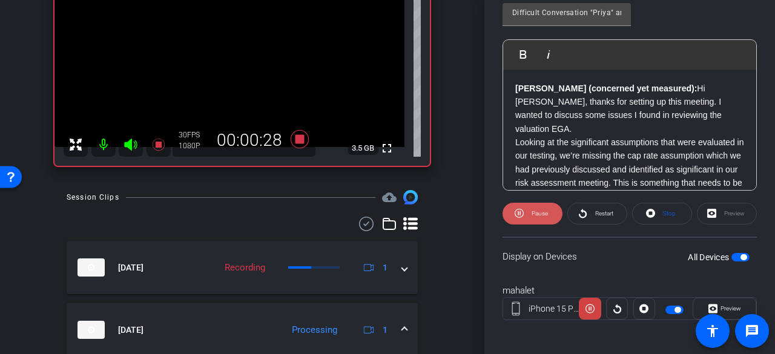
click at [534, 213] on span "Pause" at bounding box center [540, 213] width 16 height 7
click at [605, 213] on span "Restart" at bounding box center [604, 213] width 18 height 7
click at [647, 213] on icon at bounding box center [650, 213] width 9 height 15
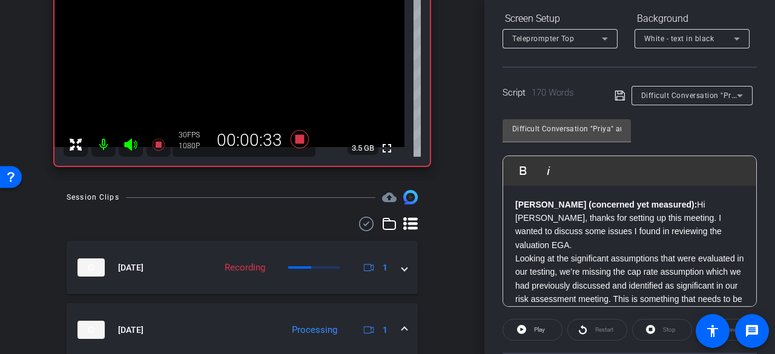
scroll to position [121, 0]
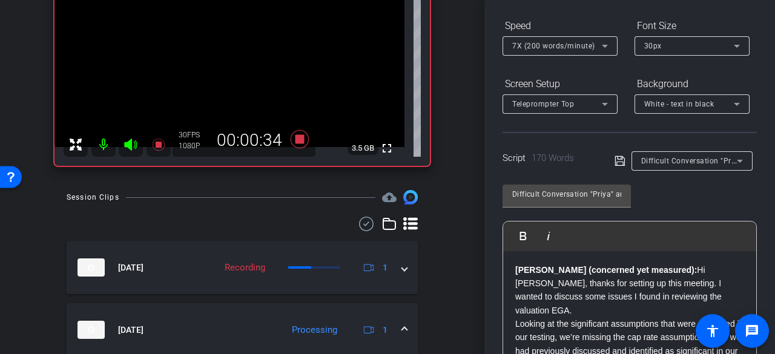
click at [620, 162] on icon at bounding box center [620, 161] width 10 height 10
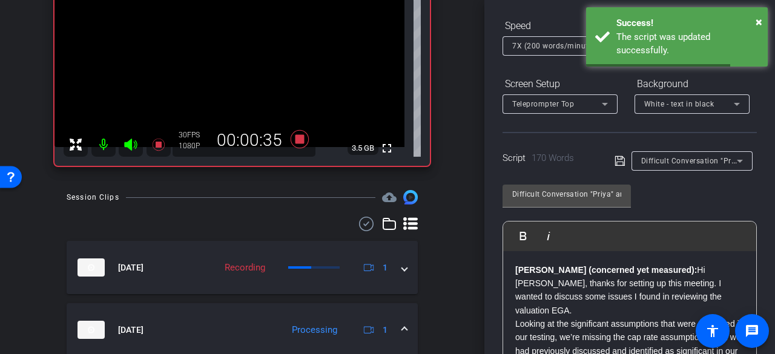
click at [541, 41] on div "7X (200 words/minute)" at bounding box center [557, 45] width 90 height 15
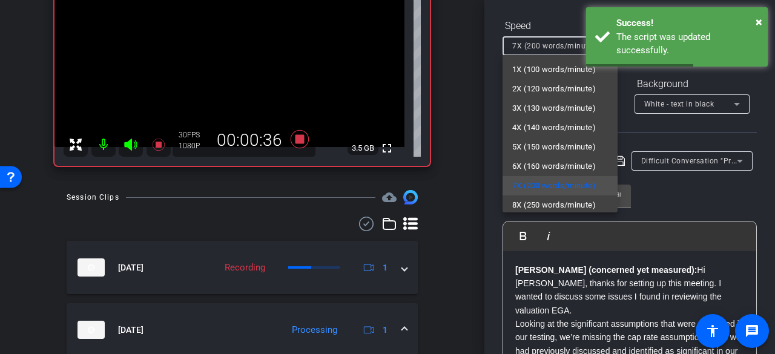
click at [545, 206] on span "8X (250 words/minute)" at bounding box center [554, 205] width 84 height 15
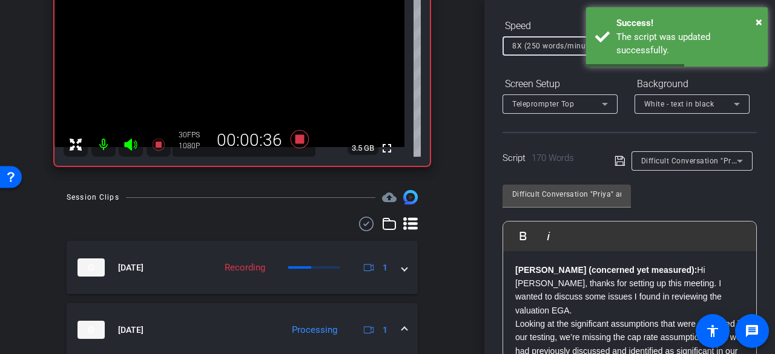
scroll to position [2, 0]
click at [539, 39] on div "8X (250 words/minute)" at bounding box center [557, 45] width 90 height 15
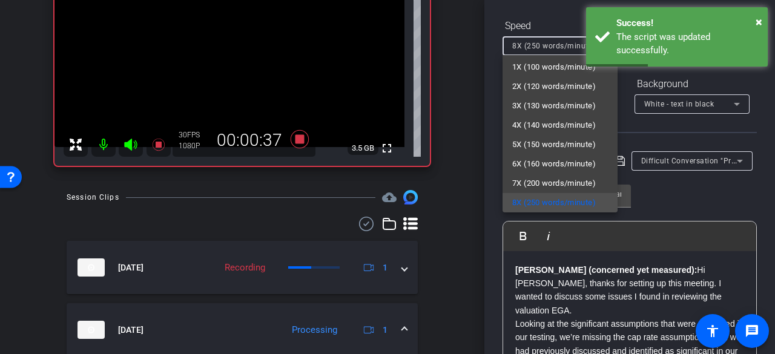
click at [526, 179] on span "7X (200 words/minute)" at bounding box center [554, 183] width 84 height 15
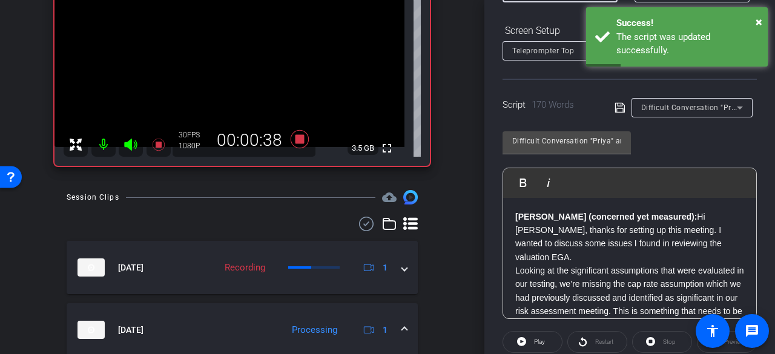
scroll to position [242, 0]
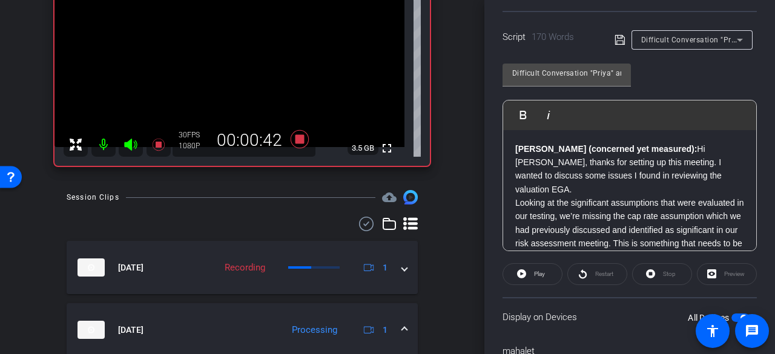
click at [546, 272] on span at bounding box center [532, 274] width 59 height 29
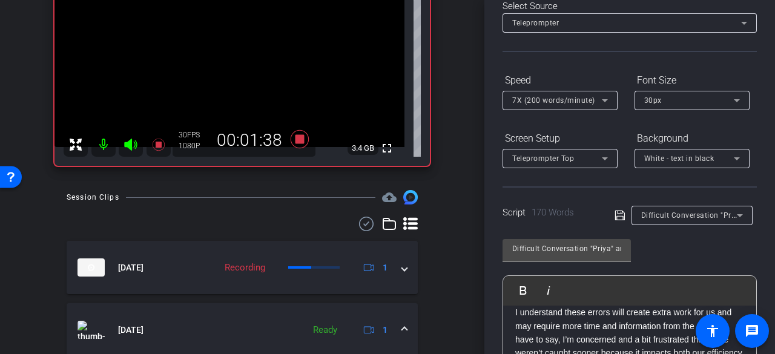
scroll to position [0, 0]
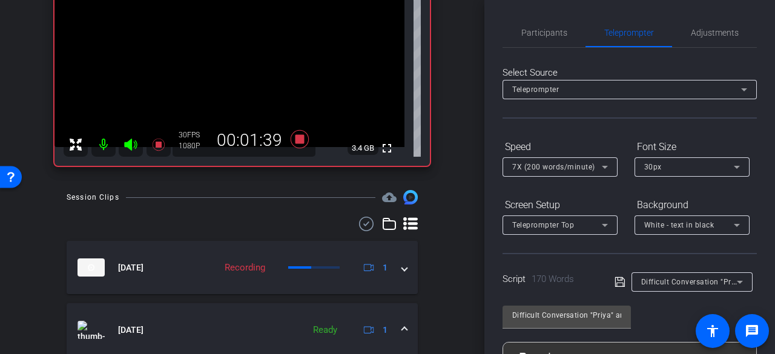
click at [553, 36] on span "Participants" at bounding box center [544, 32] width 46 height 8
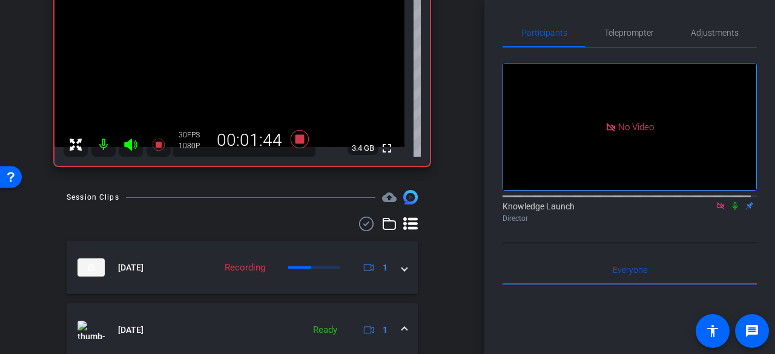
click at [733, 202] on icon at bounding box center [735, 206] width 5 height 8
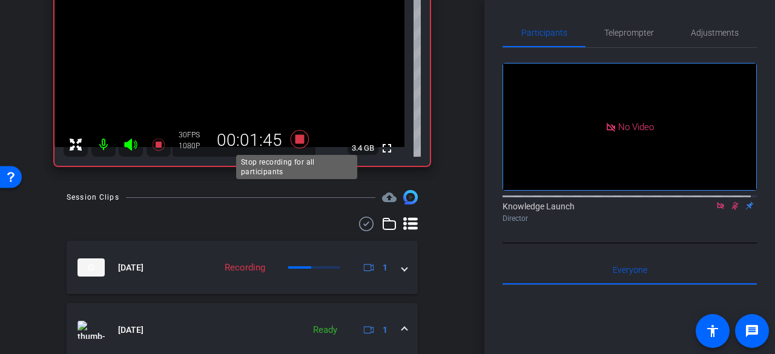
click at [298, 137] on icon at bounding box center [300, 139] width 18 height 18
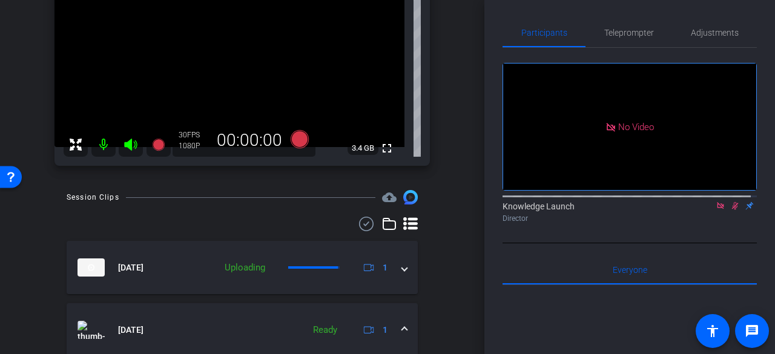
click at [730, 202] on icon at bounding box center [735, 206] width 10 height 8
click at [620, 33] on span "Teleprompter" at bounding box center [629, 32] width 50 height 8
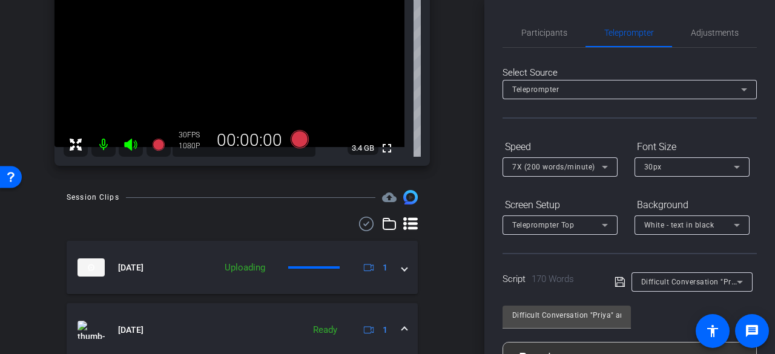
click at [539, 30] on span "Participants" at bounding box center [544, 32] width 46 height 8
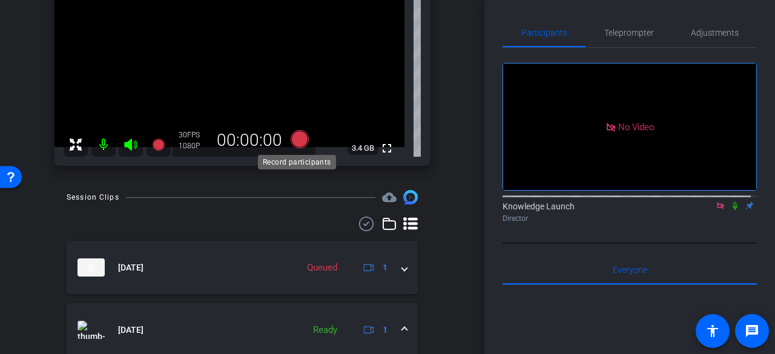
click at [294, 142] on icon at bounding box center [300, 139] width 18 height 18
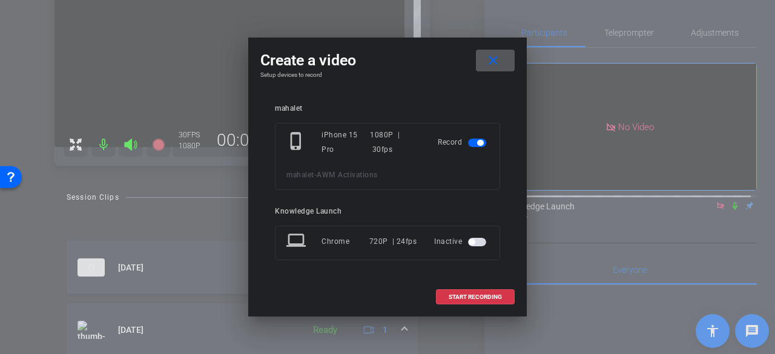
click at [475, 298] on span "START RECORDING" at bounding box center [475, 297] width 53 height 6
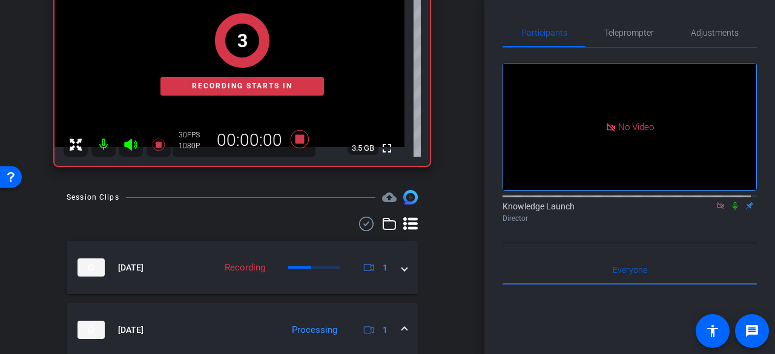
click at [730, 202] on icon at bounding box center [735, 206] width 10 height 8
click at [616, 36] on span "Teleprompter" at bounding box center [629, 32] width 50 height 8
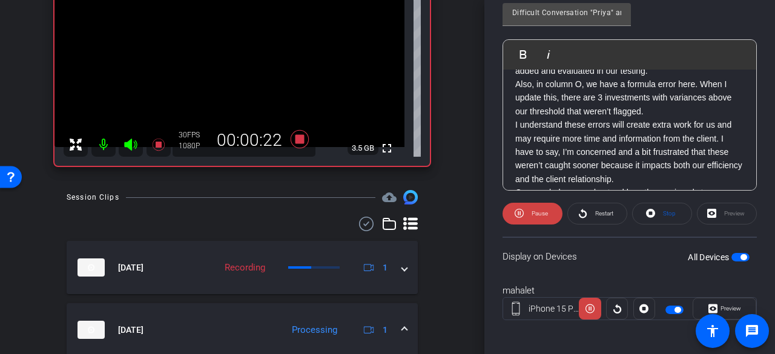
scroll to position [130, 0]
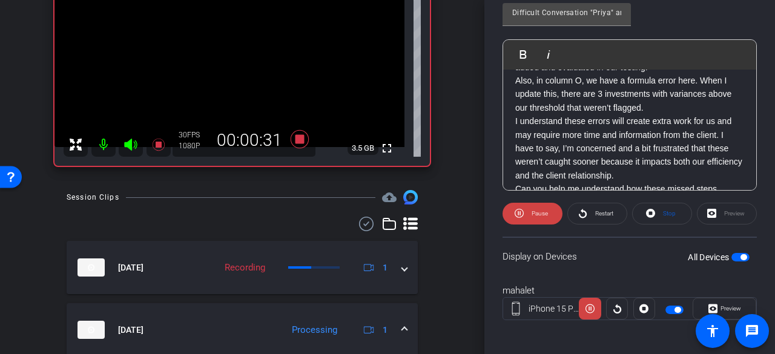
click at [596, 211] on span "Restart" at bounding box center [604, 213] width 18 height 7
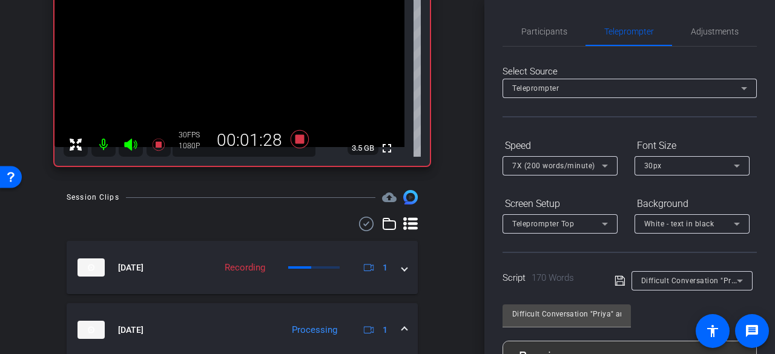
scroll to position [0, 0]
click at [553, 29] on span "Participants" at bounding box center [544, 32] width 46 height 8
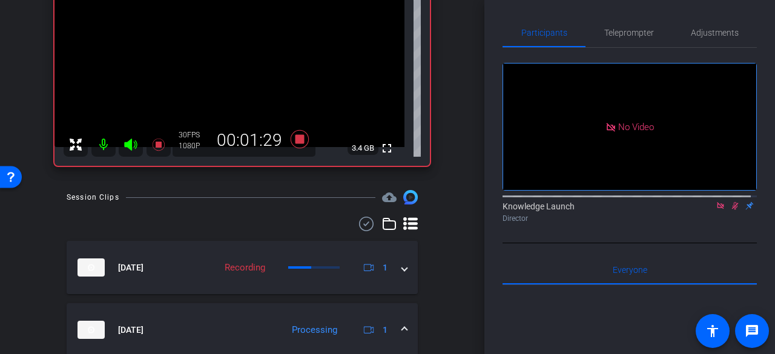
click at [732, 202] on icon at bounding box center [735, 206] width 7 height 8
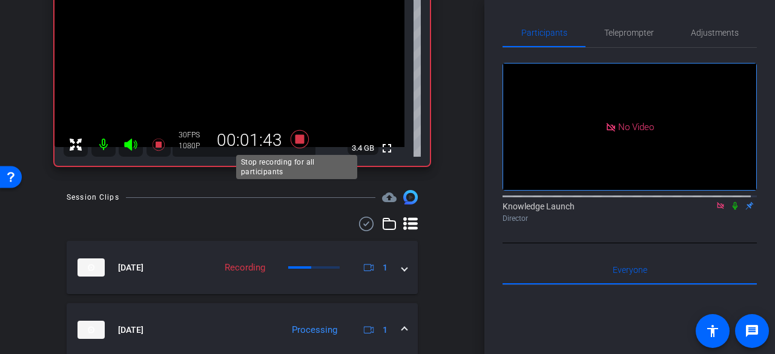
click at [297, 139] on icon at bounding box center [300, 139] width 18 height 18
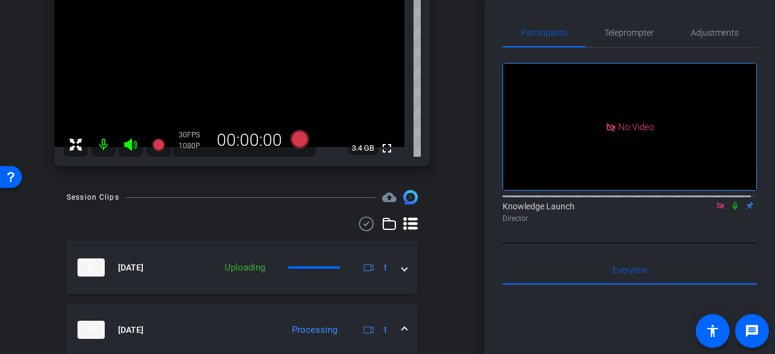
click at [622, 35] on span "Teleprompter" at bounding box center [629, 32] width 50 height 8
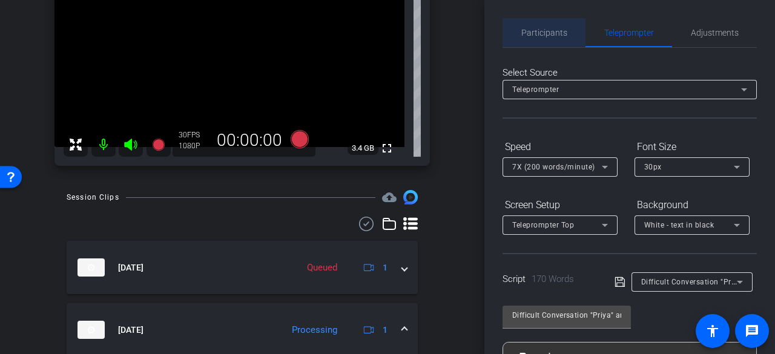
click at [552, 42] on span "Participants" at bounding box center [544, 32] width 46 height 29
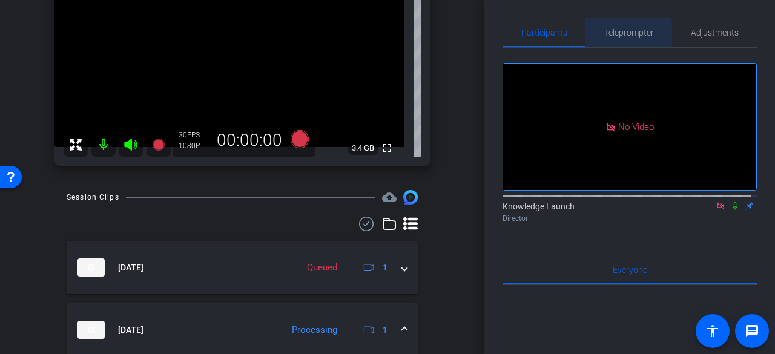
click at [621, 39] on span "Teleprompter" at bounding box center [629, 32] width 50 height 29
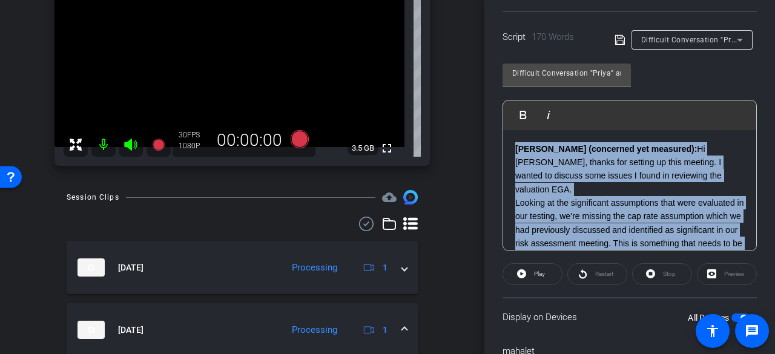
drag, startPoint x: 707, startPoint y: 234, endPoint x: 526, endPoint y: 125, distance: 211.3
click at [497, 89] on div "Participants Teleprompter Adjustments Knowledge Launch Director Everyone 0 Mark…" at bounding box center [629, 177] width 291 height 354
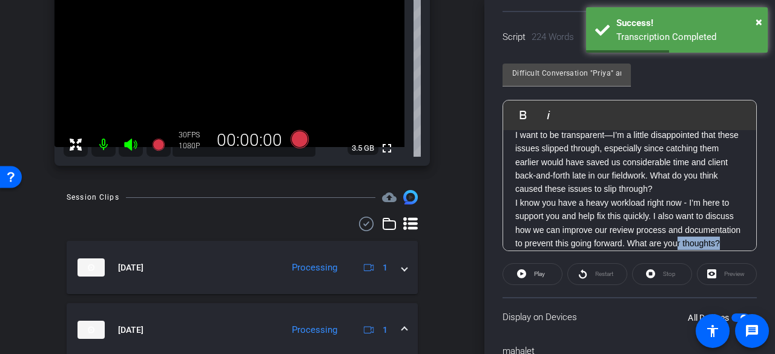
scroll to position [283, 0]
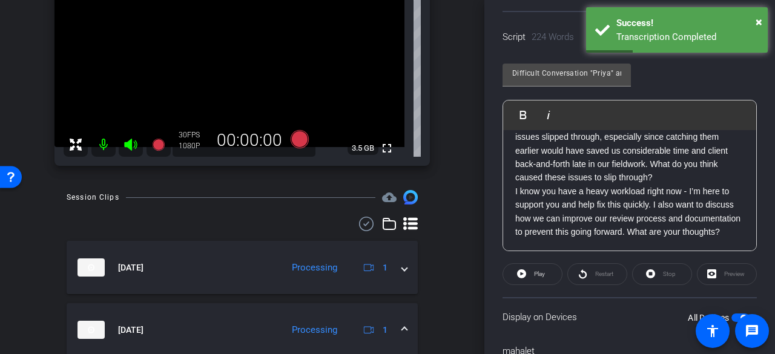
drag, startPoint x: 587, startPoint y: 244, endPoint x: 595, endPoint y: 237, distance: 10.3
click at [594, 238] on div "Video 4: Best Senior Manager reply Priya (Direct, empathetic, coaching-oriented…" at bounding box center [629, 49] width 253 height 404
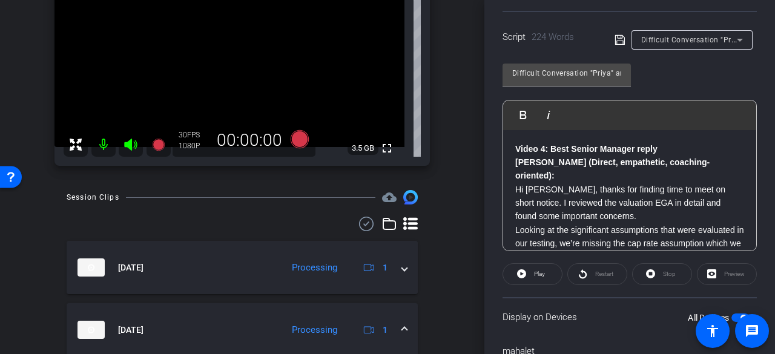
scroll to position [303, 0]
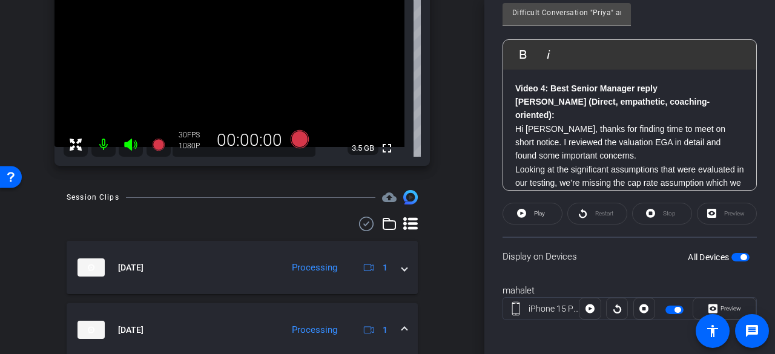
click at [742, 253] on button "All Devices" at bounding box center [740, 257] width 18 height 8
click at [739, 255] on span "button" at bounding box center [740, 257] width 18 height 8
drag, startPoint x: 664, startPoint y: 88, endPoint x: 512, endPoint y: 89, distance: 152.0
click at [512, 89] on div "Video 4: Best Senior Manager reply Priya (Direct, empathetic, coaching-oriented…" at bounding box center [629, 272] width 253 height 404
click at [516, 99] on strong "Priya (Direct, empathetic, coaching-oriented):" at bounding box center [612, 108] width 194 height 23
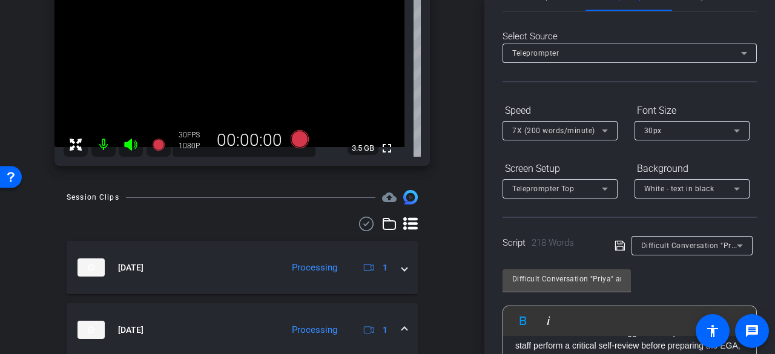
scroll to position [0, 0]
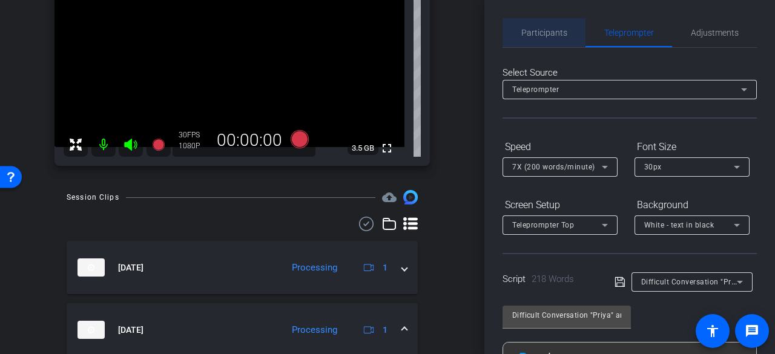
click at [555, 40] on span "Participants" at bounding box center [544, 32] width 46 height 29
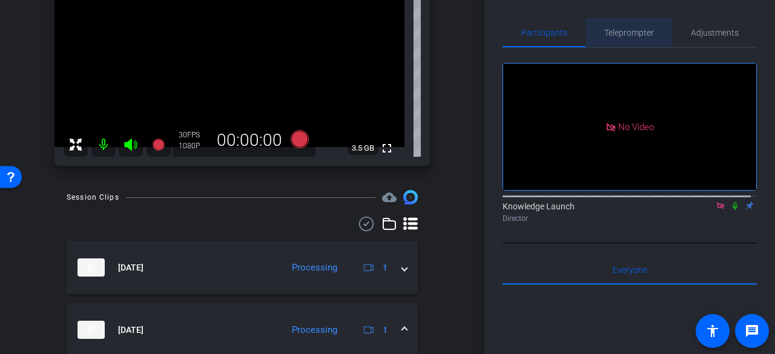
click at [611, 34] on span "Teleprompter" at bounding box center [629, 32] width 50 height 8
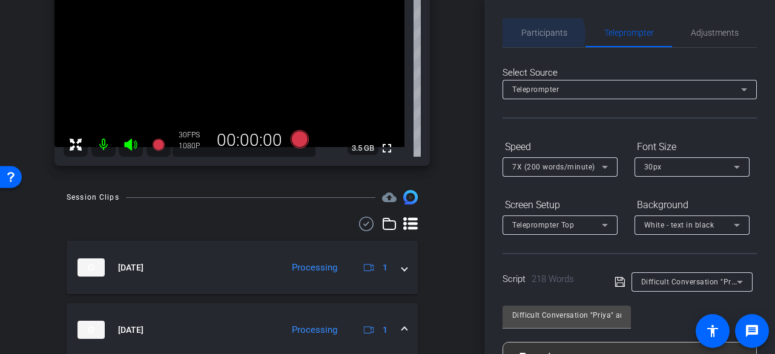
click at [539, 34] on span "Participants" at bounding box center [544, 32] width 46 height 8
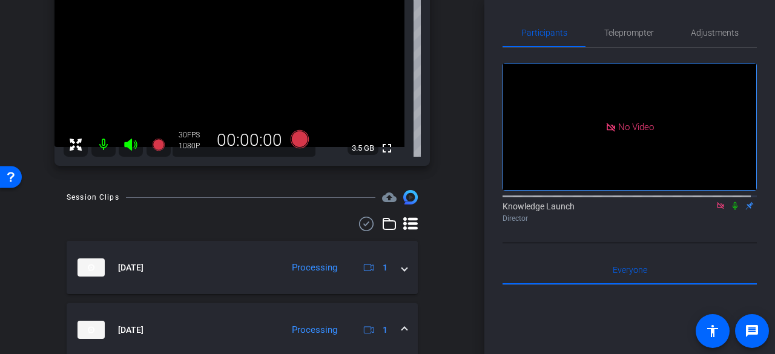
click at [630, 39] on span "Teleprompter" at bounding box center [629, 32] width 50 height 29
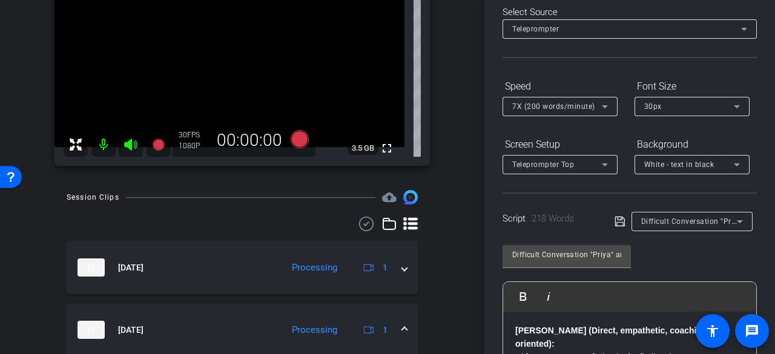
scroll to position [242, 0]
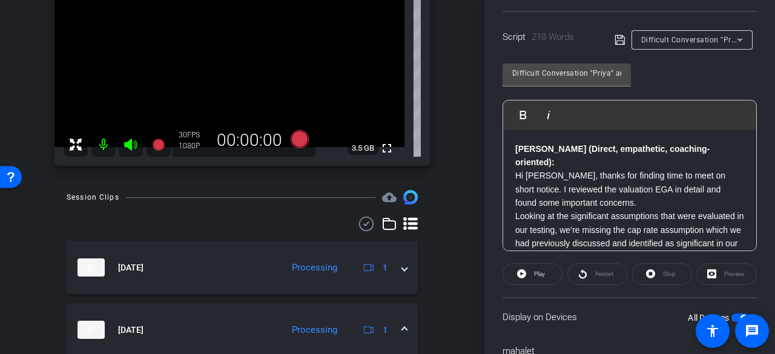
click at [516, 149] on strong "Priya (Direct, empathetic, coaching-oriented):" at bounding box center [612, 155] width 194 height 23
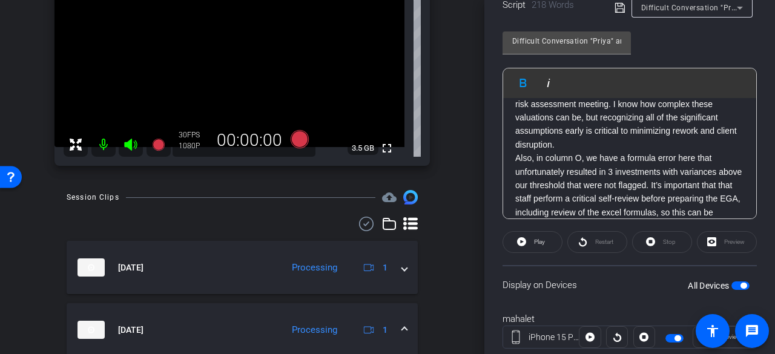
scroll to position [306, 0]
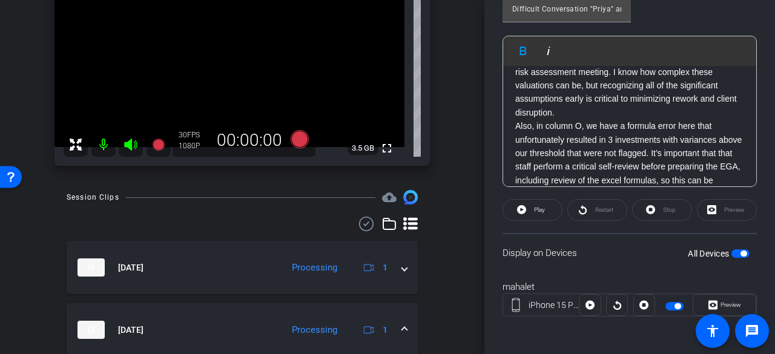
click at [734, 256] on span "button" at bounding box center [740, 253] width 18 height 8
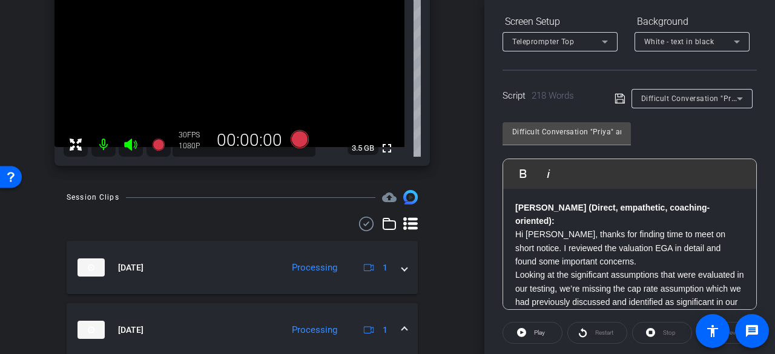
scroll to position [4, 0]
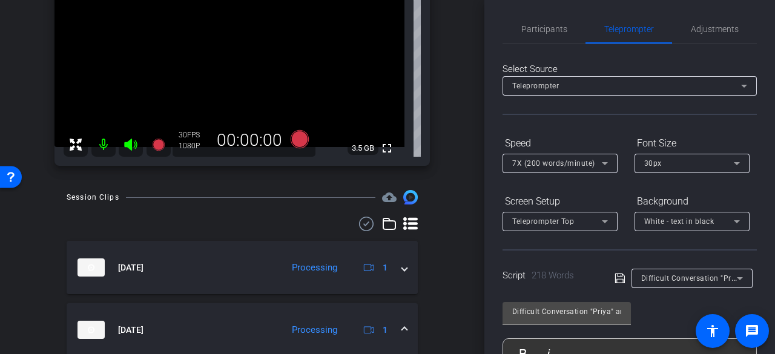
click at [582, 165] on span "7X (200 words/minute)" at bounding box center [553, 163] width 83 height 8
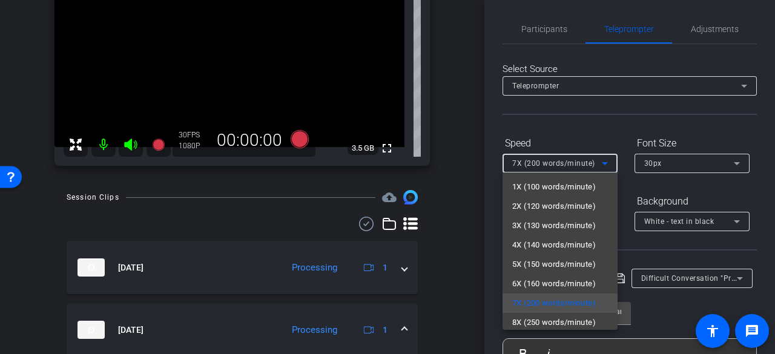
click at [530, 318] on span "8X (250 words/minute)" at bounding box center [554, 322] width 84 height 15
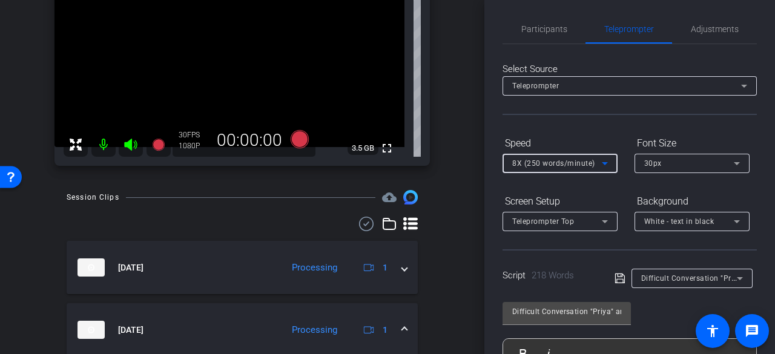
scroll to position [2, 0]
click at [547, 168] on span "8X (250 words/minute)" at bounding box center [553, 163] width 83 height 8
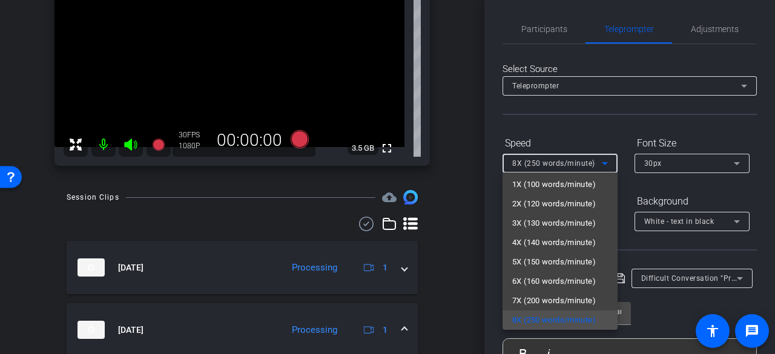
click at [542, 306] on span "7X (200 words/minute)" at bounding box center [554, 301] width 84 height 15
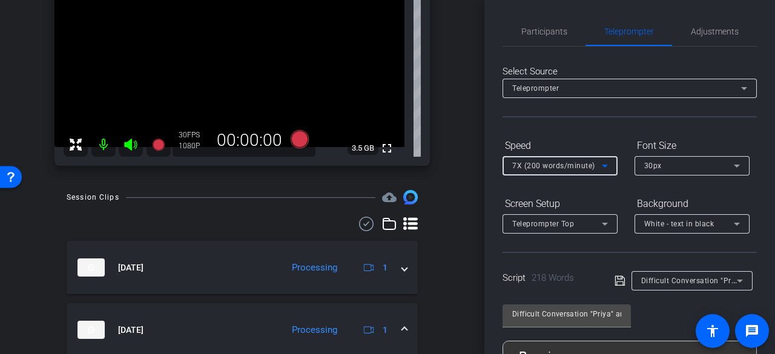
scroll to position [0, 0]
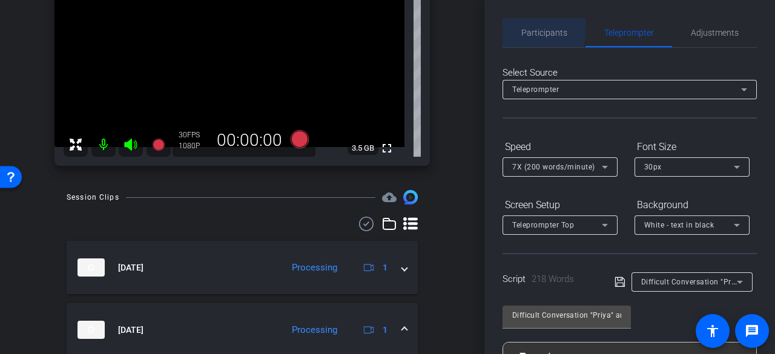
click at [521, 27] on span "Participants" at bounding box center [544, 32] width 46 height 29
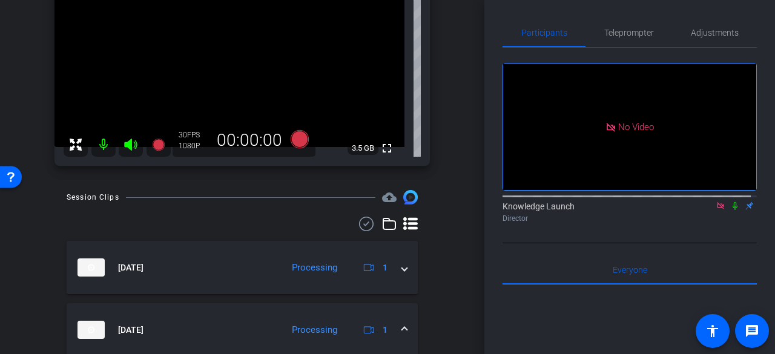
click at [730, 202] on icon at bounding box center [735, 206] width 10 height 8
click at [298, 140] on icon at bounding box center [300, 139] width 18 height 18
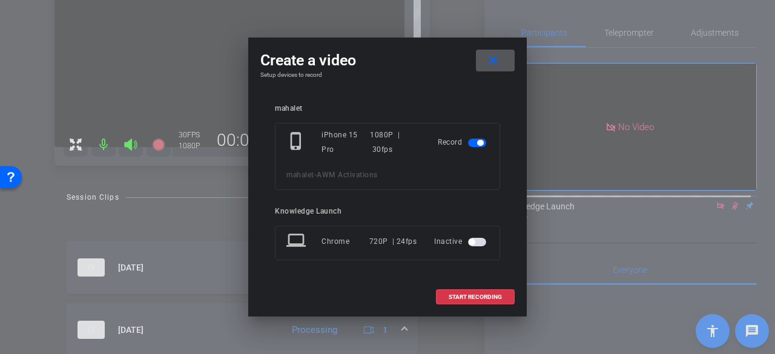
click at [459, 301] on span at bounding box center [475, 297] width 77 height 29
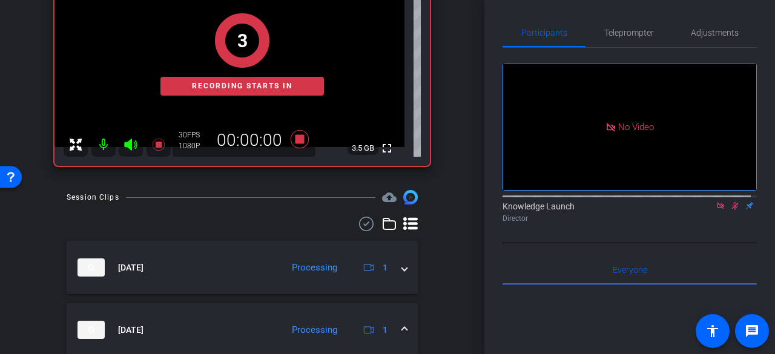
click at [614, 32] on span "Teleprompter" at bounding box center [629, 32] width 50 height 8
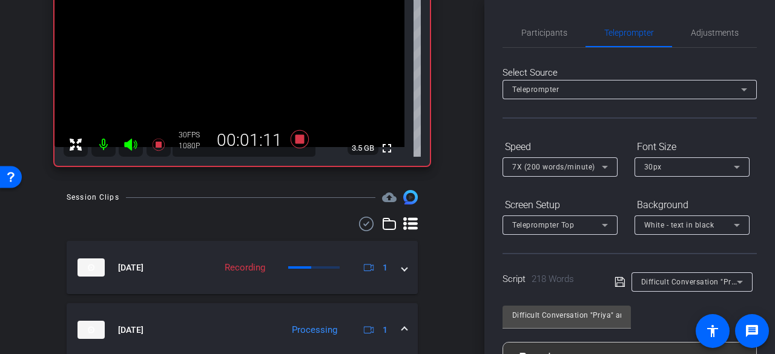
click at [528, 26] on span "Participants" at bounding box center [544, 32] width 46 height 29
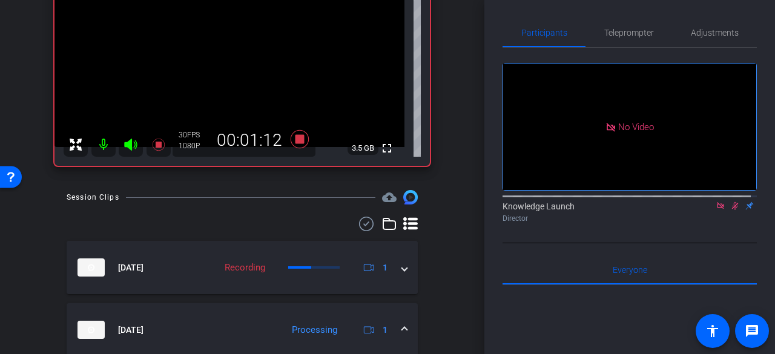
click at [732, 202] on icon at bounding box center [735, 206] width 7 height 8
click at [618, 38] on span "Teleprompter" at bounding box center [629, 32] width 50 height 29
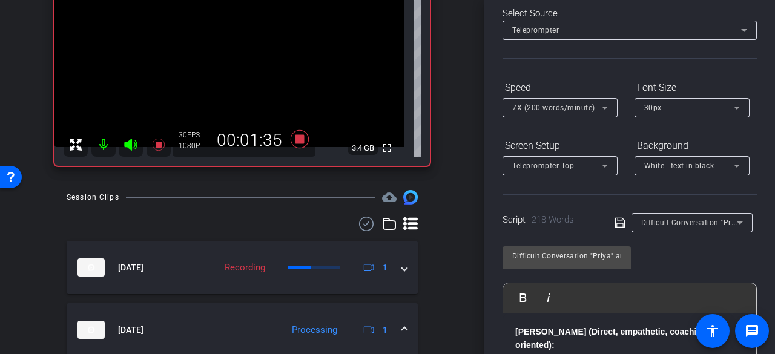
scroll to position [182, 0]
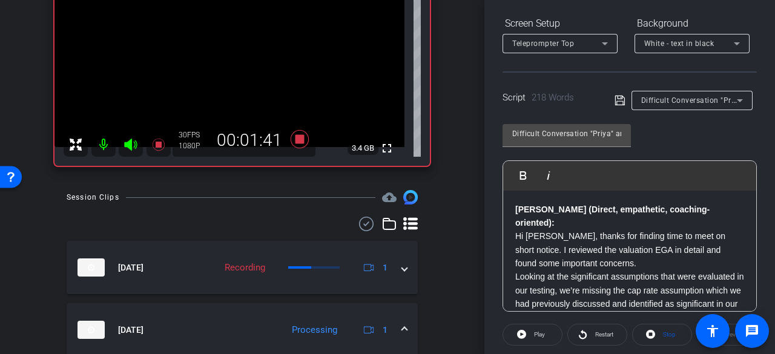
click at [611, 251] on p "Hi Amir, thanks for finding time to meet on short notice. I reviewed the valuat…" at bounding box center [629, 249] width 229 height 41
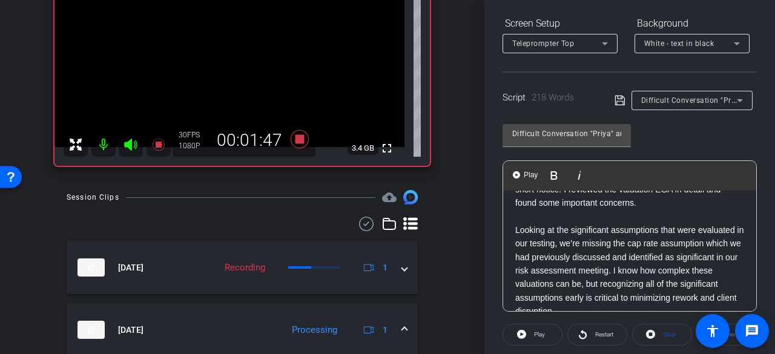
scroll to position [0, 0]
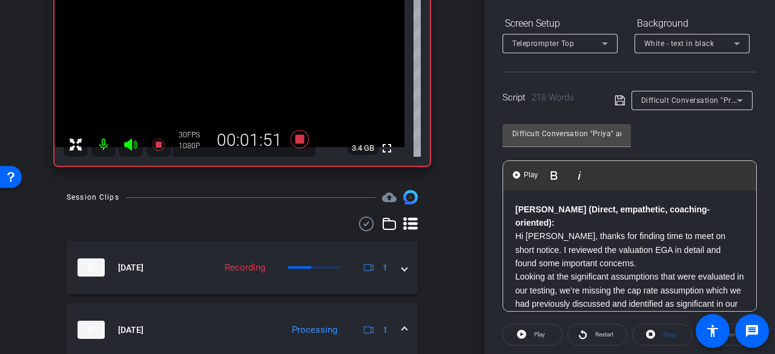
click at [601, 251] on p "Hi Amir, thanks for finding time to meet on short notice. I reviewed the valuat…" at bounding box center [629, 249] width 229 height 41
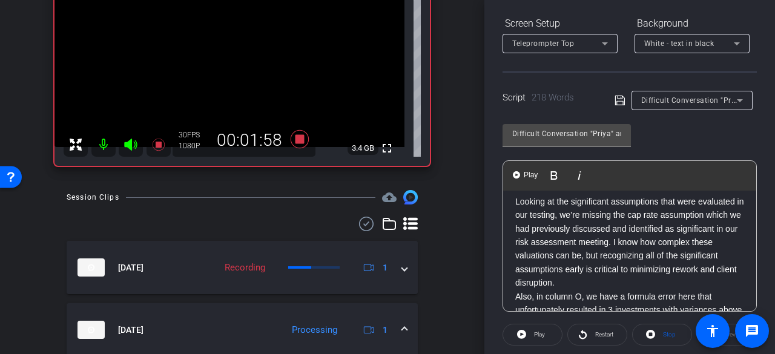
scroll to position [92, 0]
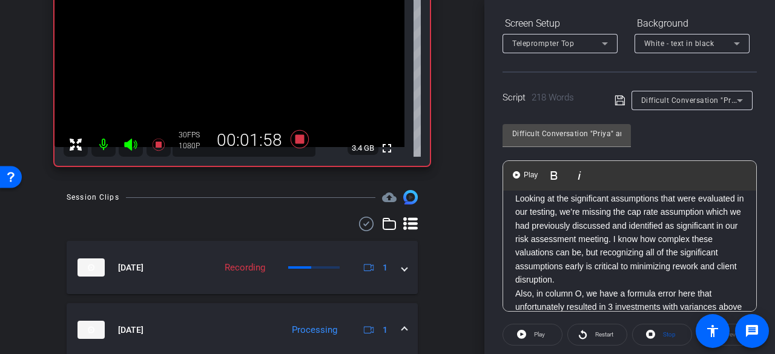
click at [513, 282] on div "Priya (Direct, empathetic, coaching-oriented): Hi Amir, thanks for finding time…" at bounding box center [629, 301] width 253 height 404
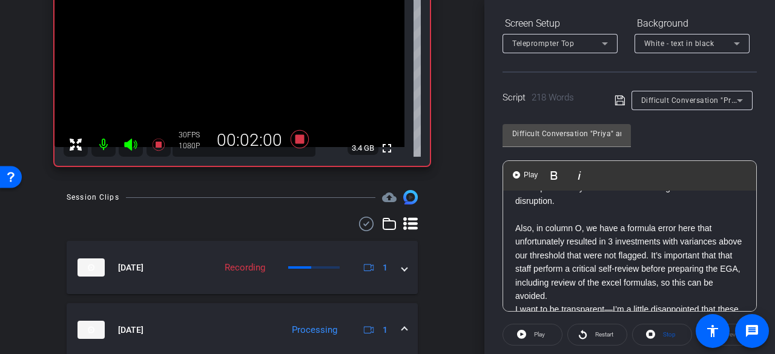
scroll to position [182, 0]
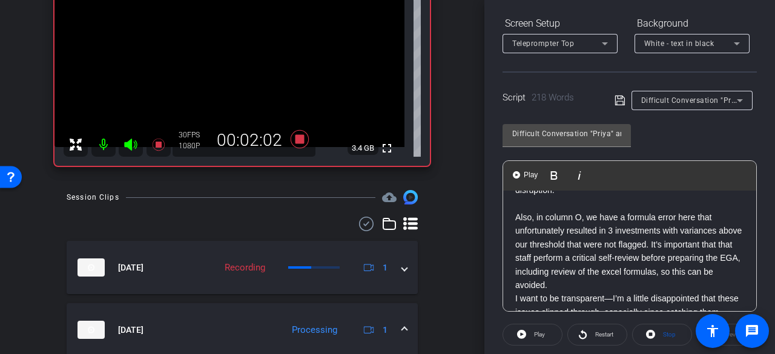
click at [515, 292] on p "I want to be transparent—I’m a little disappointed that these issues slipped th…" at bounding box center [629, 326] width 229 height 68
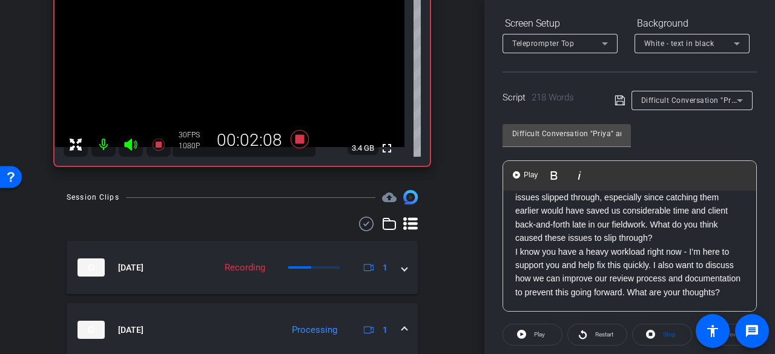
scroll to position [301, 0]
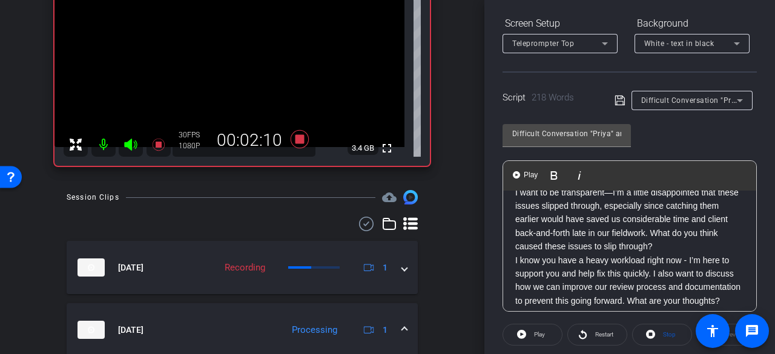
click at [512, 245] on div "Priya (Direct, empathetic, coaching-oriented): Hi Amir, thanks for finding time…" at bounding box center [629, 104] width 253 height 431
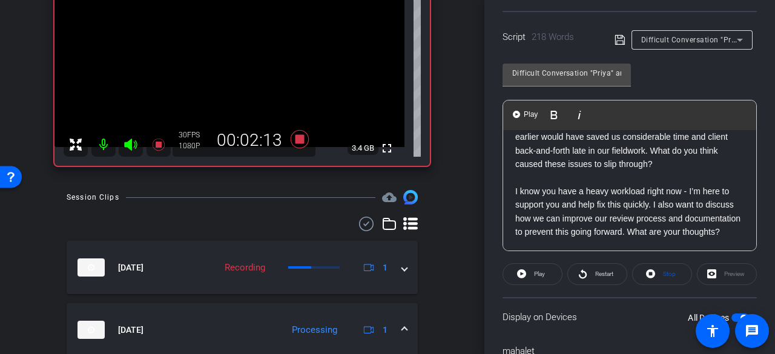
scroll to position [306, 0]
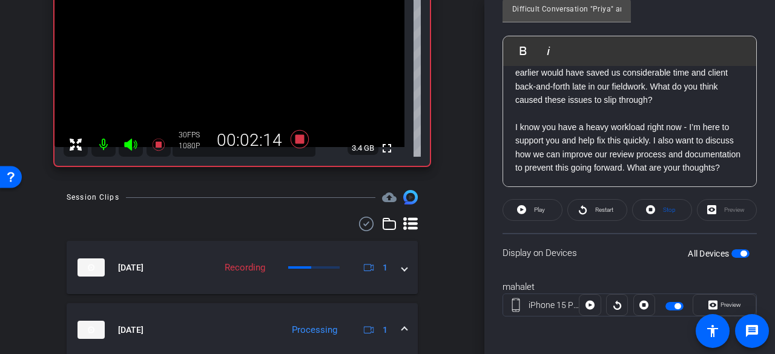
click at [741, 250] on button "All Devices" at bounding box center [740, 253] width 18 height 8
click at [735, 251] on span "button" at bounding box center [740, 253] width 18 height 8
click at [740, 251] on span "button" at bounding box center [743, 254] width 6 height 6
click at [735, 251] on span "button" at bounding box center [740, 253] width 18 height 8
click at [529, 205] on span at bounding box center [532, 210] width 59 height 29
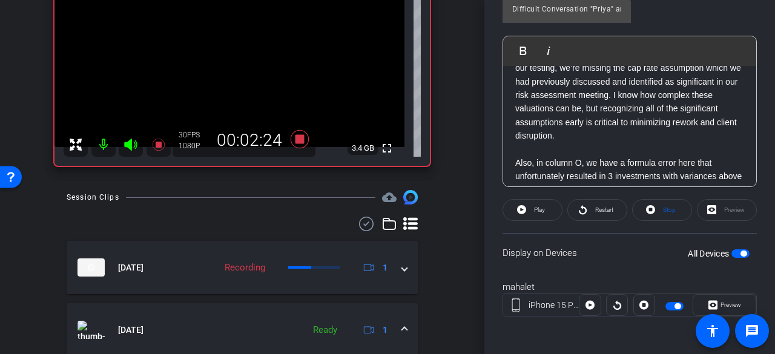
scroll to position [0, 0]
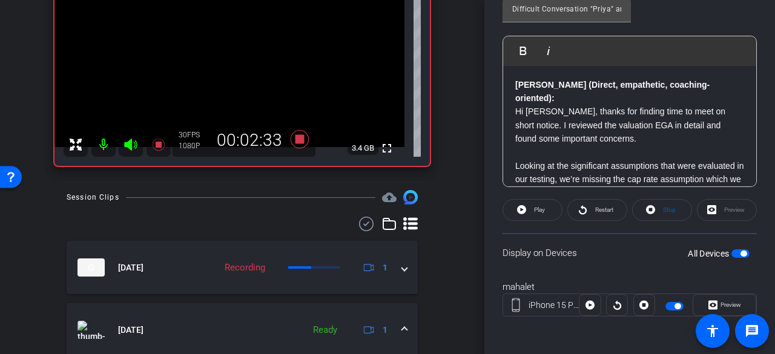
click at [592, 204] on span "Restart" at bounding box center [602, 210] width 21 height 17
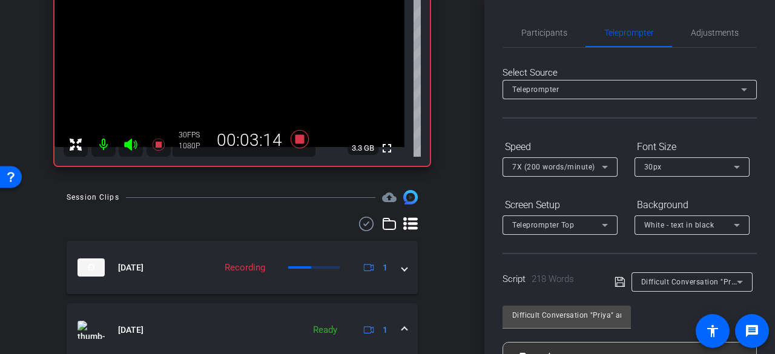
click at [544, 38] on span "Participants" at bounding box center [544, 32] width 46 height 29
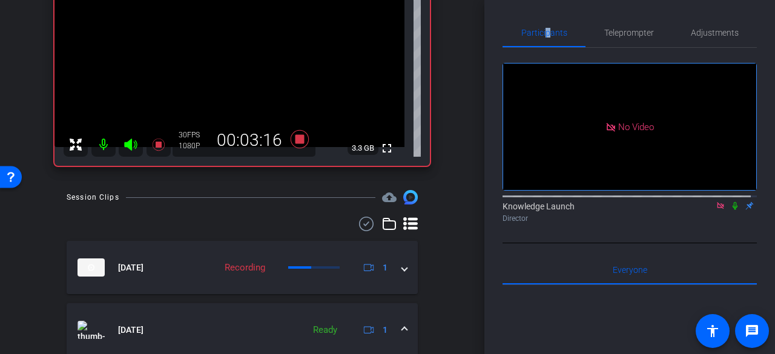
click at [733, 202] on icon at bounding box center [735, 206] width 5 height 8
click at [615, 33] on span "Teleprompter" at bounding box center [629, 32] width 50 height 8
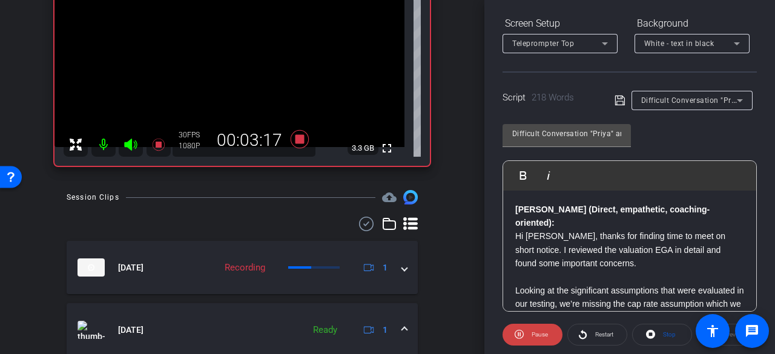
scroll to position [303, 0]
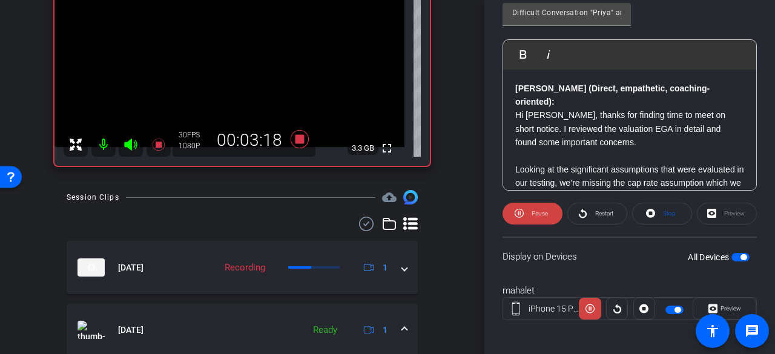
click at [608, 216] on span "Restart" at bounding box center [604, 213] width 18 height 7
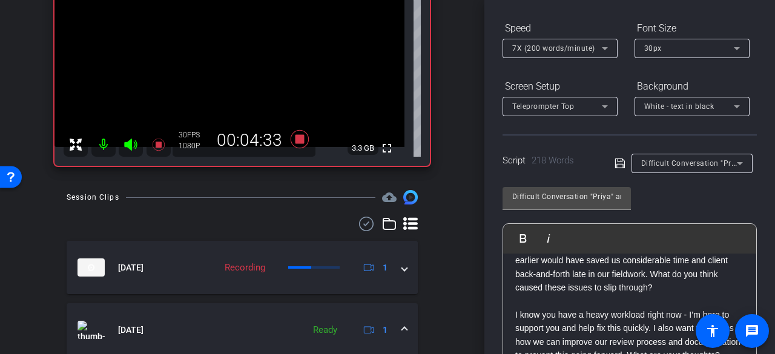
scroll to position [0, 0]
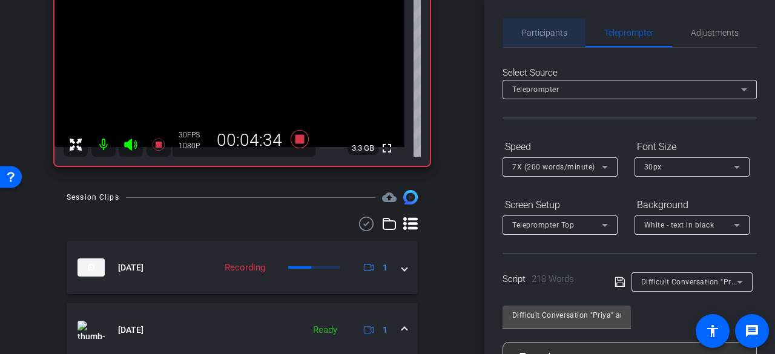
click at [553, 31] on span "Participants" at bounding box center [544, 32] width 46 height 8
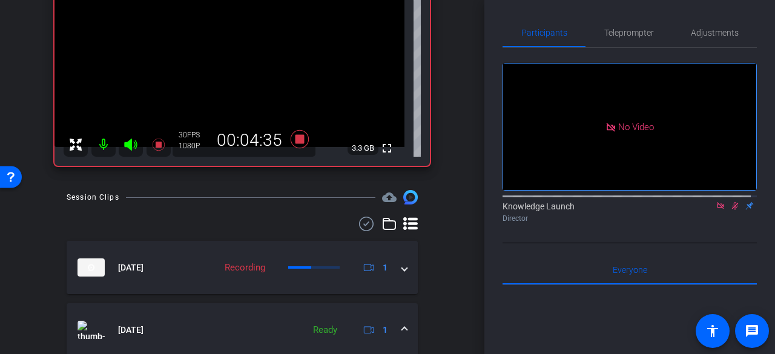
click at [732, 202] on icon at bounding box center [735, 206] width 10 height 8
click at [626, 35] on span "Teleprompter" at bounding box center [629, 32] width 50 height 8
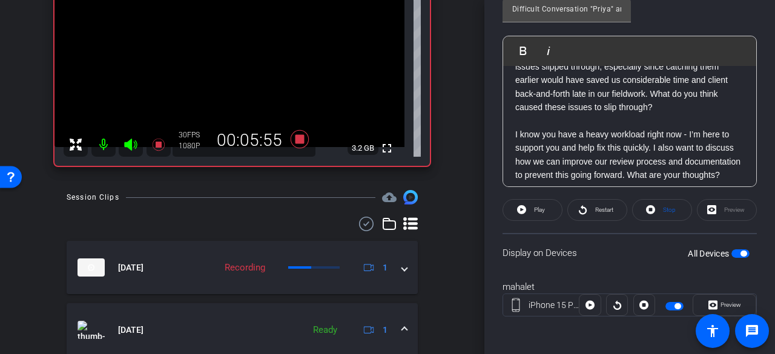
scroll to position [323, 0]
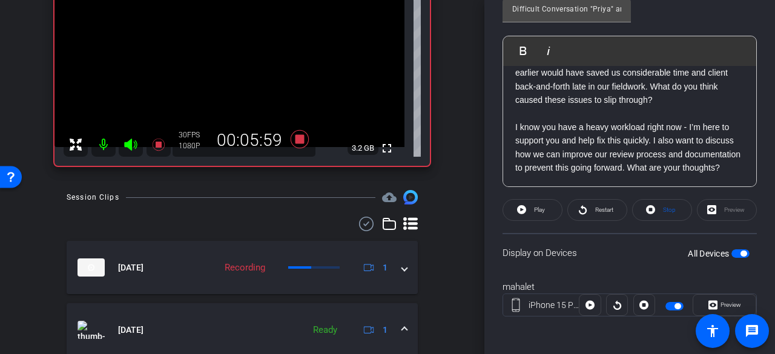
click at [596, 211] on span "Restart" at bounding box center [604, 209] width 18 height 7
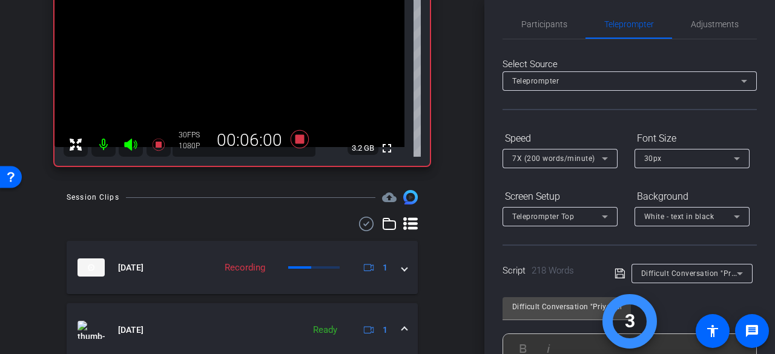
scroll to position [0, 0]
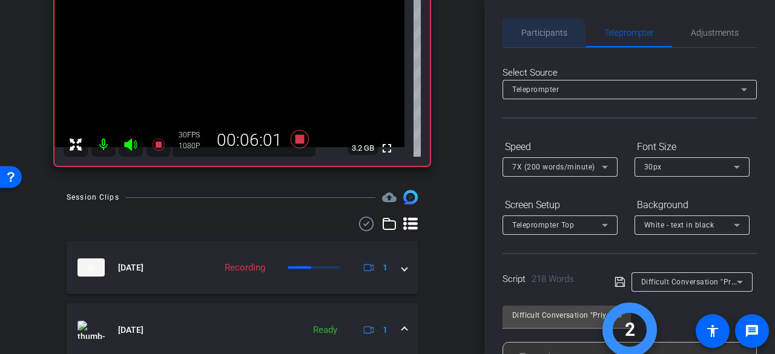
click at [539, 41] on span "Participants" at bounding box center [544, 32] width 46 height 29
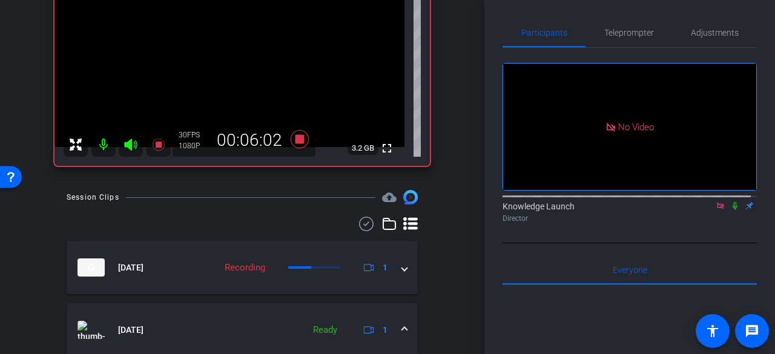
click at [730, 202] on icon at bounding box center [735, 206] width 10 height 8
click at [618, 32] on span "Teleprompter" at bounding box center [629, 32] width 50 height 8
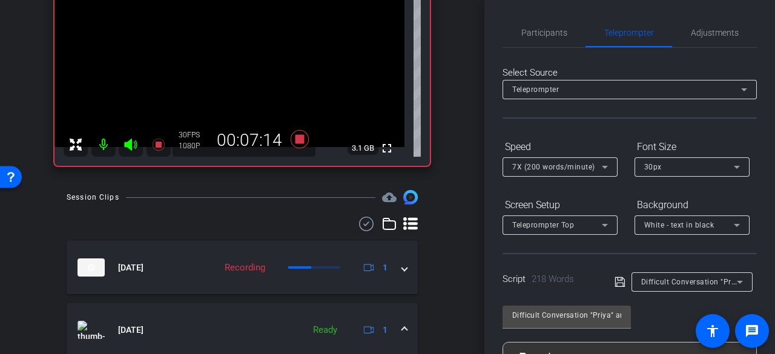
click at [549, 28] on span "Participants" at bounding box center [544, 32] width 46 height 8
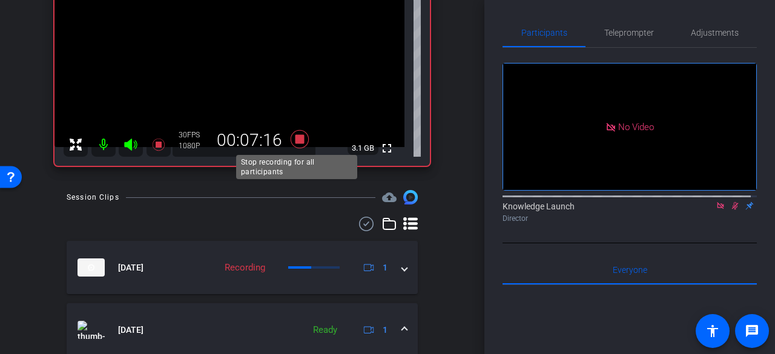
click at [293, 140] on icon at bounding box center [300, 139] width 18 height 18
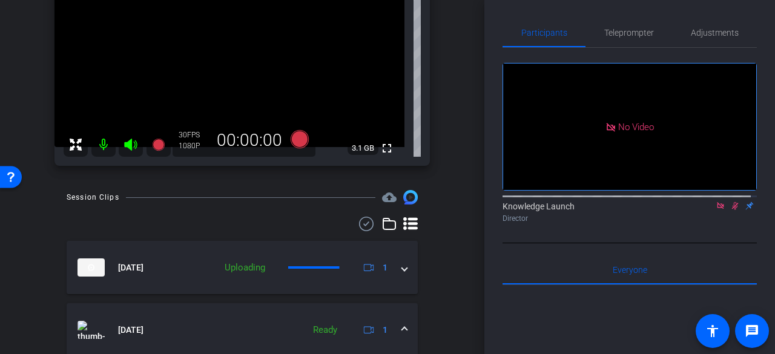
click at [730, 202] on icon at bounding box center [735, 206] width 10 height 8
click at [733, 202] on icon at bounding box center [735, 206] width 5 height 8
click at [300, 140] on icon at bounding box center [300, 139] width 18 height 18
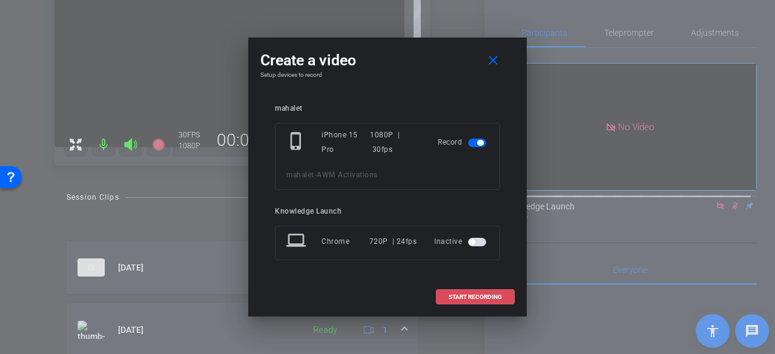
click at [463, 298] on span "START RECORDING" at bounding box center [475, 297] width 53 height 6
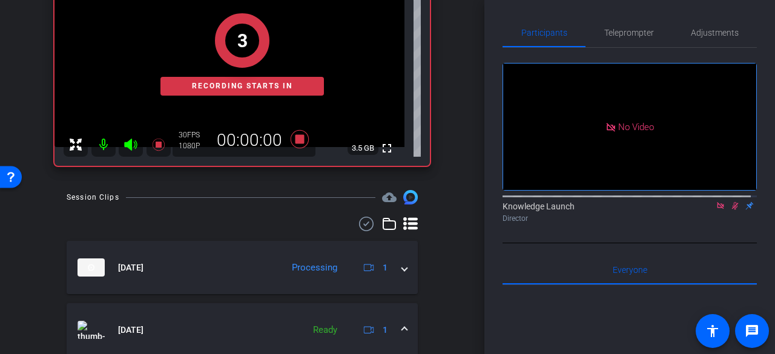
click at [607, 35] on span "Teleprompter" at bounding box center [629, 32] width 50 height 8
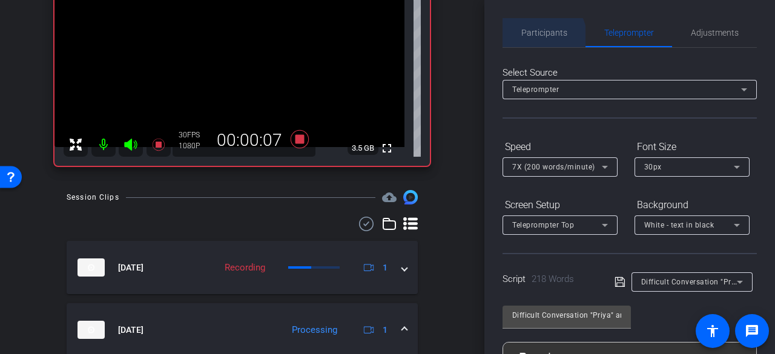
click at [534, 39] on span "Participants" at bounding box center [544, 32] width 46 height 29
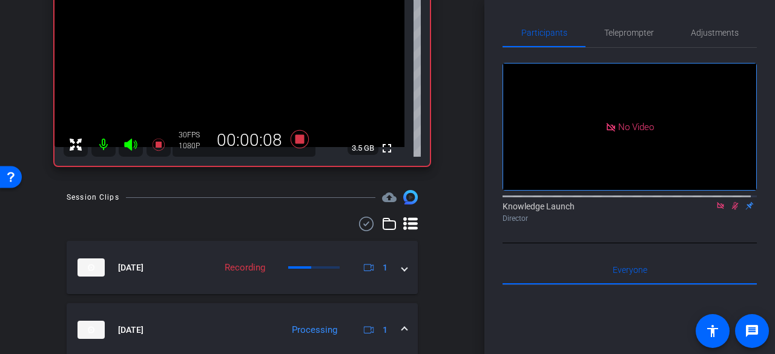
click at [730, 202] on icon at bounding box center [735, 206] width 10 height 8
click at [615, 38] on span "Teleprompter" at bounding box center [629, 32] width 50 height 29
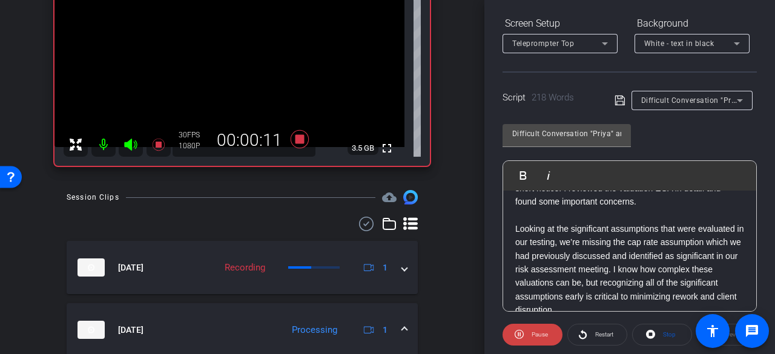
scroll to position [121, 0]
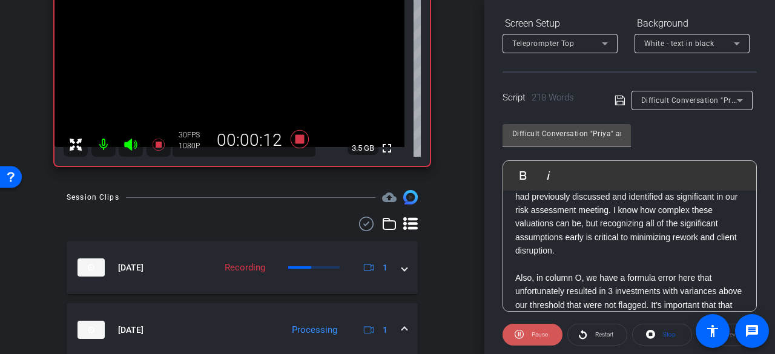
click at [532, 336] on span "Pause" at bounding box center [540, 334] width 16 height 7
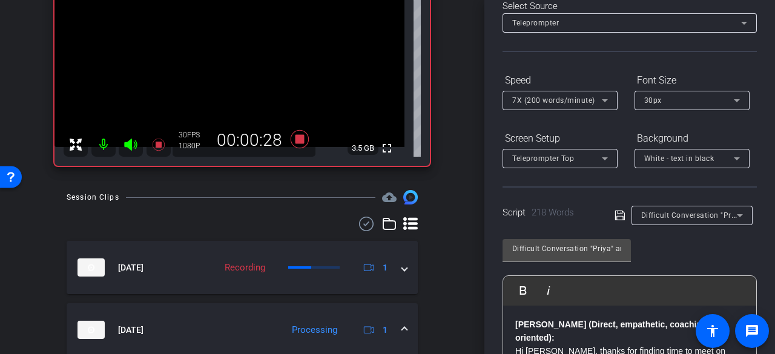
scroll to position [0, 0]
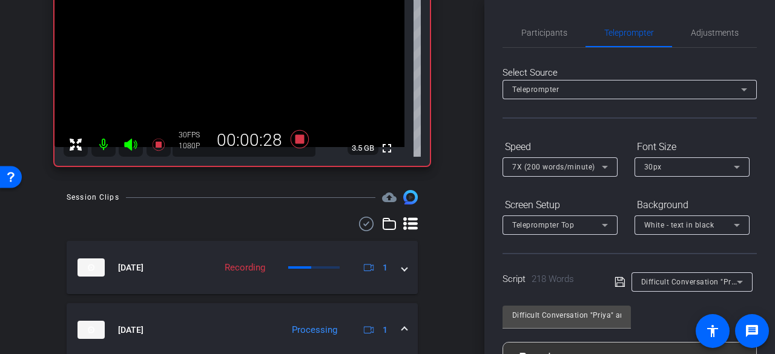
click at [536, 36] on span "Participants" at bounding box center [544, 32] width 46 height 8
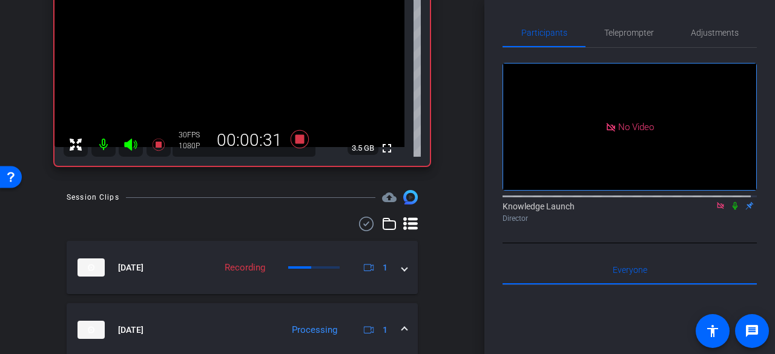
click at [730, 202] on icon at bounding box center [735, 206] width 10 height 8
click at [630, 29] on span "Teleprompter" at bounding box center [629, 32] width 50 height 8
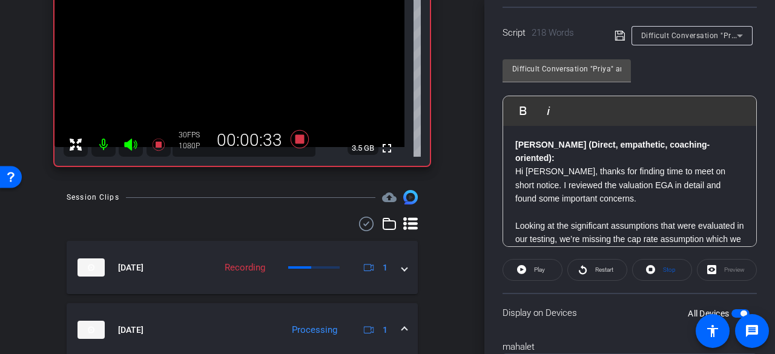
scroll to position [303, 0]
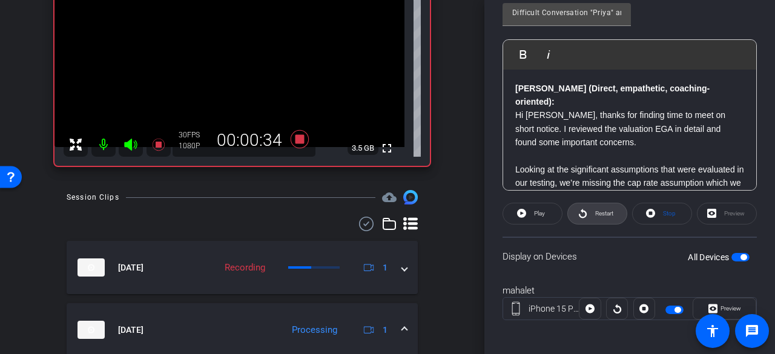
click at [586, 210] on span at bounding box center [597, 213] width 59 height 29
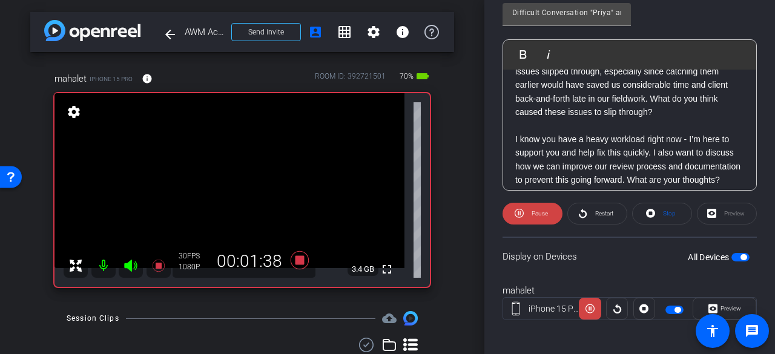
scroll to position [323, 0]
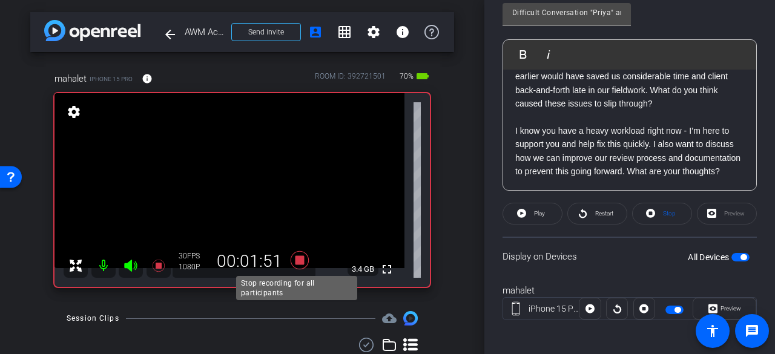
click at [295, 260] on icon at bounding box center [300, 260] width 18 height 18
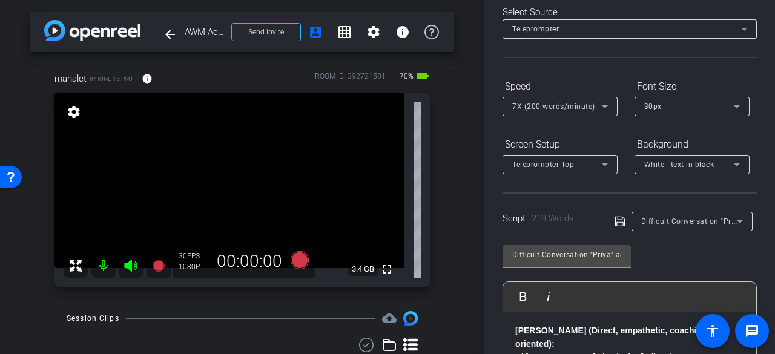
scroll to position [0, 0]
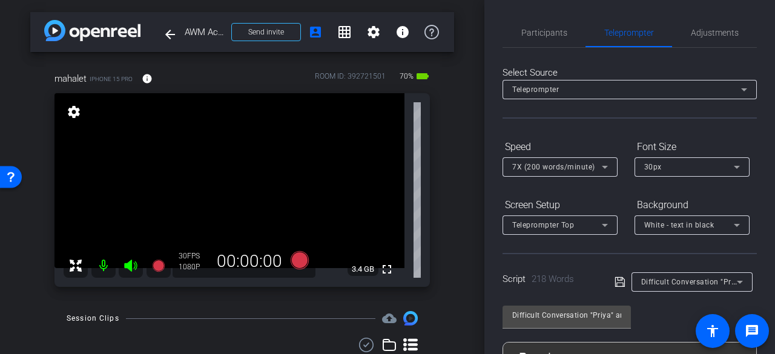
click at [542, 36] on span "Participants" at bounding box center [544, 32] width 46 height 8
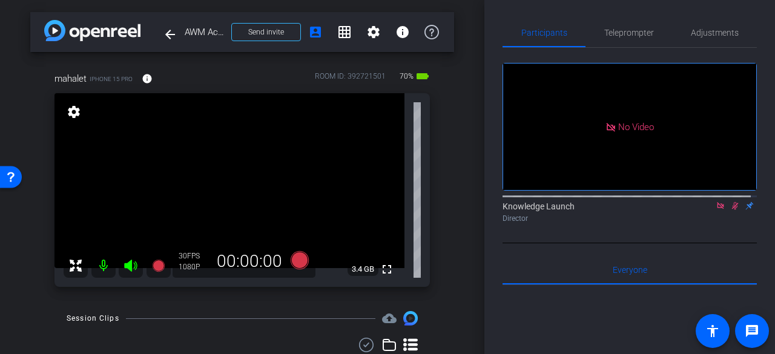
click at [733, 202] on icon at bounding box center [735, 206] width 10 height 8
click at [619, 35] on span "Teleprompter" at bounding box center [629, 32] width 50 height 8
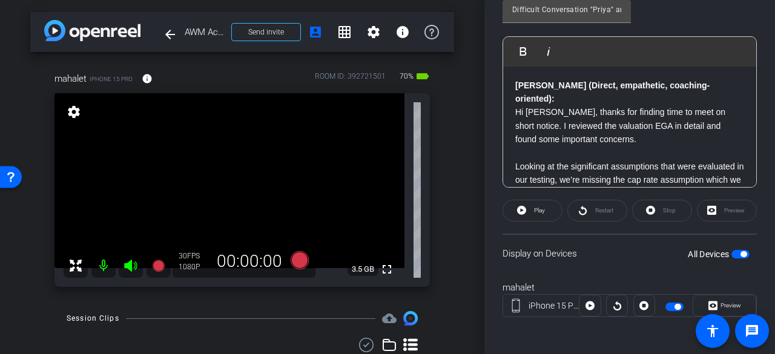
scroll to position [306, 0]
click at [740, 255] on span "button" at bounding box center [743, 254] width 6 height 6
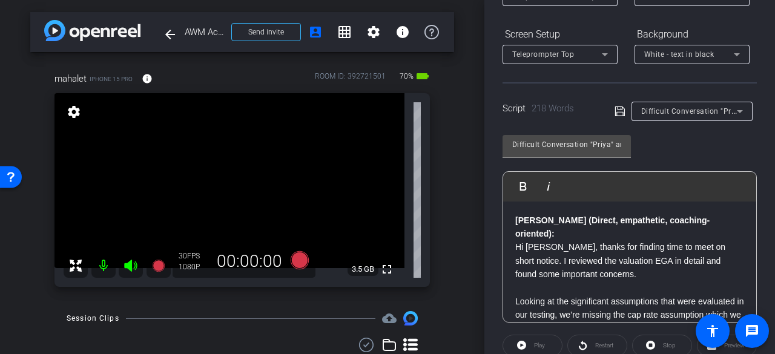
scroll to position [0, 0]
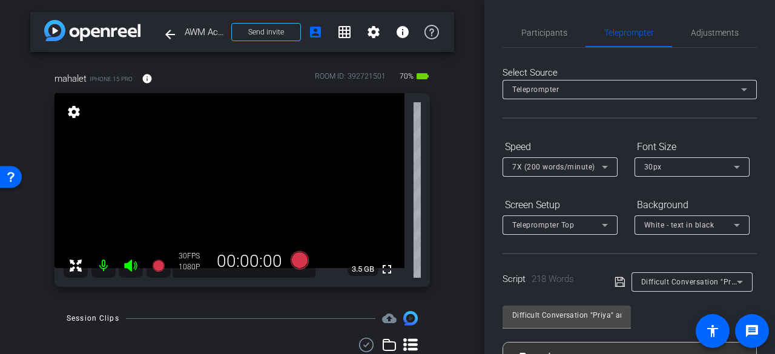
click at [536, 35] on span "Participants" at bounding box center [544, 32] width 46 height 8
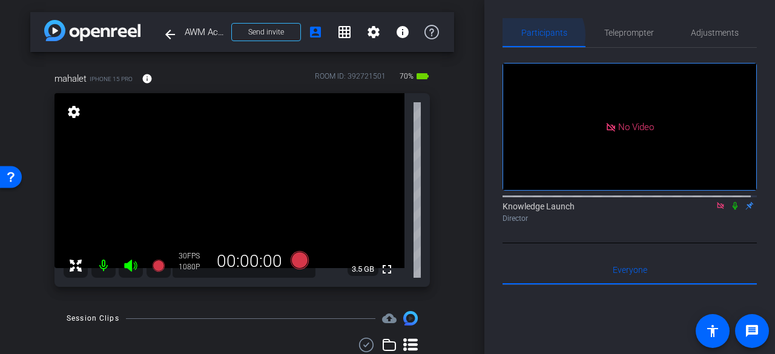
click at [613, 35] on span "Teleprompter" at bounding box center [629, 32] width 50 height 8
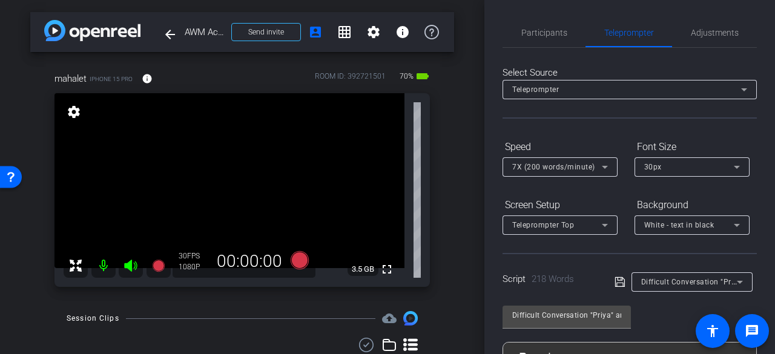
scroll to position [242, 0]
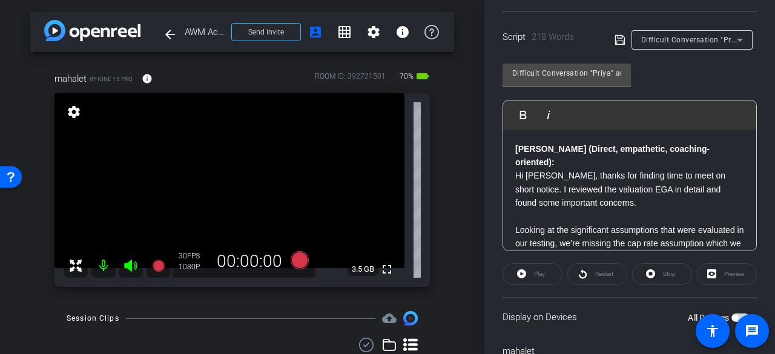
click at [679, 32] on div "Difficult Conversation "Priya" and Amir" at bounding box center [689, 39] width 96 height 15
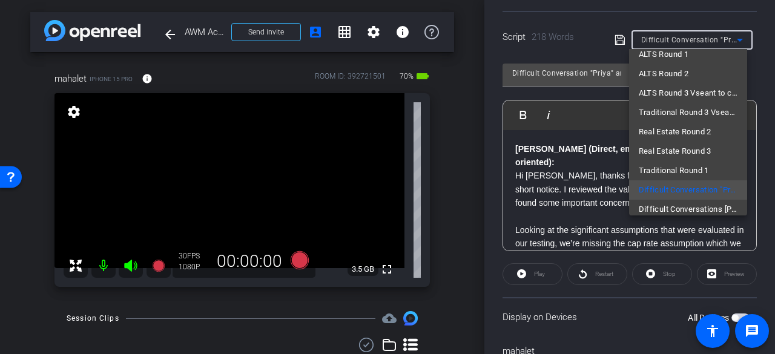
scroll to position [75, 0]
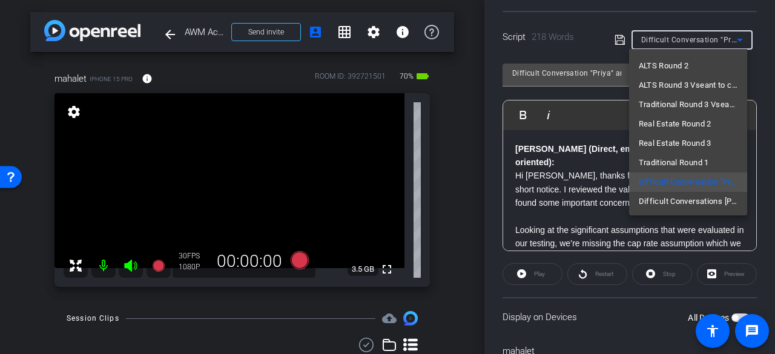
click at [679, 198] on span "Difficult Conversations Priya and Brian" at bounding box center [688, 201] width 99 height 15
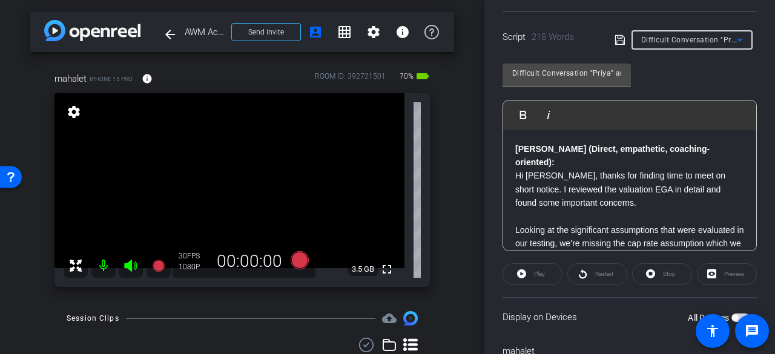
type input "Difficult Conversations Priya and Brian"
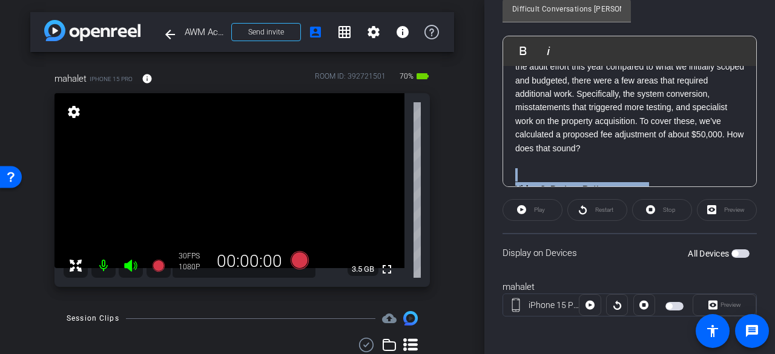
scroll to position [55, 0]
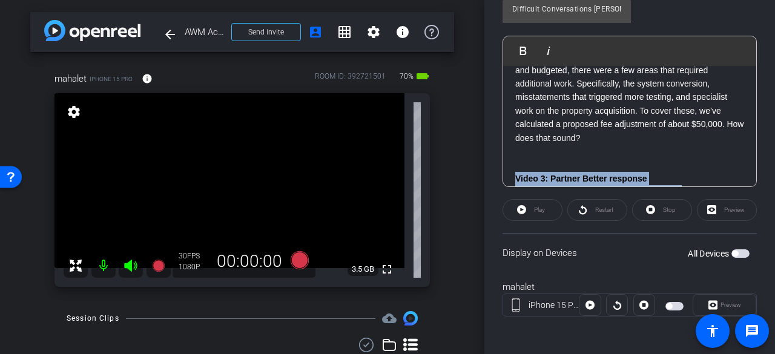
drag, startPoint x: 567, startPoint y: 167, endPoint x: 513, endPoint y: 175, distance: 54.5
copy div "Video 3: Partner Better response Priya (Professional, client-focused): Hello Br…"
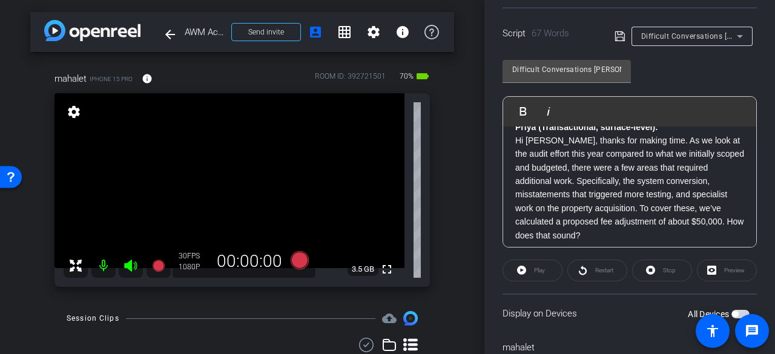
scroll to position [25, 0]
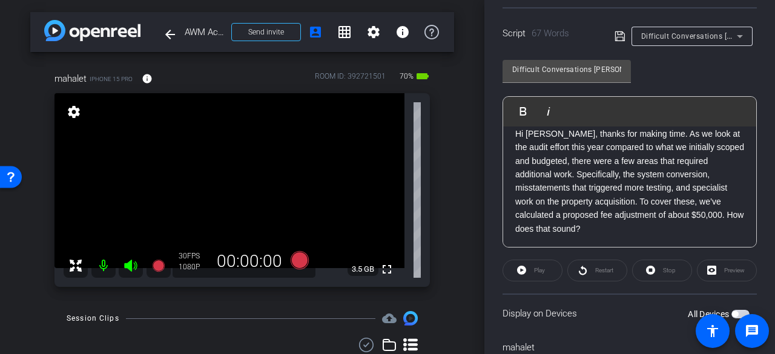
click at [614, 227] on p "Hi Brian, thanks for making time. As we look at the audit effort this year comp…" at bounding box center [629, 181] width 229 height 108
click at [532, 239] on div "Priya (Transactional, surface-level): Hi Brian, thanks for making time. As we l…" at bounding box center [629, 175] width 253 height 147
click at [579, 240] on div "Priya (Transactional, surface-level): Hi Brian, thanks for making time. As we l…" at bounding box center [629, 175] width 253 height 147
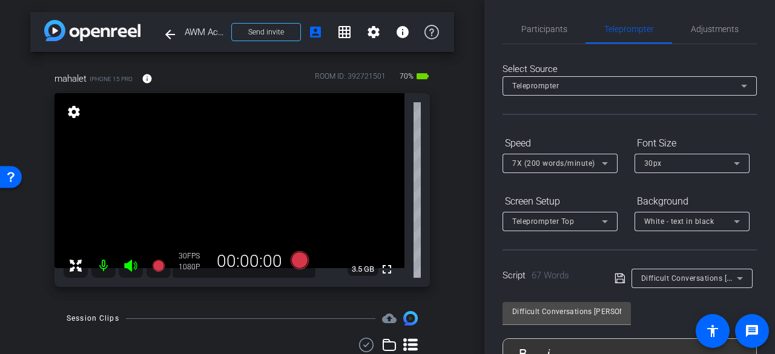
scroll to position [0, 0]
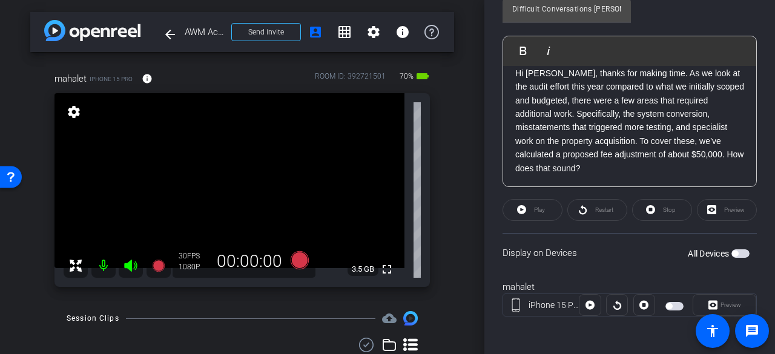
click at [732, 254] on span "button" at bounding box center [735, 254] width 6 height 6
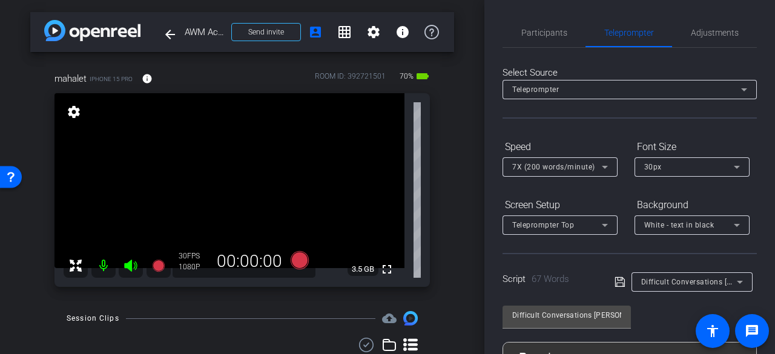
click at [552, 35] on span "Participants" at bounding box center [544, 32] width 46 height 8
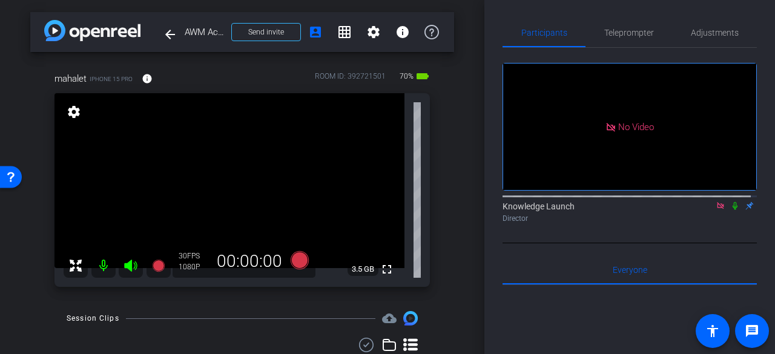
click at [730, 202] on icon at bounding box center [735, 206] width 10 height 8
click at [298, 259] on icon at bounding box center [300, 260] width 18 height 18
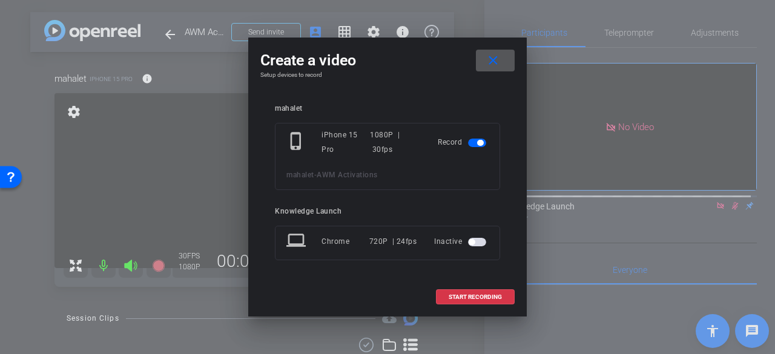
click at [474, 303] on span at bounding box center [475, 297] width 77 height 29
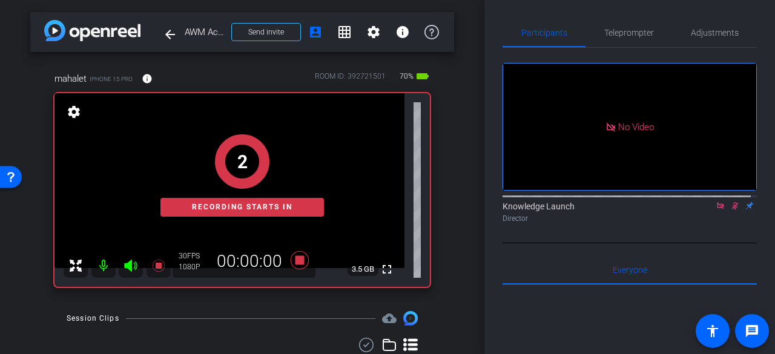
click at [619, 28] on span "Teleprompter" at bounding box center [629, 32] width 50 height 8
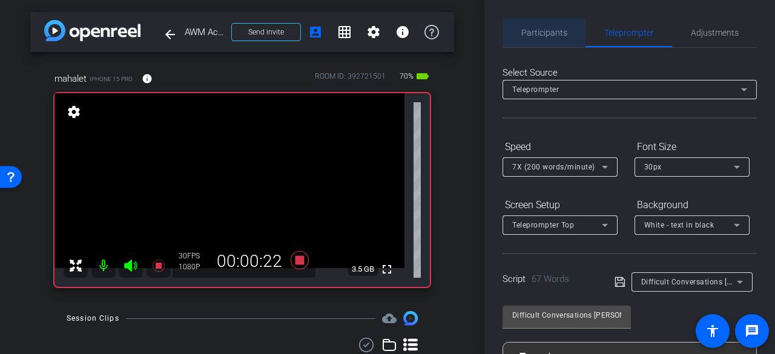
click at [545, 33] on span "Participants" at bounding box center [544, 32] width 46 height 8
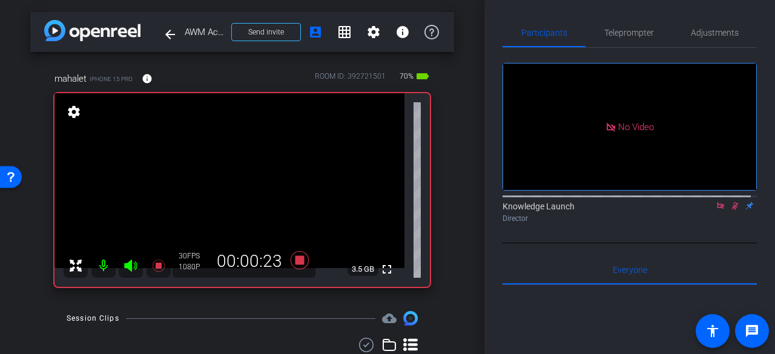
click at [730, 202] on icon at bounding box center [735, 206] width 10 height 8
click at [733, 202] on icon at bounding box center [735, 206] width 5 height 8
click at [636, 39] on span "Teleprompter" at bounding box center [629, 32] width 50 height 29
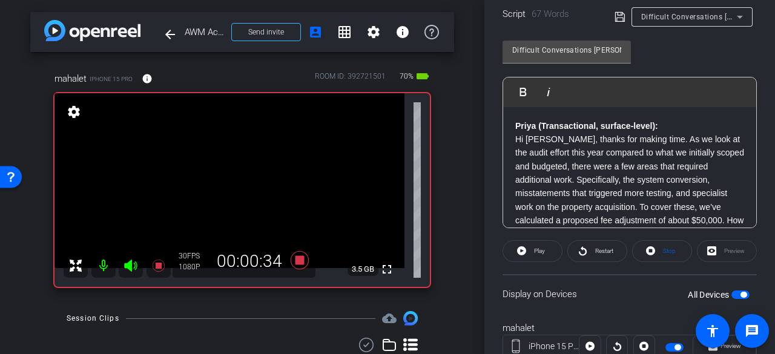
scroll to position [306, 0]
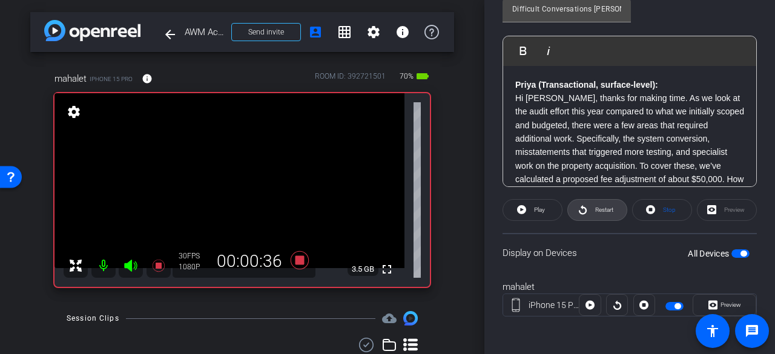
click at [588, 211] on span at bounding box center [597, 210] width 59 height 29
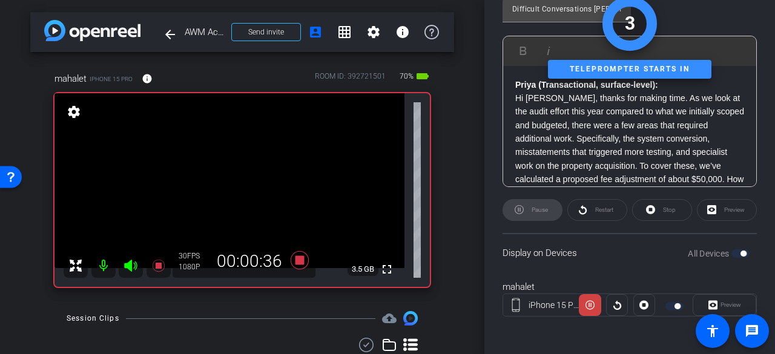
scroll to position [0, 0]
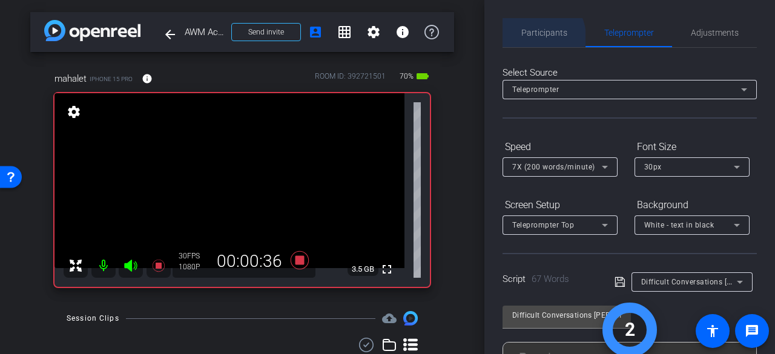
click at [534, 37] on span "Participants" at bounding box center [544, 32] width 46 height 8
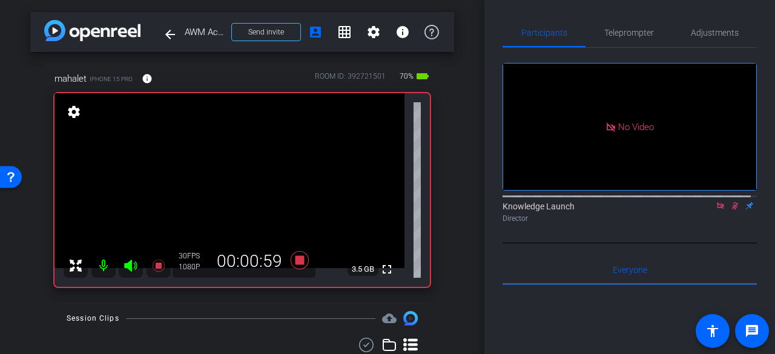
click at [621, 37] on span "Teleprompter" at bounding box center [629, 32] width 50 height 29
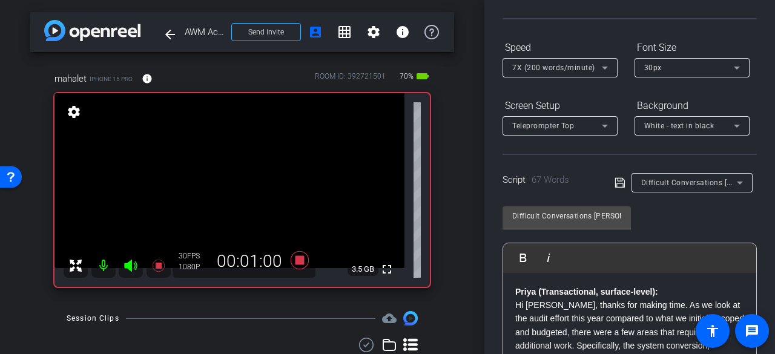
scroll to position [242, 0]
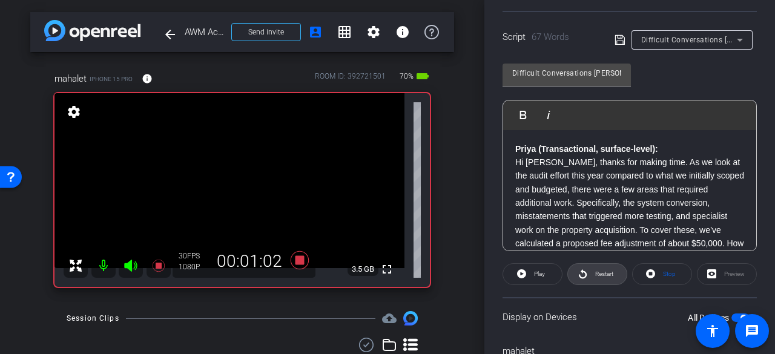
click at [598, 277] on span "Restart" at bounding box center [604, 274] width 18 height 7
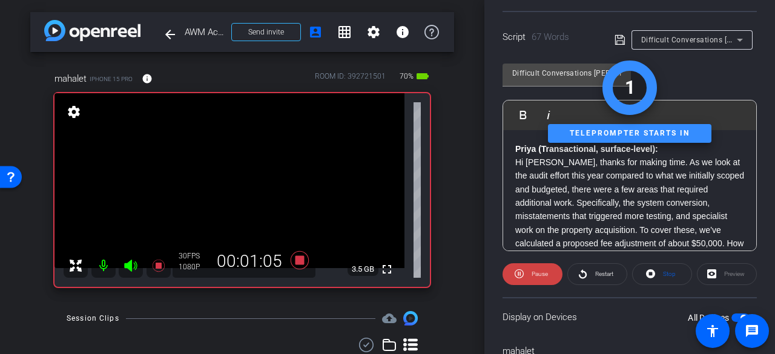
click at [538, 272] on span "Pause" at bounding box center [540, 274] width 16 height 7
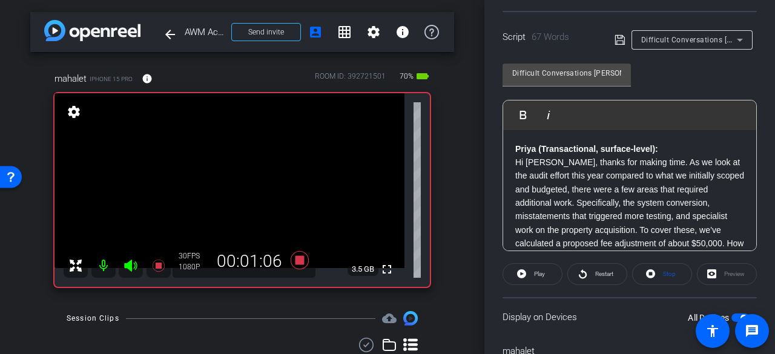
click at [663, 271] on span "Stop" at bounding box center [669, 274] width 13 height 7
click at [581, 273] on div "Restart" at bounding box center [597, 274] width 60 height 22
click at [510, 263] on span at bounding box center [532, 274] width 59 height 29
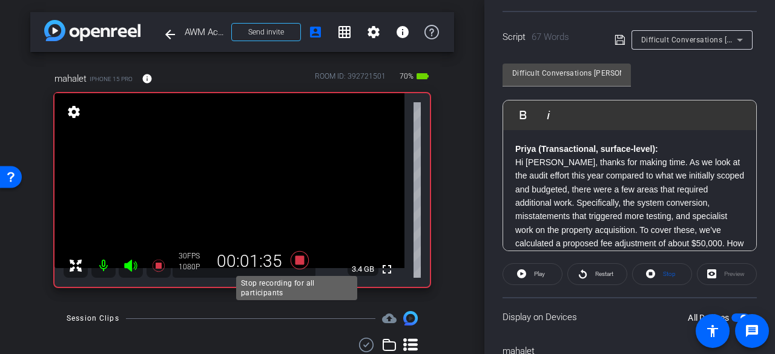
click at [294, 263] on icon at bounding box center [300, 260] width 18 height 18
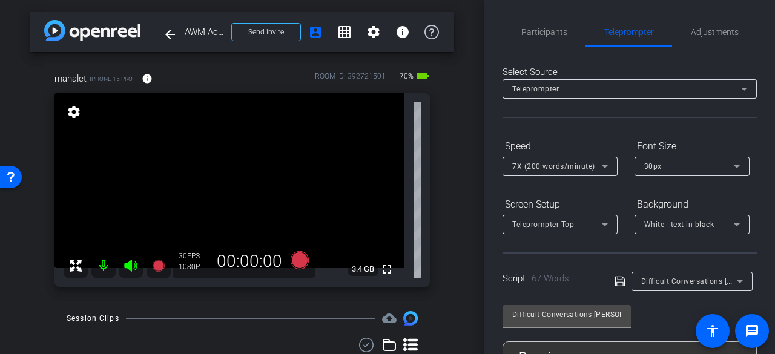
scroll to position [0, 0]
click at [534, 33] on span "Participants" at bounding box center [544, 32] width 46 height 8
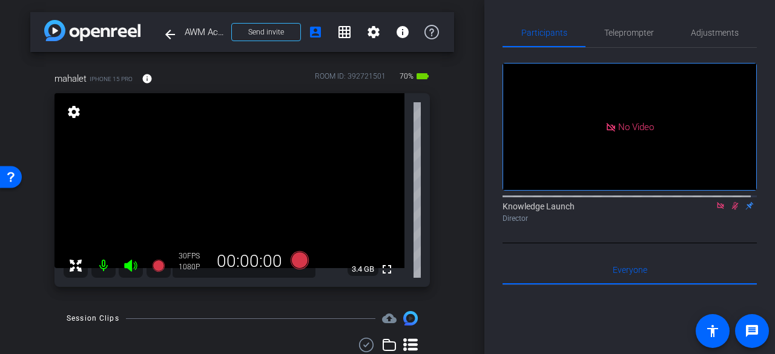
click at [733, 202] on icon at bounding box center [735, 206] width 10 height 8
click at [622, 34] on span "Teleprompter" at bounding box center [629, 32] width 50 height 8
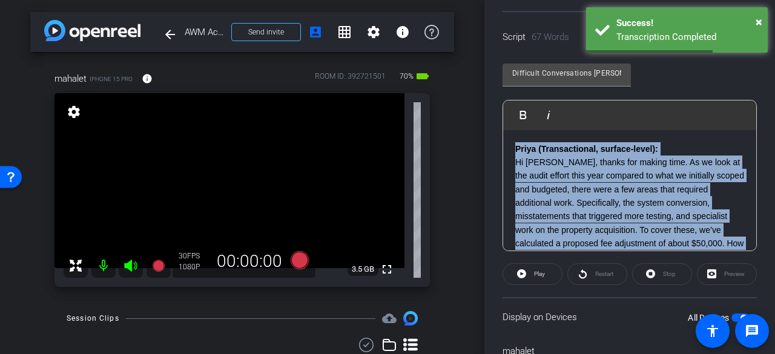
drag, startPoint x: 592, startPoint y: 234, endPoint x: 515, endPoint y: 87, distance: 165.7
click at [515, 87] on div "Difficult Conversations Priya and Brian Play Play from this location Play Selec…" at bounding box center [629, 152] width 254 height 197
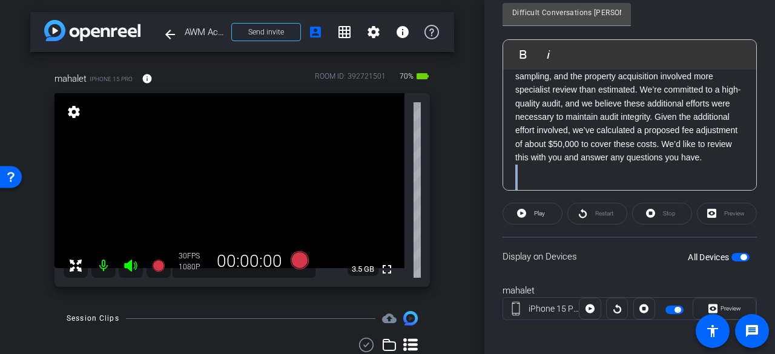
scroll to position [119, 0]
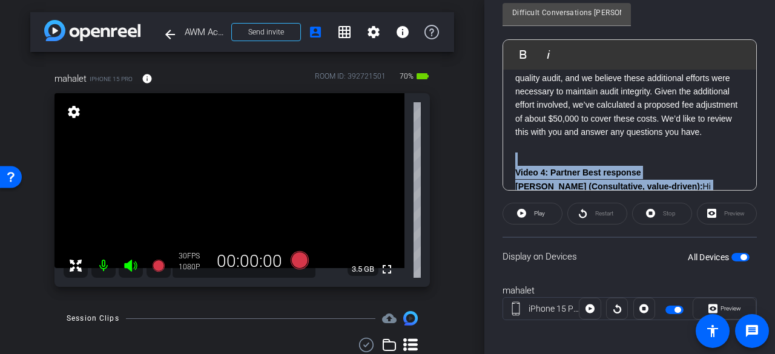
drag, startPoint x: 570, startPoint y: 171, endPoint x: 513, endPoint y: 168, distance: 56.4
click at [513, 168] on div "Video 3: Partner Better response Priya (Professional, client-focused): Hello Br…" at bounding box center [629, 234] width 253 height 567
copy div "Video 4: Partner Best response Brian (Consultative, value-driven): Hi Brian, th…"
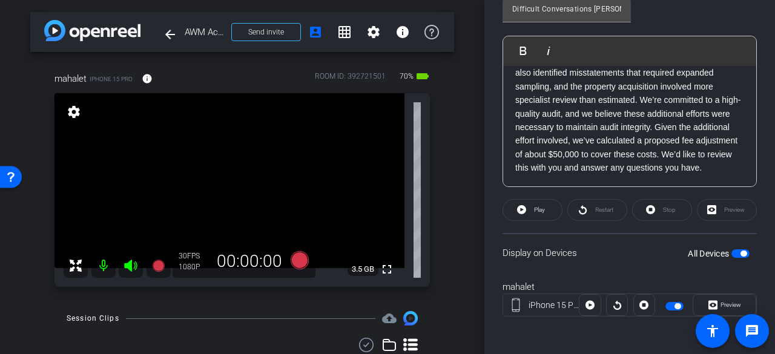
scroll to position [93, 0]
click at [530, 174] on p "Priya (Professional, client-focused): Hello Brian, I appreciate you making time…" at bounding box center [629, 93] width 229 height 163
click at [550, 171] on p "Priya (Professional, client-focused): Hello Brian, I appreciate you making time…" at bounding box center [629, 93] width 229 height 163
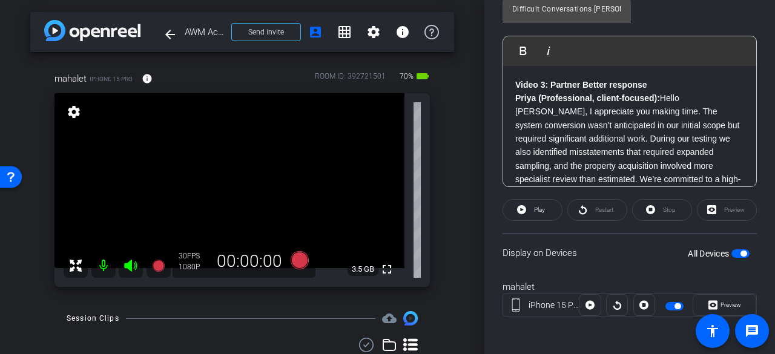
click at [516, 85] on strong "Video 3: Partner Better response" at bounding box center [581, 85] width 132 height 10
click at [740, 251] on span "button" at bounding box center [743, 254] width 6 height 6
click at [735, 251] on span "button" at bounding box center [740, 253] width 18 height 8
click at [740, 251] on span "button" at bounding box center [743, 254] width 6 height 6
click at [735, 251] on span "button" at bounding box center [740, 253] width 18 height 8
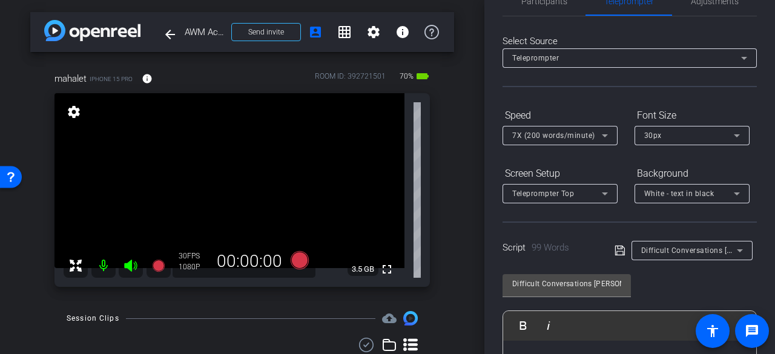
scroll to position [4, 0]
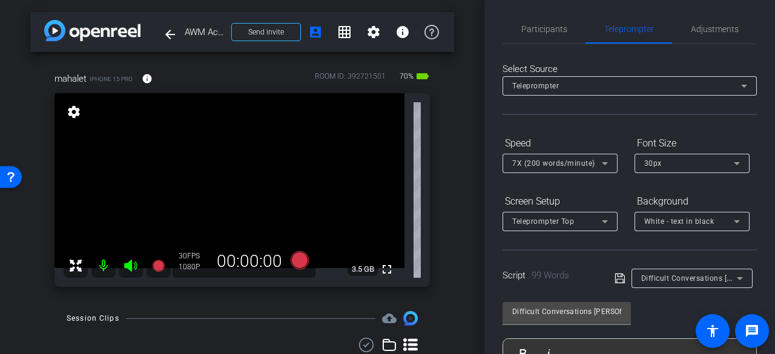
click at [544, 158] on div "7X (200 words/minute)" at bounding box center [557, 163] width 90 height 15
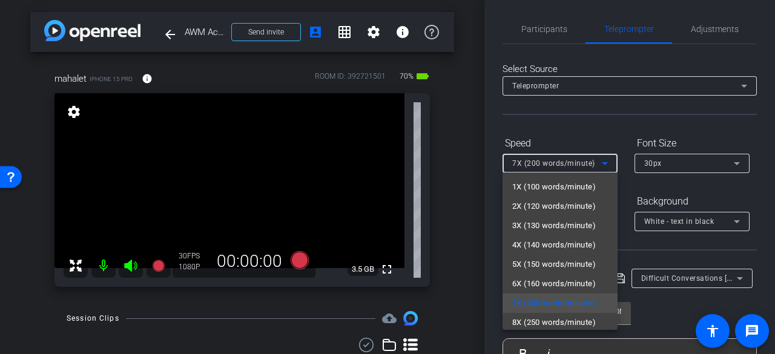
click at [541, 319] on span "8X (250 words/minute)" at bounding box center [554, 322] width 84 height 15
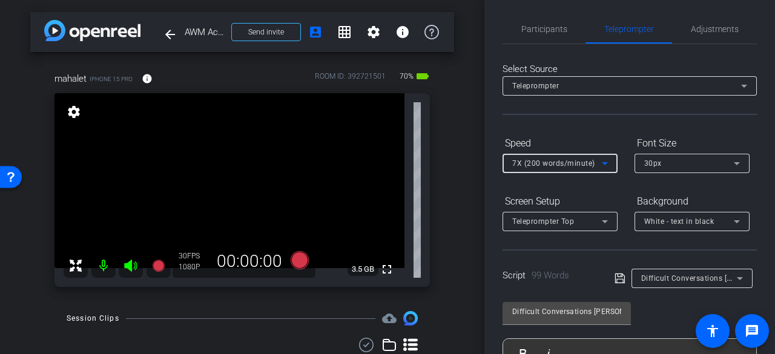
scroll to position [2, 0]
click at [539, 163] on span "8X (250 words/minute)" at bounding box center [553, 163] width 83 height 8
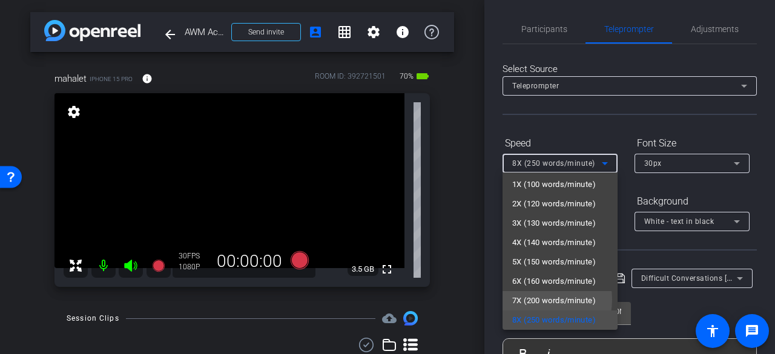
click at [538, 300] on span "7X (200 words/minute)" at bounding box center [554, 301] width 84 height 15
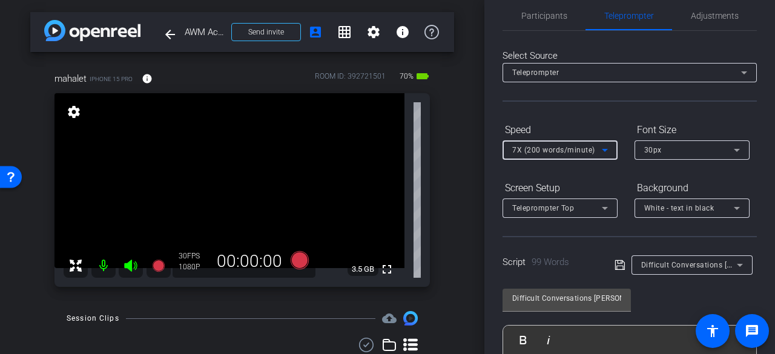
scroll to position [0, 0]
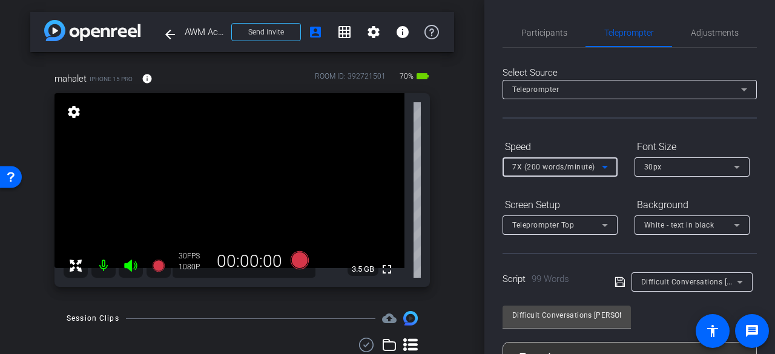
click at [536, 33] on span "Participants" at bounding box center [544, 32] width 46 height 8
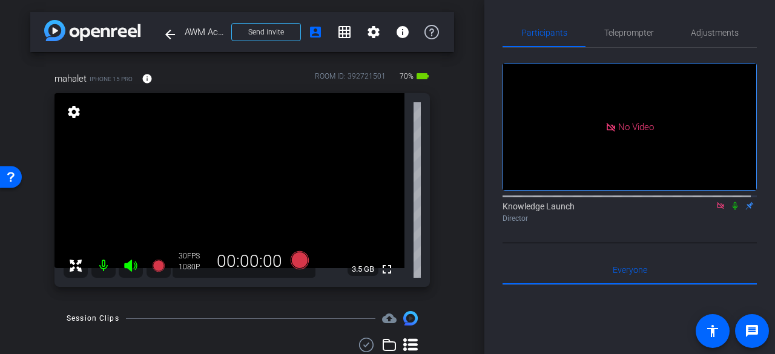
click at [730, 202] on icon at bounding box center [735, 206] width 10 height 8
click at [292, 263] on icon at bounding box center [300, 260] width 18 height 18
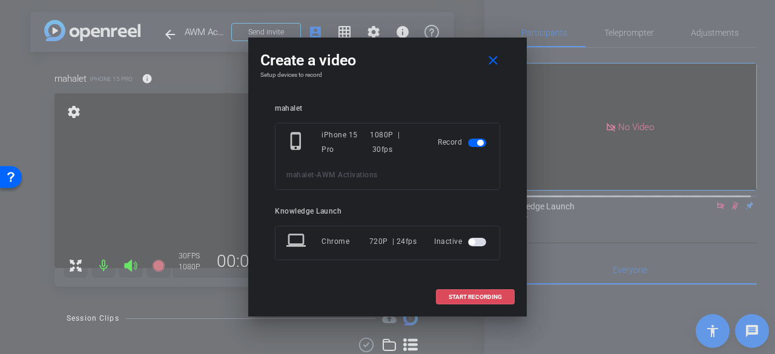
click at [470, 296] on span "START RECORDING" at bounding box center [475, 297] width 53 height 6
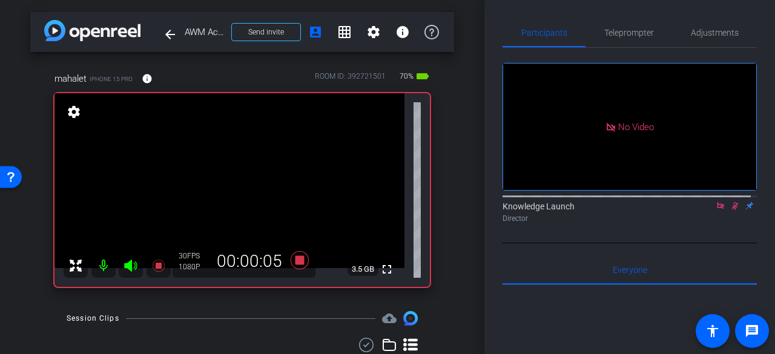
click at [625, 28] on span "Teleprompter" at bounding box center [629, 32] width 50 height 8
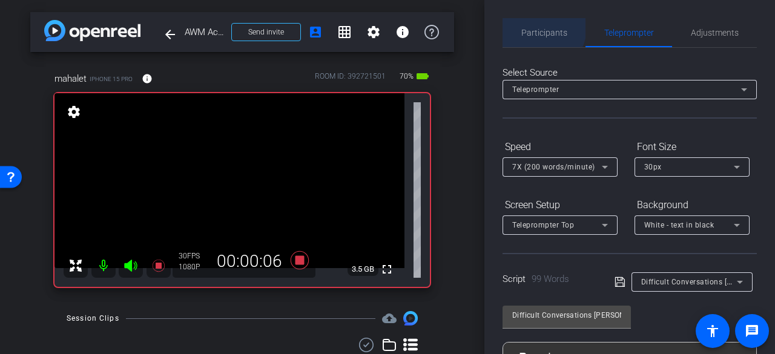
click at [526, 24] on span "Participants" at bounding box center [544, 32] width 46 height 29
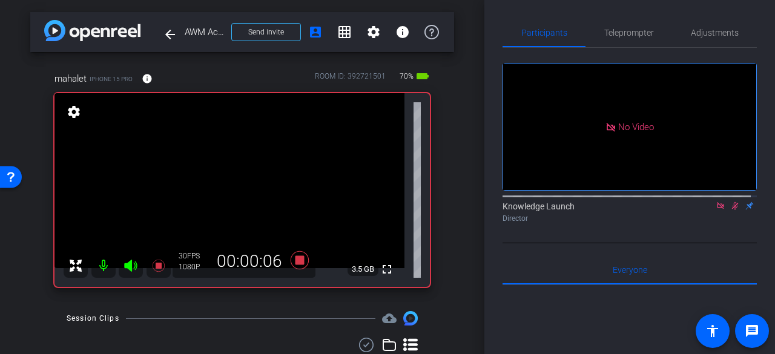
click at [731, 202] on icon at bounding box center [735, 206] width 10 height 8
click at [608, 42] on span "Teleprompter" at bounding box center [629, 32] width 50 height 29
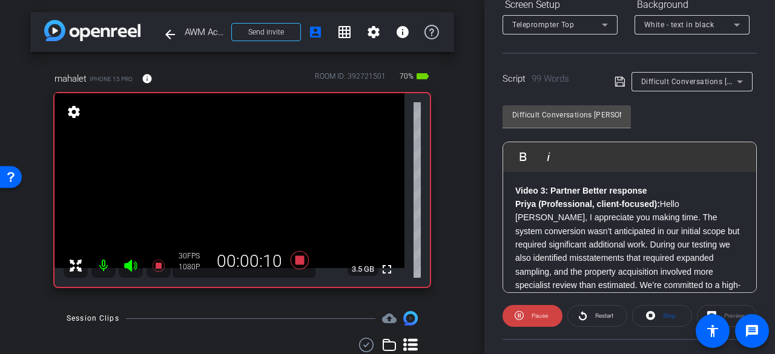
scroll to position [242, 0]
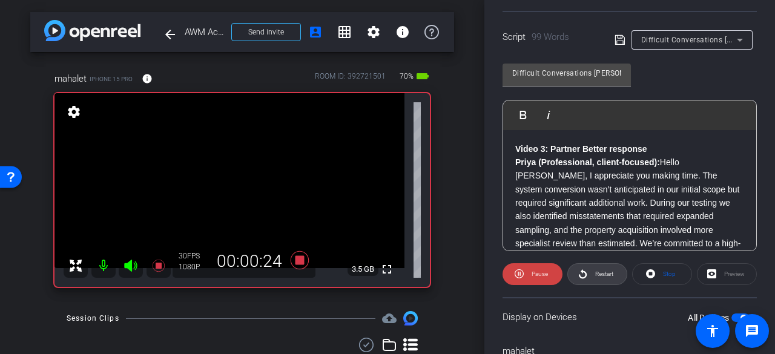
click at [592, 275] on span "Restart" at bounding box center [602, 274] width 21 height 17
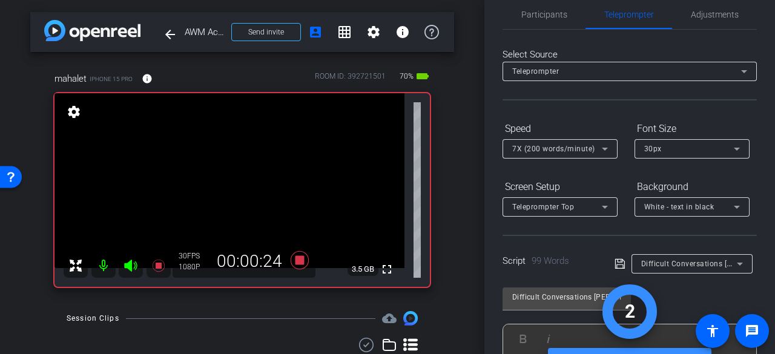
scroll to position [0, 0]
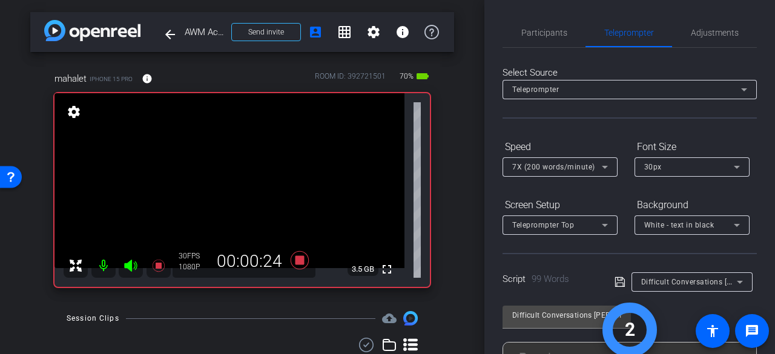
click at [540, 41] on span "Participants" at bounding box center [544, 32] width 46 height 29
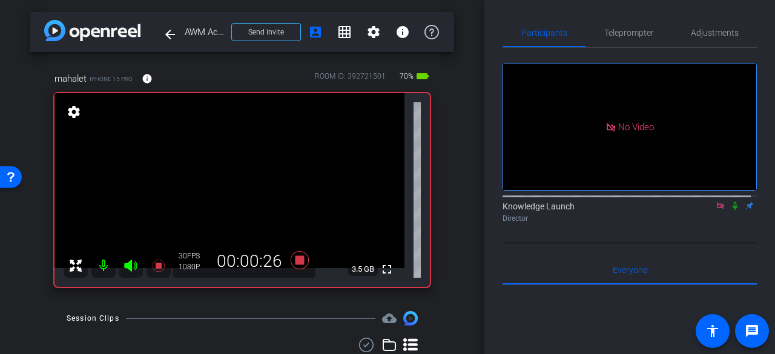
click at [730, 202] on icon at bounding box center [735, 206] width 10 height 8
click at [623, 43] on span "Teleprompter" at bounding box center [629, 32] width 50 height 29
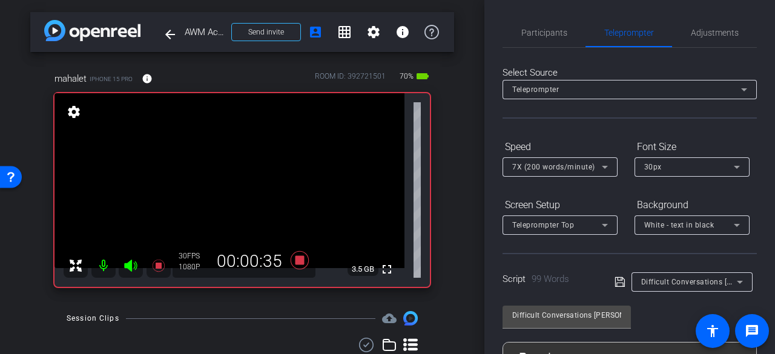
click at [516, 33] on div "Participants" at bounding box center [543, 32] width 83 height 29
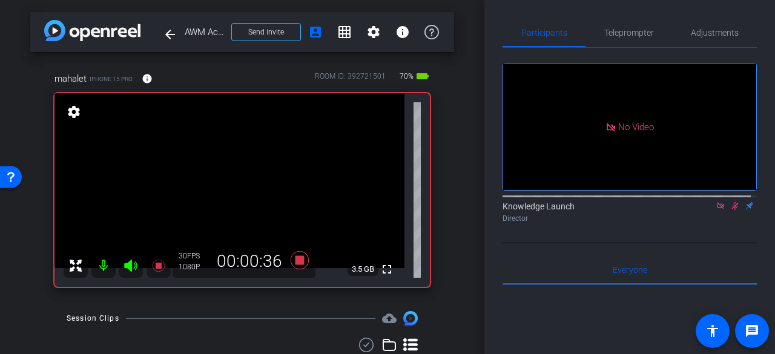
click at [732, 202] on icon at bounding box center [735, 206] width 7 height 8
click at [611, 31] on span "Teleprompter" at bounding box center [629, 32] width 50 height 8
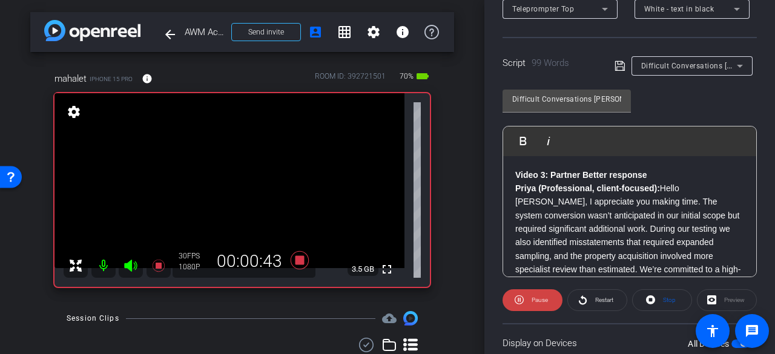
scroll to position [242, 0]
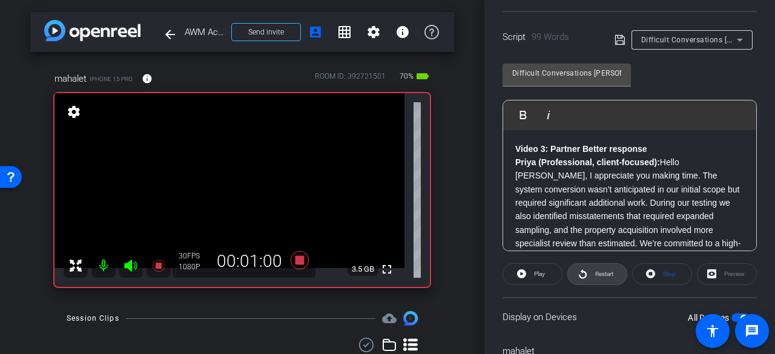
click at [599, 271] on span "Restart" at bounding box center [604, 274] width 18 height 7
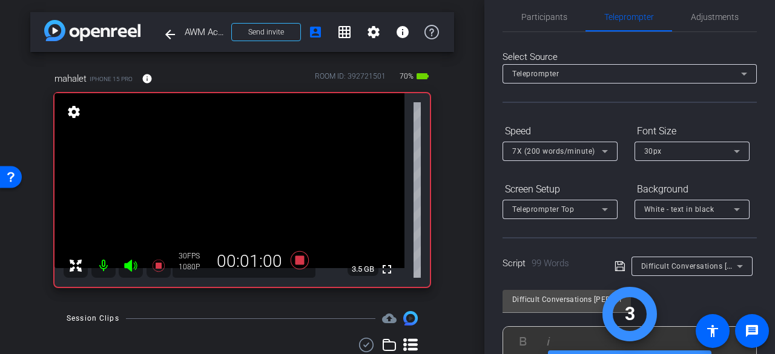
scroll to position [0, 0]
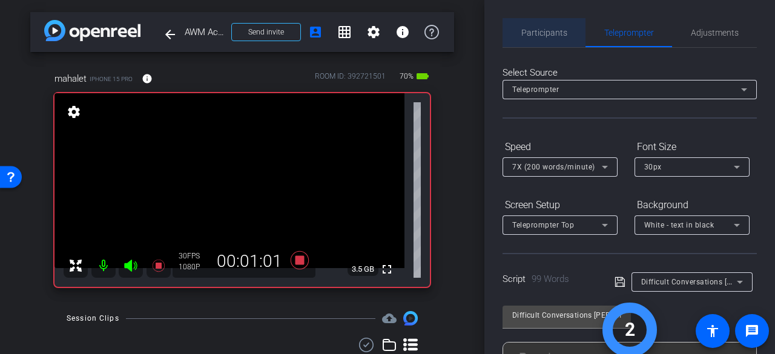
click at [545, 39] on span "Participants" at bounding box center [544, 32] width 46 height 29
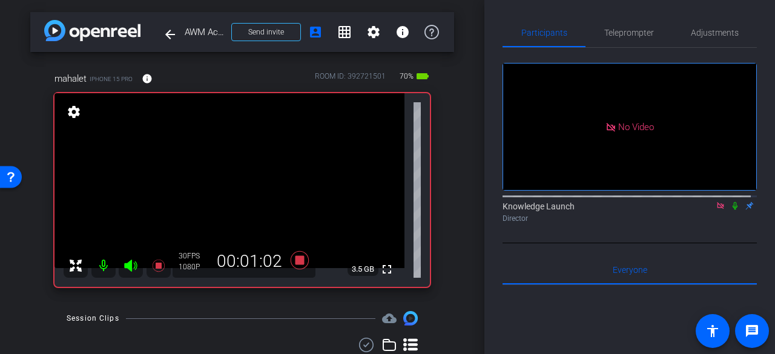
click at [733, 200] on mat-icon at bounding box center [735, 205] width 15 height 11
click at [622, 32] on span "Teleprompter" at bounding box center [629, 32] width 50 height 8
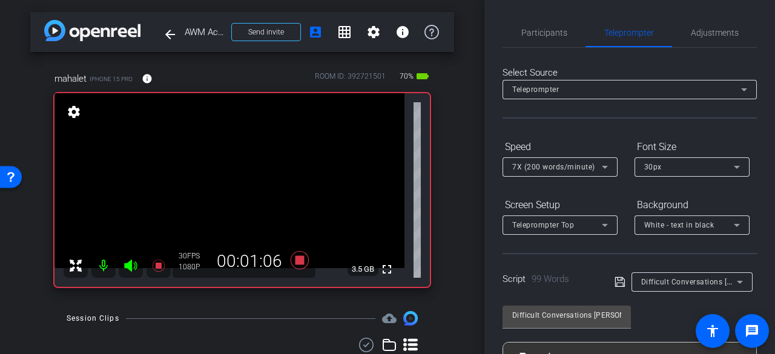
click at [550, 30] on span "Participants" at bounding box center [544, 32] width 46 height 8
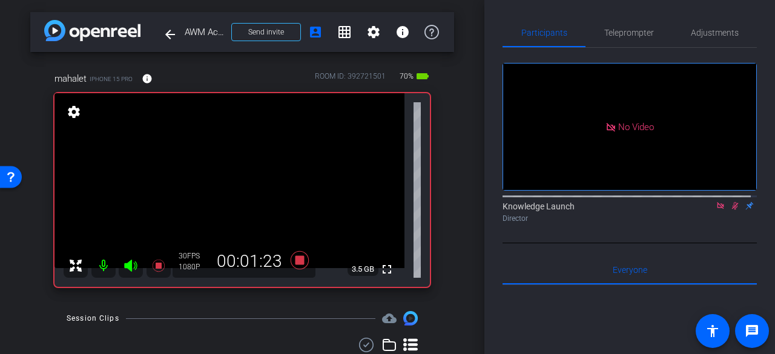
click at [730, 202] on icon at bounding box center [735, 206] width 10 height 8
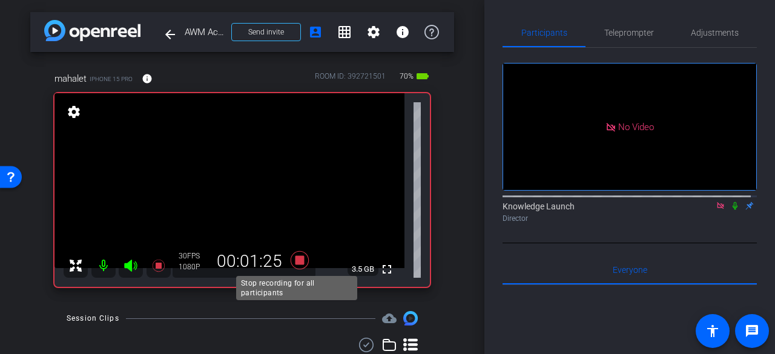
click at [295, 265] on icon at bounding box center [299, 260] width 29 height 22
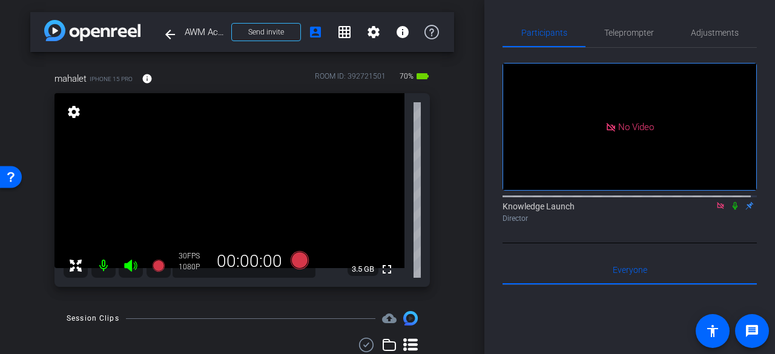
click at [731, 202] on icon at bounding box center [735, 206] width 10 height 8
click at [292, 263] on icon at bounding box center [300, 260] width 18 height 18
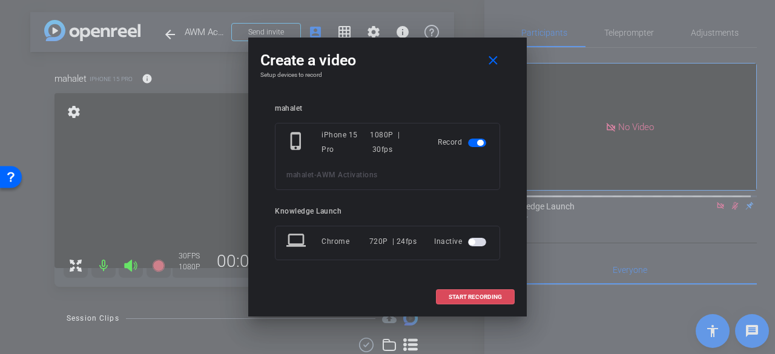
click at [451, 298] on span "START RECORDING" at bounding box center [475, 297] width 53 height 6
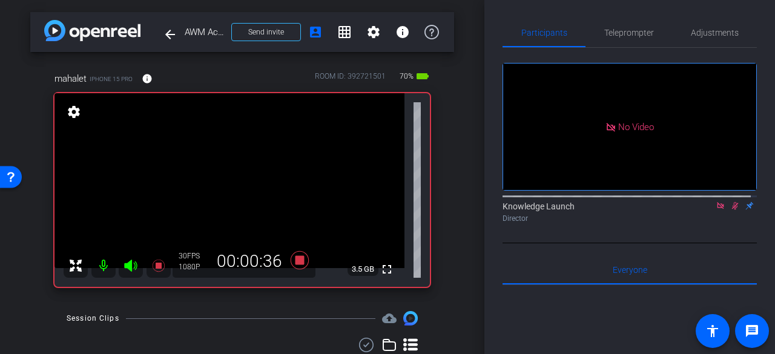
click at [732, 202] on icon at bounding box center [735, 206] width 7 height 8
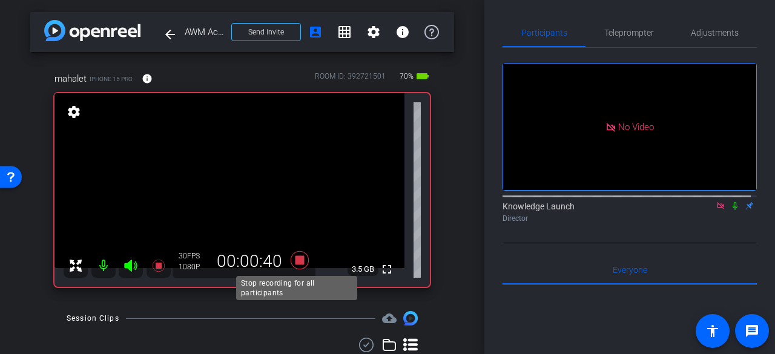
click at [297, 261] on icon at bounding box center [300, 260] width 18 height 18
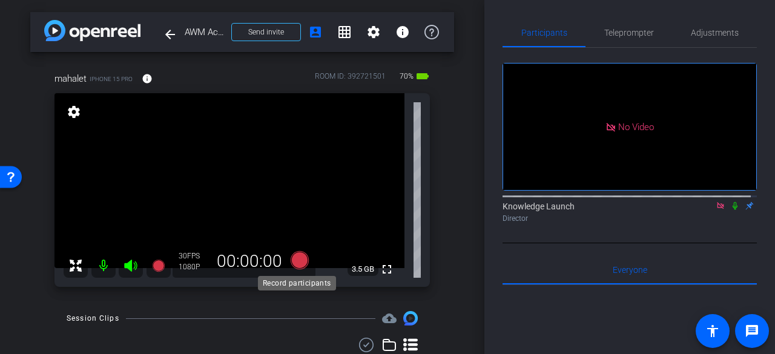
click at [292, 263] on icon at bounding box center [300, 260] width 18 height 18
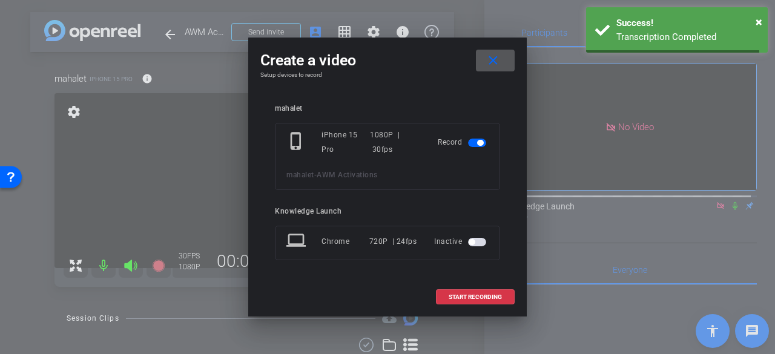
click at [461, 297] on span "START RECORDING" at bounding box center [475, 297] width 53 height 6
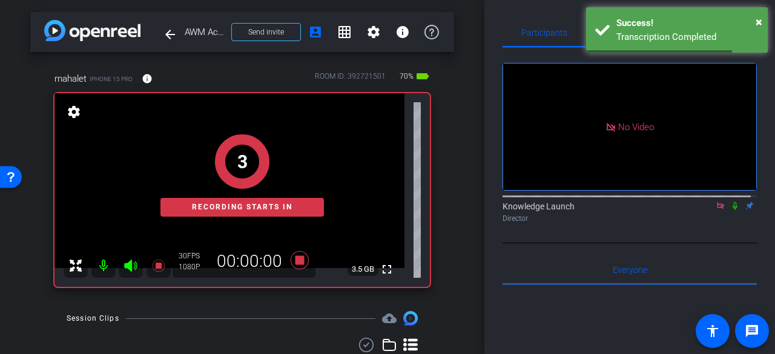
click at [730, 202] on icon at bounding box center [735, 206] width 10 height 8
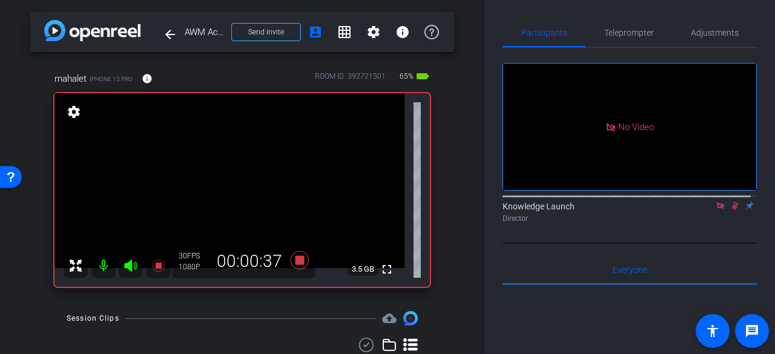
click at [730, 202] on icon at bounding box center [735, 206] width 10 height 8
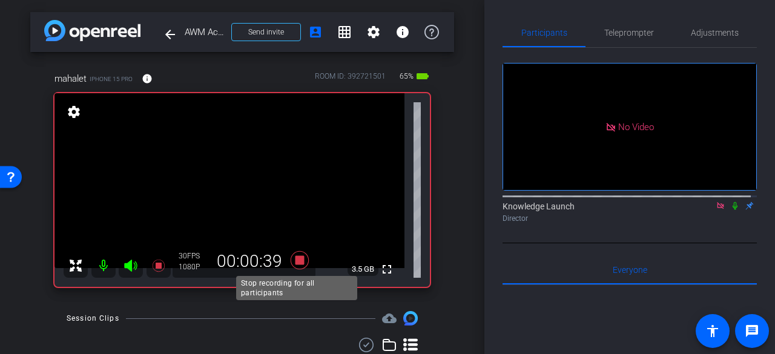
click at [300, 260] on icon at bounding box center [300, 260] width 18 height 18
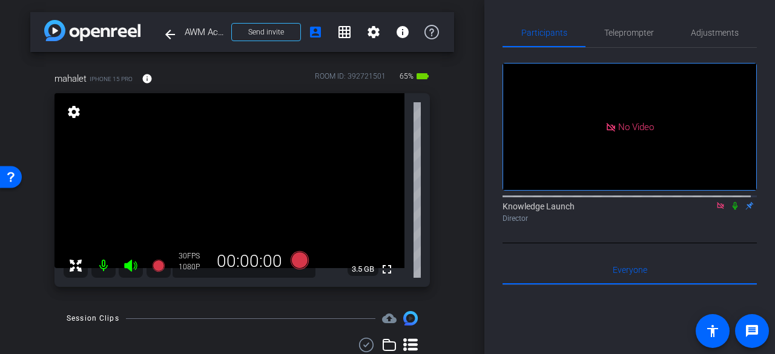
click at [618, 33] on span "Teleprompter" at bounding box center [629, 32] width 50 height 8
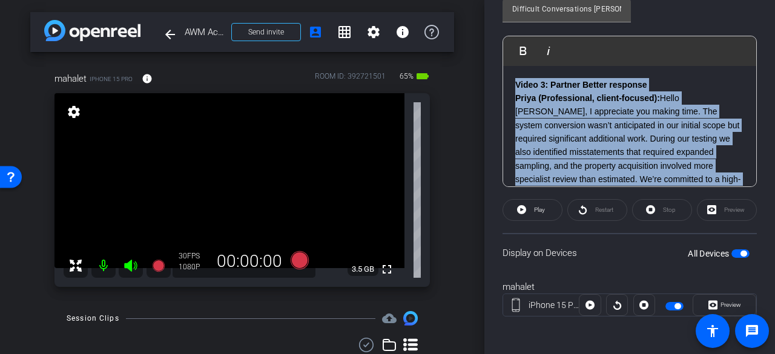
drag, startPoint x: 538, startPoint y: 166, endPoint x: 488, endPoint y: 16, distance: 158.9
click at [488, 16] on div "Participants Teleprompter Adjustments Knowledge Launch Director Everyone 0 Mark…" at bounding box center [629, 177] width 291 height 354
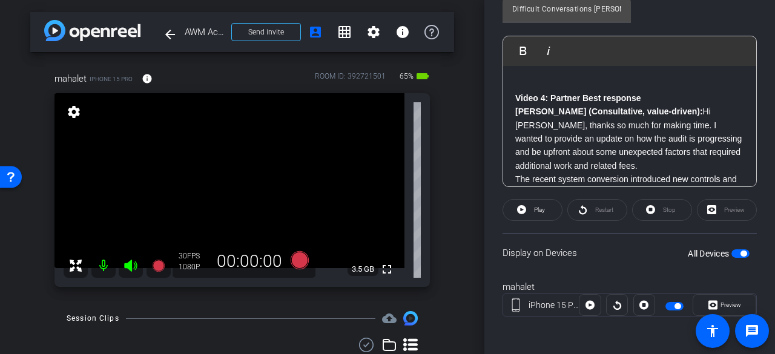
click at [516, 98] on strong "Video 4: Partner Best response" at bounding box center [577, 98] width 125 height 10
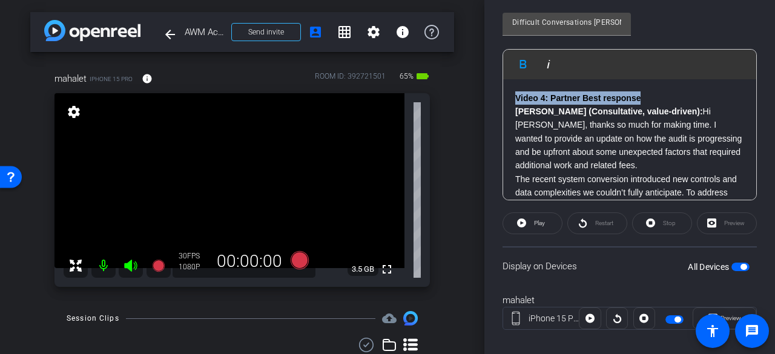
drag, startPoint x: 642, startPoint y: 100, endPoint x: 494, endPoint y: 96, distance: 148.4
click at [494, 96] on div "Participants Teleprompter Adjustments Knowledge Launch Director Everyone 0 Mark…" at bounding box center [629, 177] width 291 height 354
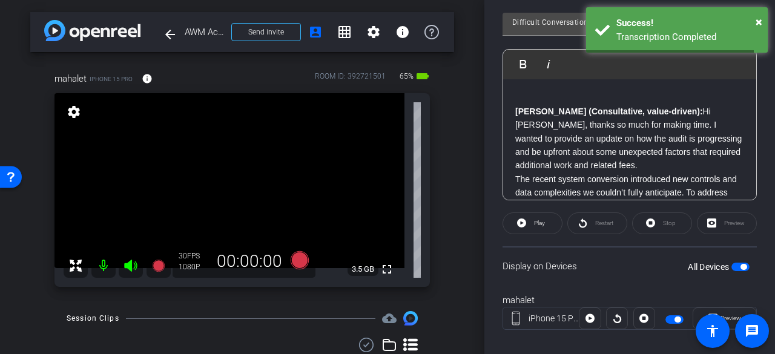
click at [515, 108] on div "Brian (Consultative, value-driven): Hi Brian, thanks so much for making time. I…" at bounding box center [629, 260] width 253 height 363
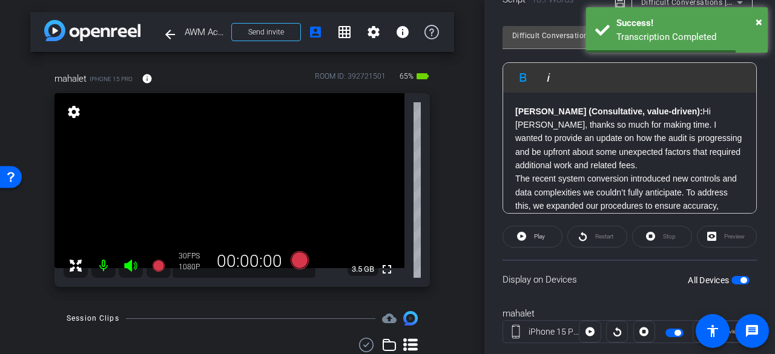
click at [562, 166] on p "Brian (Consultative, value-driven): Hi Brian, thanks so much for making time. I…" at bounding box center [629, 139] width 229 height 68
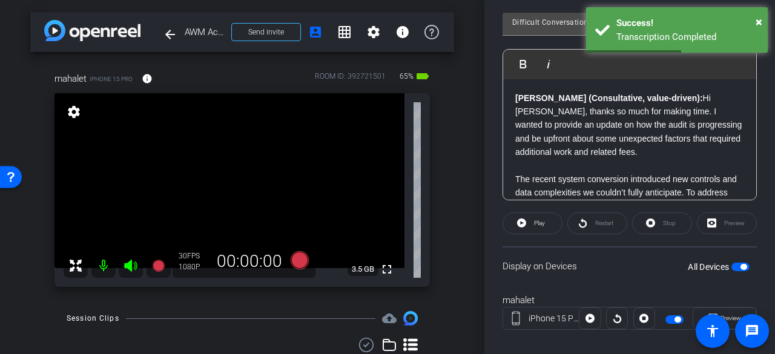
scroll to position [61, 0]
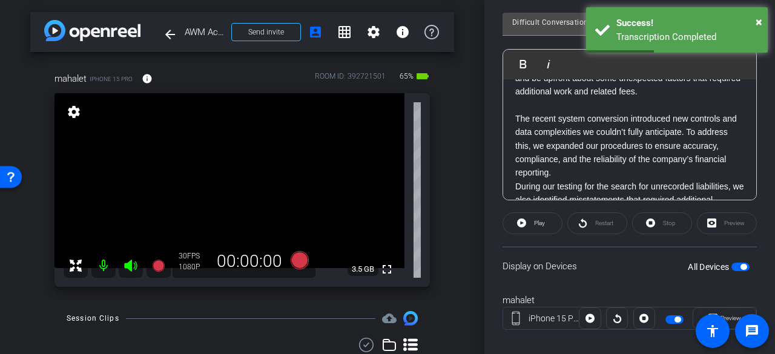
click at [595, 170] on p "The recent system conversion introduced new controls and data complexities we c…" at bounding box center [629, 146] width 229 height 68
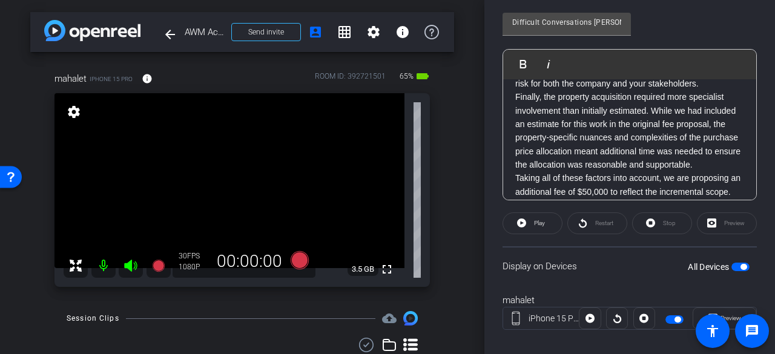
scroll to position [242, 0]
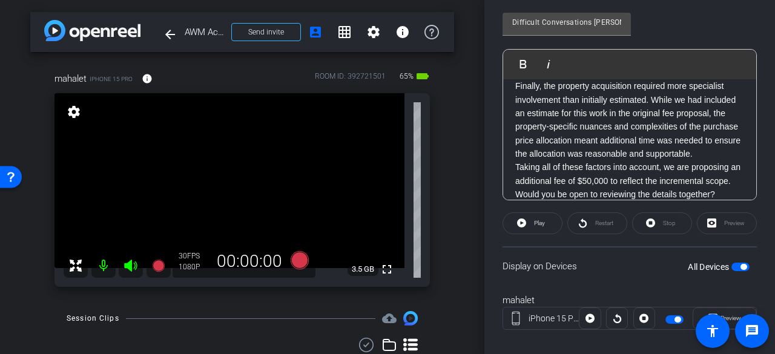
click at [595, 79] on p "During our testing for the search for unrecorded liabilities, we also identifie…" at bounding box center [629, 46] width 229 height 68
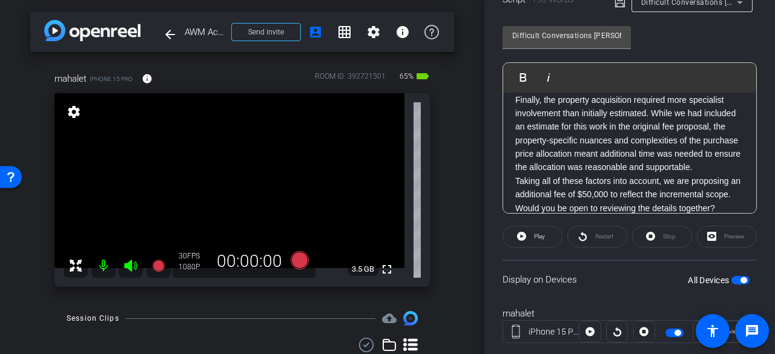
click at [570, 174] on p "Finally, the property acquisition required more specialist involvement than ini…" at bounding box center [629, 133] width 229 height 81
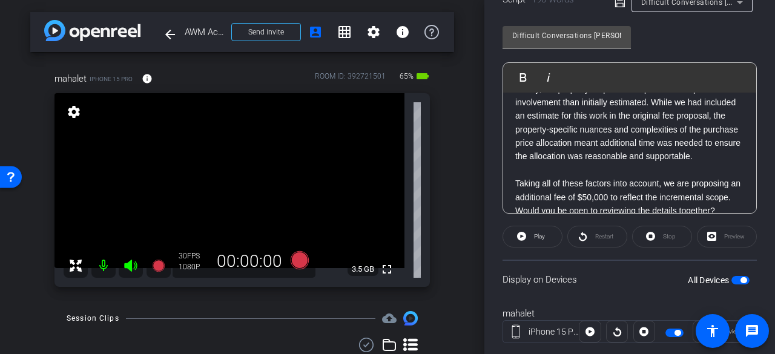
scroll to position [255, 0]
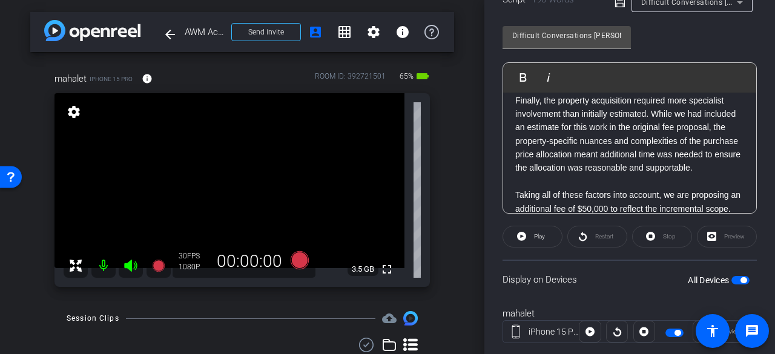
click at [651, 124] on p "Finally, the property acquisition required more specialist involvement than ini…" at bounding box center [629, 134] width 229 height 81
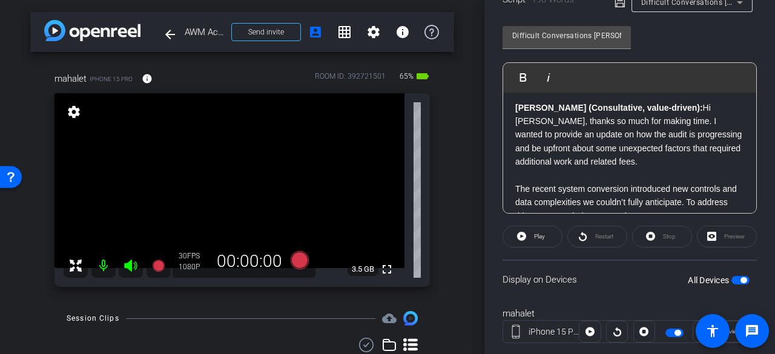
scroll to position [0, 0]
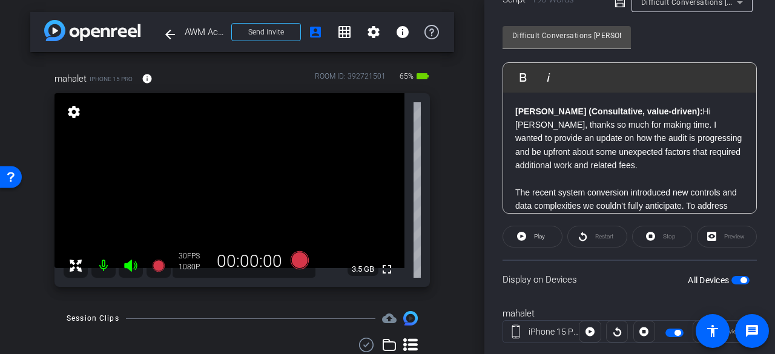
click at [655, 110] on p "Brian (Consultative, value-driven): Hi Brian, thanks so much for making time. I…" at bounding box center [629, 139] width 229 height 68
click at [740, 278] on span "button" at bounding box center [743, 280] width 6 height 6
click at [736, 278] on span "button" at bounding box center [740, 280] width 18 height 8
click at [740, 277] on span "button" at bounding box center [743, 280] width 6 height 6
click at [736, 277] on span "button" at bounding box center [740, 280] width 18 height 8
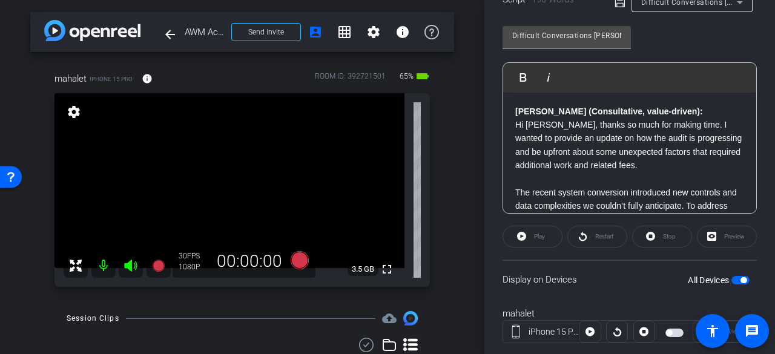
click at [740, 277] on span "button" at bounding box center [743, 280] width 6 height 6
click at [736, 277] on span "button" at bounding box center [740, 280] width 18 height 8
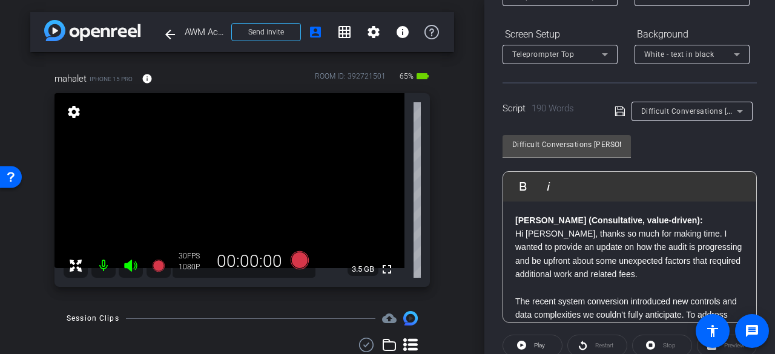
scroll to position [38, 0]
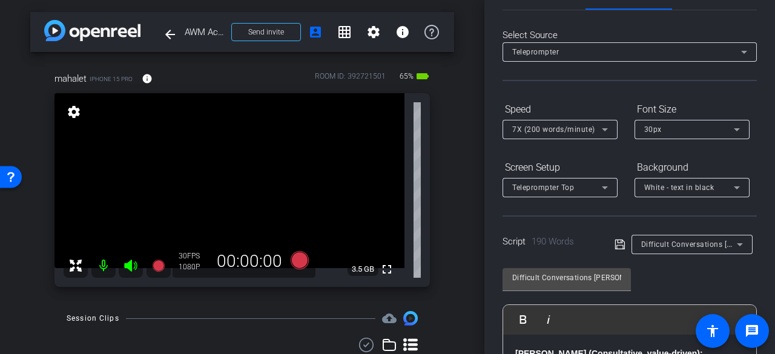
click at [579, 131] on span "7X (200 words/minute)" at bounding box center [553, 129] width 83 height 8
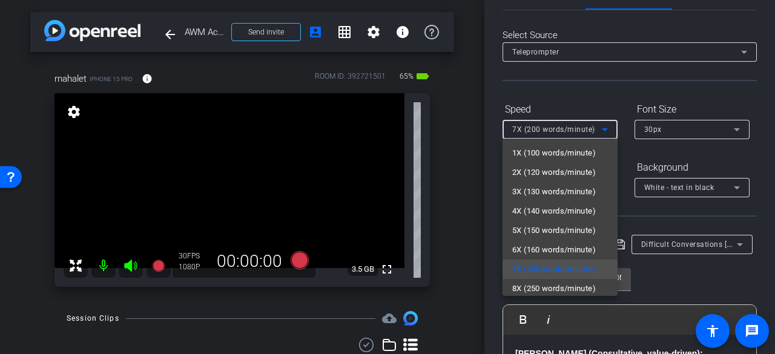
drag, startPoint x: 546, startPoint y: 286, endPoint x: 542, endPoint y: 237, distance: 49.2
click at [546, 286] on span "8X (250 words/minute)" at bounding box center [554, 289] width 84 height 15
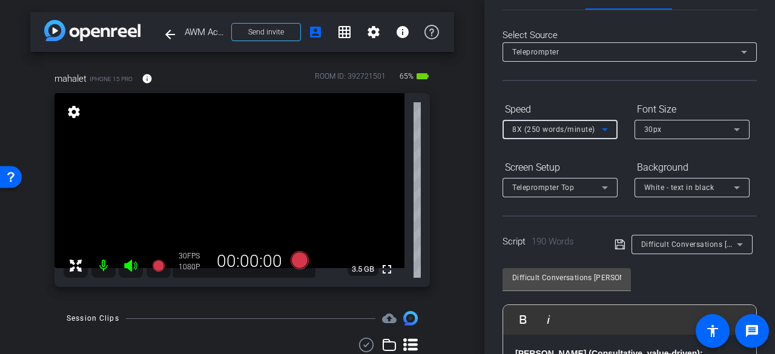
scroll to position [2, 0]
click at [532, 136] on div "8X (250 words/minute)" at bounding box center [560, 129] width 96 height 19
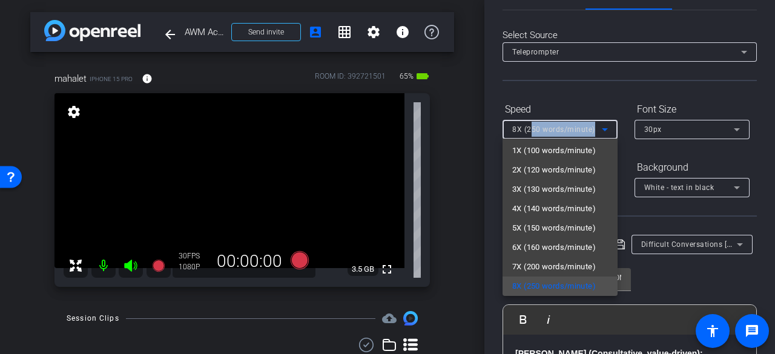
click at [533, 265] on span "7X (200 words/minute)" at bounding box center [554, 267] width 84 height 15
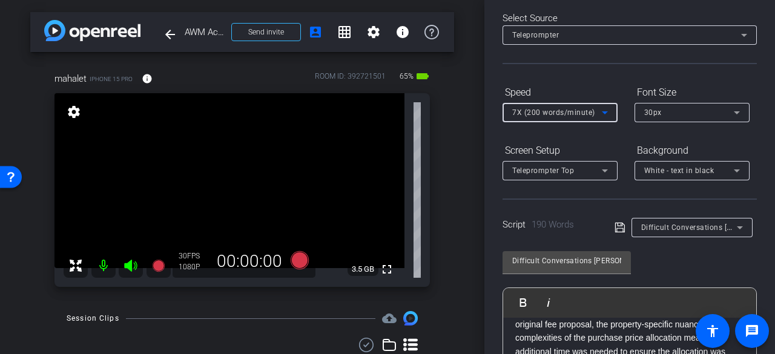
scroll to position [0, 0]
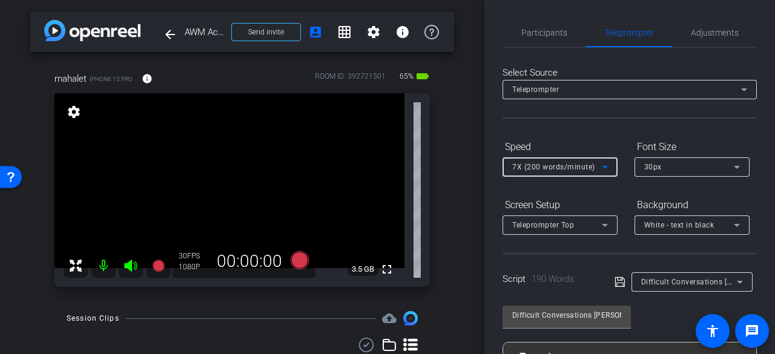
click at [530, 19] on span "Participants" at bounding box center [544, 32] width 46 height 29
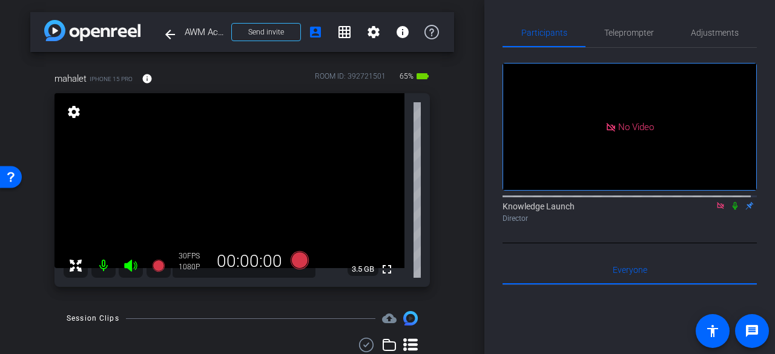
click at [733, 202] on icon at bounding box center [735, 206] width 10 height 8
click at [298, 261] on icon at bounding box center [300, 260] width 18 height 18
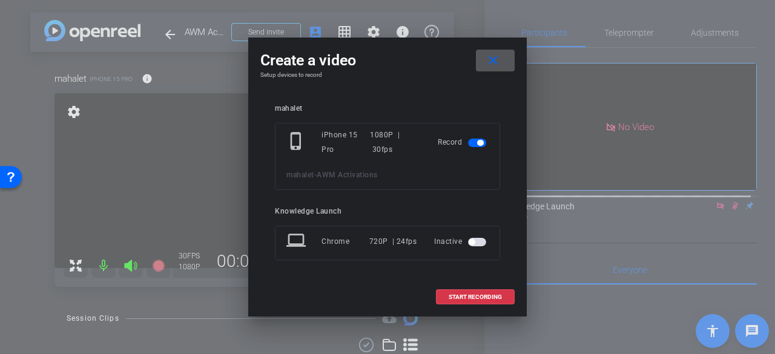
click at [474, 294] on span "START RECORDING" at bounding box center [475, 297] width 53 height 6
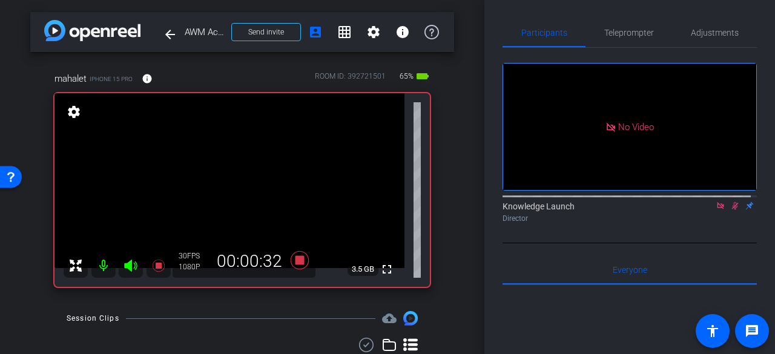
click at [645, 33] on span "Teleprompter" at bounding box center [629, 32] width 50 height 8
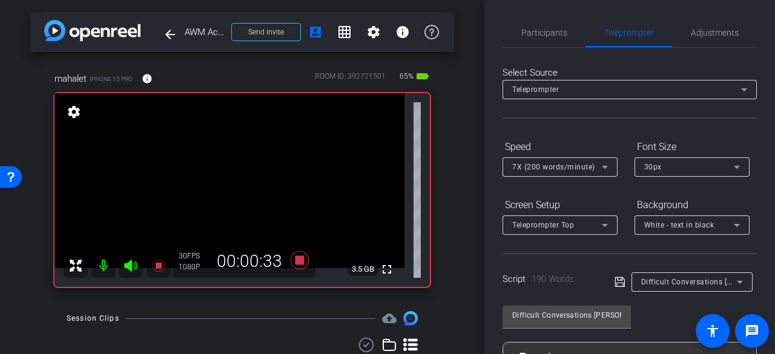
click at [547, 34] on span "Participants" at bounding box center [544, 32] width 46 height 8
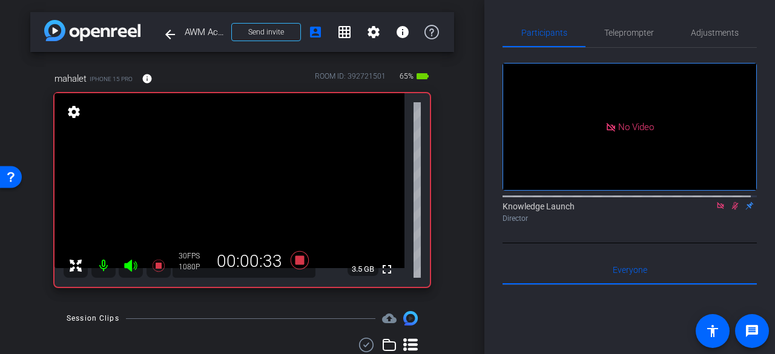
click at [730, 200] on mat-icon at bounding box center [735, 205] width 15 height 11
click at [630, 36] on span "Teleprompter" at bounding box center [629, 32] width 50 height 8
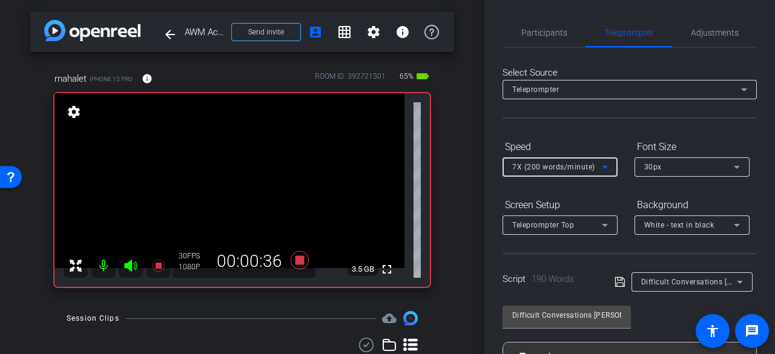
click at [572, 166] on span "7X (200 words/minute)" at bounding box center [553, 167] width 83 height 8
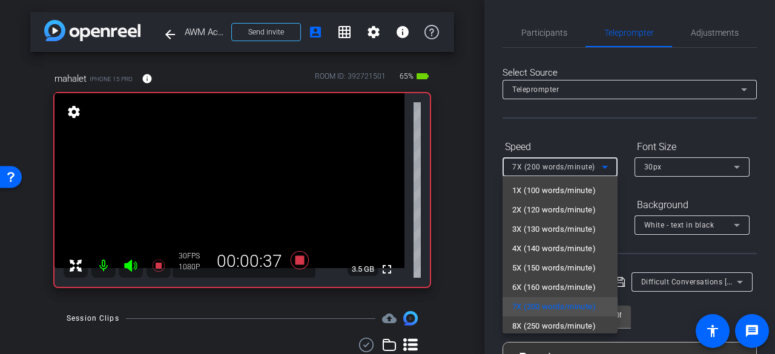
click at [526, 290] on span "6X (160 words/minute)" at bounding box center [554, 287] width 84 height 15
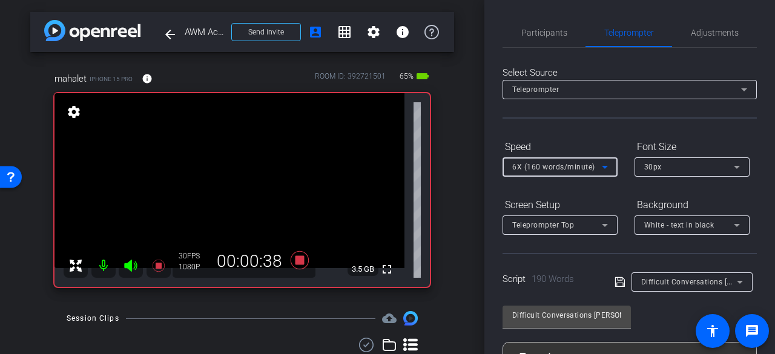
click at [565, 38] on div "Participants" at bounding box center [543, 32] width 83 height 29
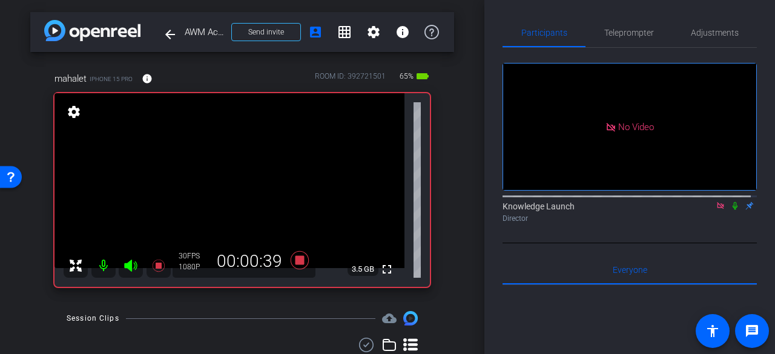
click at [730, 202] on icon at bounding box center [735, 206] width 10 height 8
click at [626, 36] on span "Teleprompter" at bounding box center [629, 32] width 50 height 8
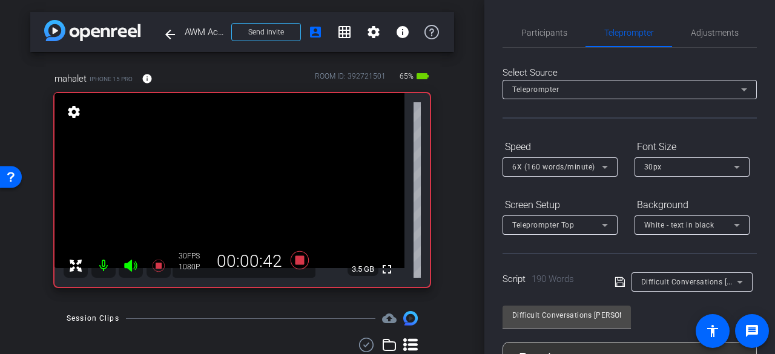
click at [562, 165] on span "6X (160 words/minute)" at bounding box center [553, 167] width 83 height 8
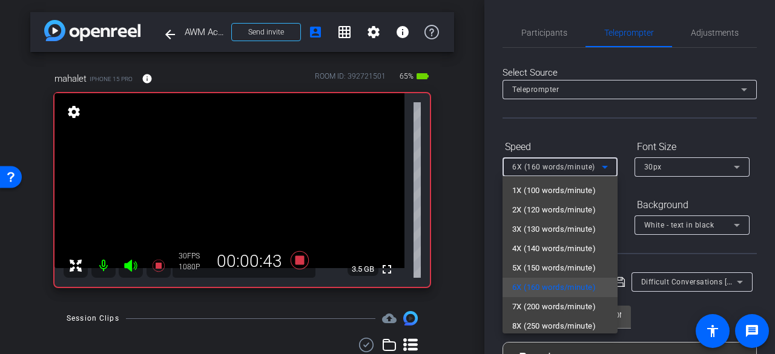
click at [532, 262] on span "5X (150 words/minute)" at bounding box center [554, 268] width 84 height 15
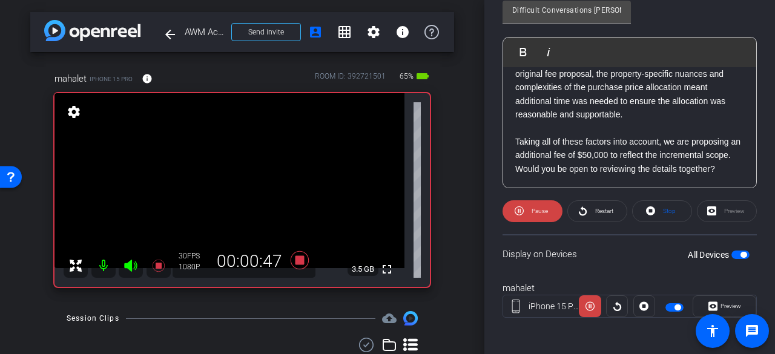
scroll to position [306, 0]
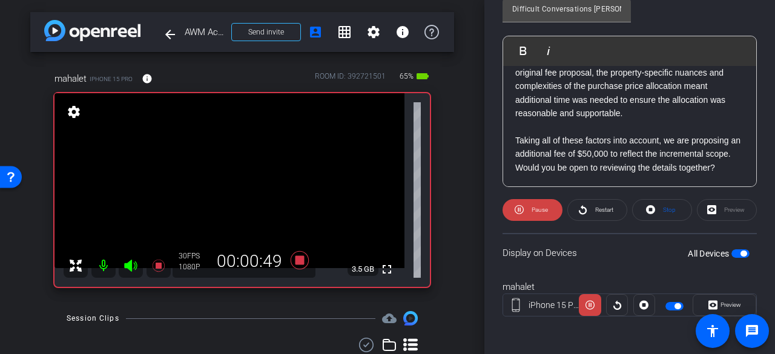
click at [667, 214] on span "Stop" at bounding box center [668, 210] width 16 height 17
click at [518, 211] on icon at bounding box center [521, 209] width 9 height 9
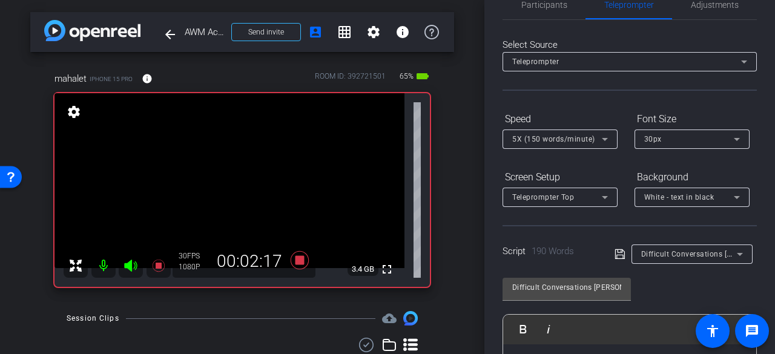
scroll to position [0, 0]
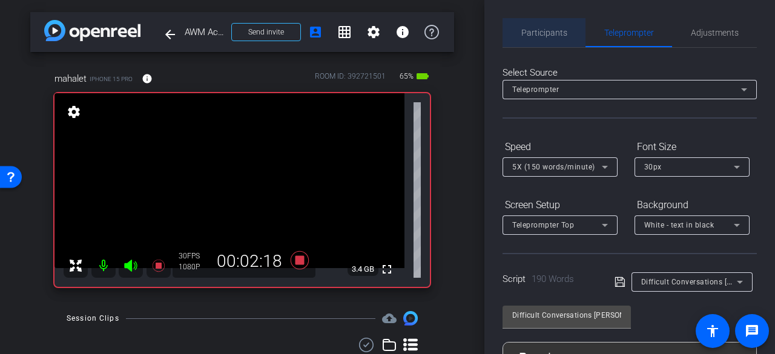
click at [553, 39] on span "Participants" at bounding box center [544, 32] width 46 height 29
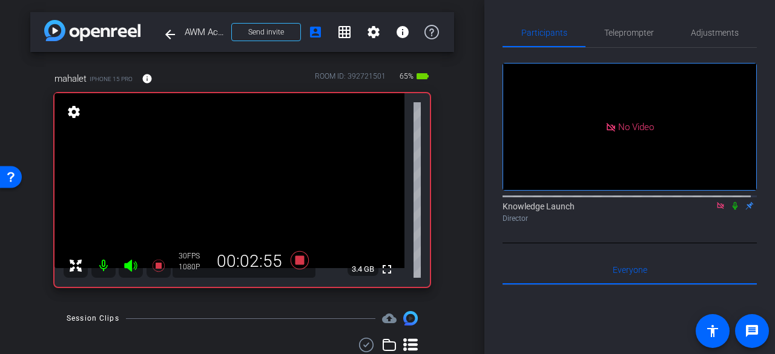
click at [730, 202] on icon at bounding box center [735, 206] width 10 height 8
click at [624, 34] on span "Teleprompter" at bounding box center [629, 32] width 50 height 8
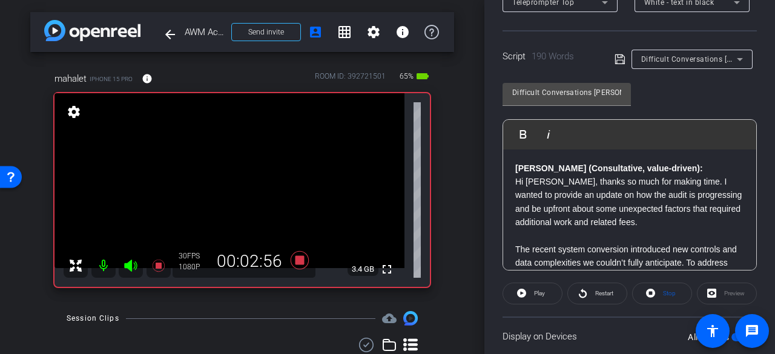
scroll to position [306, 0]
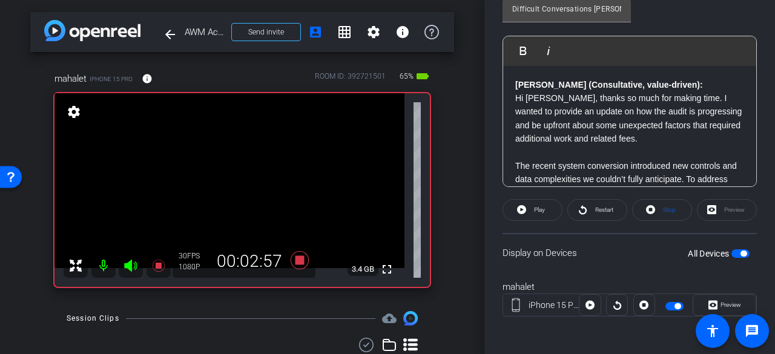
click at [609, 198] on span at bounding box center [597, 210] width 59 height 29
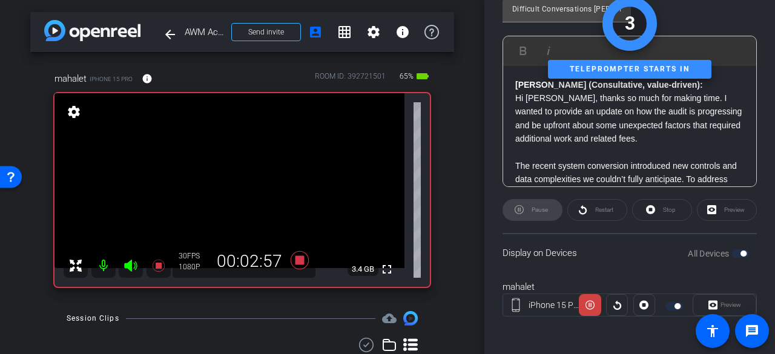
scroll to position [0, 0]
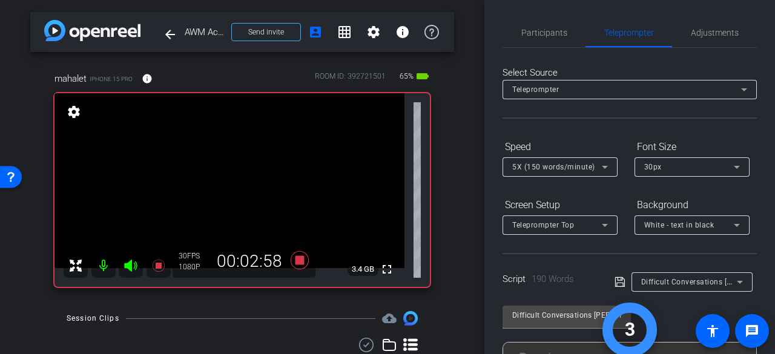
click at [539, 35] on span "Participants" at bounding box center [544, 32] width 46 height 8
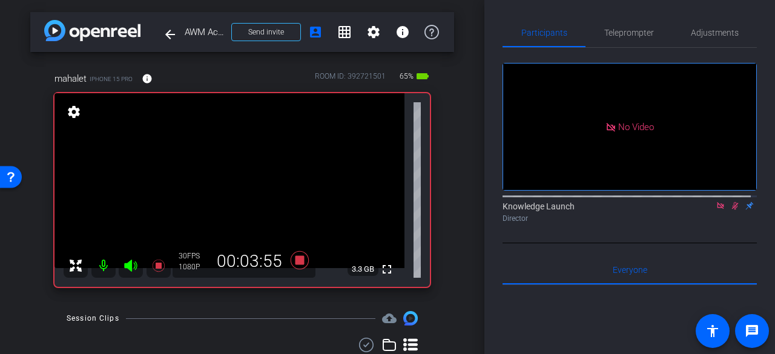
click at [732, 202] on icon at bounding box center [735, 206] width 7 height 8
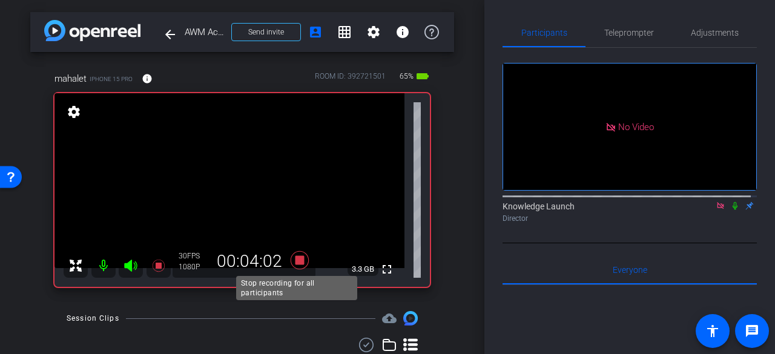
click at [300, 264] on icon at bounding box center [300, 260] width 18 height 18
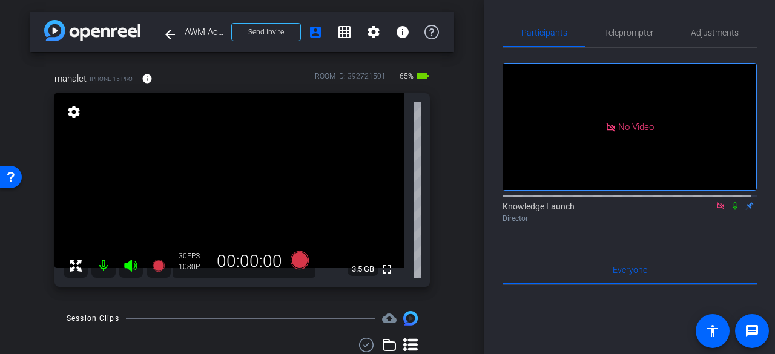
click at [733, 202] on icon at bounding box center [735, 206] width 5 height 8
click at [302, 260] on icon at bounding box center [300, 260] width 18 height 18
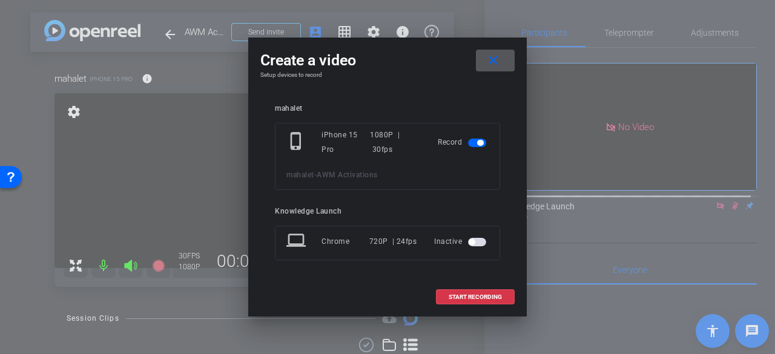
click at [490, 298] on span "START RECORDING" at bounding box center [475, 297] width 53 height 6
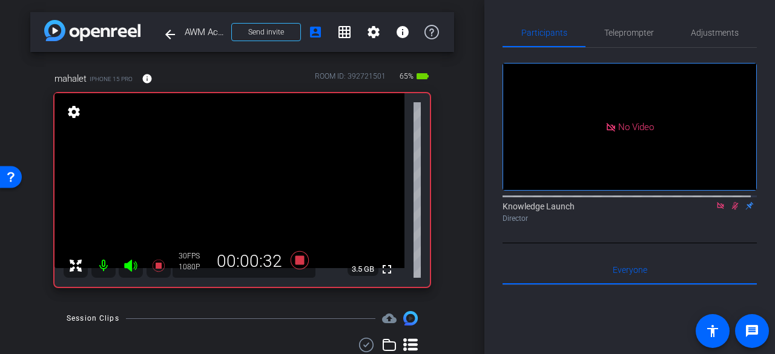
click at [732, 202] on icon at bounding box center [735, 206] width 7 height 8
click at [733, 202] on icon at bounding box center [735, 206] width 5 height 8
click at [620, 38] on span "Teleprompter" at bounding box center [629, 32] width 50 height 29
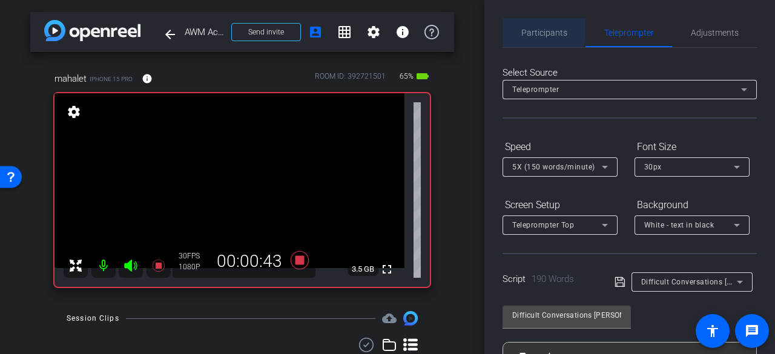
drag, startPoint x: 534, startPoint y: 27, endPoint x: 619, endPoint y: 56, distance: 90.0
click at [533, 27] on span "Participants" at bounding box center [544, 32] width 46 height 29
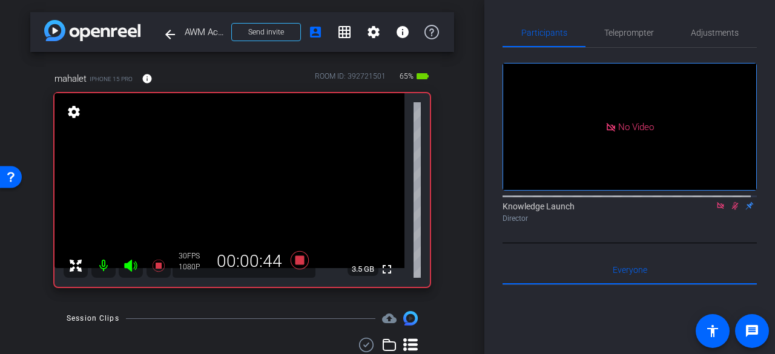
click at [730, 202] on icon at bounding box center [735, 206] width 10 height 8
click at [733, 202] on icon at bounding box center [735, 206] width 5 height 8
click at [615, 41] on span "Teleprompter" at bounding box center [629, 32] width 50 height 29
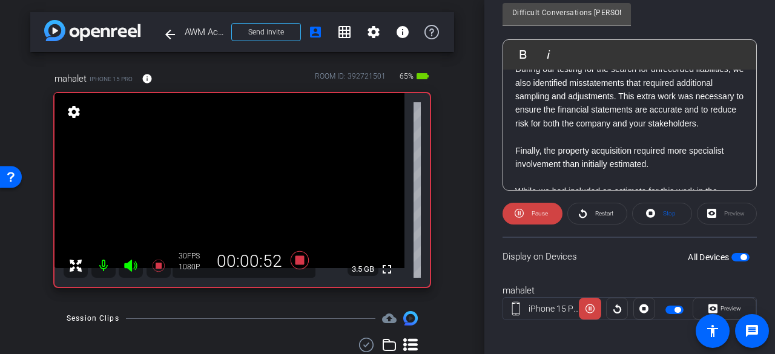
scroll to position [306, 0]
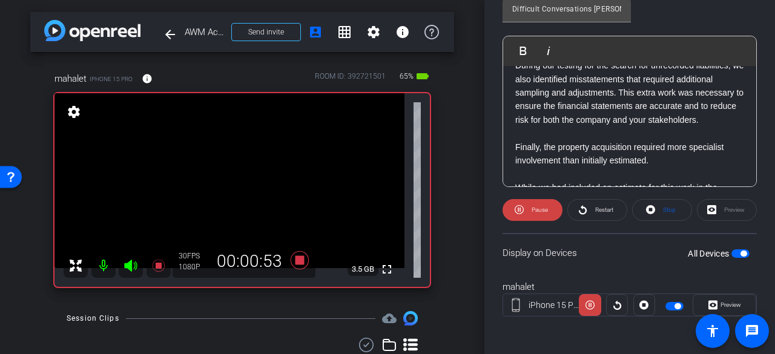
click at [661, 203] on span "Stop" at bounding box center [668, 210] width 16 height 17
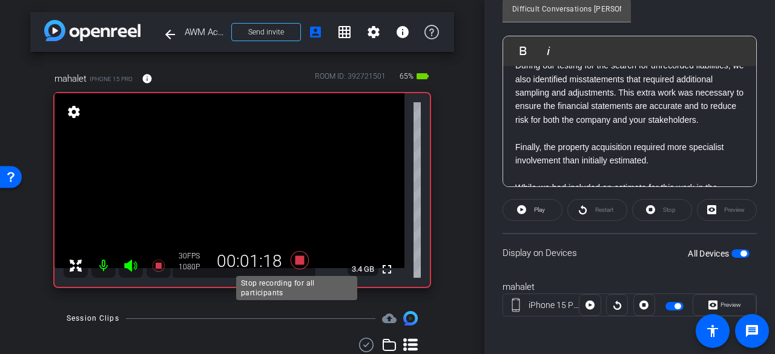
click at [305, 258] on icon at bounding box center [300, 260] width 18 height 18
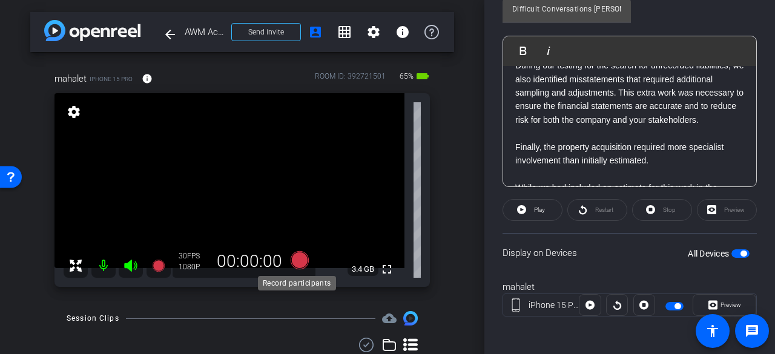
click at [302, 260] on icon at bounding box center [300, 260] width 18 height 18
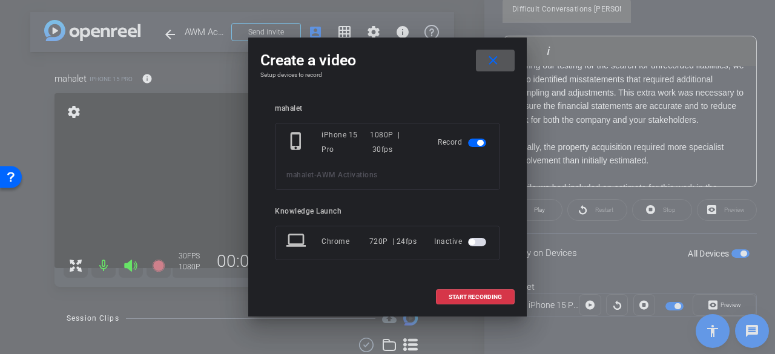
click at [461, 294] on span "START RECORDING" at bounding box center [475, 297] width 53 height 6
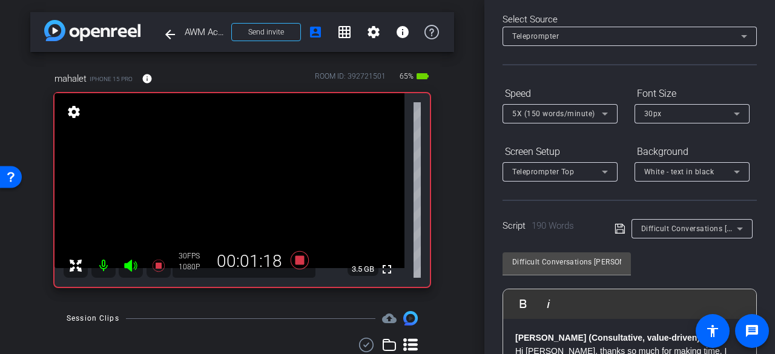
scroll to position [0, 0]
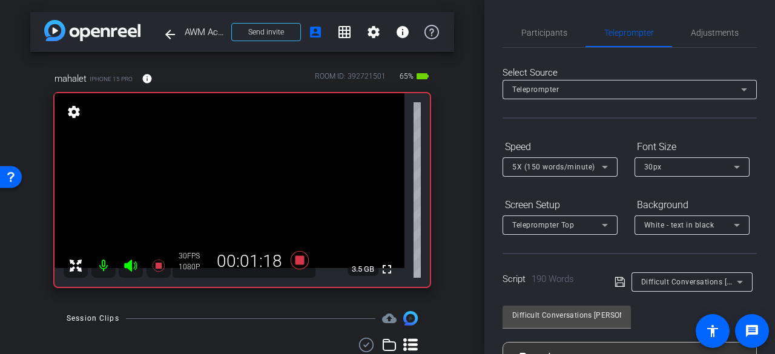
click at [546, 30] on span "Participants" at bounding box center [544, 32] width 46 height 8
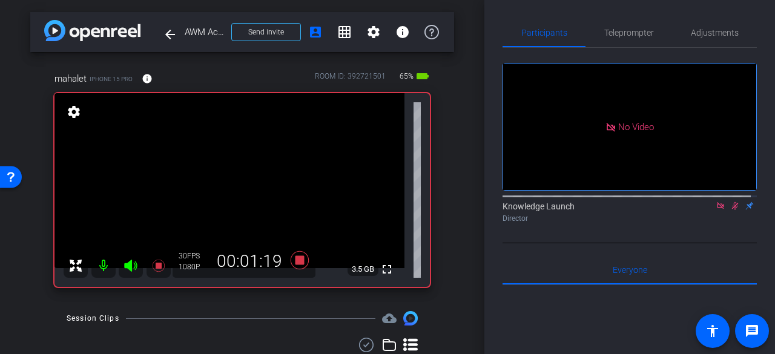
click at [730, 202] on icon at bounding box center [735, 206] width 10 height 8
click at [641, 40] on span "Teleprompter" at bounding box center [629, 32] width 50 height 29
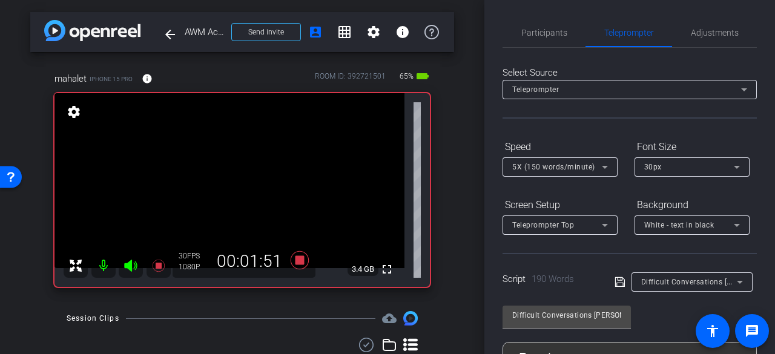
click at [552, 36] on span "Participants" at bounding box center [544, 32] width 46 height 8
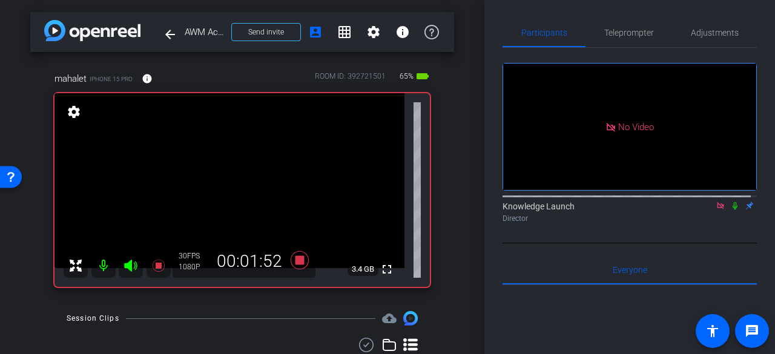
click at [618, 35] on span "Teleprompter" at bounding box center [629, 32] width 50 height 8
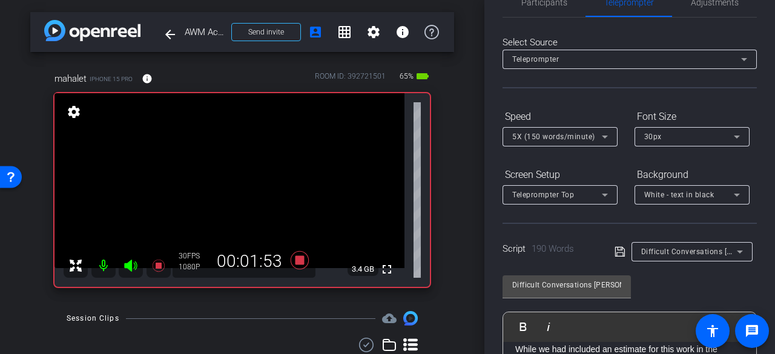
scroll to position [242, 0]
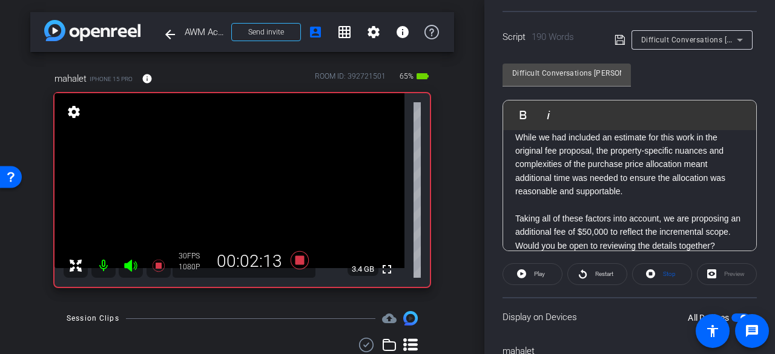
click at [566, 150] on p "While we had included an estimate for this work in the original fee proposal, t…" at bounding box center [629, 165] width 229 height 68
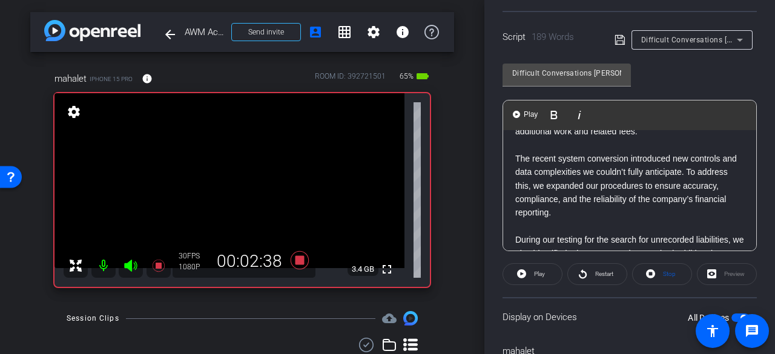
scroll to position [0, 0]
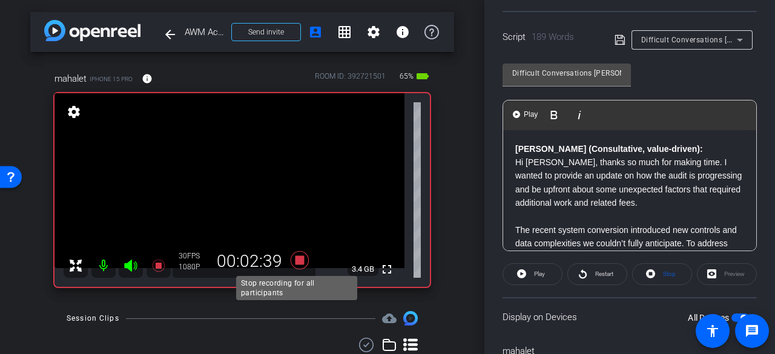
click at [300, 254] on icon at bounding box center [299, 260] width 29 height 22
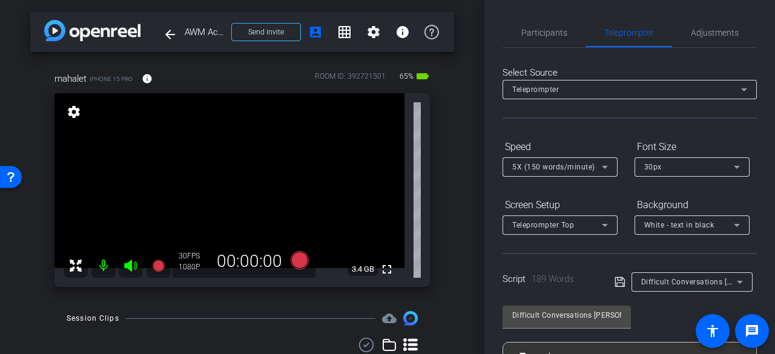
click at [535, 29] on span "Participants" at bounding box center [544, 32] width 46 height 8
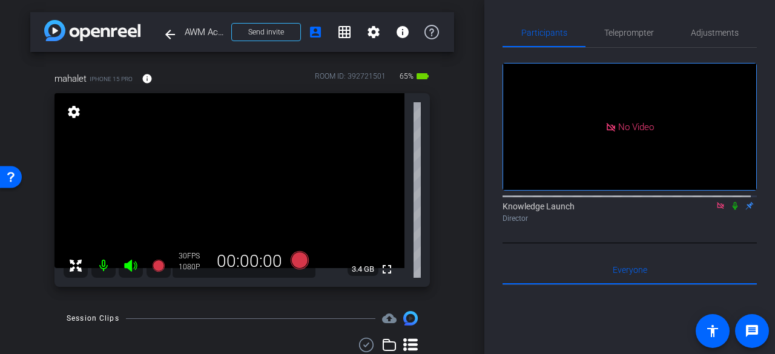
click at [732, 202] on icon at bounding box center [735, 206] width 10 height 8
click at [300, 263] on icon at bounding box center [300, 260] width 18 height 18
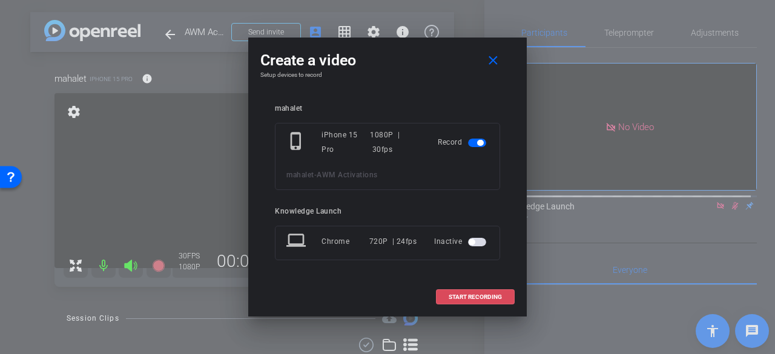
click at [463, 298] on span "START RECORDING" at bounding box center [475, 297] width 53 height 6
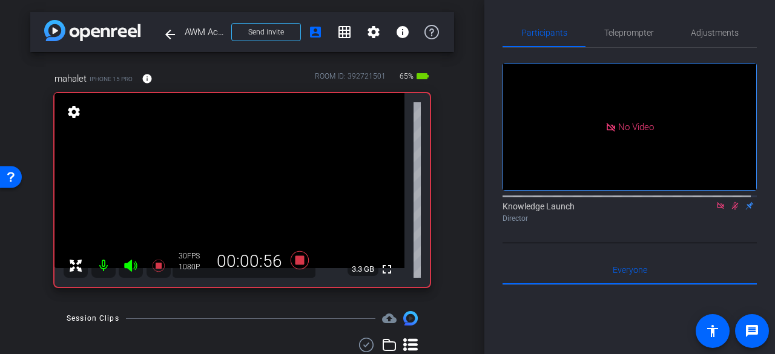
click at [730, 202] on icon at bounding box center [735, 206] width 10 height 8
click at [615, 30] on span "Teleprompter" at bounding box center [629, 32] width 50 height 8
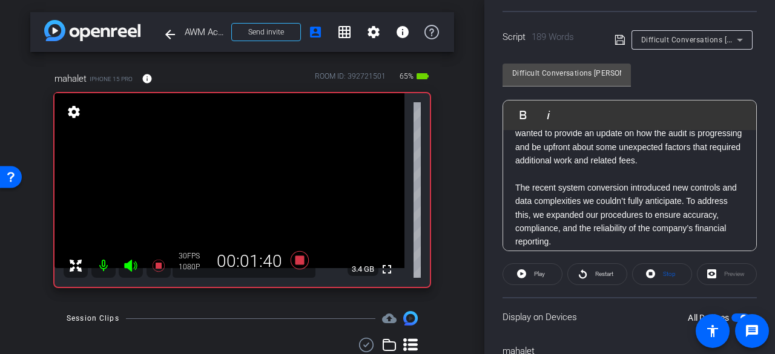
scroll to position [61, 0]
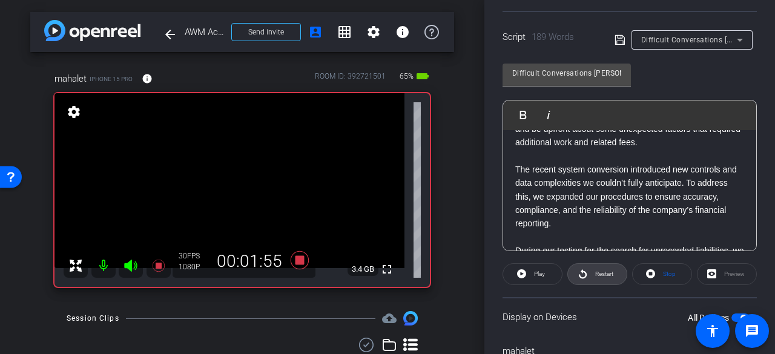
click at [595, 277] on span "Restart" at bounding box center [604, 274] width 18 height 7
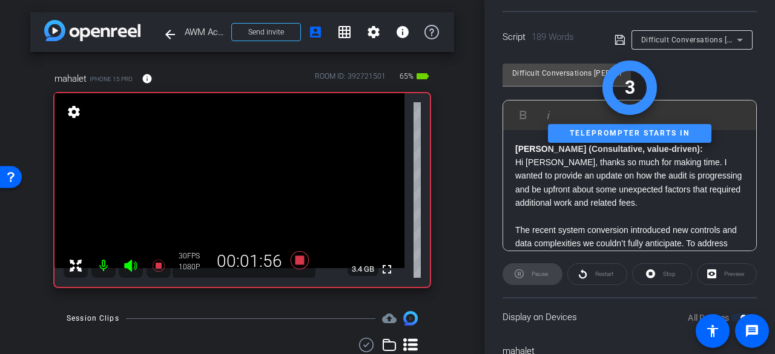
scroll to position [0, 0]
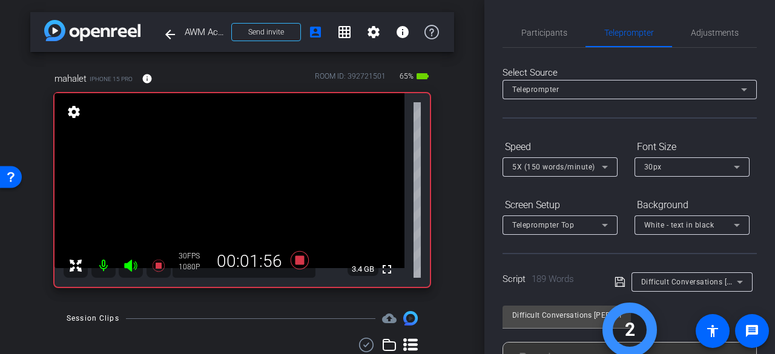
click at [540, 39] on span "Participants" at bounding box center [544, 32] width 46 height 29
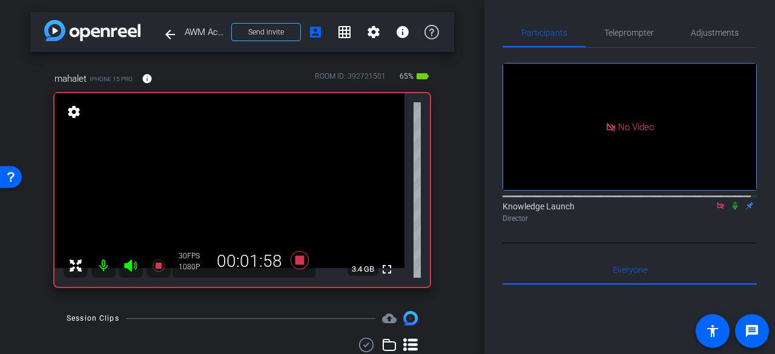
click at [730, 202] on icon at bounding box center [735, 206] width 10 height 8
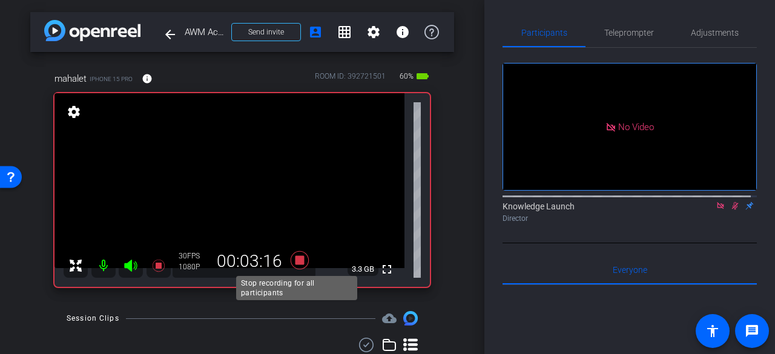
click at [295, 263] on icon at bounding box center [300, 260] width 18 height 18
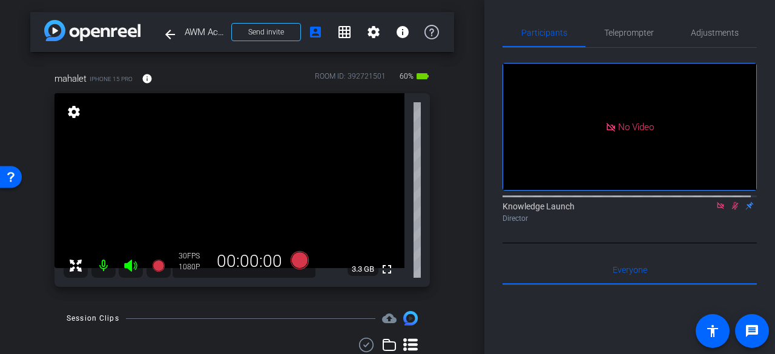
click at [732, 202] on icon at bounding box center [735, 206] width 7 height 8
click at [733, 202] on icon at bounding box center [735, 206] width 10 height 8
click at [291, 259] on icon at bounding box center [300, 260] width 18 height 18
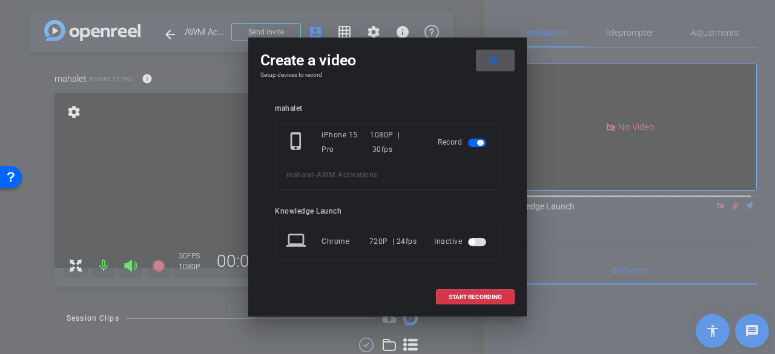
click at [477, 303] on span at bounding box center [475, 297] width 77 height 29
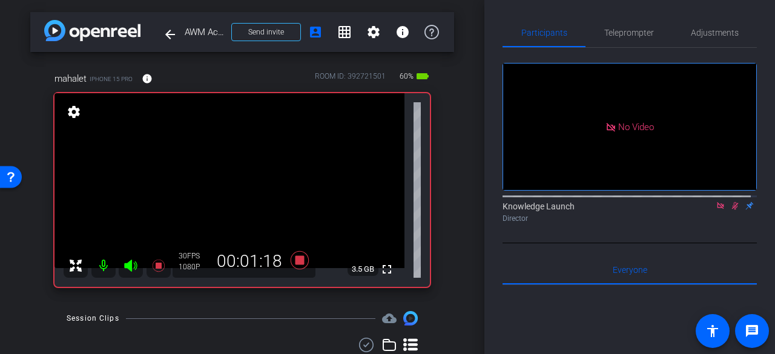
click at [731, 202] on icon at bounding box center [735, 206] width 10 height 8
click at [730, 202] on icon at bounding box center [735, 206] width 10 height 8
click at [627, 37] on span "Teleprompter" at bounding box center [629, 32] width 50 height 8
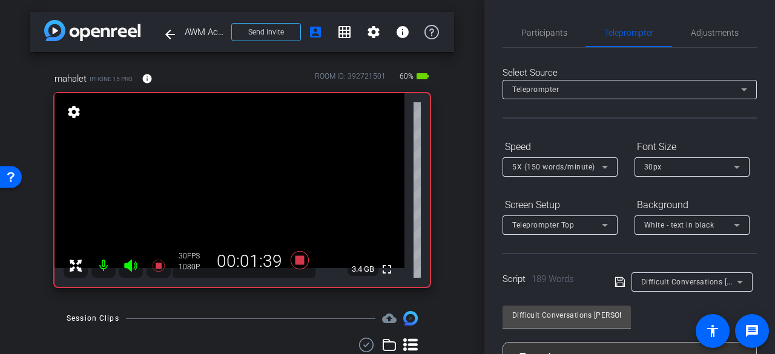
scroll to position [303, 0]
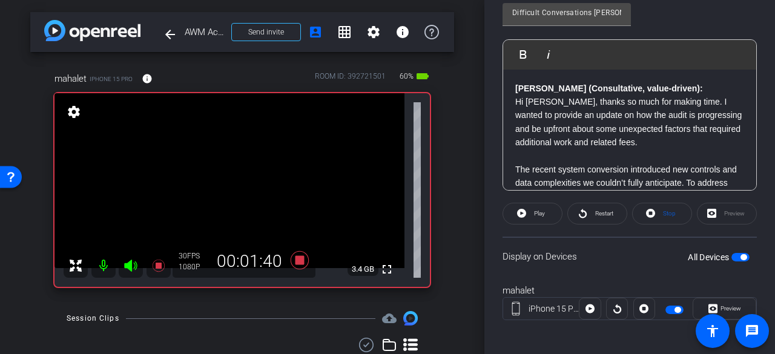
click at [593, 217] on span "Restart" at bounding box center [602, 213] width 21 height 17
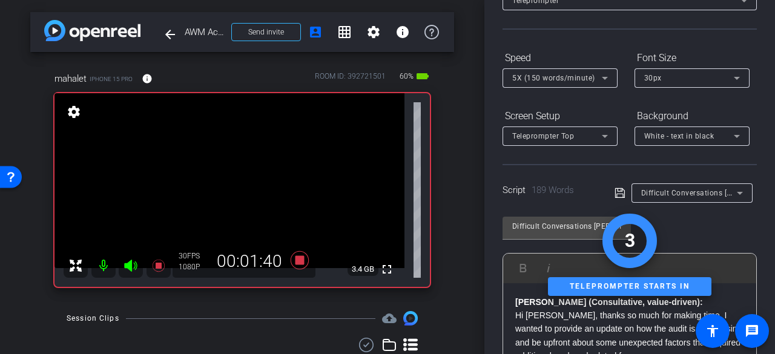
scroll to position [0, 0]
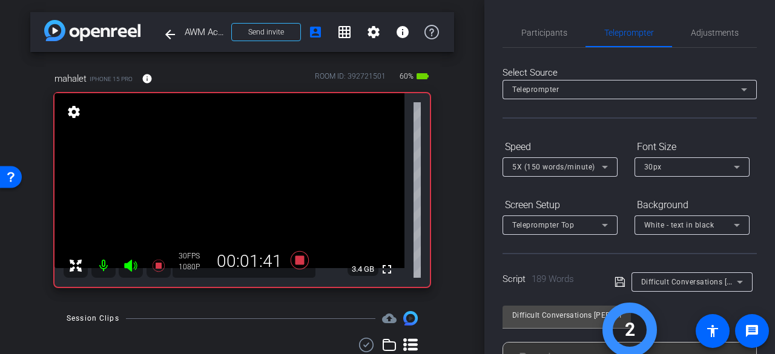
click at [530, 39] on span "Participants" at bounding box center [544, 32] width 46 height 29
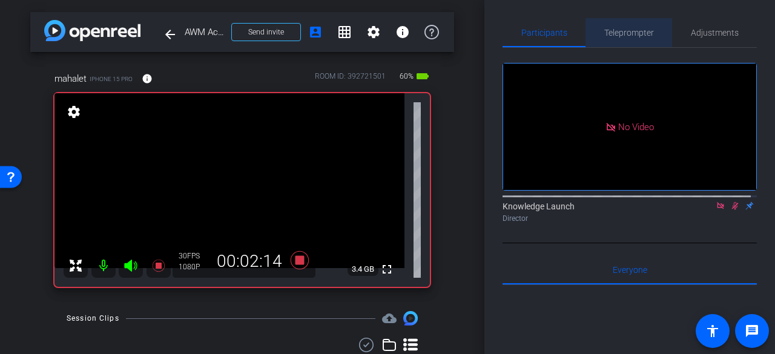
click at [634, 39] on span "Teleprompter" at bounding box center [629, 32] width 50 height 29
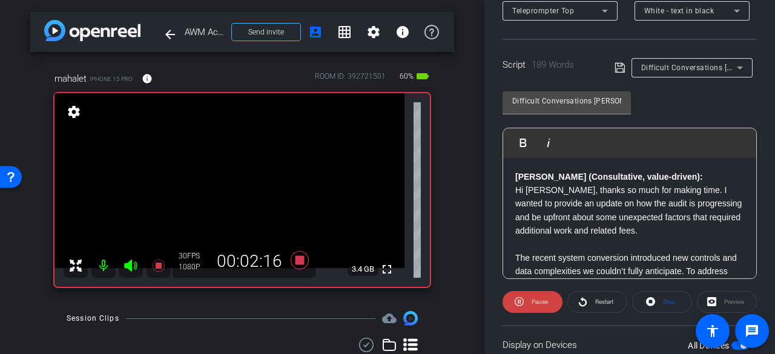
scroll to position [242, 0]
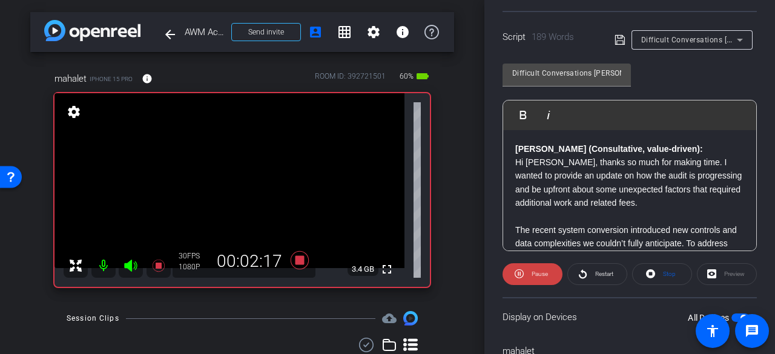
click at [663, 275] on span "Stop" at bounding box center [669, 274] width 13 height 7
click at [537, 275] on span "Play" at bounding box center [539, 274] width 11 height 7
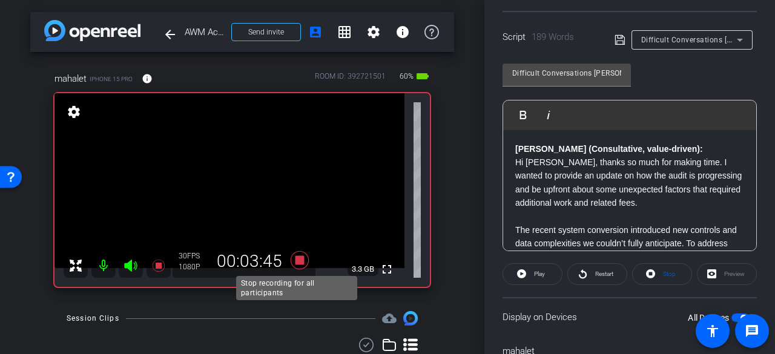
click at [294, 260] on icon at bounding box center [300, 260] width 18 height 18
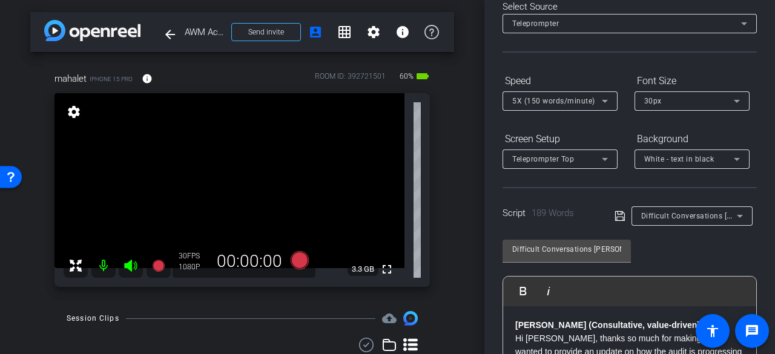
scroll to position [0, 0]
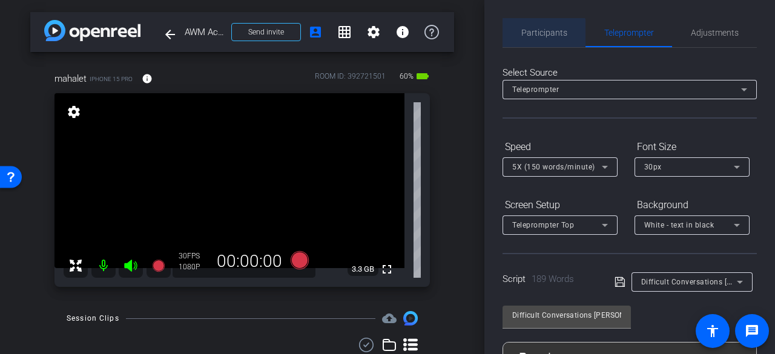
click at [544, 34] on span "Participants" at bounding box center [544, 32] width 46 height 8
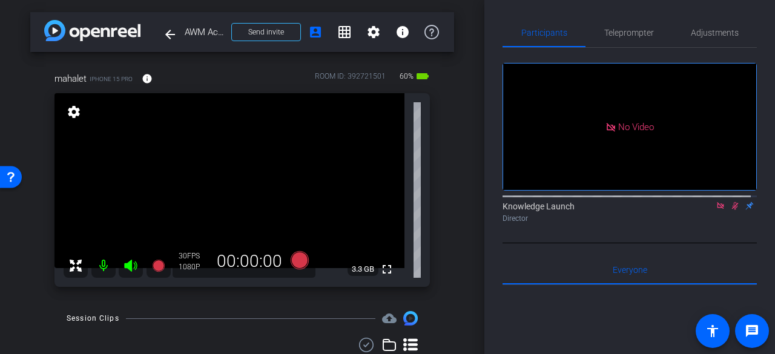
click at [731, 202] on icon at bounding box center [735, 206] width 10 height 8
click at [733, 202] on icon at bounding box center [735, 206] width 10 height 8
click at [618, 27] on span "Teleprompter" at bounding box center [629, 32] width 50 height 29
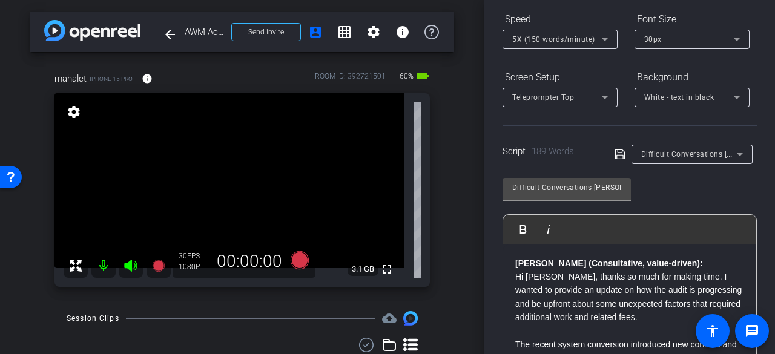
scroll to position [303, 0]
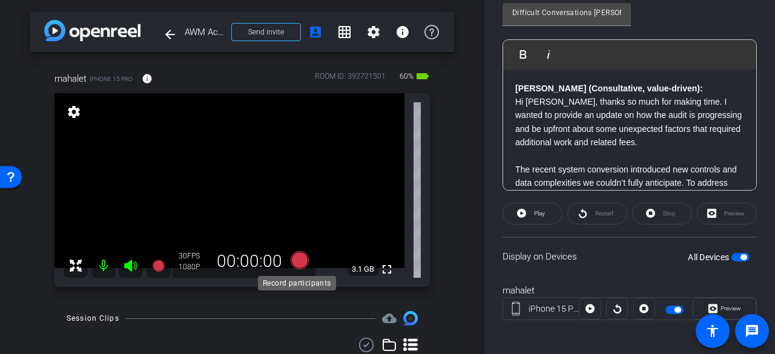
click at [291, 260] on icon at bounding box center [300, 260] width 18 height 18
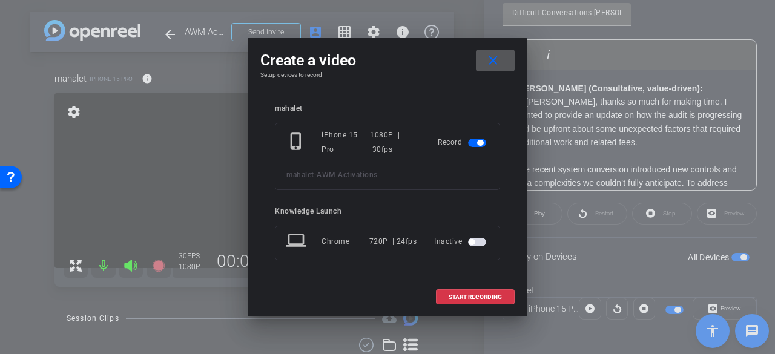
click at [478, 297] on span "START RECORDING" at bounding box center [475, 297] width 53 height 6
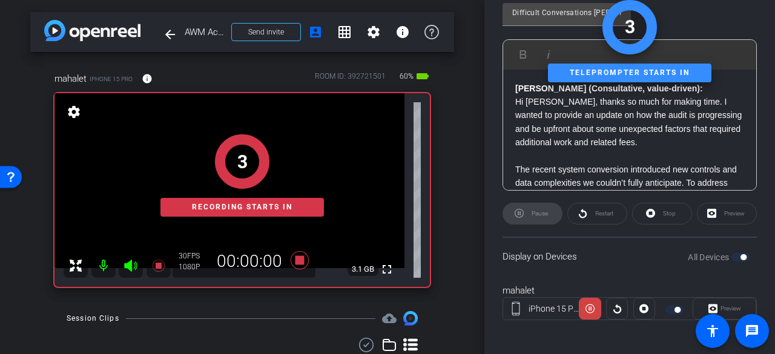
scroll to position [0, 0]
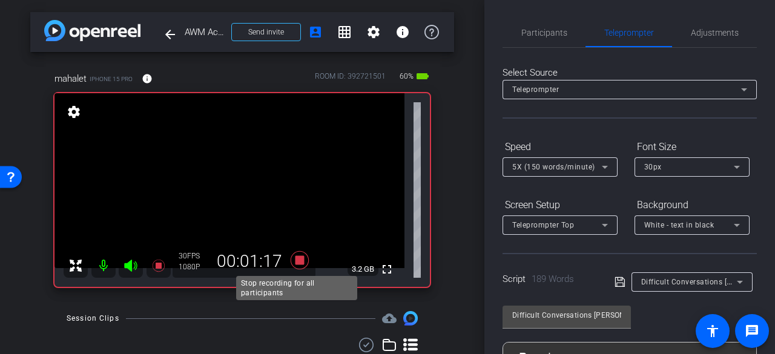
click at [297, 261] on icon at bounding box center [300, 260] width 18 height 18
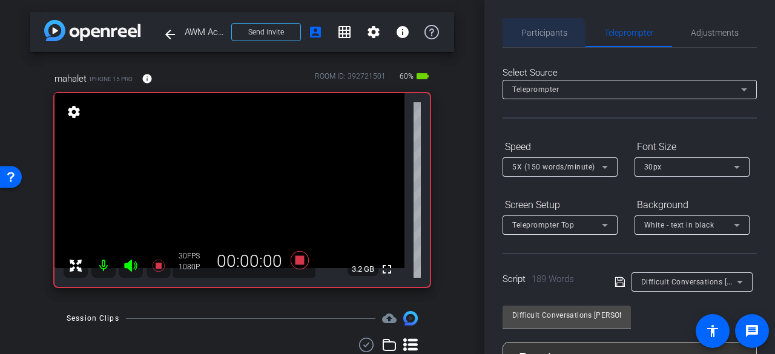
click at [538, 40] on span "Participants" at bounding box center [544, 32] width 46 height 29
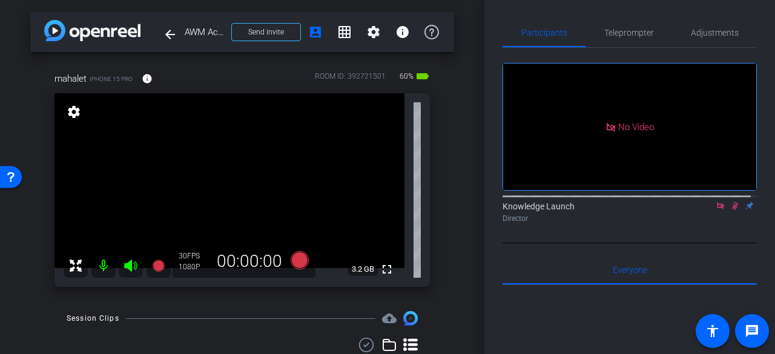
click at [730, 202] on icon at bounding box center [735, 206] width 10 height 8
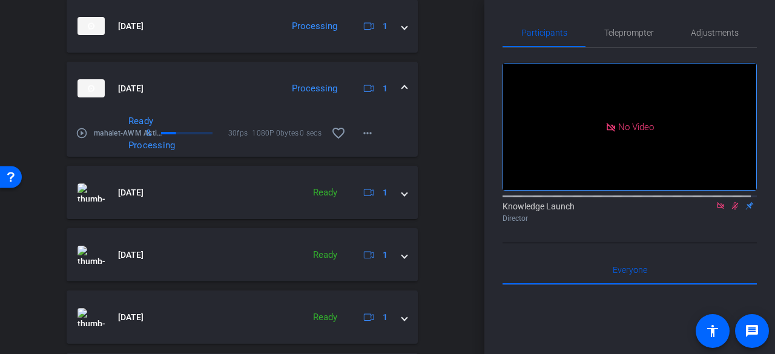
scroll to position [363, 0]
click at [402, 198] on span at bounding box center [404, 192] width 5 height 13
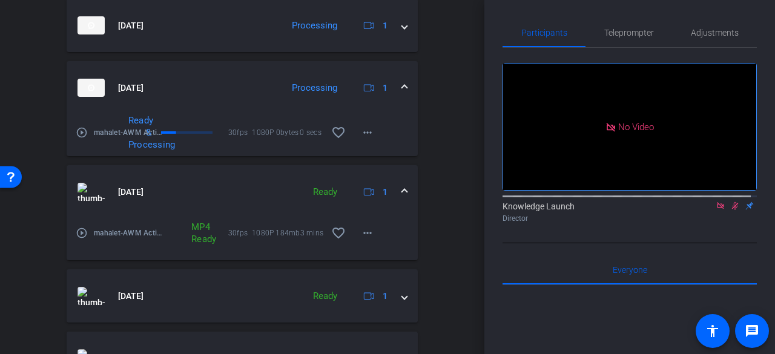
click at [364, 234] on mat-icon "more_horiz" at bounding box center [367, 233] width 15 height 15
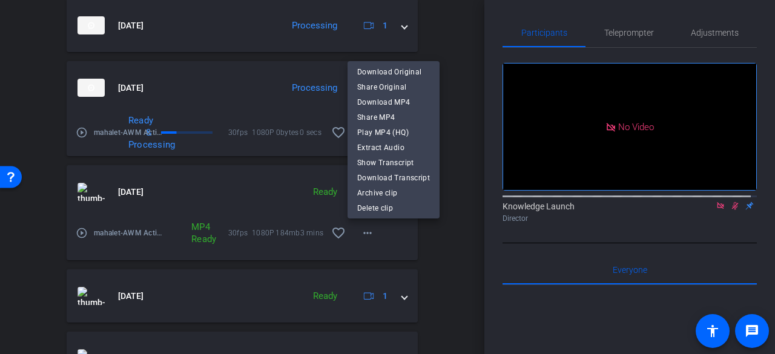
click at [377, 133] on span "Play MP4 (HQ)" at bounding box center [393, 132] width 73 height 15
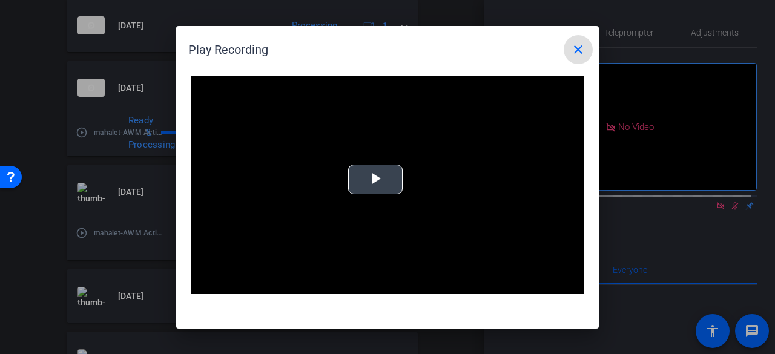
click at [375, 179] on span "Video Player" at bounding box center [375, 179] width 0 height 0
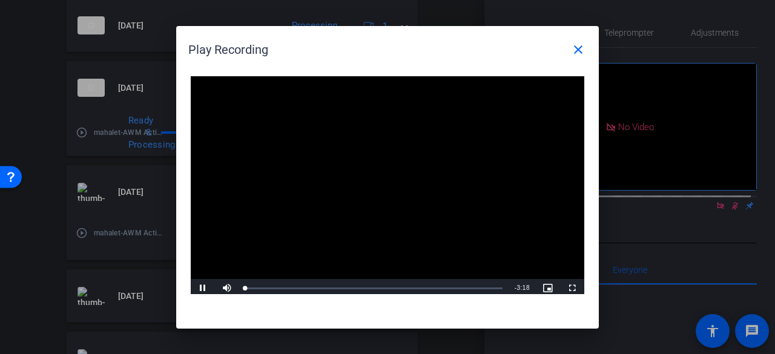
scroll to position [3, 0]
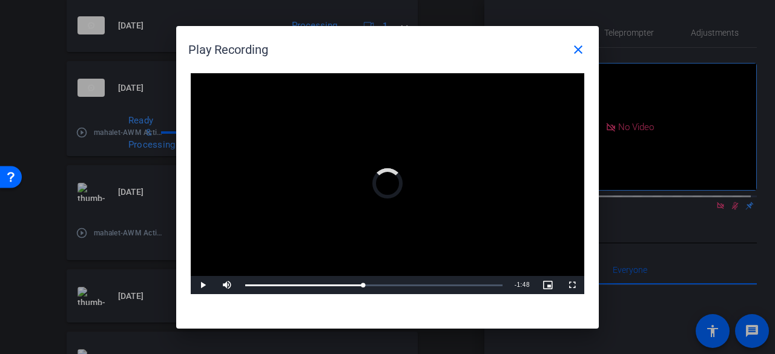
click at [363, 288] on div "Loaded : 12.81% 1:30 0:11" at bounding box center [373, 285] width 269 height 18
click at [381, 282] on div "Loaded : 56.00% 1:45 1:32" at bounding box center [373, 285] width 269 height 18
click at [394, 285] on div "Loaded : 64.83% 1:54 1:45" at bounding box center [373, 286] width 257 height 2
click at [582, 51] on mat-icon "close" at bounding box center [578, 49] width 15 height 15
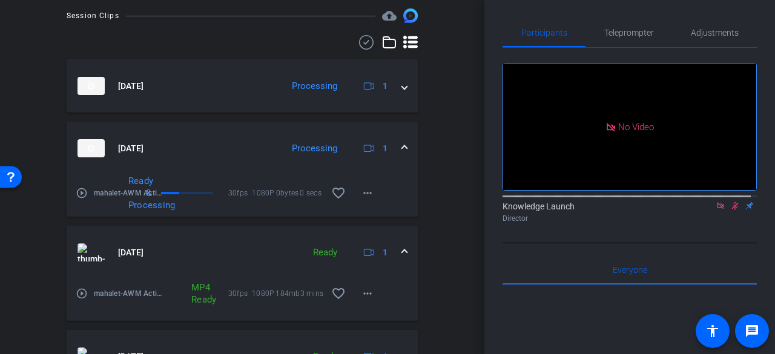
scroll to position [0, 0]
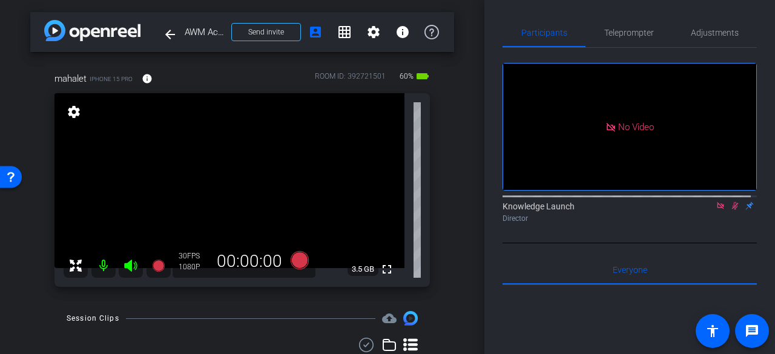
click at [732, 202] on icon at bounding box center [735, 206] width 7 height 8
click at [733, 202] on icon at bounding box center [735, 206] width 5 height 8
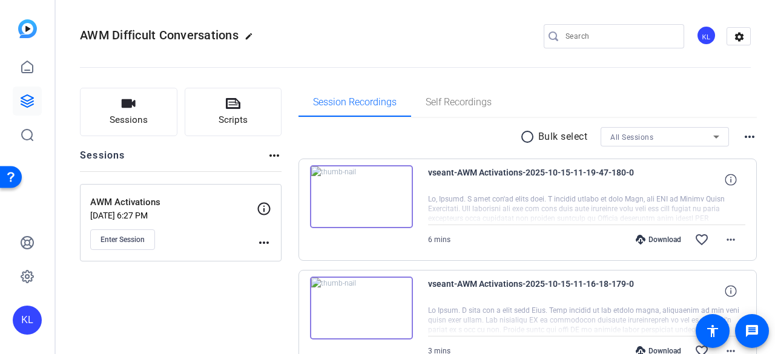
click at [355, 191] on img at bounding box center [361, 196] width 103 height 63
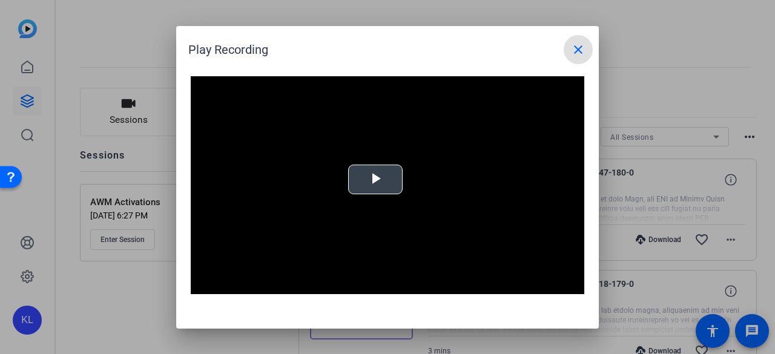
click at [375, 179] on span "Video Player" at bounding box center [375, 179] width 0 height 0
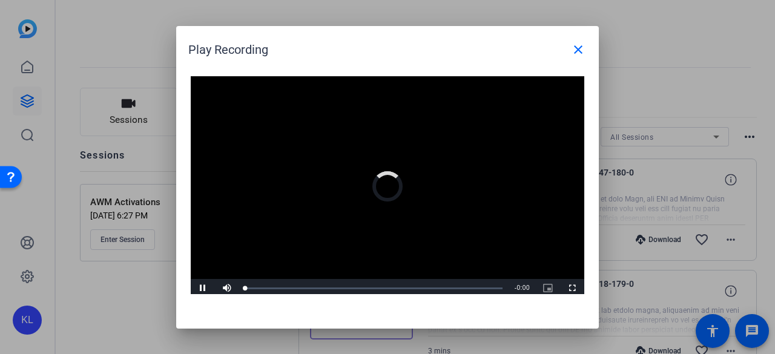
scroll to position [3, 0]
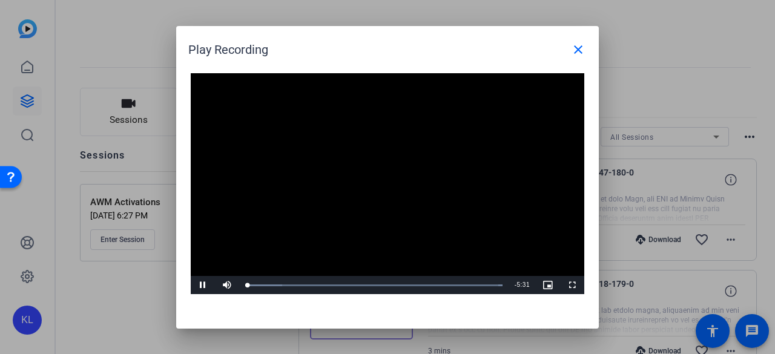
click at [321, 291] on div "Loaded : 100.00% 1:38 0:03" at bounding box center [373, 285] width 269 height 18
click at [369, 285] on div "Loaded : 100.00% 2:41 1:39" at bounding box center [373, 286] width 257 height 2
click at [343, 286] on div "Loaded : 100.00% 2:23 2:42" at bounding box center [373, 285] width 269 height 18
click at [405, 287] on div "Loaded : 100.00% 3:27 2:08" at bounding box center [373, 285] width 269 height 18
click at [582, 52] on mat-icon "close" at bounding box center [578, 49] width 15 height 15
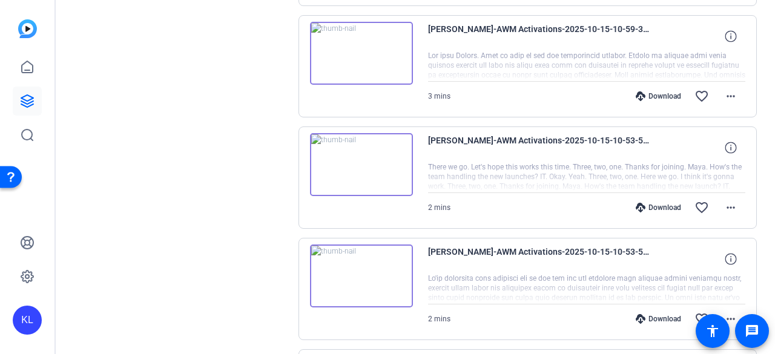
scroll to position [727, 0]
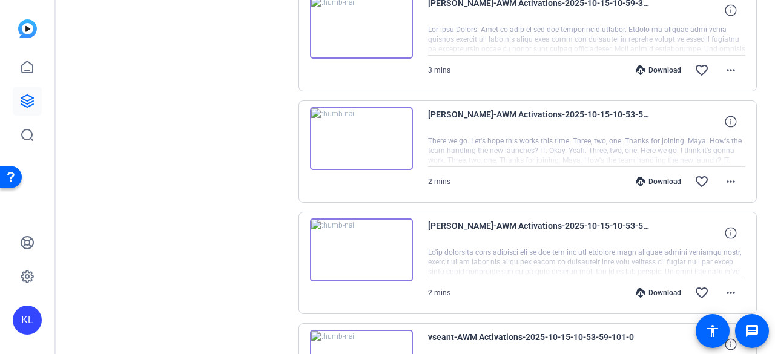
click at [647, 179] on div "Download" at bounding box center [659, 182] width 58 height 10
click at [723, 176] on mat-icon "more_horiz" at bounding box center [730, 181] width 15 height 15
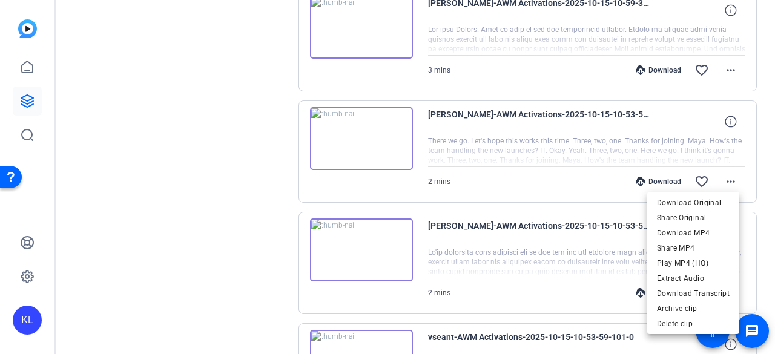
click at [697, 235] on span "Download MP4" at bounding box center [693, 233] width 73 height 15
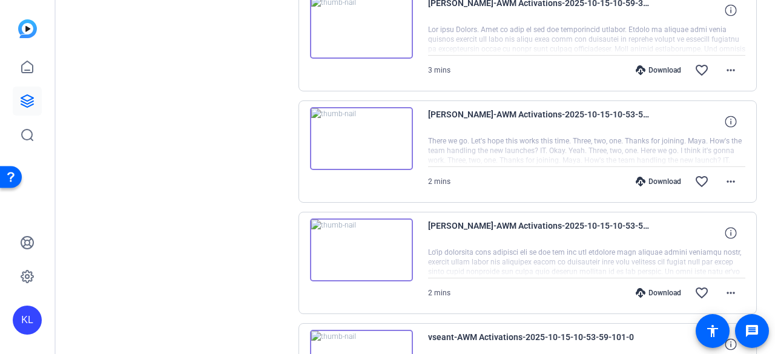
click at [648, 288] on div "Download" at bounding box center [659, 293] width 58 height 10
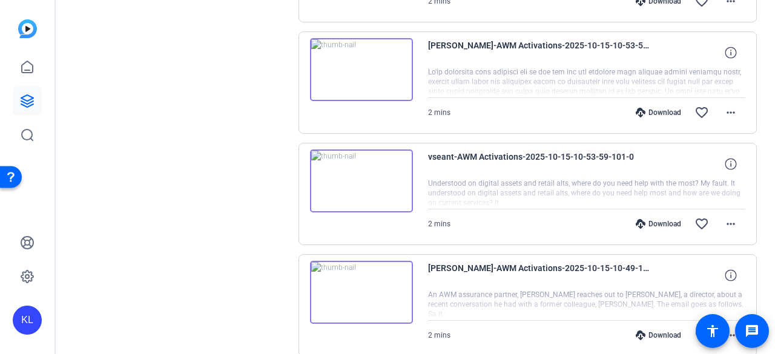
scroll to position [848, 0]
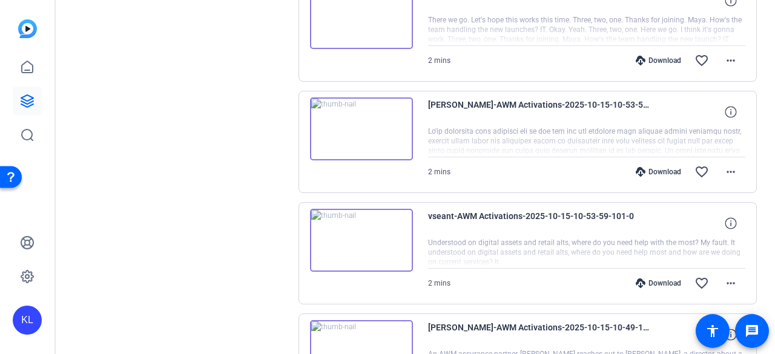
click at [644, 278] on div "Download" at bounding box center [659, 283] width 58 height 10
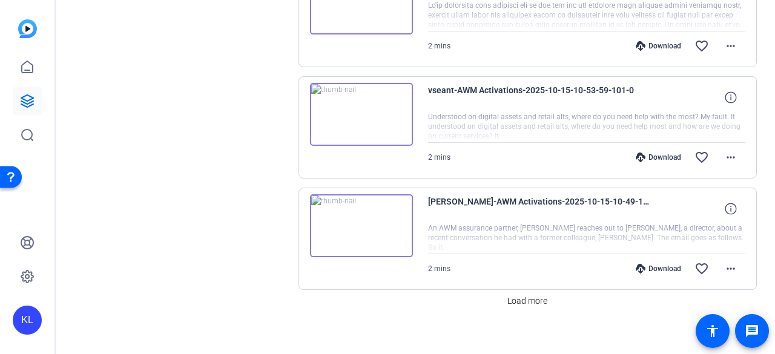
scroll to position [978, 0]
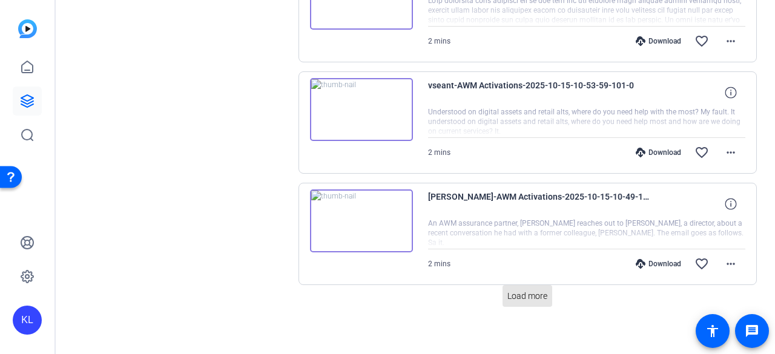
click at [510, 290] on span "Load more" at bounding box center [527, 296] width 40 height 13
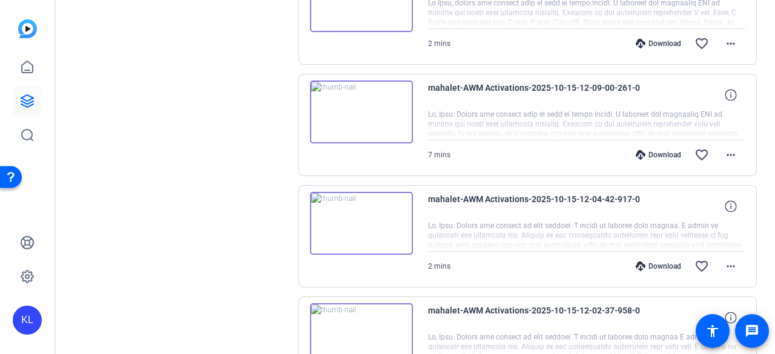
scroll to position [2086, 0]
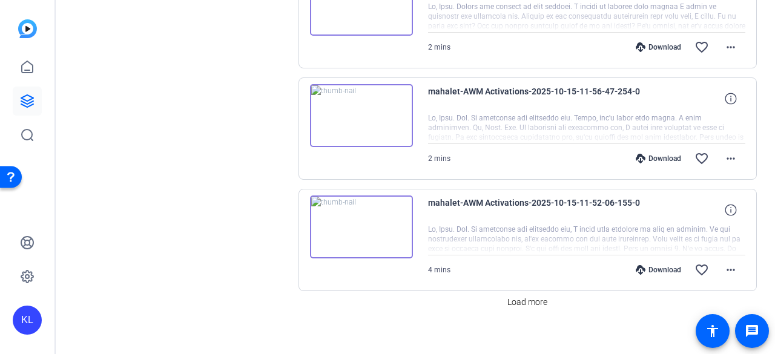
click at [530, 296] on span "Load more" at bounding box center [527, 302] width 40 height 13
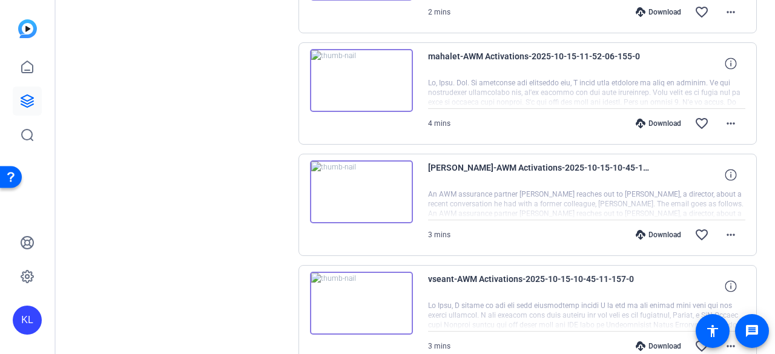
scroll to position [3194, 0]
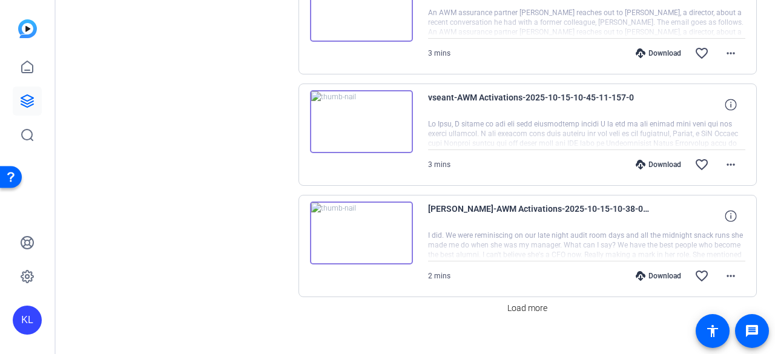
click at [361, 211] on img at bounding box center [361, 233] width 103 height 63
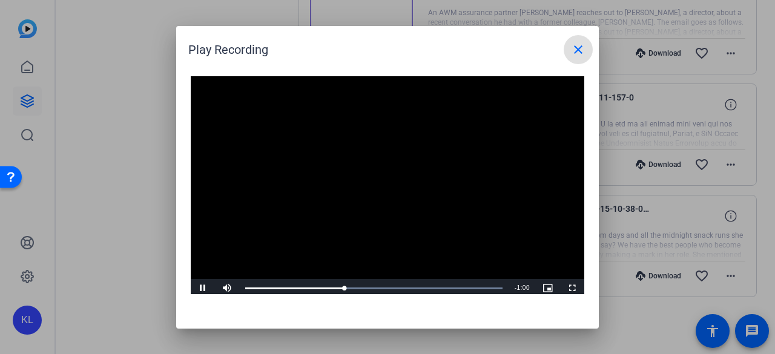
click at [581, 54] on mat-icon "close" at bounding box center [578, 49] width 15 height 15
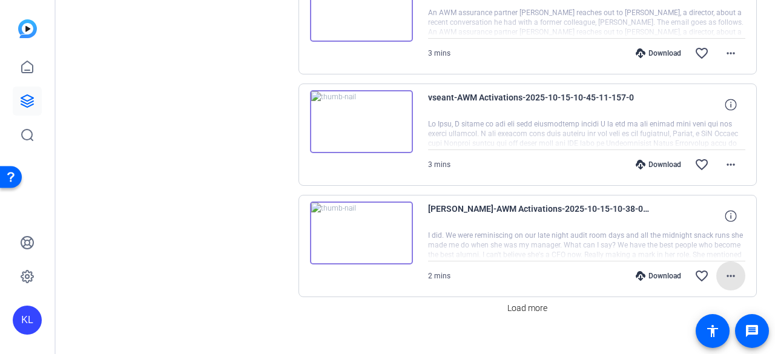
click at [733, 262] on span at bounding box center [730, 276] width 29 height 29
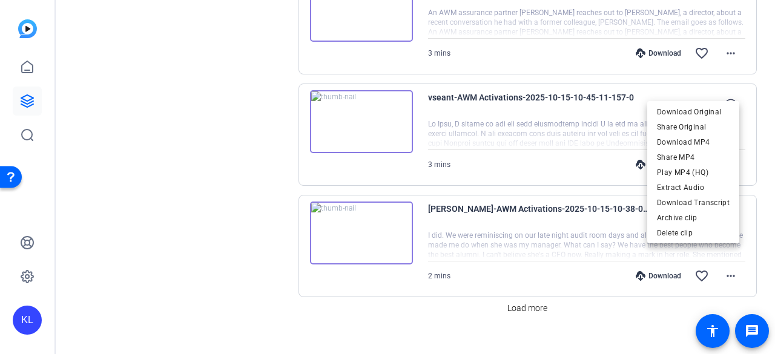
click at [676, 145] on span "Download MP4" at bounding box center [693, 141] width 73 height 15
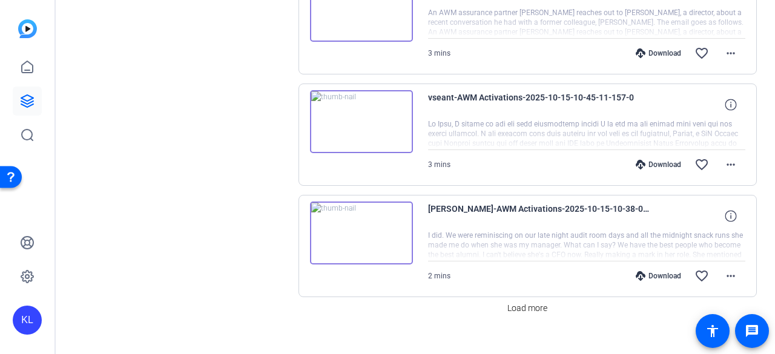
click at [733, 151] on span at bounding box center [730, 164] width 29 height 29
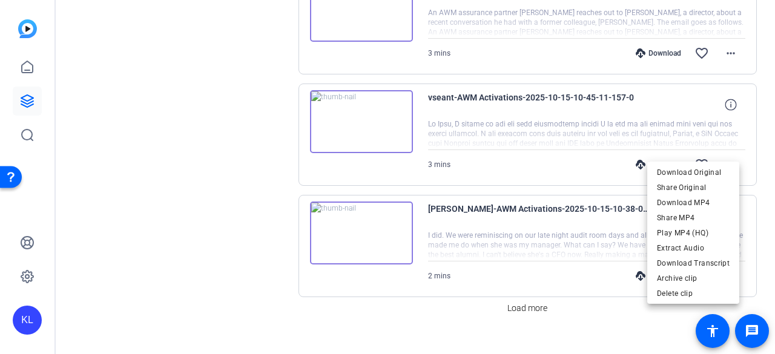
click at [690, 203] on span "Download MP4" at bounding box center [693, 202] width 73 height 15
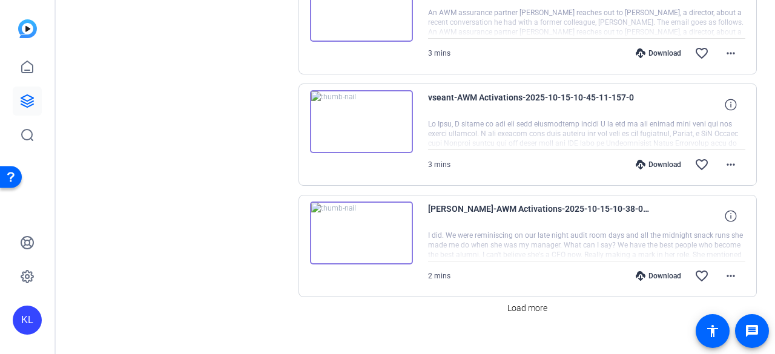
click at [530, 302] on span "Load more" at bounding box center [527, 308] width 40 height 13
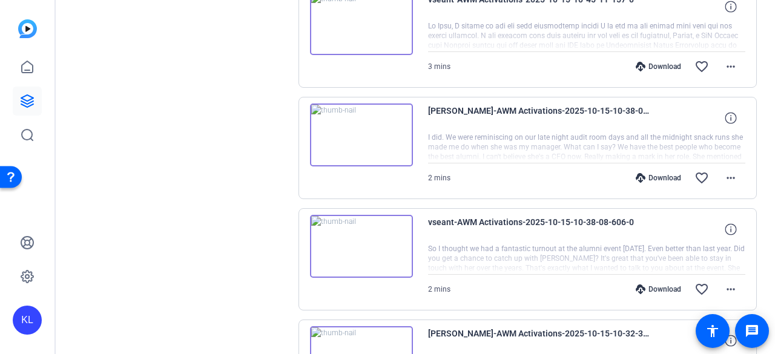
scroll to position [3315, 0]
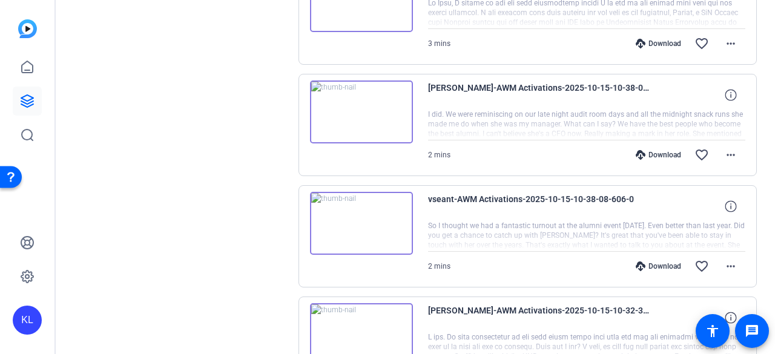
click at [723, 259] on mat-icon "more_horiz" at bounding box center [730, 266] width 15 height 15
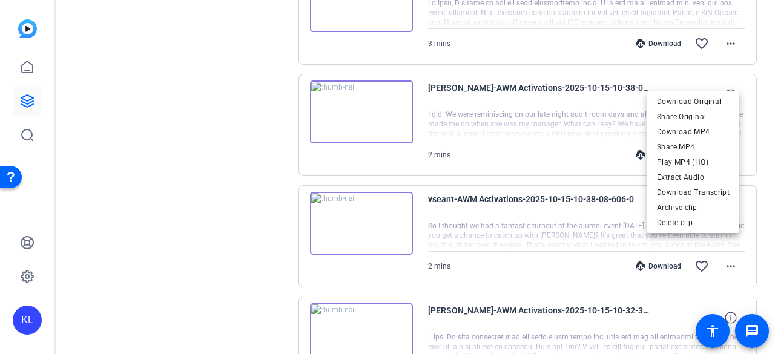
click at [680, 133] on span "Download MP4" at bounding box center [693, 131] width 73 height 15
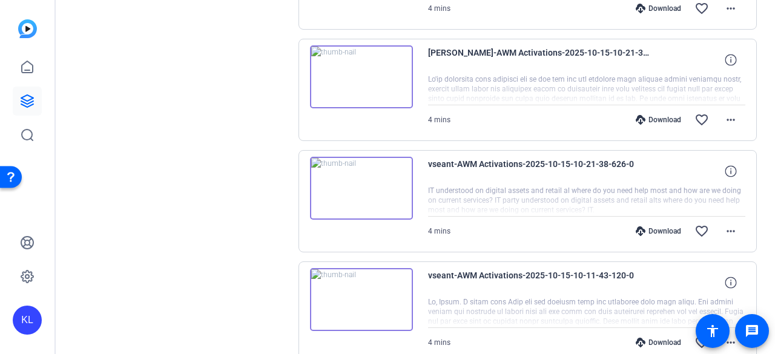
scroll to position [4302, 0]
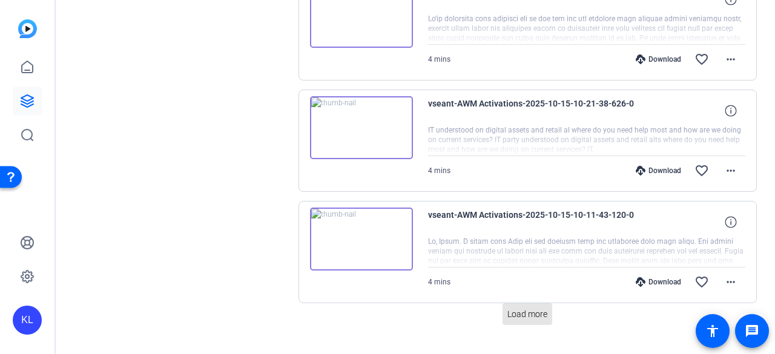
click at [528, 308] on span "Load more" at bounding box center [527, 314] width 40 height 13
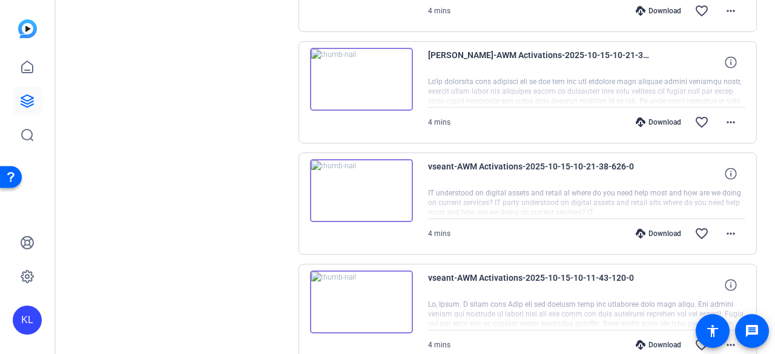
scroll to position [4300, 0]
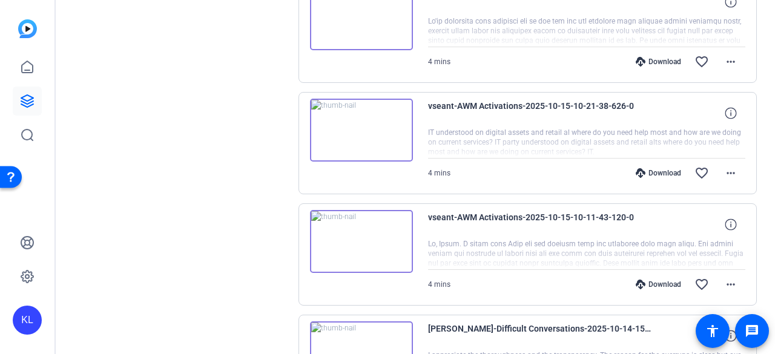
click at [723, 277] on mat-icon "more_horiz" at bounding box center [730, 284] width 15 height 15
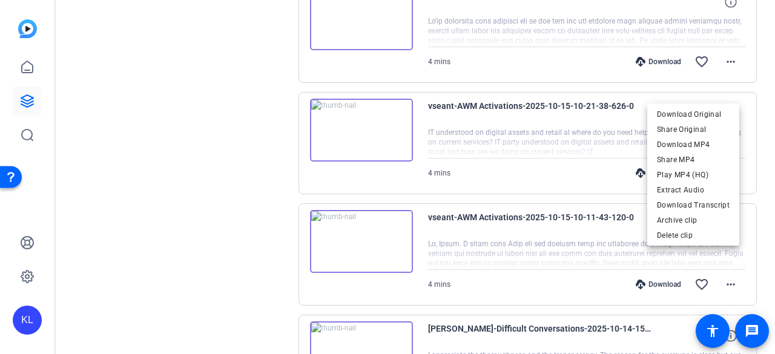
click at [685, 140] on span "Download MP4" at bounding box center [693, 144] width 73 height 15
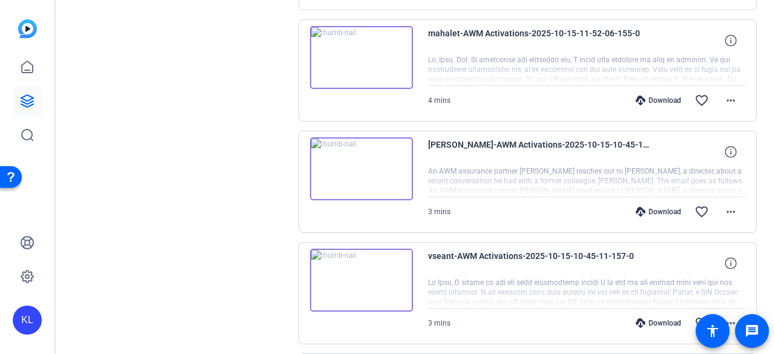
scroll to position [3028, 0]
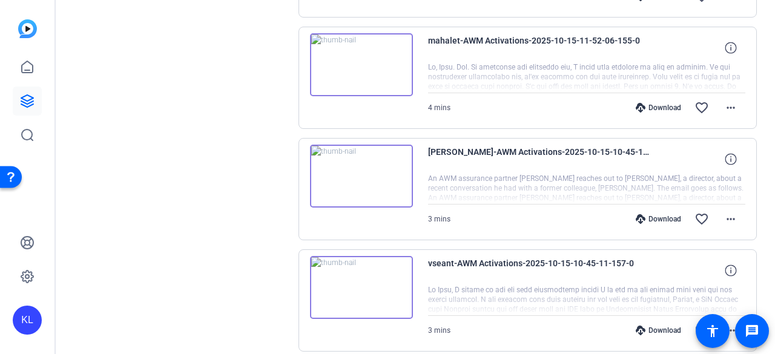
click at [641, 214] on div "Download" at bounding box center [659, 219] width 58 height 10
click at [636, 326] on icon at bounding box center [641, 331] width 10 height 10
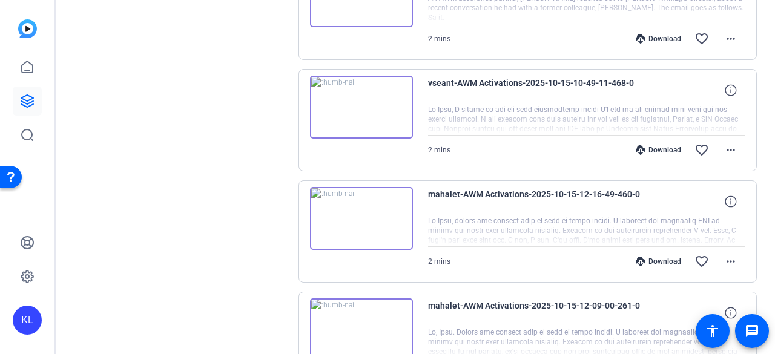
scroll to position [2241, 0]
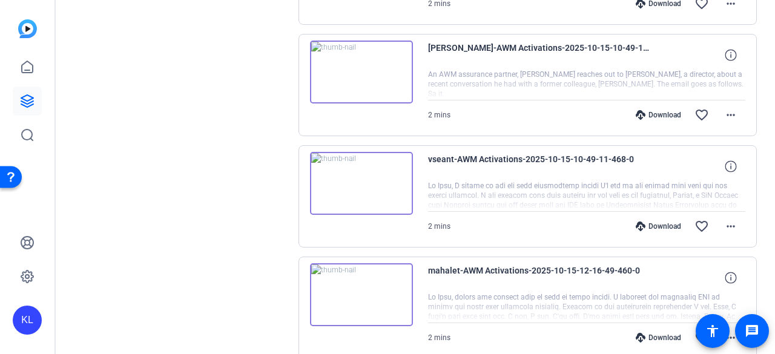
click at [717, 213] on button "more_horiz" at bounding box center [730, 226] width 29 height 29
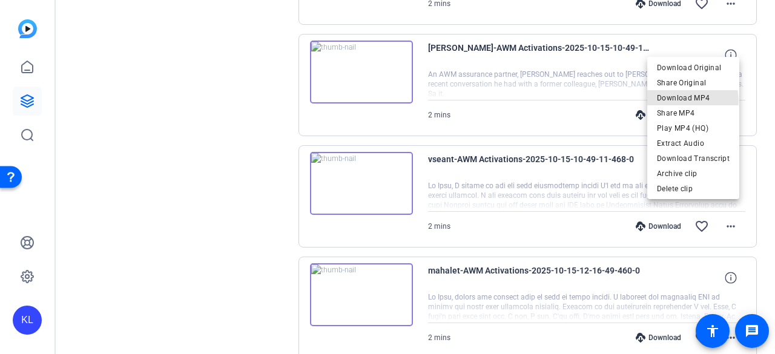
click at [681, 101] on span "Download MP4" at bounding box center [693, 97] width 73 height 15
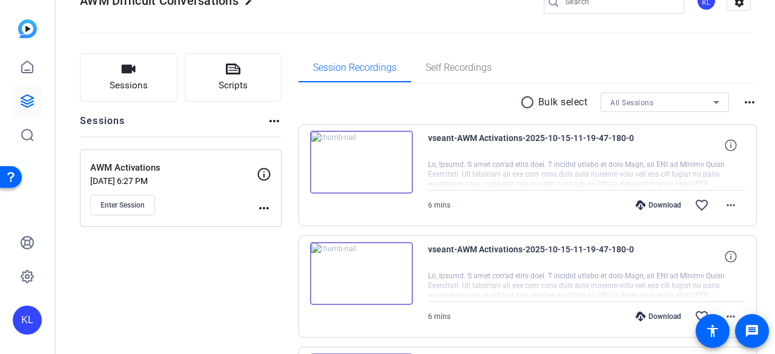
scroll to position [0, 0]
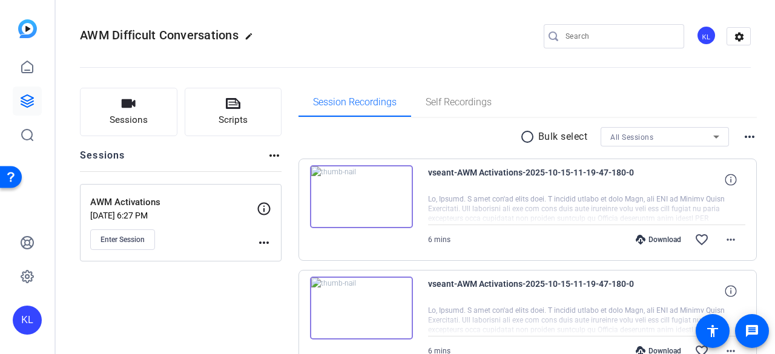
click at [130, 242] on span "Enter Session" at bounding box center [122, 240] width 44 height 10
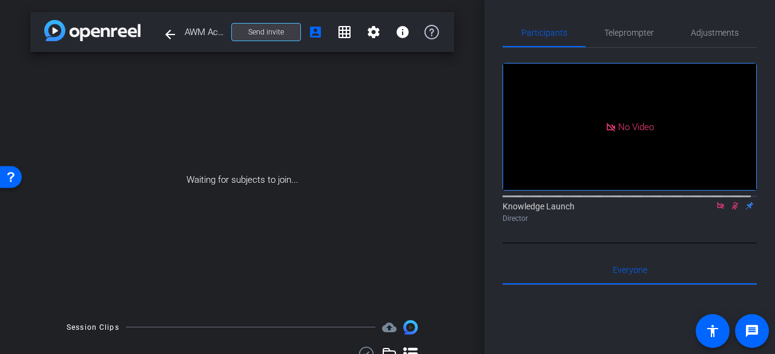
click at [242, 37] on span at bounding box center [266, 32] width 68 height 29
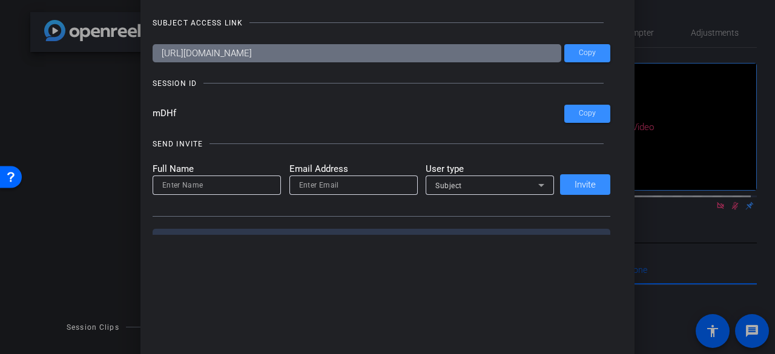
drag, startPoint x: 186, startPoint y: 117, endPoint x: 118, endPoint y: 116, distance: 68.4
click at [118, 116] on div "Invite Status and Actions close SUBJECT ACCESS LINK [URL][DOMAIN_NAME] Copy SES…" at bounding box center [387, 177] width 775 height 354
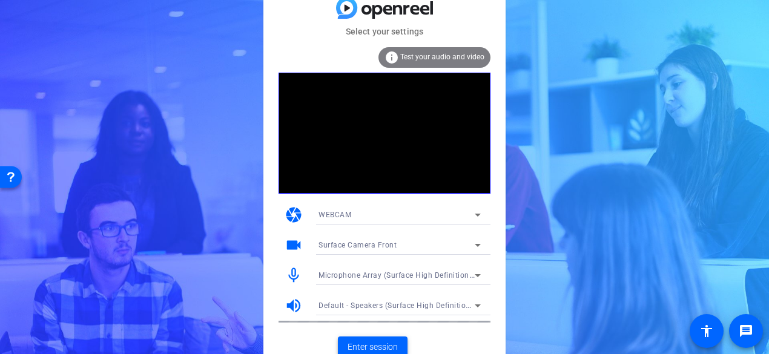
click at [358, 343] on span "Enter session" at bounding box center [373, 347] width 50 height 13
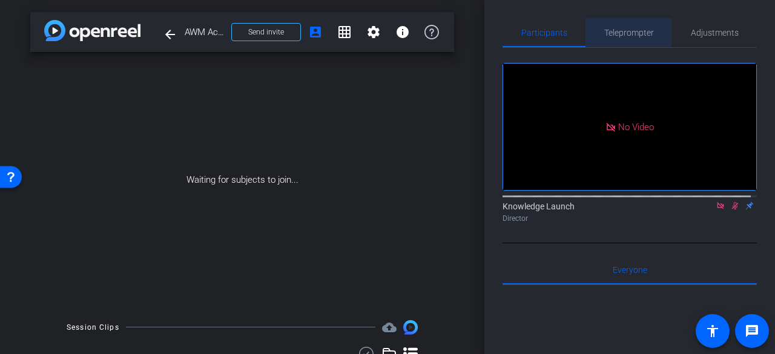
click at [611, 29] on span "Teleprompter" at bounding box center [629, 32] width 50 height 8
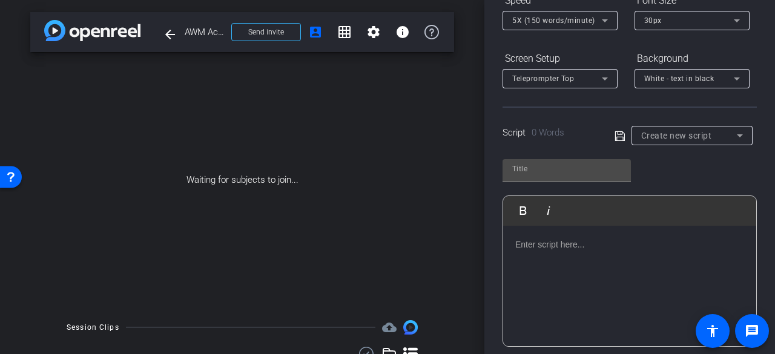
scroll to position [182, 0]
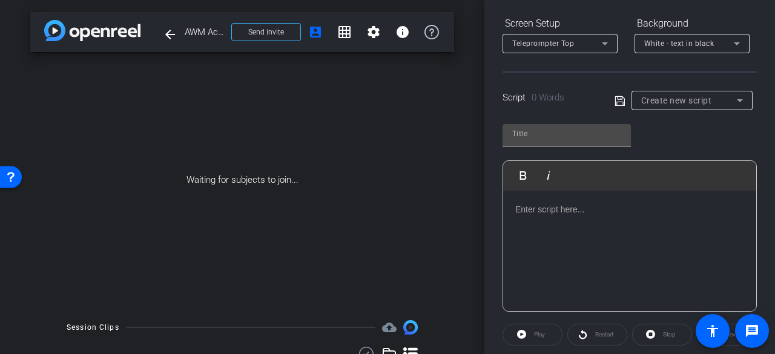
click at [554, 217] on div at bounding box center [629, 251] width 253 height 121
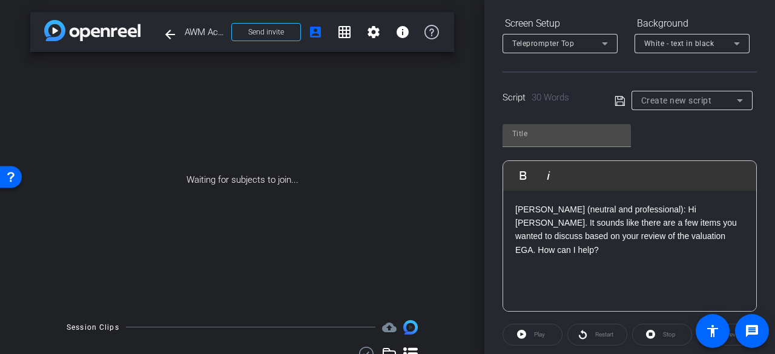
click at [710, 241] on p "[PERSON_NAME] (neutral and professional): Hi [PERSON_NAME]. It sounds like ther…" at bounding box center [629, 230] width 229 height 54
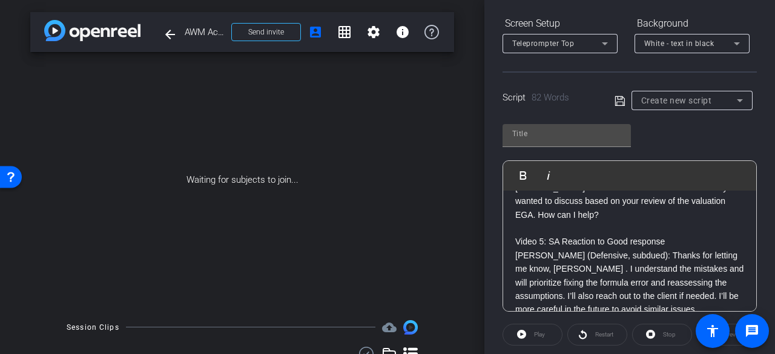
scroll to position [39, 0]
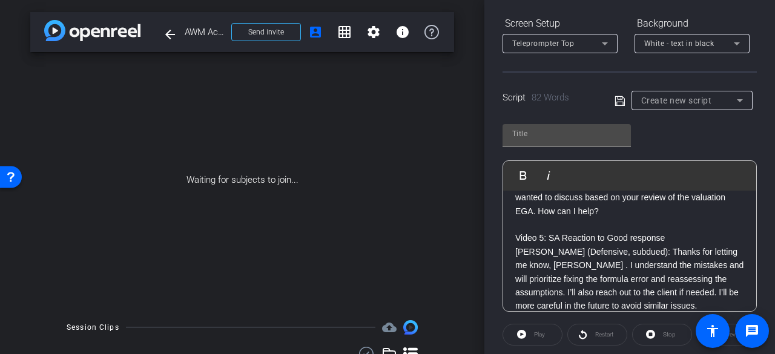
click at [676, 288] on p "[PERSON_NAME] (Defensive, subdued): Thanks for letting me know, [PERSON_NAME] .…" at bounding box center [629, 279] width 229 height 68
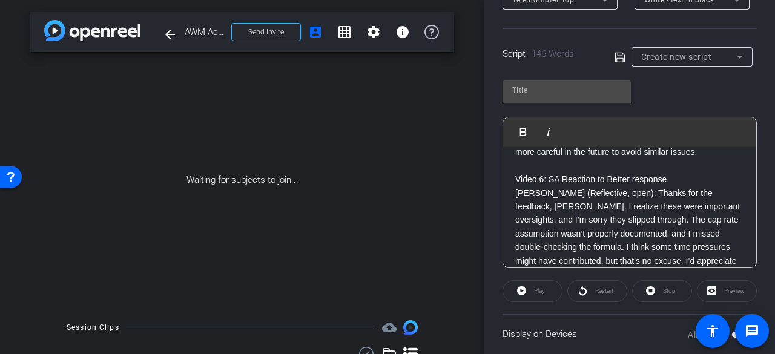
scroll to position [241, 0]
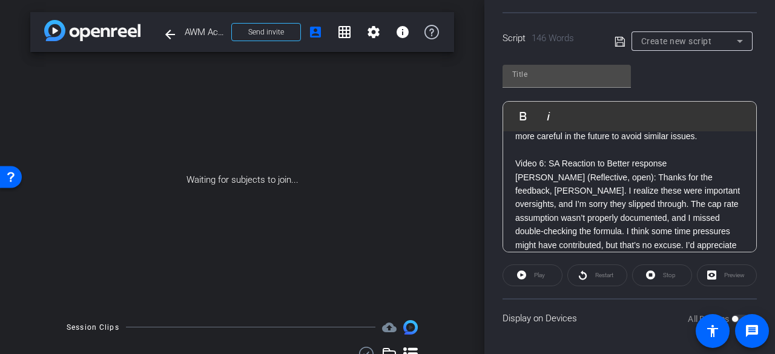
click at [710, 243] on p "[PERSON_NAME] (Reflective, open): Thanks for the feedback, [PERSON_NAME]. I rea…" at bounding box center [629, 218] width 229 height 95
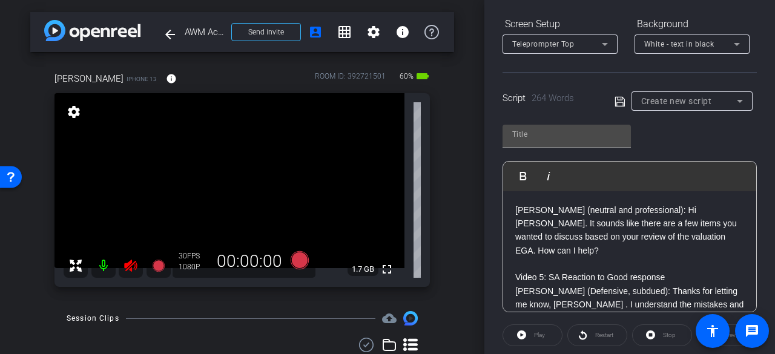
scroll to position [0, 0]
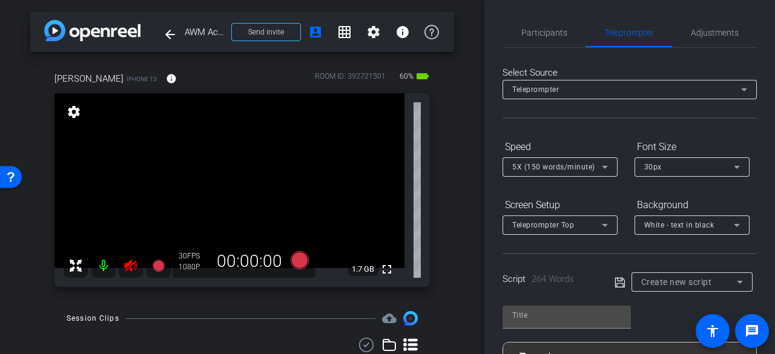
click at [535, 40] on span "Participants" at bounding box center [544, 32] width 46 height 29
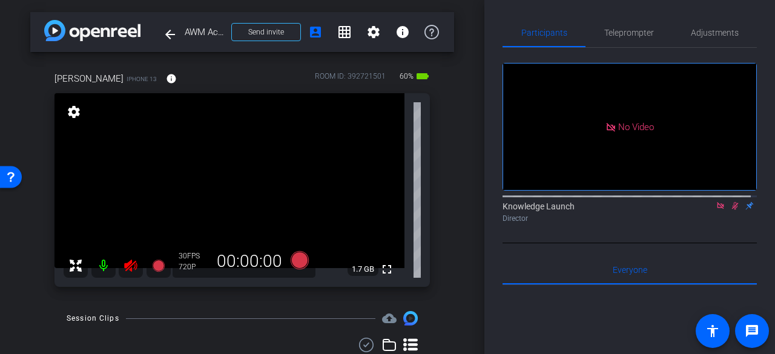
click at [732, 202] on icon at bounding box center [735, 206] width 7 height 8
click at [126, 263] on icon at bounding box center [130, 266] width 13 height 12
click at [666, 31] on div "Teleprompter" at bounding box center [628, 32] width 87 height 29
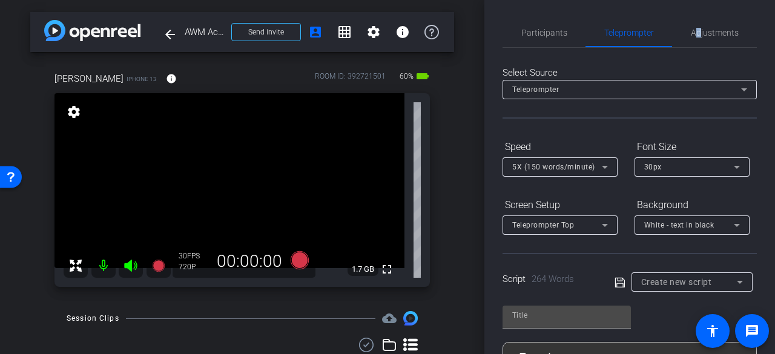
click at [693, 30] on span "Adjustments" at bounding box center [715, 32] width 48 height 8
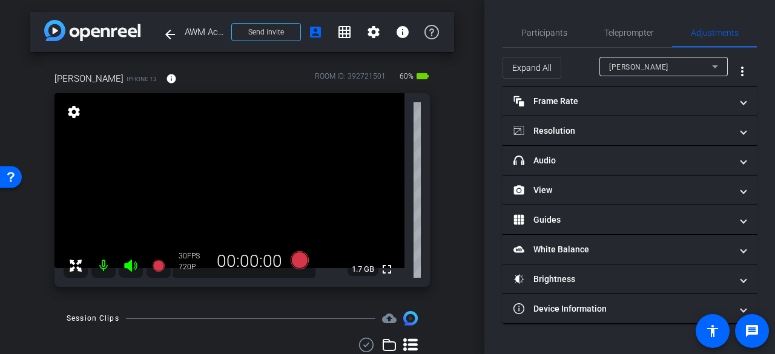
click at [585, 131] on mat-panel-title "Resolution" at bounding box center [622, 131] width 218 height 13
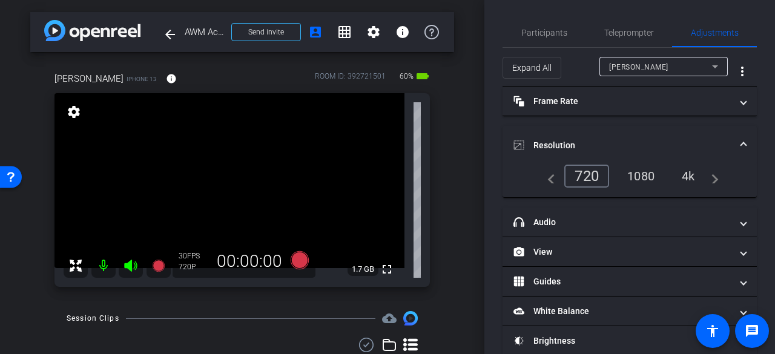
click at [631, 174] on div "1080" at bounding box center [640, 176] width 45 height 21
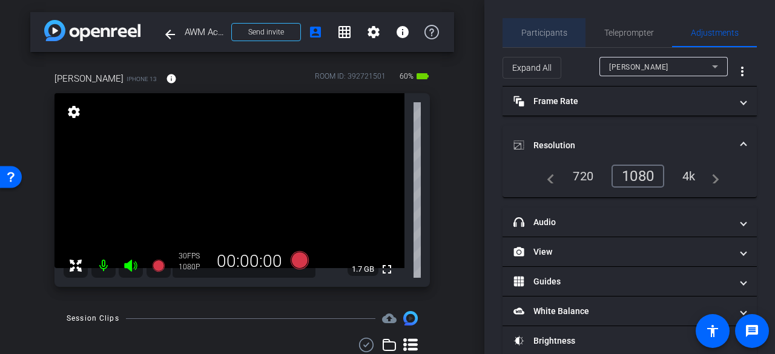
click at [547, 33] on span "Participants" at bounding box center [544, 32] width 46 height 8
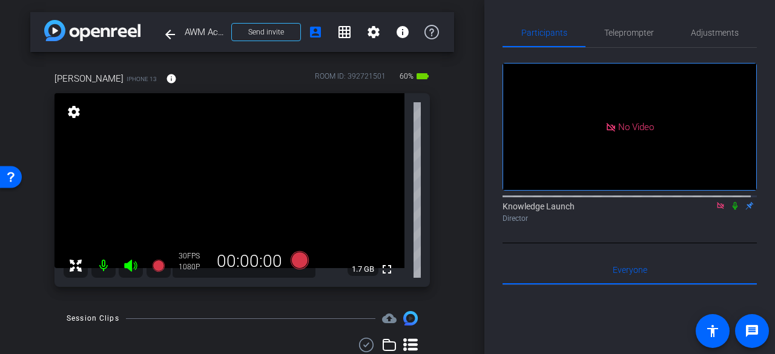
click at [624, 35] on span "Teleprompter" at bounding box center [629, 32] width 50 height 8
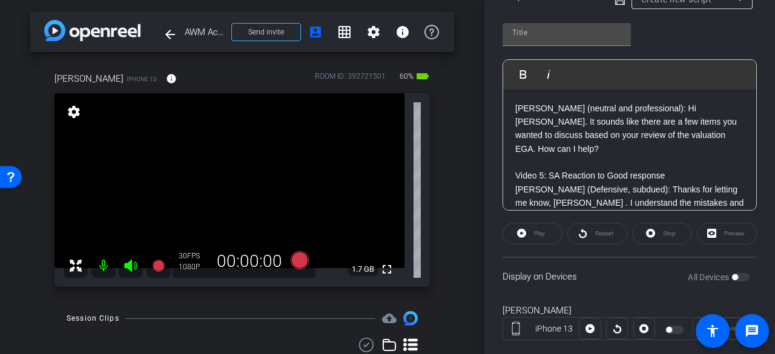
scroll to position [306, 0]
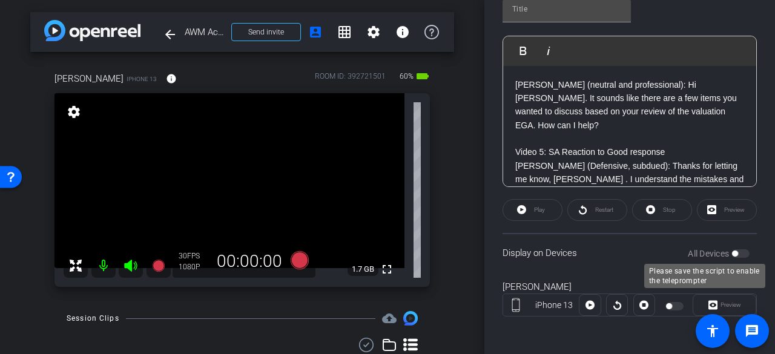
click at [735, 252] on div "All Devices" at bounding box center [719, 254] width 62 height 12
click at [706, 303] on div "Preview" at bounding box center [725, 305] width 64 height 22
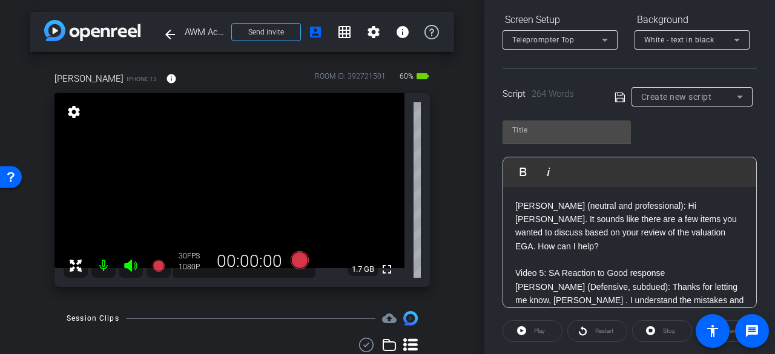
scroll to position [61, 0]
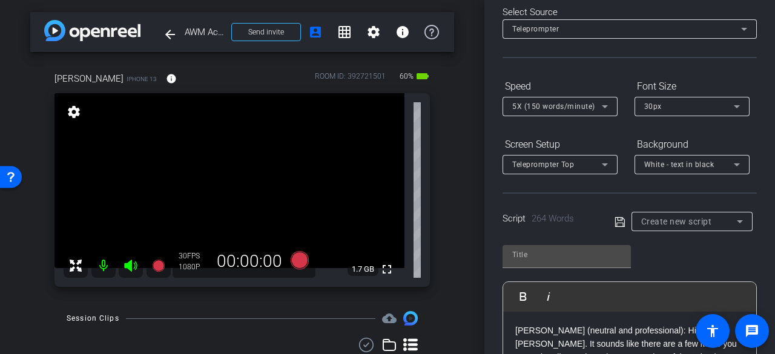
click at [615, 215] on icon at bounding box center [620, 222] width 11 height 15
type input "Default title 7506"
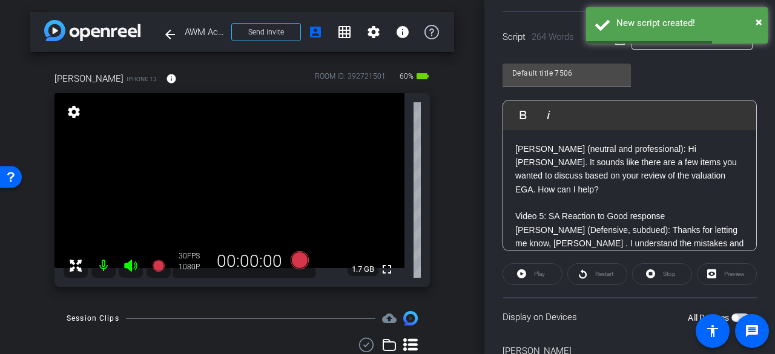
scroll to position [306, 0]
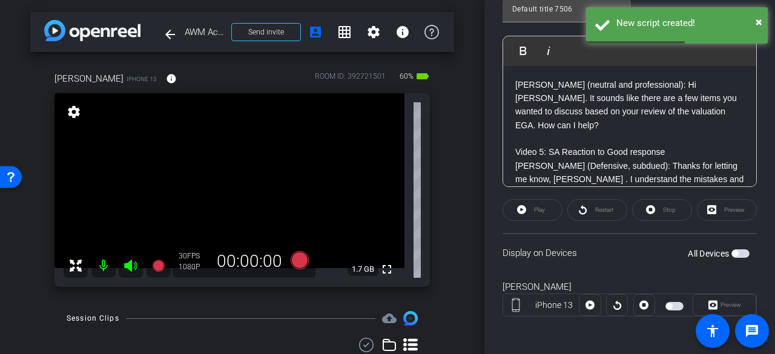
click at [732, 251] on span "button" at bounding box center [735, 254] width 6 height 6
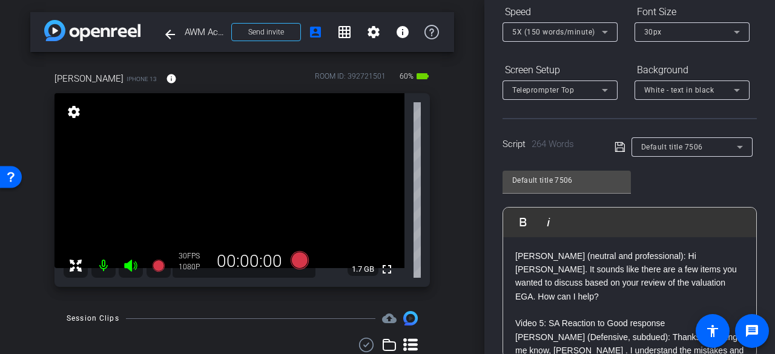
scroll to position [64, 0]
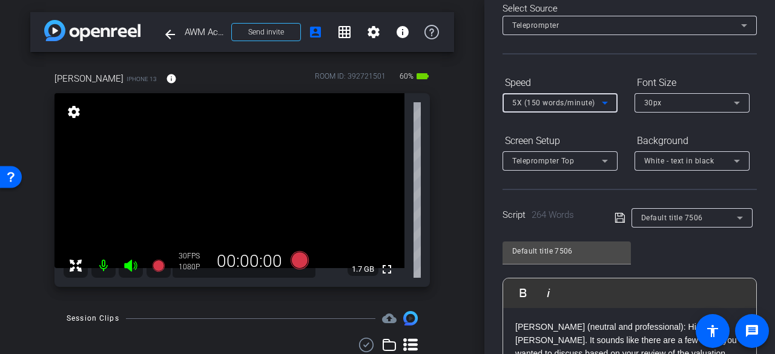
click at [547, 104] on span "5X (150 words/minute)" at bounding box center [553, 103] width 83 height 8
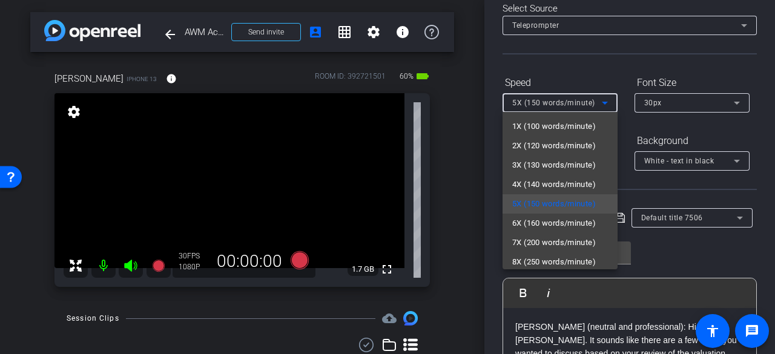
click at [533, 221] on span "6X (160 words/minute)" at bounding box center [554, 223] width 84 height 15
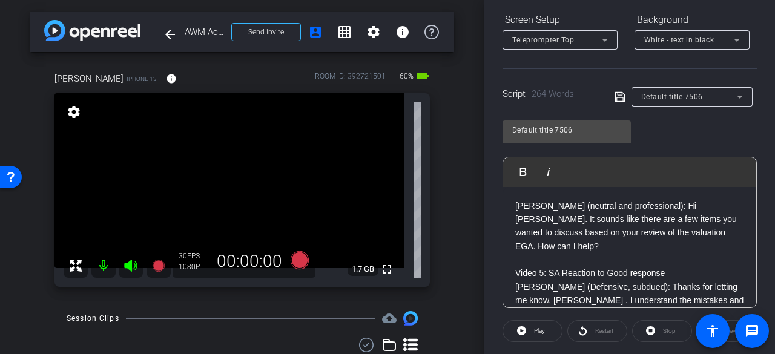
scroll to position [246, 0]
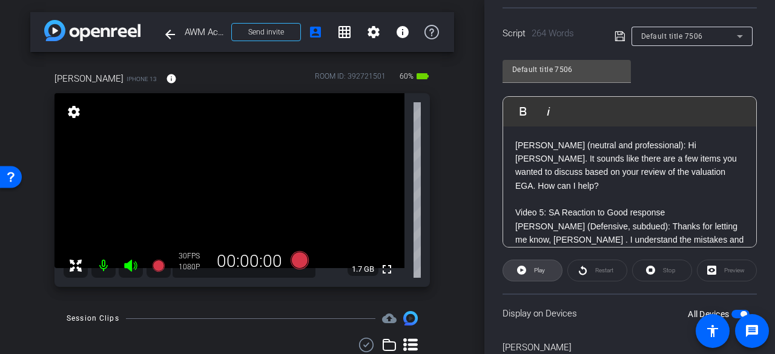
click at [538, 272] on span "Play" at bounding box center [539, 270] width 11 height 7
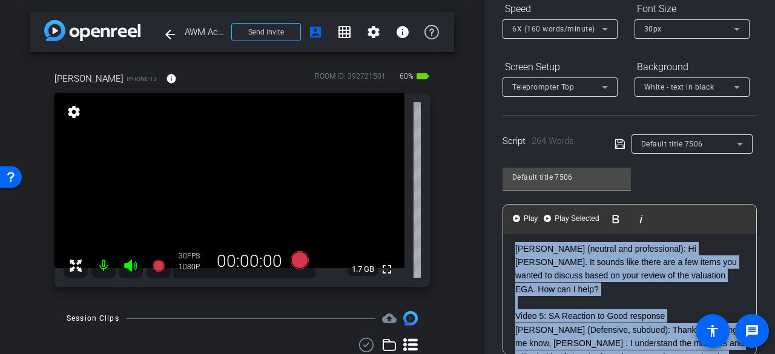
scroll to position [0, 0]
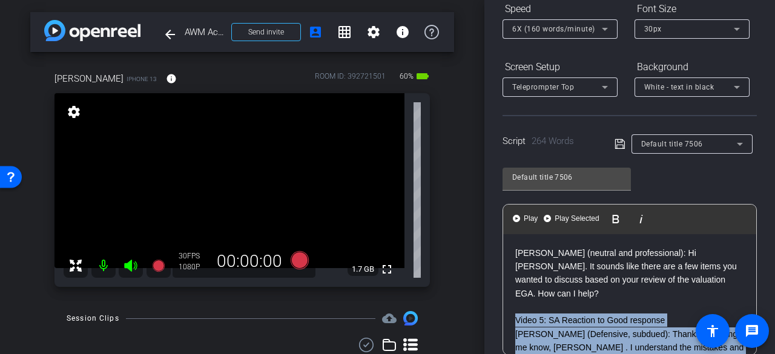
drag, startPoint x: 585, startPoint y: 174, endPoint x: 515, endPoint y: 302, distance: 146.3
copy div "Video 5: SA Reaction to Good response Amir (Defensive, subdued): Thanks for let…"
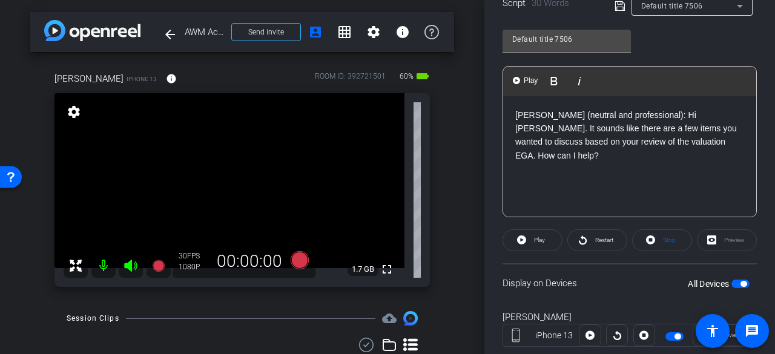
scroll to position [306, 0]
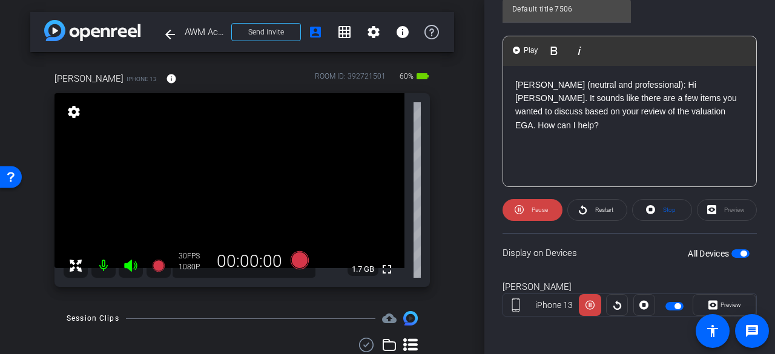
click at [637, 81] on p "Amir (neutral and professional): Hi Priya. It sounds like there are a few items…" at bounding box center [629, 105] width 229 height 54
click at [663, 206] on span "Stop" at bounding box center [669, 209] width 13 height 7
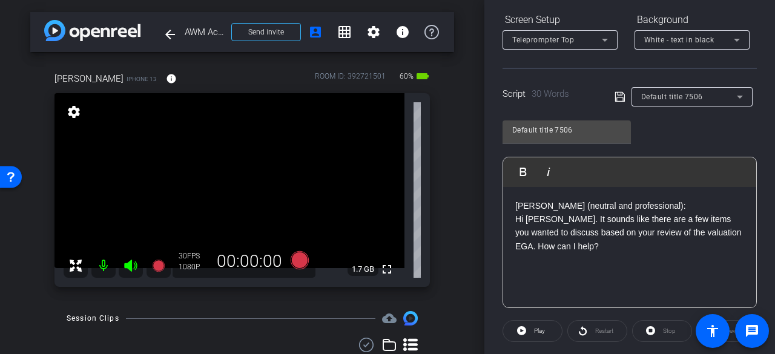
scroll to position [125, 0]
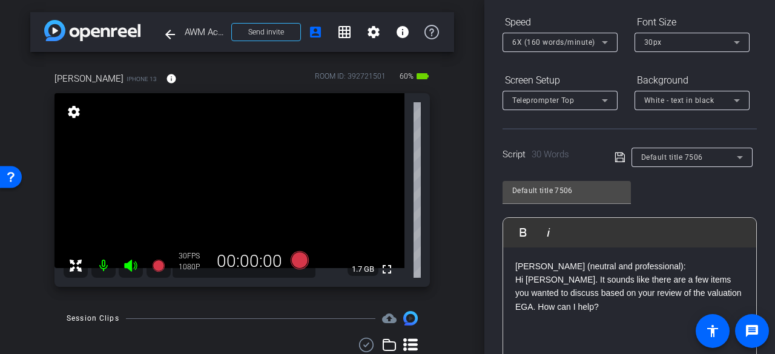
click at [615, 159] on icon at bounding box center [620, 157] width 11 height 15
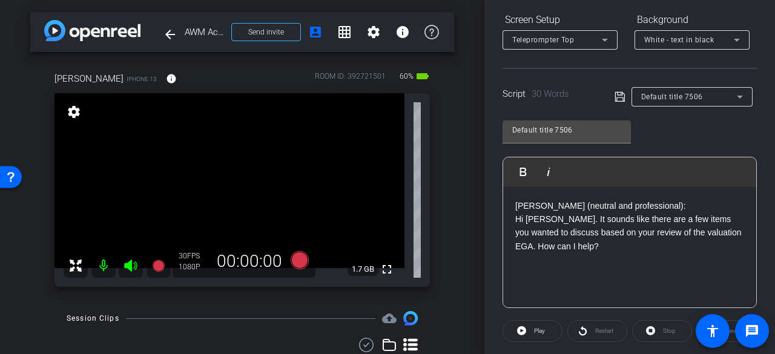
scroll to position [0, 0]
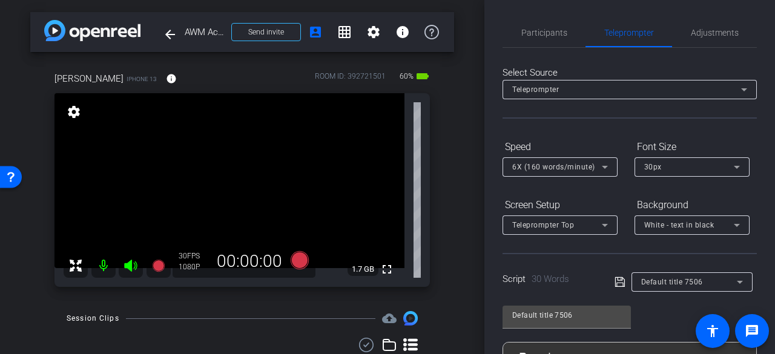
click at [540, 32] on span "Participants" at bounding box center [544, 32] width 46 height 8
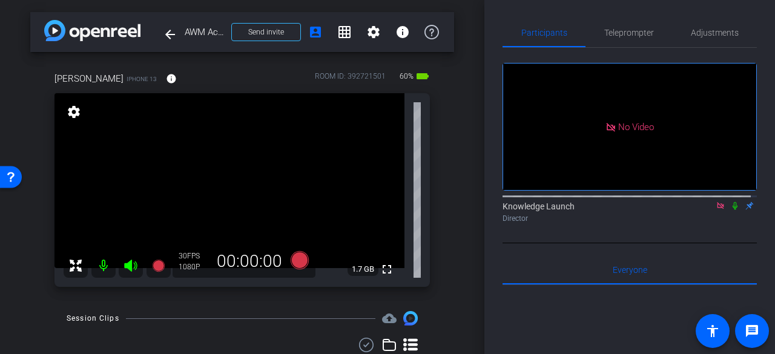
click at [733, 202] on icon at bounding box center [735, 206] width 5 height 8
click at [627, 30] on span "Teleprompter" at bounding box center [629, 32] width 50 height 8
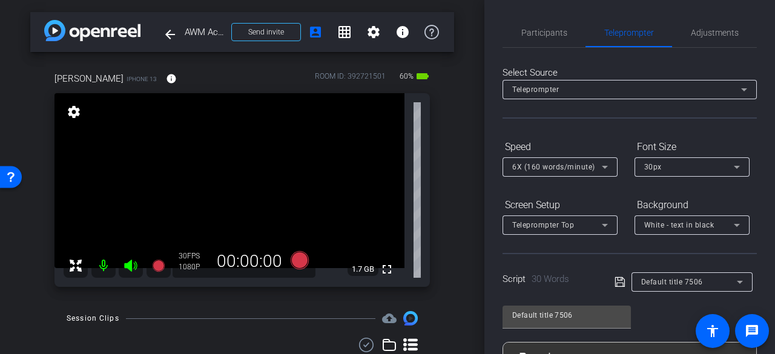
click at [555, 26] on span "Participants" at bounding box center [544, 32] width 46 height 29
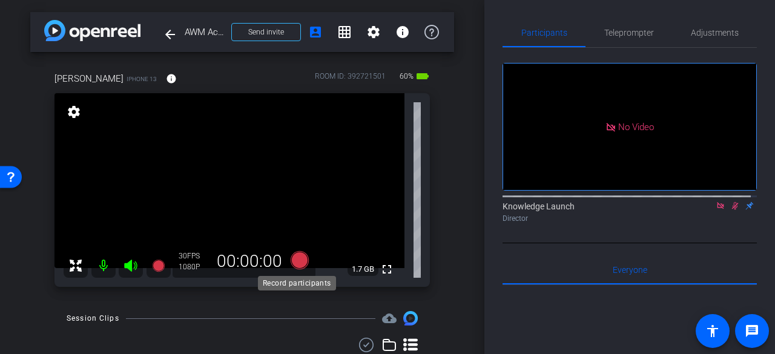
click at [304, 259] on icon at bounding box center [300, 260] width 18 height 18
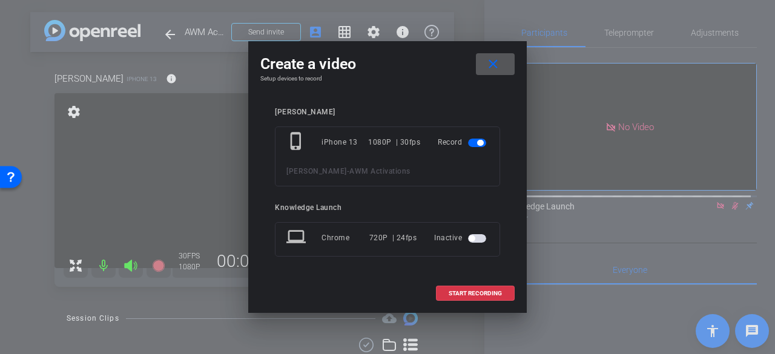
click at [468, 292] on span "START RECORDING" at bounding box center [475, 294] width 53 height 6
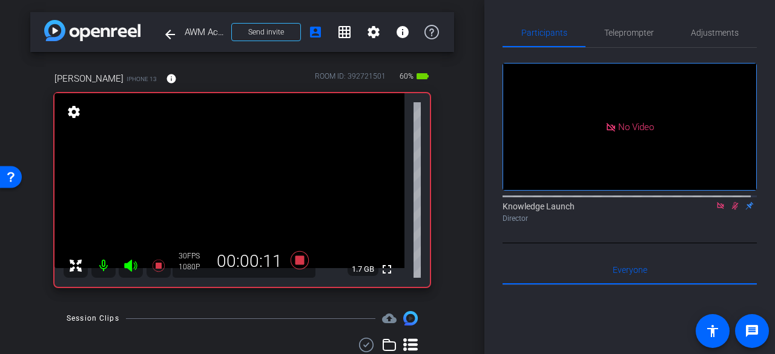
click at [730, 202] on icon at bounding box center [735, 206] width 10 height 8
click at [613, 35] on span "Teleprompter" at bounding box center [629, 32] width 50 height 8
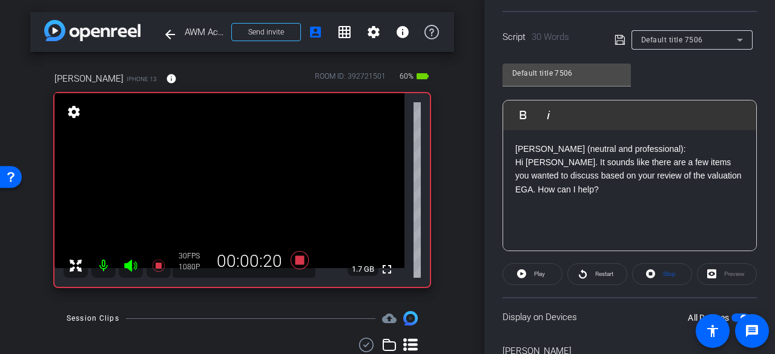
scroll to position [306, 0]
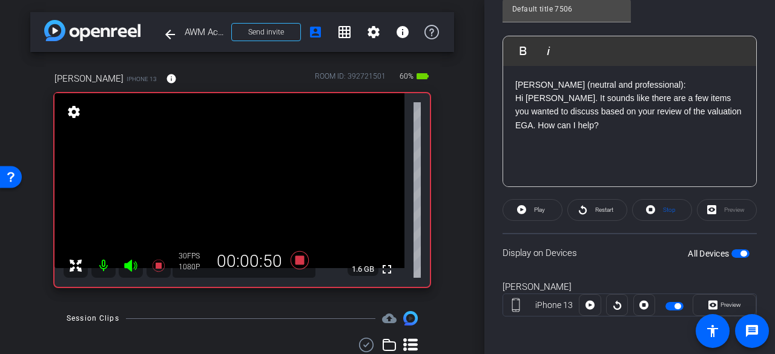
click at [588, 214] on span at bounding box center [597, 210] width 59 height 29
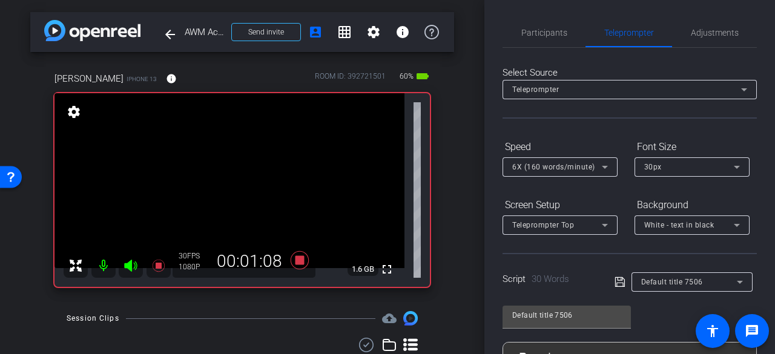
scroll to position [0, 0]
click at [531, 174] on div "6X (160 words/minute)" at bounding box center [557, 166] width 90 height 15
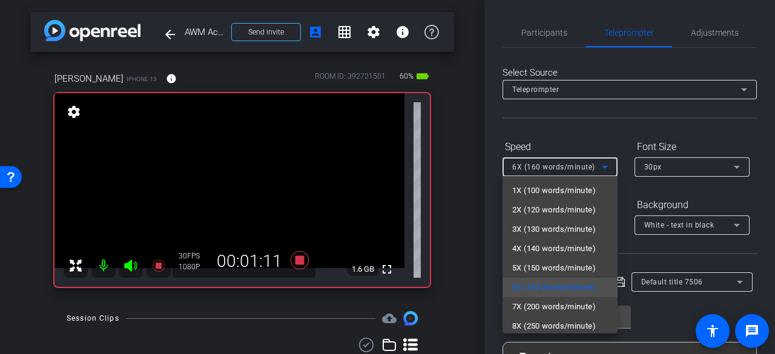
click at [541, 269] on span "5X (150 words/minute)" at bounding box center [554, 268] width 84 height 15
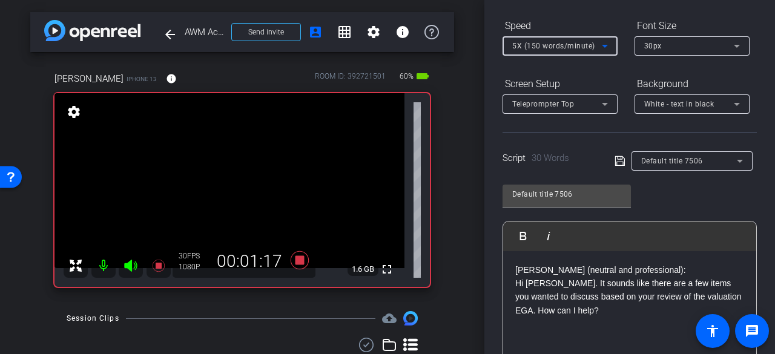
scroll to position [61, 0]
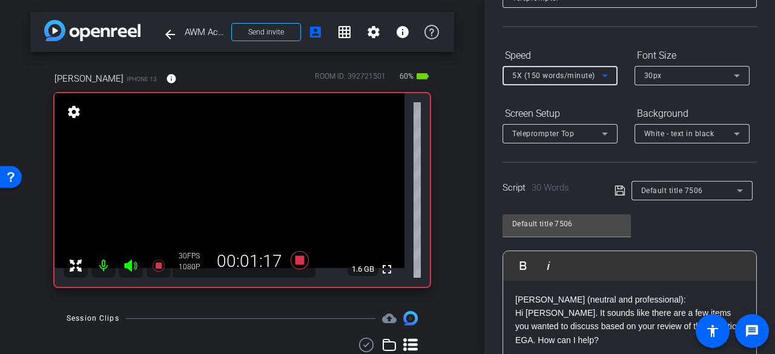
click at [543, 45] on div "Speed 5X (150 words/minute)" at bounding box center [559, 65] width 115 height 40
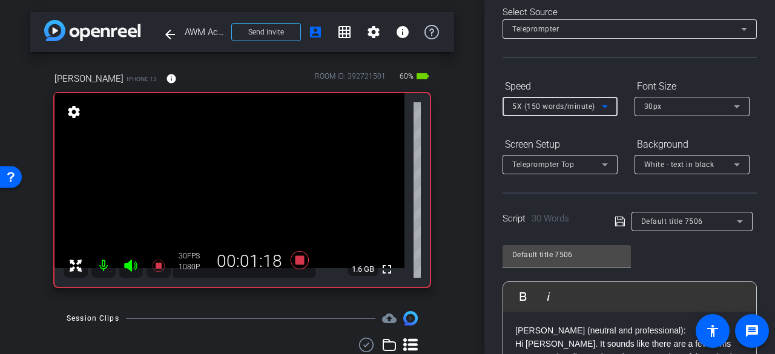
click at [547, 108] on span "5X (150 words/minute)" at bounding box center [553, 106] width 83 height 8
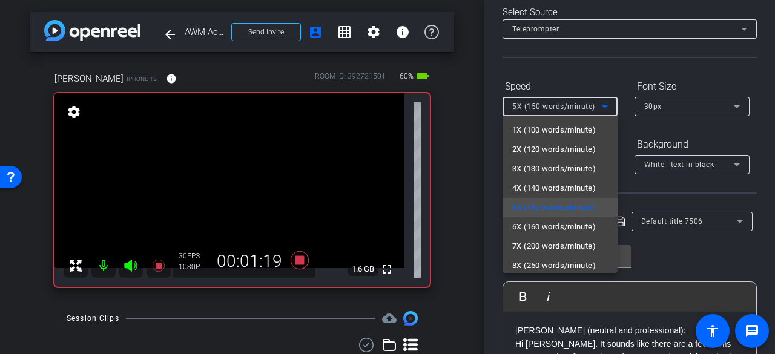
click at [535, 193] on span "4X (140 words/minute)" at bounding box center [554, 188] width 84 height 15
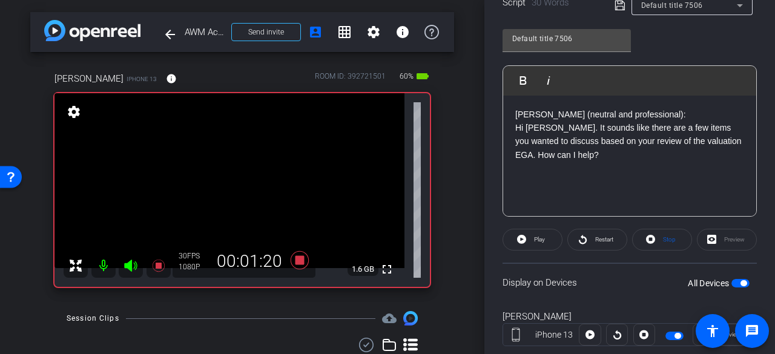
scroll to position [306, 0]
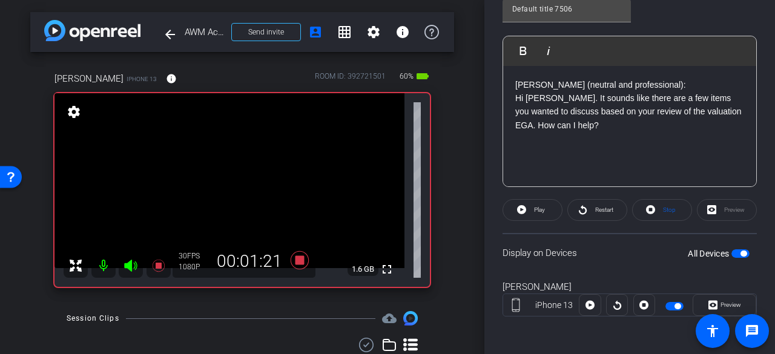
click at [581, 212] on icon at bounding box center [582, 209] width 9 height 15
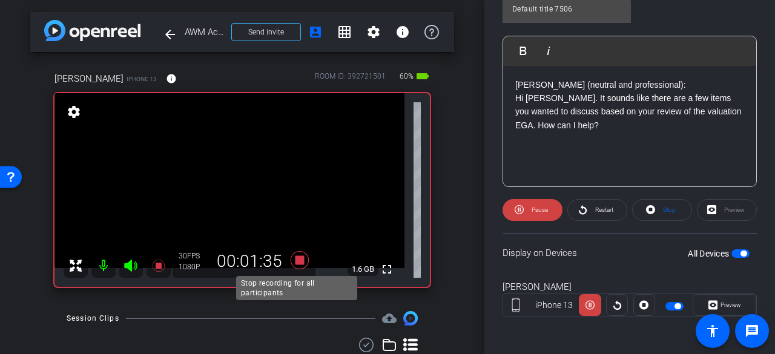
click at [297, 262] on icon at bounding box center [300, 260] width 18 height 18
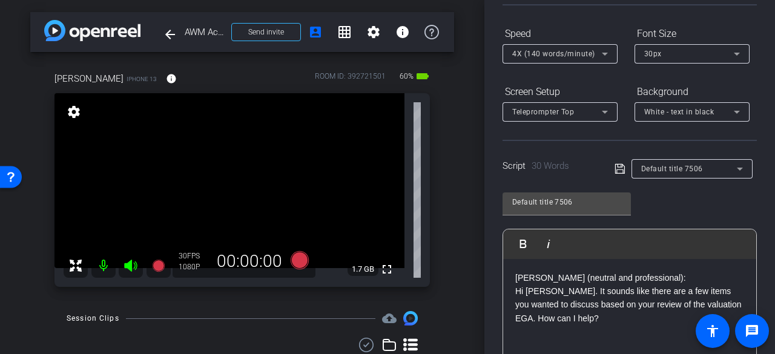
scroll to position [182, 0]
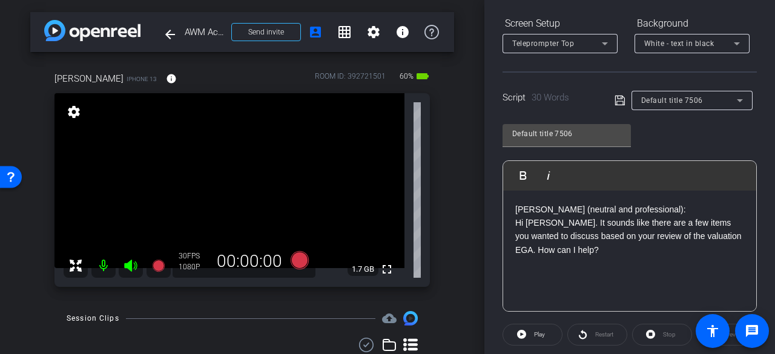
click at [601, 249] on p "Hi Priya. It sounds like there are a few items you wanted to discuss based on y…" at bounding box center [629, 236] width 229 height 41
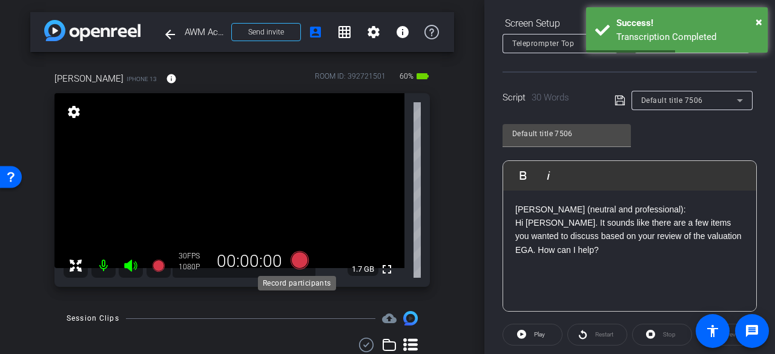
click at [295, 262] on icon at bounding box center [300, 260] width 18 height 18
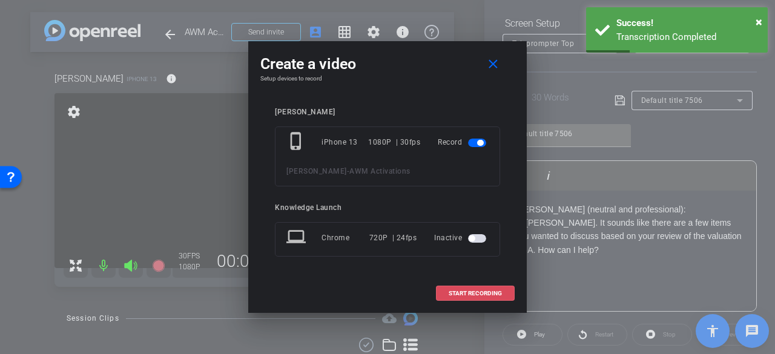
click at [471, 291] on span "START RECORDING" at bounding box center [475, 294] width 53 height 6
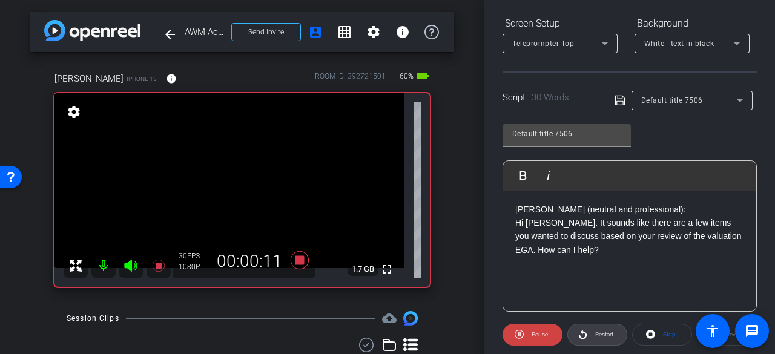
click at [606, 331] on span "Restart" at bounding box center [604, 334] width 18 height 7
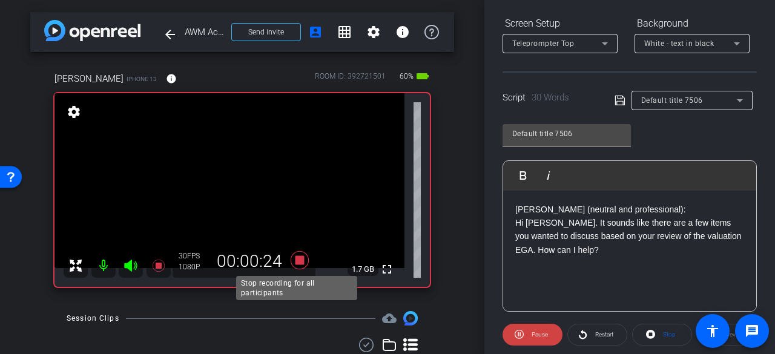
click at [297, 260] on icon at bounding box center [300, 260] width 18 height 18
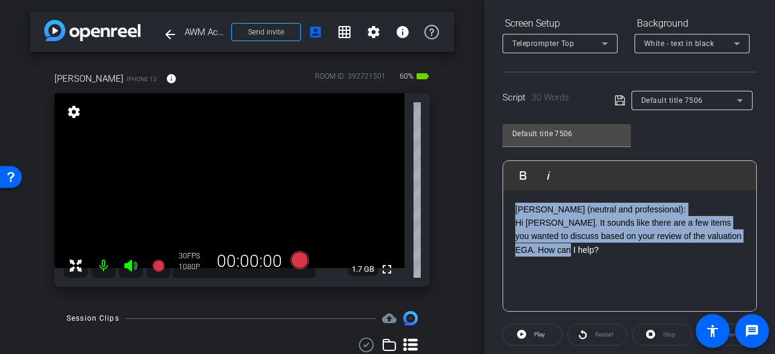
drag, startPoint x: 593, startPoint y: 265, endPoint x: 511, endPoint y: 200, distance: 104.4
click at [511, 199] on div "Amir (neutral and professional): Hi Priya. It sounds like there are a few items…" at bounding box center [629, 251] width 253 height 121
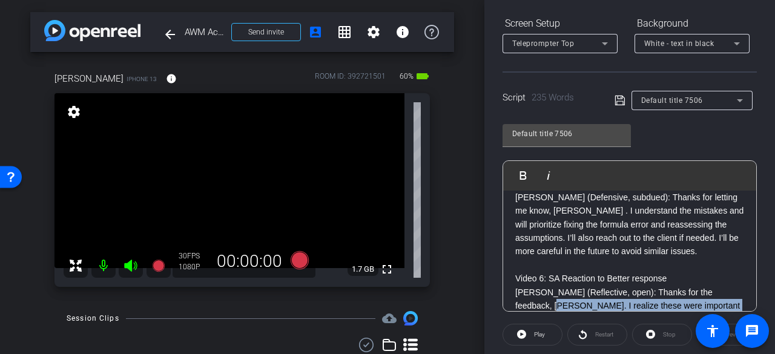
scroll to position [29, 0]
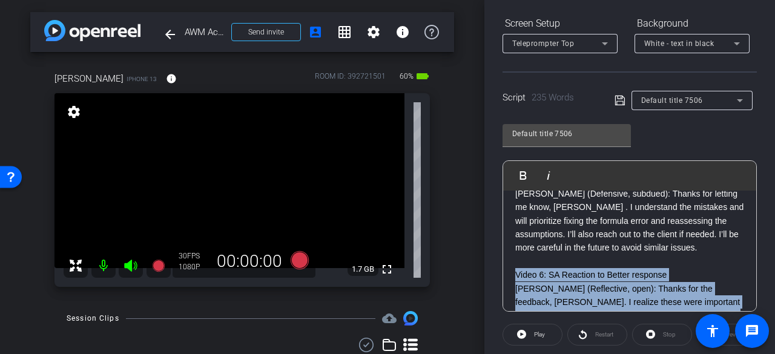
drag, startPoint x: 577, startPoint y: 291, endPoint x: 515, endPoint y: 275, distance: 64.3
copy div "Video 6: SA Reaction to Better response Amir (Reflective, open): Thanks for the…"
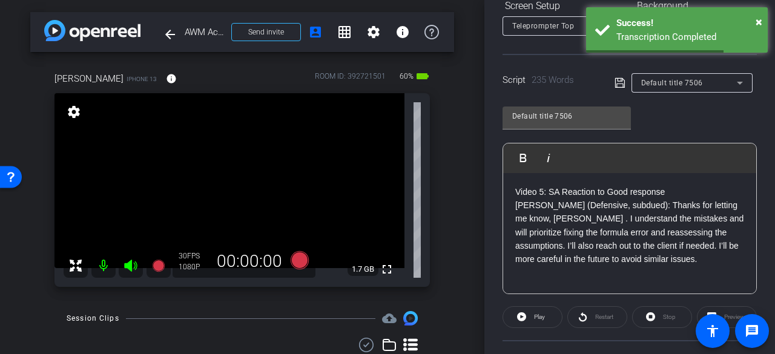
scroll to position [211, 0]
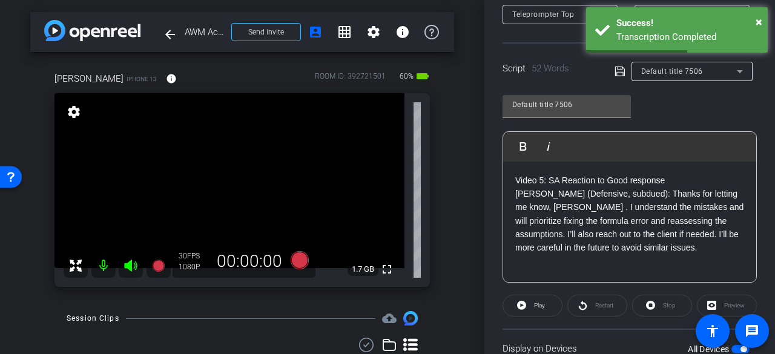
click at [523, 277] on div "Video 5: SA Reaction to Good response Amir (Defensive, subdued): Thanks for let…" at bounding box center [629, 222] width 253 height 121
click at [535, 267] on div "Video 5: SA Reaction to Good response Amir (Defensive, subdued): Thanks for let…" at bounding box center [629, 222] width 253 height 121
click at [640, 248] on p "Amir (Defensive, subdued): Thanks for letting me know, Priya . I understand the…" at bounding box center [629, 221] width 229 height 68
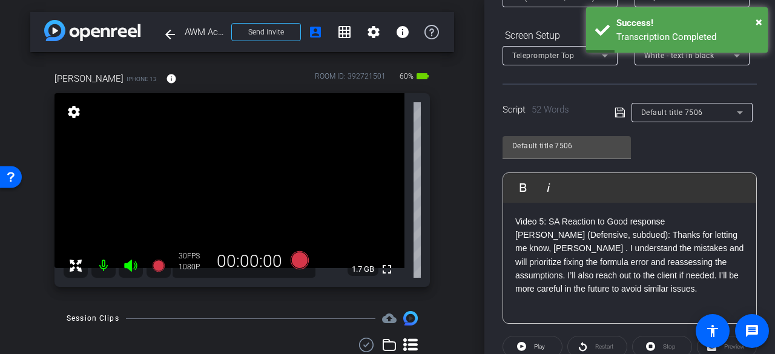
scroll to position [150, 0]
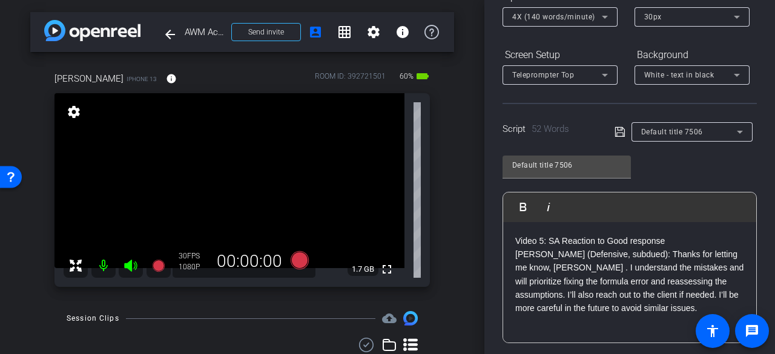
click at [619, 133] on icon at bounding box center [620, 132] width 11 height 15
click at [647, 315] on div "Video 5: SA Reaction to Good response Amir (Defensive, subdued): Thanks for let…" at bounding box center [629, 282] width 253 height 121
drag, startPoint x: 680, startPoint y: 243, endPoint x: 505, endPoint y: 238, distance: 175.6
click at [505, 238] on div "Video 5: SA Reaction to Good response Amir (Defensive, subdued): Thanks for let…" at bounding box center [629, 282] width 253 height 121
click at [515, 253] on p "Amir (Defensive, subdued): Thanks for letting me know, Priya . I understand the…" at bounding box center [629, 282] width 229 height 68
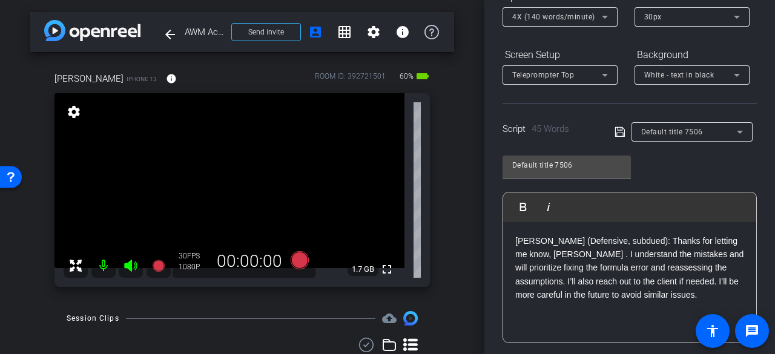
click at [621, 239] on p "Amir (Defensive, subdued): Thanks for letting me know, Priya . I understand the…" at bounding box center [629, 268] width 229 height 68
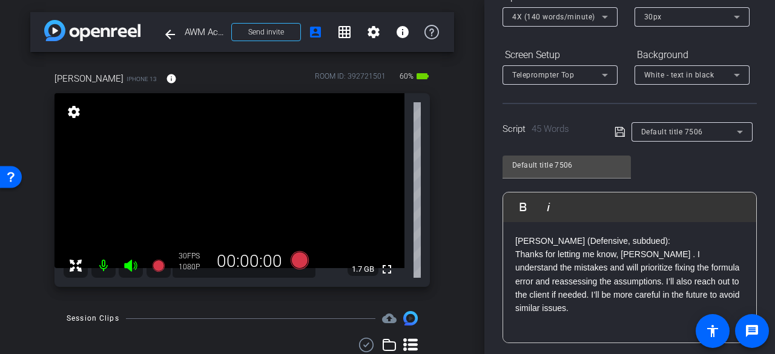
click at [584, 303] on p "Thanks for letting me know, Priya . I understand the mistakes and will prioriti…" at bounding box center [629, 282] width 229 height 68
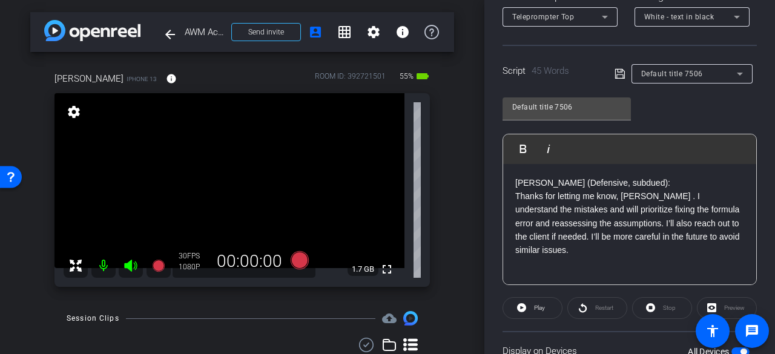
scroll to position [242, 0]
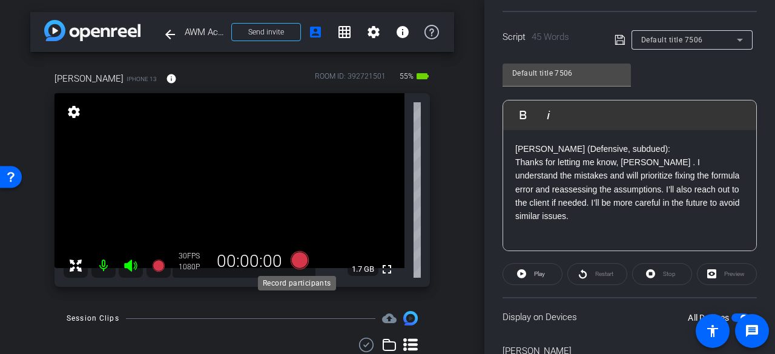
click at [297, 259] on icon at bounding box center [300, 260] width 18 height 18
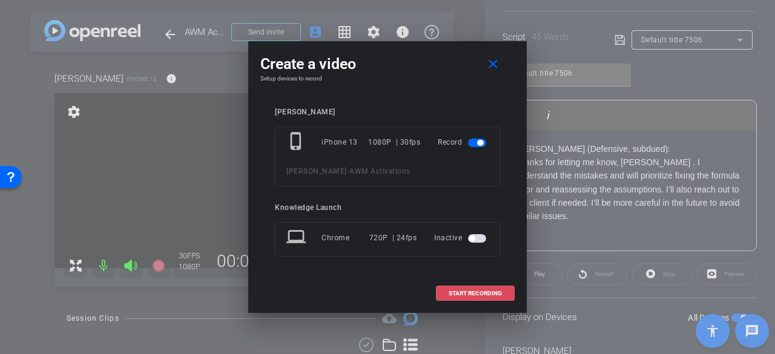
click at [478, 292] on span "START RECORDING" at bounding box center [475, 294] width 53 height 6
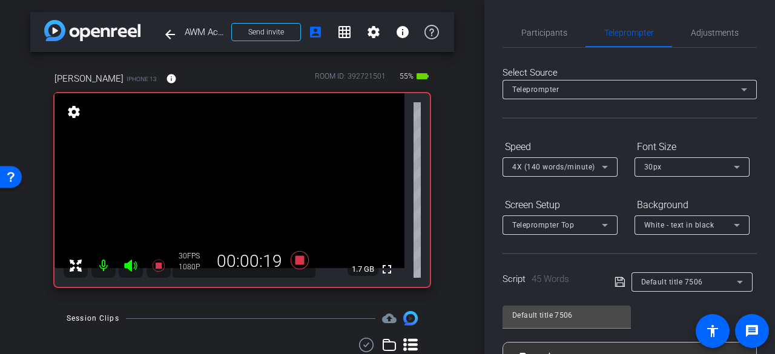
scroll to position [0, 0]
click at [532, 33] on span "Participants" at bounding box center [544, 32] width 46 height 8
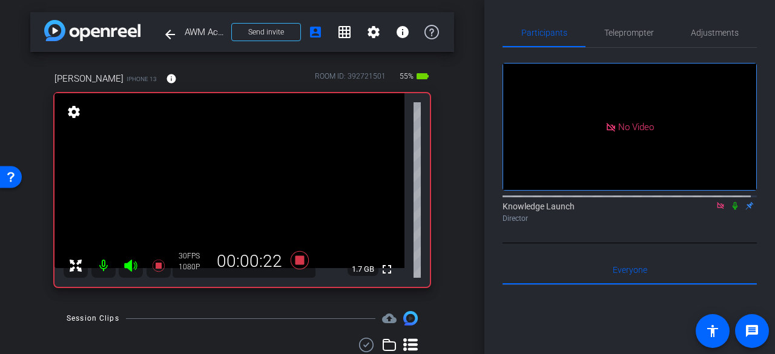
click at [619, 33] on span "Teleprompter" at bounding box center [629, 32] width 50 height 8
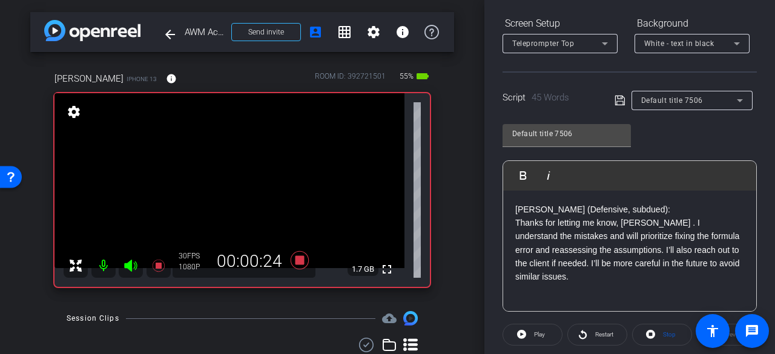
scroll to position [242, 0]
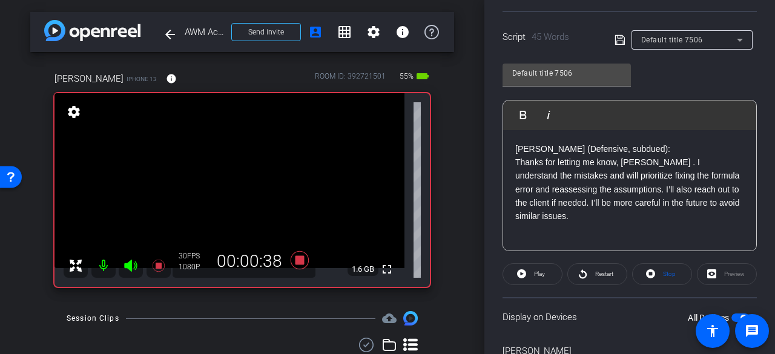
click at [644, 164] on p "Thanks for letting me know, Priya . I understand the mistakes and will prioriti…" at bounding box center [629, 190] width 229 height 68
click at [624, 43] on span at bounding box center [623, 39] width 17 height 11
click at [605, 267] on span "Restart" at bounding box center [602, 274] width 21 height 17
click at [584, 278] on icon at bounding box center [582, 273] width 9 height 15
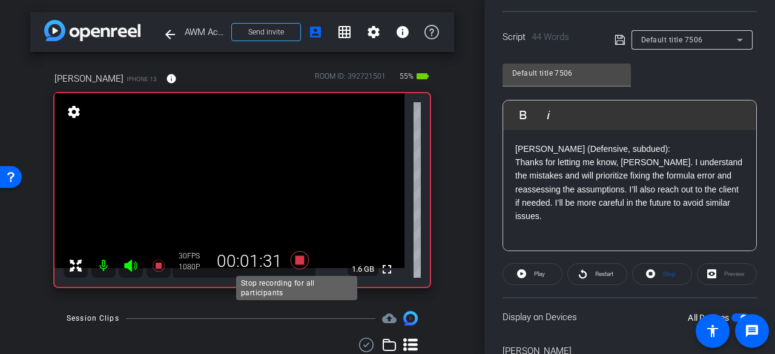
click at [295, 262] on icon at bounding box center [300, 260] width 18 height 18
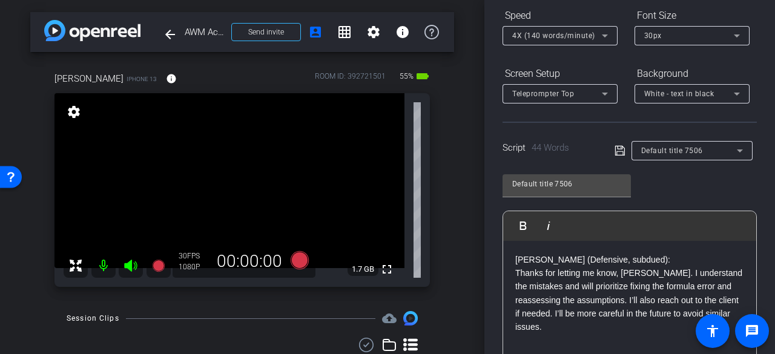
scroll to position [0, 0]
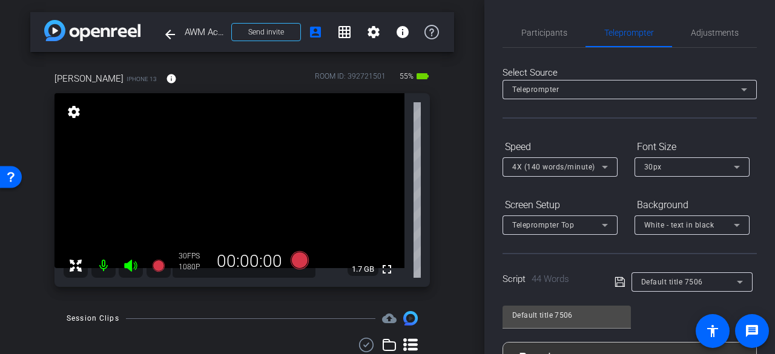
click at [545, 34] on span "Participants" at bounding box center [544, 32] width 46 height 8
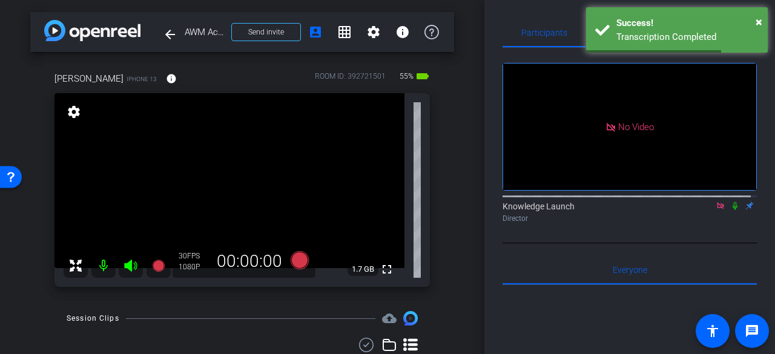
click at [730, 202] on icon at bounding box center [735, 206] width 10 height 8
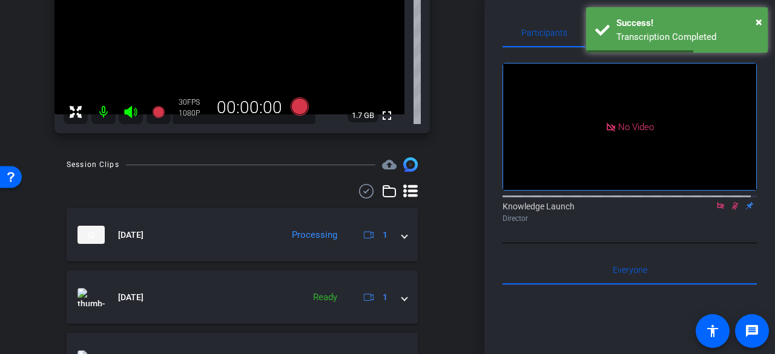
scroll to position [303, 0]
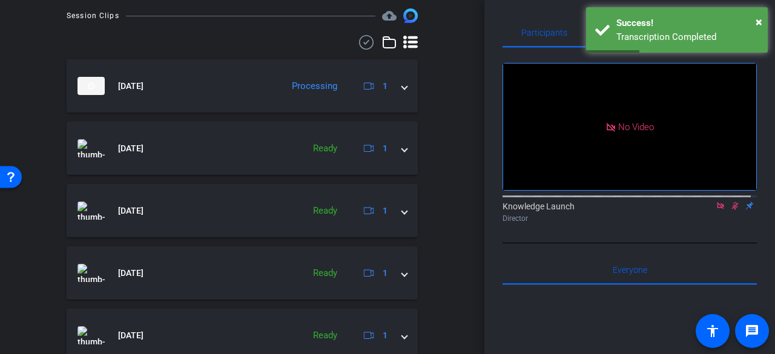
click at [402, 148] on span at bounding box center [404, 148] width 5 height 13
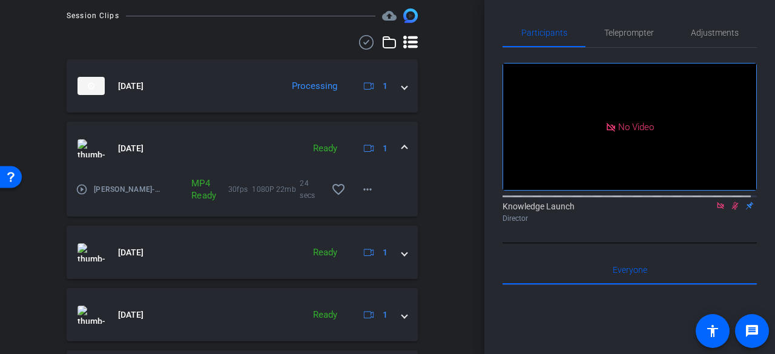
click at [369, 190] on span at bounding box center [367, 189] width 29 height 29
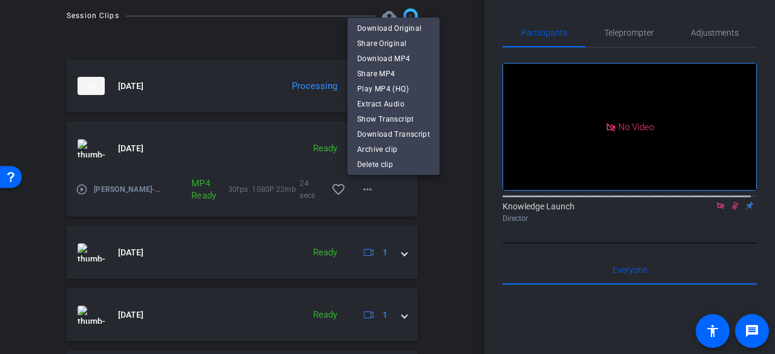
click at [399, 255] on div at bounding box center [387, 177] width 775 height 354
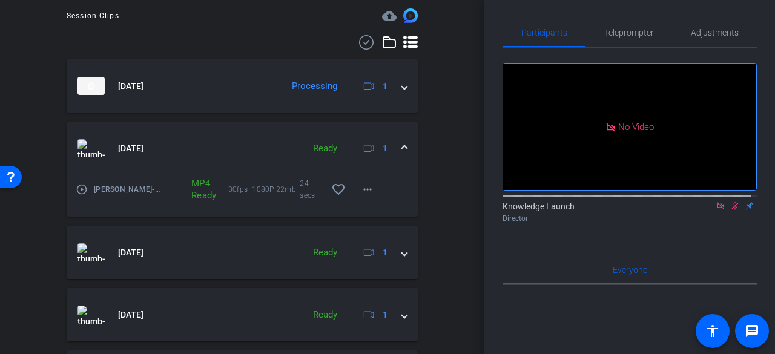
click at [402, 255] on span at bounding box center [404, 252] width 5 height 13
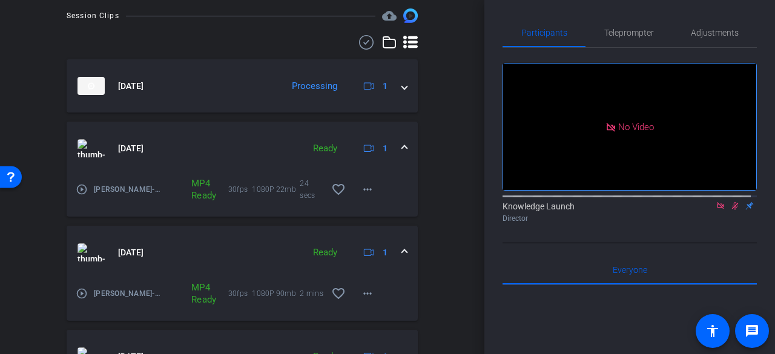
click at [360, 292] on mat-icon "more_horiz" at bounding box center [367, 293] width 15 height 15
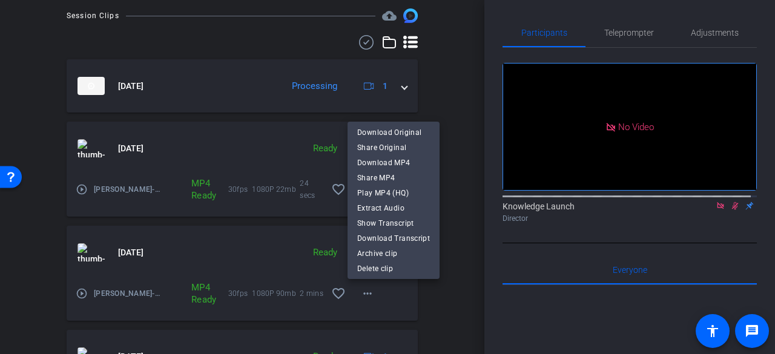
click at [380, 193] on span "Play MP4 (HQ)" at bounding box center [393, 193] width 73 height 15
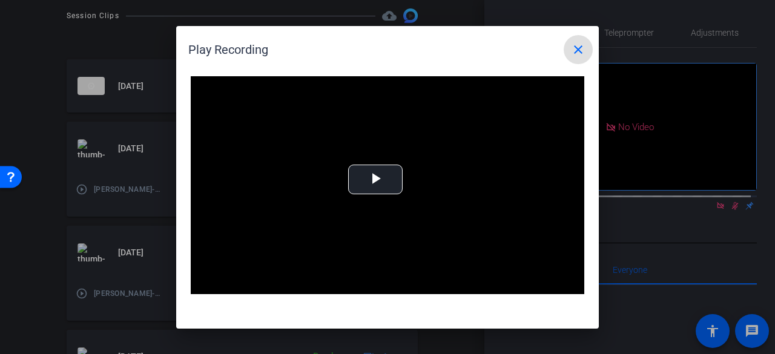
click at [371, 182] on video "Video Player" at bounding box center [388, 187] width 394 height 222
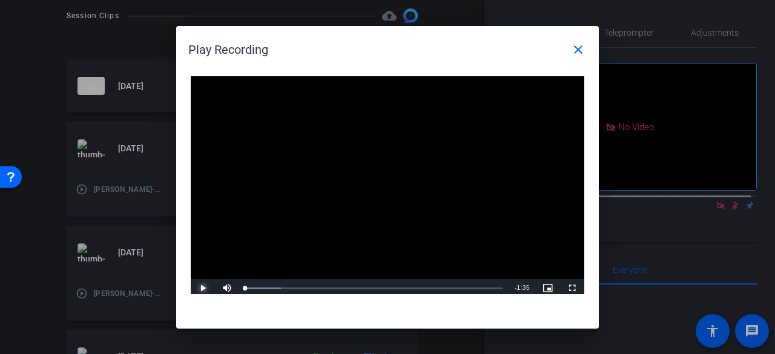
click at [197, 288] on span "Video Player" at bounding box center [203, 288] width 24 height 0
drag, startPoint x: 325, startPoint y: 285, endPoint x: 344, endPoint y: 286, distance: 19.4
click at [344, 286] on div "Loaded : 41.11% 0:37 0:29" at bounding box center [373, 288] width 269 height 18
drag, startPoint x: 363, startPoint y: 286, endPoint x: 390, endPoint y: 286, distance: 27.3
click at [390, 286] on div "Loaded : 56.76% 0:44 0:44" at bounding box center [373, 288] width 269 height 18
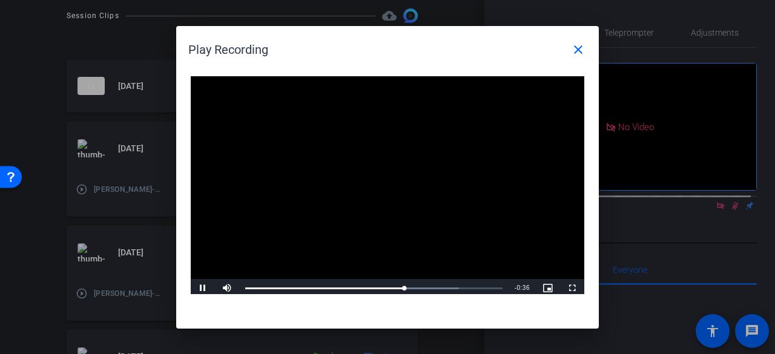
click at [579, 50] on mat-icon "close" at bounding box center [578, 49] width 15 height 15
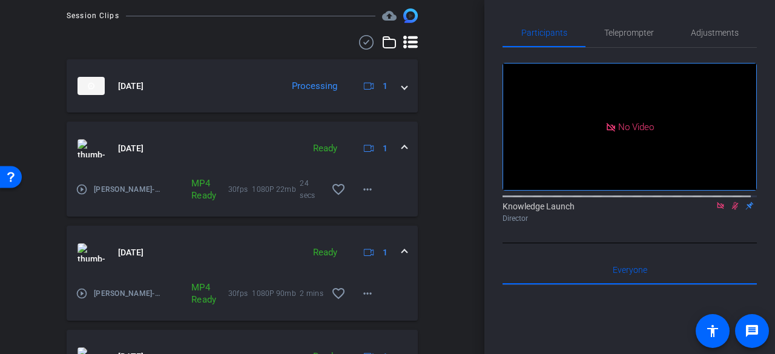
click at [731, 202] on icon at bounding box center [735, 206] width 10 height 8
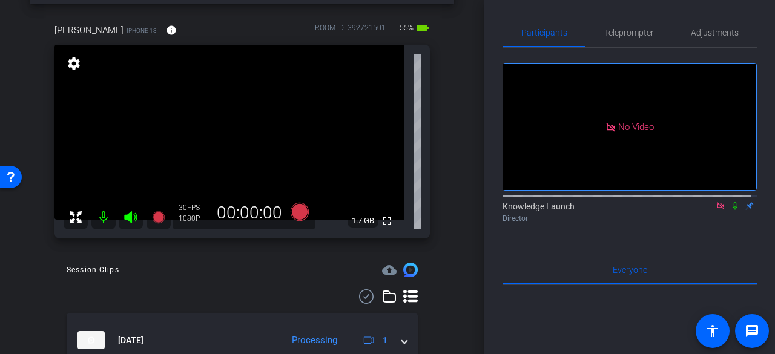
scroll to position [0, 0]
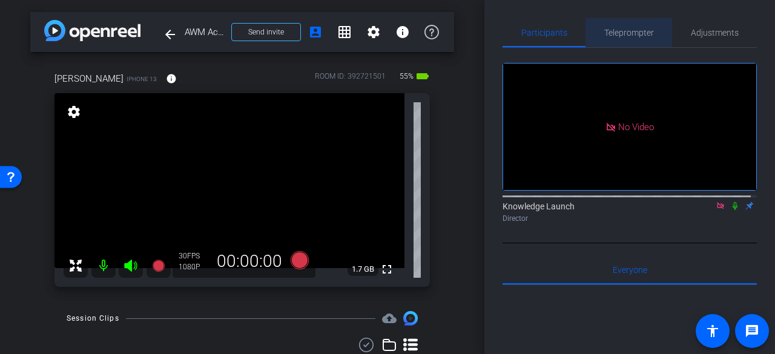
click at [627, 34] on span "Teleprompter" at bounding box center [629, 32] width 50 height 8
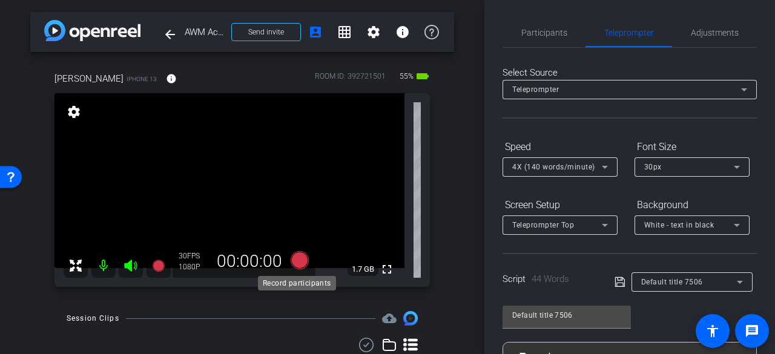
click at [298, 262] on icon at bounding box center [300, 260] width 18 height 18
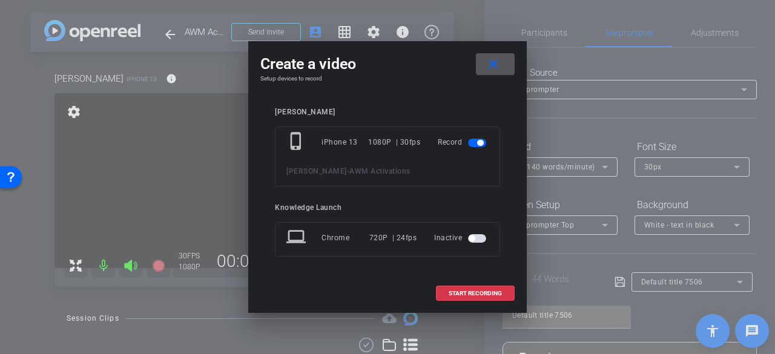
click at [477, 291] on span "START RECORDING" at bounding box center [475, 294] width 53 height 6
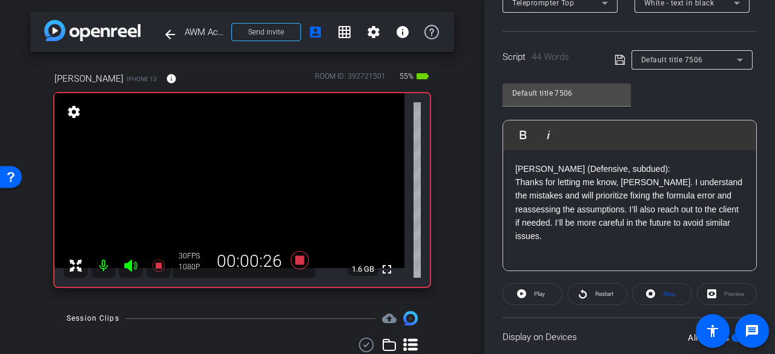
scroll to position [242, 0]
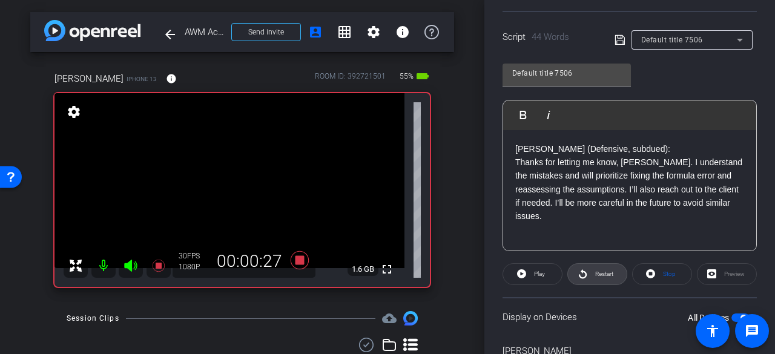
click at [587, 273] on span at bounding box center [597, 274] width 59 height 29
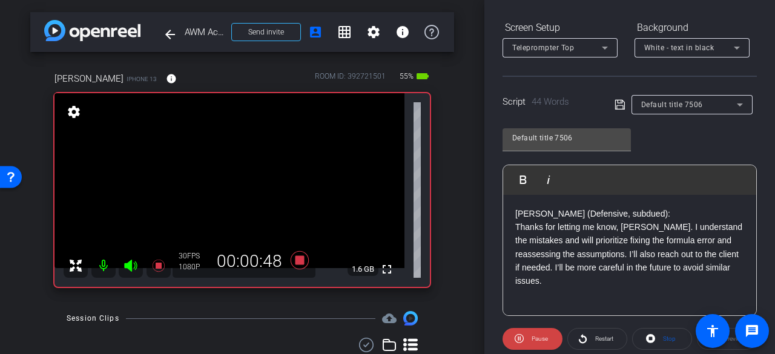
scroll to position [182, 0]
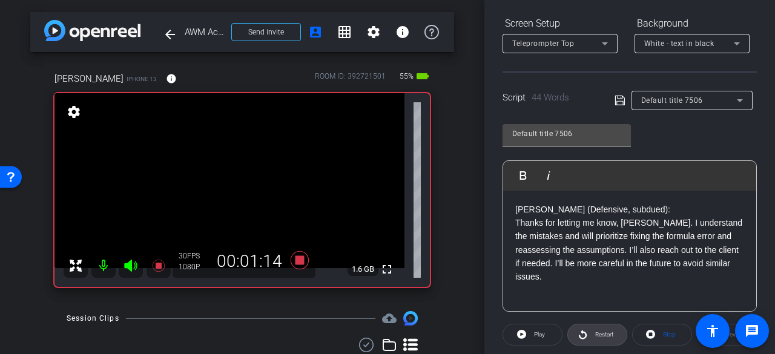
click at [598, 340] on span "Restart" at bounding box center [602, 334] width 21 height 17
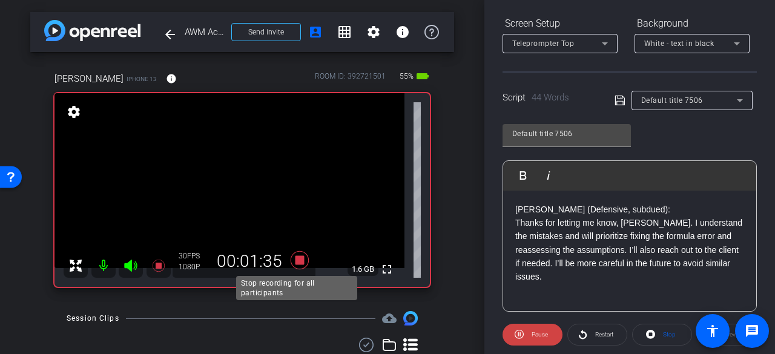
click at [299, 261] on icon at bounding box center [300, 260] width 18 height 18
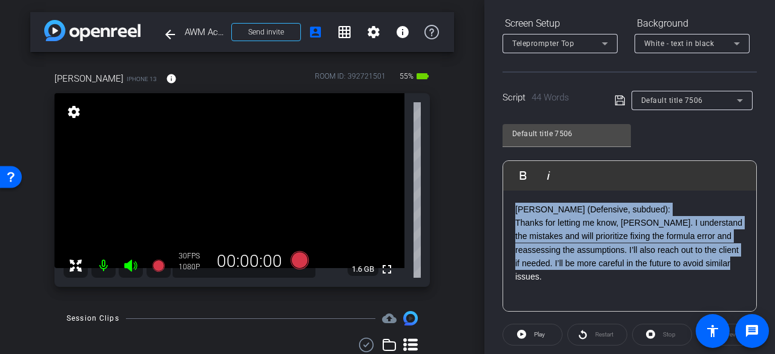
drag, startPoint x: 604, startPoint y: 280, endPoint x: 500, endPoint y: 183, distance: 141.8
click at [502, 192] on div "Play Play from this location Play Selected Play and display the selected text o…" at bounding box center [629, 235] width 254 height 151
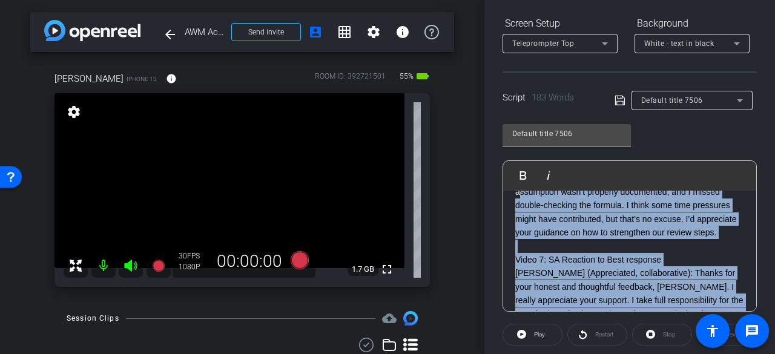
scroll to position [40, 0]
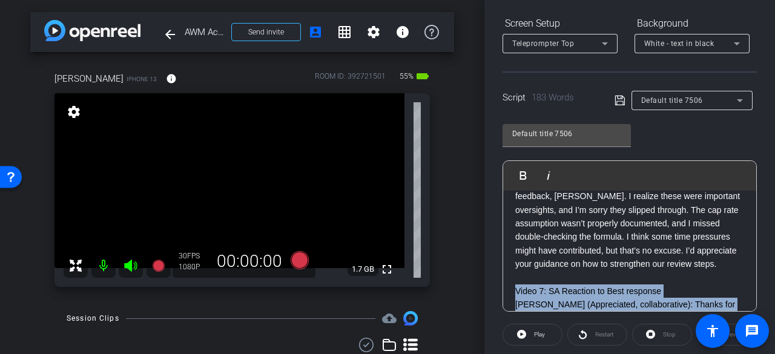
drag, startPoint x: 576, startPoint y: 294, endPoint x: 515, endPoint y: 293, distance: 61.8
click at [515, 293] on div "Video 6: SA Reaction to Better response Amir (Reflective, open): Thanks for the…" at bounding box center [629, 319] width 253 height 336
copy div "Video 7: SA Reaction to Best response Amir (Appreciated, collaborative): Thanks…"
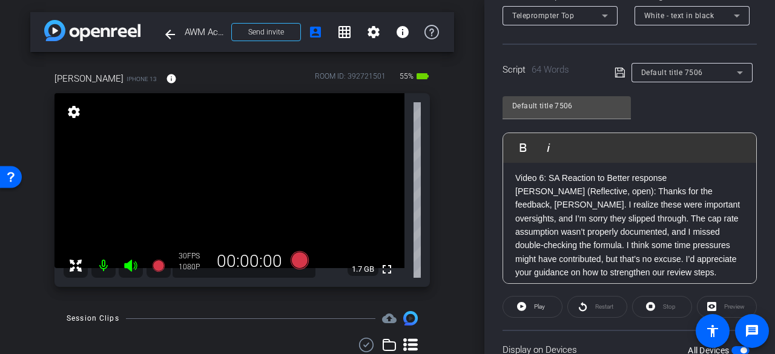
scroll to position [0, 0]
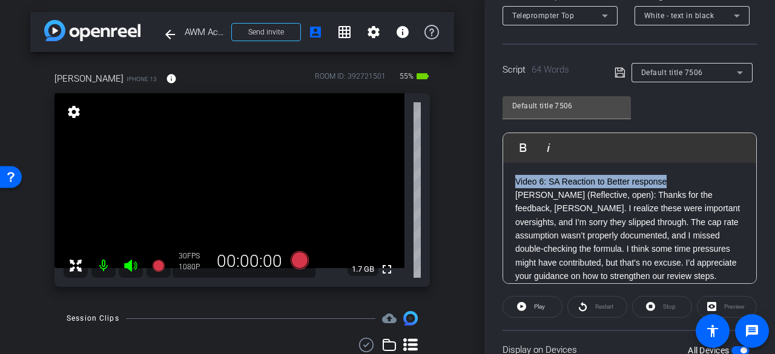
drag, startPoint x: 666, startPoint y: 179, endPoint x: 513, endPoint y: 183, distance: 152.6
click at [513, 183] on div "Video 6: SA Reaction to Better response Amir (Reflective, open): Thanks for the…" at bounding box center [629, 229] width 253 height 133
click at [516, 198] on p "Amir (Reflective, open): Thanks for the feedback, Priya. I realize these were i…" at bounding box center [629, 235] width 229 height 95
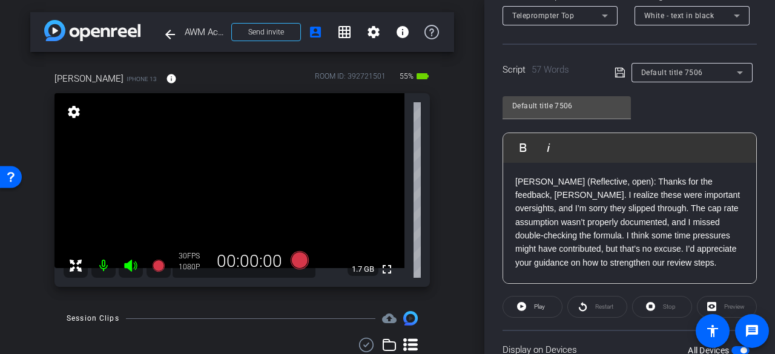
click at [607, 181] on p "Amir (Reflective, open): Thanks for the feedback, Priya. I realize these were i…" at bounding box center [629, 222] width 229 height 95
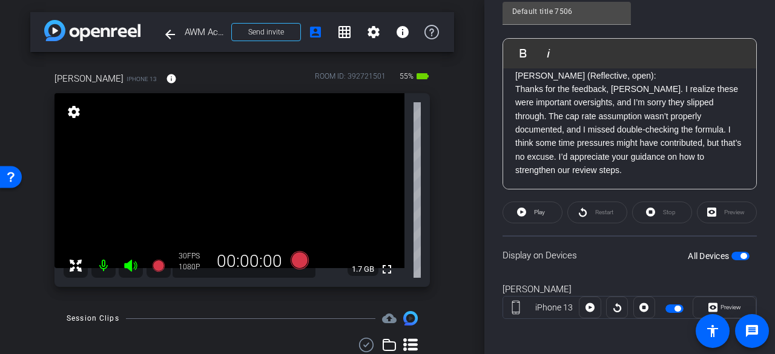
scroll to position [306, 0]
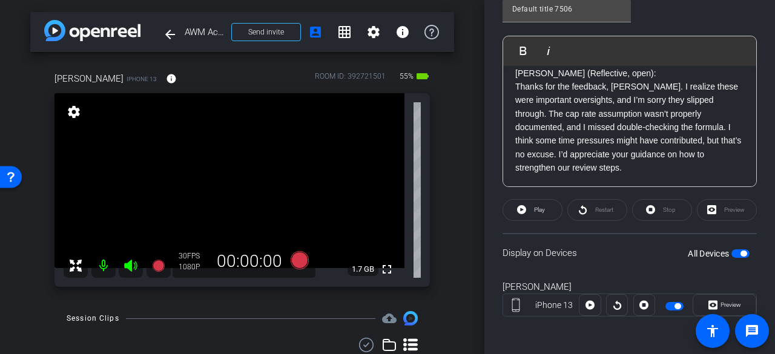
click at [731, 252] on span "button" at bounding box center [740, 253] width 18 height 8
click at [732, 252] on span "button" at bounding box center [735, 254] width 6 height 6
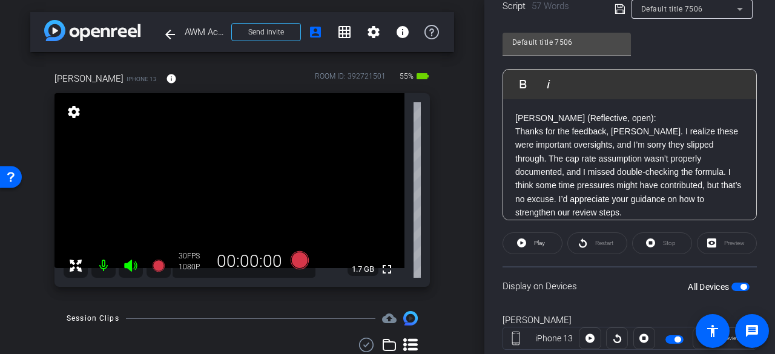
scroll to position [246, 0]
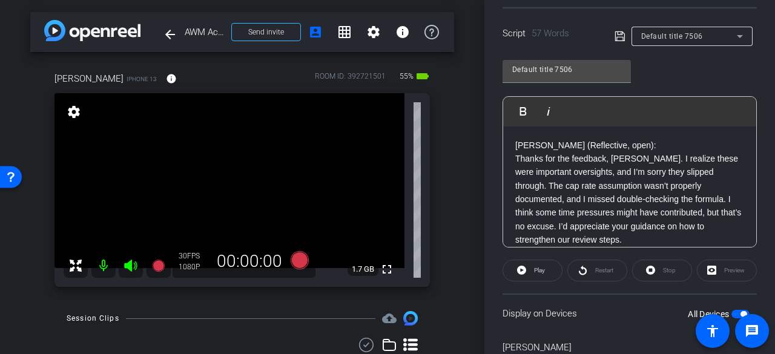
click at [615, 36] on icon at bounding box center [620, 36] width 11 height 15
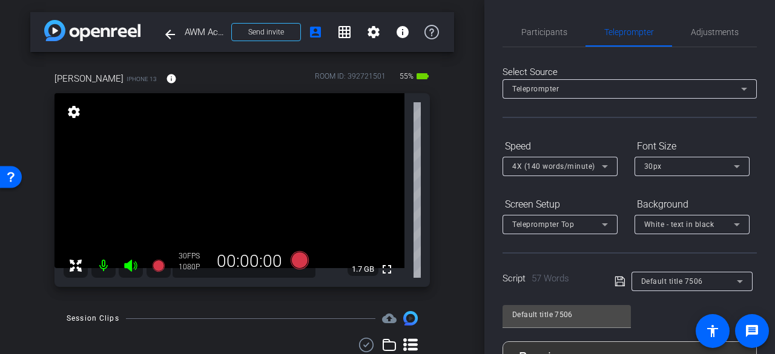
scroll to position [0, 0]
click at [299, 259] on icon at bounding box center [300, 260] width 18 height 18
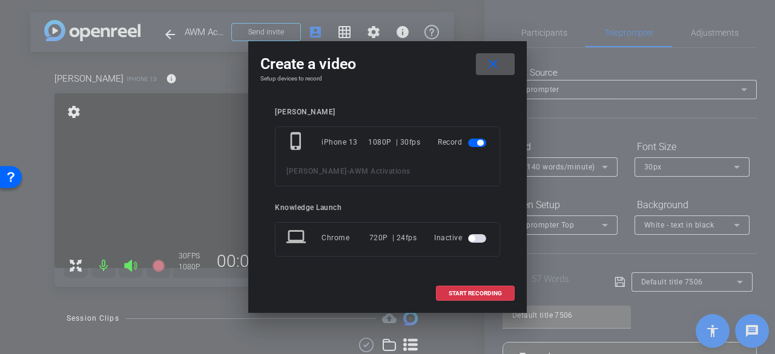
click at [489, 292] on span "START RECORDING" at bounding box center [475, 294] width 53 height 6
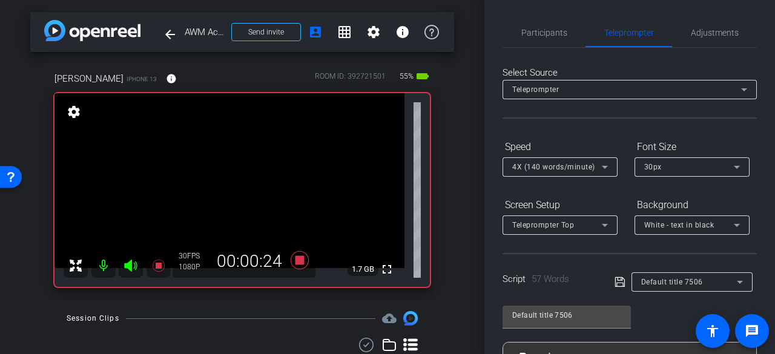
click at [544, 23] on span "Participants" at bounding box center [544, 32] width 46 height 29
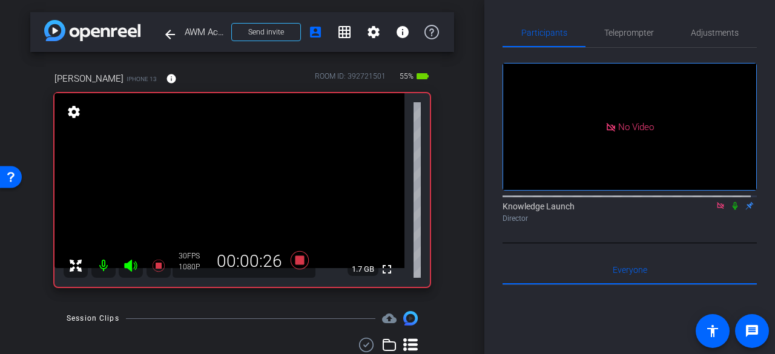
click at [607, 37] on span "Teleprompter" at bounding box center [629, 32] width 50 height 8
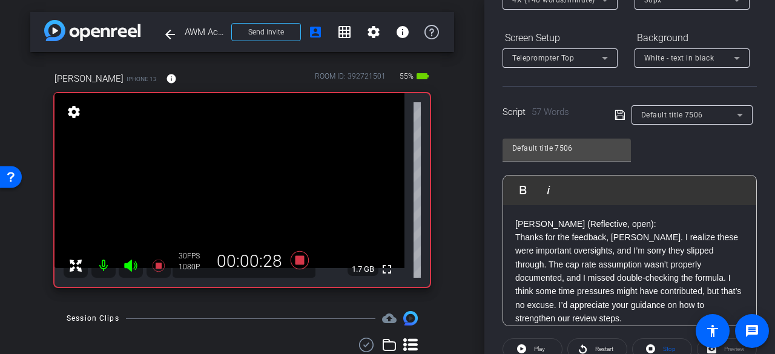
scroll to position [185, 0]
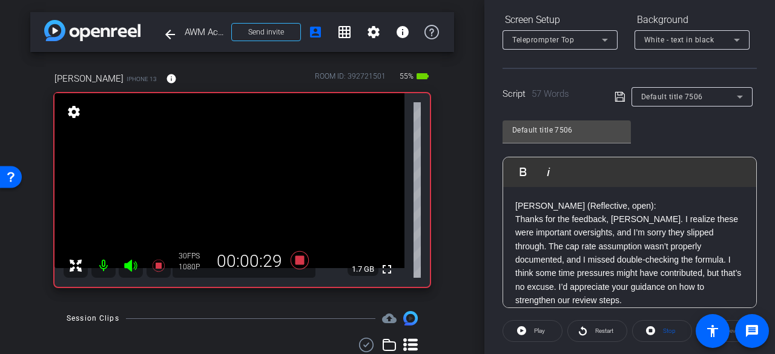
click at [601, 332] on span "Restart" at bounding box center [604, 331] width 18 height 7
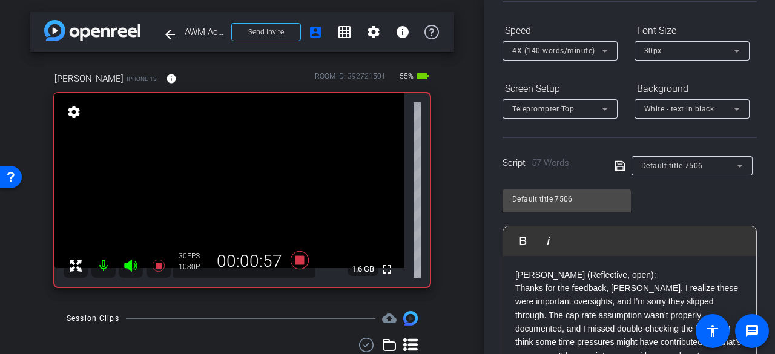
scroll to position [306, 0]
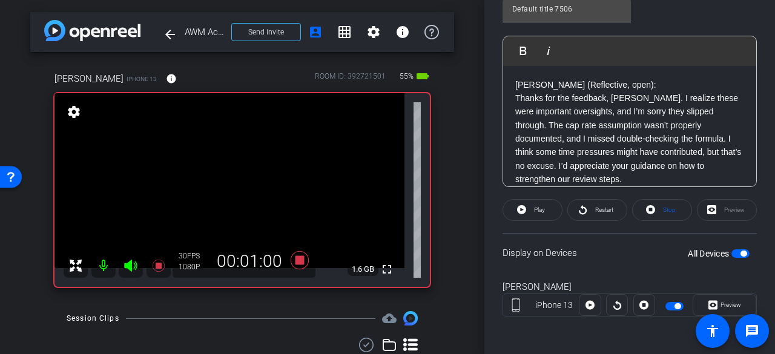
click at [602, 206] on span "Restart" at bounding box center [604, 209] width 18 height 7
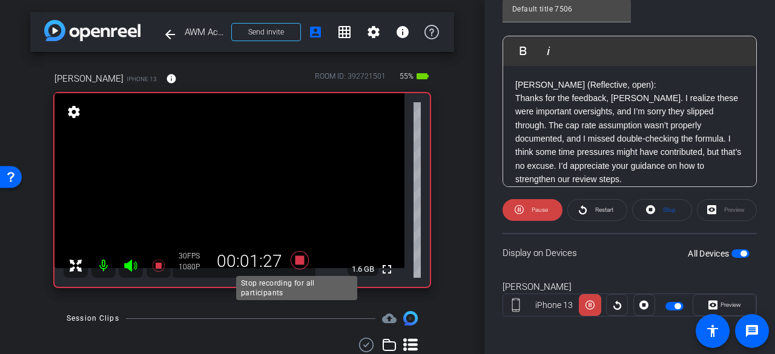
click at [294, 263] on icon at bounding box center [300, 260] width 18 height 18
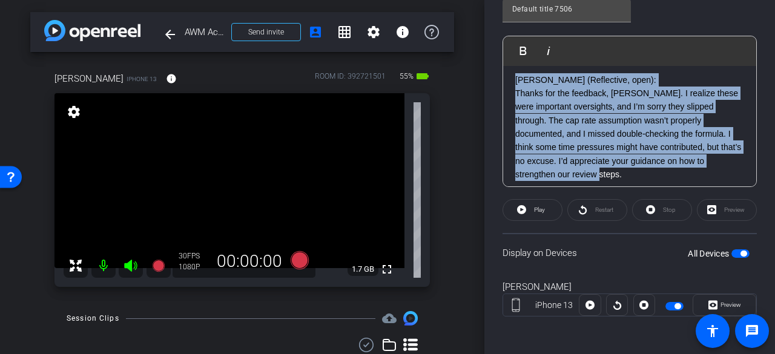
scroll to position [0, 0]
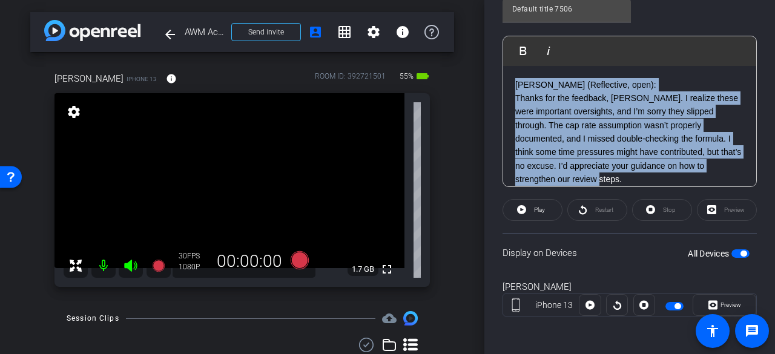
drag, startPoint x: 627, startPoint y: 179, endPoint x: 483, endPoint y: 68, distance: 181.8
click at [483, 68] on div "arrow_back AWM Activations Back to project Send invite account_box grid_on sett…" at bounding box center [387, 177] width 775 height 354
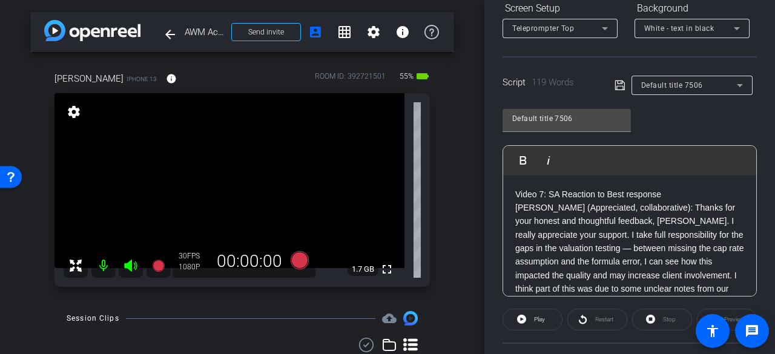
scroll to position [242, 0]
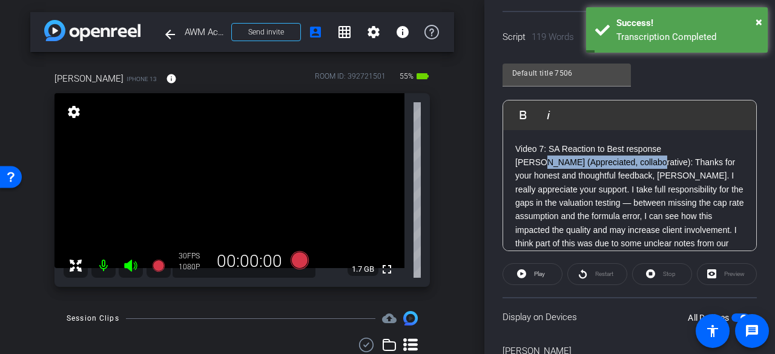
drag, startPoint x: 644, startPoint y: 162, endPoint x: 541, endPoint y: 159, distance: 102.4
click at [539, 159] on p "Amir (Appreciated, collaborative): Thanks for your honest and thoughtful feedba…" at bounding box center [629, 217] width 229 height 122
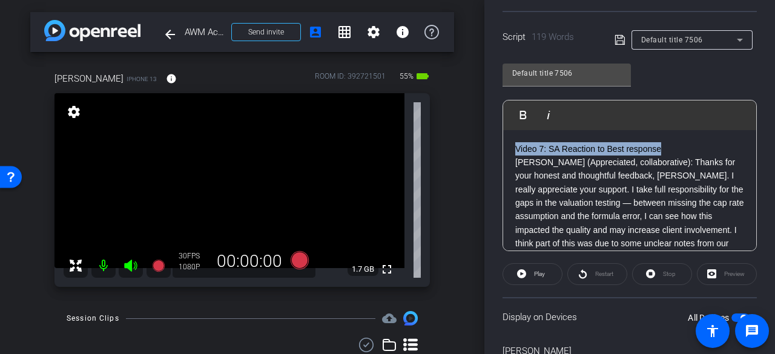
drag, startPoint x: 674, startPoint y: 150, endPoint x: 494, endPoint y: 157, distance: 180.0
click at [494, 153] on div "Participants Teleprompter Adjustments Knowledge Launch Director Everyone 0 Mark…" at bounding box center [629, 177] width 291 height 354
click at [516, 163] on p "Amir (Appreciated, collaborative): Thanks for your honest and thoughtful feedba…" at bounding box center [629, 217] width 229 height 122
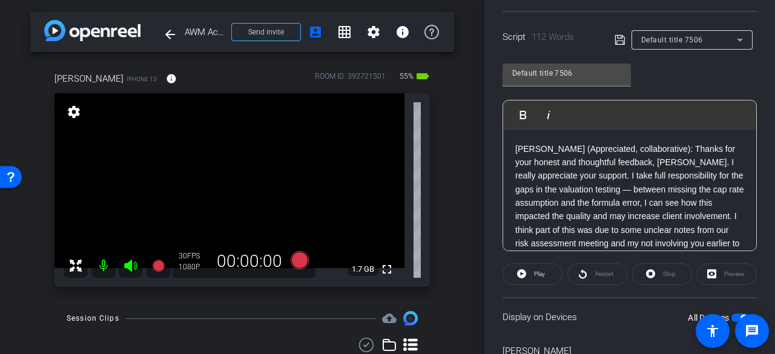
click at [642, 150] on p "Amir (Appreciated, collaborative): Thanks for your honest and thoughtful feedba…" at bounding box center [629, 203] width 229 height 122
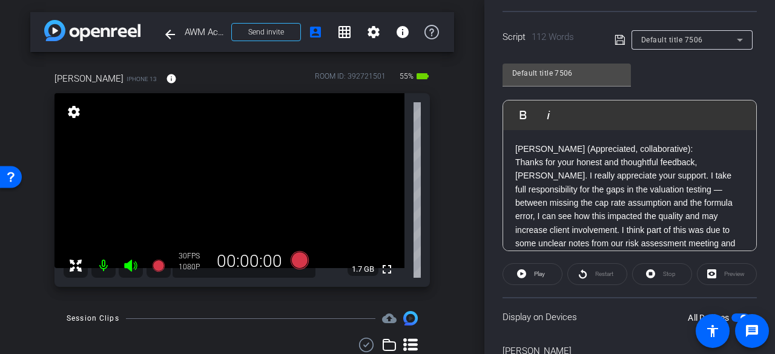
click at [616, 44] on icon at bounding box center [620, 40] width 10 height 10
click at [299, 260] on icon at bounding box center [300, 260] width 18 height 18
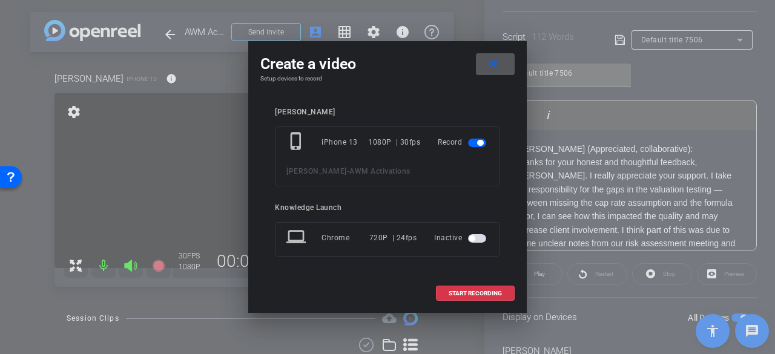
click at [471, 292] on span "START RECORDING" at bounding box center [475, 294] width 53 height 6
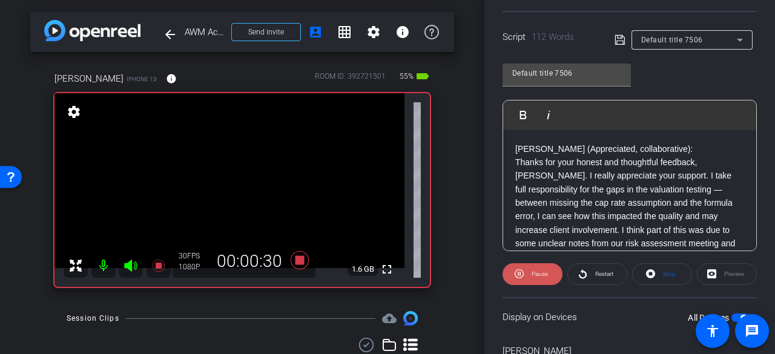
click at [520, 267] on icon at bounding box center [519, 273] width 9 height 15
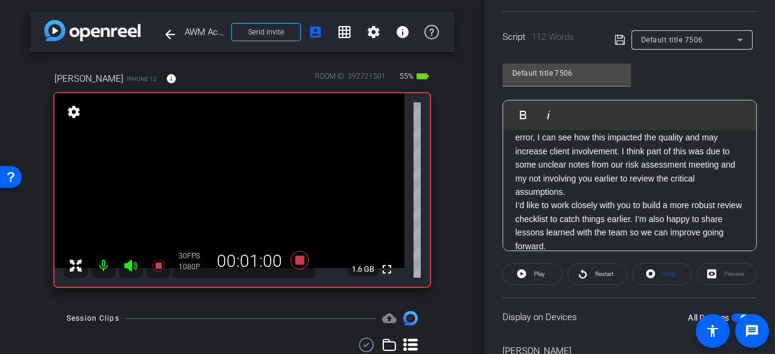
scroll to position [0, 0]
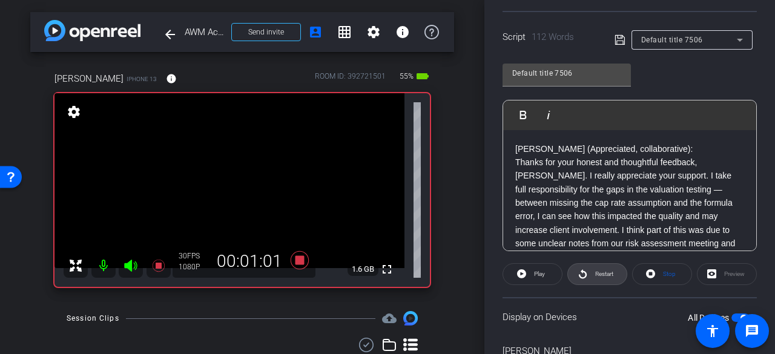
click at [600, 275] on span "Restart" at bounding box center [604, 274] width 18 height 7
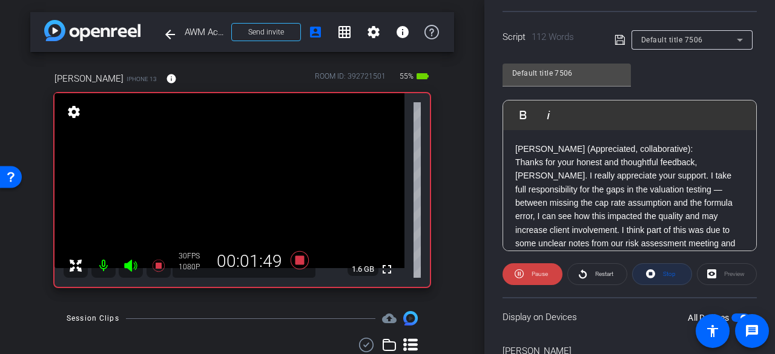
click at [646, 274] on icon at bounding box center [650, 273] width 9 height 9
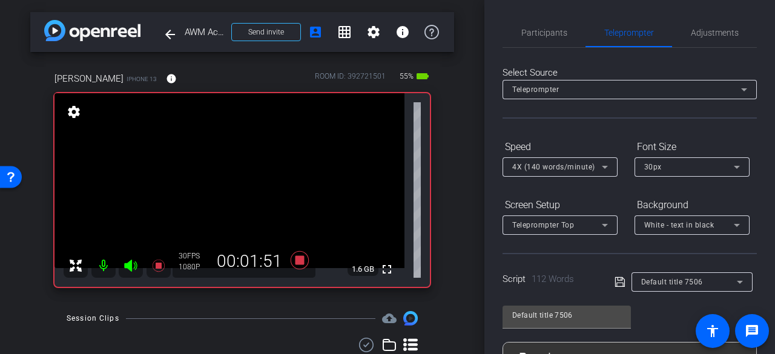
click at [540, 169] on span "4X (140 words/minute)" at bounding box center [553, 167] width 83 height 8
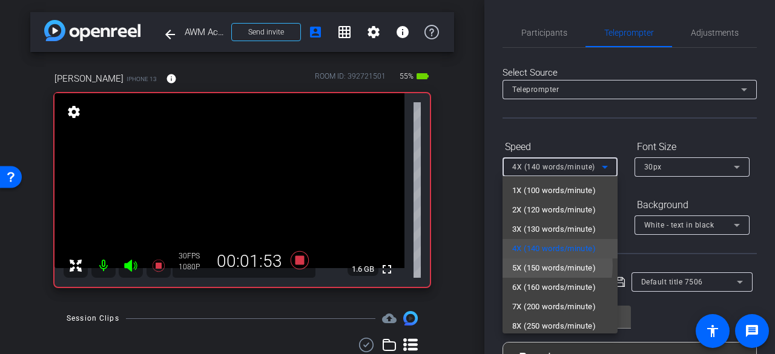
click at [533, 266] on span "5X (150 words/minute)" at bounding box center [554, 268] width 84 height 15
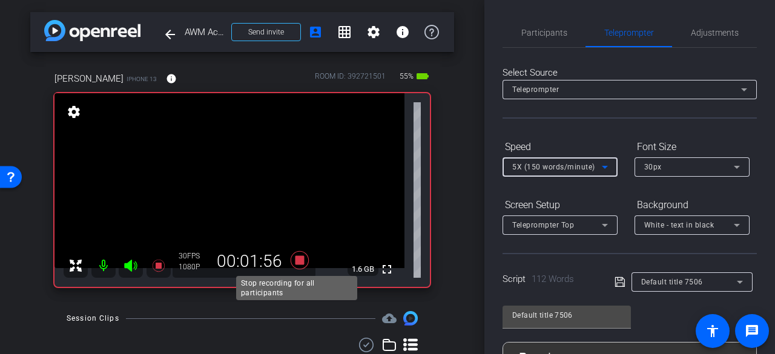
click at [294, 260] on icon at bounding box center [300, 260] width 18 height 18
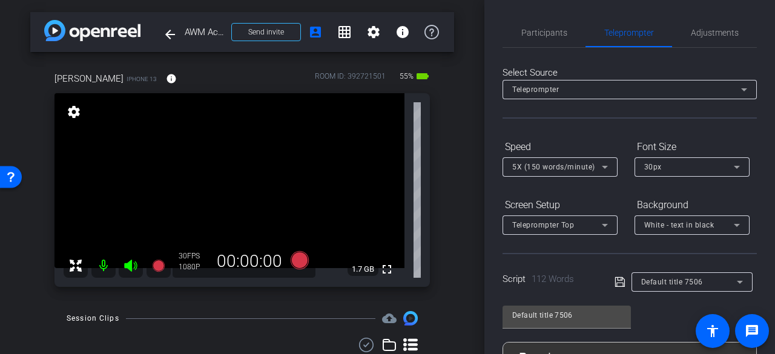
click at [548, 42] on span "Participants" at bounding box center [544, 32] width 46 height 29
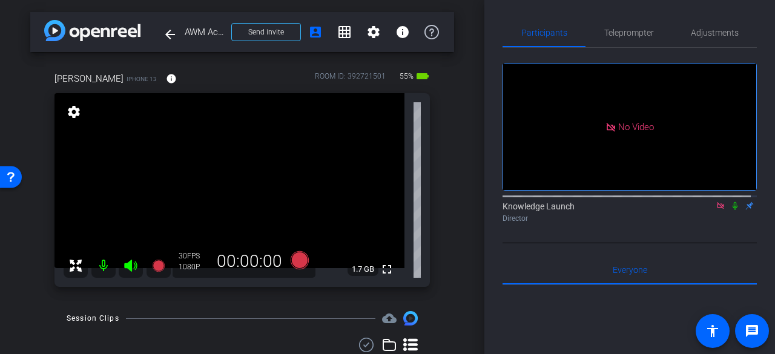
click at [730, 202] on icon at bounding box center [735, 206] width 10 height 8
click at [303, 263] on icon at bounding box center [300, 260] width 18 height 18
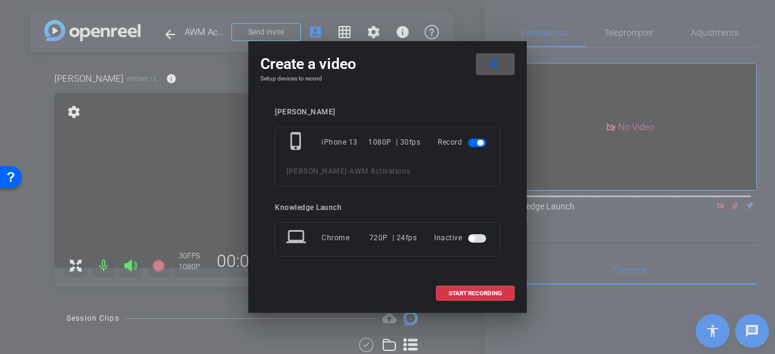
click at [439, 286] on span at bounding box center [475, 293] width 77 height 29
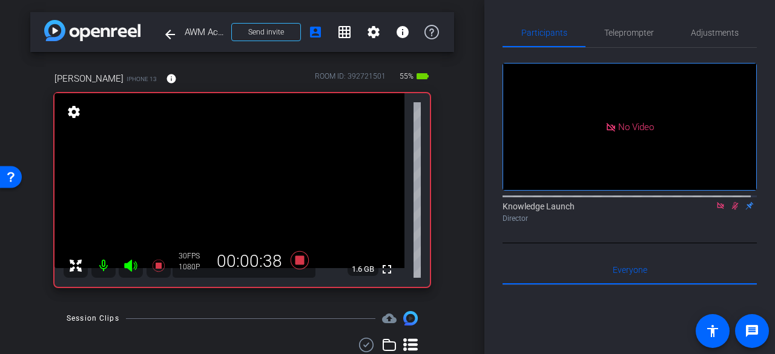
click at [732, 202] on icon at bounding box center [735, 206] width 7 height 8
click at [630, 36] on span "Teleprompter" at bounding box center [629, 32] width 50 height 8
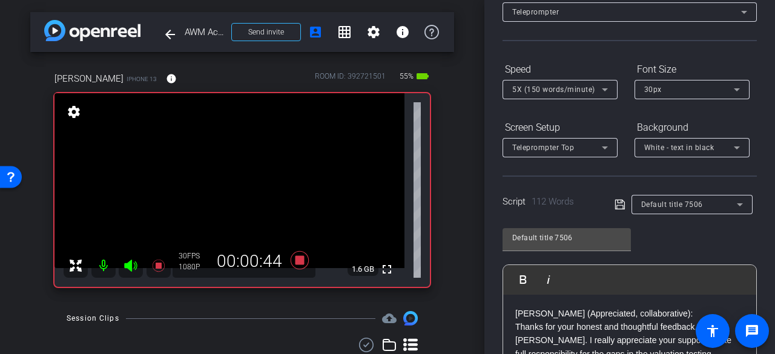
scroll to position [121, 0]
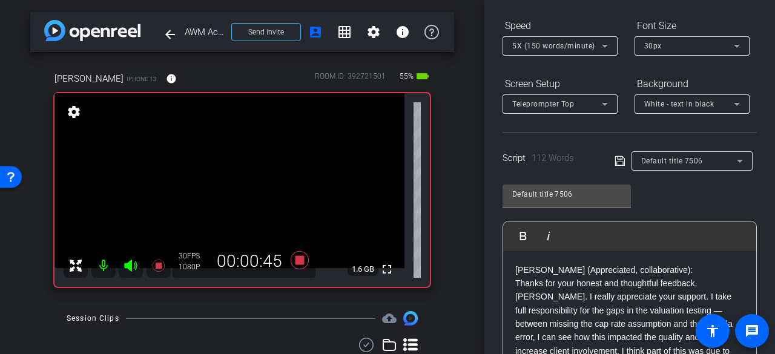
click at [541, 47] on span "5X (150 words/minute)" at bounding box center [553, 46] width 83 height 8
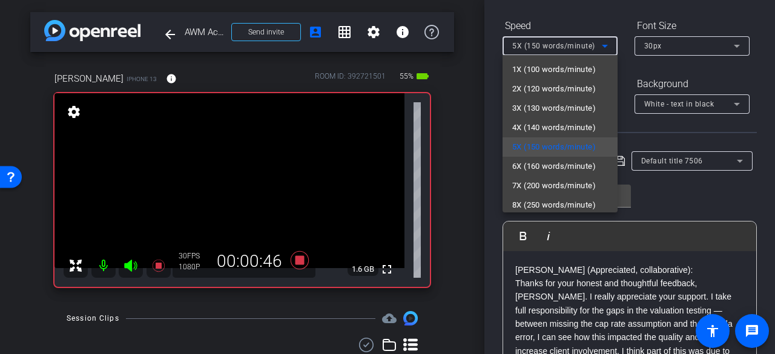
click at [532, 166] on span "6X (160 words/minute)" at bounding box center [554, 166] width 84 height 15
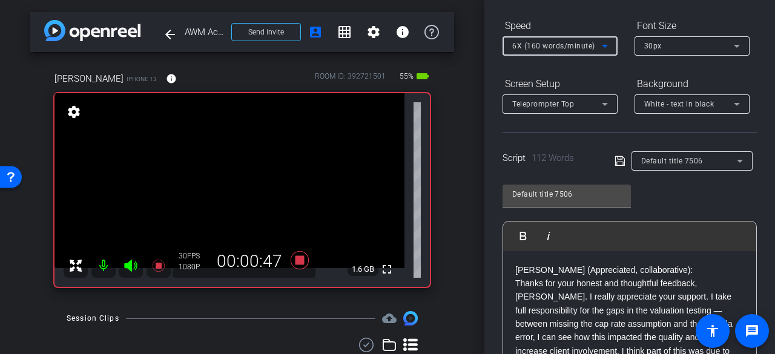
click at [615, 157] on icon at bounding box center [620, 161] width 11 height 15
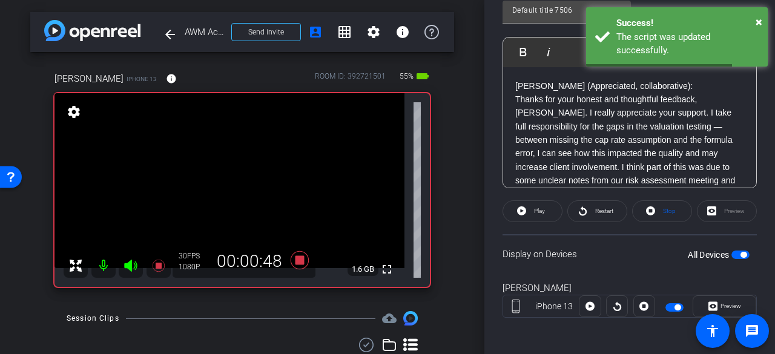
scroll to position [306, 0]
click at [733, 253] on span "button" at bounding box center [740, 253] width 18 height 8
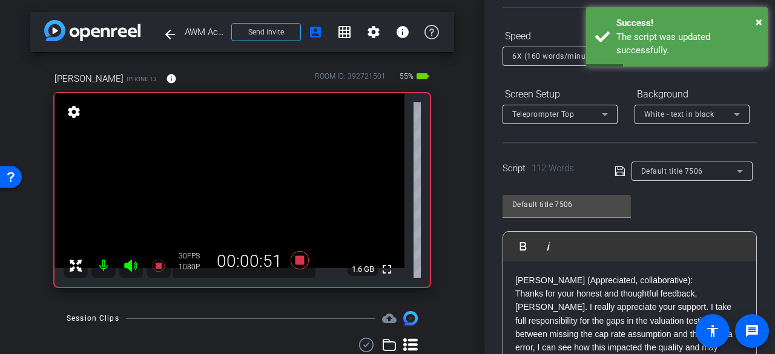
scroll to position [246, 0]
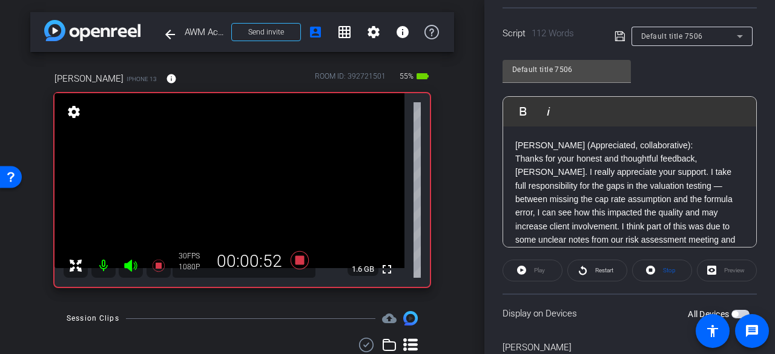
click at [731, 310] on span "button" at bounding box center [740, 314] width 18 height 8
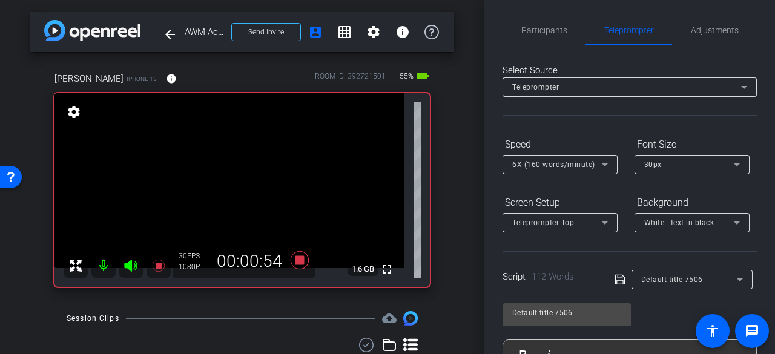
scroll to position [0, 0]
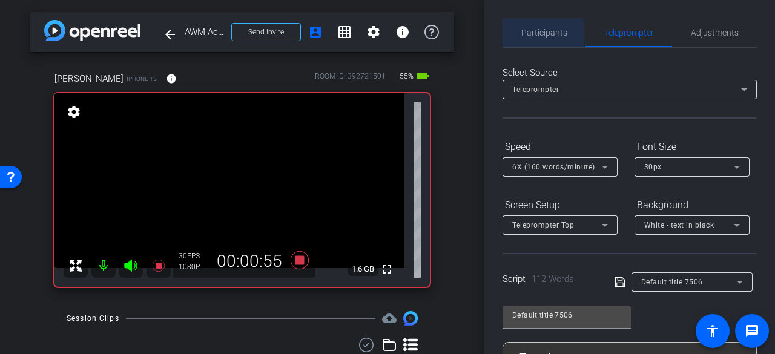
click at [523, 35] on span "Participants" at bounding box center [544, 32] width 46 height 8
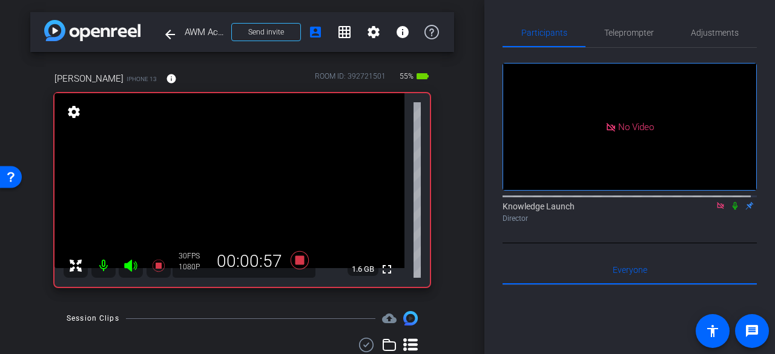
click at [730, 202] on icon at bounding box center [735, 206] width 10 height 8
click at [611, 30] on span "Teleprompter" at bounding box center [629, 32] width 50 height 8
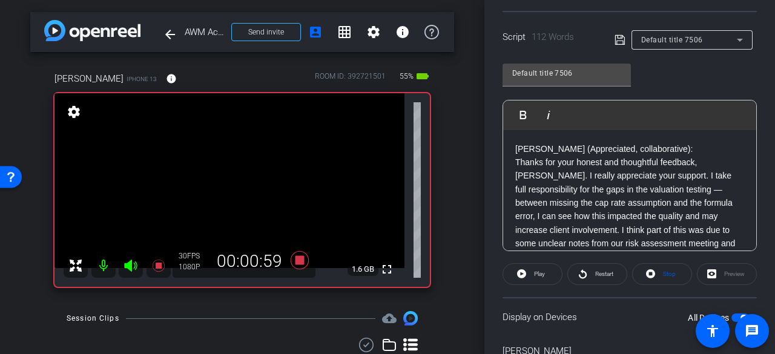
scroll to position [303, 0]
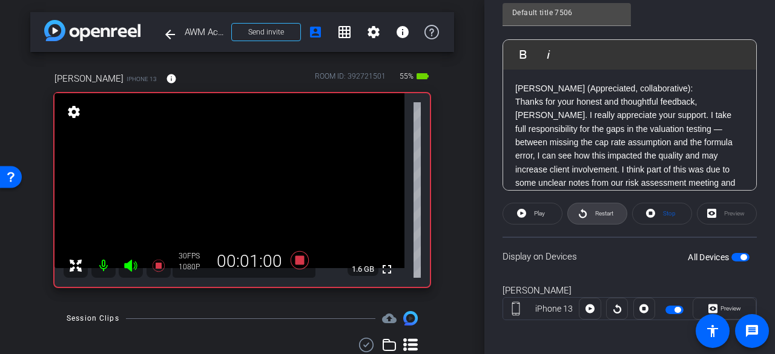
click at [596, 214] on span "Restart" at bounding box center [604, 213] width 18 height 7
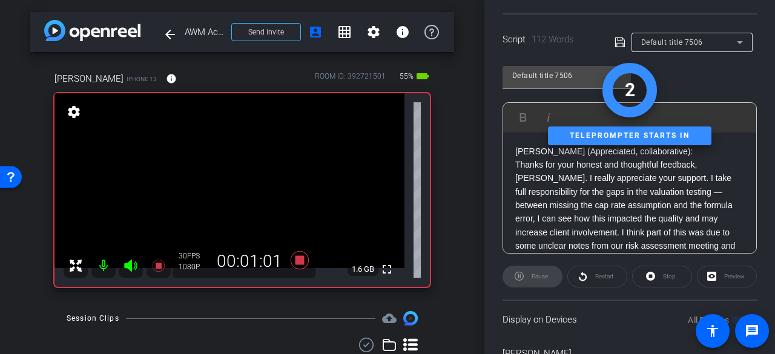
scroll to position [242, 0]
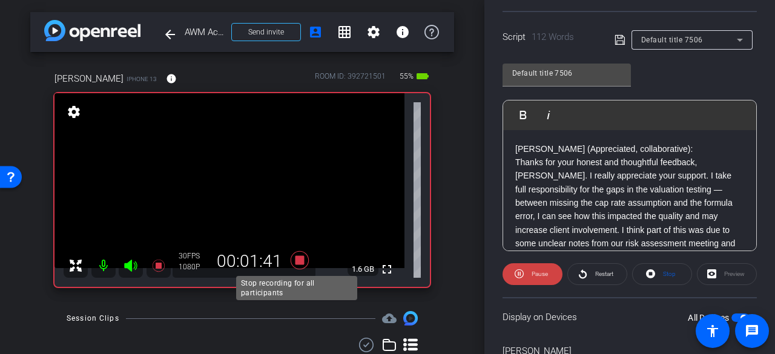
click at [301, 261] on icon at bounding box center [299, 260] width 29 height 22
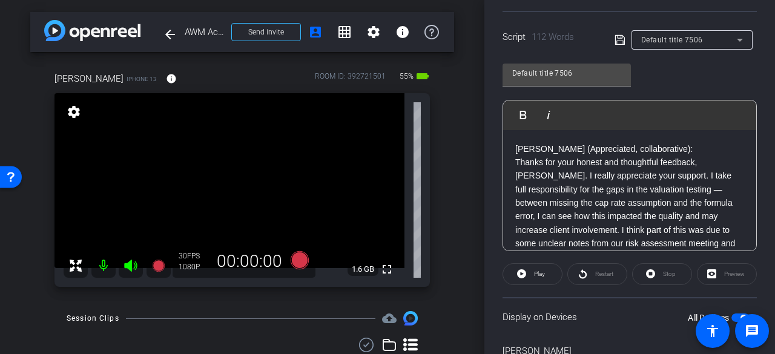
scroll to position [0, 0]
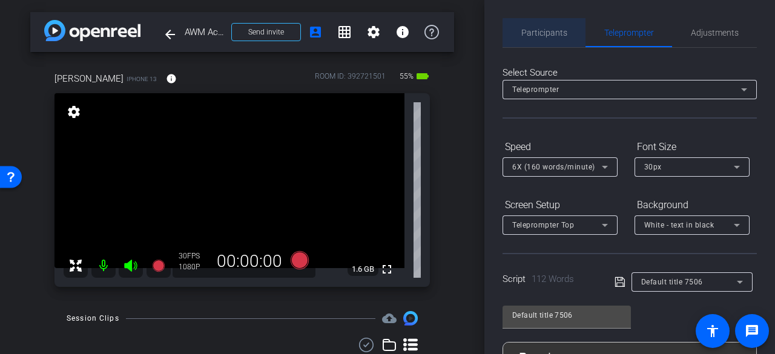
click at [549, 43] on span "Participants" at bounding box center [544, 32] width 46 height 29
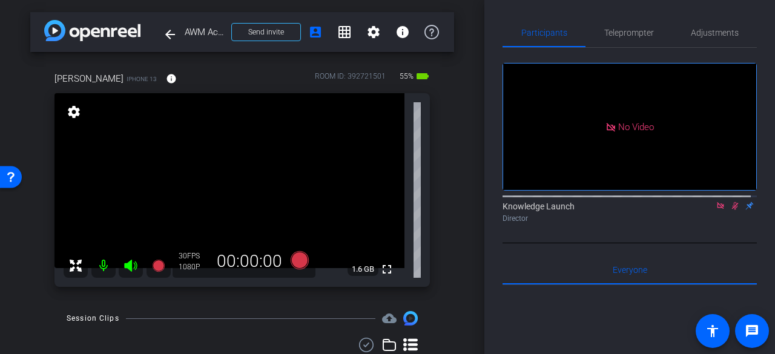
click at [732, 202] on icon at bounding box center [735, 206] width 7 height 8
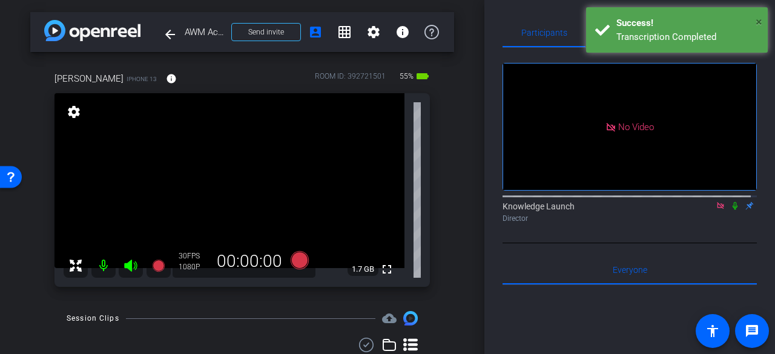
click at [762, 19] on span "×" at bounding box center [759, 22] width 7 height 15
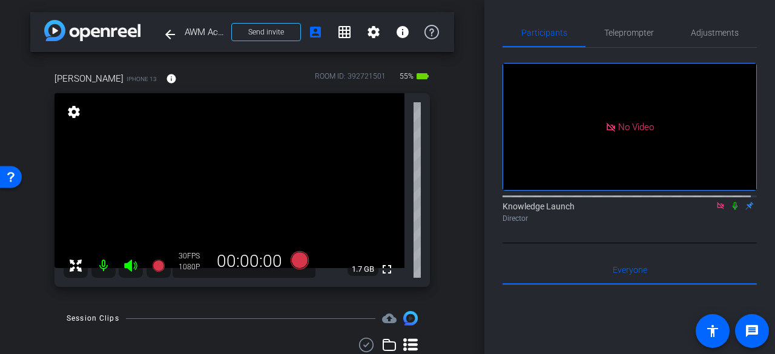
click at [730, 202] on icon at bounding box center [735, 206] width 10 height 8
click at [626, 36] on span "Teleprompter" at bounding box center [629, 32] width 50 height 8
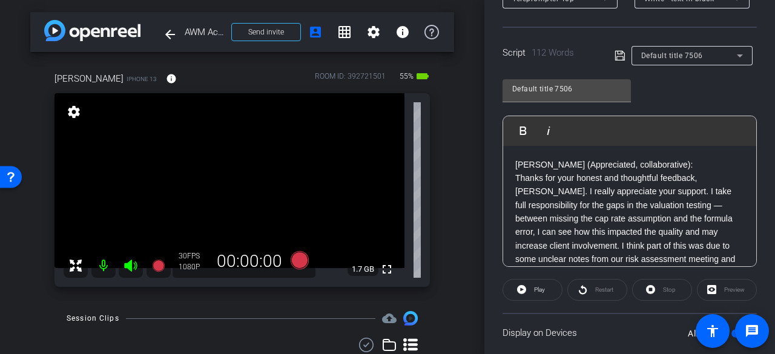
scroll to position [242, 0]
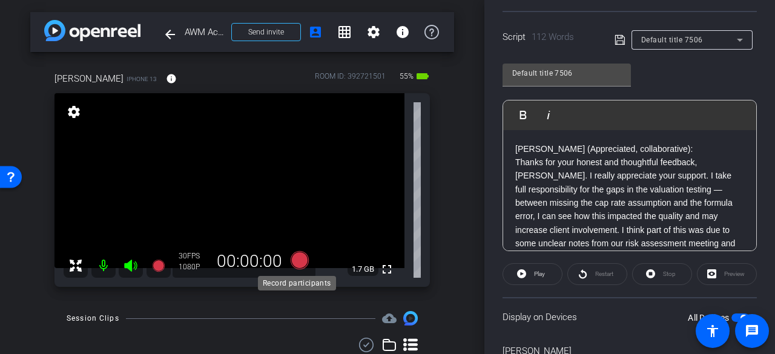
click at [299, 265] on icon at bounding box center [300, 260] width 18 height 18
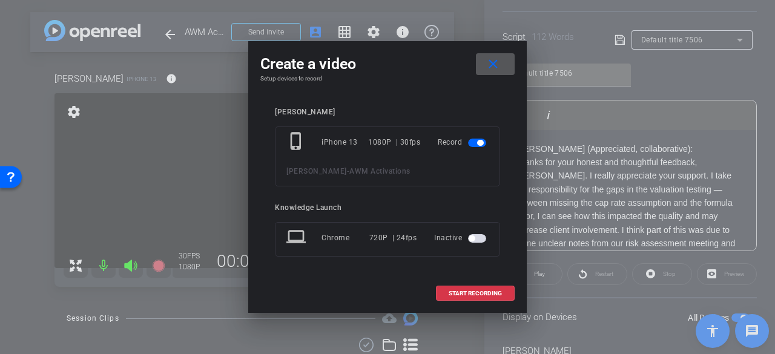
click at [456, 289] on span at bounding box center [475, 293] width 77 height 29
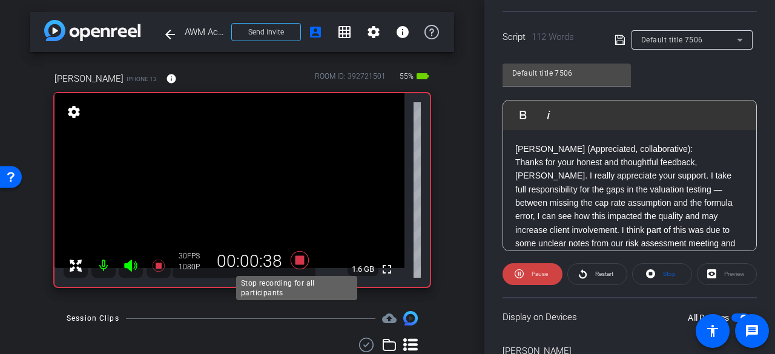
click at [295, 259] on icon at bounding box center [300, 260] width 18 height 18
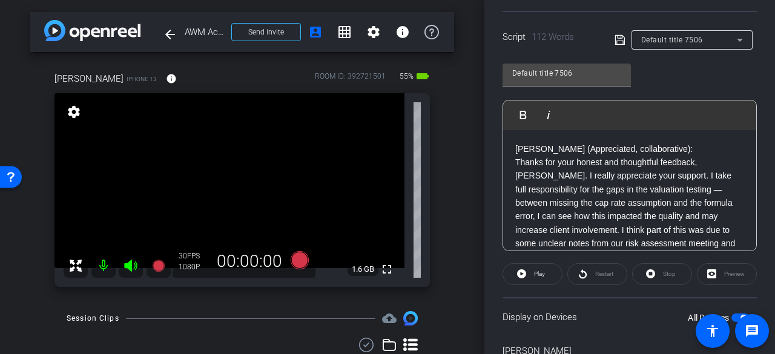
scroll to position [0, 0]
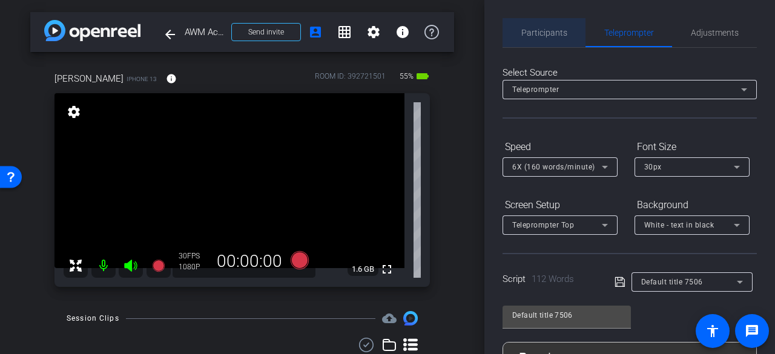
click at [558, 38] on span "Participants" at bounding box center [544, 32] width 46 height 29
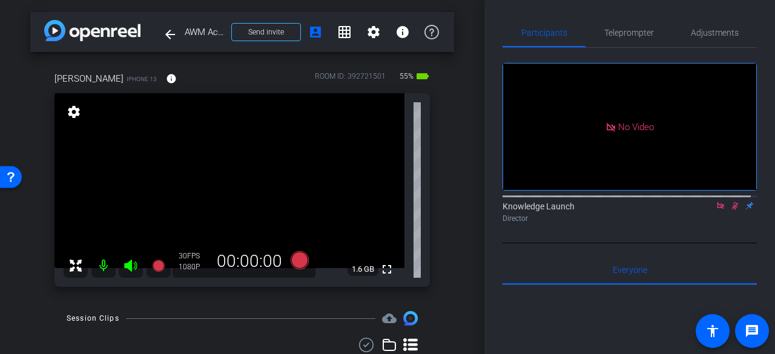
click at [730, 202] on icon at bounding box center [735, 206] width 10 height 8
click at [613, 31] on span "Teleprompter" at bounding box center [629, 32] width 50 height 8
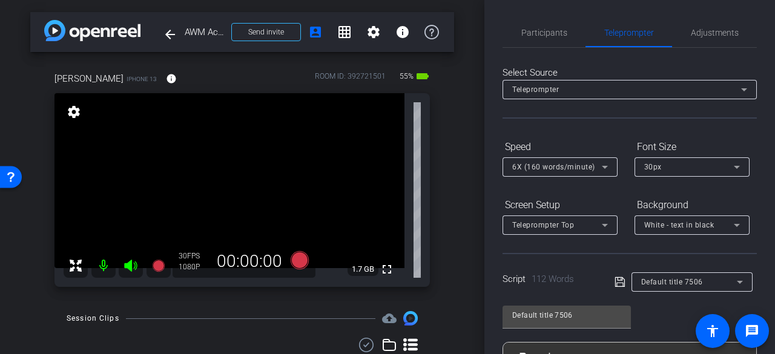
click at [530, 167] on span "6X (160 words/minute)" at bounding box center [553, 167] width 83 height 8
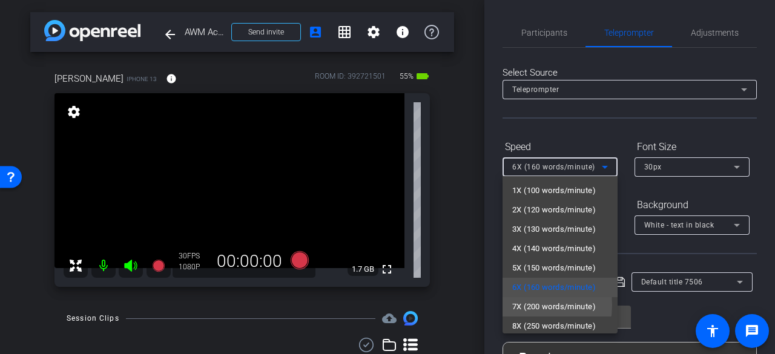
click at [522, 305] on span "7X (200 words/minute)" at bounding box center [554, 307] width 84 height 15
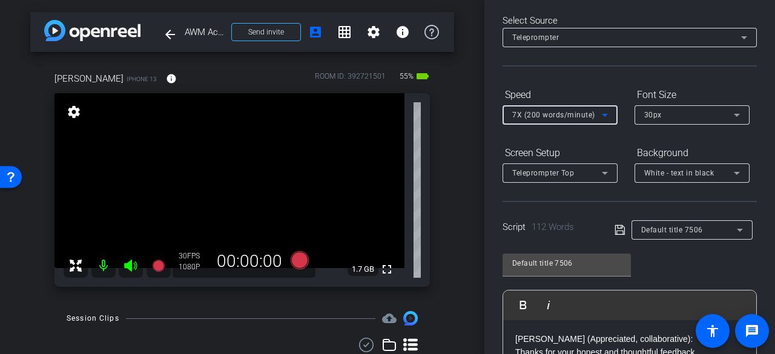
scroll to position [182, 0]
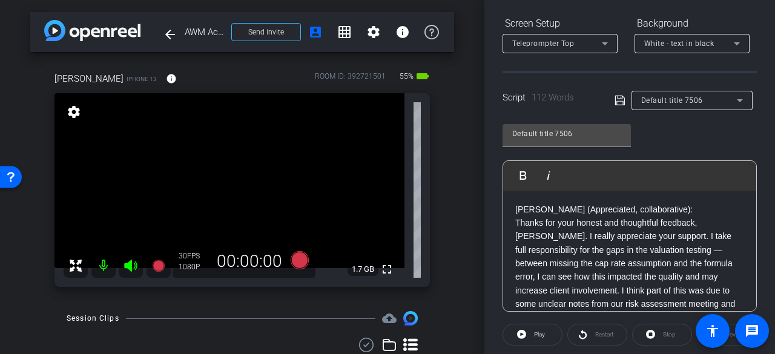
click at [620, 100] on icon at bounding box center [620, 100] width 11 height 15
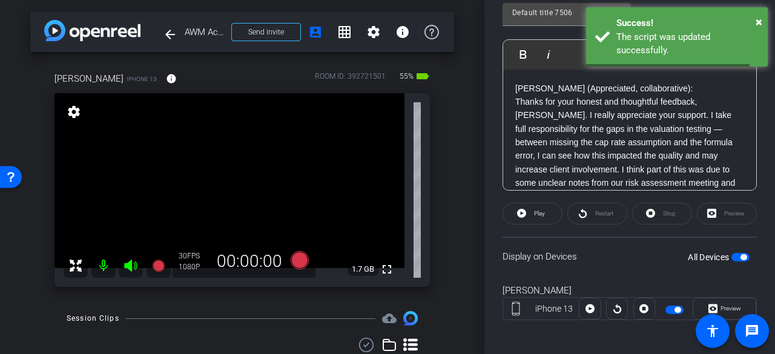
scroll to position [306, 0]
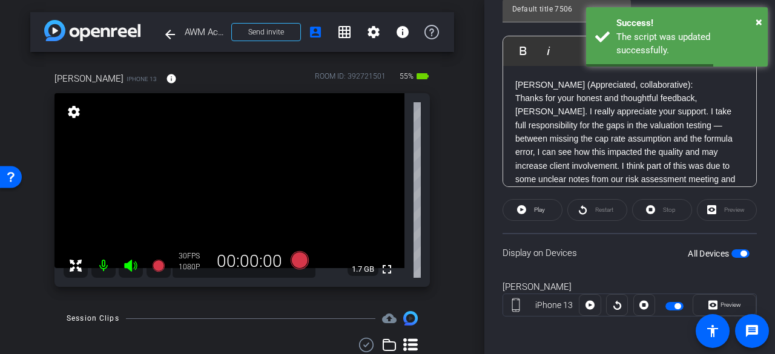
click at [732, 253] on span "button" at bounding box center [740, 253] width 18 height 8
click at [732, 253] on span "button" at bounding box center [735, 254] width 6 height 6
click at [732, 253] on span "button" at bounding box center [740, 253] width 18 height 8
click at [732, 253] on span "button" at bounding box center [735, 254] width 6 height 6
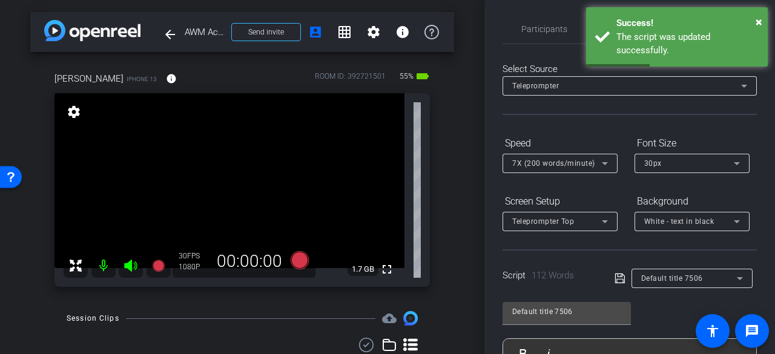
scroll to position [0, 0]
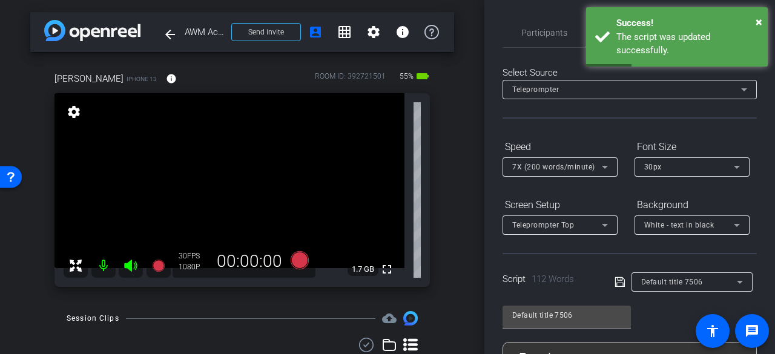
click at [529, 37] on span "Participants" at bounding box center [544, 32] width 46 height 8
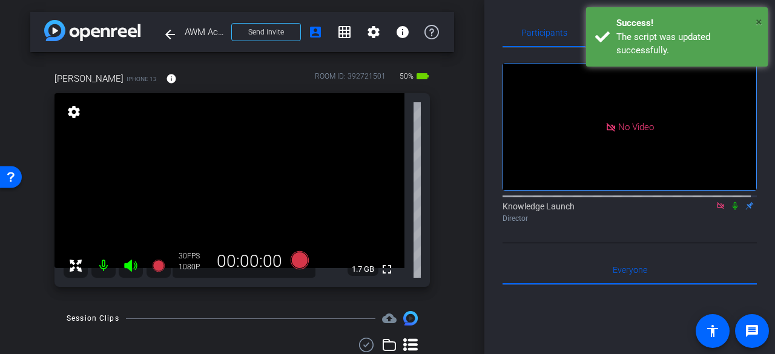
click at [759, 19] on span "×" at bounding box center [759, 22] width 7 height 15
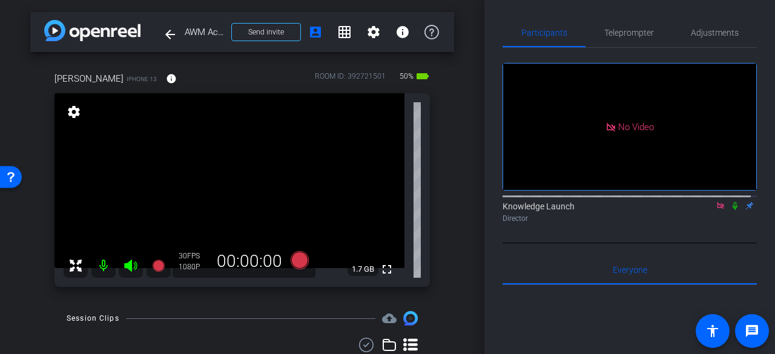
click at [733, 202] on icon at bounding box center [735, 206] width 5 height 8
click at [633, 33] on span "Teleprompter" at bounding box center [629, 32] width 50 height 8
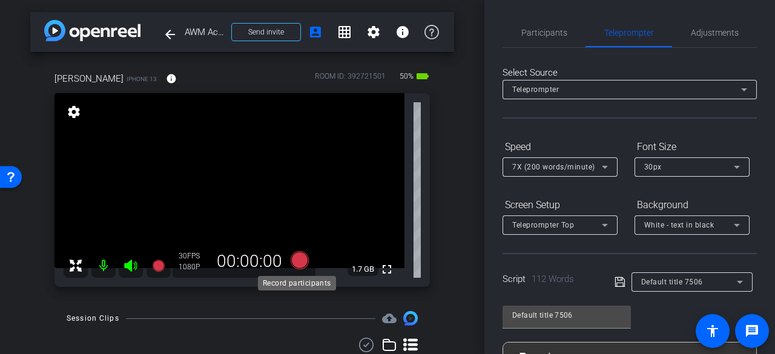
click at [292, 261] on icon at bounding box center [300, 260] width 18 height 18
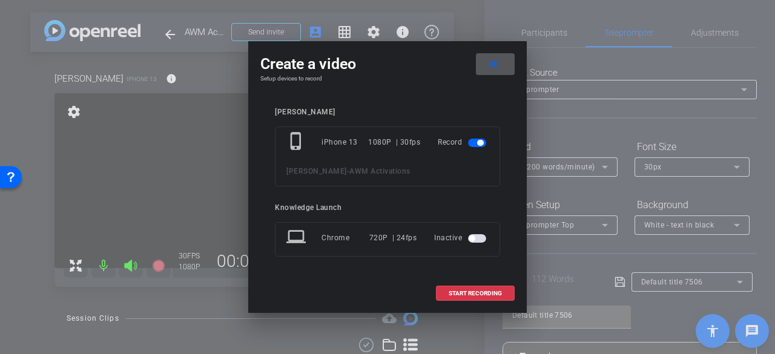
click at [473, 295] on span "START RECORDING" at bounding box center [475, 294] width 53 height 6
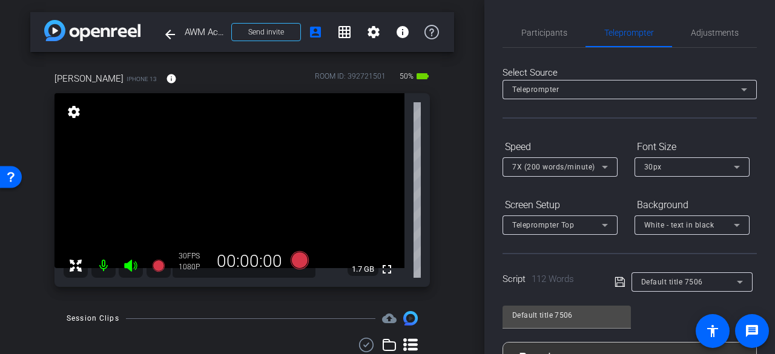
click at [532, 34] on span "Participants" at bounding box center [544, 32] width 46 height 8
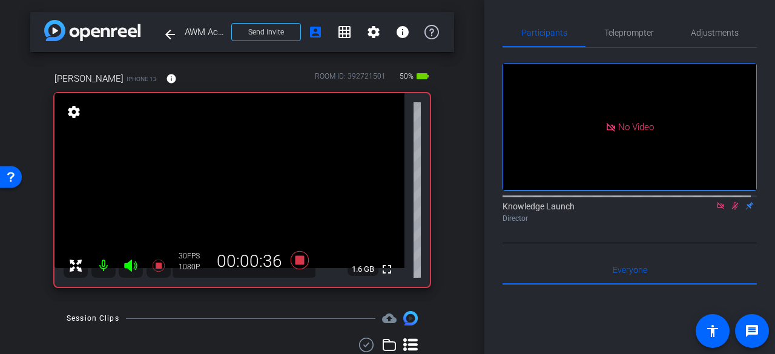
click at [730, 202] on icon at bounding box center [735, 206] width 10 height 8
click at [734, 200] on div "Knowledge Launch Director" at bounding box center [629, 212] width 254 height 24
click at [733, 202] on icon at bounding box center [735, 206] width 5 height 8
click at [607, 25] on span "Teleprompter" at bounding box center [629, 32] width 50 height 29
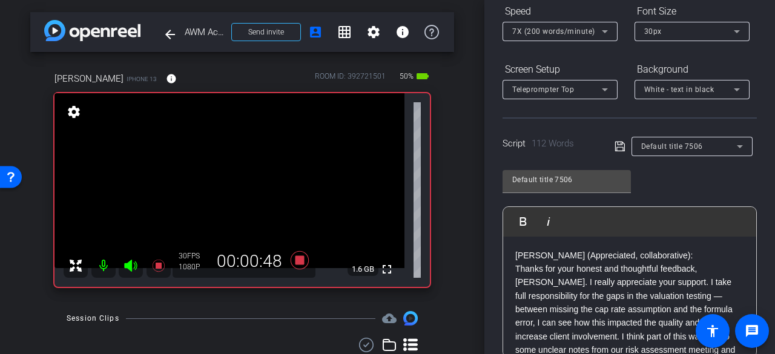
scroll to position [303, 0]
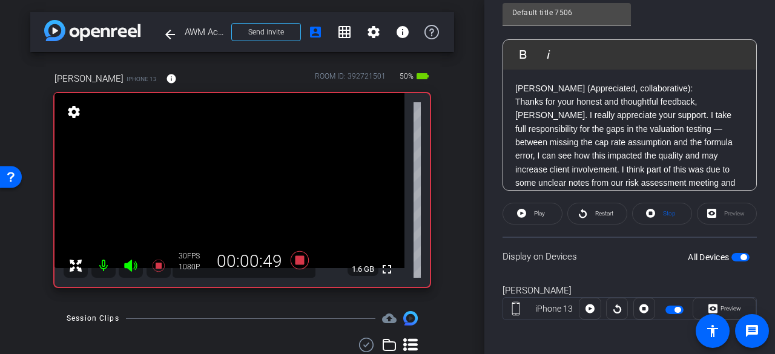
click at [603, 213] on span "Restart" at bounding box center [604, 213] width 18 height 7
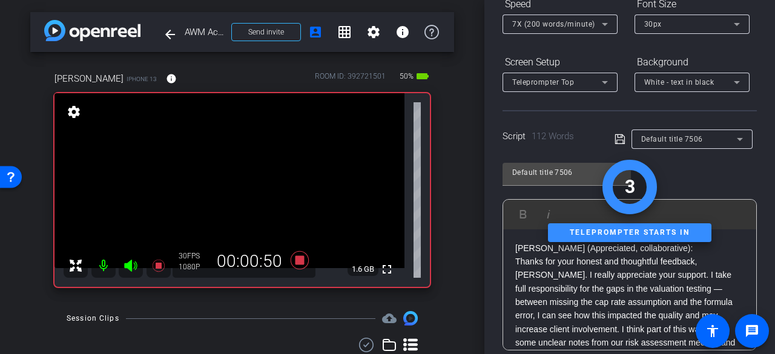
scroll to position [0, 0]
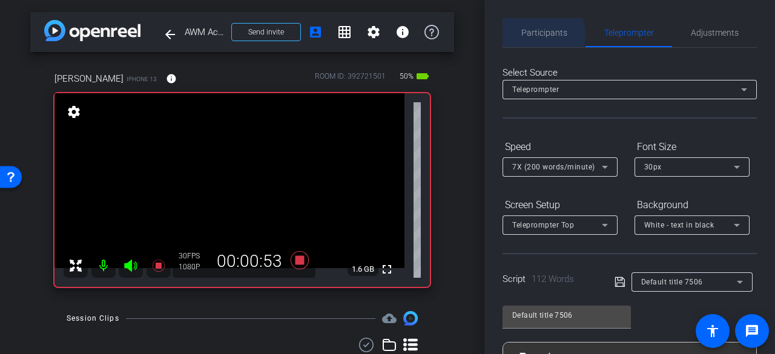
click at [527, 36] on span "Participants" at bounding box center [544, 32] width 46 height 8
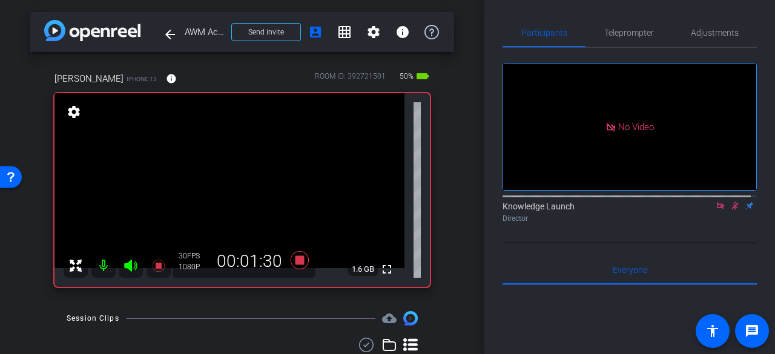
click at [730, 202] on icon at bounding box center [735, 206] width 10 height 8
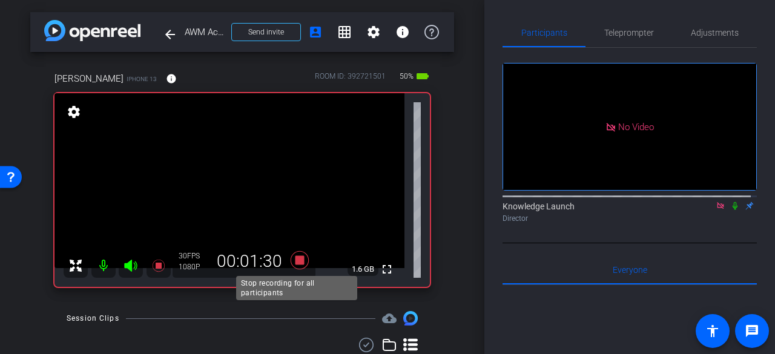
click at [298, 261] on icon at bounding box center [300, 260] width 18 height 18
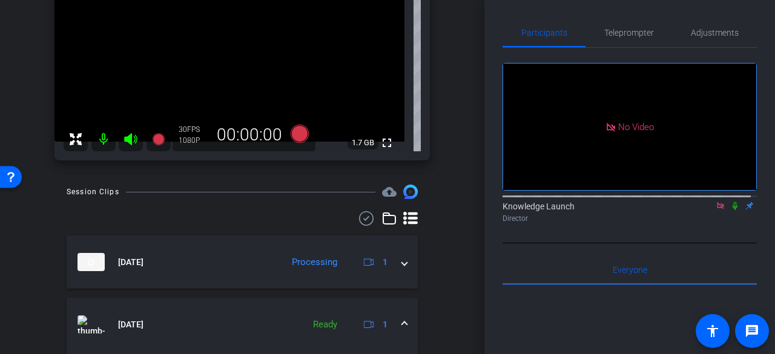
scroll to position [61, 0]
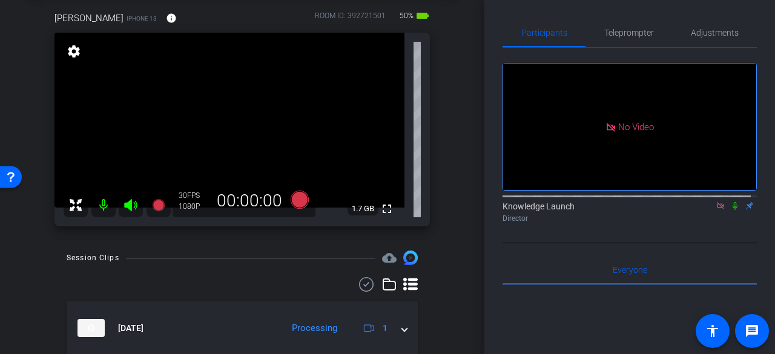
click at [730, 202] on icon at bounding box center [735, 206] width 10 height 8
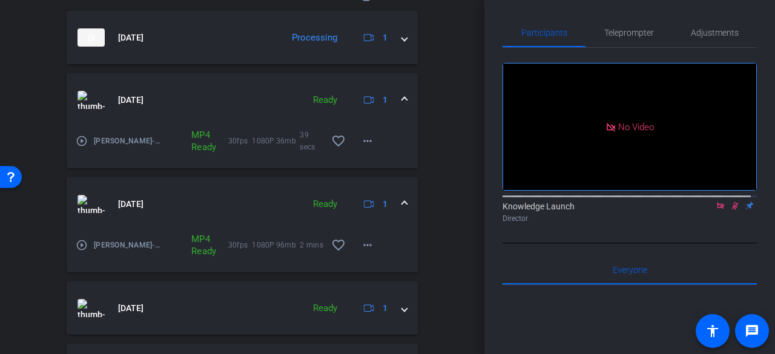
scroll to position [484, 0]
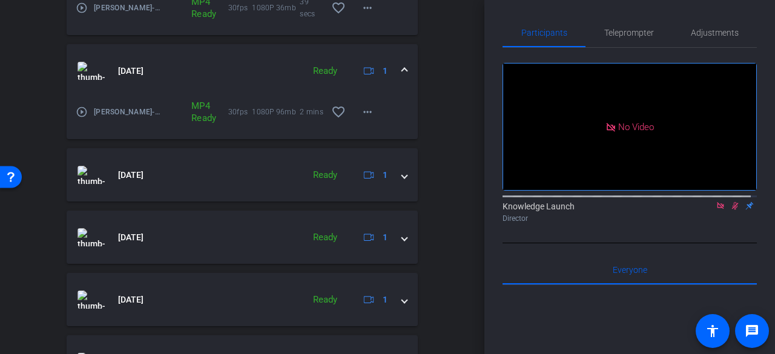
click at [407, 182] on mat-expansion-panel-header "Oct 15, 2025 Ready 1" at bounding box center [242, 174] width 351 height 53
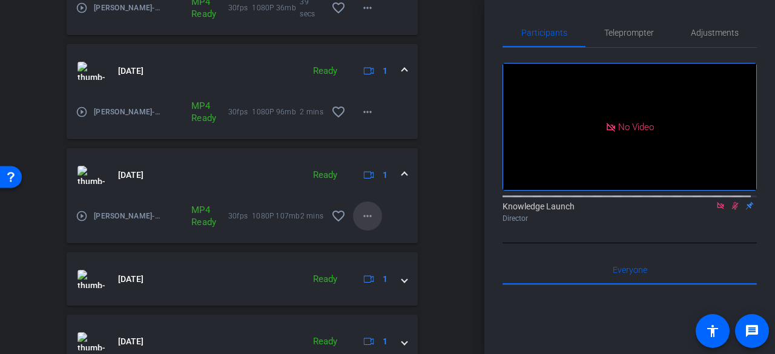
click at [362, 214] on mat-icon "more_horiz" at bounding box center [367, 216] width 15 height 15
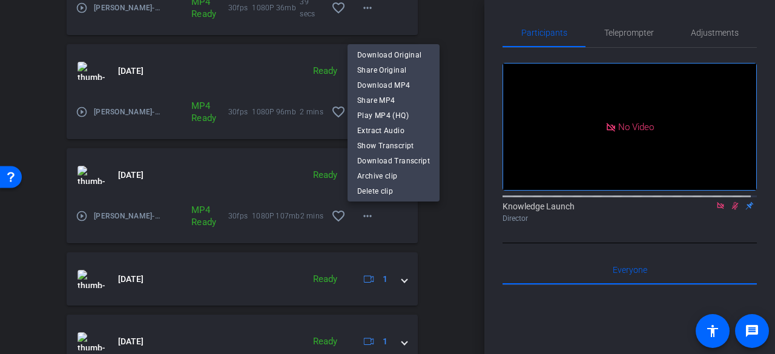
click at [382, 115] on span "Play MP4 (HQ)" at bounding box center [393, 115] width 73 height 15
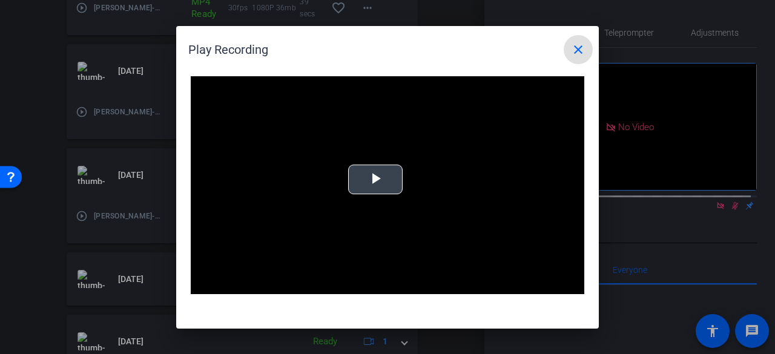
click at [375, 179] on span "Video Player" at bounding box center [375, 179] width 0 height 0
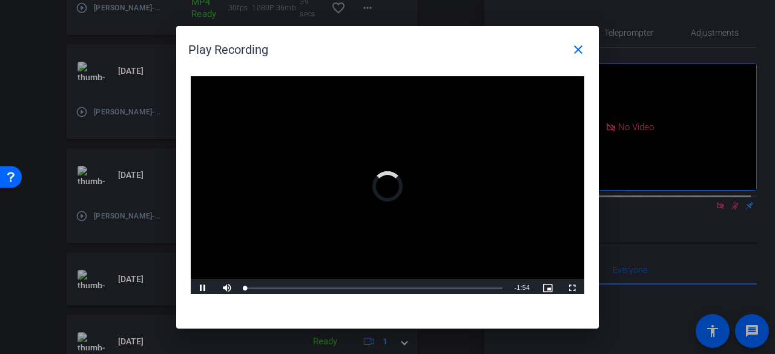
scroll to position [3, 0]
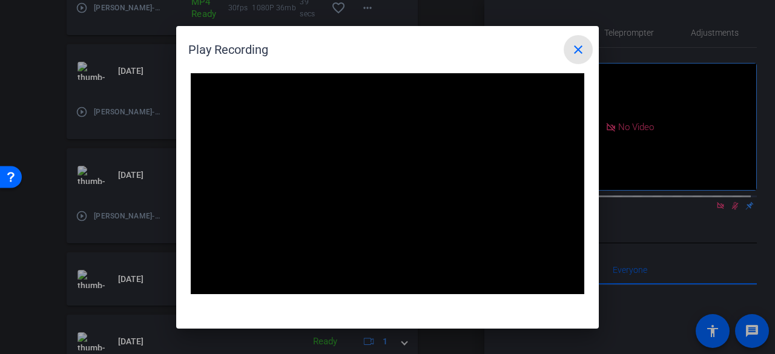
click at [582, 50] on mat-icon "close" at bounding box center [578, 49] width 15 height 15
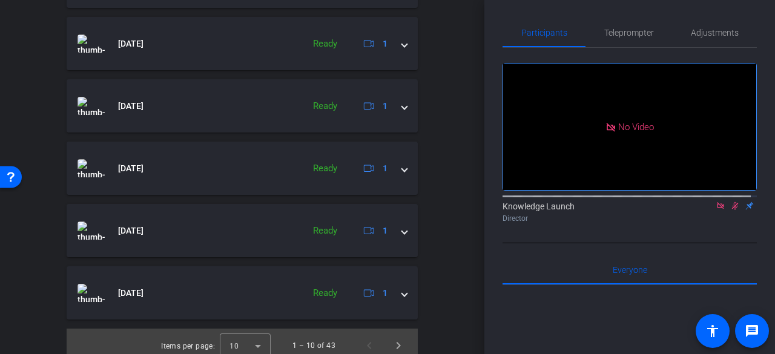
scroll to position [787, 0]
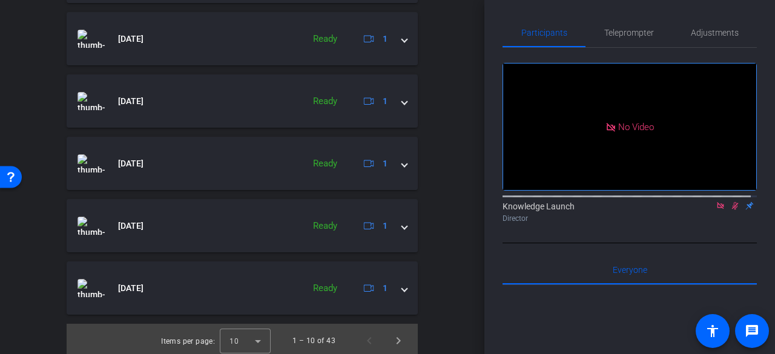
click at [403, 163] on mat-expansion-panel-header "Oct 15, 2025 Ready 1" at bounding box center [242, 163] width 351 height 53
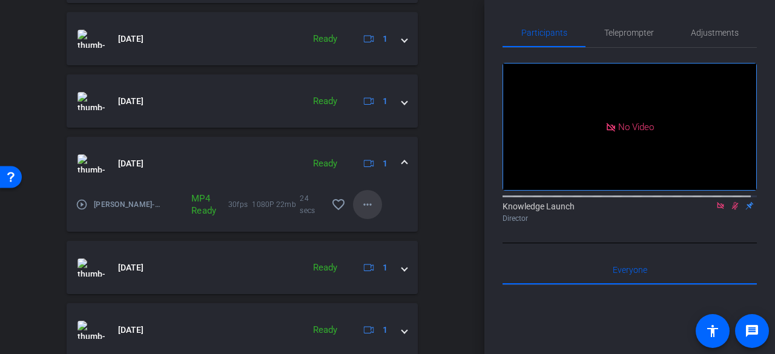
click at [364, 205] on mat-icon "more_horiz" at bounding box center [367, 204] width 15 height 15
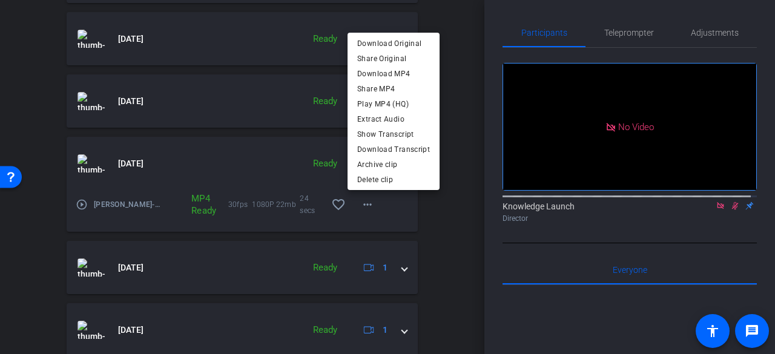
click at [401, 99] on span "Play MP4 (HQ)" at bounding box center [393, 104] width 73 height 15
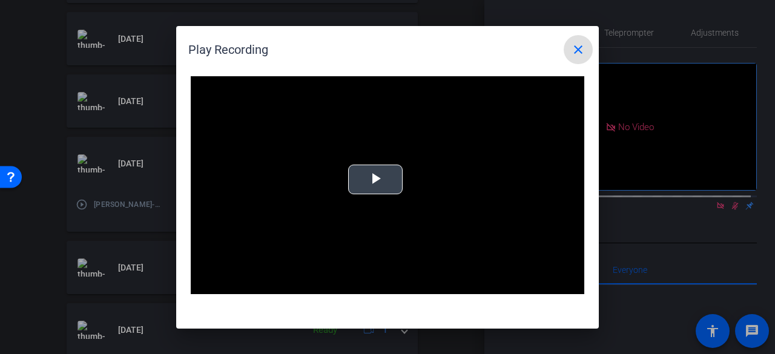
click at [375, 179] on span "Video Player" at bounding box center [375, 179] width 0 height 0
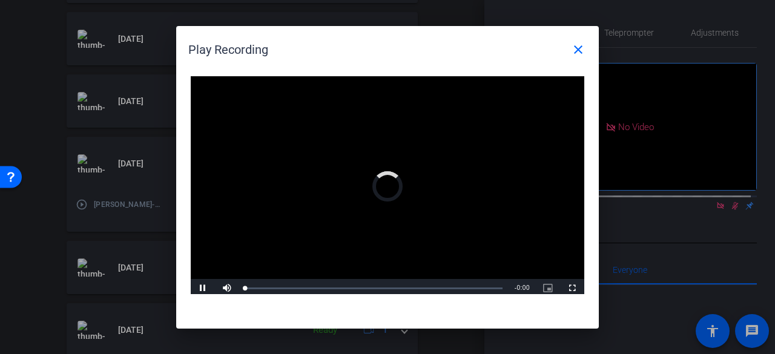
scroll to position [3, 0]
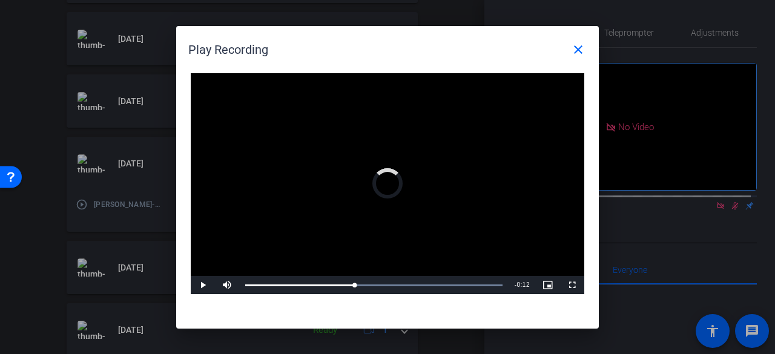
drag, startPoint x: 379, startPoint y: 281, endPoint x: 413, endPoint y: 281, distance: 33.9
click at [413, 281] on div "Loaded : 100.00% 0:12 0:12" at bounding box center [373, 285] width 269 height 18
click at [587, 44] on span at bounding box center [578, 49] width 29 height 29
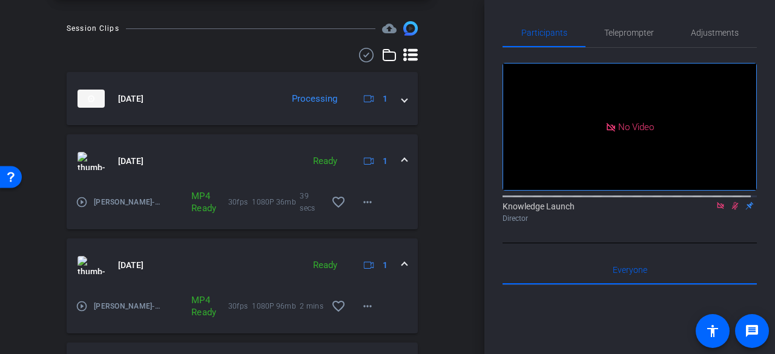
scroll to position [182, 0]
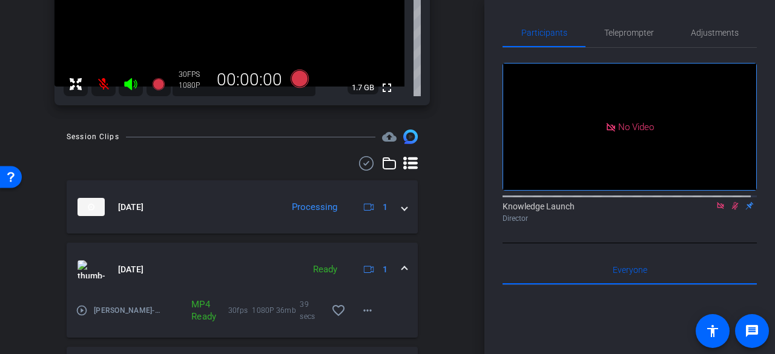
click at [391, 203] on div "Oct 15, 2025 Processing 1" at bounding box center [239, 207] width 325 height 18
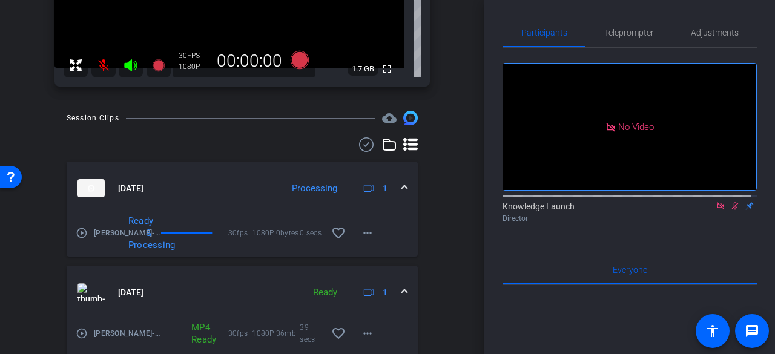
scroll to position [121, 0]
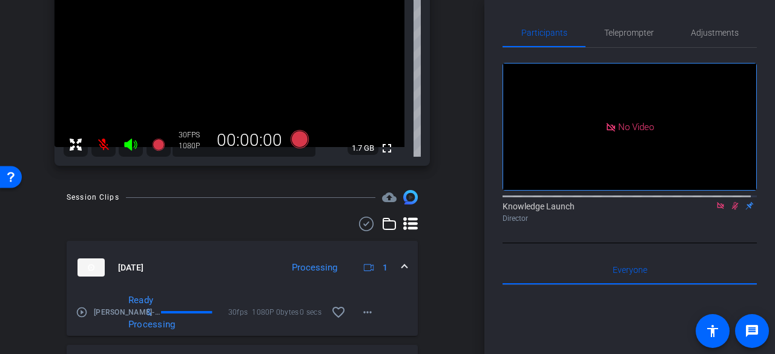
click at [732, 202] on icon at bounding box center [735, 206] width 7 height 8
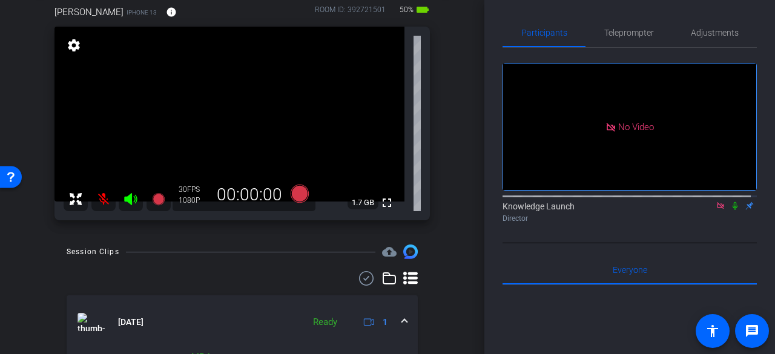
scroll to position [0, 0]
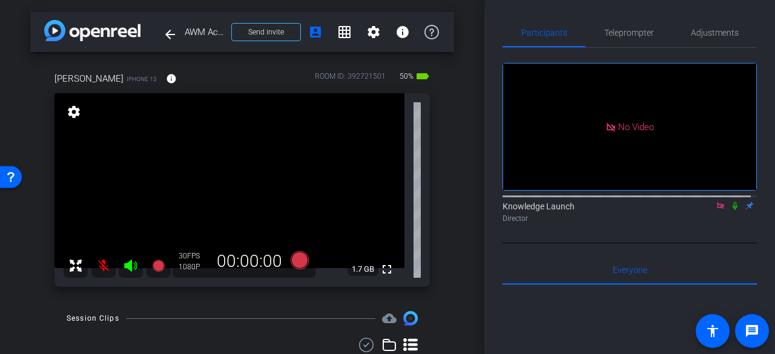
click at [112, 267] on mat-icon at bounding box center [103, 266] width 24 height 24
click at [733, 202] on icon at bounding box center [735, 206] width 5 height 8
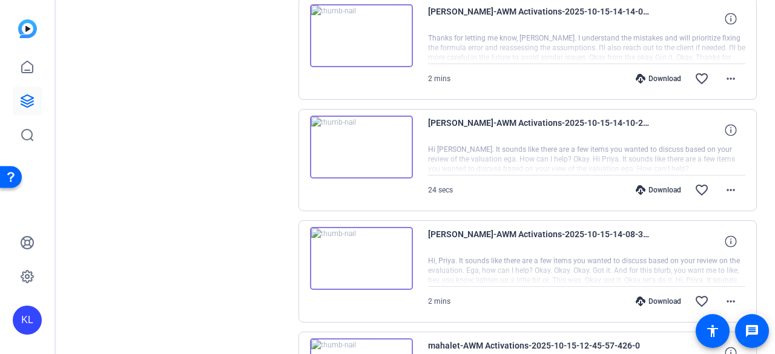
scroll to position [848, 0]
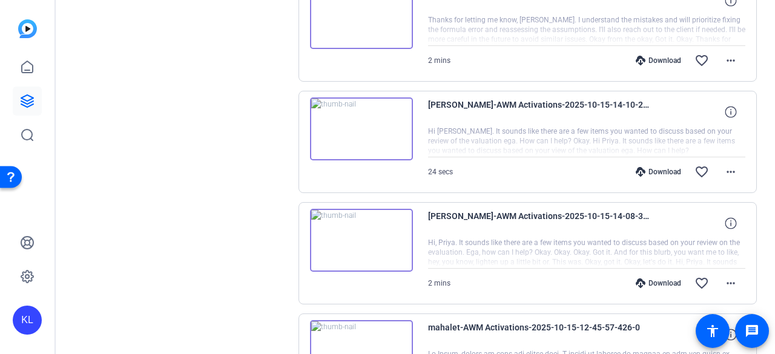
click at [360, 127] on img at bounding box center [361, 128] width 103 height 63
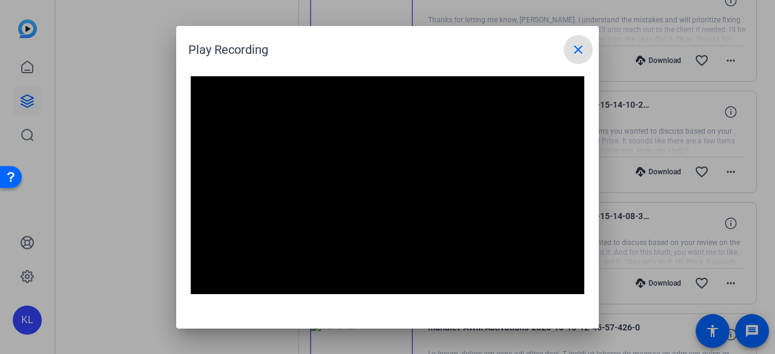
click at [135, 251] on div at bounding box center [387, 177] width 775 height 354
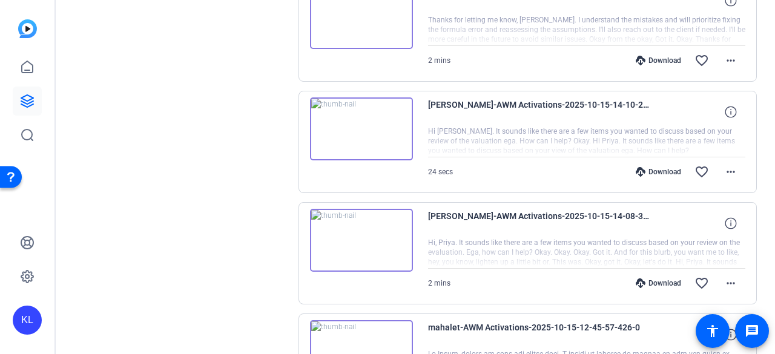
click at [363, 234] on img at bounding box center [361, 240] width 103 height 63
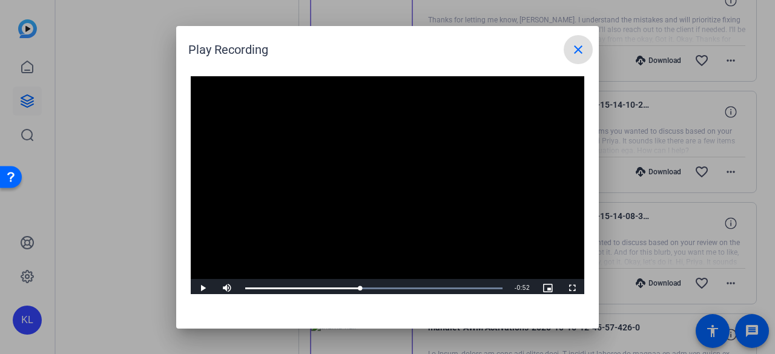
click at [361, 285] on div "Loaded : 100.00% 0:43 0:42" at bounding box center [373, 288] width 269 height 18
drag, startPoint x: 361, startPoint y: 285, endPoint x: 378, endPoint y: 285, distance: 17.0
click at [376, 285] on div "Loaded : 100.00% 0:48 0:48" at bounding box center [373, 288] width 269 height 18
drag, startPoint x: 389, startPoint y: 285, endPoint x: 396, endPoint y: 285, distance: 6.7
click at [396, 285] on div "Loaded : 100.00% 0:55 0:52" at bounding box center [373, 288] width 269 height 18
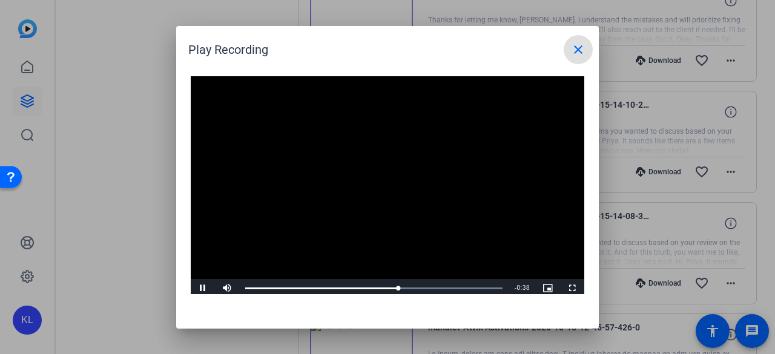
click at [381, 288] on div "Loaded : 100.00% 0:50 0:57" at bounding box center [373, 289] width 257 height 2
click at [379, 288] on div "Loaded : 100.00% 0:50 1:02" at bounding box center [373, 289] width 257 height 2
click at [203, 288] on span "Video Player" at bounding box center [203, 288] width 24 height 0
click at [153, 277] on div at bounding box center [387, 177] width 775 height 354
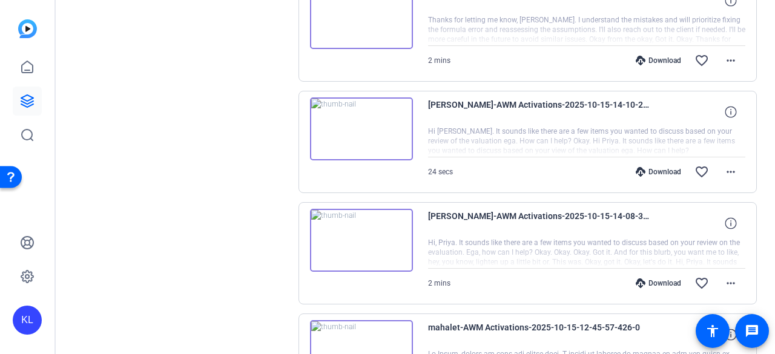
click at [357, 124] on img at bounding box center [361, 128] width 103 height 63
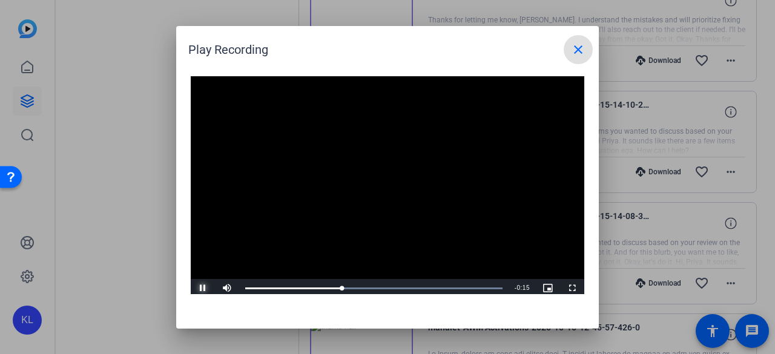
click at [202, 288] on span "Video Player" at bounding box center [203, 288] width 24 height 0
click at [143, 285] on div at bounding box center [387, 177] width 775 height 354
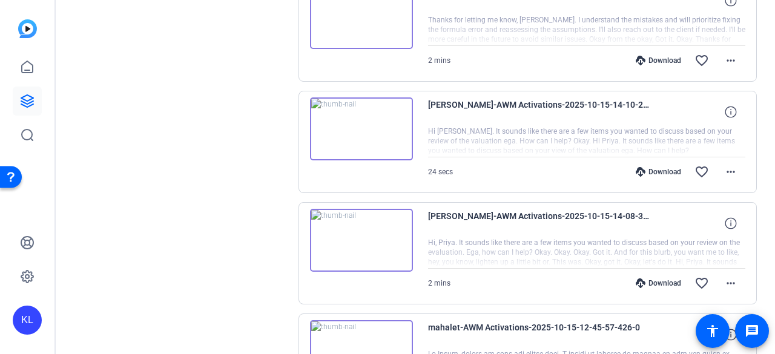
click at [726, 170] on mat-icon "more_horiz" at bounding box center [730, 172] width 15 height 15
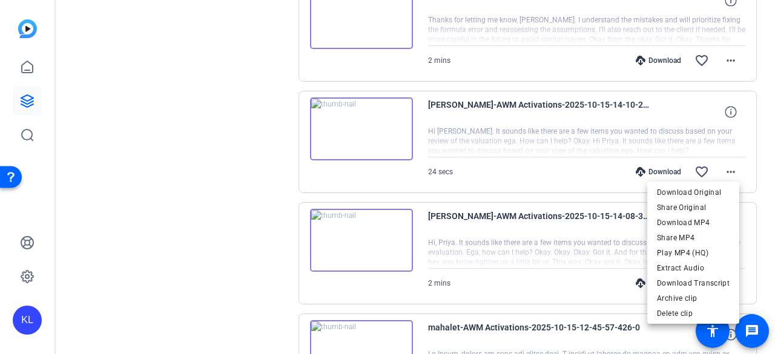
click at [673, 220] on span "Download MP4" at bounding box center [693, 223] width 73 height 15
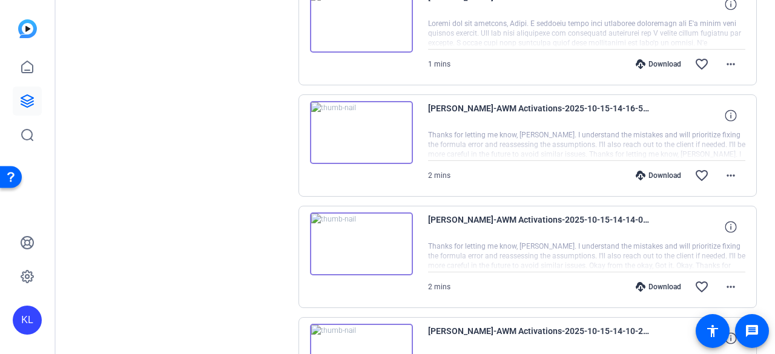
scroll to position [605, 0]
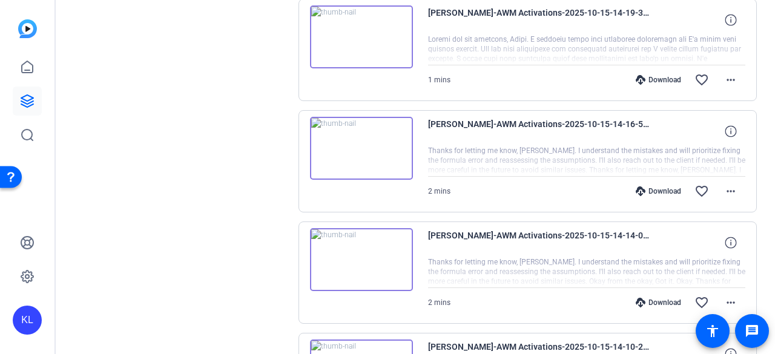
click at [361, 145] on img at bounding box center [361, 148] width 103 height 63
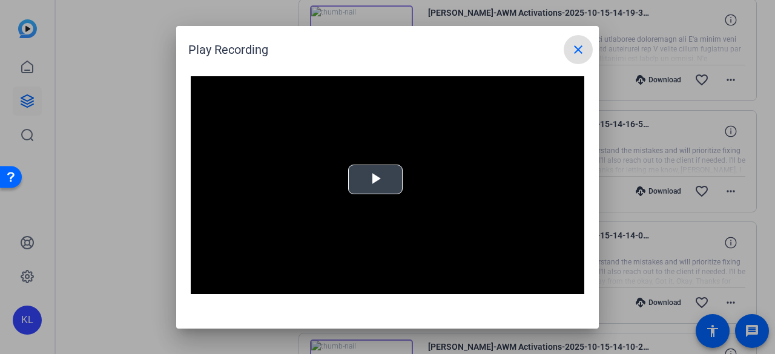
click at [375, 179] on span "Video Player" at bounding box center [375, 179] width 0 height 0
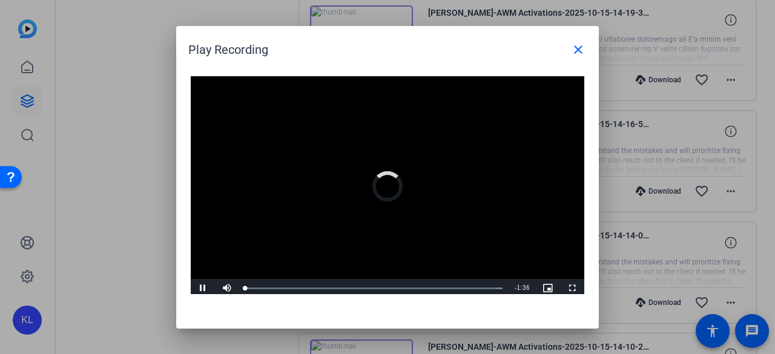
scroll to position [3, 0]
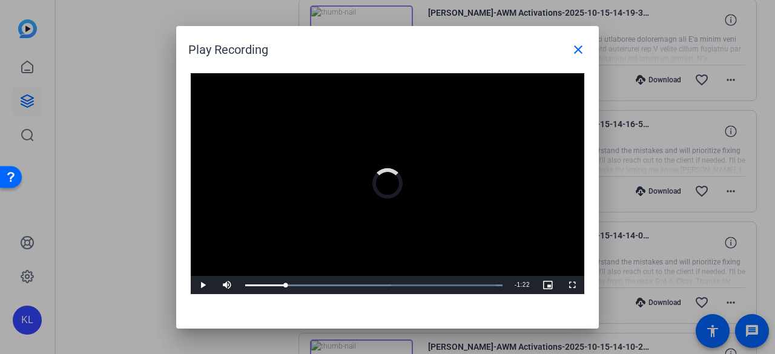
click at [341, 285] on div "Loaded : 100.00% 0:36 0:15" at bounding box center [373, 286] width 257 height 2
click at [375, 285] on div "Loaded : 100.00% 0:47 0:36" at bounding box center [373, 286] width 257 height 2
click at [154, 250] on div at bounding box center [387, 177] width 775 height 354
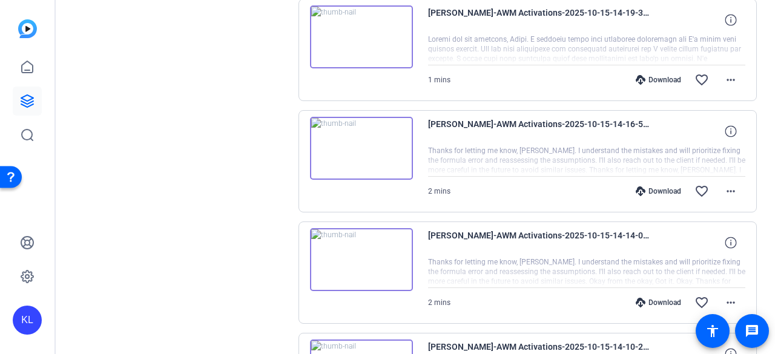
click at [352, 255] on img at bounding box center [361, 259] width 103 height 63
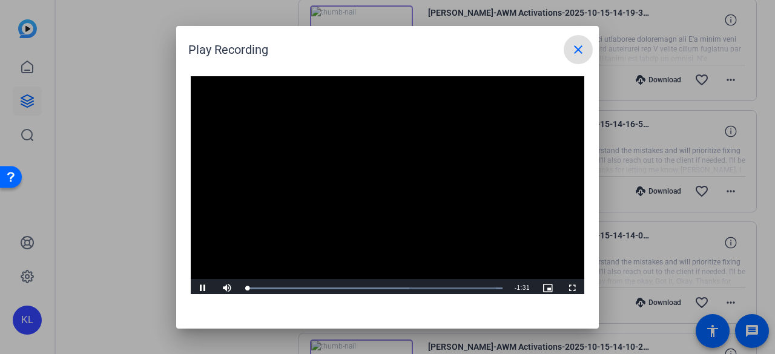
click at [384, 288] on div "Loaded : 100.00% 0:49 0:00" at bounding box center [373, 289] width 257 height 2
click at [99, 194] on div at bounding box center [387, 177] width 775 height 354
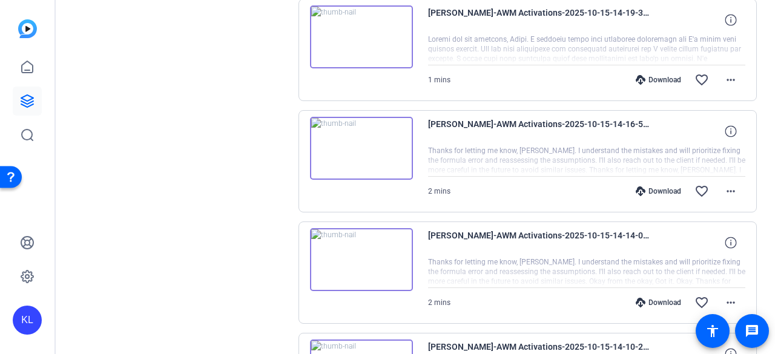
click at [733, 189] on span at bounding box center [730, 191] width 29 height 29
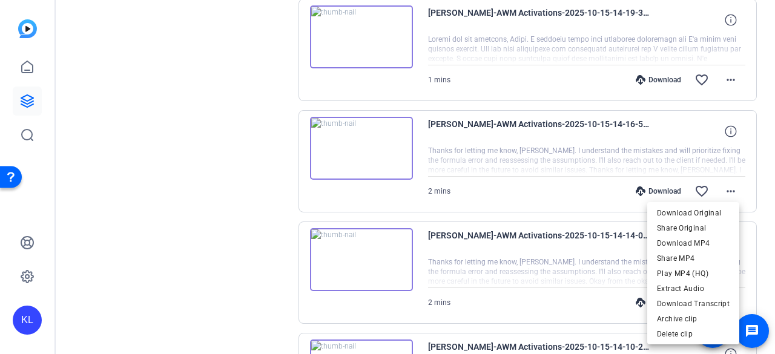
click at [691, 243] on span "Download MP4" at bounding box center [693, 243] width 73 height 15
